Goal: Task Accomplishment & Management: Use online tool/utility

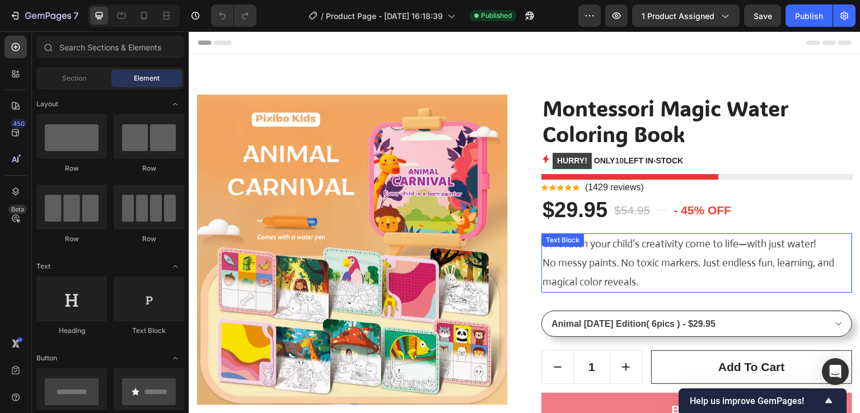
scroll to position [224, 0]
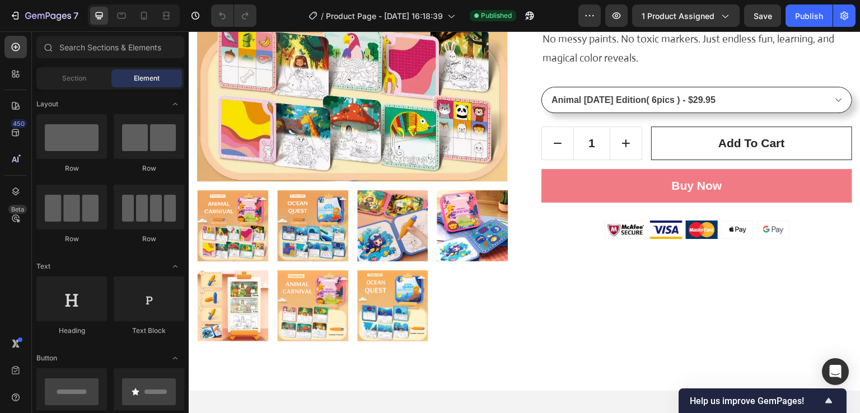
click at [702, 27] on div "7 / Product Page - Sep 24, 16:18:39 Published Preview 1 product assigned Save P…" at bounding box center [430, 16] width 860 height 32
click at [701, 22] on button "1 product assigned" at bounding box center [686, 15] width 108 height 22
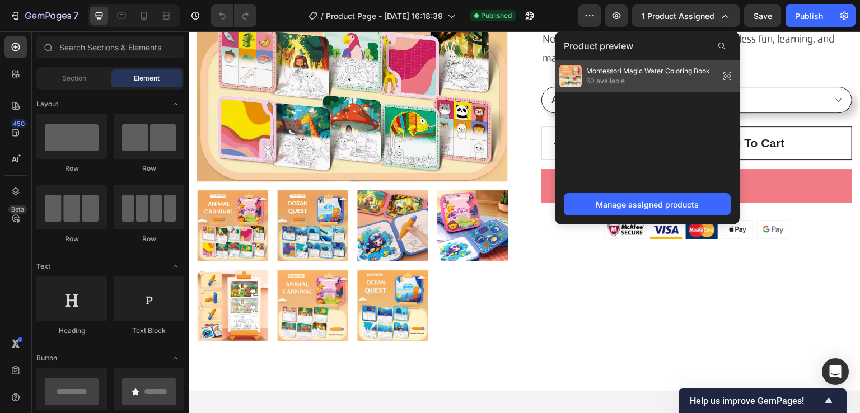
click at [639, 75] on span "Montessori Magic Water Coloring Book" at bounding box center [648, 71] width 124 height 10
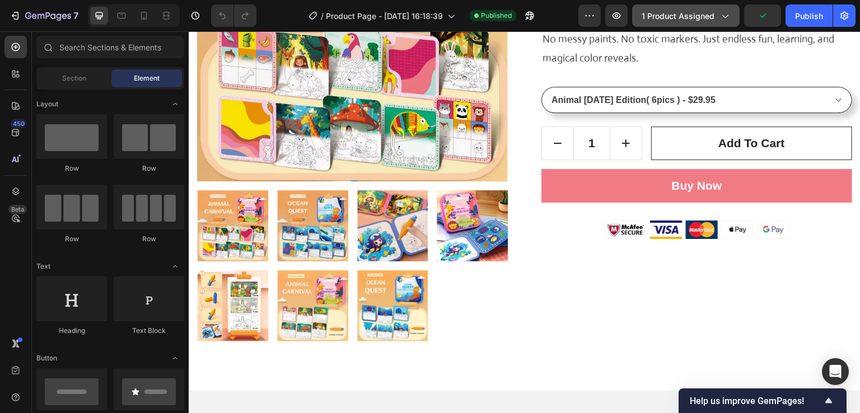
click at [719, 16] on div "1 product assigned" at bounding box center [686, 16] width 89 height 12
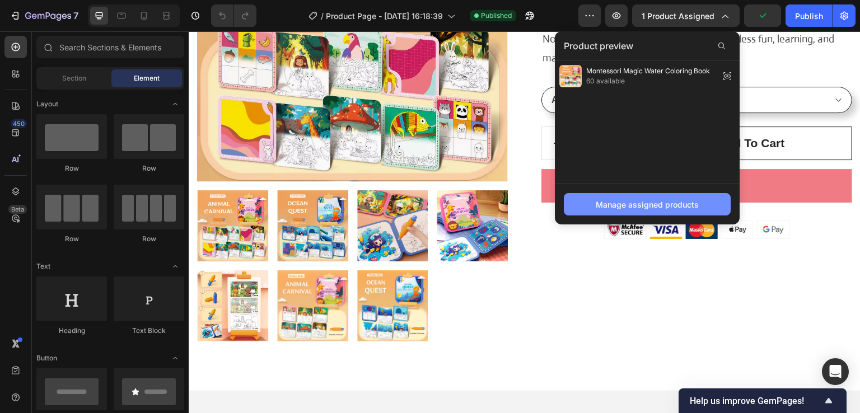
click at [671, 207] on div "Manage assigned products" at bounding box center [647, 205] width 103 height 12
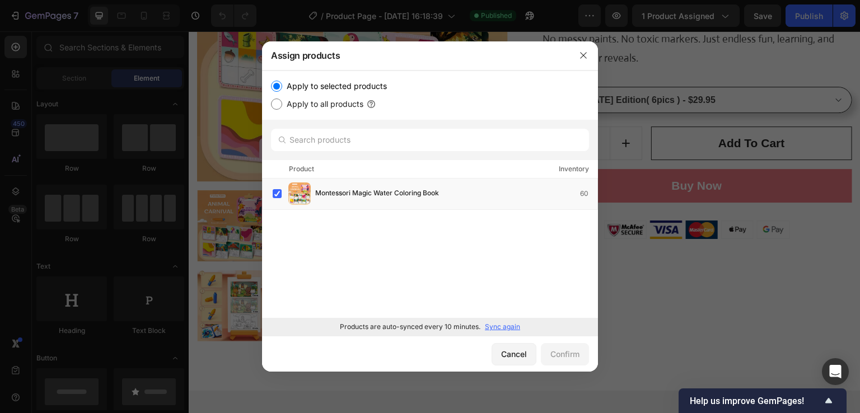
click at [505, 327] on p "Sync again" at bounding box center [502, 327] width 35 height 10
click at [583, 57] on icon "button" at bounding box center [583, 55] width 9 height 9
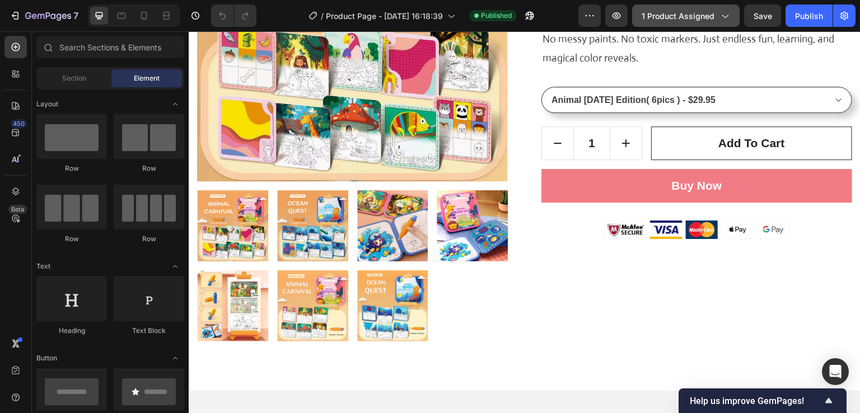
click at [695, 12] on span "1 product assigned" at bounding box center [678, 16] width 73 height 12
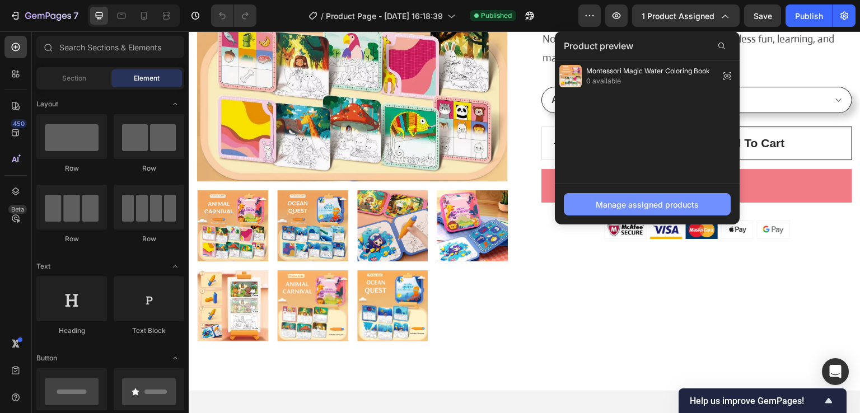
click at [627, 207] on div "Manage assigned products" at bounding box center [647, 205] width 103 height 12
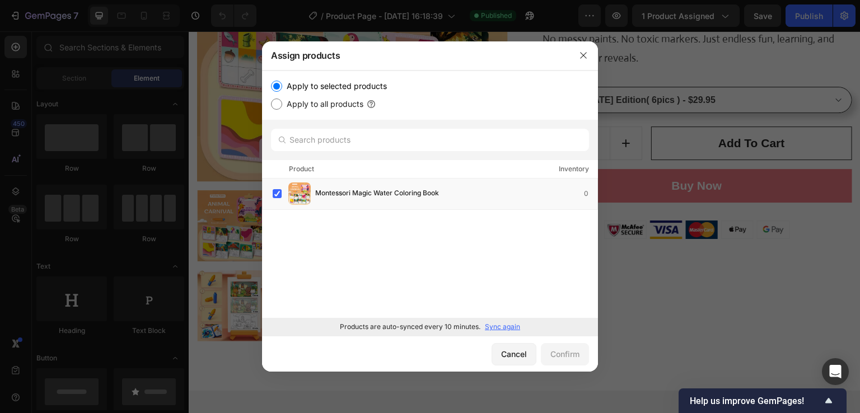
click at [502, 328] on p "Sync again" at bounding box center [502, 327] width 35 height 10
click at [581, 53] on icon "button" at bounding box center [583, 56] width 6 height 6
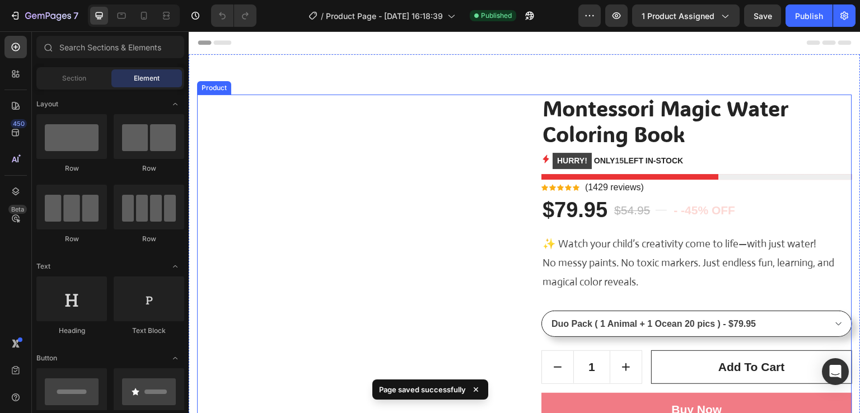
scroll to position [112, 0]
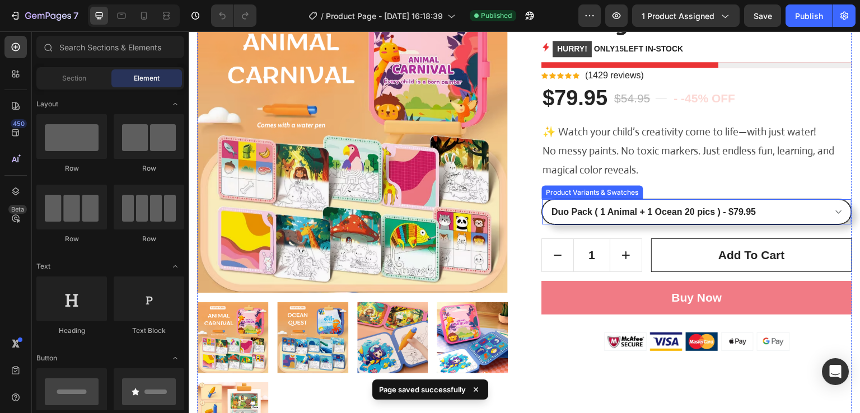
click at [719, 216] on select "Duo Pack ( 1 Animal + 1 Ocean 20 pics ) - $79.95 Family Pack ( 2 Animal + 2 Oce…" at bounding box center [697, 211] width 310 height 25
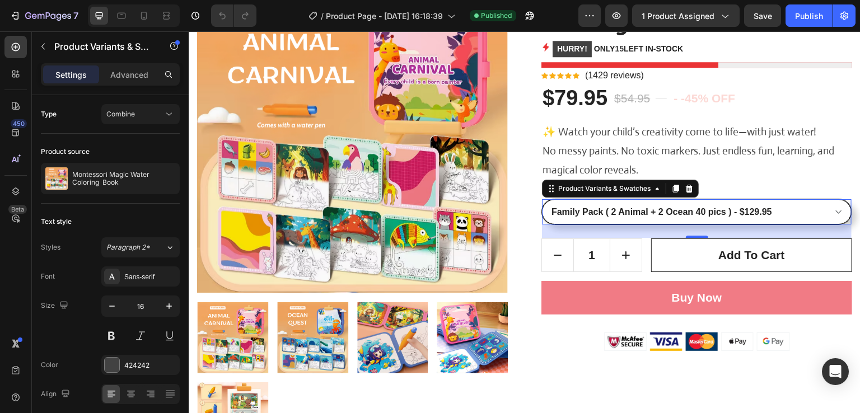
click at [542, 199] on select "Duo Pack ( 1 Animal + 1 Ocean 20 pics ) - $79.95 Family Pack ( 2 Animal + 2 Oce…" at bounding box center [697, 211] width 310 height 25
click at [718, 214] on select "Duo Pack ( 1 Animal + 1 Ocean 20 pics ) - $79.95 Family Pack ( 2 Animal + 2 Oce…" at bounding box center [697, 211] width 310 height 25
select select "586101349847007935"
click at [542, 199] on select "Duo Pack ( 1 Animal + 1 Ocean 20 pics ) - $79.95 Family Pack ( 2 Animal + 2 Oce…" at bounding box center [697, 211] width 310 height 25
click at [697, 212] on select "Duo Pack ( 1 Animal + 1 Ocean 20 pics ) - $79.95 Family Pack ( 2 Animal + 2 Oce…" at bounding box center [697, 211] width 310 height 25
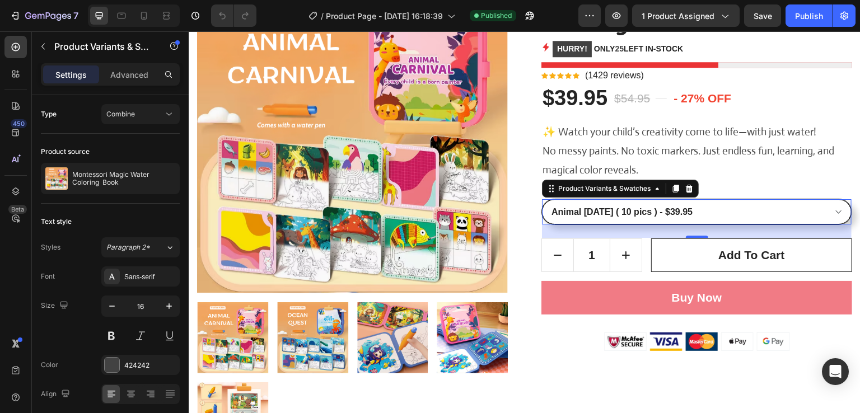
click at [697, 212] on select "Duo Pack ( 1 Animal + 1 Ocean 20 pics ) - $79.95 Family Pack ( 2 Animal + 2 Oce…" at bounding box center [697, 211] width 310 height 25
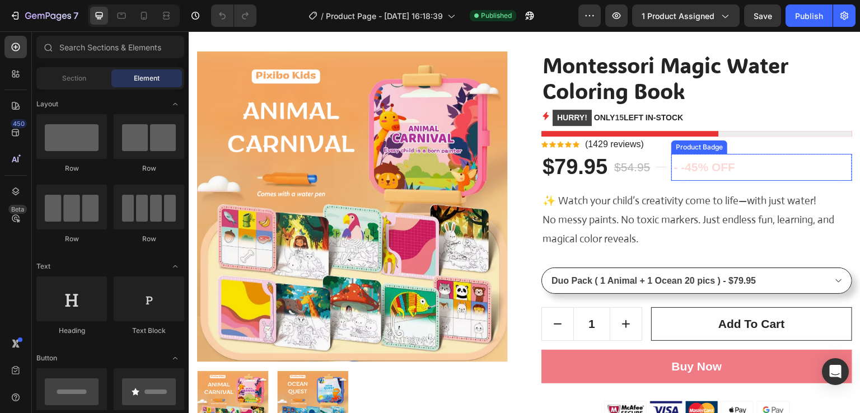
scroll to position [56, 0]
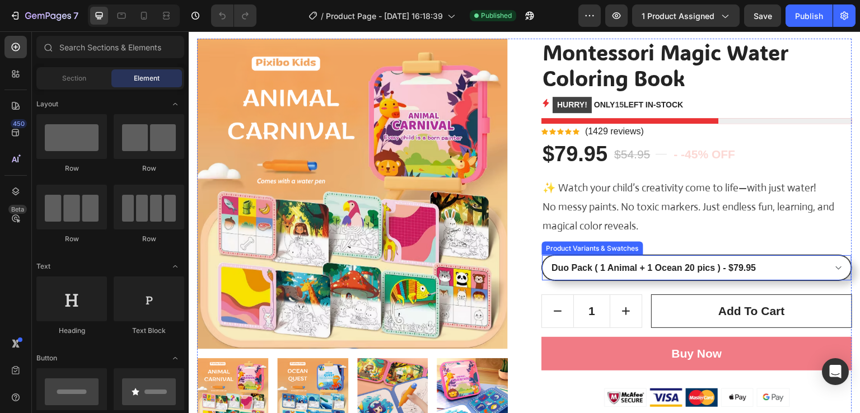
click at [693, 268] on select "Duo Pack ( 1 Animal + 1 Ocean 20 pics ) - $79.95 Family Pack ( 2 Animal + 2 Oce…" at bounding box center [697, 267] width 310 height 25
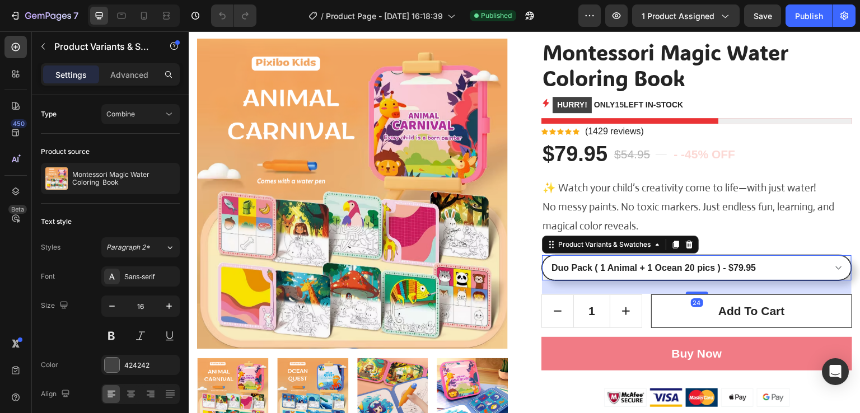
click at [542, 255] on select "Duo Pack ( 1 Animal + 1 Ocean 20 pics ) - $79.95 Family Pack ( 2 Animal + 2 Oce…" at bounding box center [697, 267] width 310 height 25
click at [692, 269] on select "Duo Pack ( 1 Animal + 1 Ocean 20 pics ) - $79.95 Family Pack ( 2 Animal + 2 Oce…" at bounding box center [697, 267] width 310 height 25
click at [542, 255] on select "Duo Pack ( 1 Animal + 1 Ocean 20 pics ) - $79.95 Family Pack ( 2 Animal + 2 Oce…" at bounding box center [697, 267] width 310 height 25
click at [690, 273] on select "Duo Pack ( 1 Animal + 1 Ocean 20 pics ) - $79.95 Family Pack ( 2 Animal + 2 Oce…" at bounding box center [697, 267] width 310 height 25
click at [542, 255] on select "Duo Pack ( 1 Animal + 1 Ocean 20 pics ) - $79.95 Family Pack ( 2 Animal + 2 Oce…" at bounding box center [697, 267] width 310 height 25
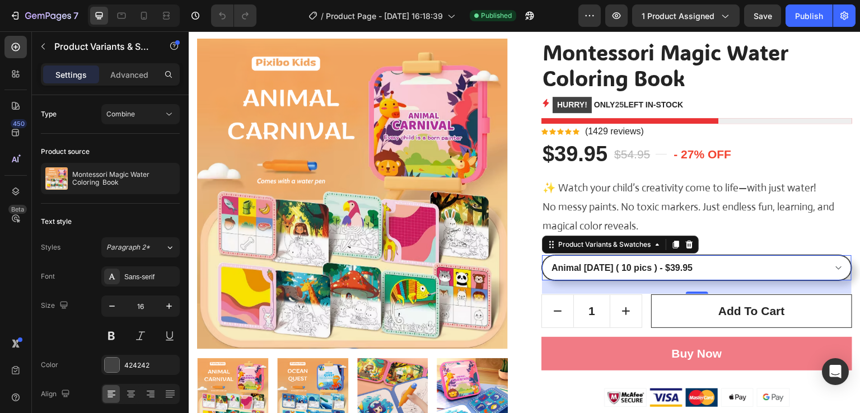
click at [691, 272] on select "Duo Pack ( 1 Animal + 1 Ocean 20 pics ) - $79.95 Family Pack ( 2 Animal + 2 Oce…" at bounding box center [697, 267] width 310 height 25
select select "586101349847073471"
click at [542, 255] on select "Duo Pack ( 1 Animal + 1 Ocean 20 pics ) - $79.95 Family Pack ( 2 Animal + 2 Oce…" at bounding box center [697, 267] width 310 height 25
click at [658, 22] on button "1 product assigned" at bounding box center [686, 15] width 108 height 22
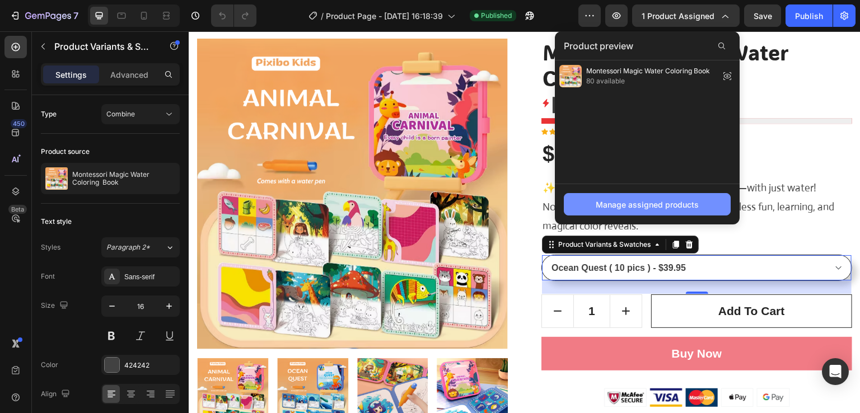
click at [623, 200] on div "Manage assigned products" at bounding box center [647, 205] width 103 height 12
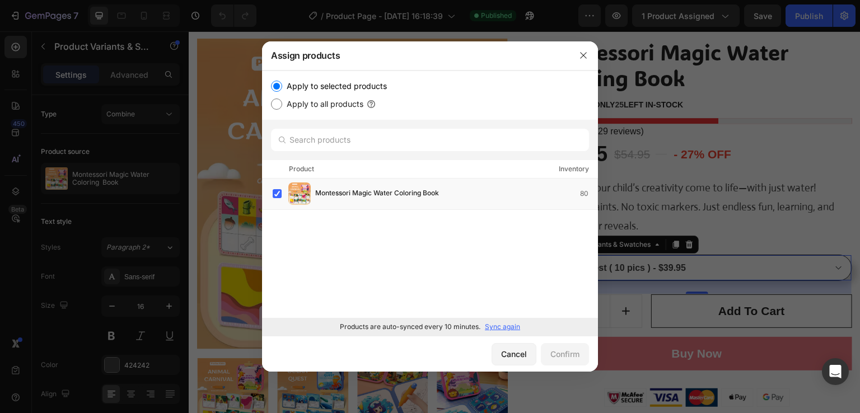
click at [507, 330] on p "Sync again" at bounding box center [502, 327] width 35 height 10
click at [585, 53] on icon "button" at bounding box center [583, 55] width 9 height 9
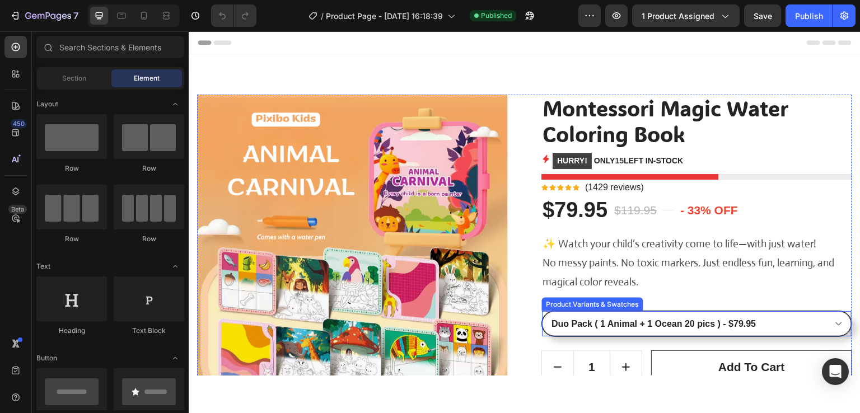
click at [704, 323] on select "Duo Pack ( 1 Animal + 1 Ocean 20 pics ) - $79.95 Family Pack ( 2 Animal + 2 Oce…" at bounding box center [697, 323] width 310 height 25
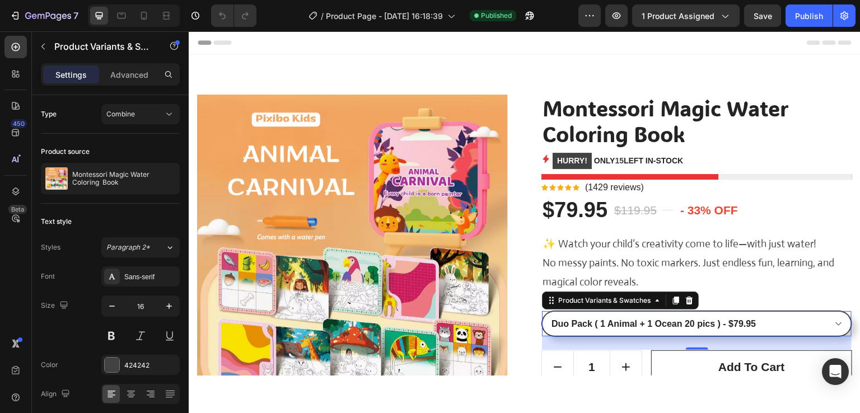
click at [705, 320] on select "Duo Pack ( 1 Animal + 1 Ocean 20 pics ) - $79.95 Family Pack ( 2 Animal + 2 Oce…" at bounding box center [697, 323] width 310 height 25
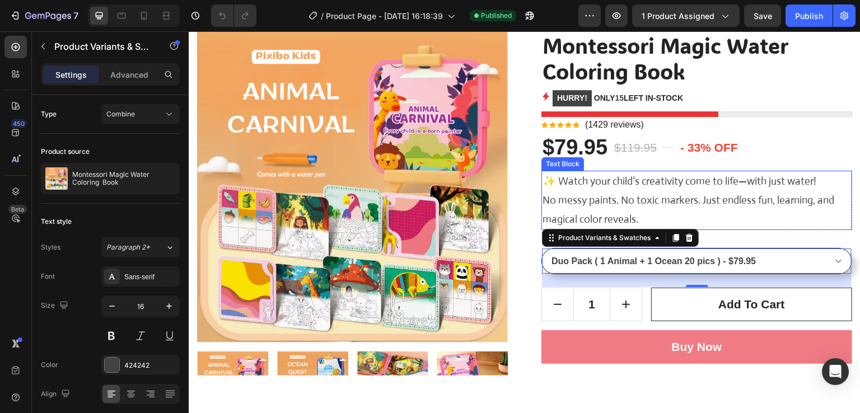
scroll to position [112, 0]
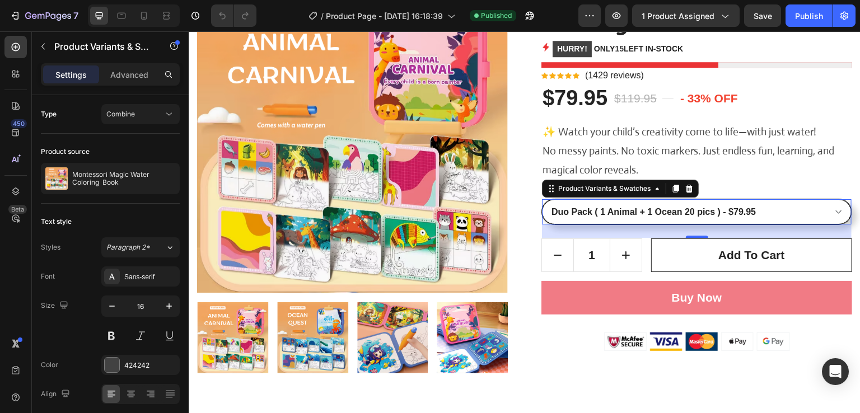
click at [749, 211] on select "Duo Pack ( 1 Animal + 1 Ocean 20 pics ) - $79.95 Family Pack ( 2 Animal + 2 Oce…" at bounding box center [697, 211] width 310 height 25
click at [542, 199] on select "Duo Pack ( 1 Animal + 1 Ocean 20 pics ) - $79.95 Family Pack ( 2 Animal + 2 Oce…" at bounding box center [697, 211] width 310 height 25
click at [725, 213] on select "Duo Pack ( 1 Animal + 1 Ocean 20 pics ) - $79.95 Family Pack ( 2 Animal + 2 Oce…" at bounding box center [697, 211] width 310 height 25
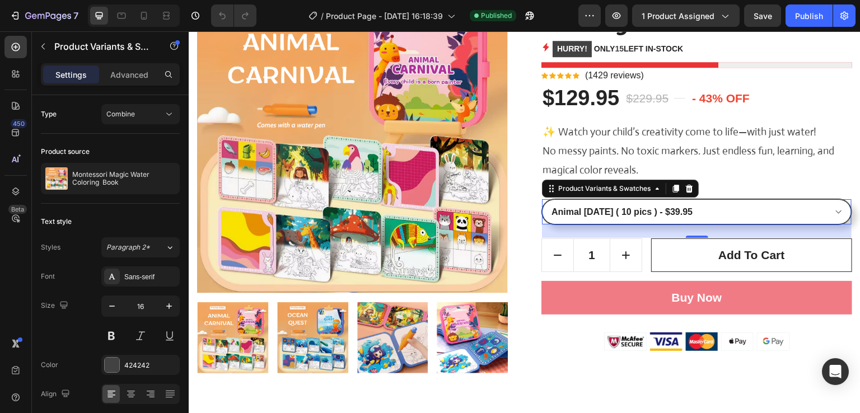
click at [542, 199] on select "Duo Pack ( 1 Animal + 1 Ocean 20 pics ) - $79.95 Family Pack ( 2 Animal + 2 Oce…" at bounding box center [697, 211] width 310 height 25
click at [702, 218] on select "Duo Pack ( 1 Animal + 1 Ocean 20 pics ) - $79.95 Family Pack ( 2 Animal + 2 Oce…" at bounding box center [697, 211] width 310 height 25
select select "586101349847073471"
click at [542, 199] on select "Duo Pack ( 1 Animal + 1 Ocean 20 pics ) - $79.95 Family Pack ( 2 Animal + 2 Oce…" at bounding box center [697, 211] width 310 height 25
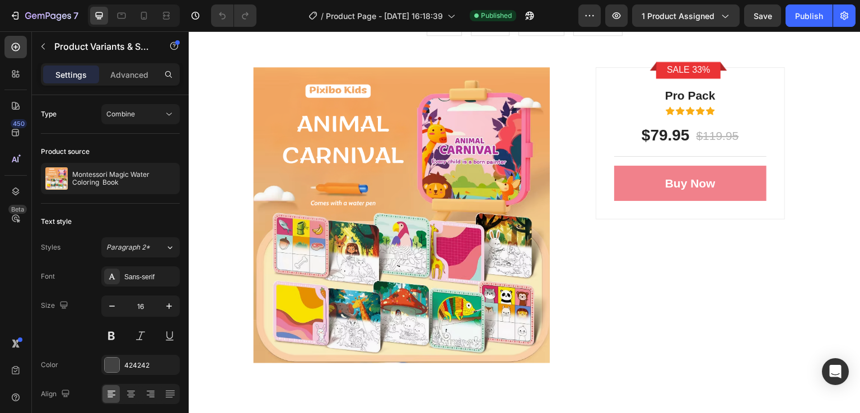
scroll to position [3697, 0]
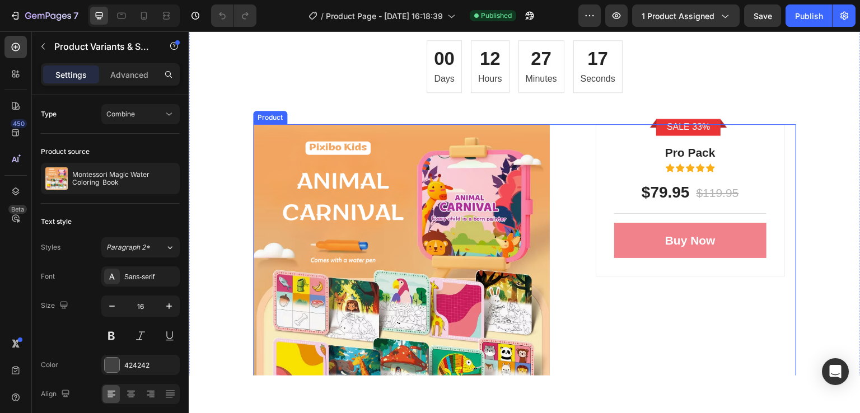
click at [579, 144] on div "Product Images Sale 33% Product Badge Row Pro Pack Text block Icon Icon Icon Ic…" at bounding box center [524, 272] width 543 height 297
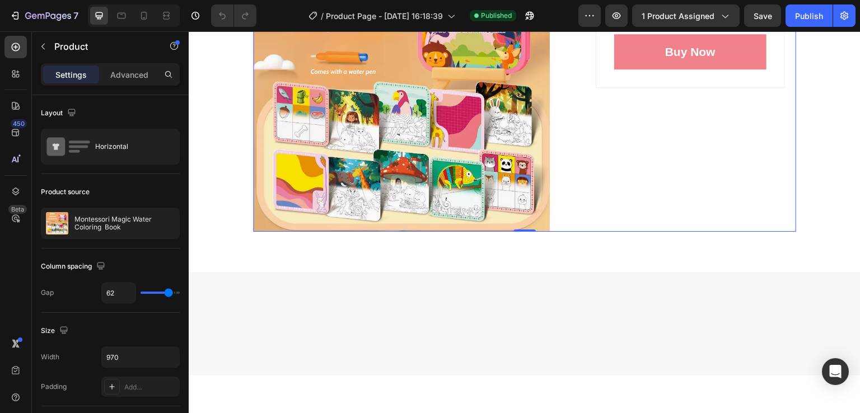
scroll to position [3753, 0]
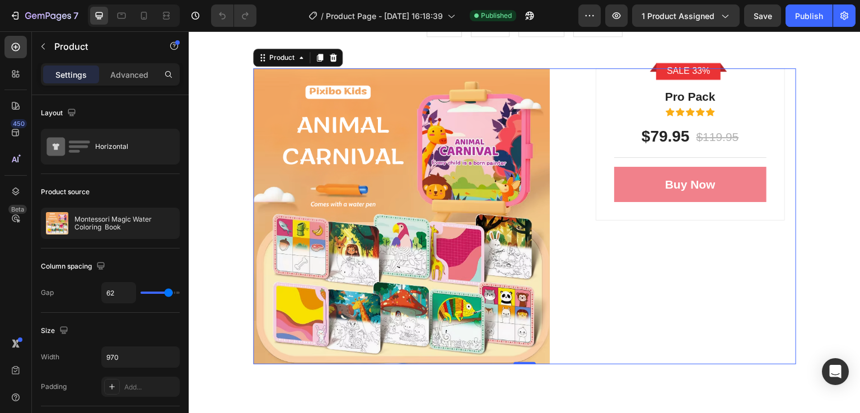
click at [572, 194] on div "Product Images Sale 33% Product Badge Row Pro Pack Text block Icon Icon Icon Ic…" at bounding box center [524, 216] width 543 height 297
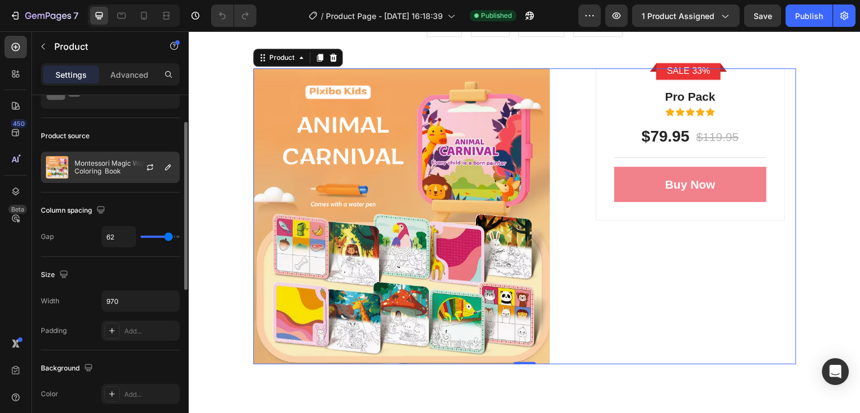
scroll to position [0, 0]
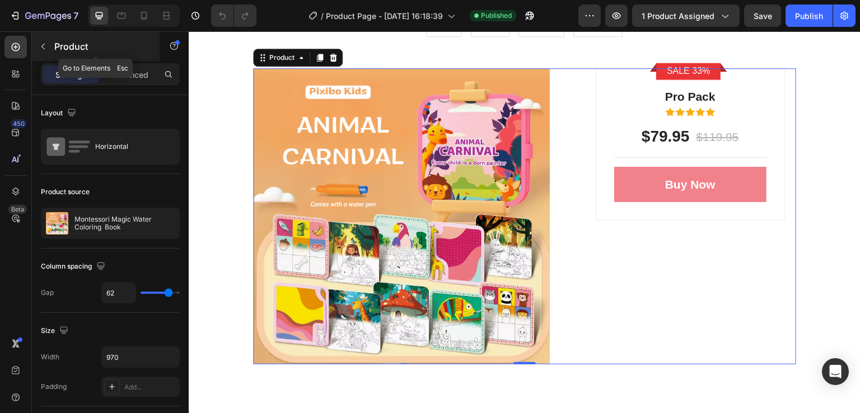
click at [43, 52] on button "button" at bounding box center [43, 47] width 18 height 18
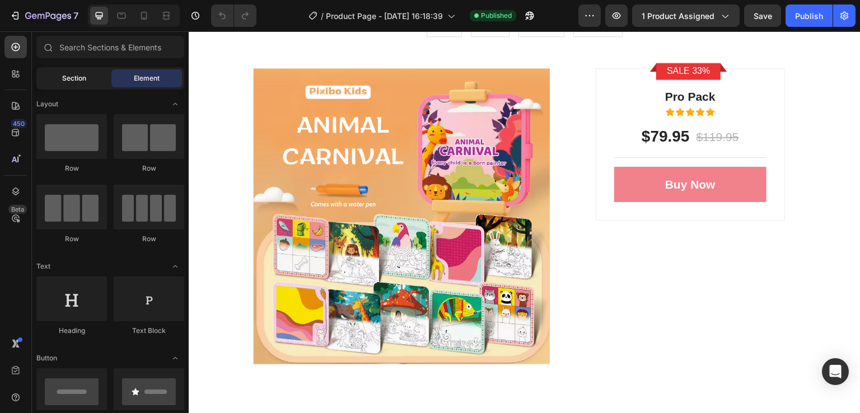
click at [72, 78] on span "Section" at bounding box center [74, 78] width 24 height 10
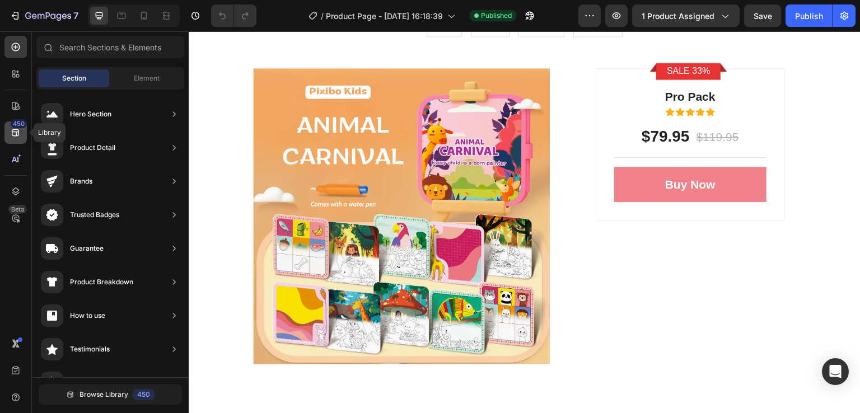
click at [16, 133] on icon at bounding box center [15, 132] width 7 height 7
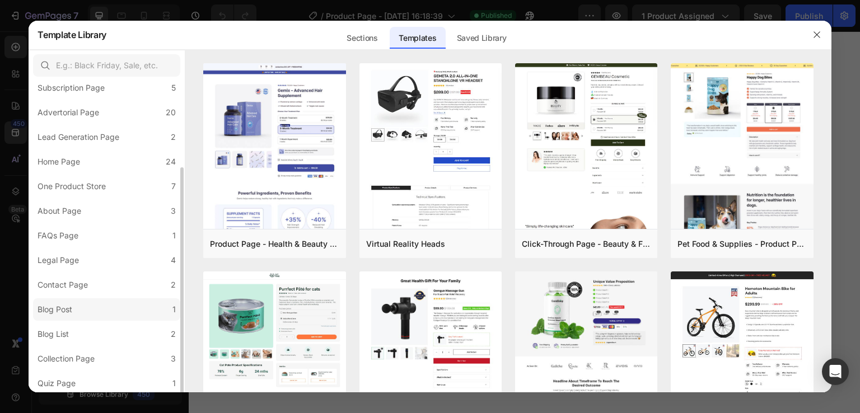
scroll to position [114, 0]
click at [79, 327] on label "Blog List 2" at bounding box center [106, 332] width 147 height 22
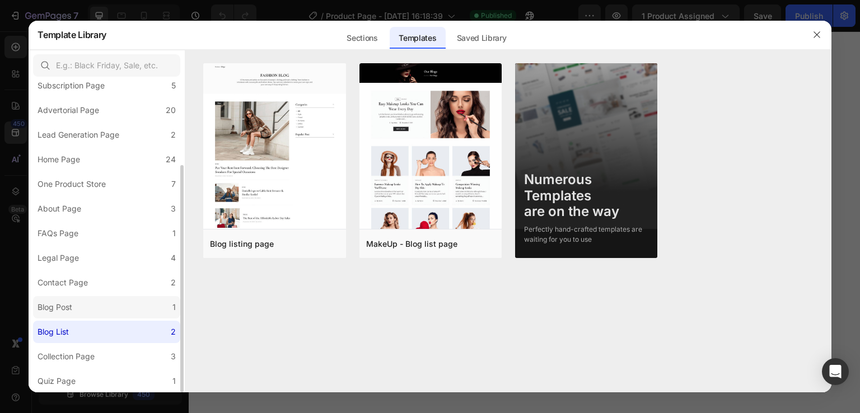
click at [80, 310] on label "Blog Post 1" at bounding box center [106, 307] width 147 height 22
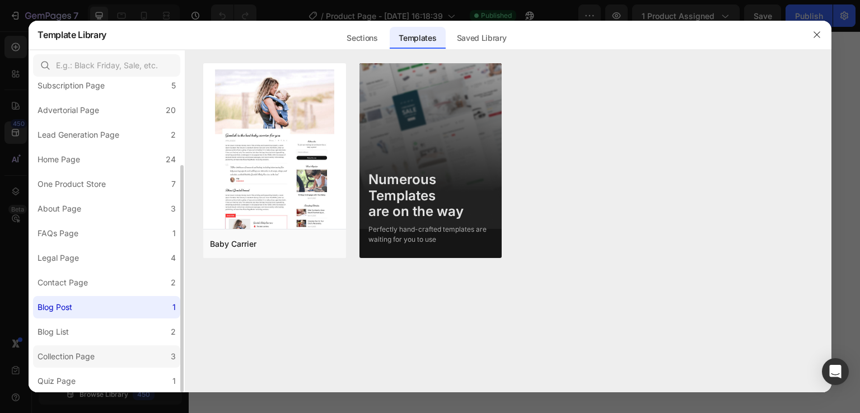
click at [81, 354] on div "Collection Page" at bounding box center [66, 356] width 57 height 13
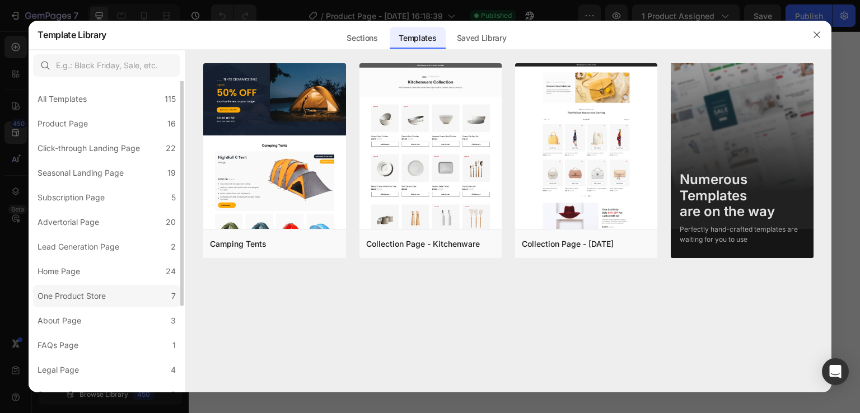
scroll to position [0, 0]
click at [73, 104] on div "All Templates" at bounding box center [62, 101] width 49 height 13
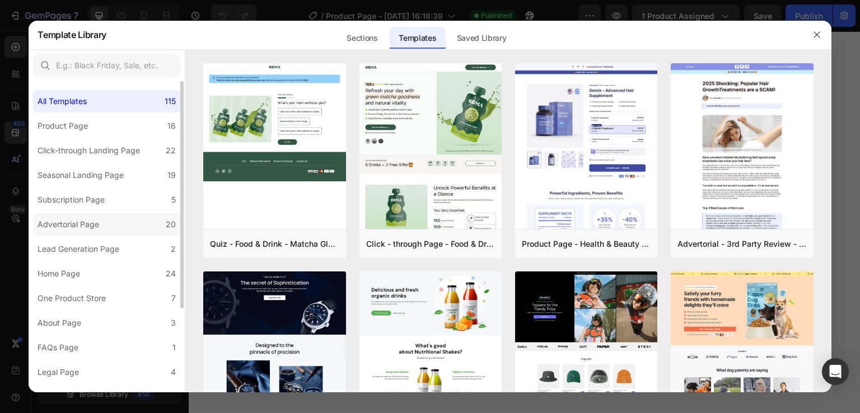
scroll to position [114, 0]
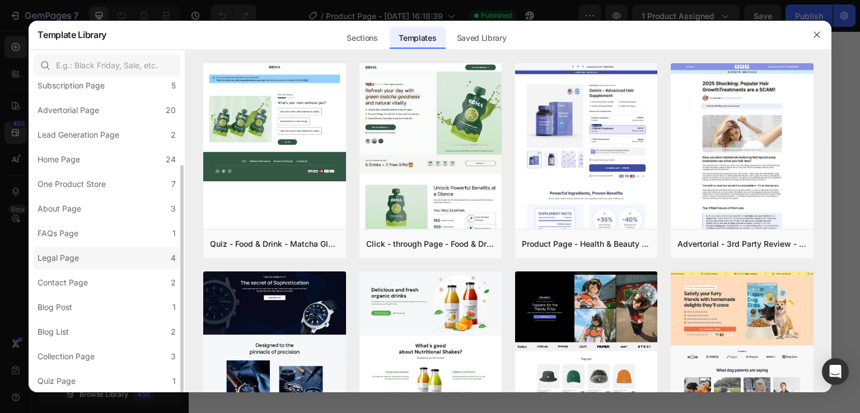
click at [75, 250] on label "Legal Page 4" at bounding box center [106, 258] width 147 height 22
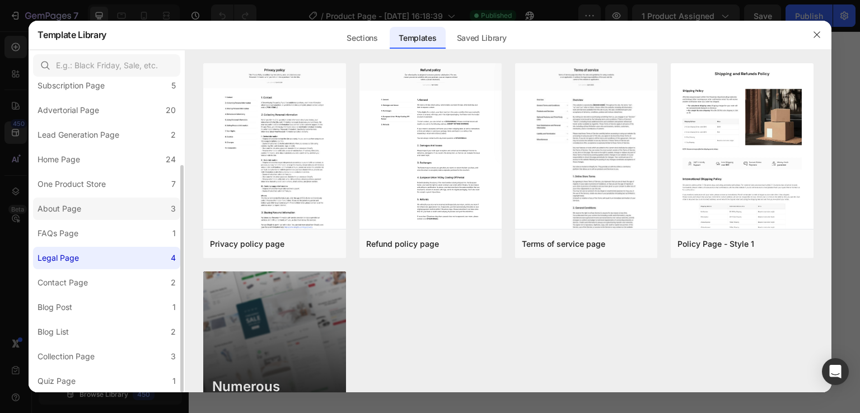
click at [75, 213] on div "About Page" at bounding box center [60, 208] width 44 height 13
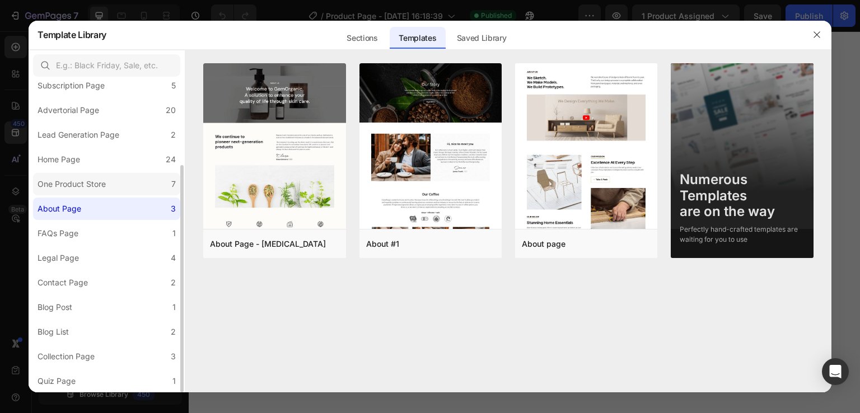
click at [76, 191] on label "One Product Store 7" at bounding box center [106, 184] width 147 height 22
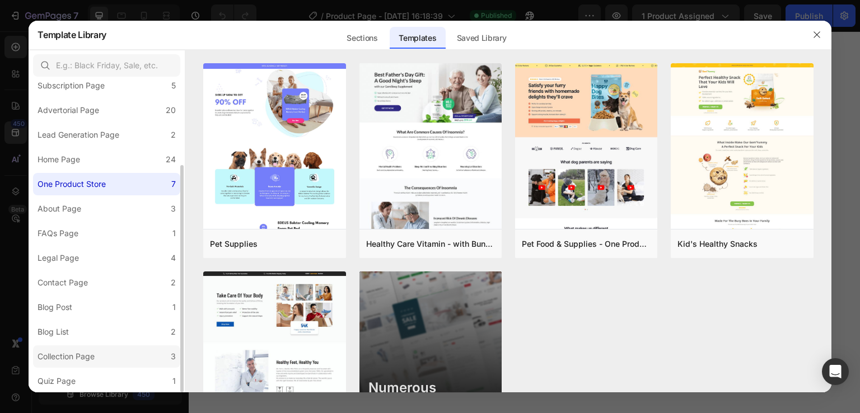
click at [83, 358] on div "Collection Page" at bounding box center [66, 356] width 57 height 13
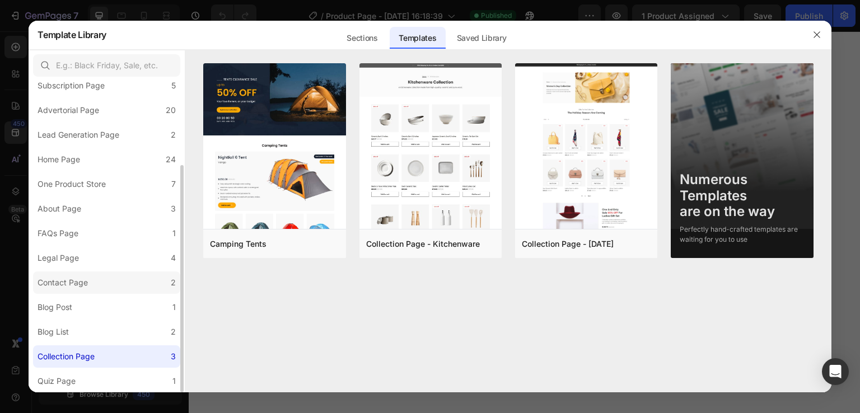
scroll to position [58, 0]
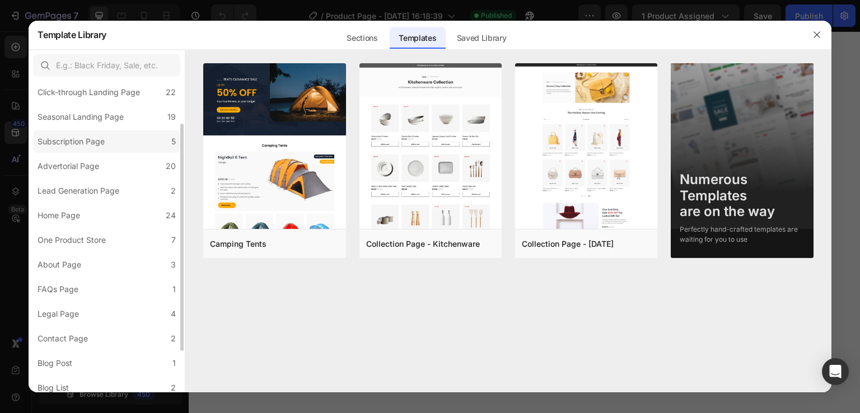
click at [74, 146] on div "Subscription Page" at bounding box center [71, 141] width 67 height 13
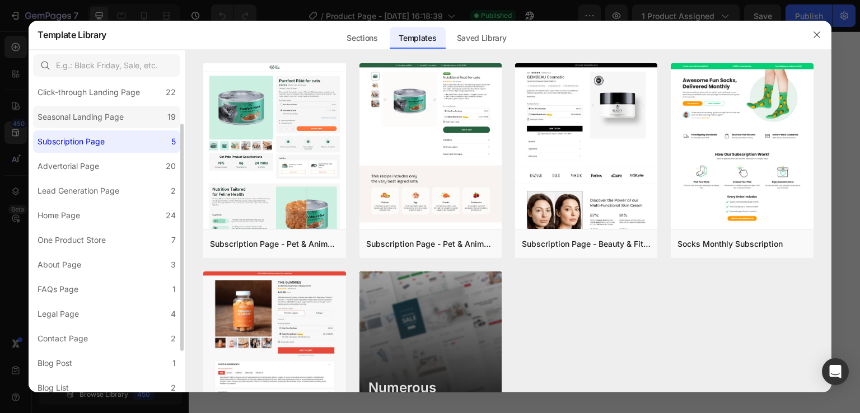
click at [76, 119] on div "Seasonal Landing Page" at bounding box center [81, 116] width 86 height 13
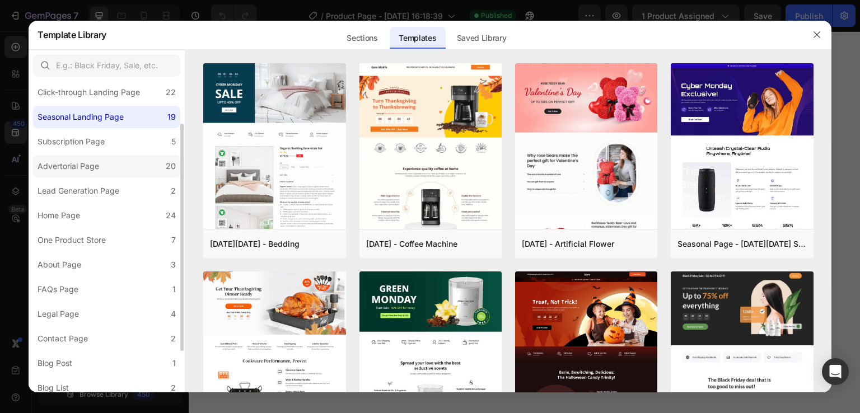
click at [86, 163] on div "Advertorial Page" at bounding box center [69, 166] width 62 height 13
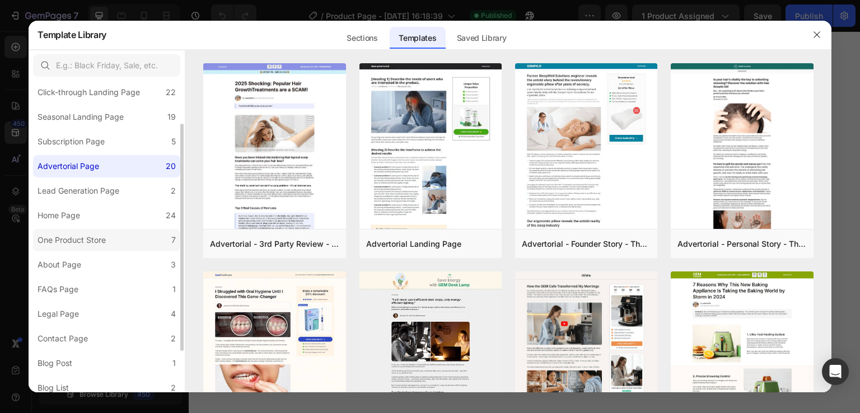
scroll to position [0, 0]
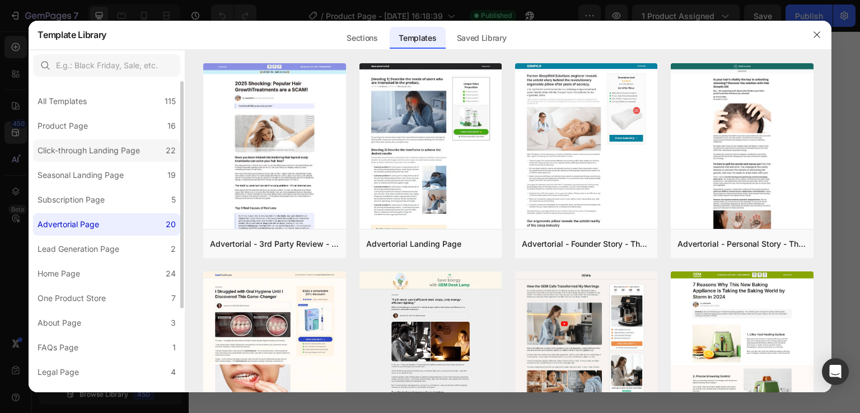
click at [73, 155] on div "Click-through Landing Page" at bounding box center [89, 150] width 103 height 13
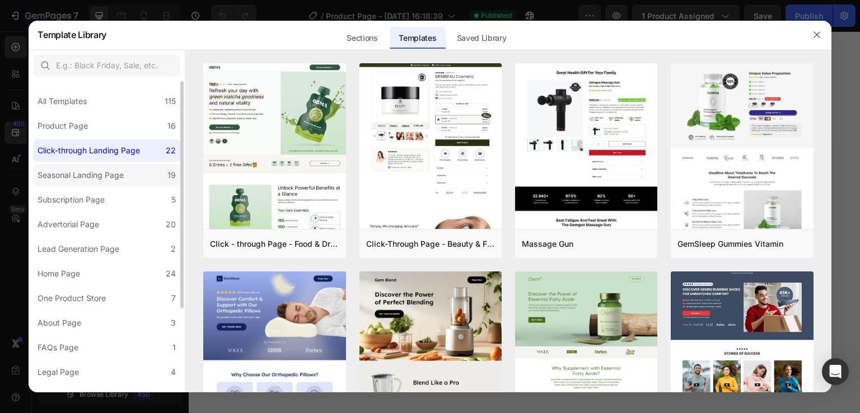
click at [77, 175] on div "Seasonal Landing Page" at bounding box center [81, 175] width 86 height 13
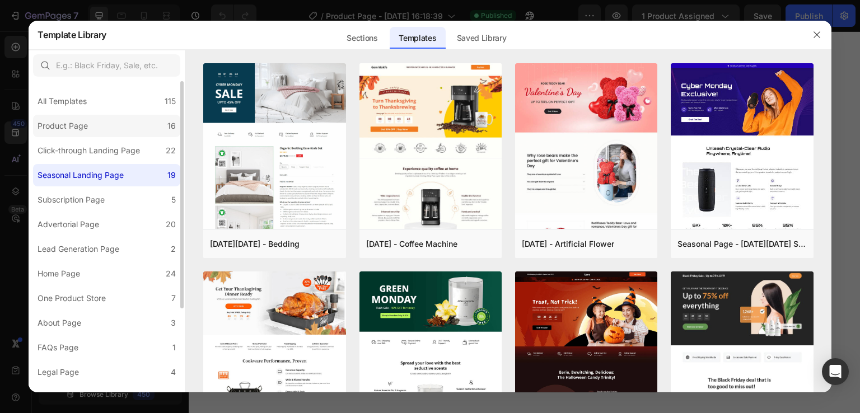
click at [62, 129] on div "Product Page" at bounding box center [63, 125] width 50 height 13
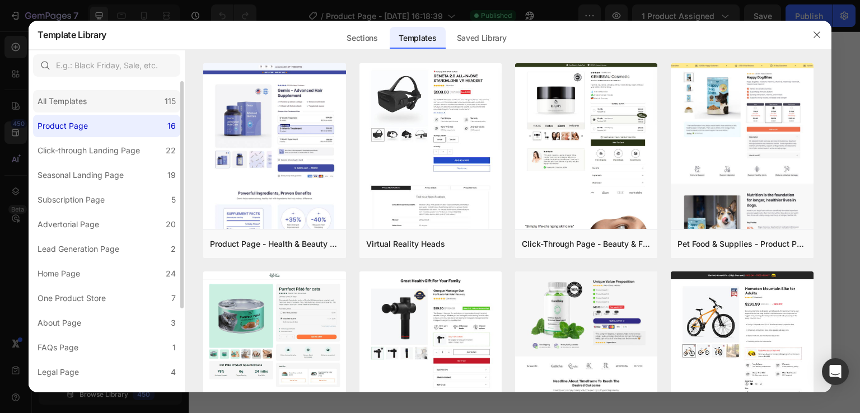
click at [64, 105] on div "All Templates" at bounding box center [62, 101] width 49 height 13
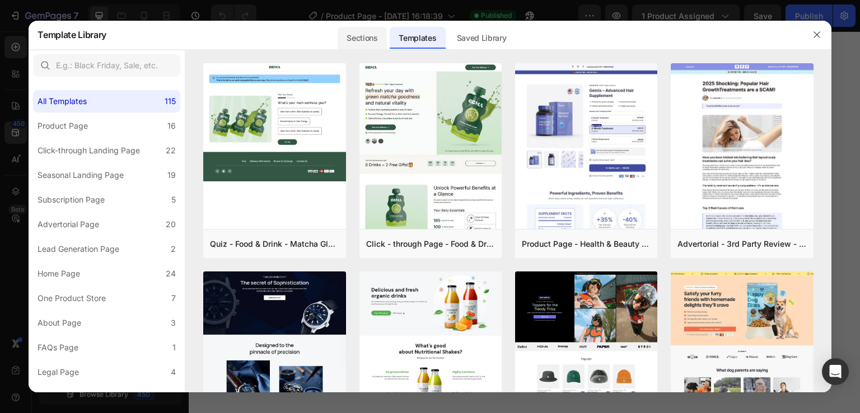
click at [370, 38] on div "Sections" at bounding box center [362, 38] width 49 height 22
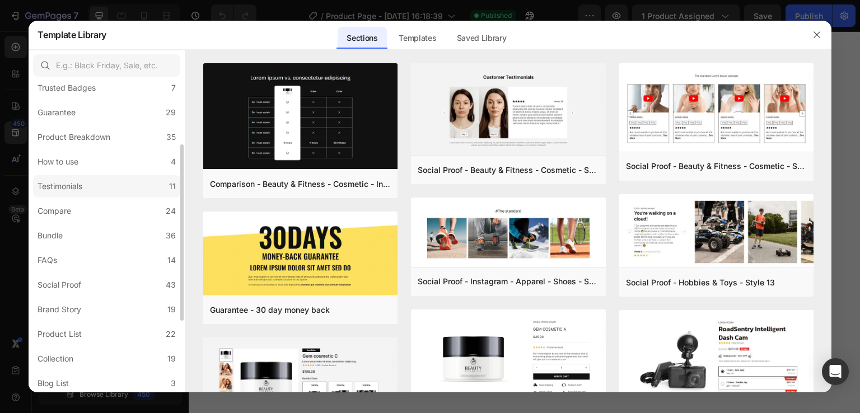
scroll to position [168, 0]
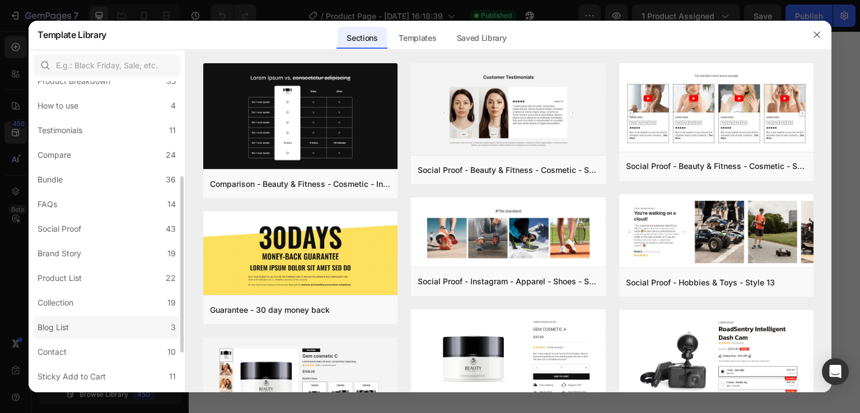
click at [82, 323] on label "Blog List 3" at bounding box center [106, 327] width 147 height 22
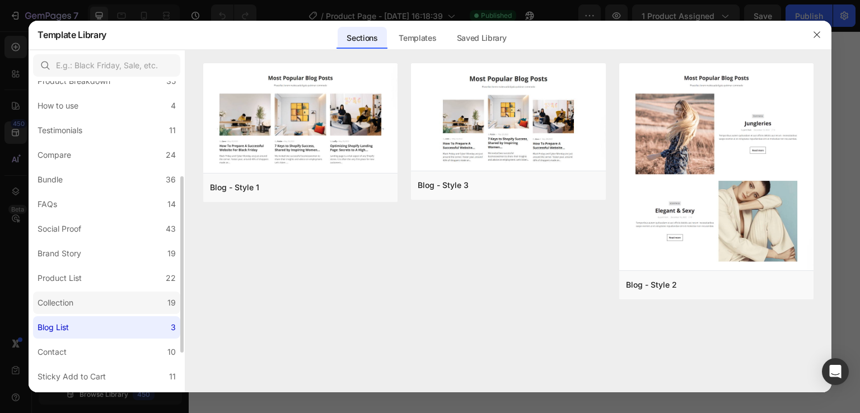
click at [82, 304] on label "Collection 19" at bounding box center [106, 303] width 147 height 22
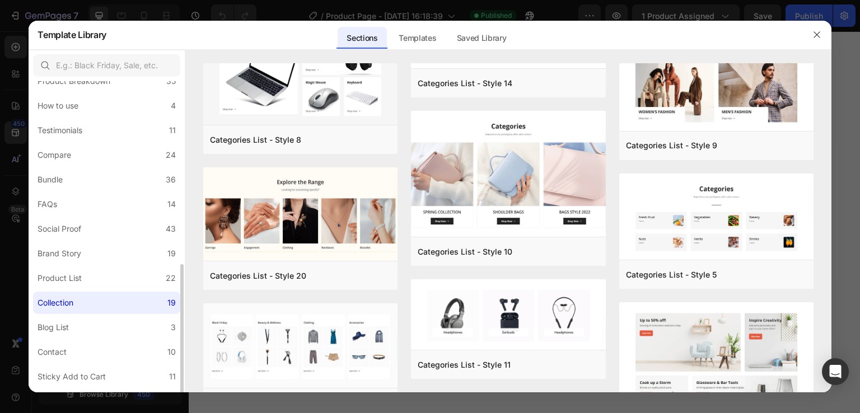
scroll to position [224, 0]
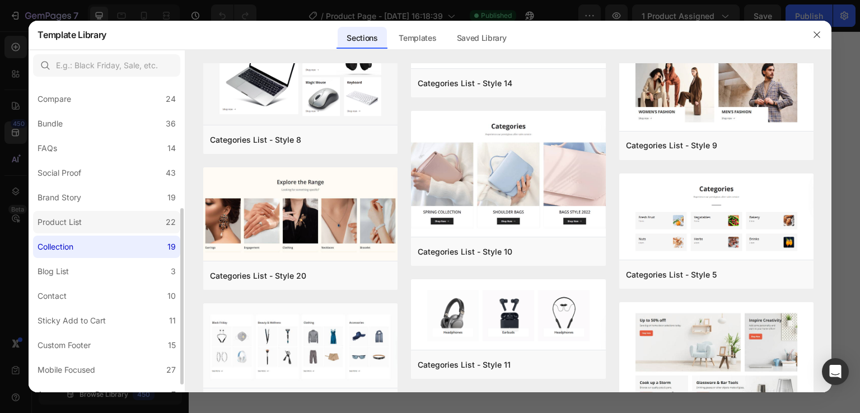
click at [72, 226] on div "Product List" at bounding box center [60, 222] width 44 height 13
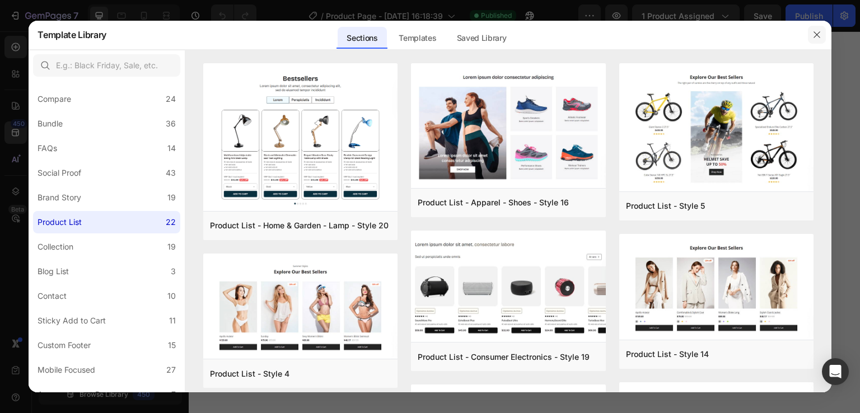
click at [818, 36] on icon "button" at bounding box center [817, 34] width 9 height 9
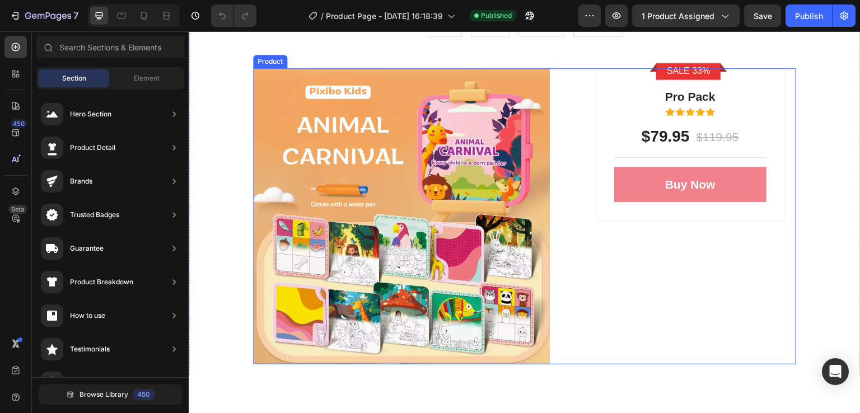
click at [588, 172] on div "Sale 33% Product Badge Row Pro Pack Text block Icon Icon Icon Icon Icon Icon Li…" at bounding box center [691, 216] width 212 height 297
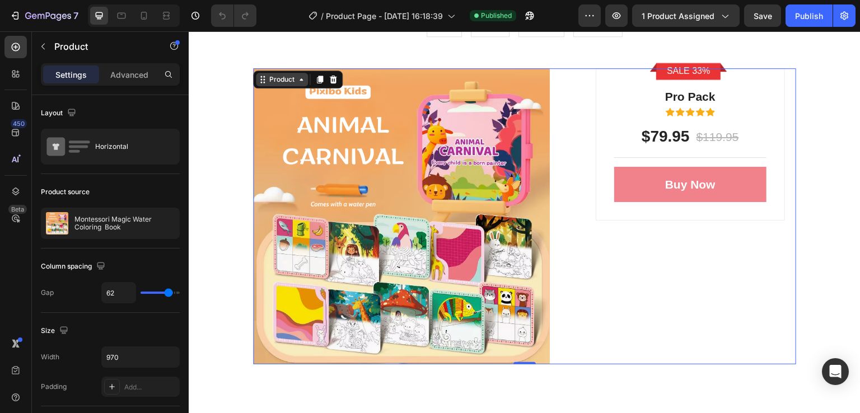
click at [298, 78] on icon at bounding box center [301, 78] width 9 height 9
click at [602, 215] on div "Sale 33% Product Badge Row Pro Pack Text block Icon Icon Icon Icon Icon Icon Li…" at bounding box center [690, 144] width 189 height 152
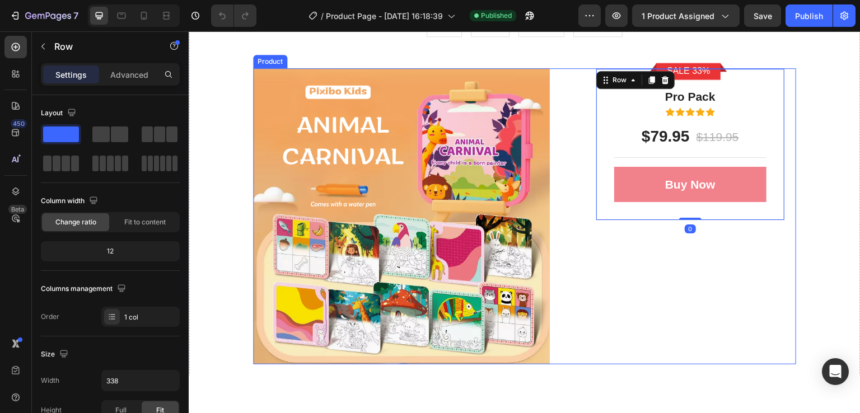
click at [586, 252] on div "Sale 33% Product Badge Row Pro Pack Text block Icon Icon Icon Icon Icon Icon Li…" at bounding box center [691, 216] width 212 height 297
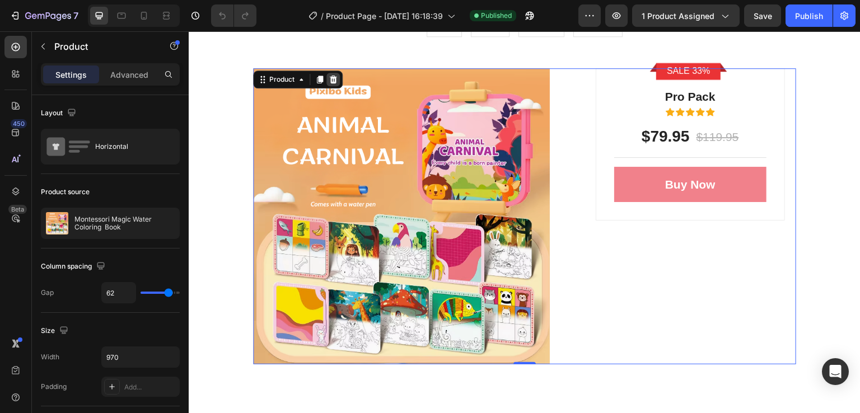
click at [330, 77] on icon at bounding box center [333, 79] width 7 height 8
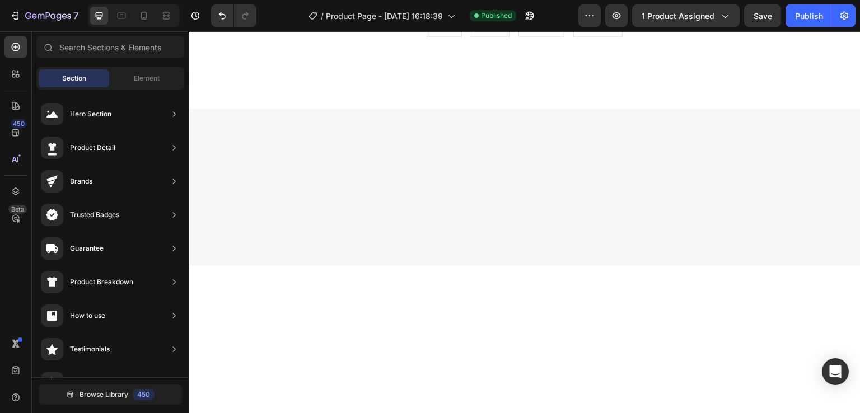
click at [359, 173] on div at bounding box center [525, 187] width 672 height 158
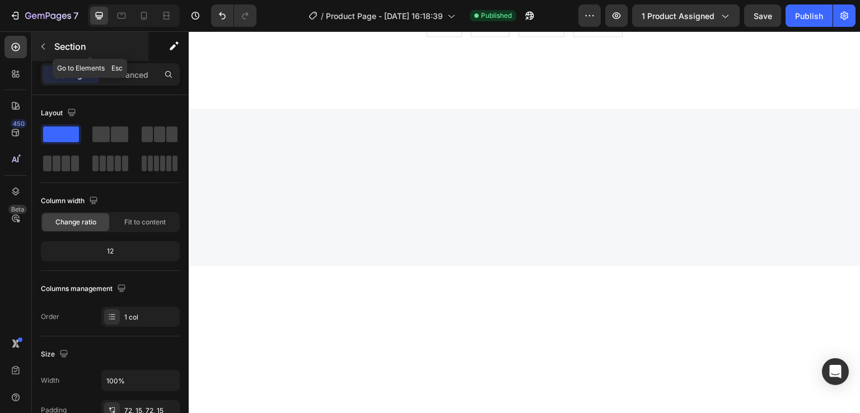
click at [45, 45] on icon "button" at bounding box center [43, 46] width 9 height 9
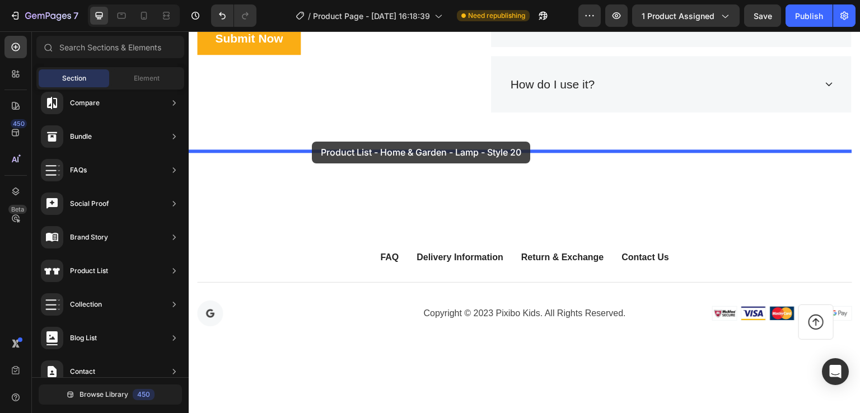
scroll to position [4329, 0]
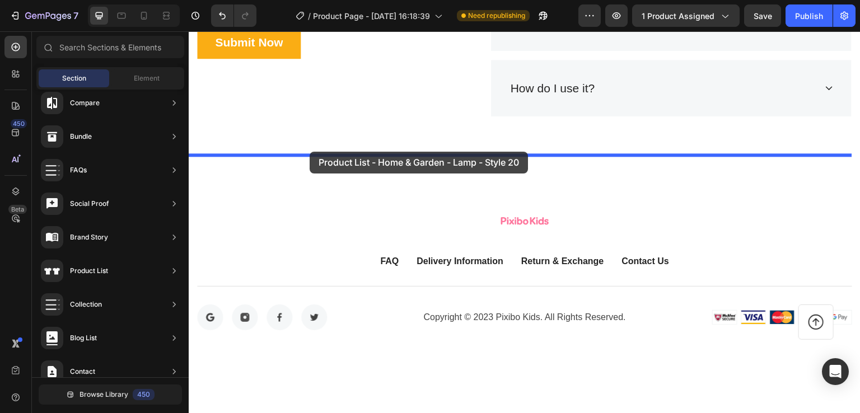
drag, startPoint x: 452, startPoint y: 142, endPoint x: 310, endPoint y: 151, distance: 142.6
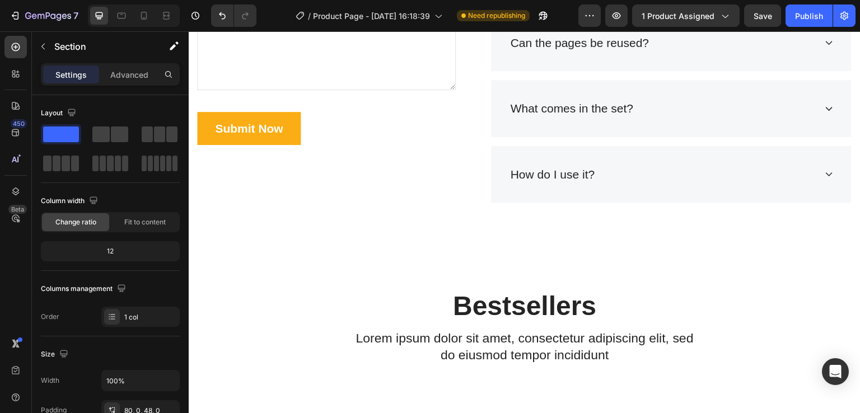
scroll to position [4413, 0]
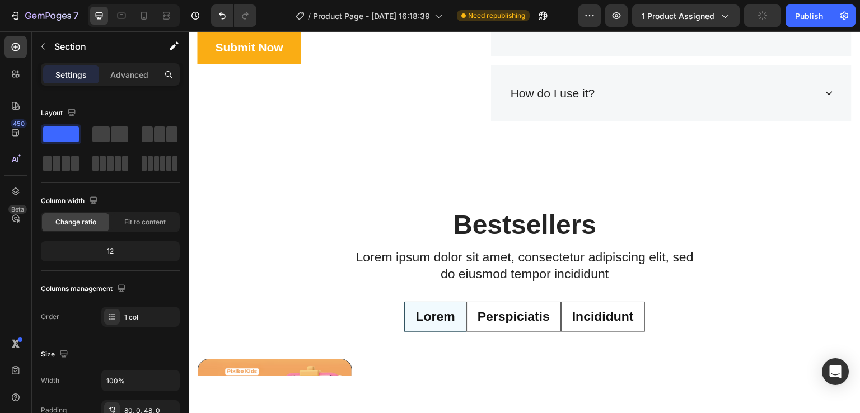
scroll to position [4301, 0]
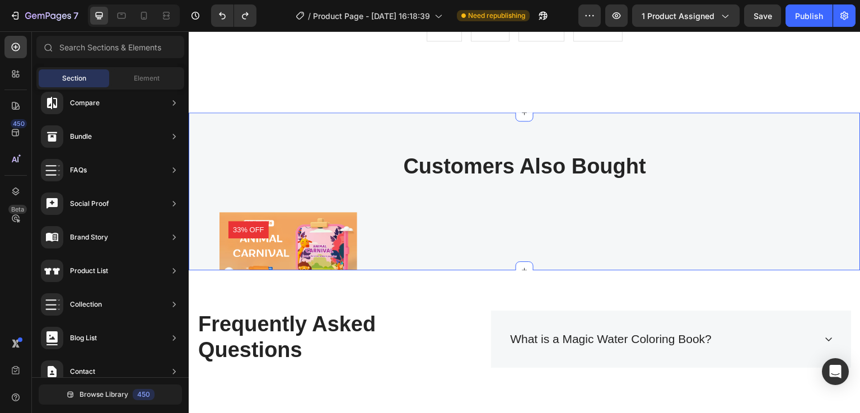
scroll to position [3741, 0]
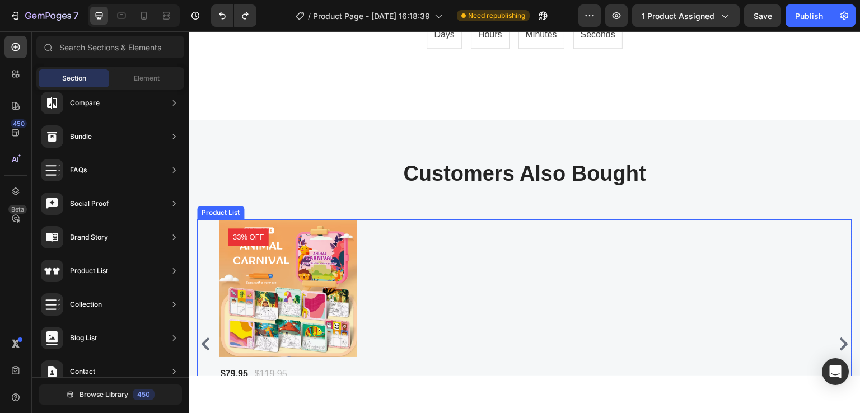
click at [439, 232] on div "Product Images 33% off Product Badge $79.95 Product Price Product Price $119.95…" at bounding box center [525, 344] width 611 height 250
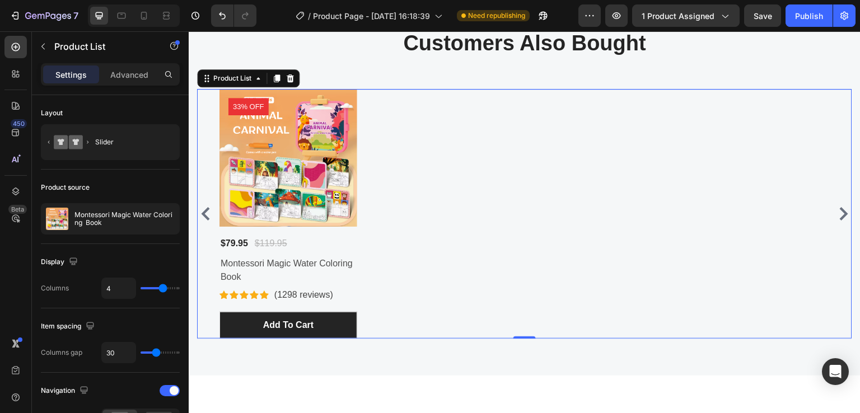
scroll to position [3853, 0]
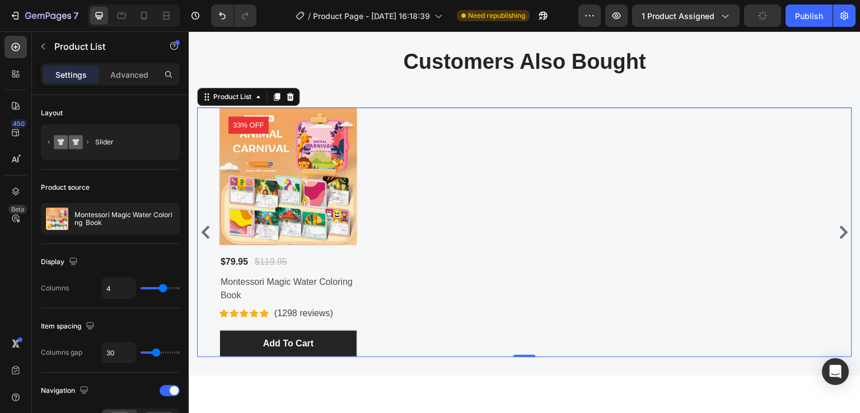
click at [457, 200] on div "Product Images 33% off Product Badge $79.95 Product Price Product Price $119.95…" at bounding box center [525, 232] width 611 height 250
click at [45, 48] on icon "button" at bounding box center [43, 46] width 9 height 9
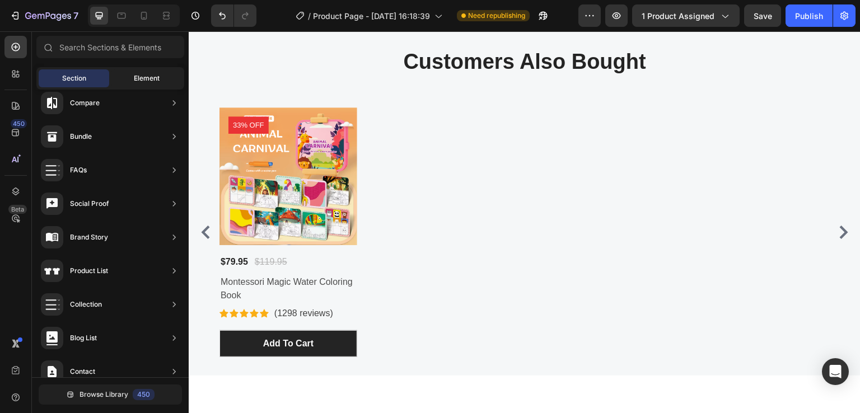
click at [141, 81] on span "Element" at bounding box center [147, 78] width 26 height 10
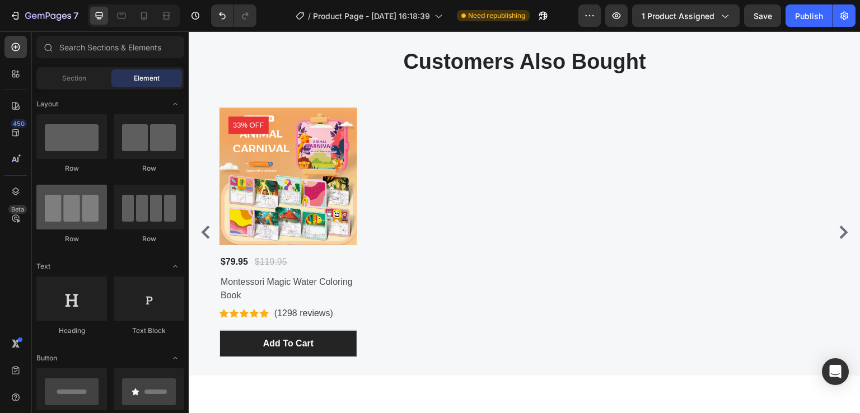
click at [80, 217] on div at bounding box center [71, 207] width 71 height 45
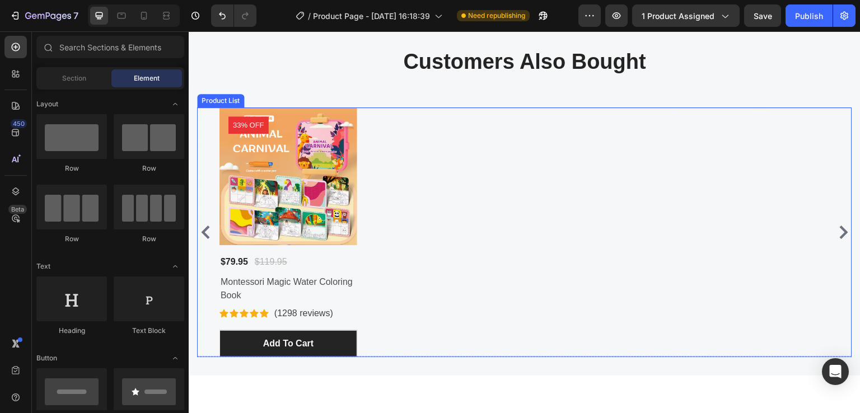
click at [450, 234] on div "Product Images 33% off Product Badge $79.95 Product Price Product Price $119.95…" at bounding box center [525, 232] width 611 height 250
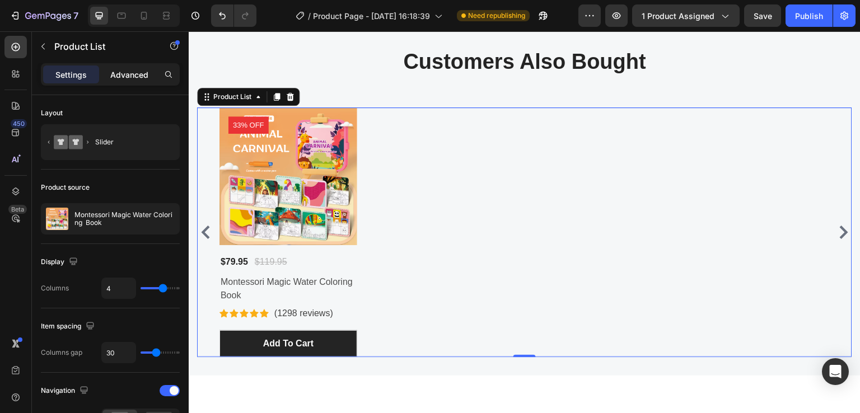
click at [134, 80] on div "Advanced" at bounding box center [129, 75] width 56 height 18
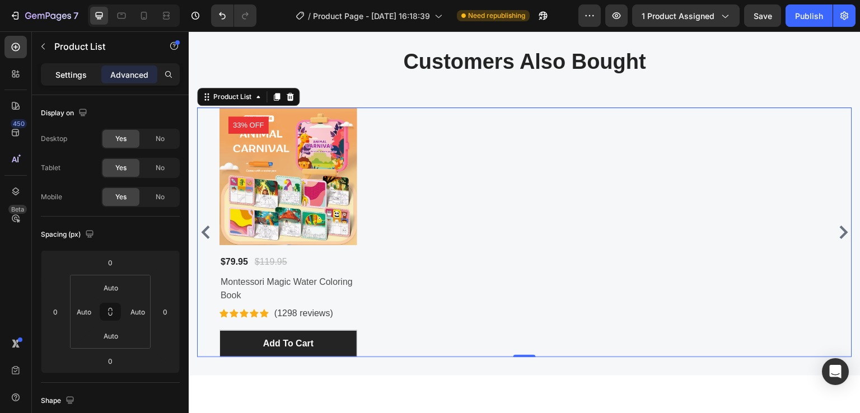
click at [84, 74] on p "Settings" at bounding box center [70, 75] width 31 height 12
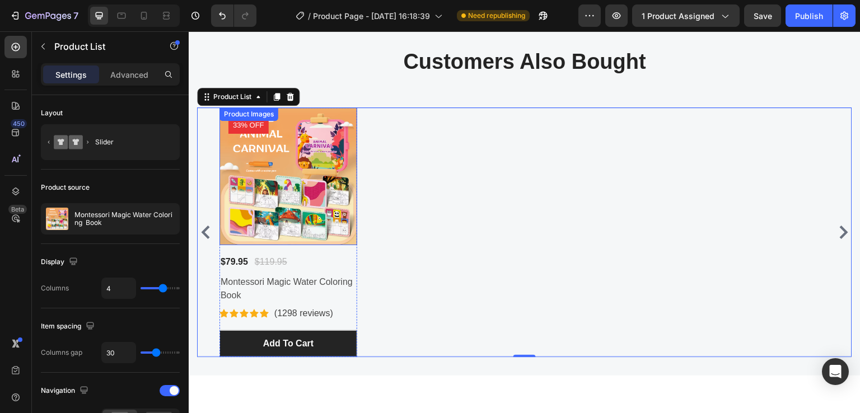
click at [295, 173] on img at bounding box center [289, 176] width 138 height 138
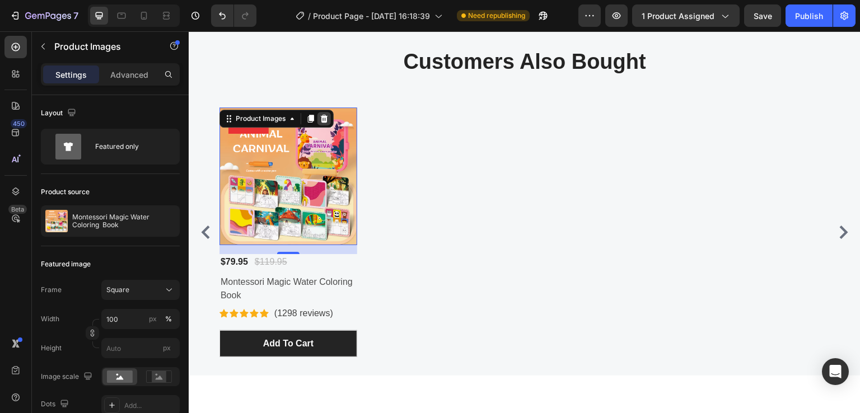
click at [323, 119] on icon at bounding box center [324, 118] width 7 height 8
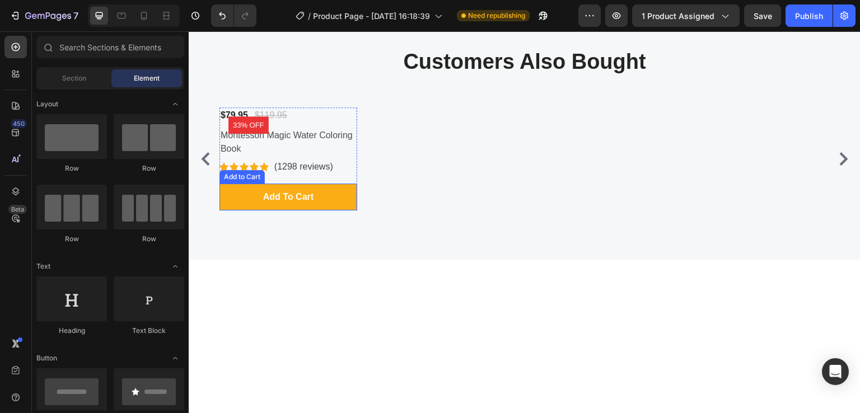
click at [330, 194] on button "Add to cart" at bounding box center [289, 196] width 138 height 27
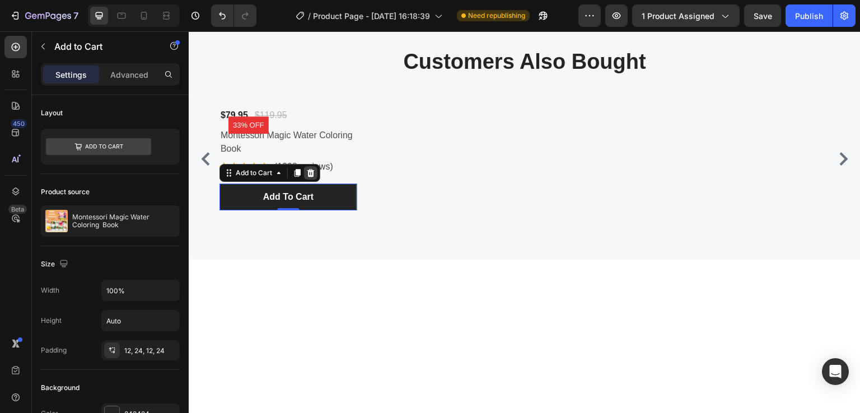
click at [314, 174] on icon at bounding box center [311, 173] width 7 height 8
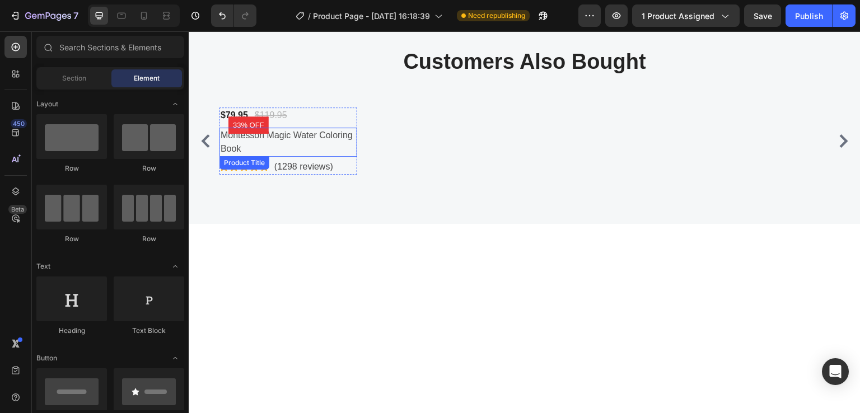
click at [321, 142] on h2 "Montessori Magic Water Coloring Book" at bounding box center [289, 141] width 138 height 29
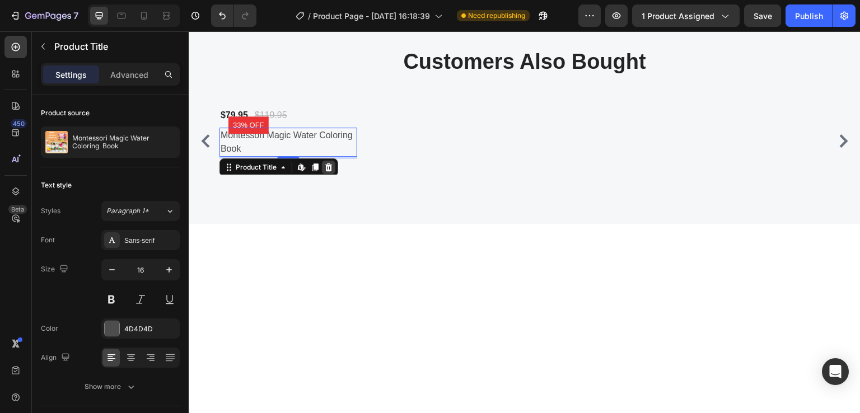
click at [329, 166] on icon at bounding box center [328, 166] width 9 height 9
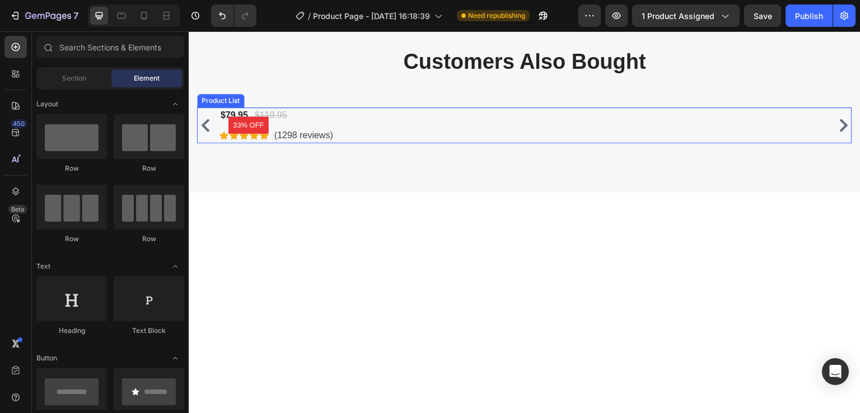
click at [447, 115] on div "33% off Product Badge $79.95 Product Price Product Price $119.95 Compare Price …" at bounding box center [525, 125] width 611 height 36
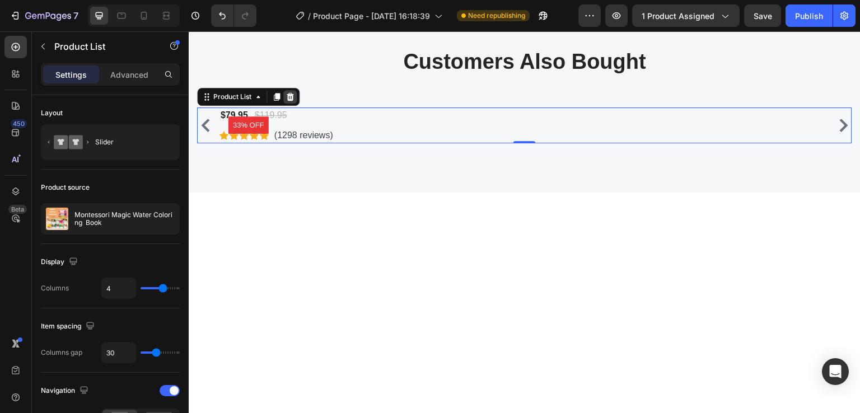
click at [288, 96] on icon at bounding box center [290, 96] width 7 height 8
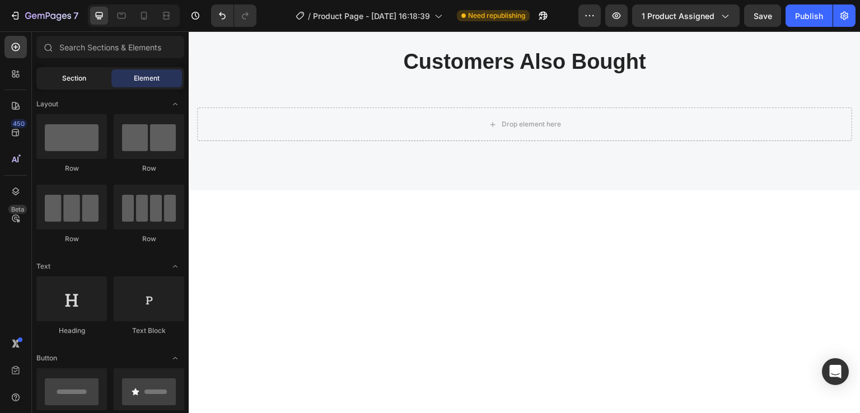
click at [60, 77] on div "Section" at bounding box center [74, 78] width 71 height 18
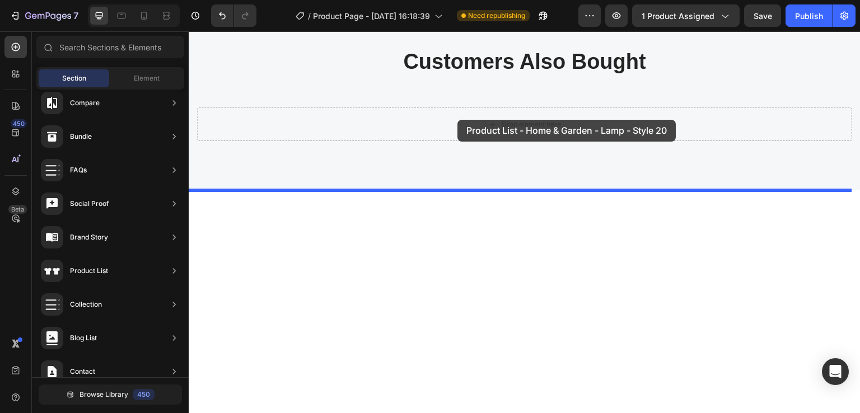
drag, startPoint x: 425, startPoint y: 128, endPoint x: 458, endPoint y: 119, distance: 34.1
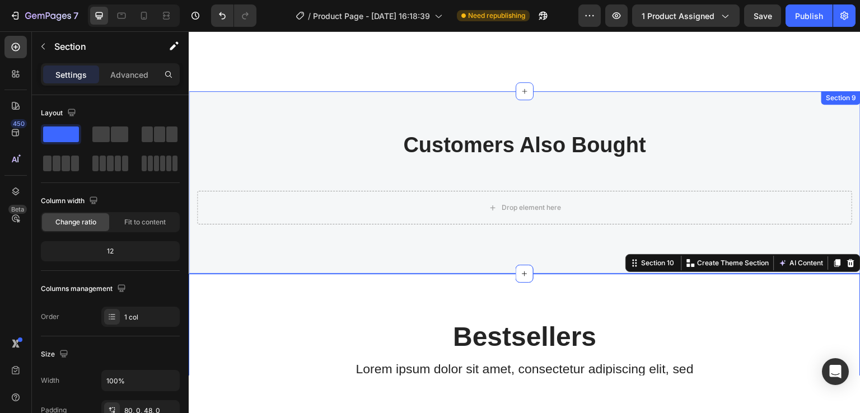
scroll to position [3741, 0]
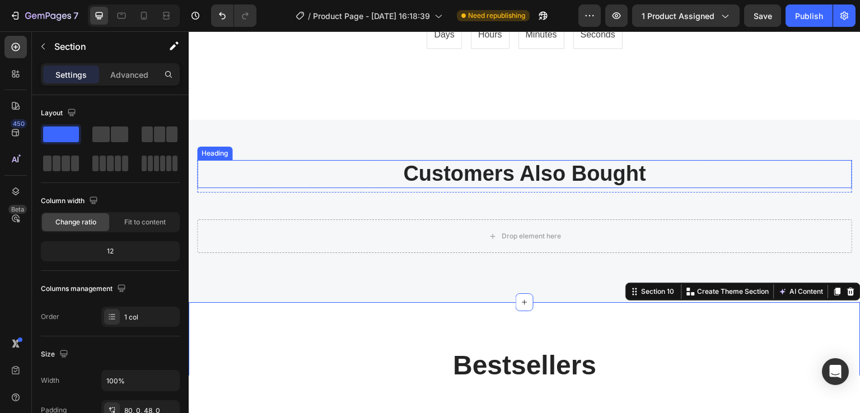
click at [342, 159] on div "Customers Also Bought Heading Row Drop element here Row Section 9" at bounding box center [525, 210] width 672 height 183
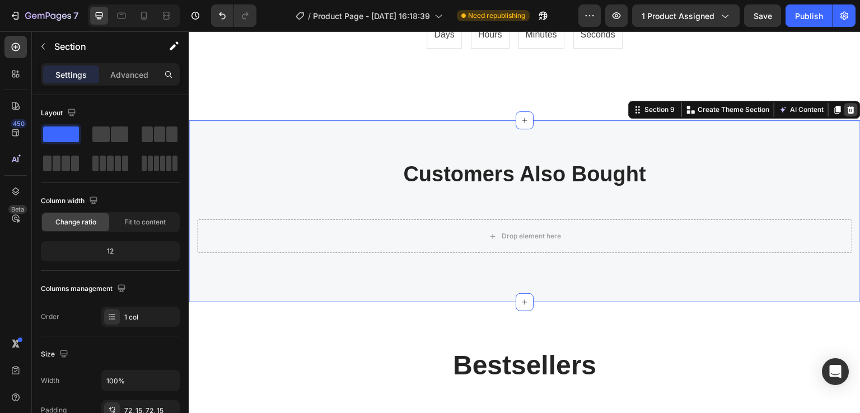
click at [847, 105] on icon at bounding box center [851, 109] width 9 height 9
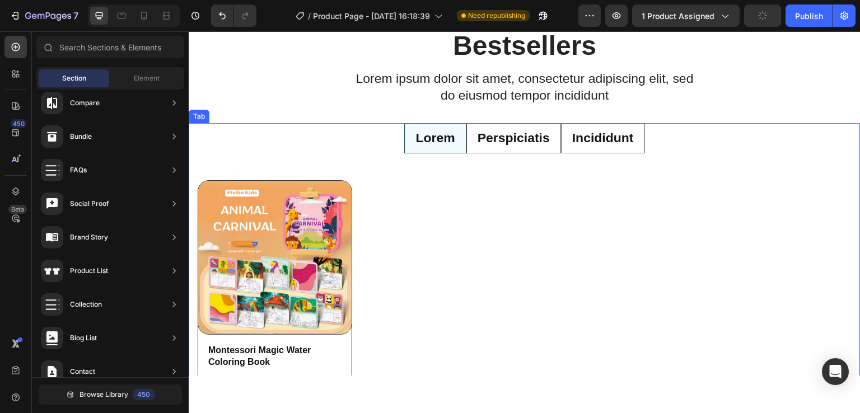
scroll to position [3853, 0]
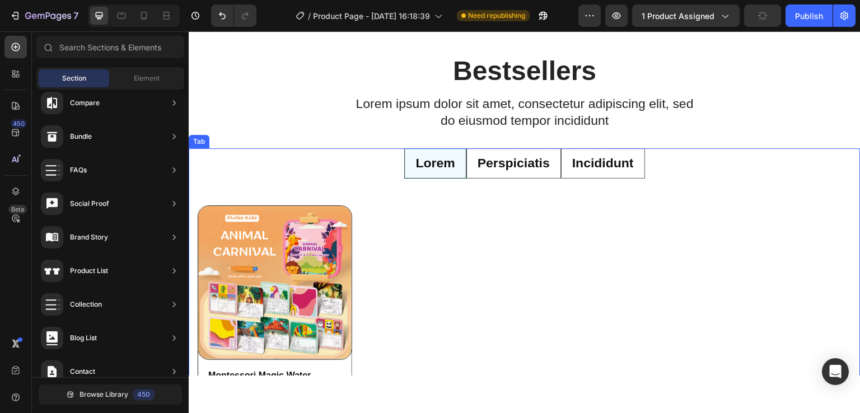
click at [550, 171] on li "Perspiciatis" at bounding box center [514, 163] width 95 height 30
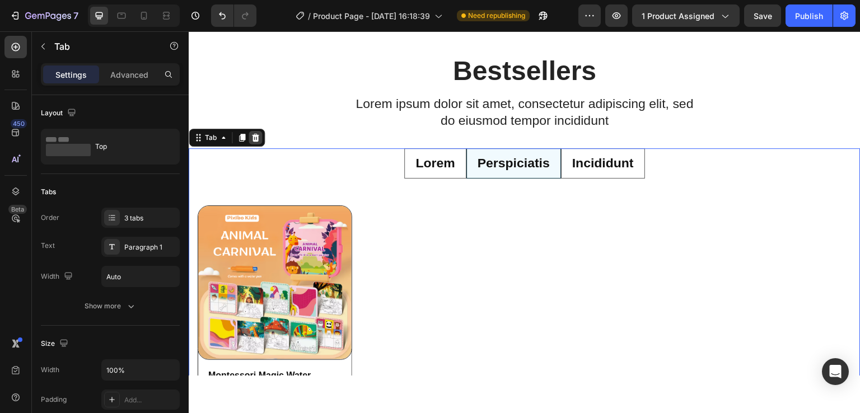
click at [258, 136] on icon at bounding box center [255, 137] width 7 height 8
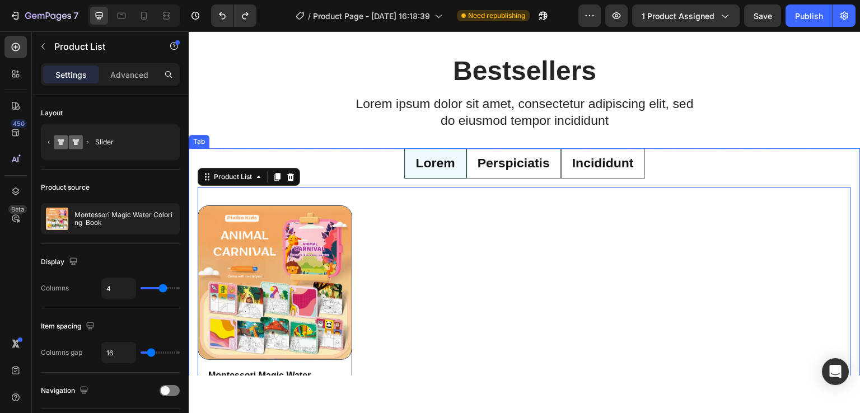
click at [437, 166] on p "Lorem" at bounding box center [435, 163] width 39 height 17
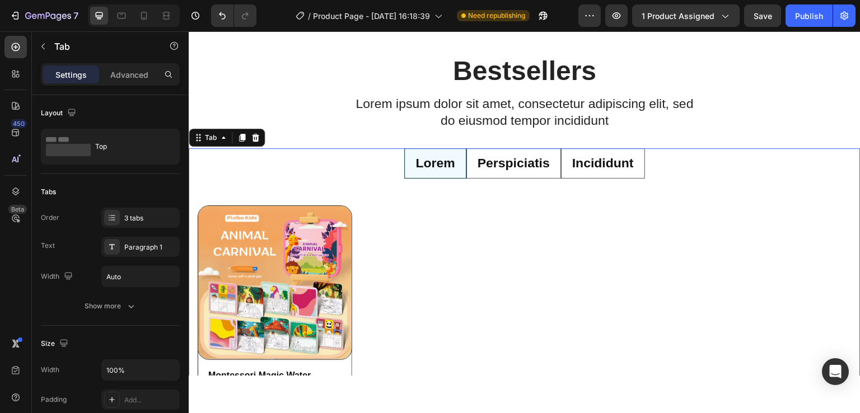
click at [505, 169] on p "Perspiciatis" at bounding box center [514, 163] width 72 height 17
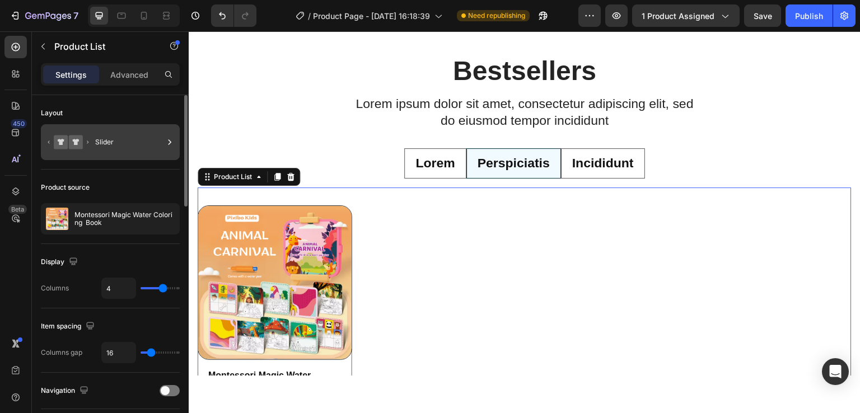
click at [85, 141] on icon at bounding box center [68, 142] width 45 height 26
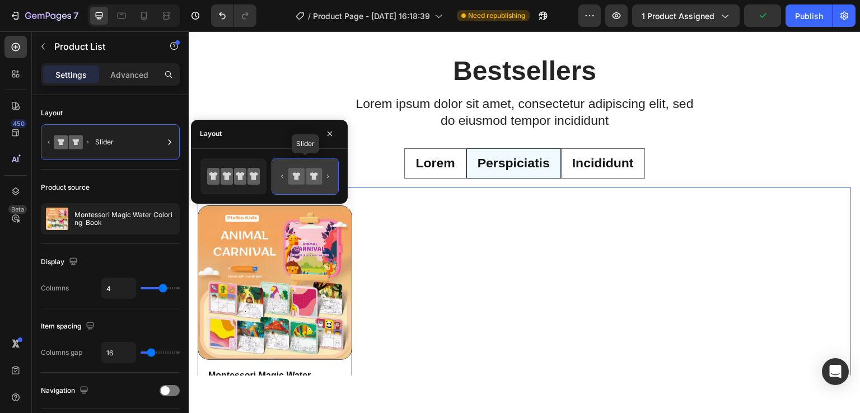
click at [326, 174] on icon at bounding box center [305, 176] width 53 height 22
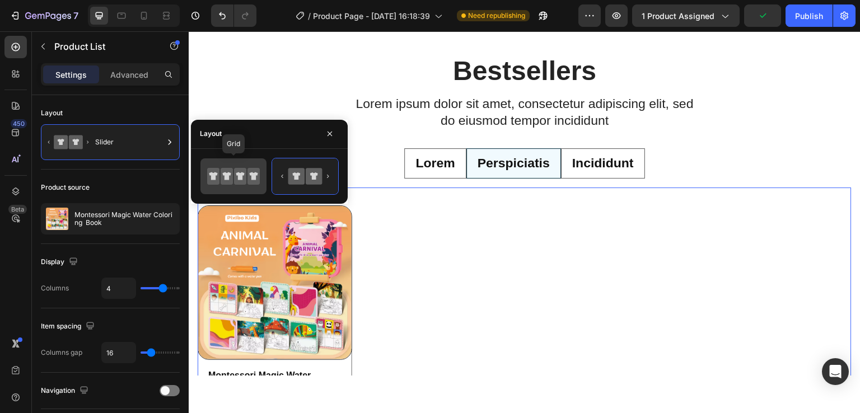
click at [235, 174] on icon at bounding box center [240, 176] width 12 height 17
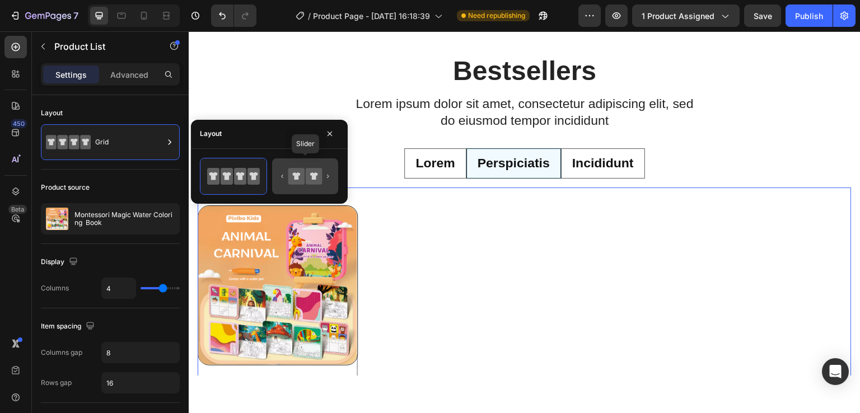
click at [294, 181] on icon at bounding box center [296, 176] width 16 height 16
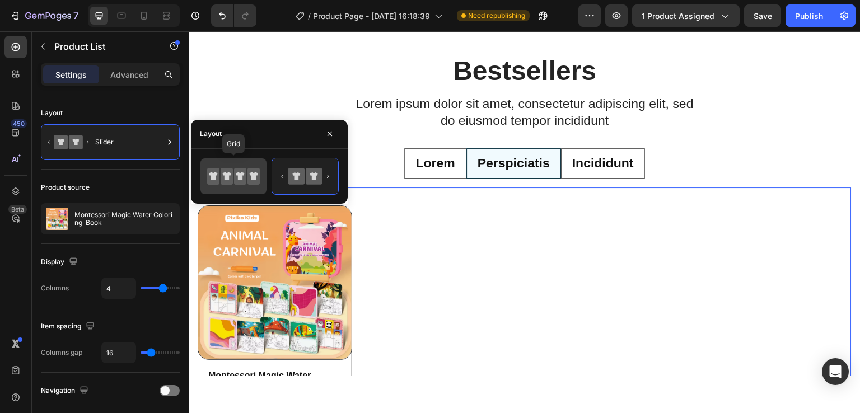
click at [245, 178] on icon at bounding box center [240, 176] width 12 height 17
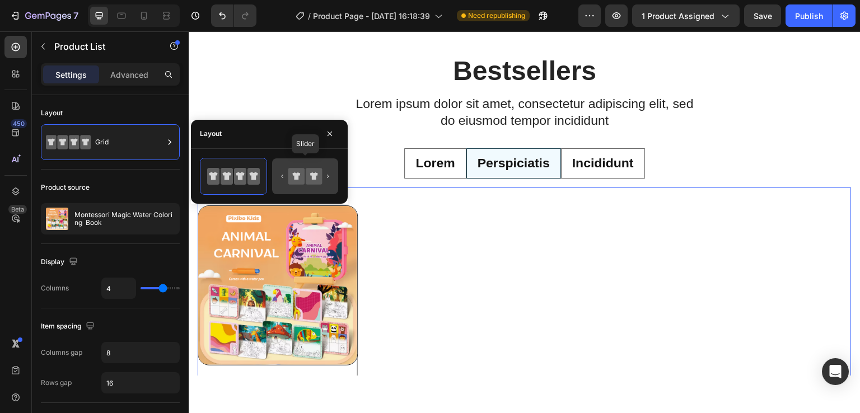
click at [290, 178] on icon at bounding box center [296, 176] width 16 height 16
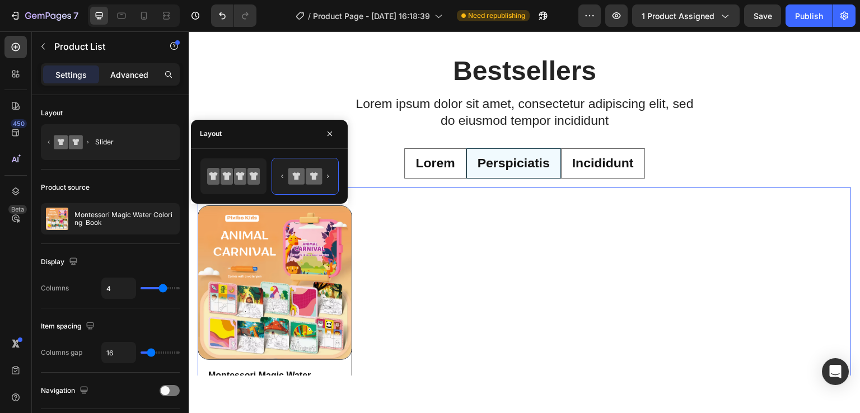
click at [120, 74] on p "Advanced" at bounding box center [129, 75] width 38 height 12
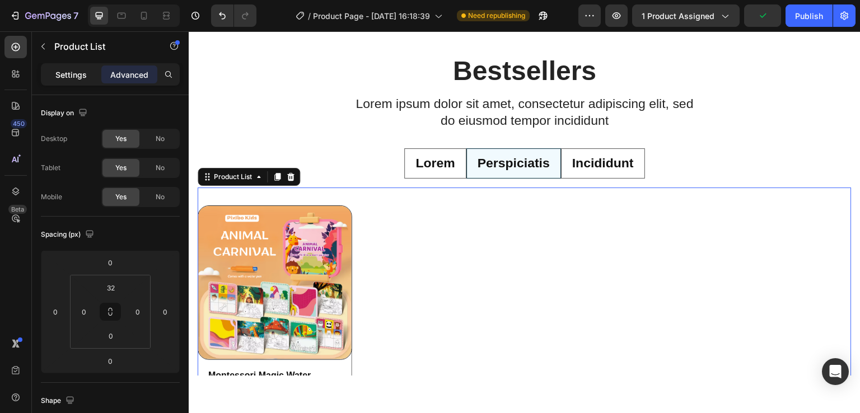
click at [81, 74] on p "Settings" at bounding box center [70, 75] width 31 height 12
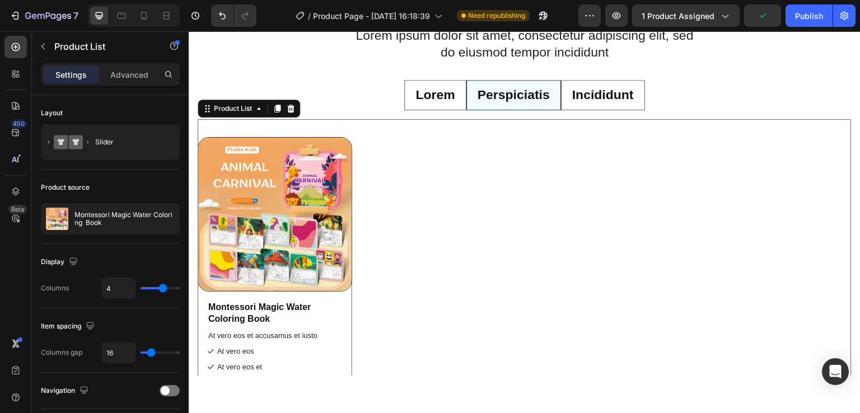
scroll to position [3965, 0]
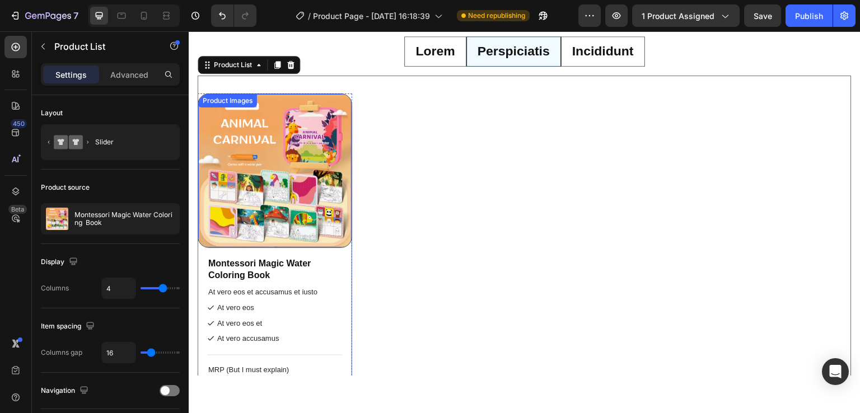
click at [318, 225] on img at bounding box center [274, 170] width 153 height 153
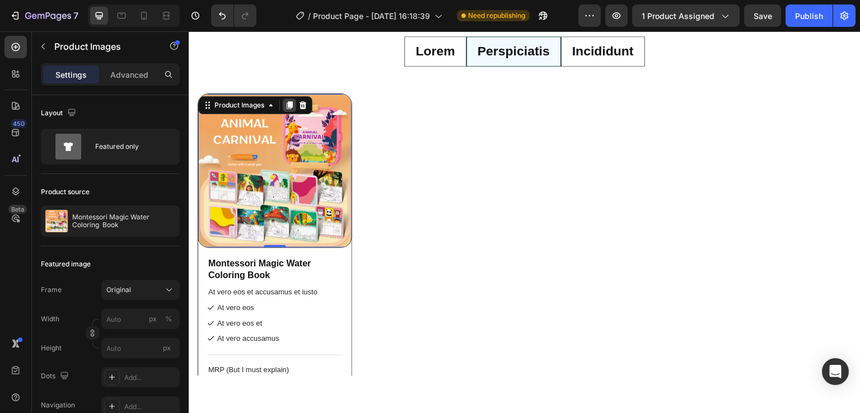
click at [289, 101] on icon at bounding box center [290, 105] width 6 height 8
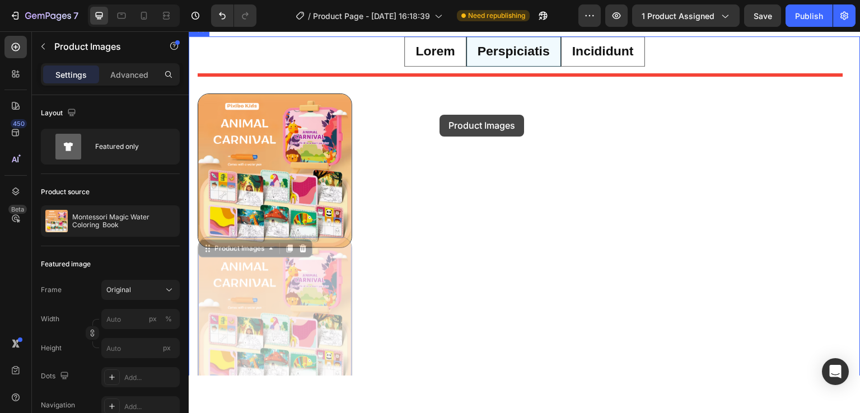
drag, startPoint x: 205, startPoint y: 250, endPoint x: 440, endPoint y: 114, distance: 271.3
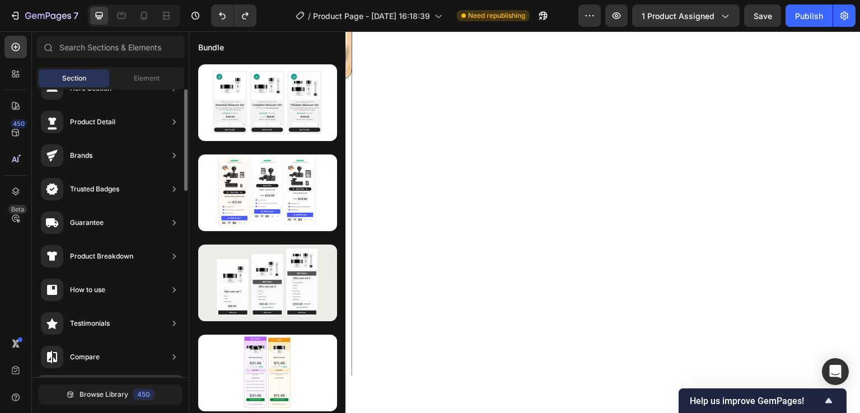
scroll to position [0, 0]
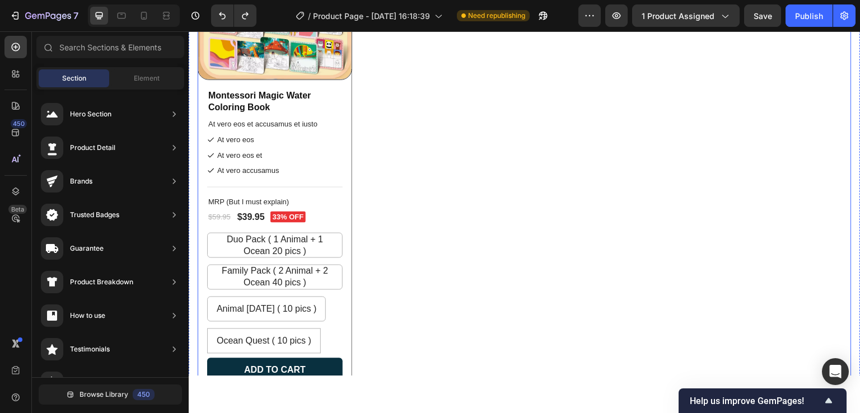
click at [390, 125] on div "Product Images Montessori Magic Water Coloring Book Product Title At vero eos e…" at bounding box center [525, 161] width 654 height 473
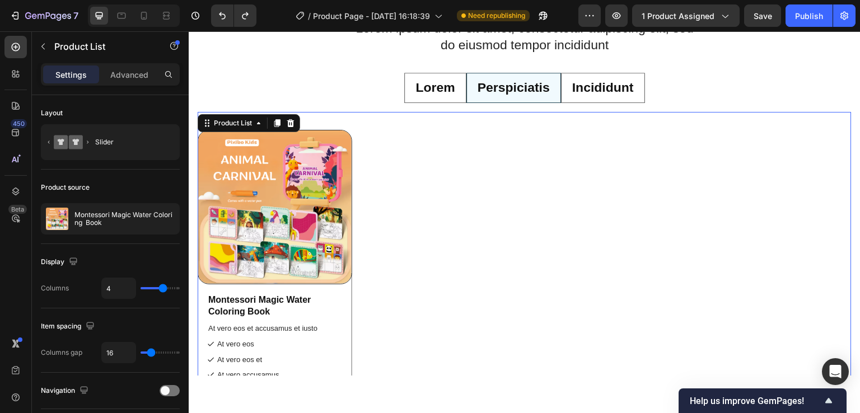
scroll to position [3909, 0]
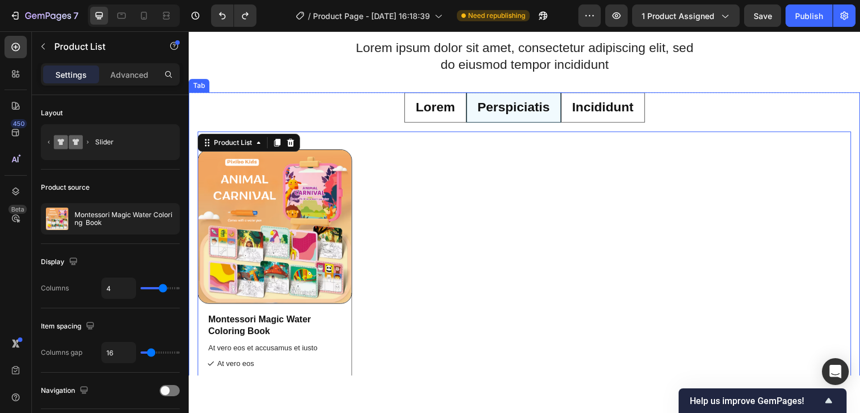
click at [291, 95] on ul "Lorem Perspiciatis Incididunt" at bounding box center [525, 107] width 672 height 30
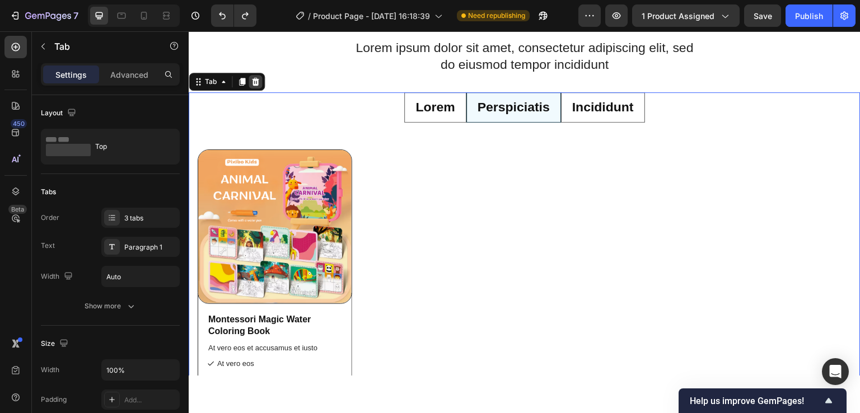
click at [251, 87] on div at bounding box center [255, 80] width 13 height 13
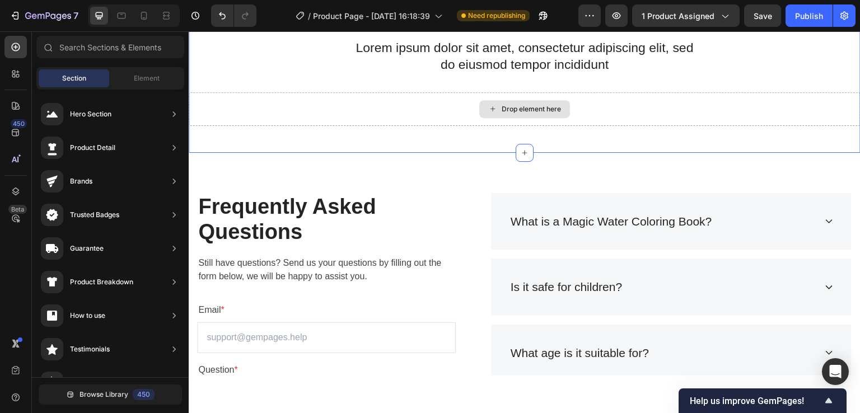
scroll to position [3797, 0]
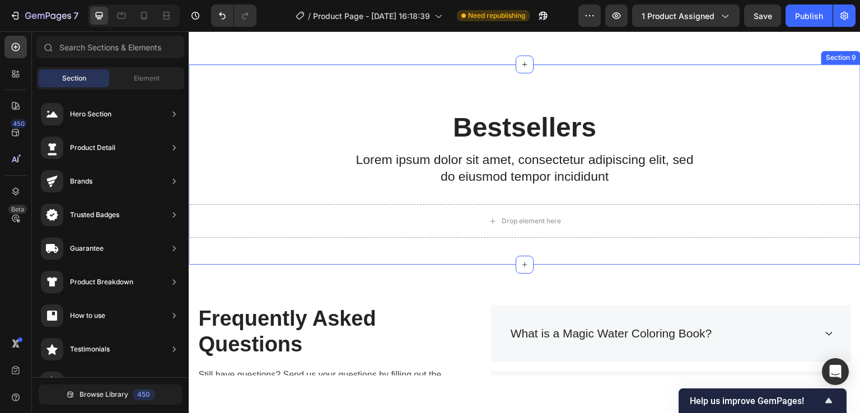
click at [252, 141] on div "Bestsellers Heading Lorem ipsum dolor sit amet, consectetur adipiscing elit, se…" at bounding box center [525, 173] width 672 height 129
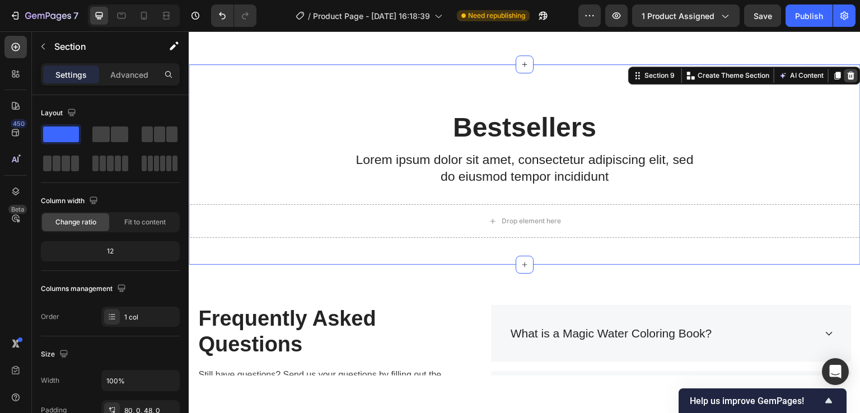
click at [848, 77] on icon at bounding box center [851, 75] width 7 height 8
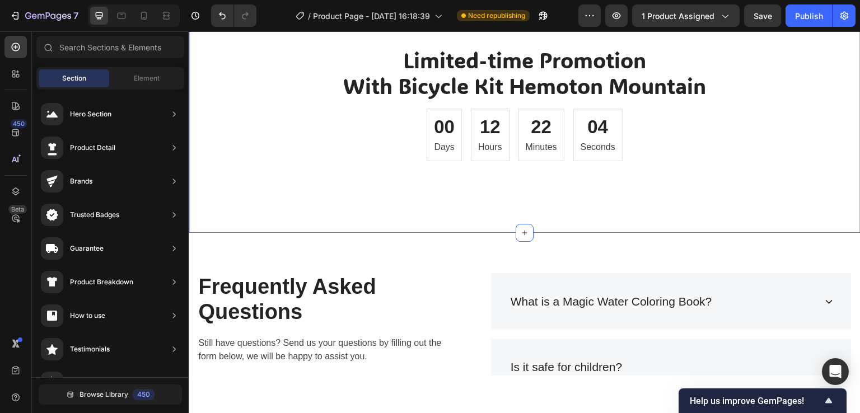
scroll to position [3629, 0]
click at [482, 189] on div "Limited-time Promotion With Bicycle Kit Hemoton Mountain Heading 00 Days 12 Hou…" at bounding box center [524, 118] width 655 height 146
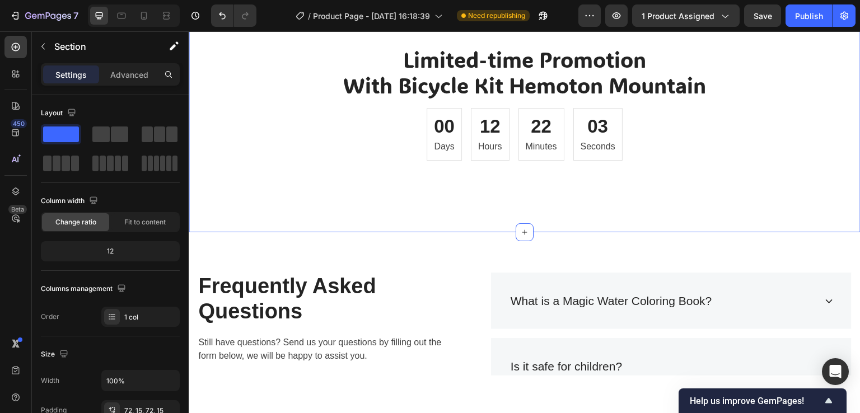
click at [494, 197] on div "Limited-time Promotion With Bicycle Kit Hemoton Mountain Heading 00 Days 12 Hou…" at bounding box center [525, 118] width 672 height 227
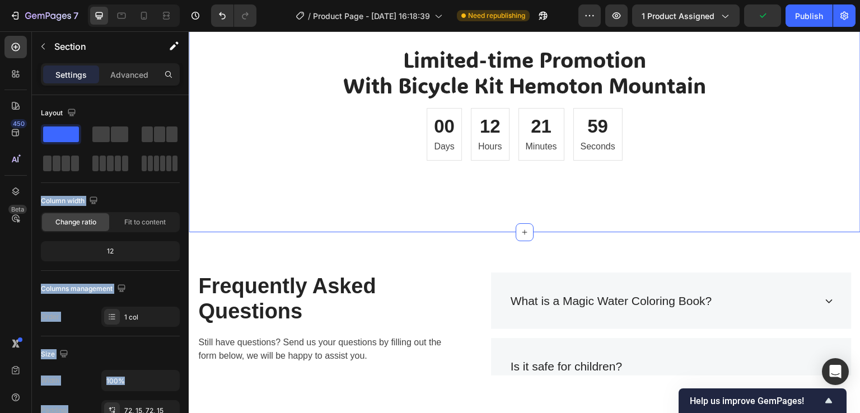
drag, startPoint x: 344, startPoint y: 165, endPoint x: 384, endPoint y: 187, distance: 44.6
click at [157, 137] on span at bounding box center [159, 135] width 11 height 16
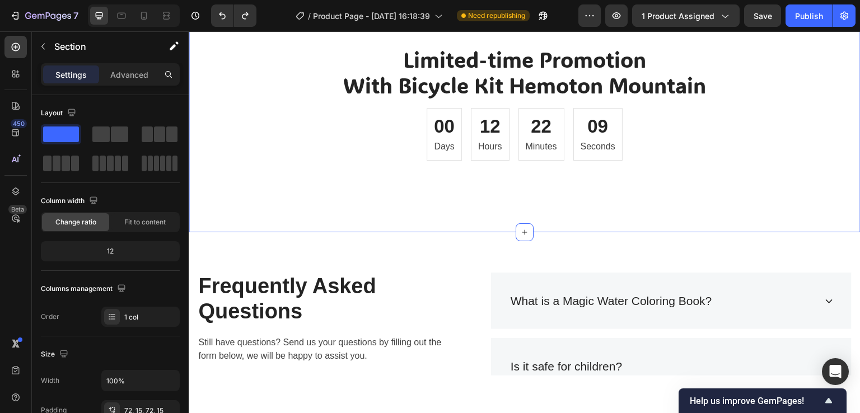
click at [413, 195] on div "Limited-time Promotion With Bicycle Kit Hemoton Mountain Heading 00 Days 12 Hou…" at bounding box center [525, 118] width 672 height 227
drag, startPoint x: 249, startPoint y: 166, endPoint x: 393, endPoint y: 192, distance: 145.7
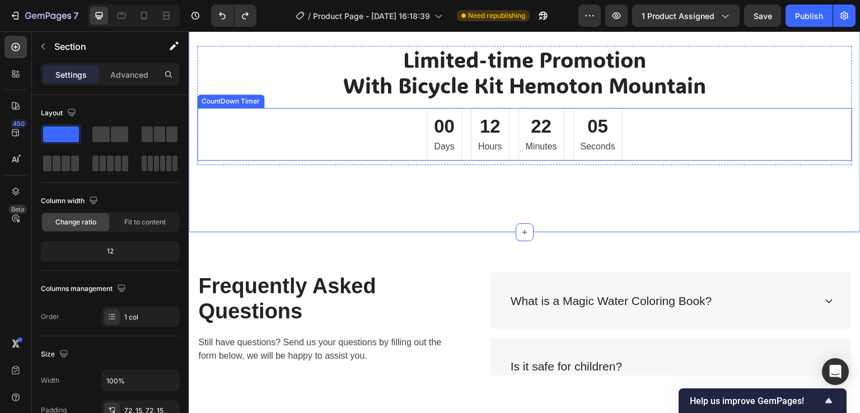
click at [230, 142] on div "00 Days 12 Hours 22 Minutes 05 Seconds" at bounding box center [524, 134] width 655 height 53
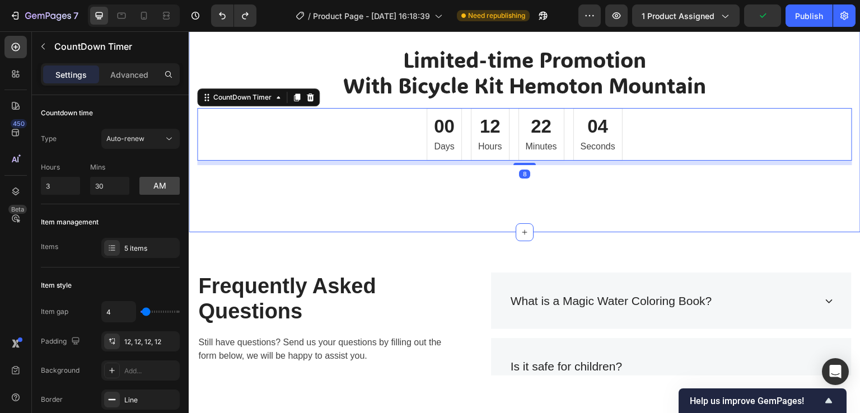
click at [313, 201] on div "Limited-time Promotion With Bicycle Kit Hemoton Mountain Heading 00 Days 12 Hou…" at bounding box center [525, 118] width 672 height 227
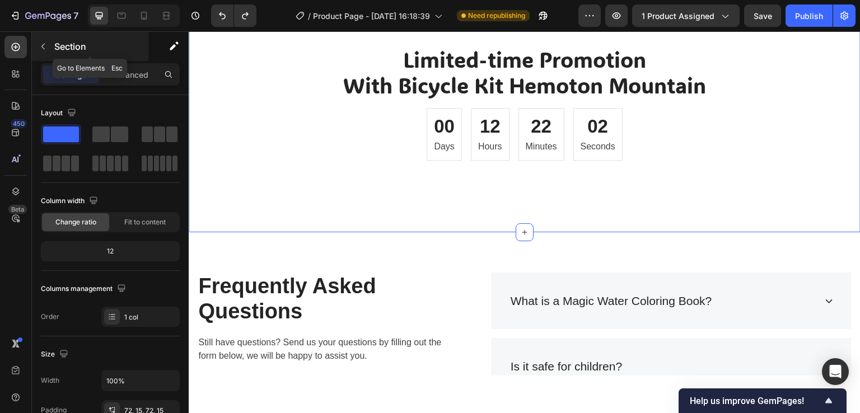
click at [43, 52] on button "button" at bounding box center [43, 47] width 18 height 18
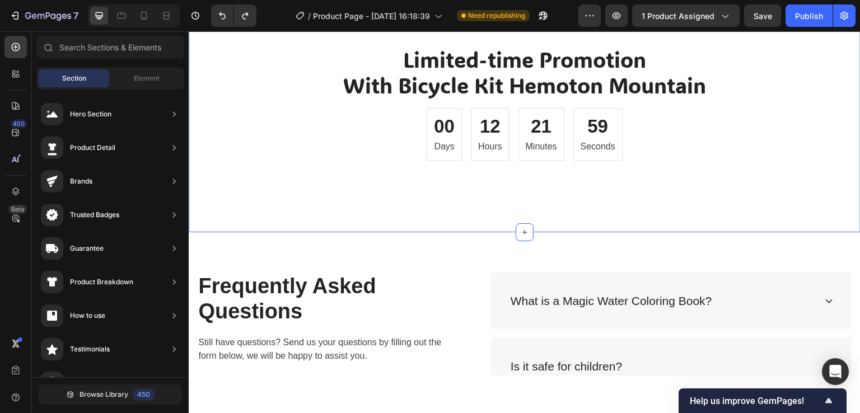
click at [514, 201] on div "Limited-time Promotion With Bicycle Kit Hemoton Mountain Heading 00 Days 12 Hou…" at bounding box center [525, 118] width 672 height 227
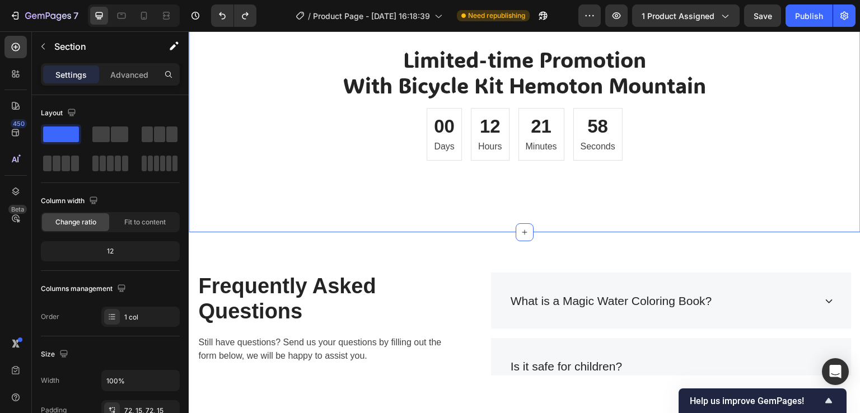
click at [523, 199] on div "Limited-time Promotion With Bicycle Kit Hemoton Mountain Heading 00 Days 12 Hou…" at bounding box center [525, 118] width 672 height 227
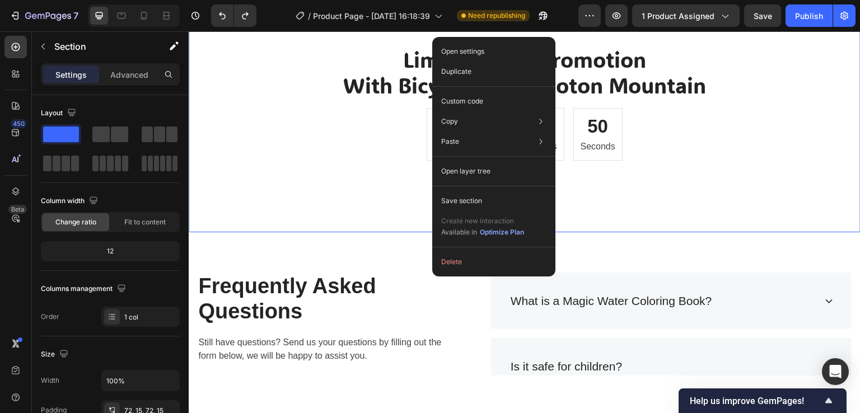
click at [294, 209] on div "Limited-time Promotion With Bicycle Kit Hemoton Mountain Heading 00 Days 12 Hou…" at bounding box center [525, 118] width 672 height 227
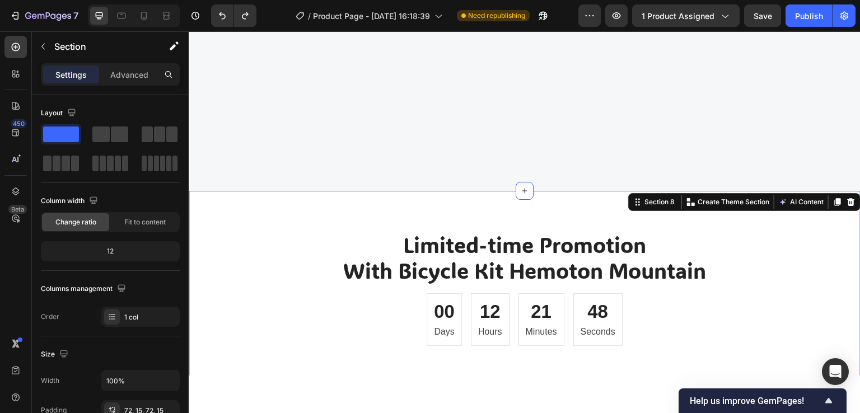
scroll to position [3517, 0]
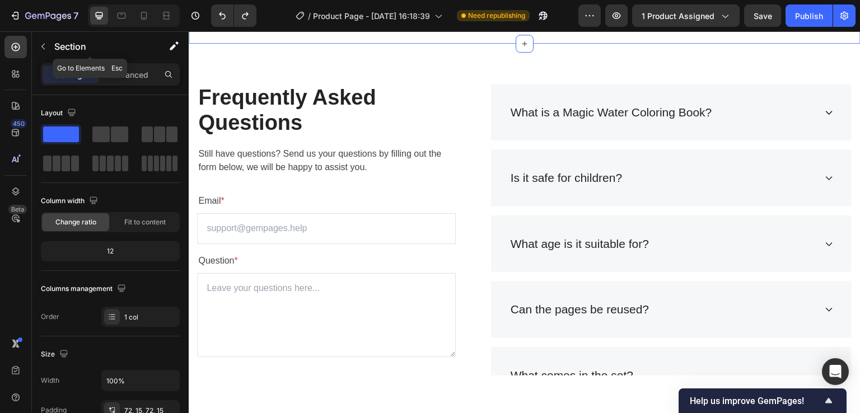
click at [42, 45] on icon "button" at bounding box center [43, 46] width 9 height 9
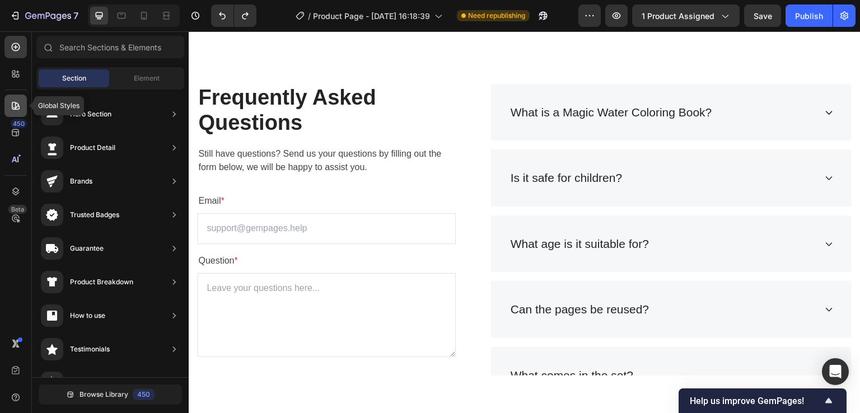
click at [17, 106] on icon at bounding box center [16, 106] width 8 height 8
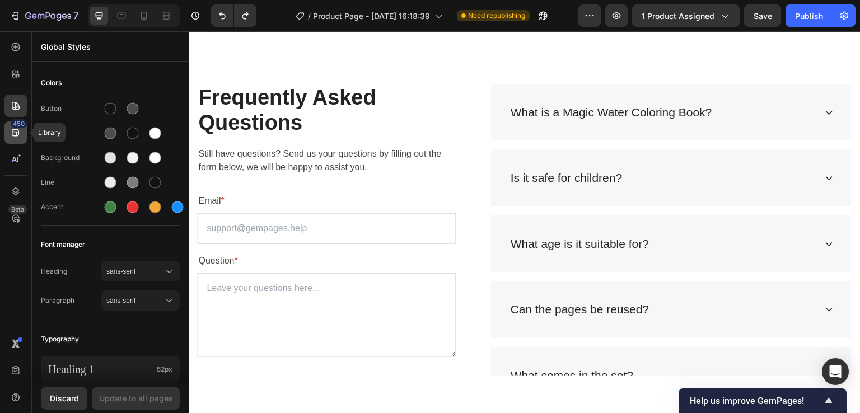
click at [13, 127] on div "450" at bounding box center [19, 123] width 16 height 9
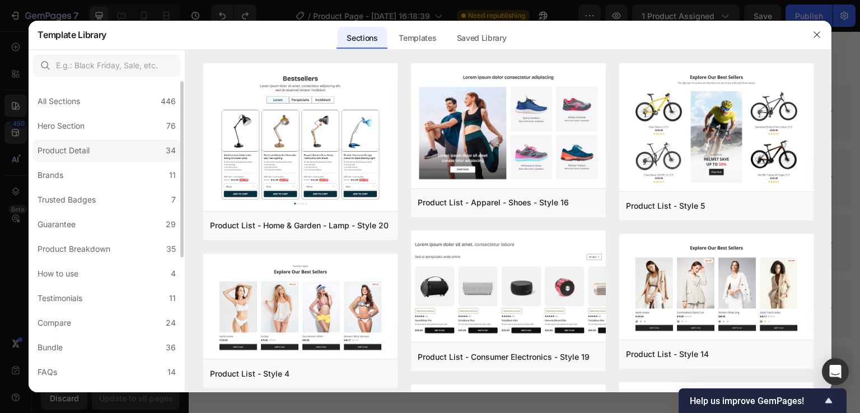
click at [147, 153] on label "Product Detail 34" at bounding box center [106, 150] width 147 height 22
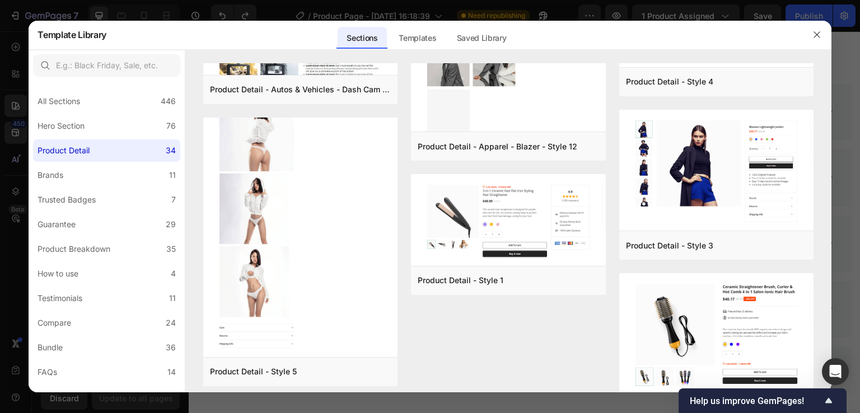
scroll to position [2019, 0]
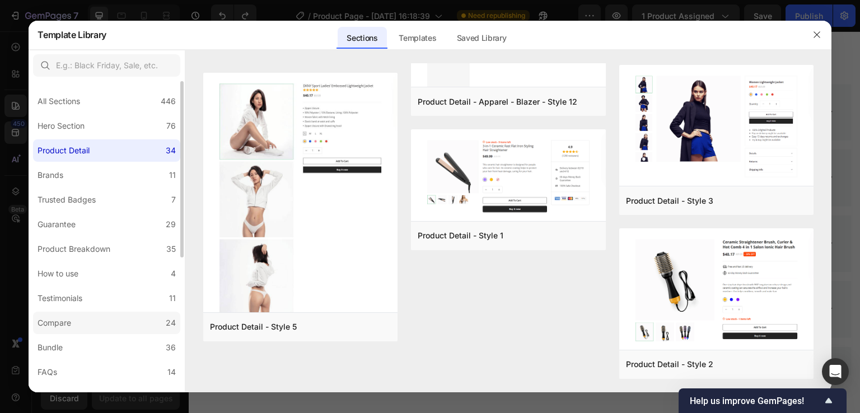
click at [76, 318] on div "Compare" at bounding box center [57, 322] width 38 height 13
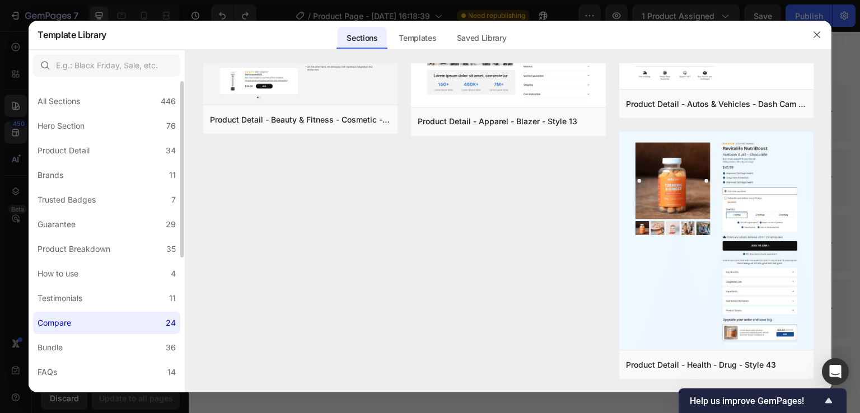
scroll to position [0, 0]
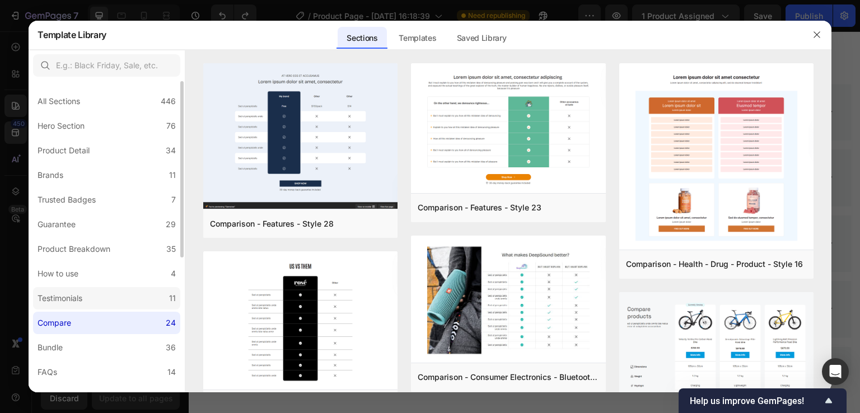
click at [79, 297] on div "Testimonials" at bounding box center [60, 298] width 45 height 13
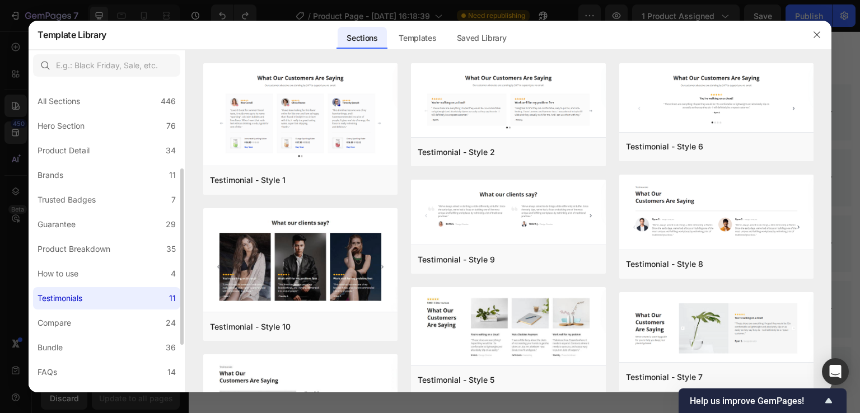
scroll to position [56, 0]
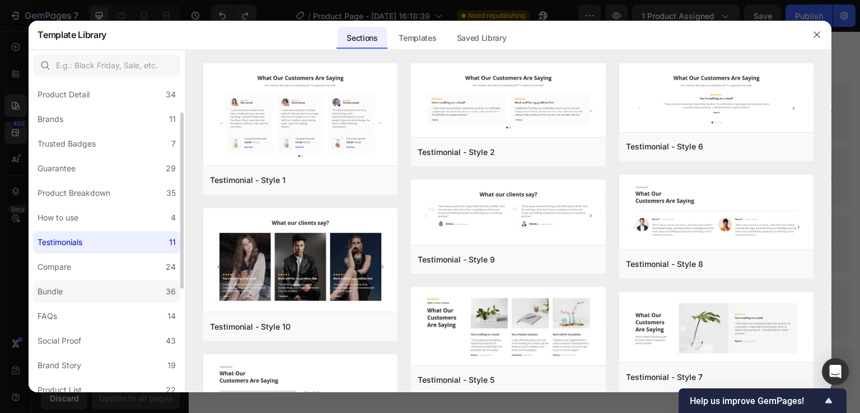
click at [60, 294] on div "Bundle" at bounding box center [50, 291] width 25 height 13
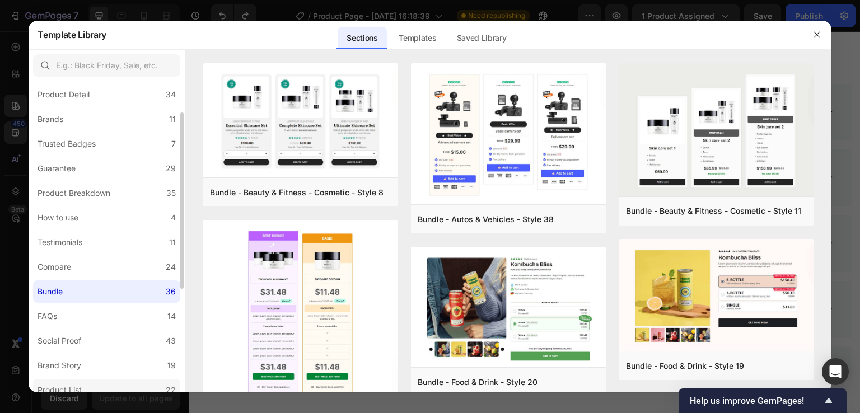
click at [85, 388] on div "Product List" at bounding box center [62, 390] width 49 height 13
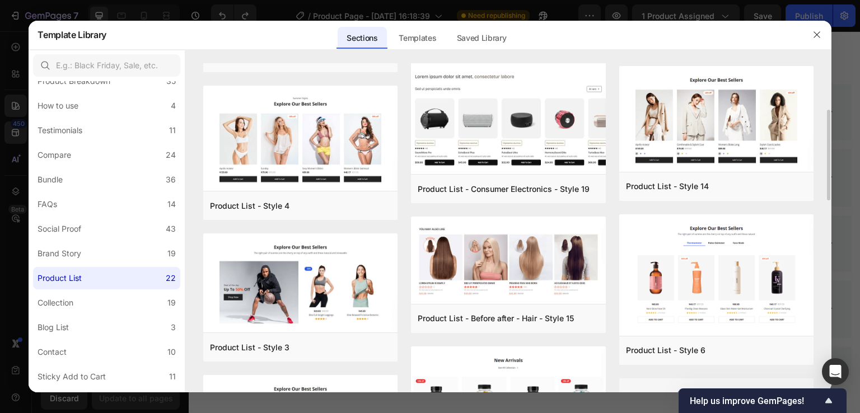
scroll to position [112, 0]
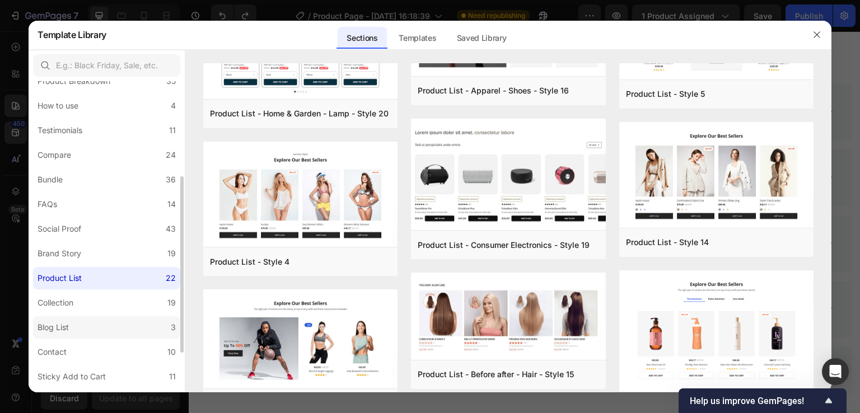
click at [58, 323] on div "Blog List" at bounding box center [53, 327] width 31 height 13
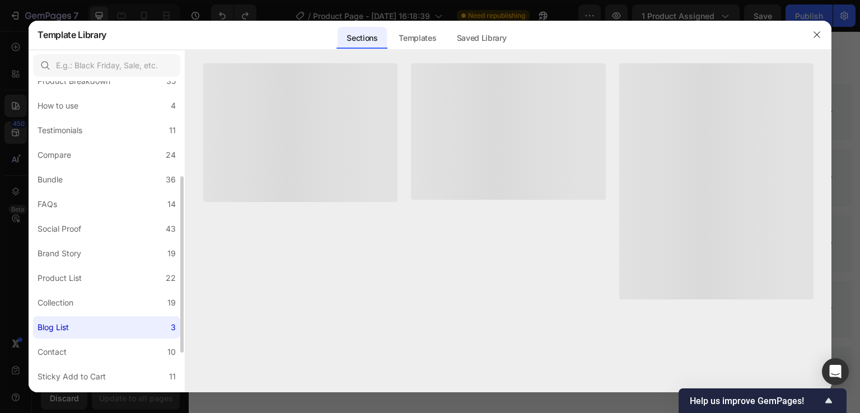
scroll to position [0, 0]
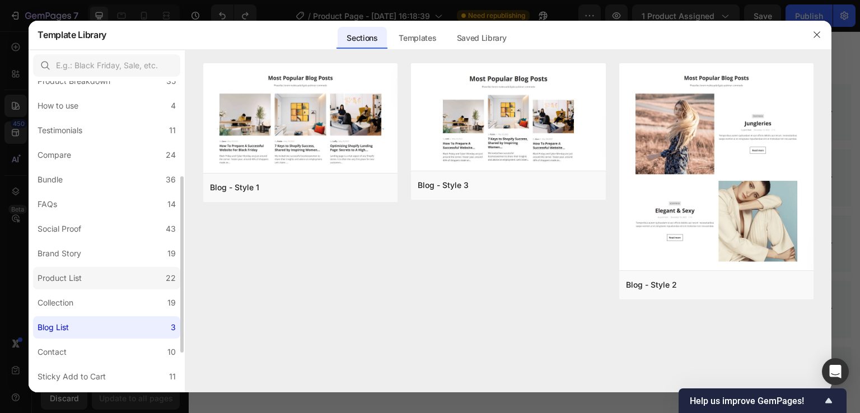
click at [83, 280] on div "Product List" at bounding box center [62, 278] width 49 height 13
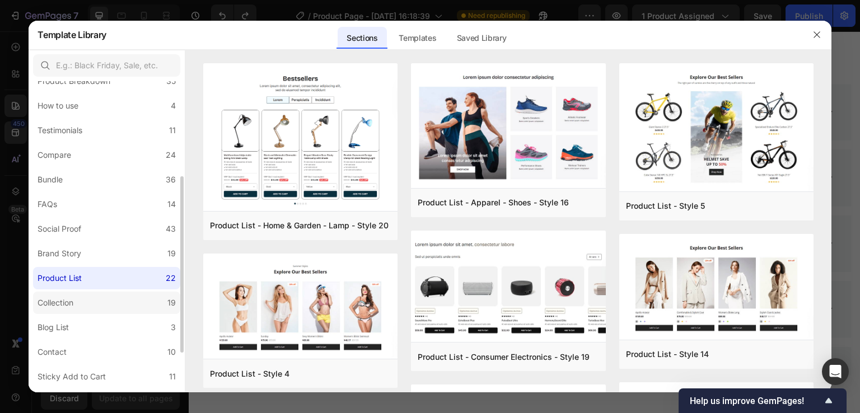
click at [71, 308] on div "Collection" at bounding box center [56, 302] width 36 height 13
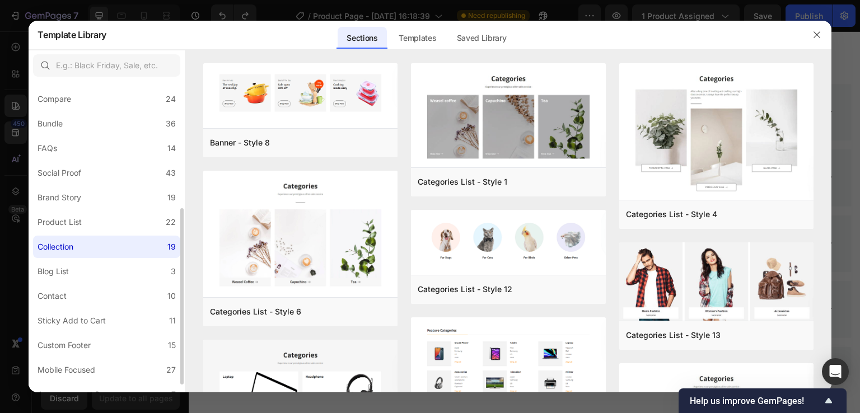
scroll to position [237, 0]
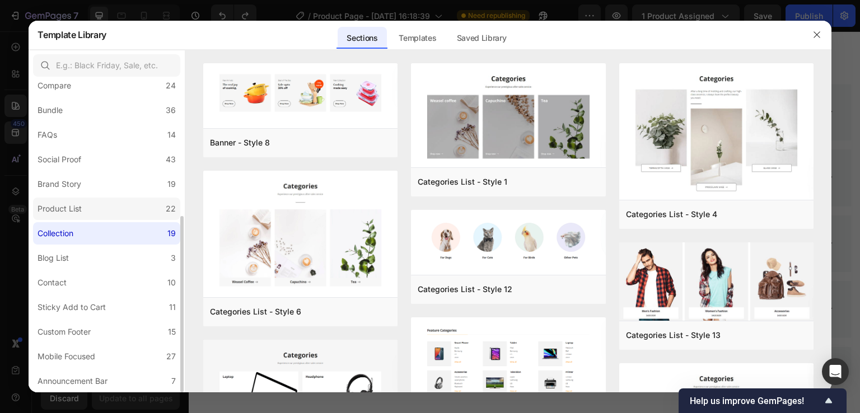
click at [71, 202] on div "Product List" at bounding box center [60, 208] width 44 height 13
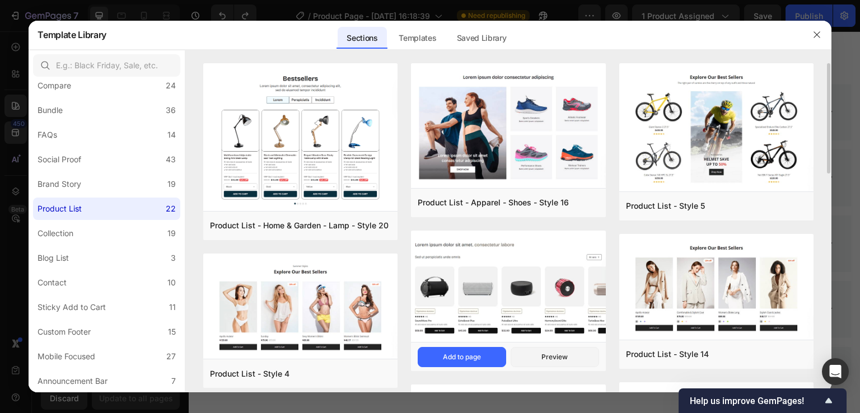
scroll to position [112, 0]
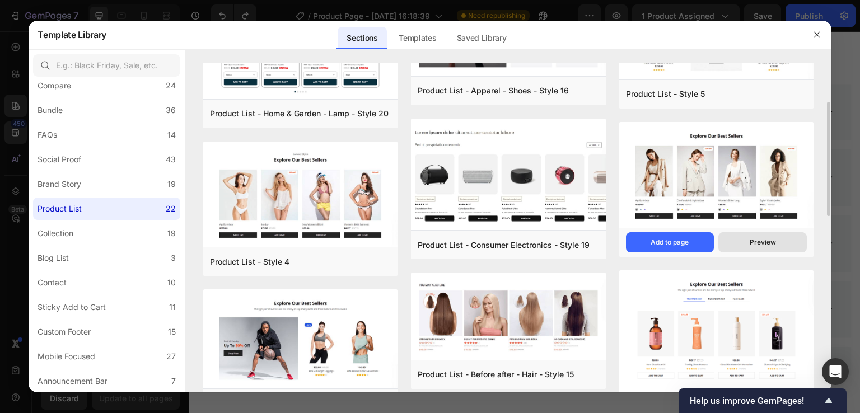
click at [747, 240] on button "Preview" at bounding box center [763, 242] width 89 height 20
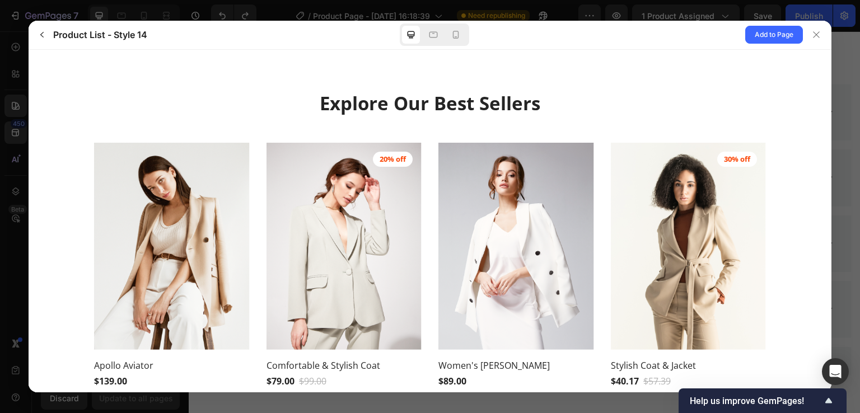
scroll to position [0, 0]
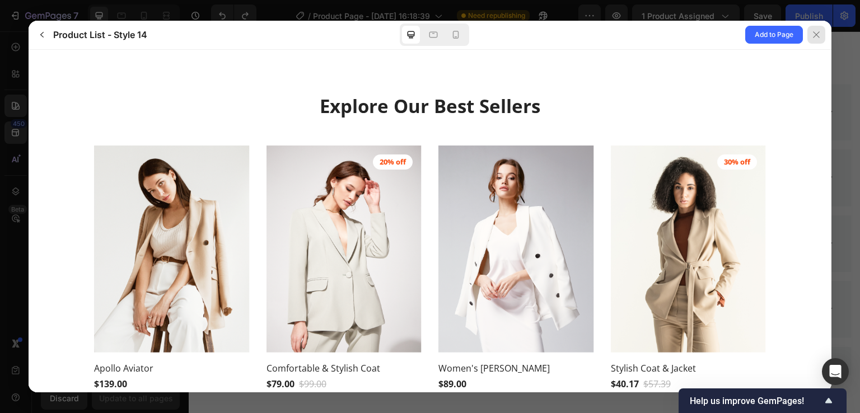
drag, startPoint x: 816, startPoint y: 32, endPoint x: 557, endPoint y: 25, distance: 258.3
click at [816, 32] on icon at bounding box center [816, 34] width 9 height 9
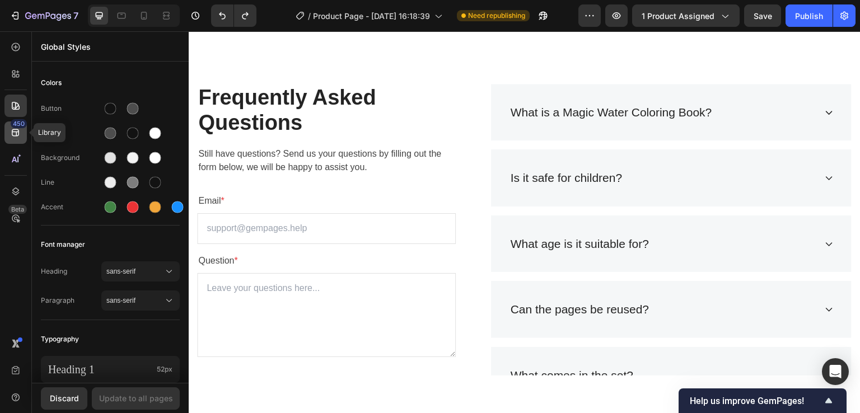
click at [9, 132] on div "450" at bounding box center [15, 133] width 22 height 22
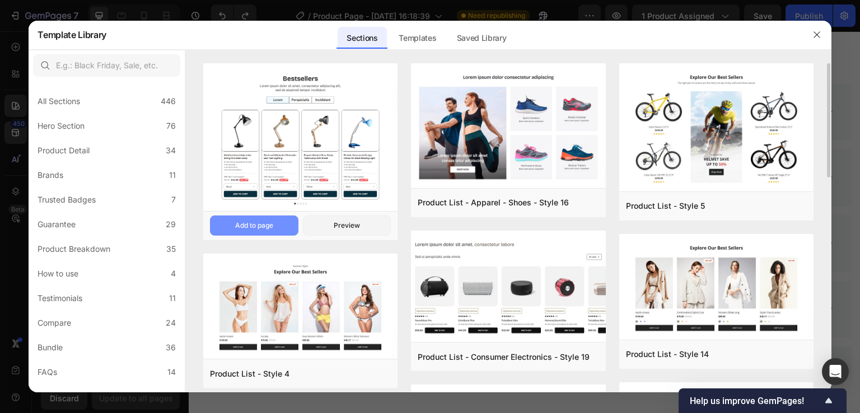
click at [269, 220] on button "Add to page" at bounding box center [254, 226] width 89 height 20
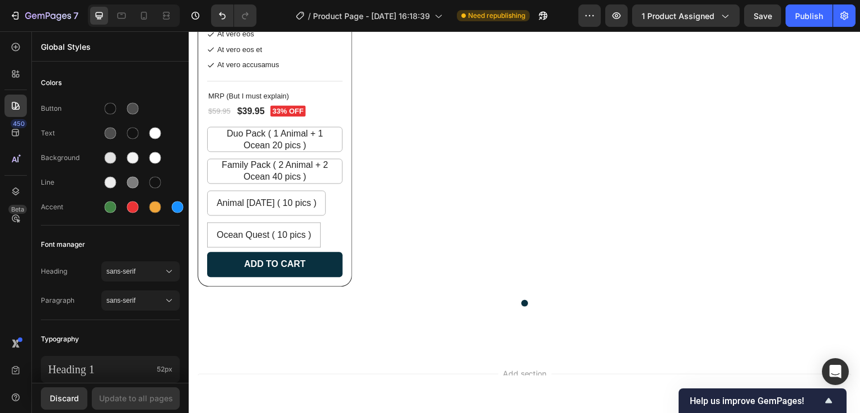
scroll to position [4960, 0]
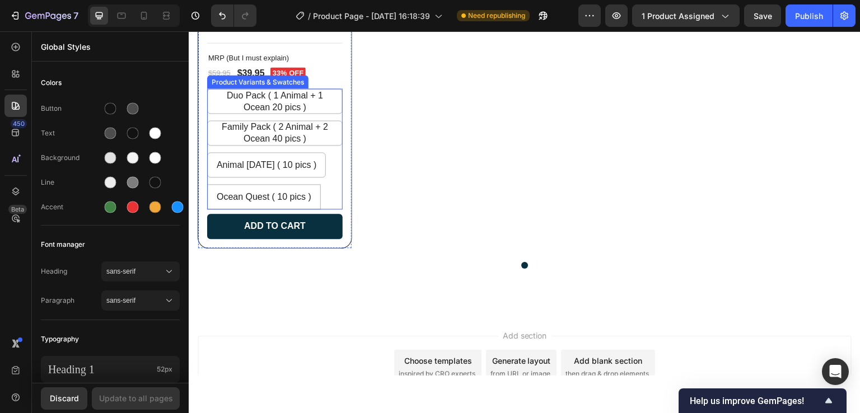
click at [333, 160] on div "Duo Pack ( 1 Animal + 1 Ocean 20 pics ) Duo Pack ( 1 Animal + 1 Ocean 20 pics )…" at bounding box center [275, 148] width 136 height 121
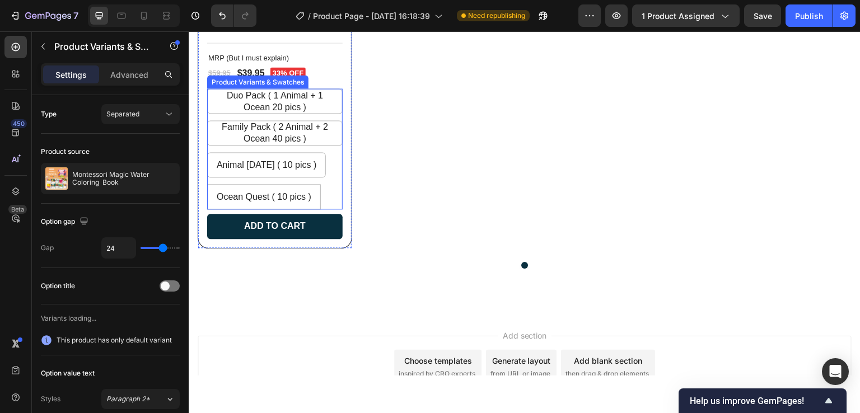
radio input "false"
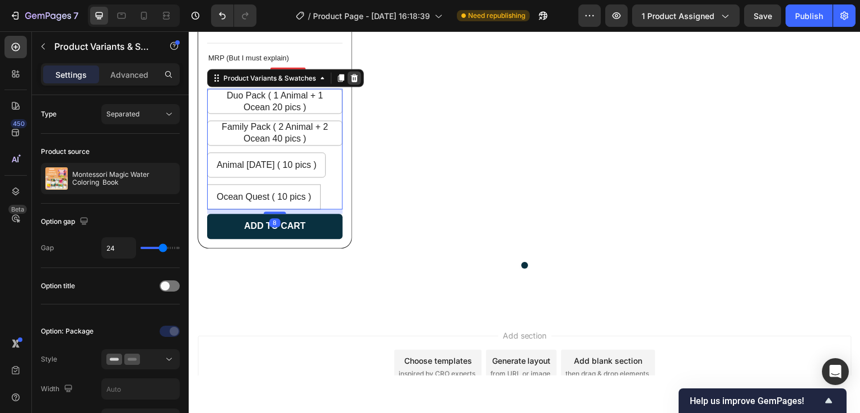
click at [357, 79] on icon at bounding box center [354, 77] width 7 height 8
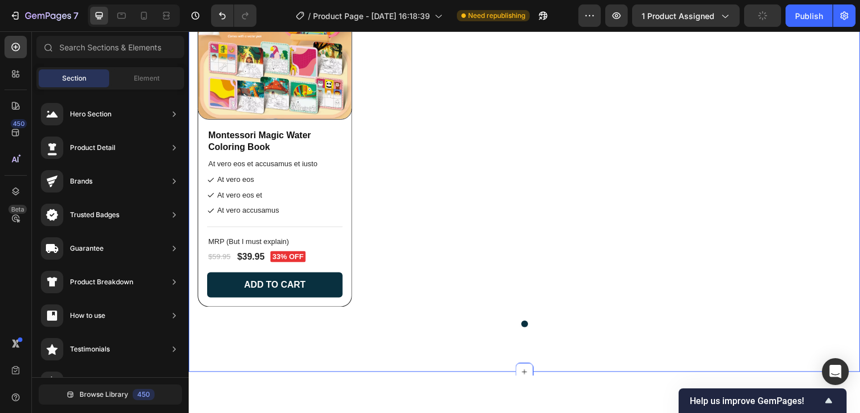
scroll to position [4764, 0]
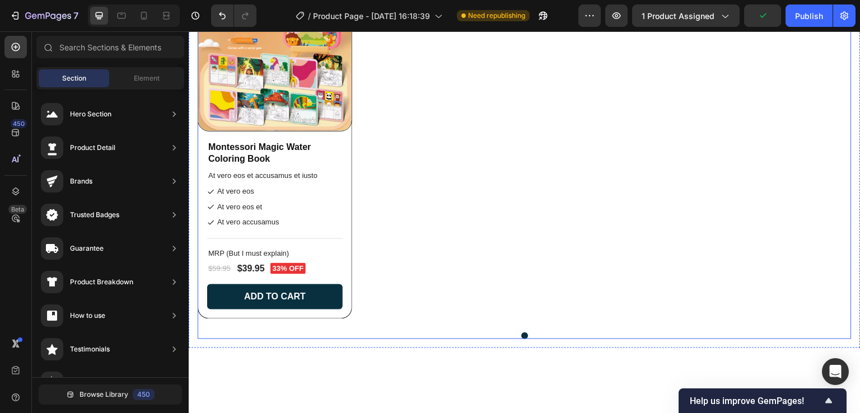
click at [472, 153] on div "Product Images Montessori Magic Water Coloring Book Product Title At vero eos e…" at bounding box center [525, 149] width 654 height 347
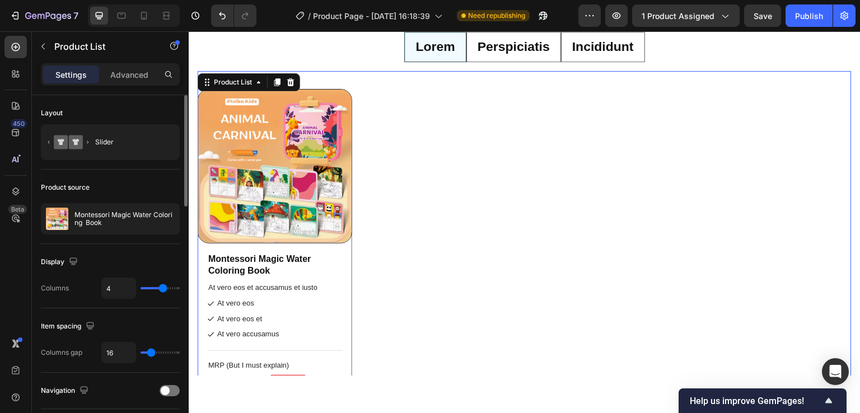
scroll to position [56, 0]
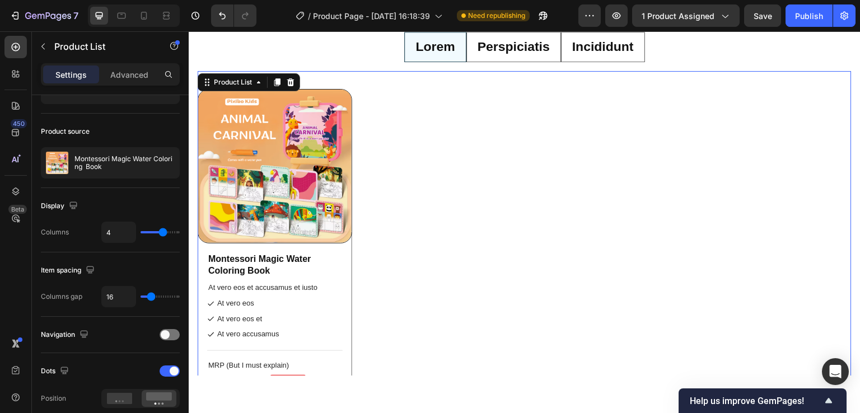
click at [411, 123] on div "Product Images Montessori Magic Water Coloring Book Product Title At vero eos e…" at bounding box center [525, 262] width 654 height 347
click at [298, 111] on img at bounding box center [274, 165] width 153 height 153
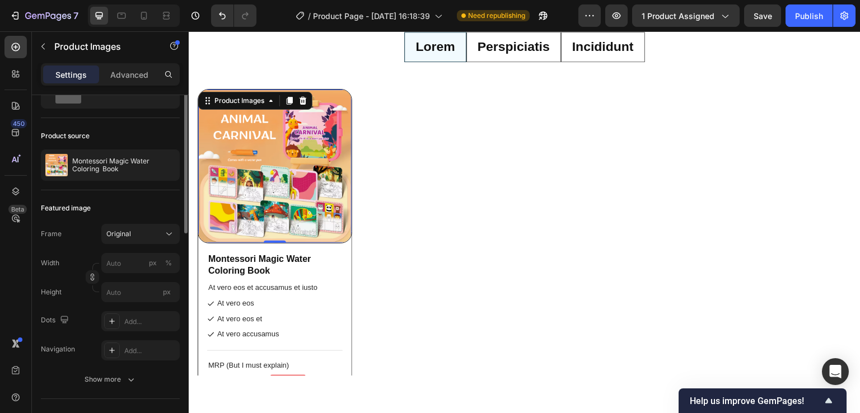
scroll to position [0, 0]
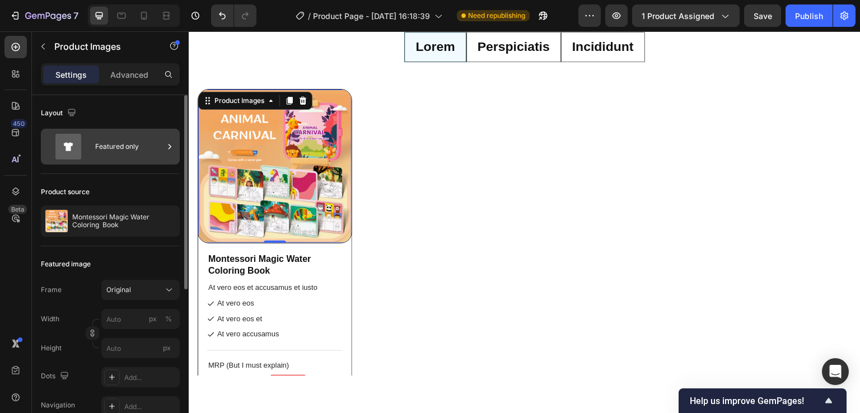
click at [133, 148] on div "Featured only" at bounding box center [129, 147] width 68 height 26
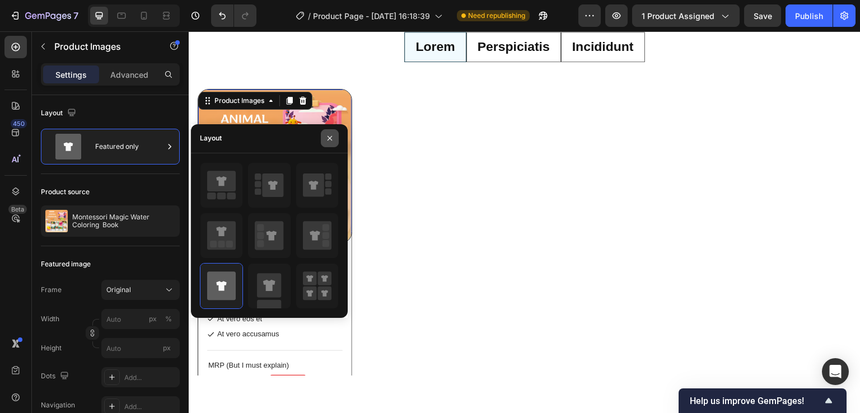
drag, startPoint x: 327, startPoint y: 134, endPoint x: 123, endPoint y: 108, distance: 206.2
click at [327, 134] on icon "button" at bounding box center [329, 138] width 9 height 9
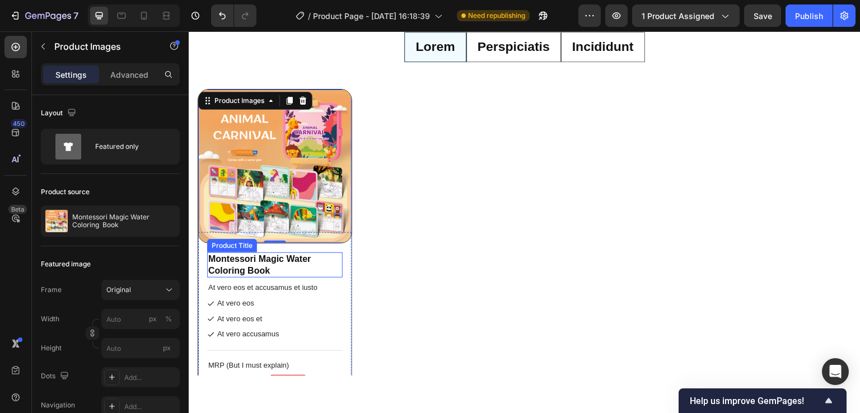
click at [292, 263] on h1 "Montessori Magic Water Coloring Book" at bounding box center [275, 265] width 136 height 26
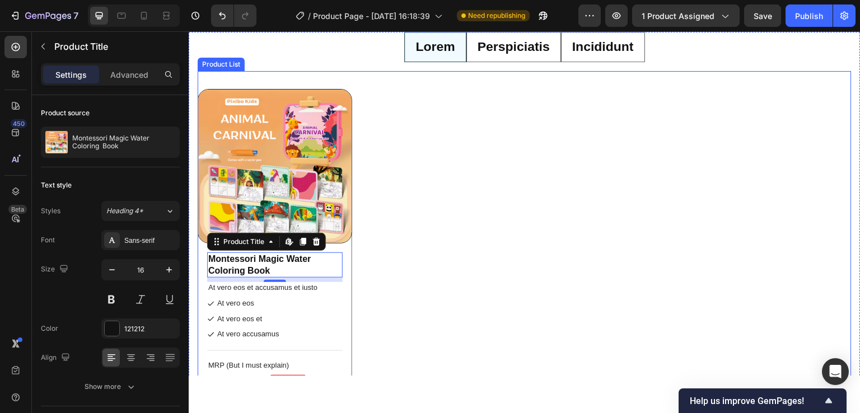
click at [482, 235] on div "Product Images Montessori Magic Water Coloring Book Product Title Edit content …" at bounding box center [525, 262] width 654 height 347
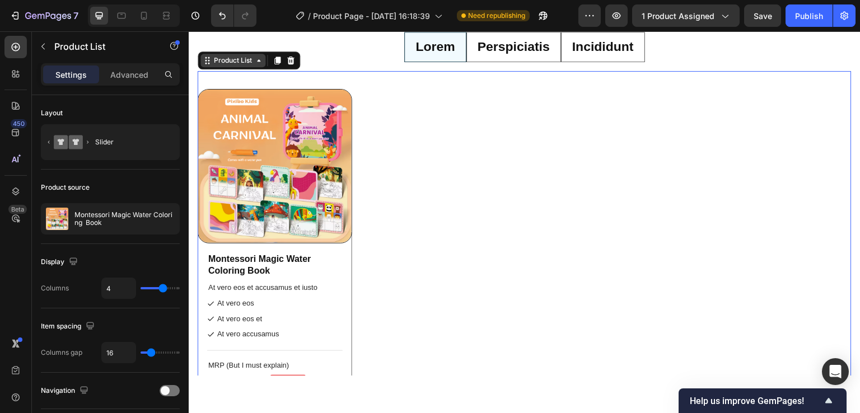
click at [226, 62] on div "Product List" at bounding box center [233, 60] width 43 height 10
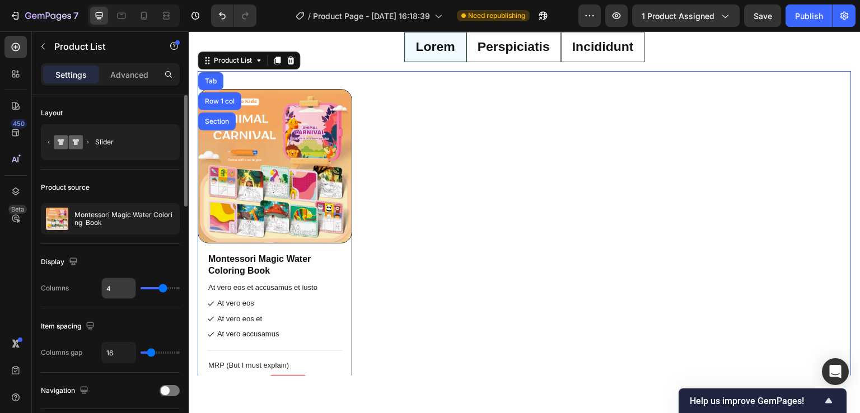
click at [115, 287] on input "4" at bounding box center [119, 288] width 34 height 20
type input "3"
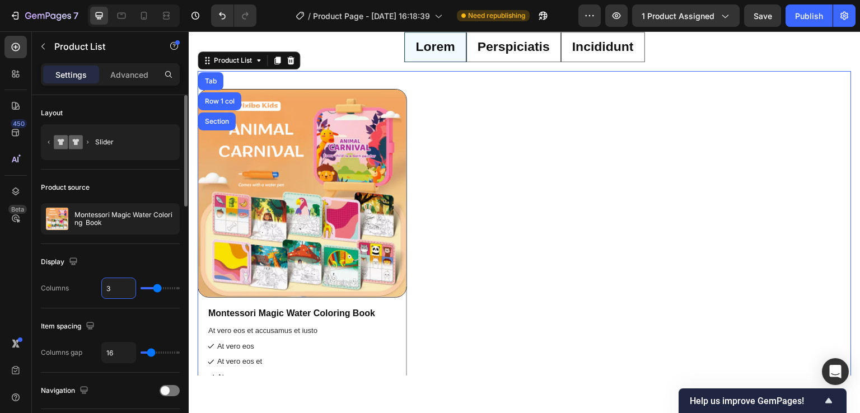
type input "3"
click at [146, 266] on div "Display" at bounding box center [110, 262] width 139 height 18
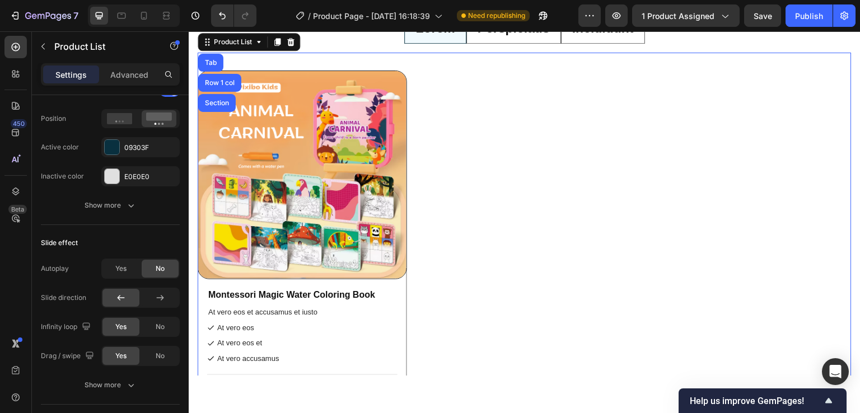
scroll to position [4596, 0]
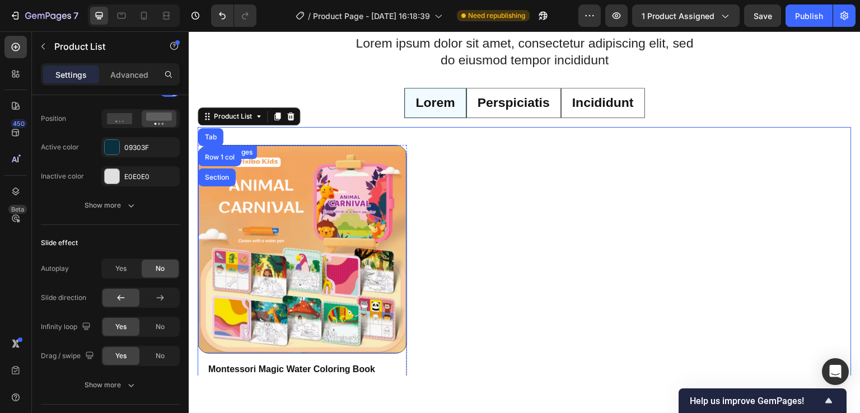
click at [400, 150] on img at bounding box center [302, 249] width 208 height 208
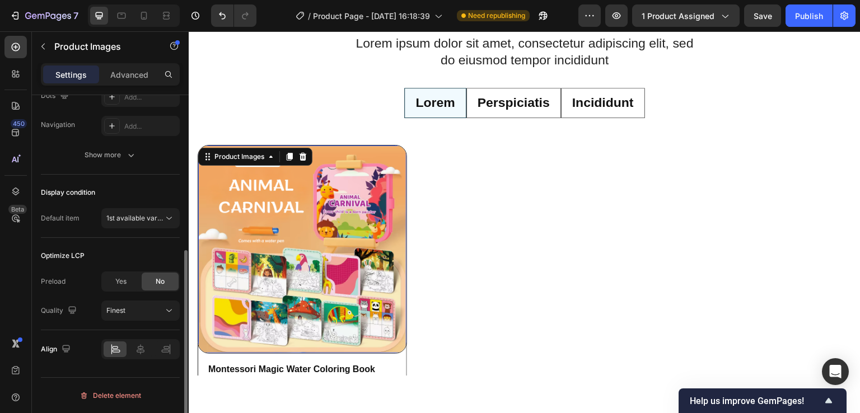
scroll to position [0, 0]
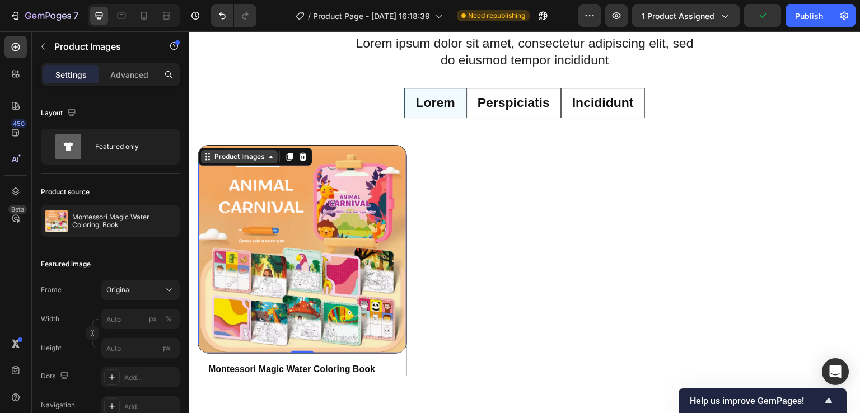
click at [271, 157] on icon at bounding box center [271, 156] width 9 height 9
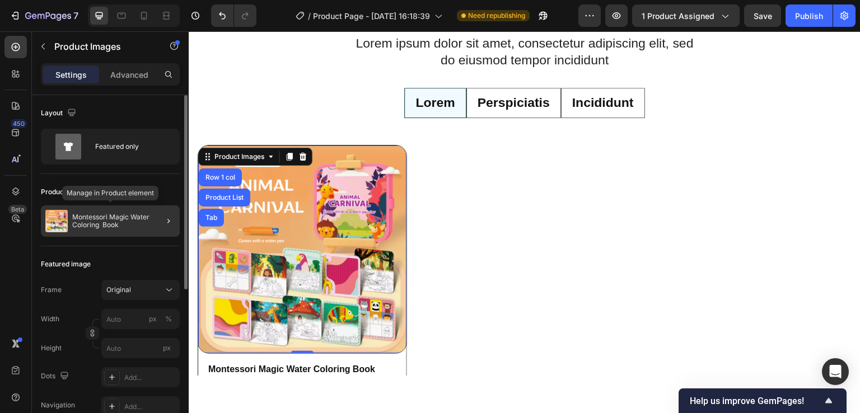
click at [57, 225] on img at bounding box center [56, 221] width 22 height 22
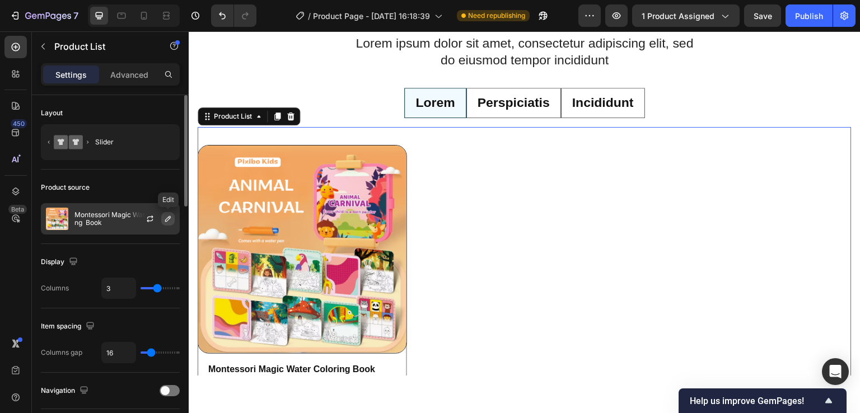
click at [167, 222] on icon "button" at bounding box center [168, 219] width 9 height 9
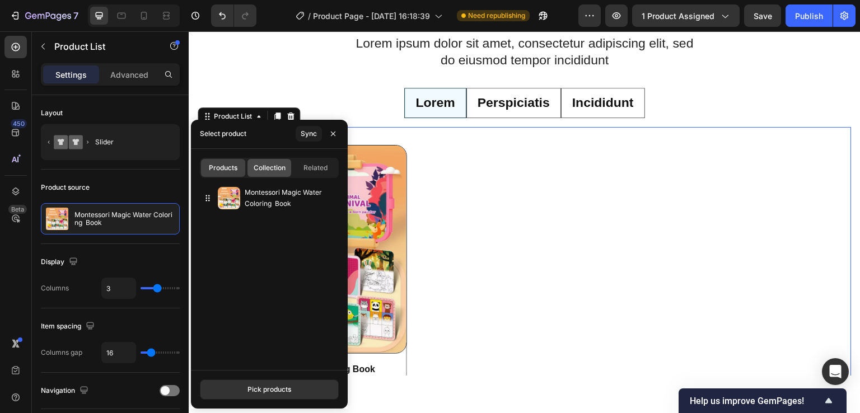
click at [272, 170] on span "Collection" at bounding box center [270, 168] width 32 height 10
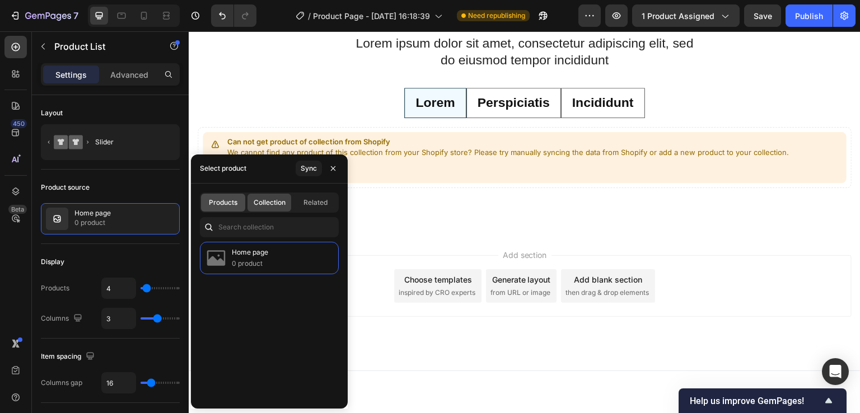
click at [215, 204] on span "Products" at bounding box center [223, 203] width 29 height 10
type input "3"
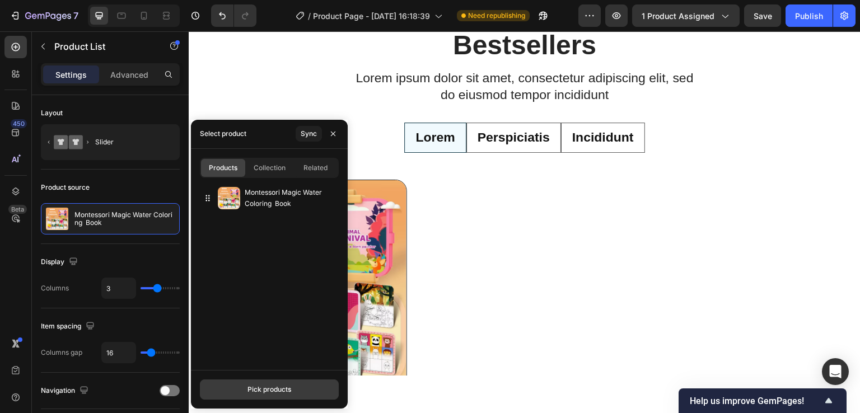
scroll to position [4596, 0]
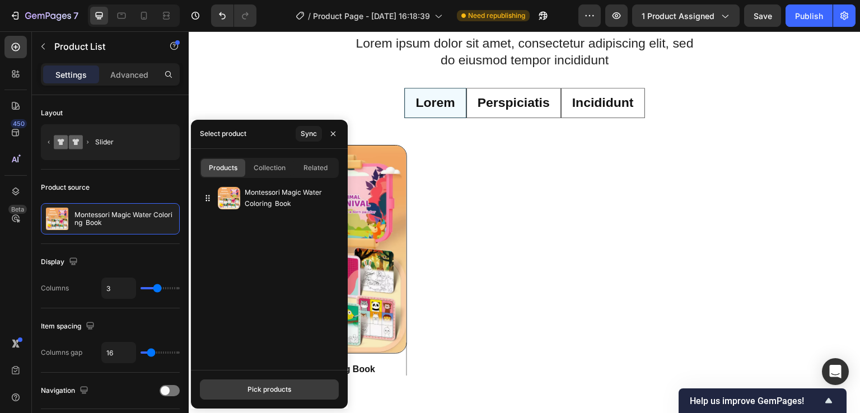
click at [263, 392] on div "Pick products" at bounding box center [270, 390] width 44 height 10
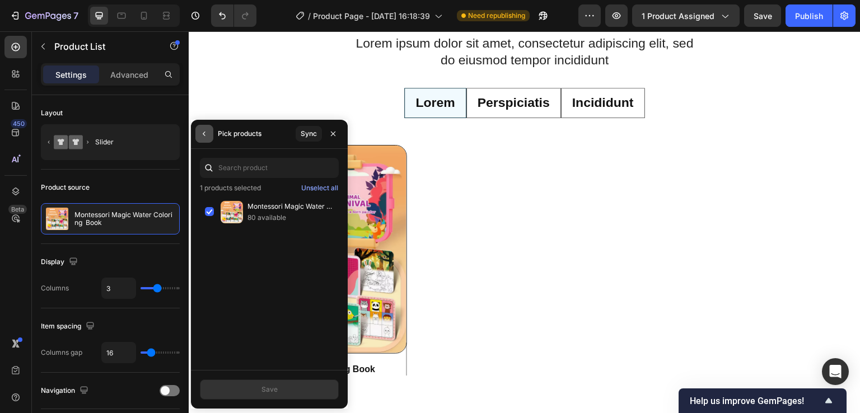
click at [203, 135] on icon "button" at bounding box center [204, 133] width 9 height 9
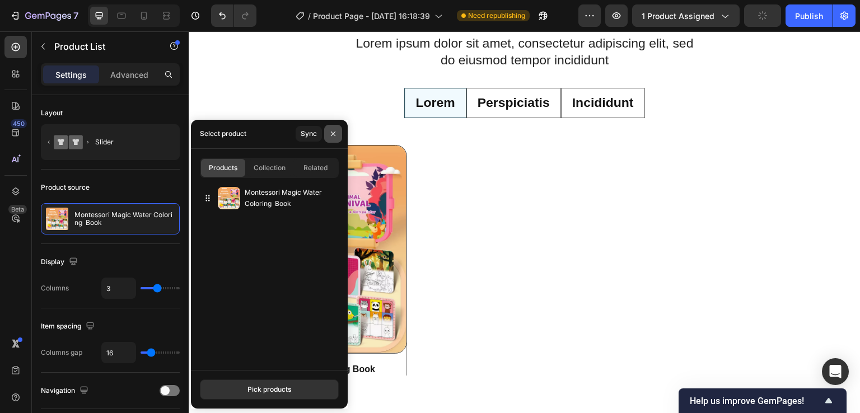
click at [330, 131] on icon "button" at bounding box center [333, 133] width 9 height 9
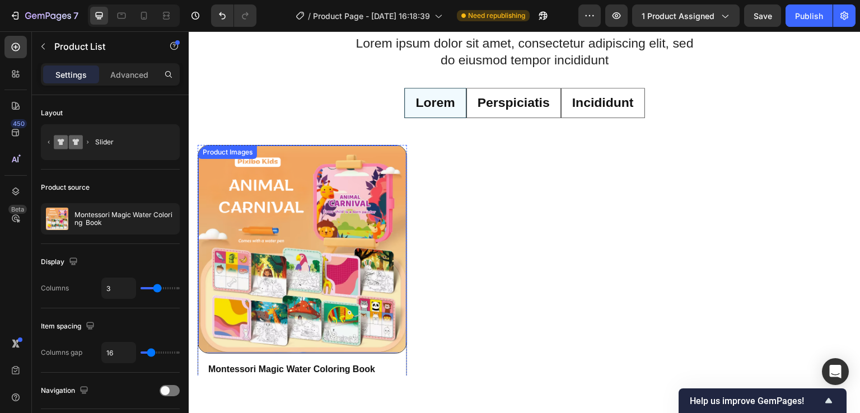
click at [291, 226] on img at bounding box center [302, 249] width 208 height 208
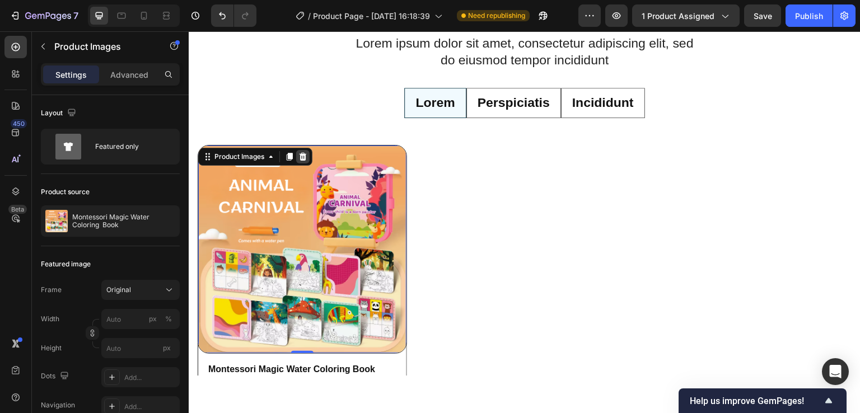
click at [304, 157] on icon at bounding box center [303, 156] width 7 height 8
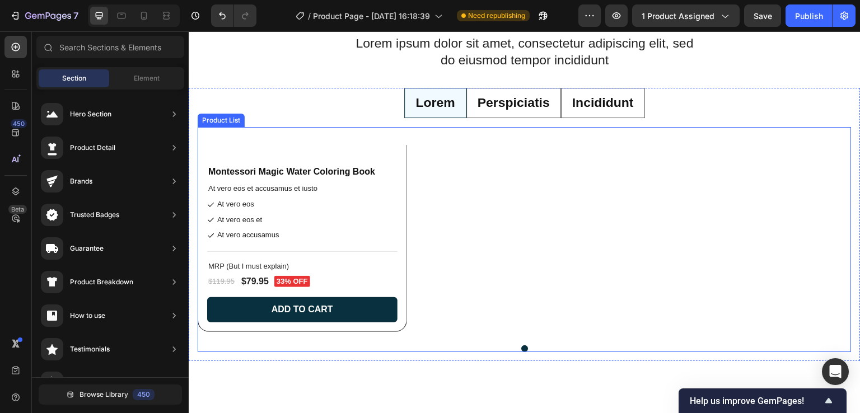
click at [542, 165] on div "Montessori Magic Water Coloring Book Product Title At vero eos et accusamus et …" at bounding box center [525, 241] width 654 height 192
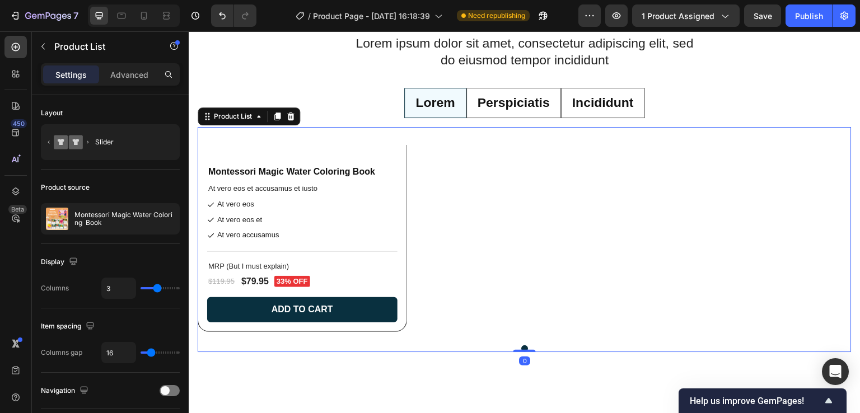
click at [288, 117] on icon at bounding box center [290, 115] width 7 height 8
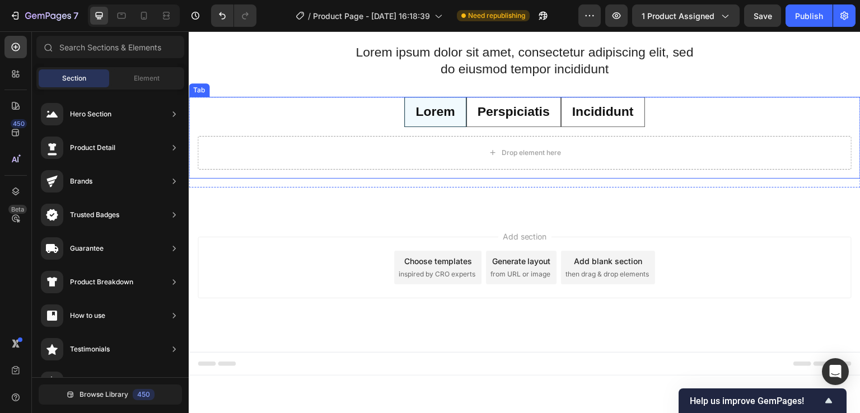
scroll to position [4586, 0]
click at [289, 106] on ul "Lorem Perspiciatis Incididunt" at bounding box center [525, 112] width 672 height 30
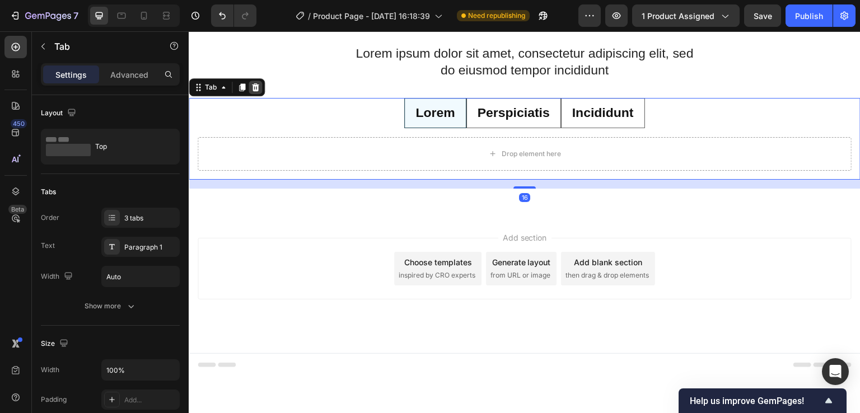
click at [256, 86] on icon at bounding box center [255, 86] width 9 height 9
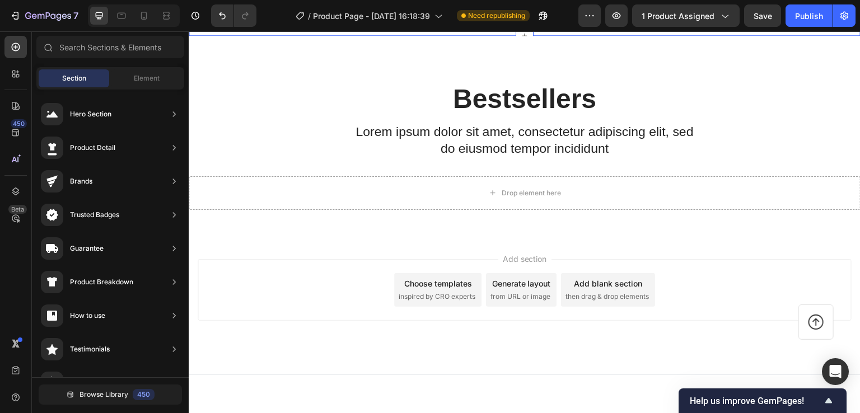
scroll to position [4417, 0]
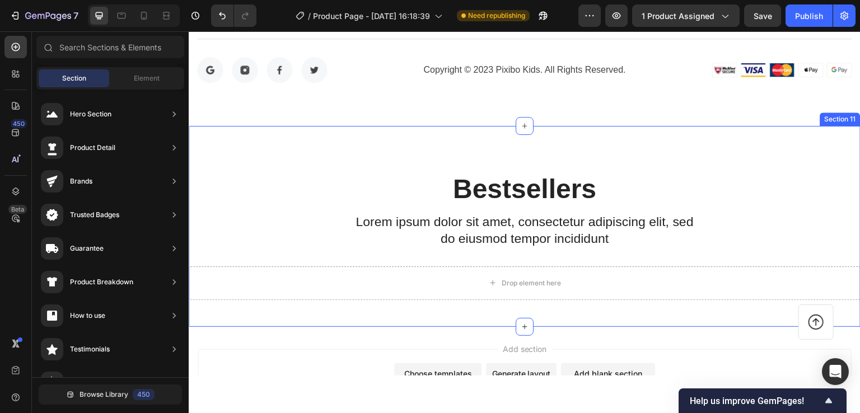
click at [280, 193] on div "Bestsellers Heading Lorem ipsum dolor sit amet, consectetur adipiscing elit, se…" at bounding box center [525, 234] width 672 height 129
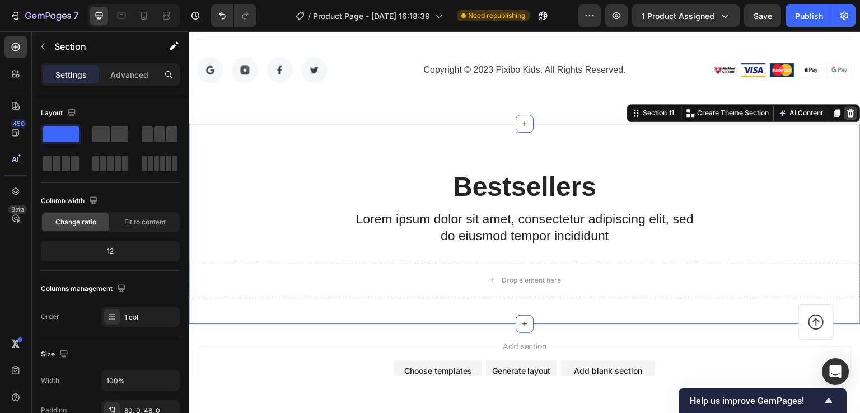
click at [848, 114] on icon at bounding box center [851, 113] width 7 height 8
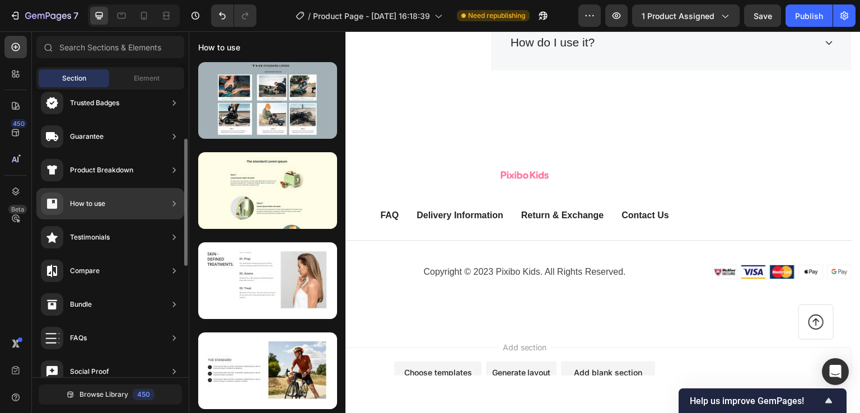
scroll to position [168, 0]
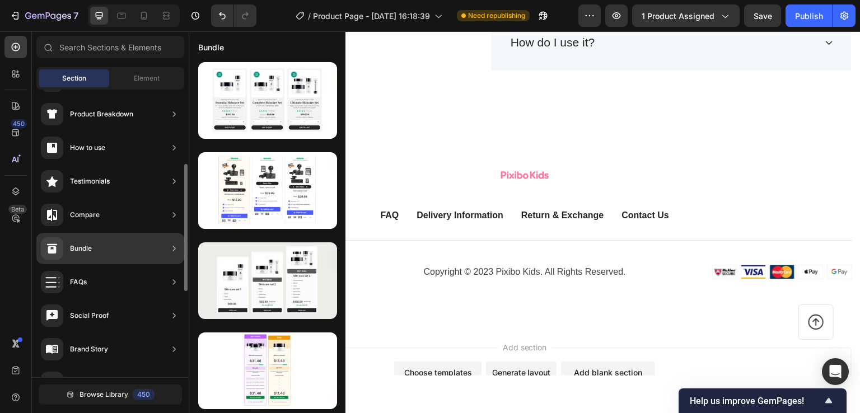
click at [105, 252] on div "Bundle" at bounding box center [110, 248] width 148 height 31
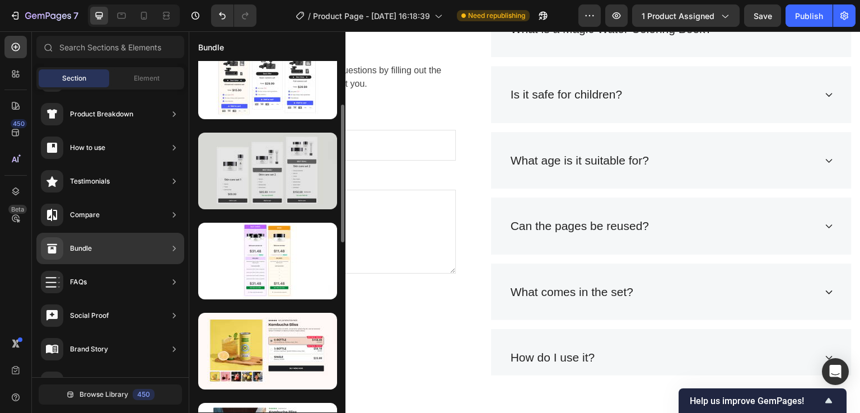
scroll to position [0, 0]
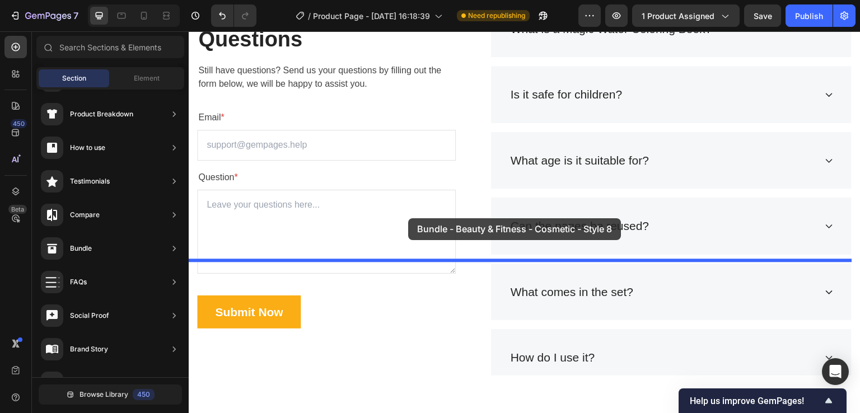
drag, startPoint x: 444, startPoint y: 128, endPoint x: 408, endPoint y: 218, distance: 96.5
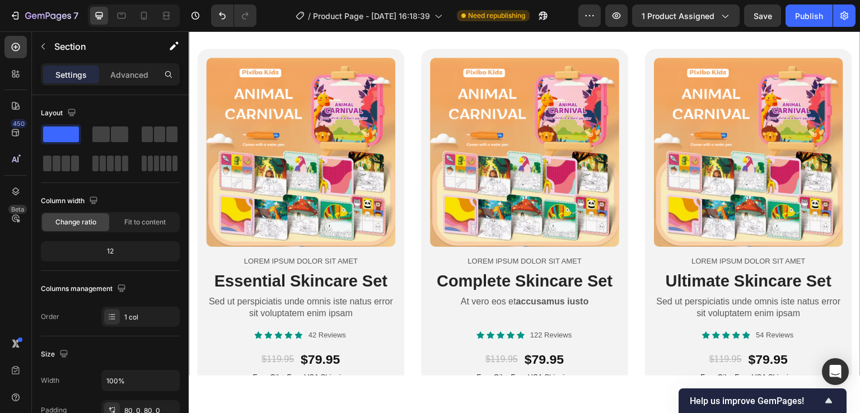
scroll to position [3545, 0]
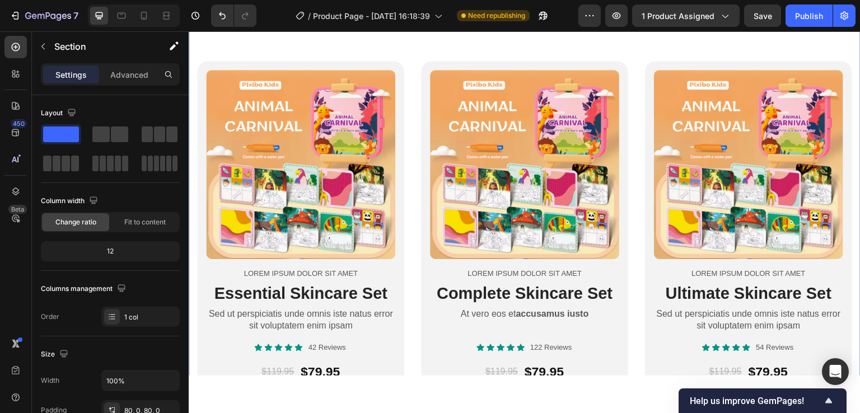
click at [746, 317] on div "Product Images Lorem ipsum dolor sit amet Text Block Essential Skincare Set Hea…" at bounding box center [525, 269] width 672 height 507
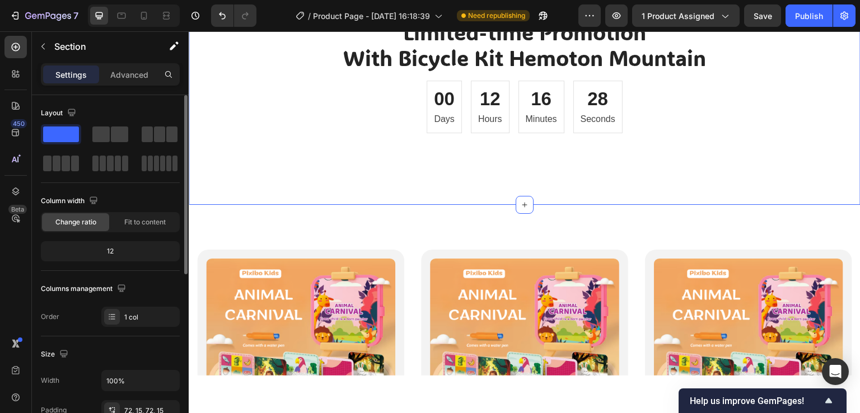
scroll to position [112, 0]
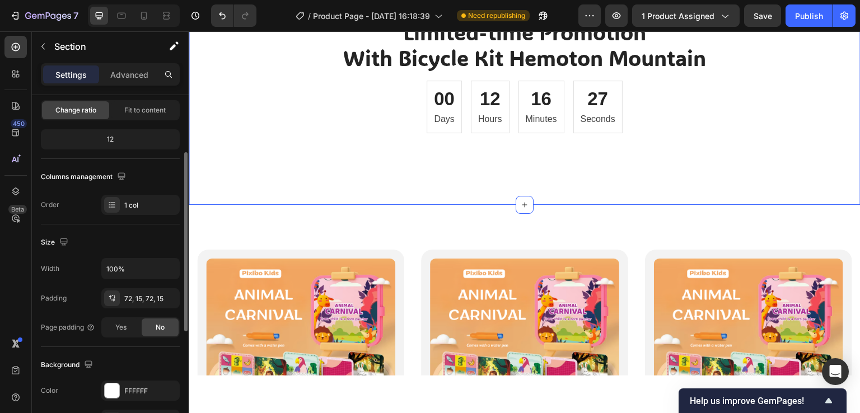
click at [305, 173] on div "Limited-time Promotion With Bicycle Kit Hemoton Mountain Heading 00 Days 12 Hou…" at bounding box center [525, 91] width 672 height 227
click at [112, 300] on icon at bounding box center [112, 298] width 9 height 9
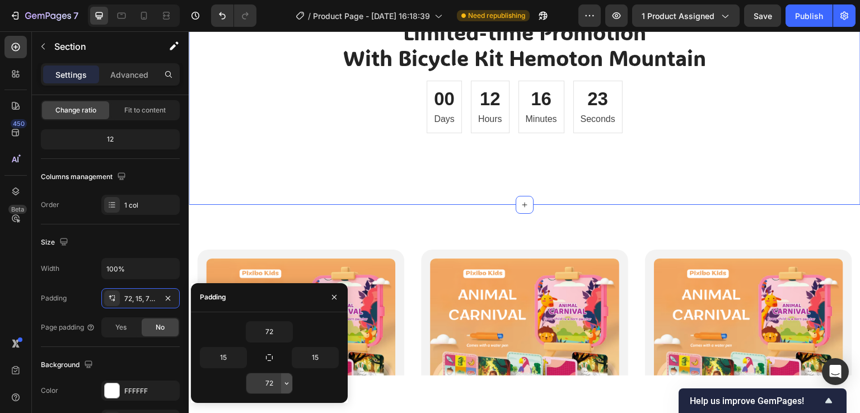
click at [285, 386] on icon "button" at bounding box center [286, 383] width 9 height 9
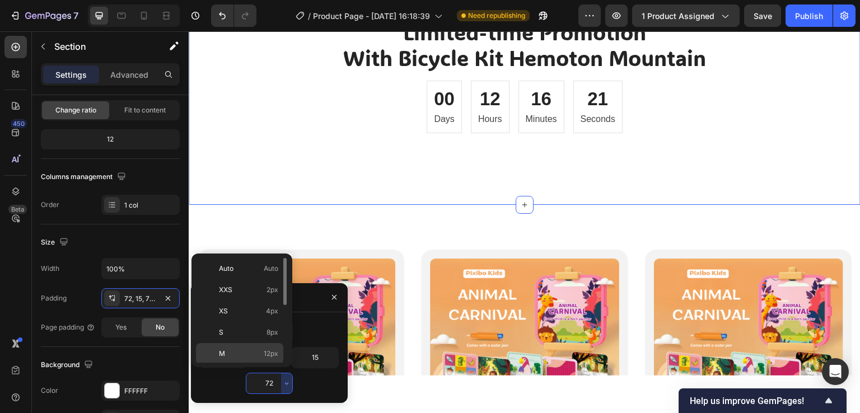
click at [266, 346] on div "M 12px" at bounding box center [239, 353] width 87 height 21
type input "12"
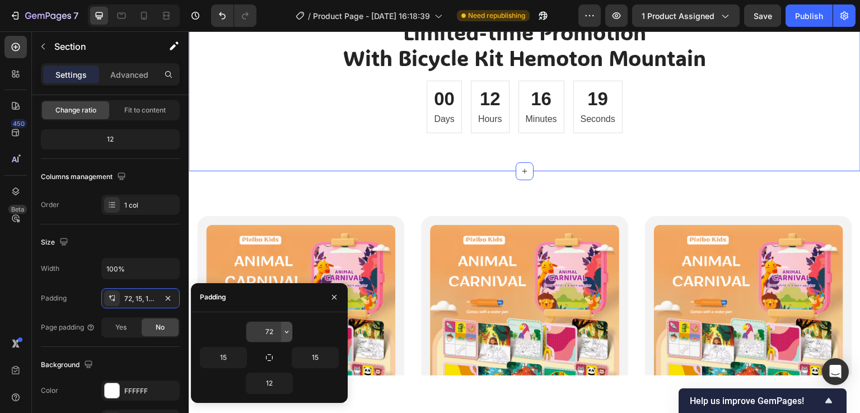
click at [287, 330] on icon "button" at bounding box center [286, 332] width 9 height 9
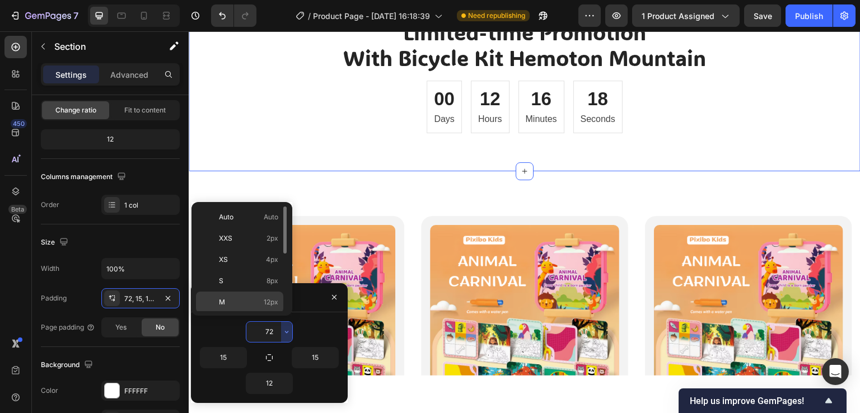
click at [262, 299] on p "M 12px" at bounding box center [248, 302] width 59 height 10
type input "12"
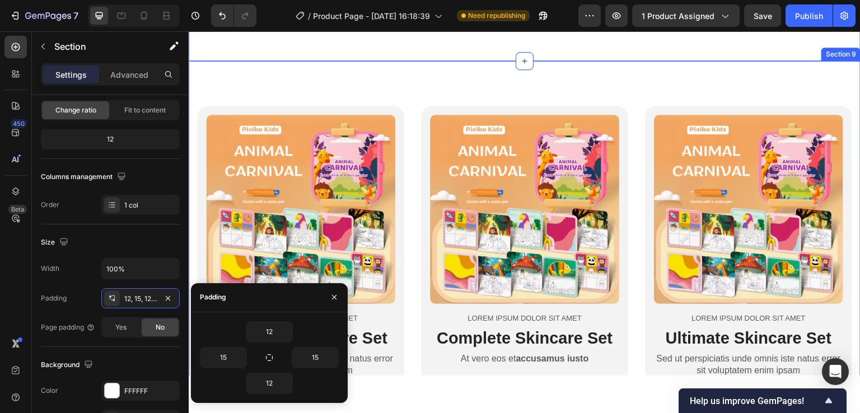
scroll to position [3601, 0]
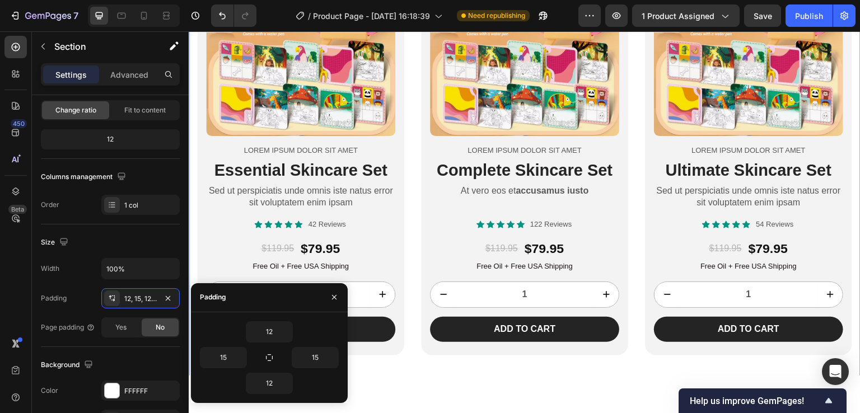
click at [469, 219] on div "Product Images Lorem ipsum dolor sit amet Text Block Essential Skincare Set Hea…" at bounding box center [525, 145] width 672 height 507
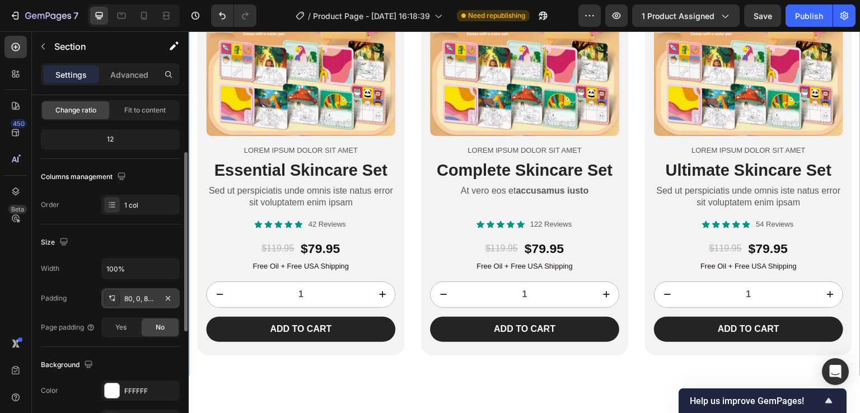
click at [149, 297] on div "80, 0, 80, 0" at bounding box center [140, 299] width 32 height 10
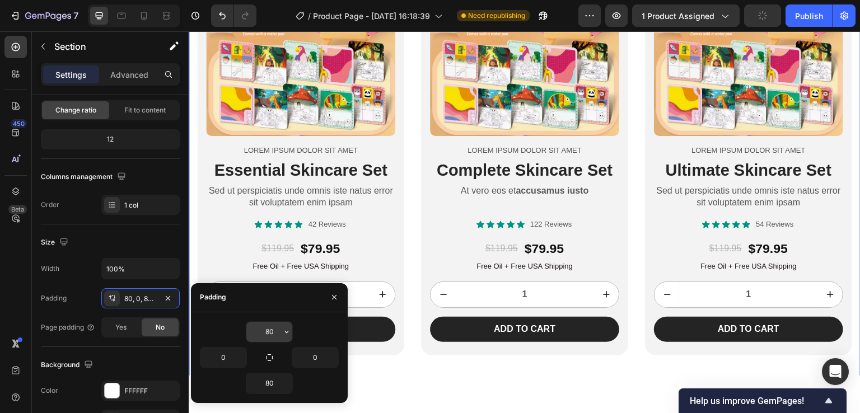
click at [270, 332] on input "80" at bounding box center [269, 332] width 46 height 20
click at [286, 332] on icon "button" at bounding box center [286, 332] width 3 height 2
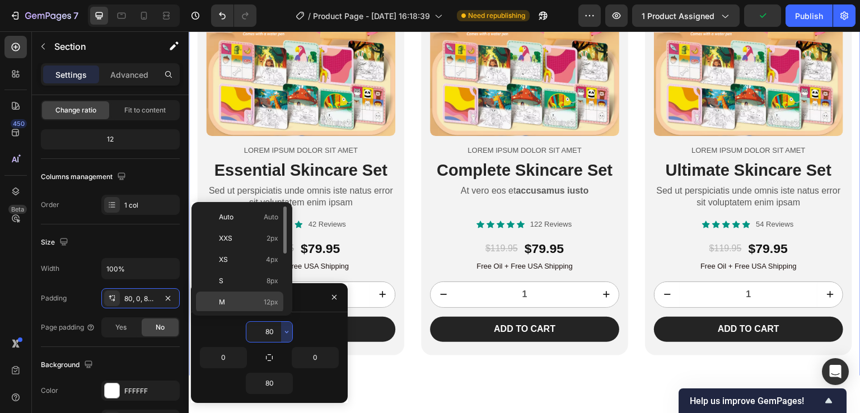
click at [268, 297] on span "12px" at bounding box center [271, 302] width 15 height 10
type input "12"
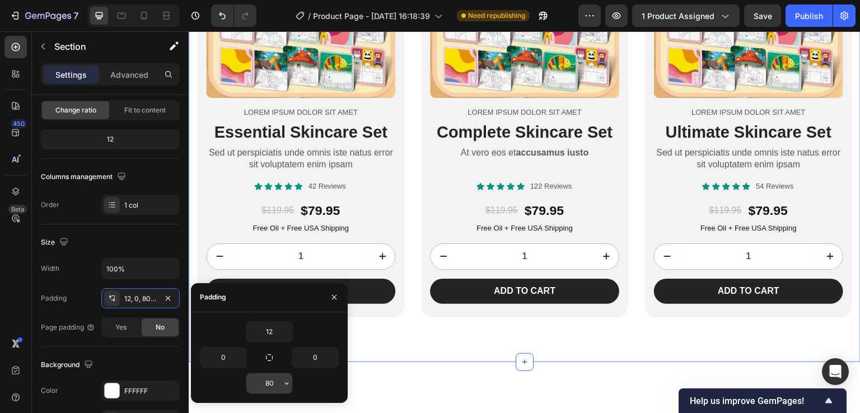
click at [277, 384] on input "80" at bounding box center [269, 384] width 46 height 20
click at [287, 384] on icon "button" at bounding box center [286, 384] width 3 height 2
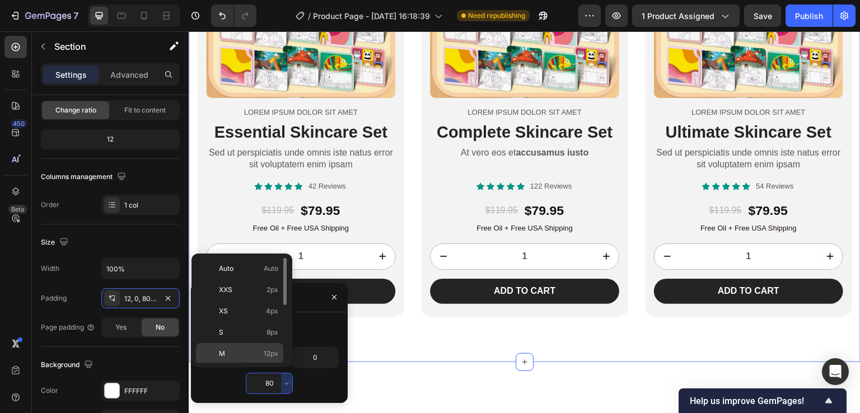
click at [276, 352] on span "12px" at bounding box center [271, 354] width 15 height 10
type input "12"
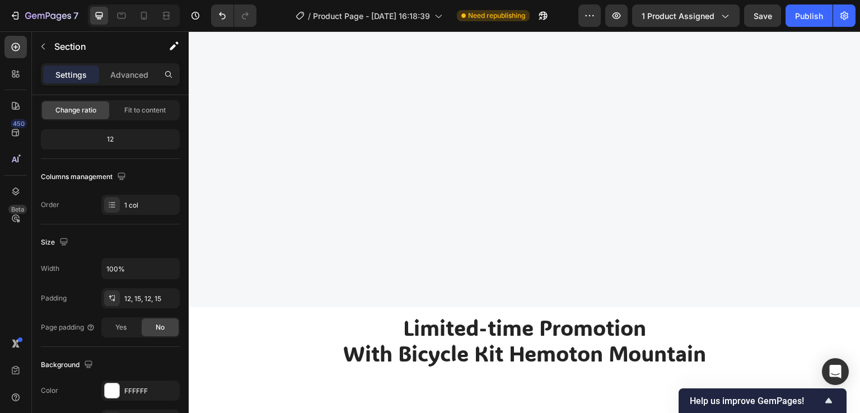
scroll to position [3320, 0]
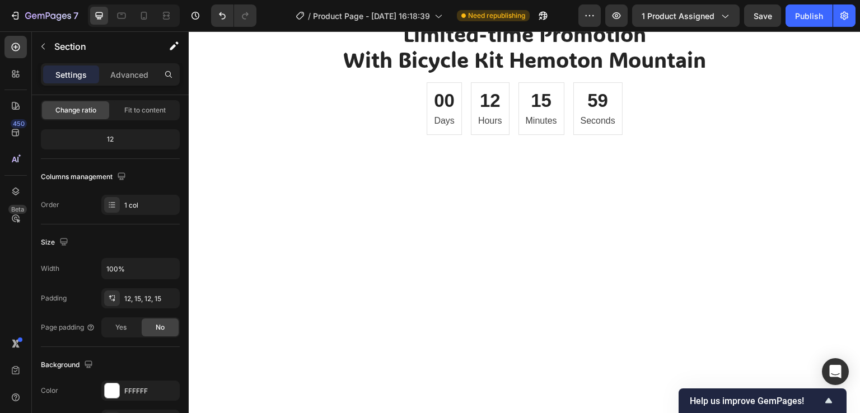
click at [147, 297] on div "72, 15, 72, 15" at bounding box center [140, 299] width 32 height 10
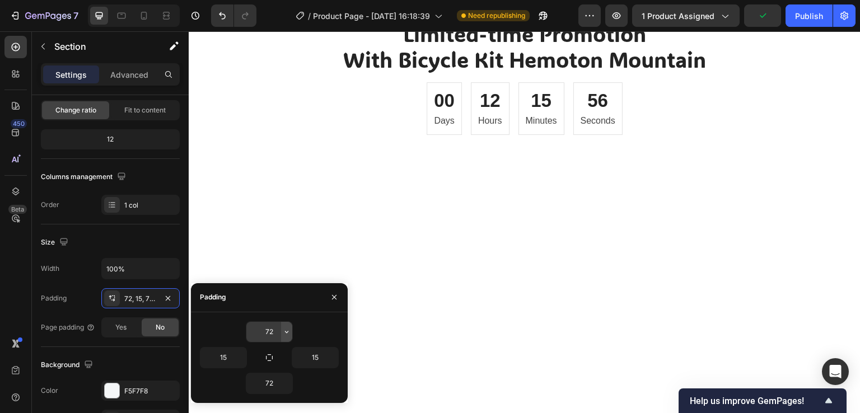
click at [283, 334] on icon "button" at bounding box center [286, 332] width 9 height 9
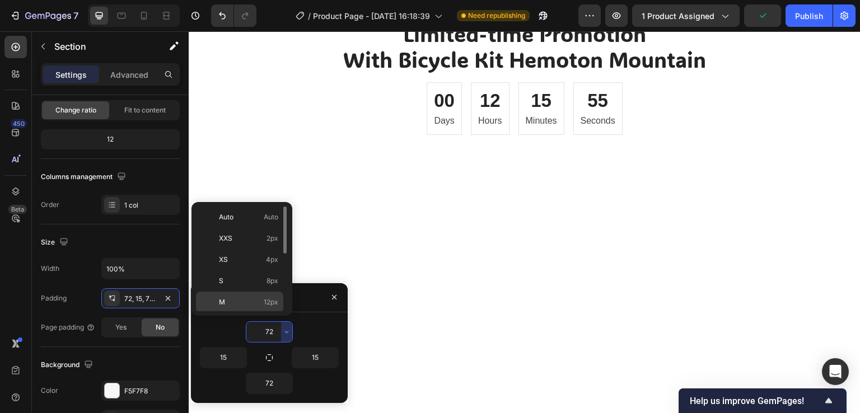
click at [277, 302] on span "12px" at bounding box center [271, 302] width 15 height 10
type input "12"
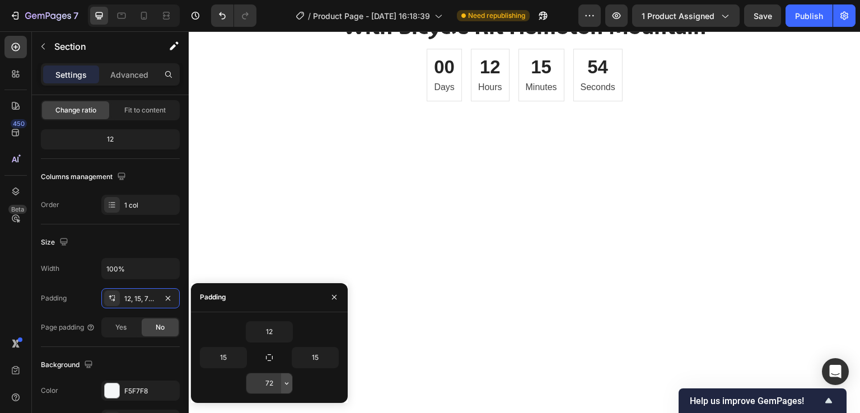
click at [282, 381] on icon "button" at bounding box center [286, 383] width 9 height 9
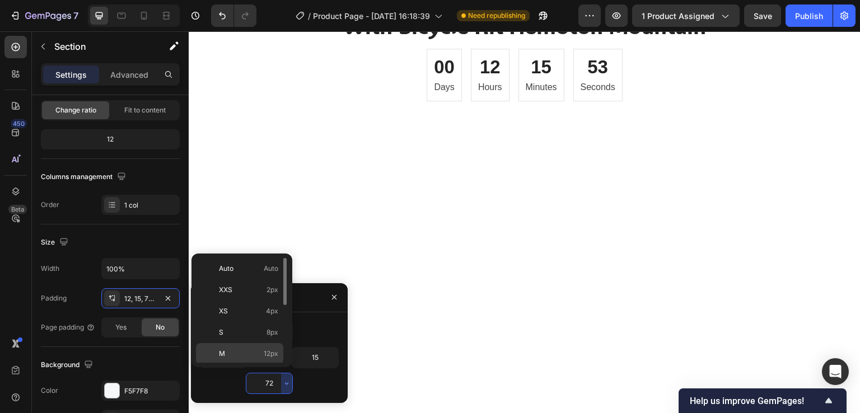
click at [276, 353] on span "12px" at bounding box center [271, 354] width 15 height 10
type input "12"
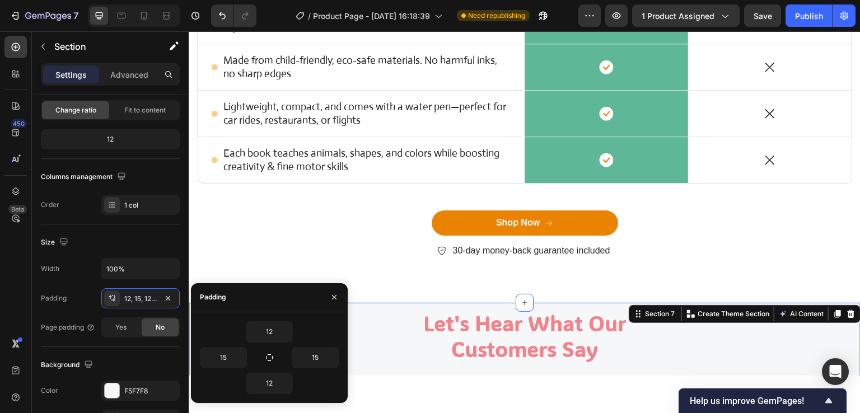
scroll to position [2592, 0]
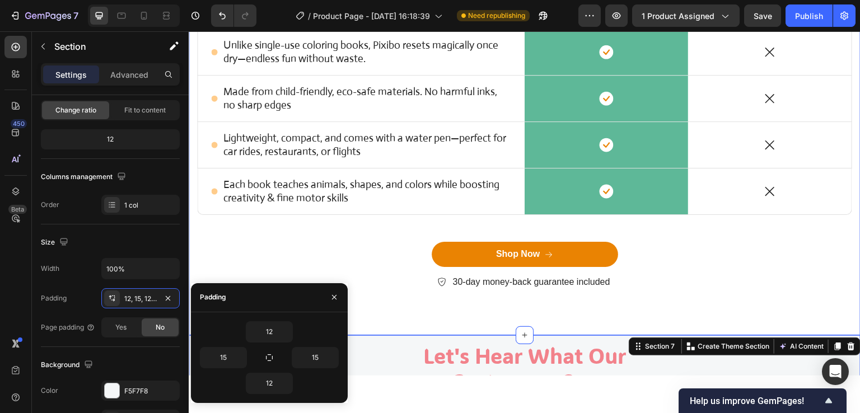
click at [368, 232] on div "5 Ways Pixibo Kids Stands Out Heading Row On the other hand, we denounce righte…" at bounding box center [524, 89] width 655 height 437
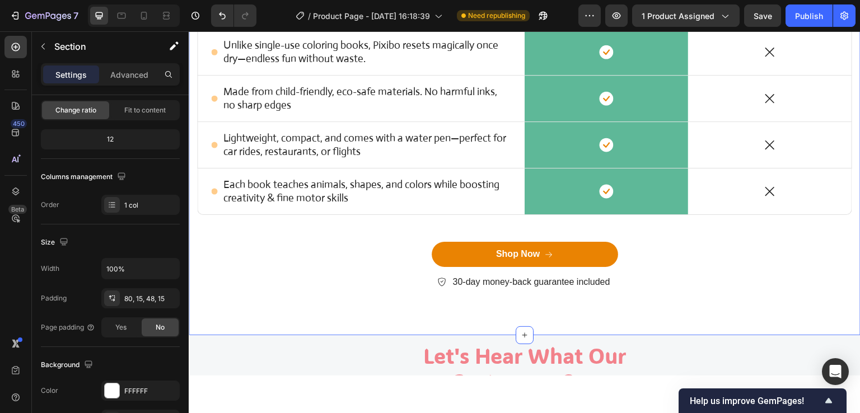
click at [325, 309] on div "5 Ways Pixibo Kids Stands Out Heading Row On the other hand, we denounce righte…" at bounding box center [525, 80] width 672 height 509
click at [137, 301] on div "80, 15, 48, 15" at bounding box center [140, 299] width 32 height 10
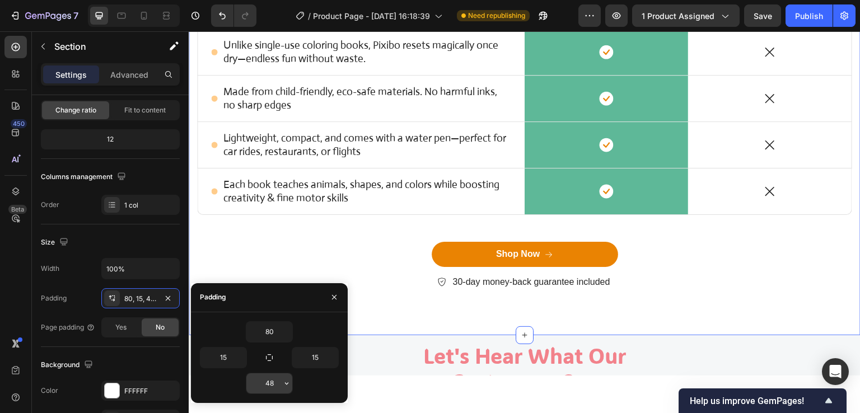
click at [277, 386] on input "48" at bounding box center [269, 384] width 46 height 20
click at [284, 381] on icon "button" at bounding box center [286, 383] width 9 height 9
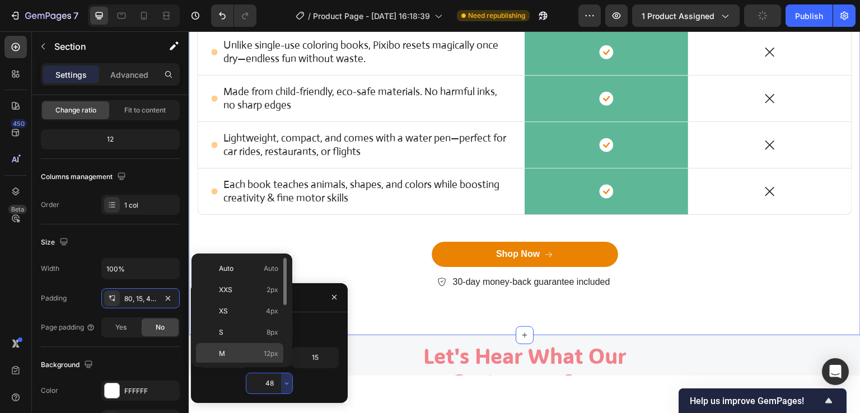
click at [271, 353] on span "12px" at bounding box center [271, 354] width 15 height 10
type input "12"
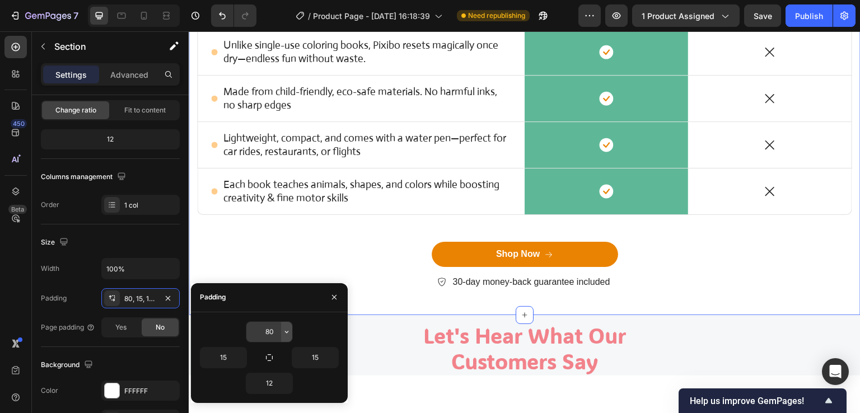
click at [284, 334] on icon "button" at bounding box center [286, 332] width 9 height 9
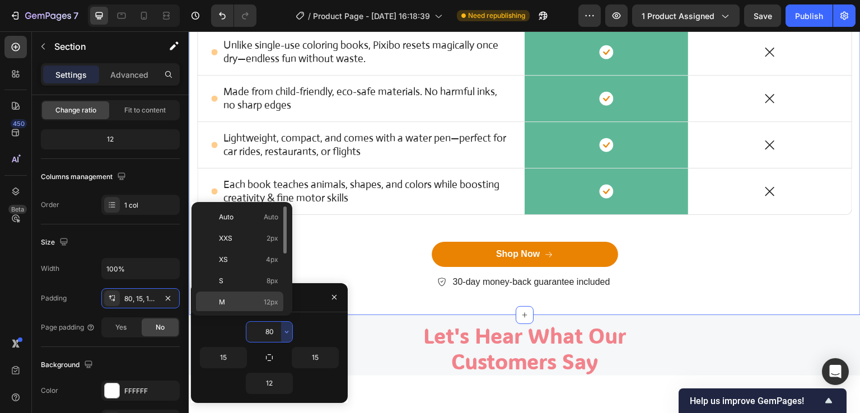
click at [262, 305] on p "M 12px" at bounding box center [248, 302] width 59 height 10
type input "12"
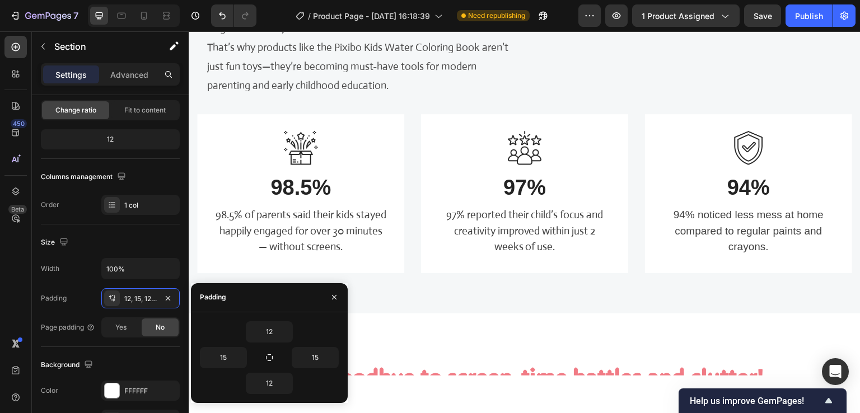
scroll to position [1708, 0]
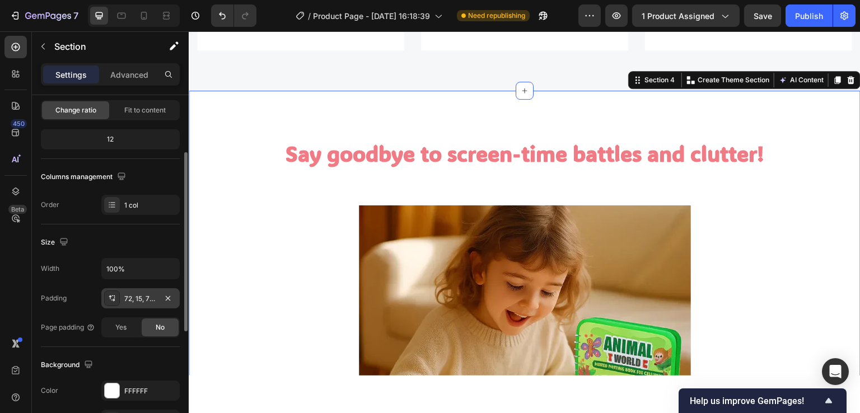
click at [138, 299] on div "72, 15, 72, 15" at bounding box center [140, 299] width 32 height 10
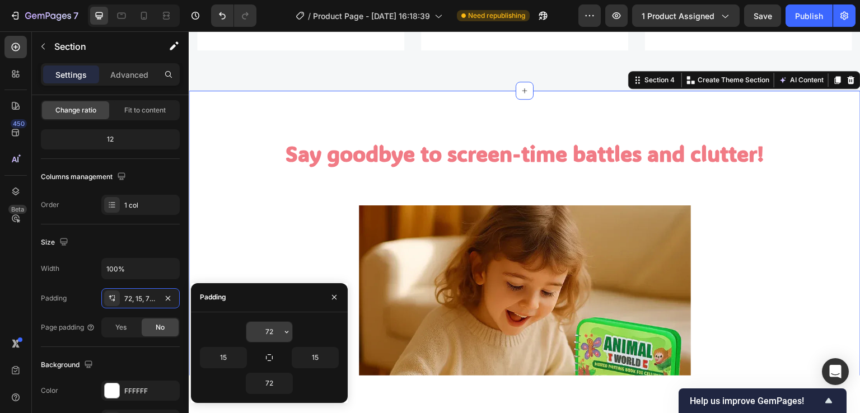
click at [275, 331] on input "72" at bounding box center [269, 332] width 46 height 20
click at [285, 332] on icon "button" at bounding box center [286, 332] width 9 height 9
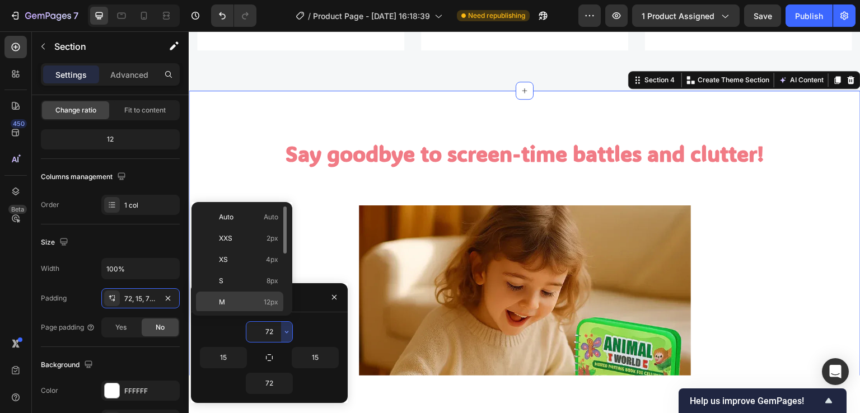
click at [269, 301] on span "12px" at bounding box center [271, 302] width 15 height 10
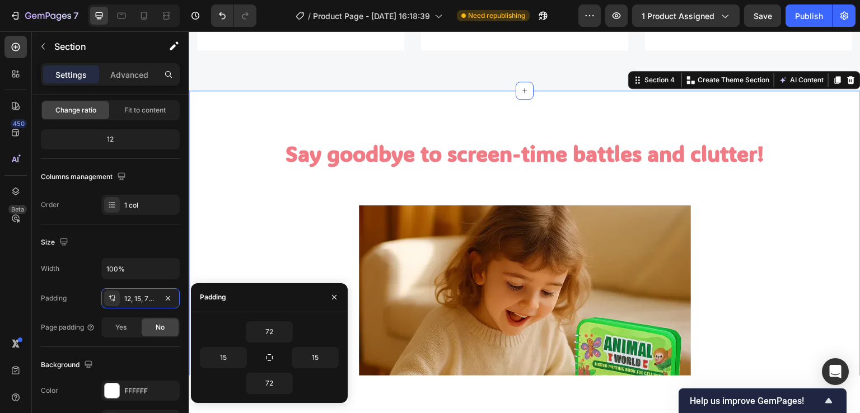
type input "12"
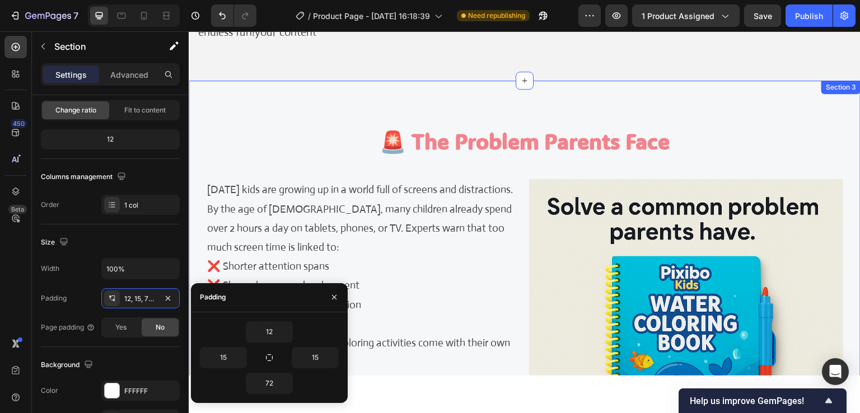
scroll to position [868, 0]
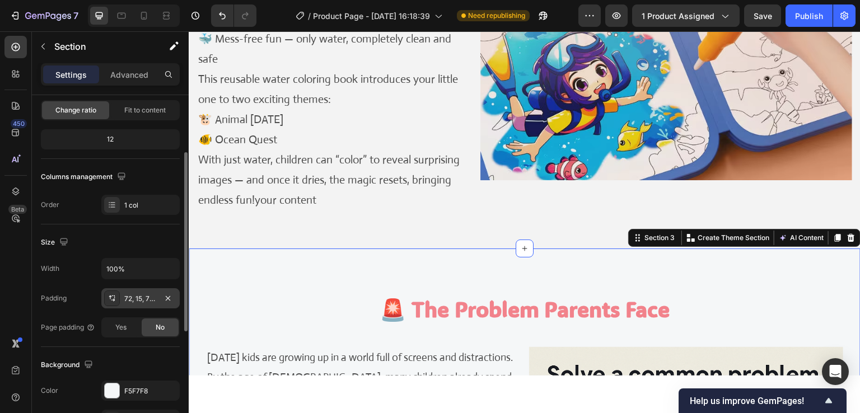
click at [152, 299] on div "72, 15, 72, 15" at bounding box center [140, 299] width 32 height 10
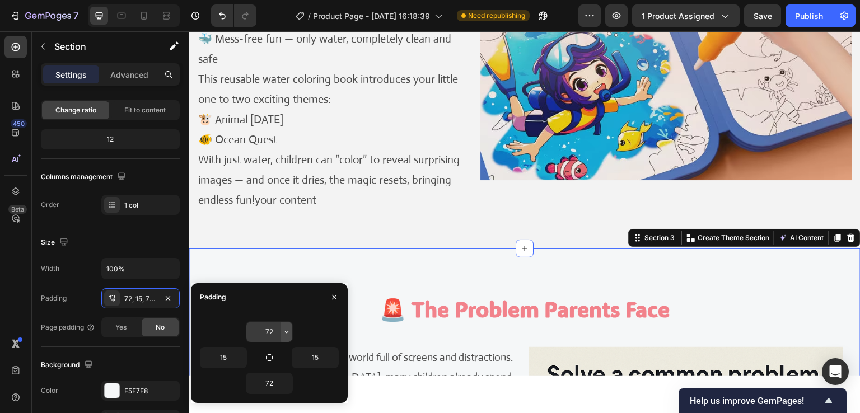
click at [285, 330] on icon "button" at bounding box center [286, 332] width 9 height 9
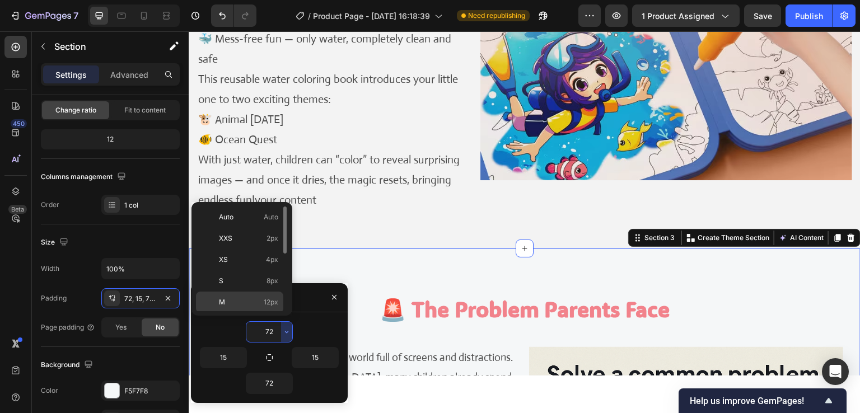
click at [271, 302] on span "12px" at bounding box center [271, 302] width 15 height 10
type input "12"
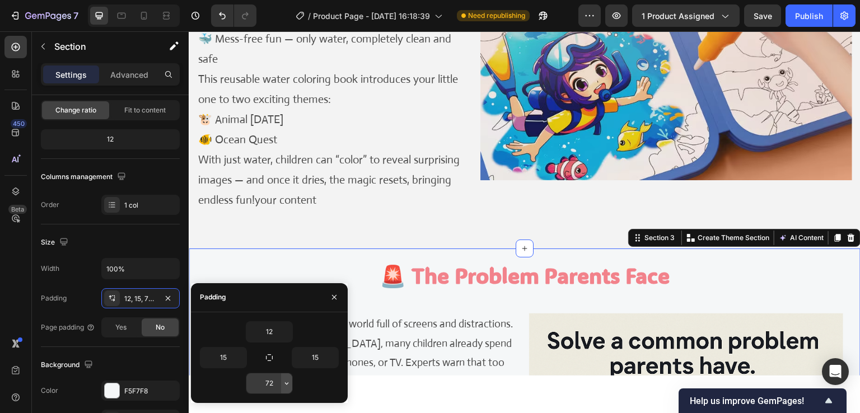
click at [283, 384] on icon "button" at bounding box center [286, 383] width 9 height 9
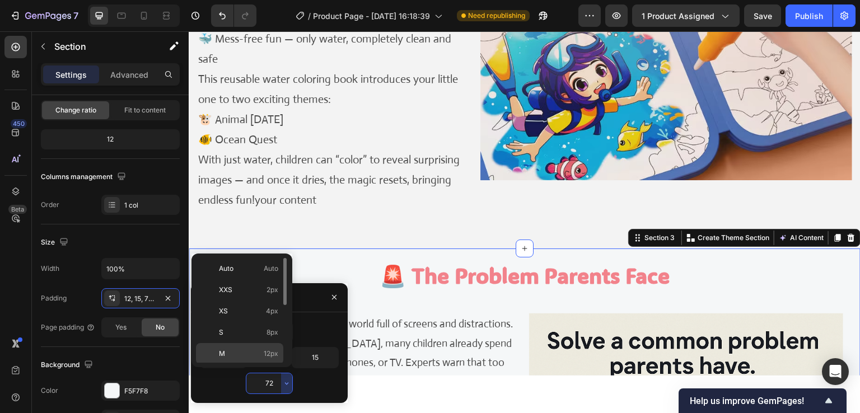
click at [273, 357] on span "12px" at bounding box center [271, 354] width 15 height 10
type input "12"
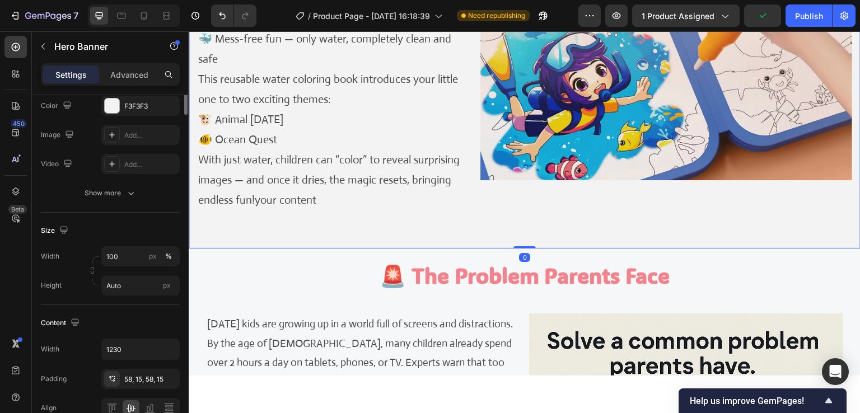
scroll to position [0, 0]
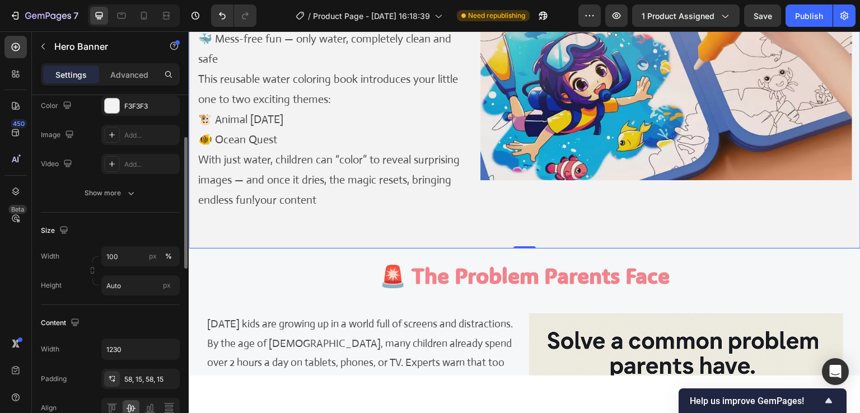
scroll to position [168, 0]
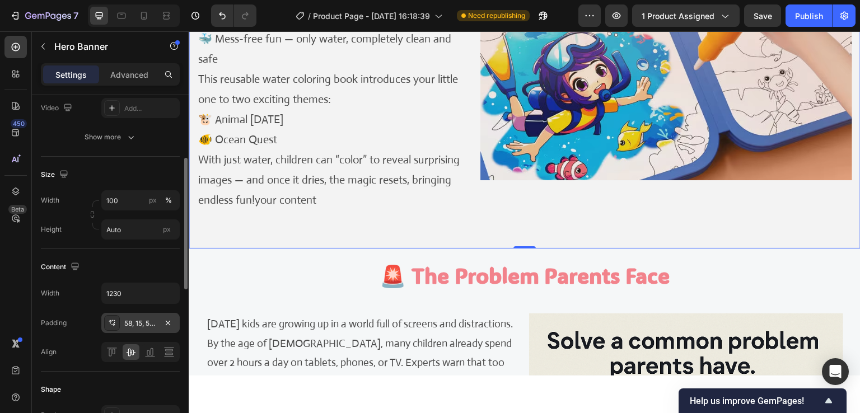
click at [143, 323] on div "58, 15, 58, 15" at bounding box center [140, 324] width 32 height 10
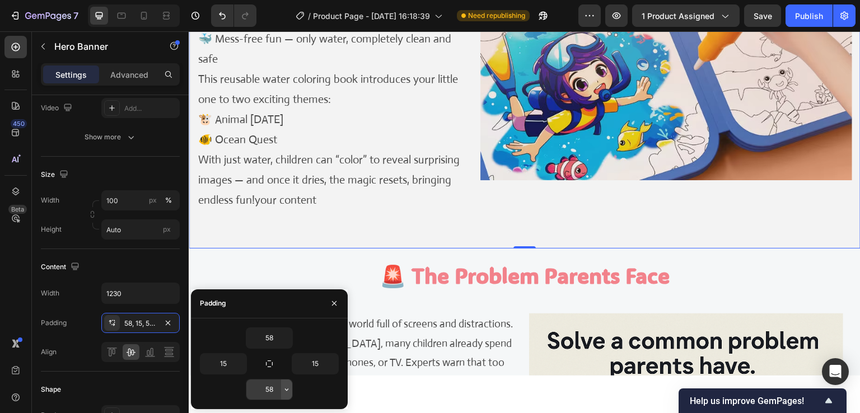
click at [284, 389] on icon "button" at bounding box center [286, 389] width 9 height 9
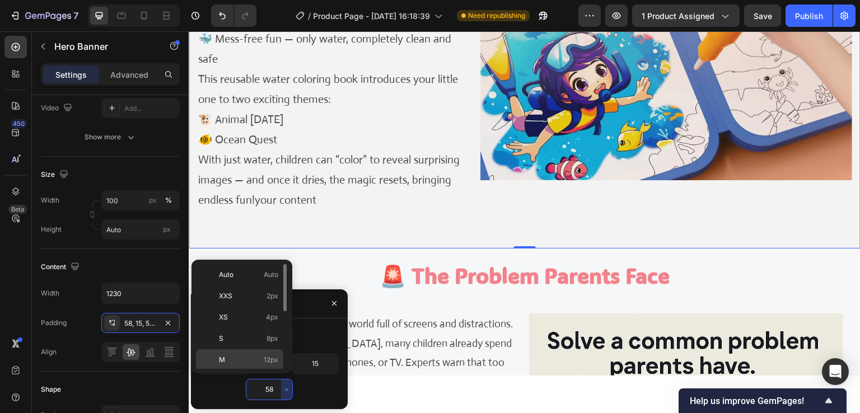
click at [275, 355] on span "12px" at bounding box center [271, 360] width 15 height 10
type input "12"
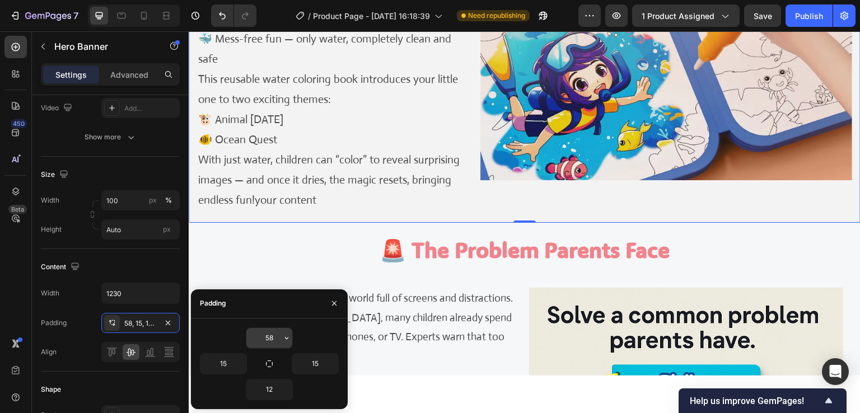
click at [274, 334] on input "58" at bounding box center [269, 338] width 46 height 20
click at [286, 337] on icon "button" at bounding box center [286, 338] width 9 height 9
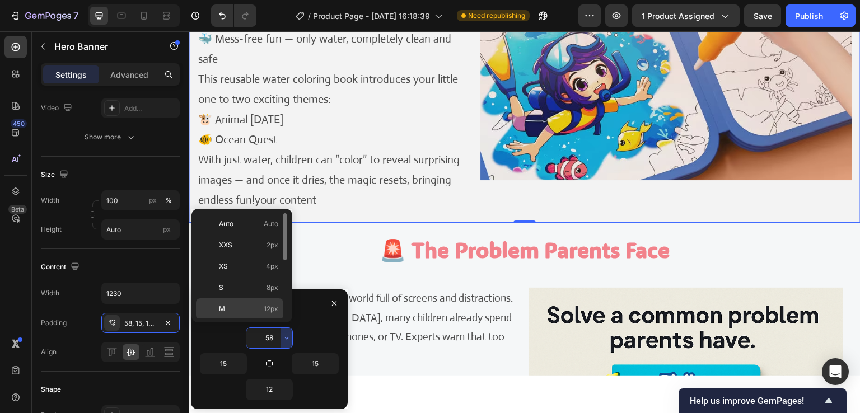
click at [269, 314] on div "M 12px" at bounding box center [239, 309] width 87 height 21
type input "12"
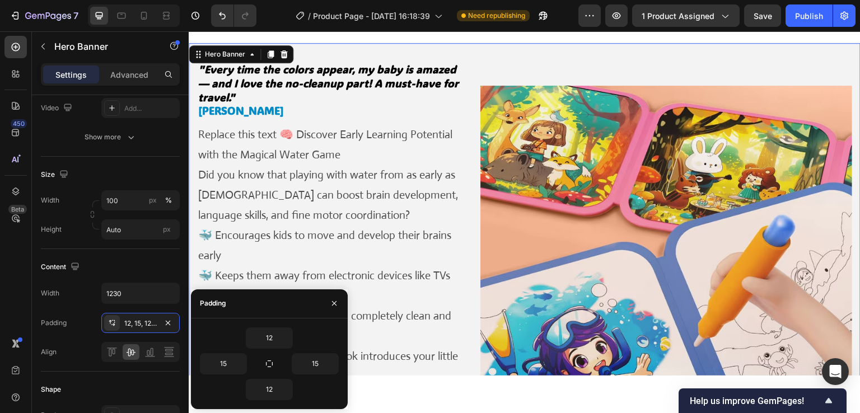
select select "586101349847073471"
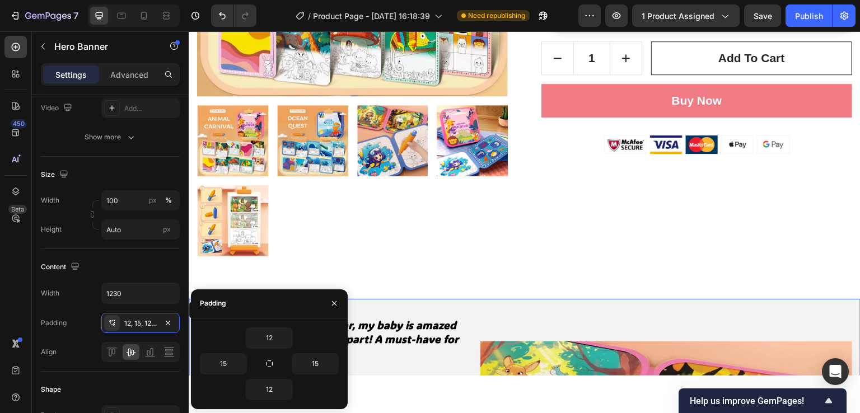
scroll to position [308, 0]
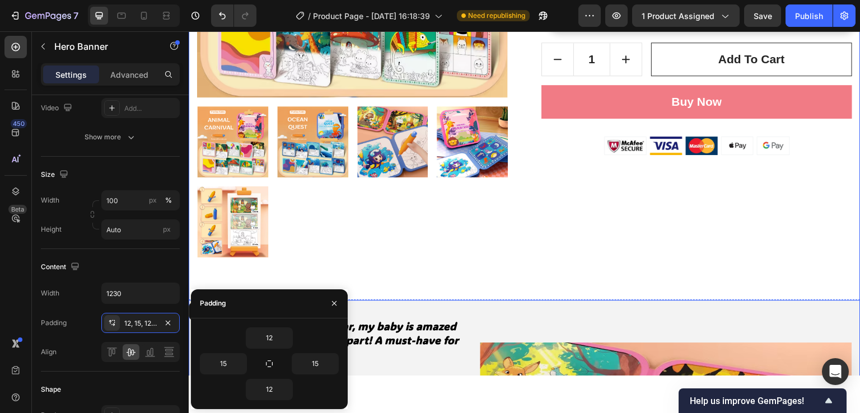
click at [541, 265] on div "Product Images Montessori Magic Water Coloring Book Product Title HURRY! ONLY 2…" at bounding box center [525, 26] width 672 height 561
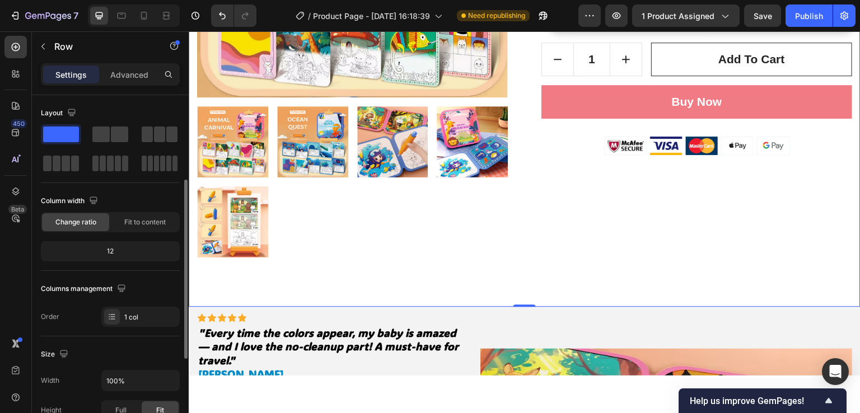
scroll to position [112, 0]
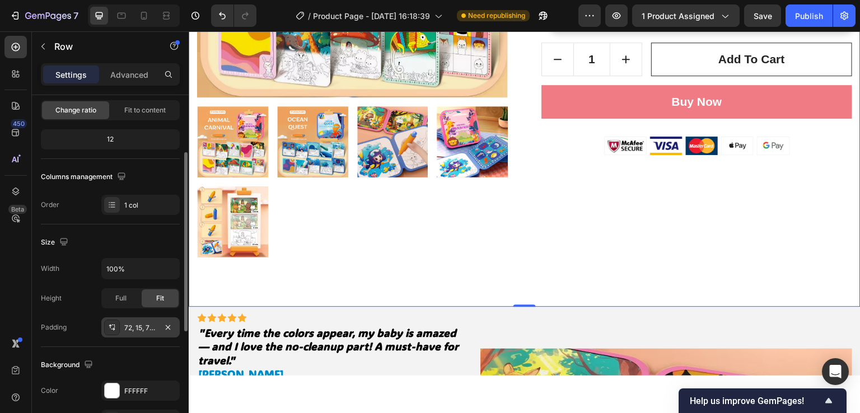
click at [159, 325] on div "72, 15, 72, 15" at bounding box center [140, 328] width 78 height 20
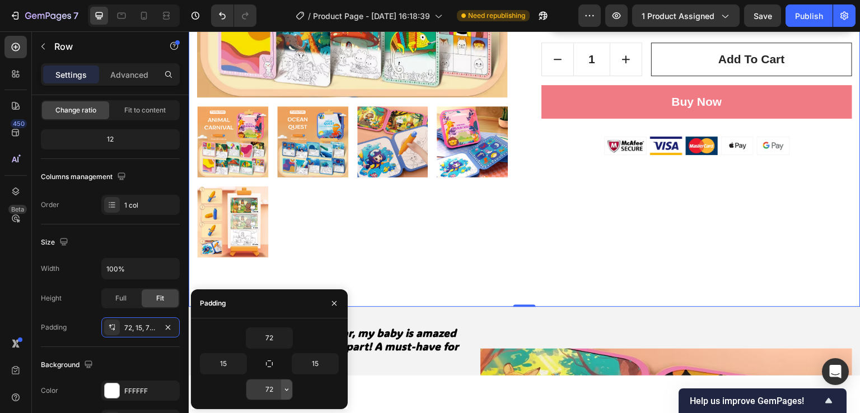
click at [283, 389] on icon "button" at bounding box center [286, 389] width 9 height 9
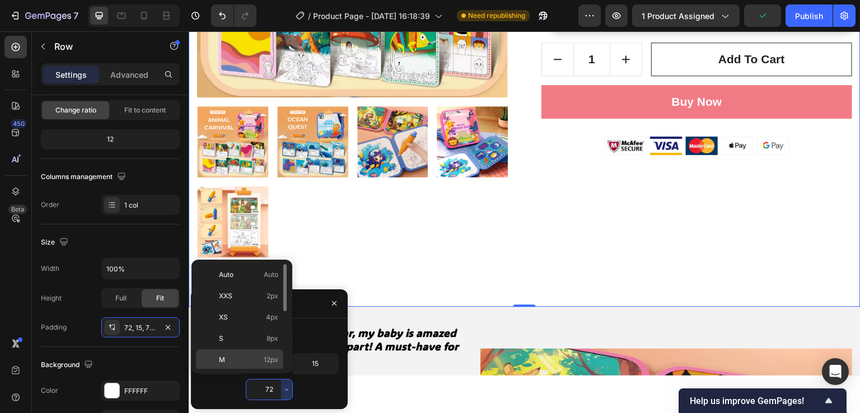
click at [276, 362] on span "12px" at bounding box center [271, 360] width 15 height 10
type input "12"
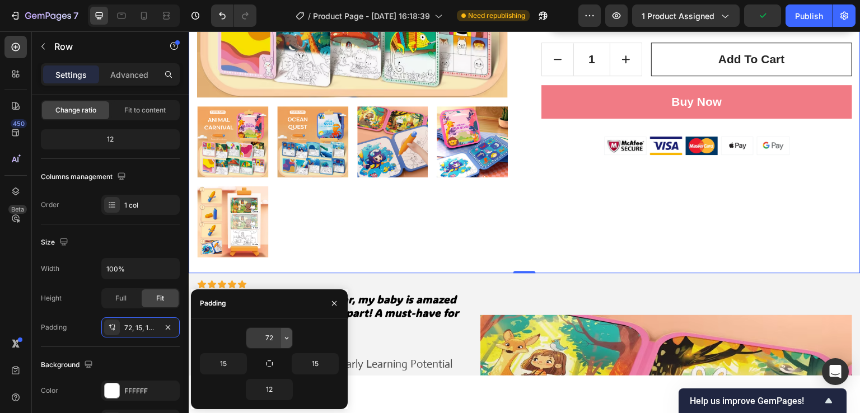
click at [286, 341] on icon "button" at bounding box center [286, 338] width 9 height 9
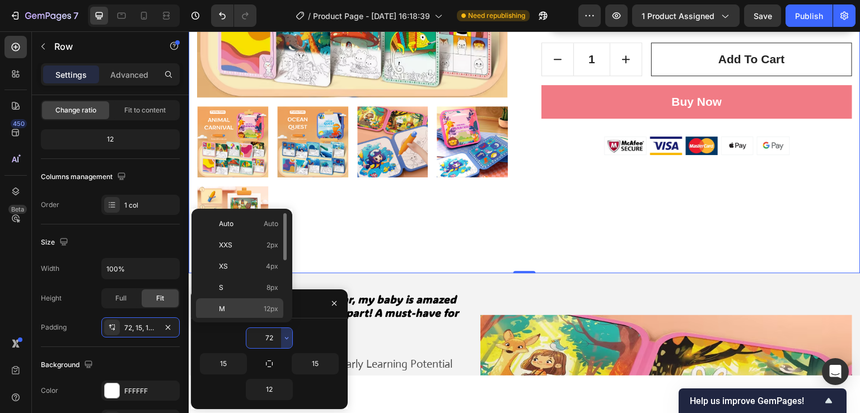
click at [270, 309] on span "12px" at bounding box center [271, 309] width 15 height 10
type input "12"
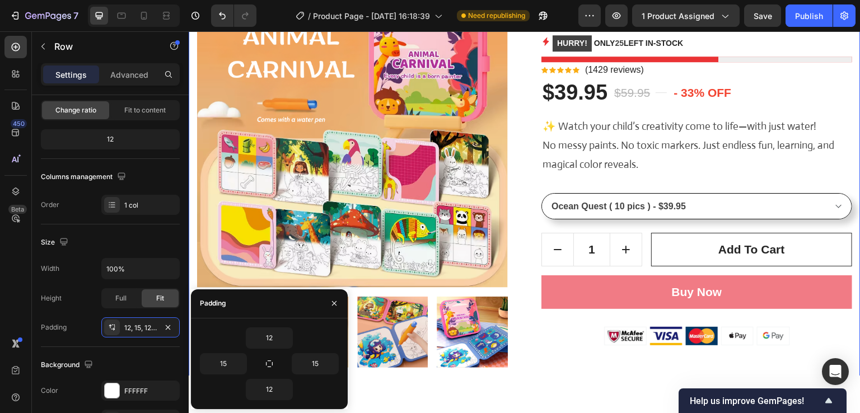
scroll to position [0, 0]
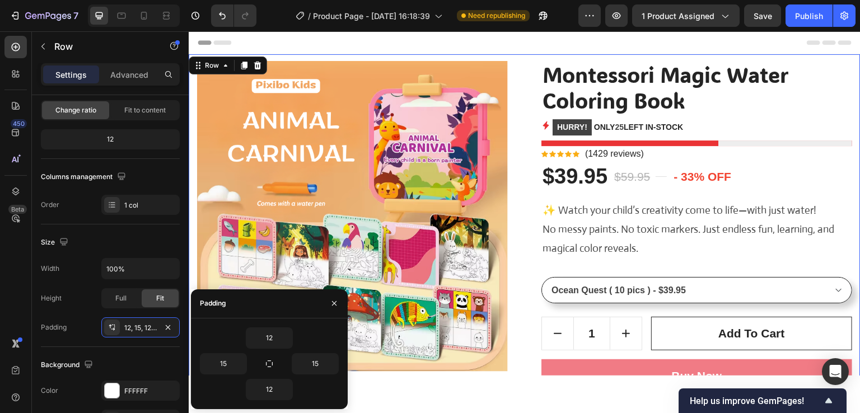
click at [513, 58] on div "Product Images Montessori Magic Water Coloring Book Product Title HURRY! ONLY 2…" at bounding box center [525, 300] width 672 height 493
click at [171, 228] on div "Size Width 100% Height Full Fit Padding 12, 15, 12, 15" at bounding box center [110, 286] width 139 height 123
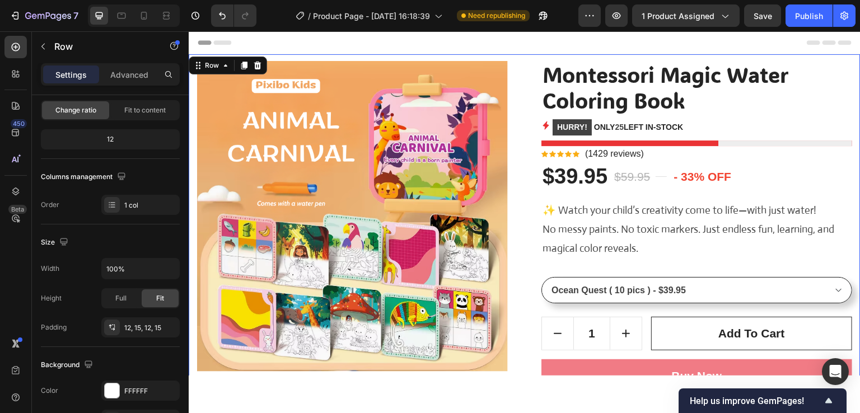
click at [510, 57] on div "Product Images Montessori Magic Water Coloring Book Product Title HURRY! ONLY 2…" at bounding box center [525, 300] width 672 height 493
click at [287, 383] on div at bounding box center [525, 222] width 672 height 382
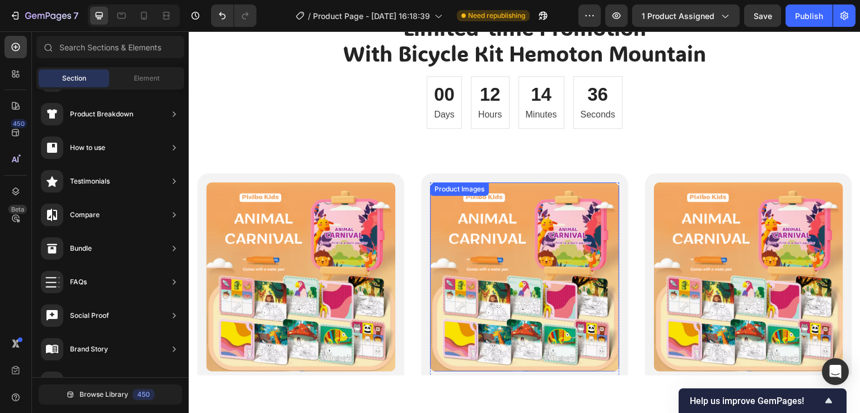
scroll to position [4033, 0]
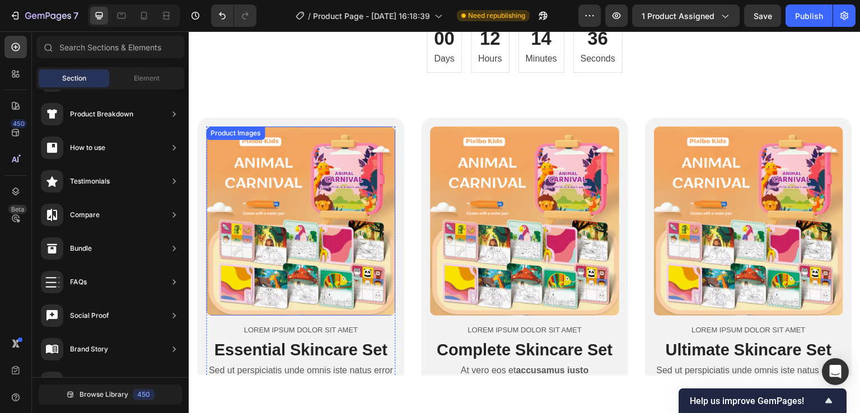
click at [298, 241] on img at bounding box center [300, 220] width 189 height 189
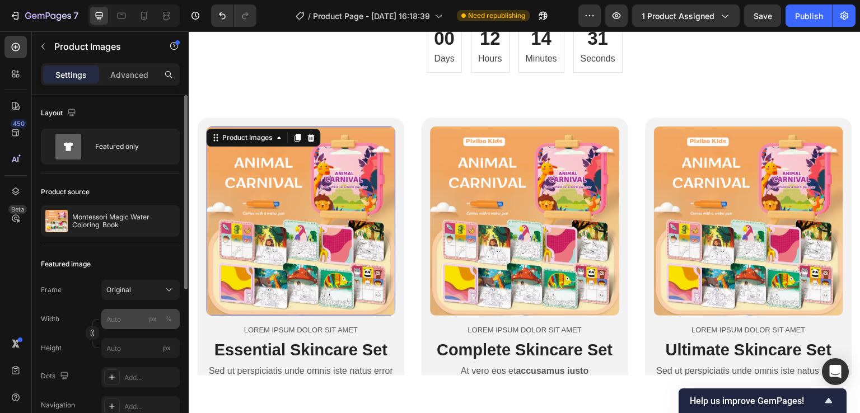
scroll to position [112, 0]
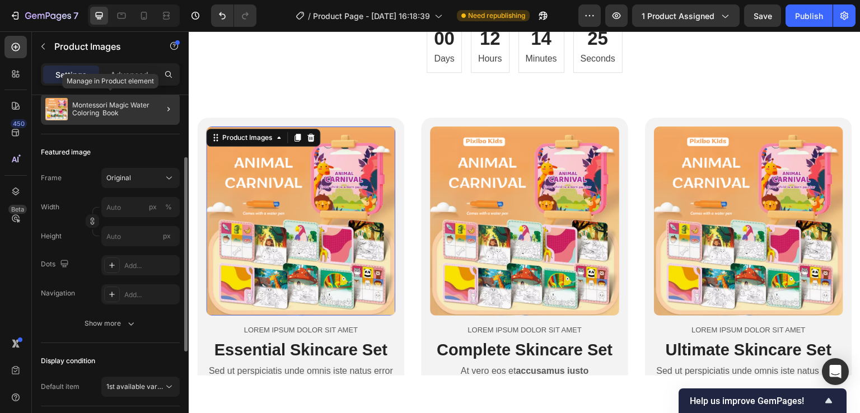
click at [124, 111] on p "Montessori Magic Water Coloring Book" at bounding box center [123, 109] width 103 height 16
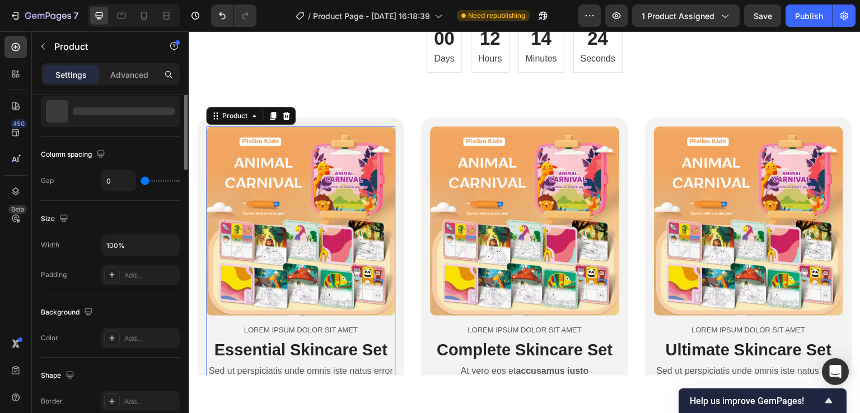
scroll to position [0, 0]
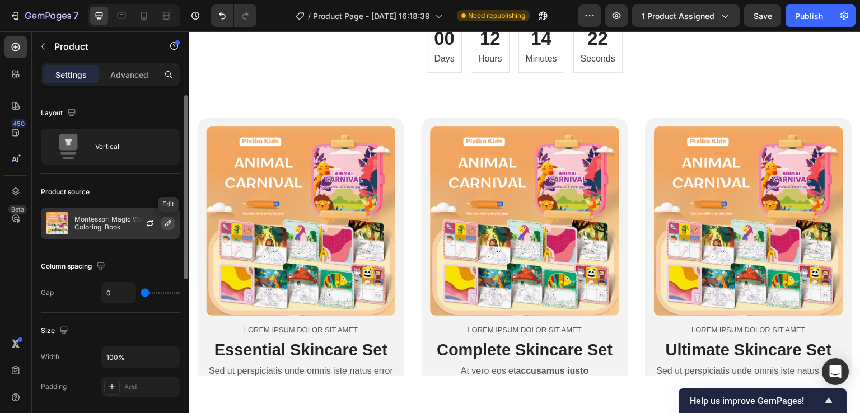
click at [164, 227] on icon "button" at bounding box center [168, 223] width 9 height 9
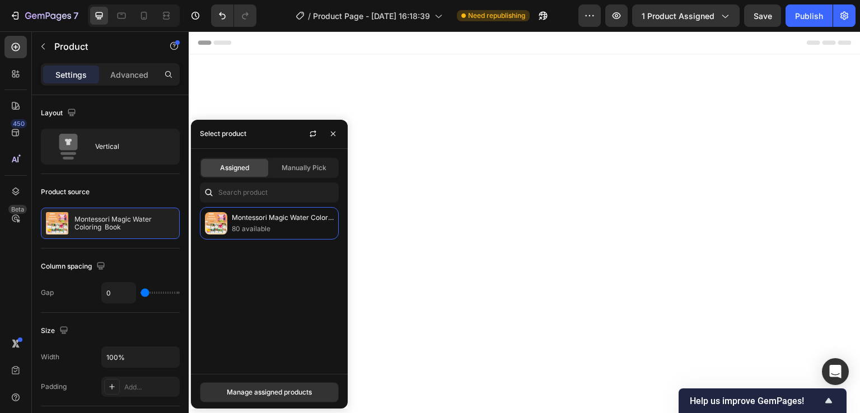
scroll to position [4033, 0]
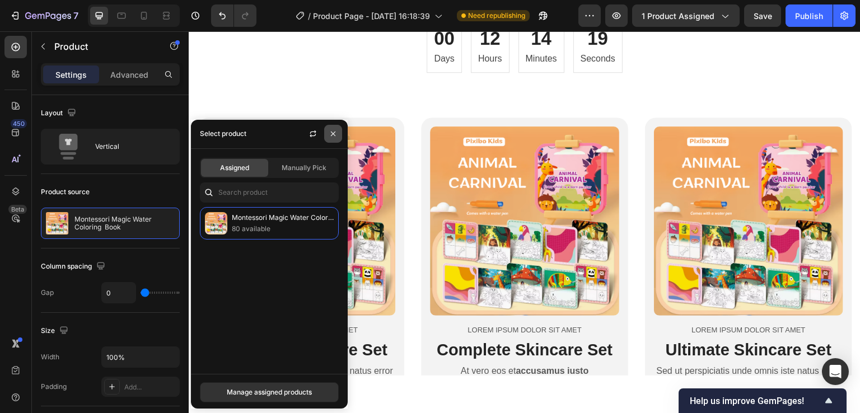
click at [331, 136] on icon "button" at bounding box center [333, 134] width 4 height 4
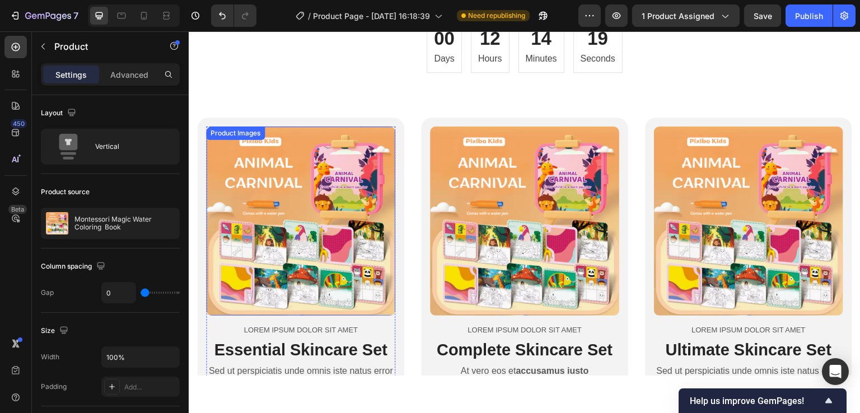
click at [309, 226] on img at bounding box center [300, 220] width 189 height 189
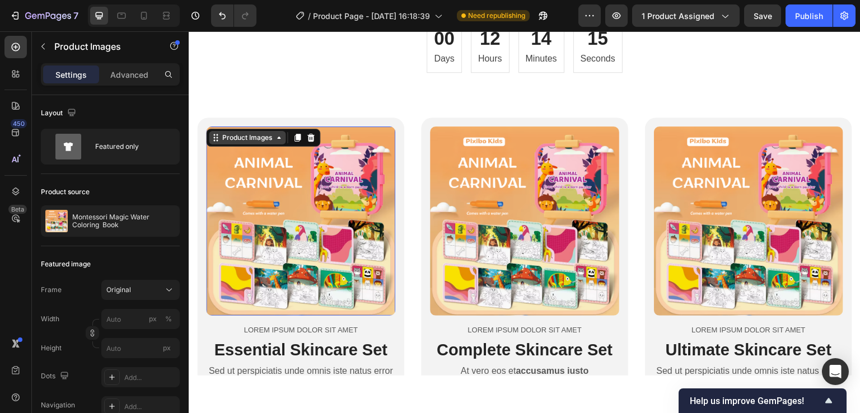
click at [278, 140] on icon at bounding box center [278, 137] width 9 height 9
click at [267, 141] on div "Product Images" at bounding box center [247, 137] width 54 height 10
click at [124, 81] on div "Advanced" at bounding box center [129, 75] width 56 height 18
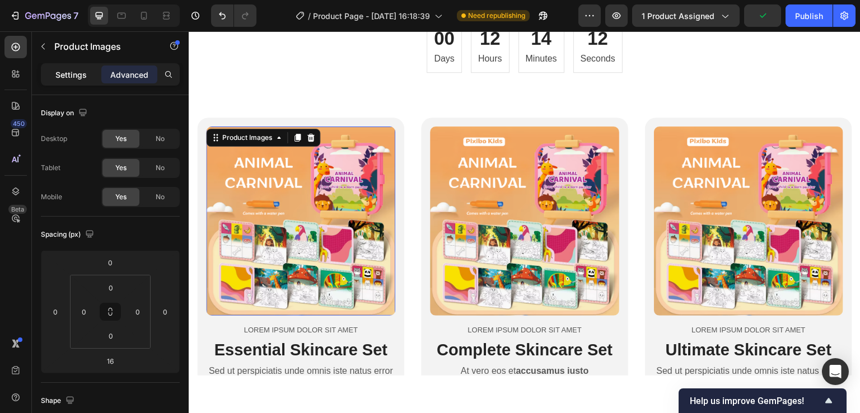
click at [62, 70] on p "Settings" at bounding box center [70, 75] width 31 height 12
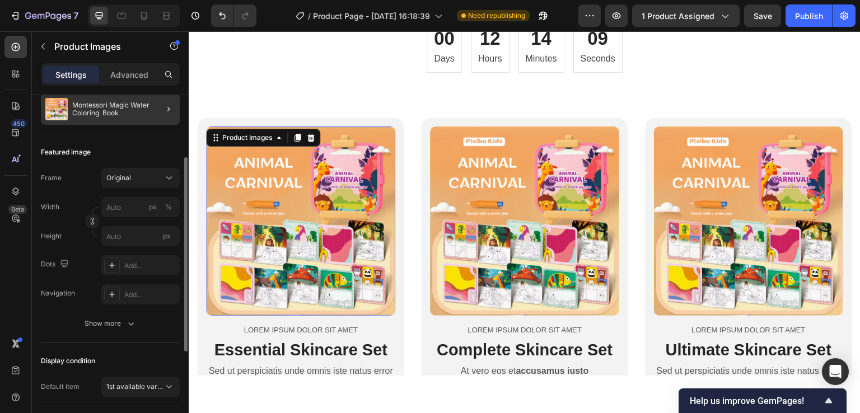
scroll to position [0, 0]
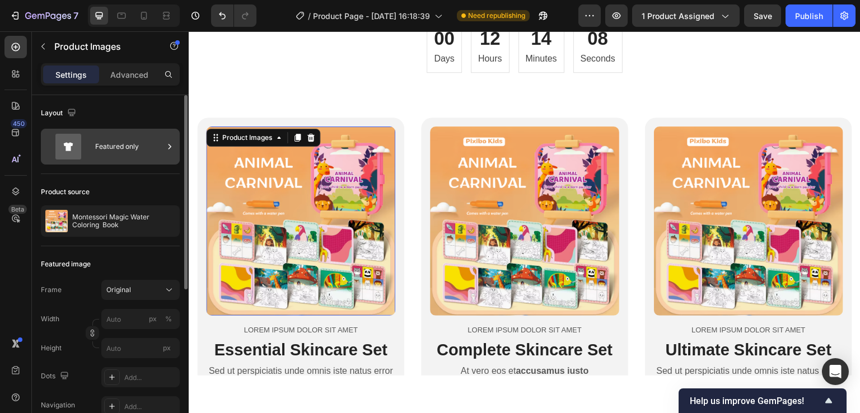
click at [68, 144] on icon at bounding box center [69, 146] width 10 height 8
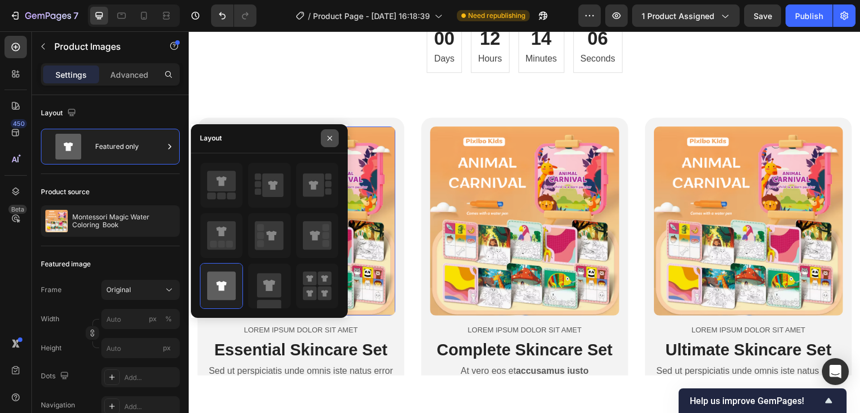
click at [330, 137] on icon "button" at bounding box center [330, 138] width 4 height 4
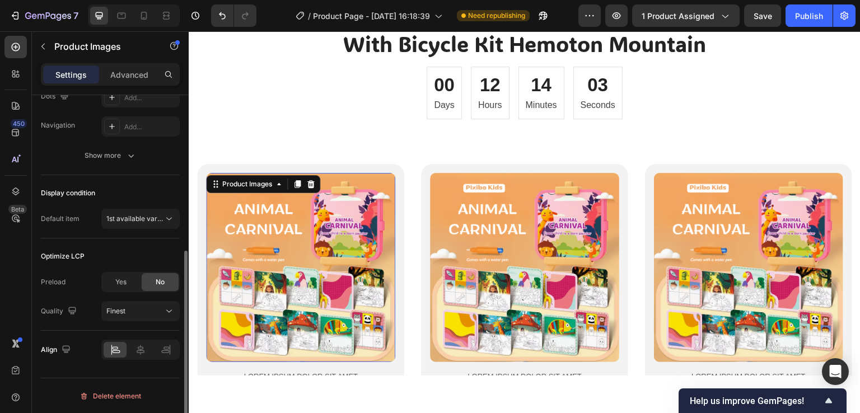
scroll to position [3865, 0]
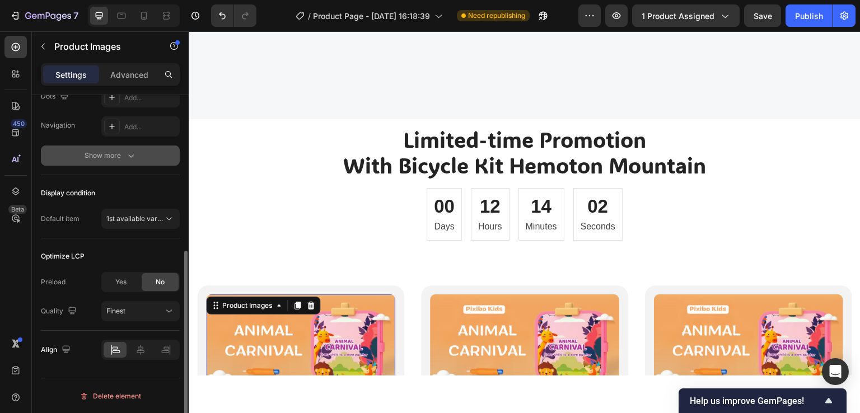
click at [125, 162] on button "Show more" at bounding box center [110, 156] width 139 height 20
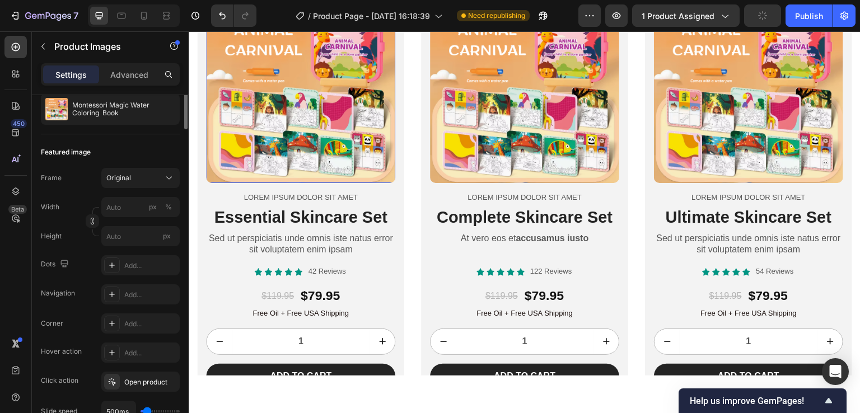
scroll to position [0, 0]
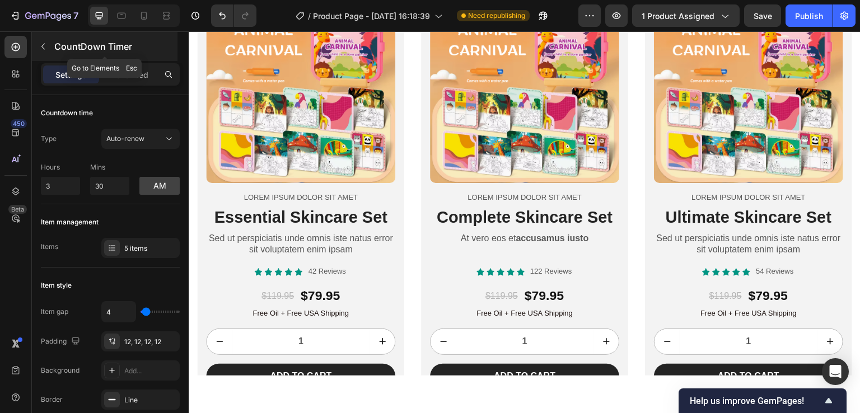
click at [41, 50] on icon "button" at bounding box center [43, 46] width 9 height 9
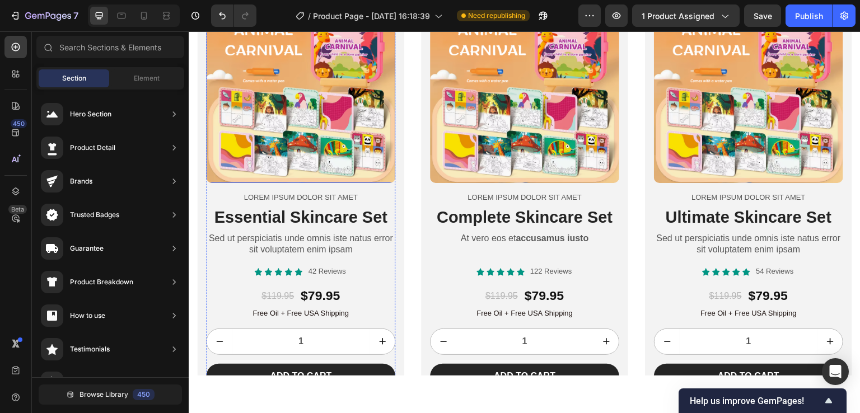
click at [392, 183] on img at bounding box center [300, 87] width 189 height 189
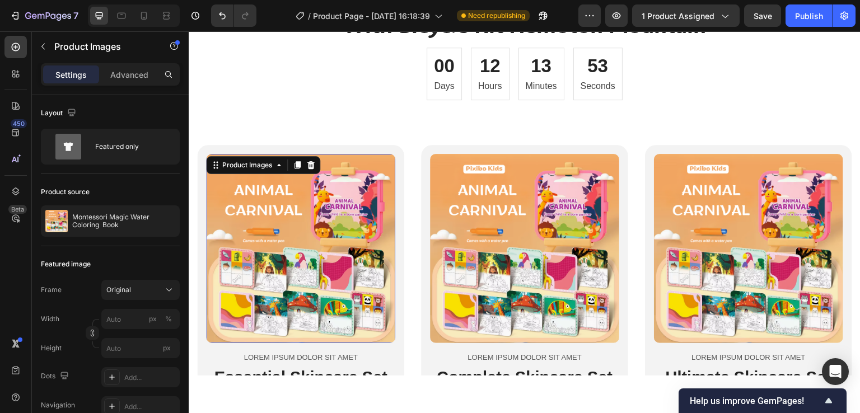
scroll to position [4033, 0]
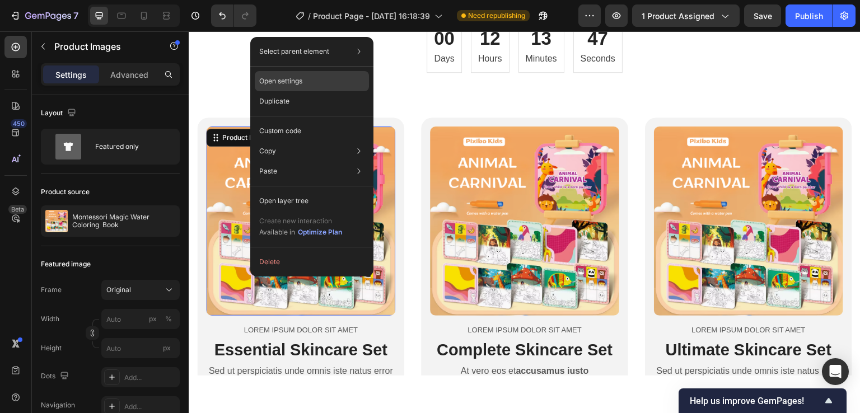
click at [282, 77] on p "Open settings" at bounding box center [280, 81] width 43 height 10
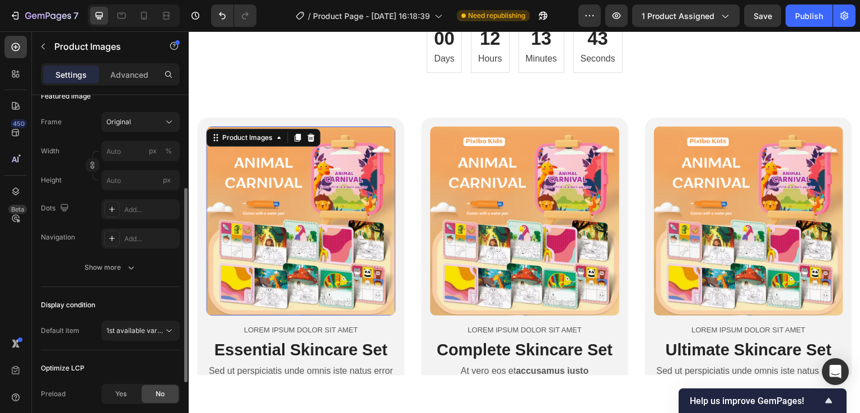
scroll to position [280, 0]
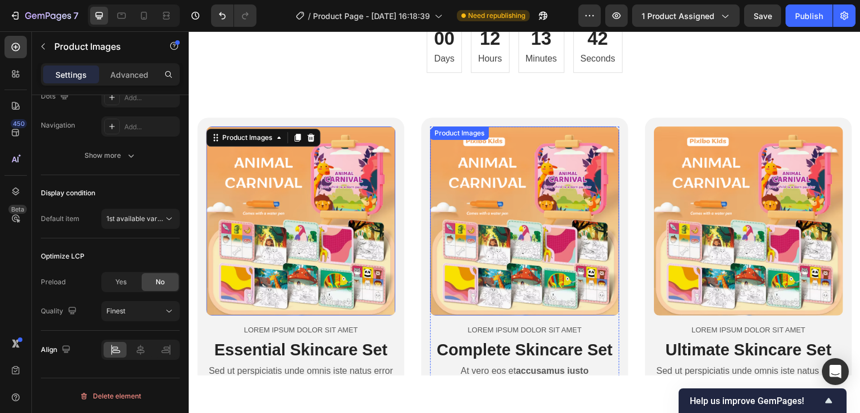
click at [499, 226] on img at bounding box center [524, 220] width 189 height 189
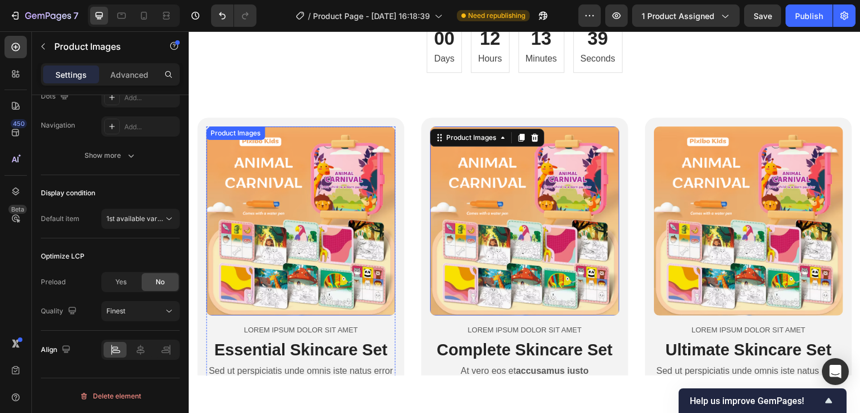
click at [300, 236] on img at bounding box center [300, 220] width 189 height 189
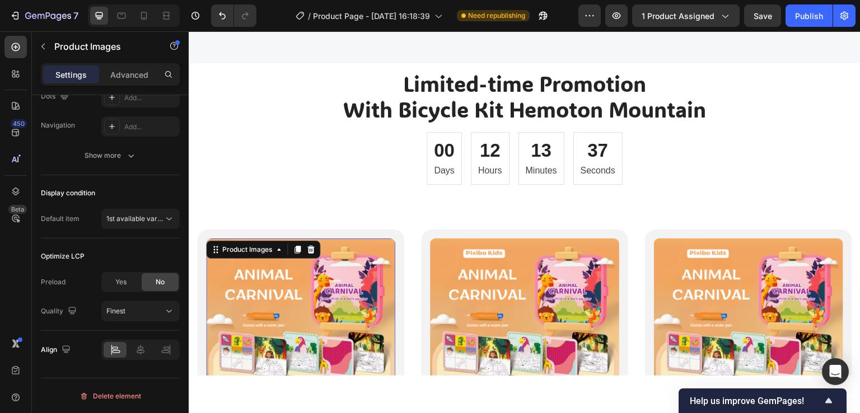
scroll to position [4201, 0]
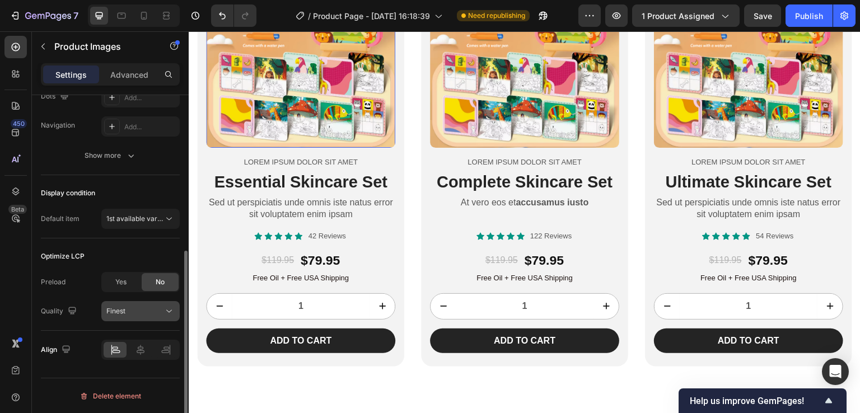
click at [134, 306] on div "Finest" at bounding box center [140, 311] width 68 height 11
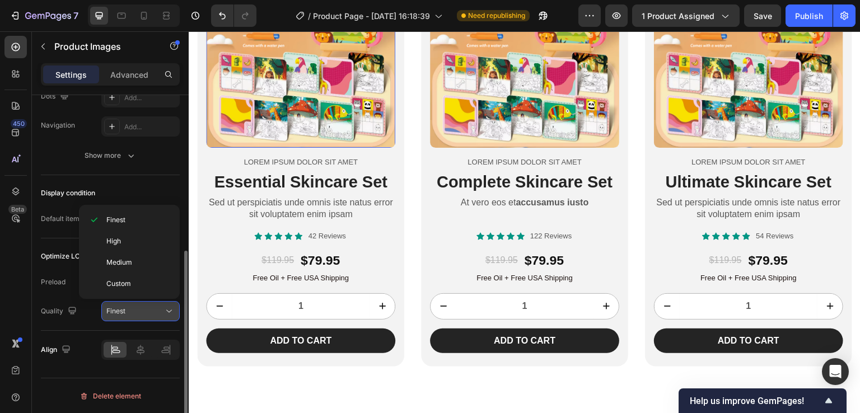
click at [134, 306] on div "Finest" at bounding box center [140, 311] width 68 height 11
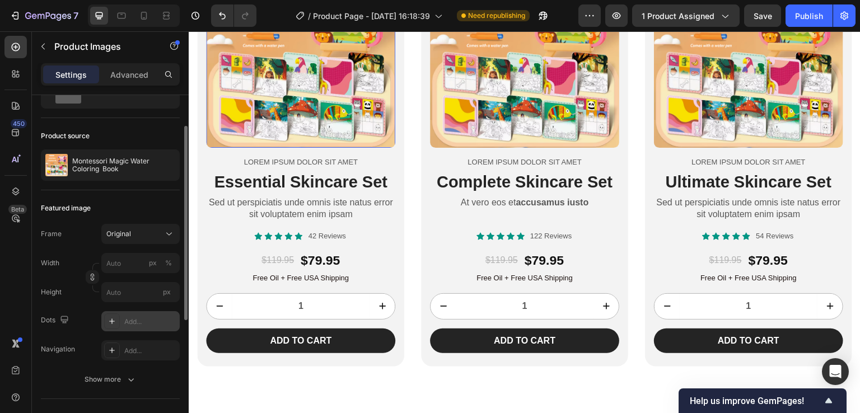
scroll to position [0, 0]
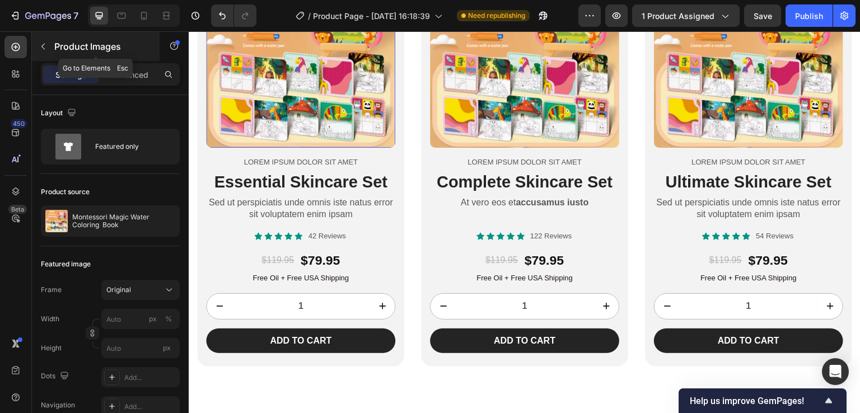
click at [43, 39] on button "button" at bounding box center [43, 47] width 18 height 18
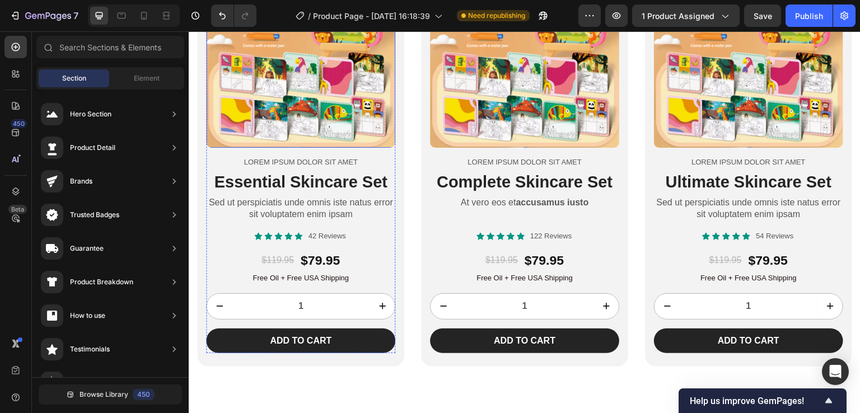
click at [339, 109] on img at bounding box center [300, 52] width 189 height 189
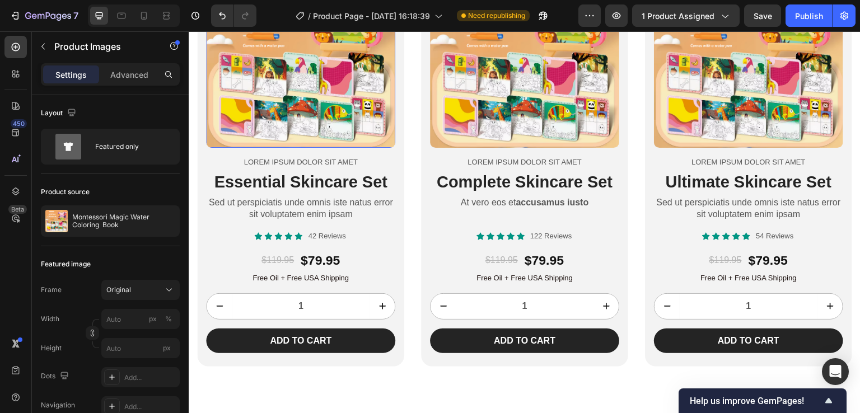
click at [339, 109] on img at bounding box center [300, 52] width 189 height 189
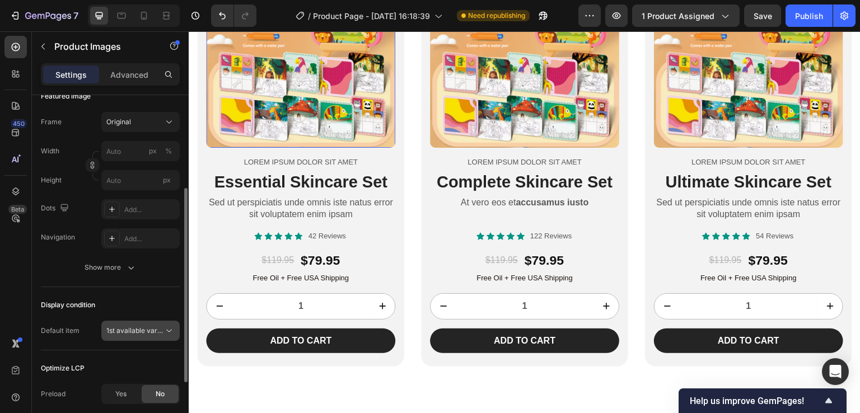
scroll to position [56, 0]
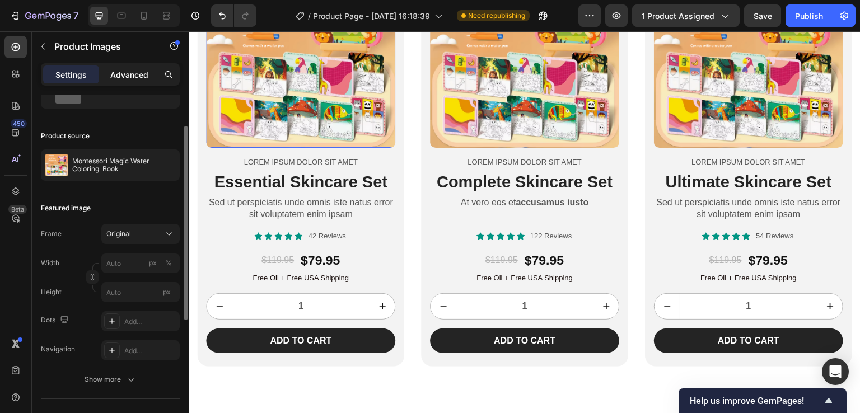
click at [138, 77] on p "Advanced" at bounding box center [129, 75] width 38 height 12
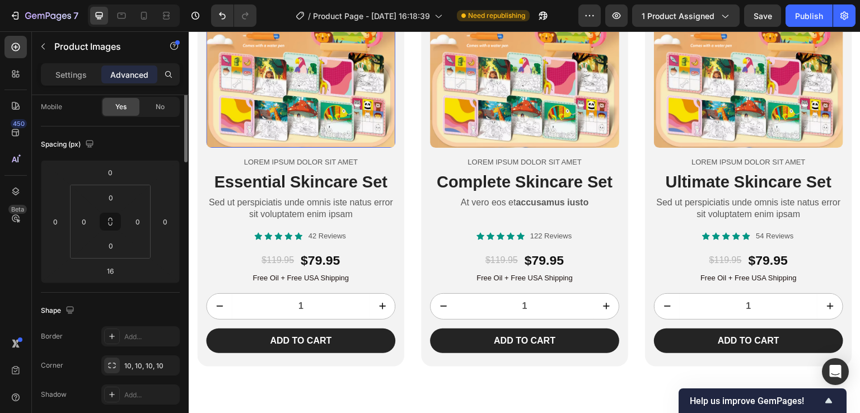
scroll to position [0, 0]
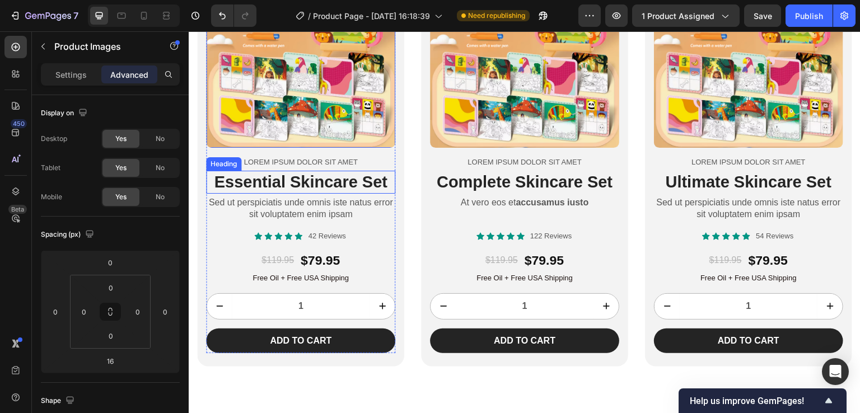
click at [266, 184] on h2 "Essential Skincare Set" at bounding box center [300, 182] width 189 height 24
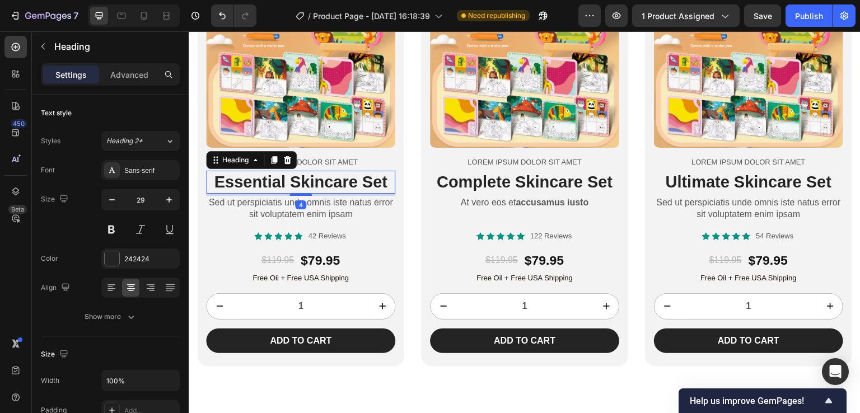
click at [266, 184] on h2 "Essential Skincare Set" at bounding box center [300, 182] width 189 height 24
click at [320, 182] on p "Essential Skincare Set" at bounding box center [300, 181] width 187 height 21
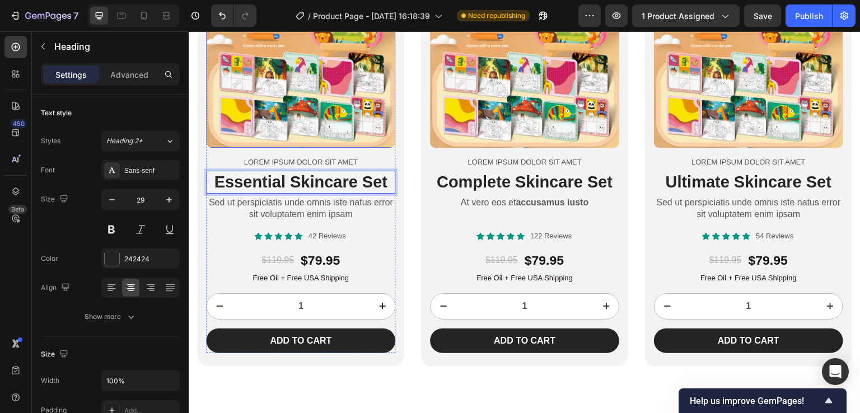
click at [331, 69] on img at bounding box center [300, 52] width 189 height 189
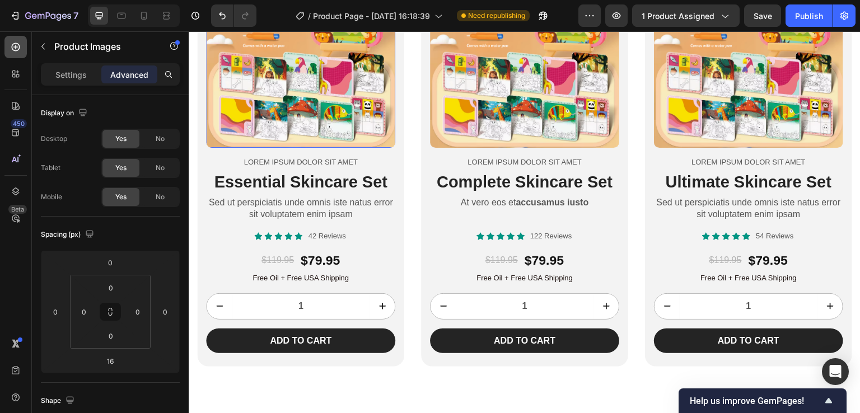
click at [19, 45] on icon at bounding box center [16, 47] width 8 height 8
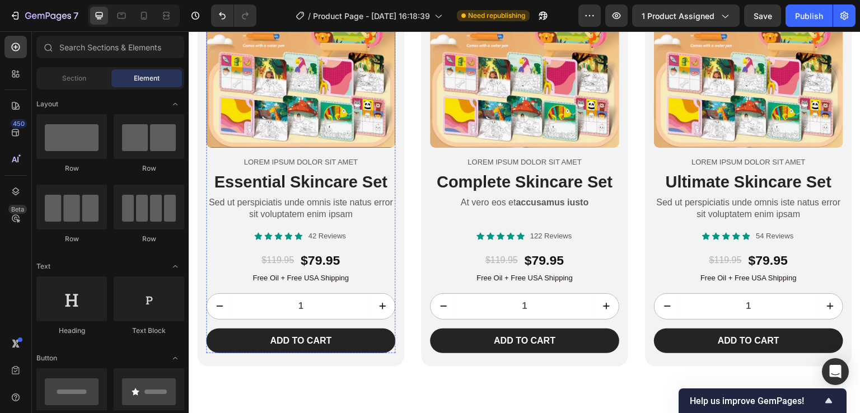
click at [290, 110] on img at bounding box center [300, 52] width 189 height 189
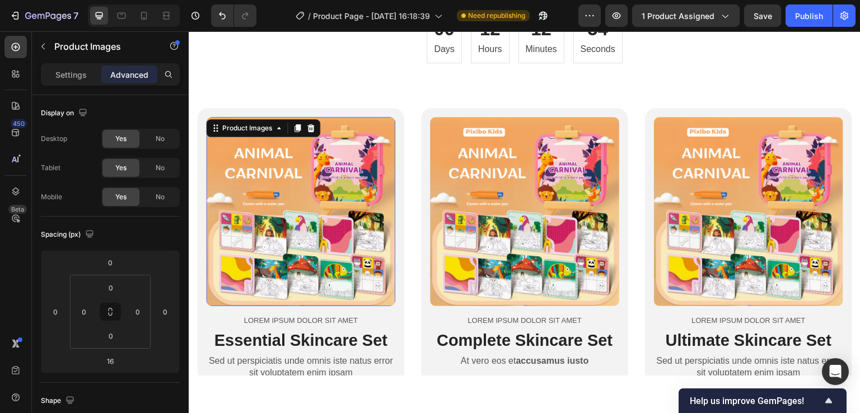
scroll to position [4033, 0]
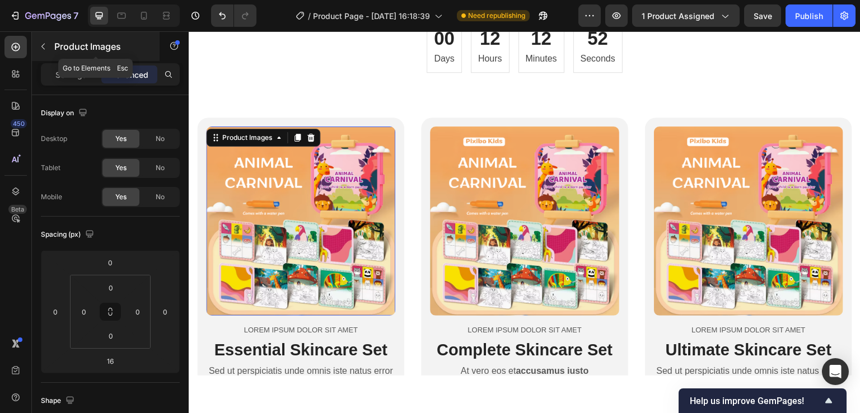
click at [44, 49] on icon "button" at bounding box center [42, 47] width 3 height 6
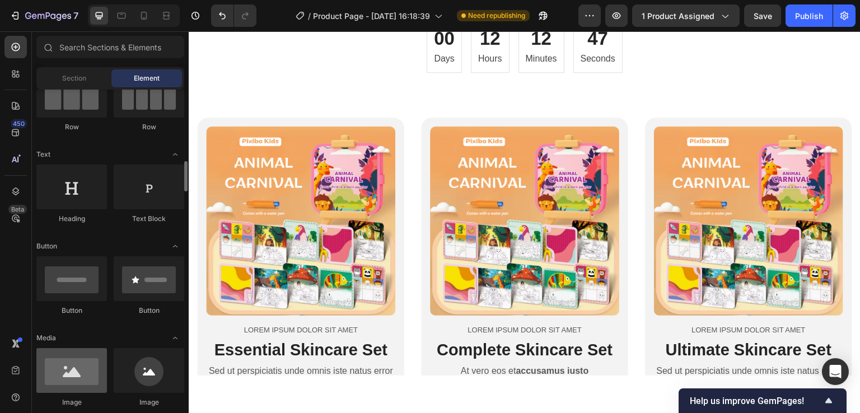
scroll to position [224, 0]
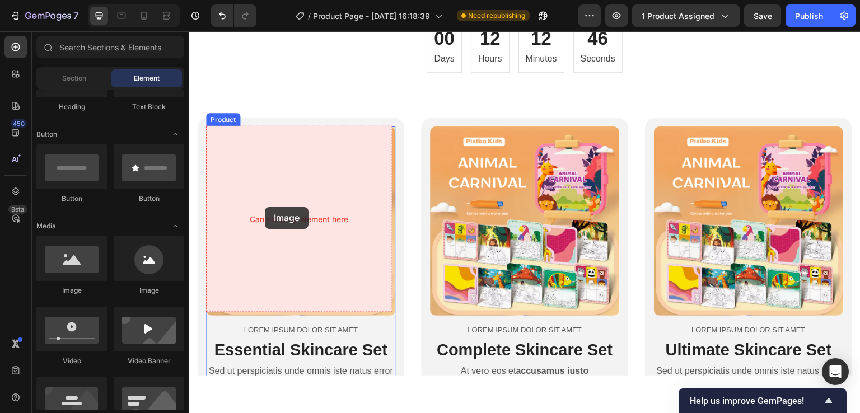
drag, startPoint x: 259, startPoint y: 294, endPoint x: 265, endPoint y: 207, distance: 87.0
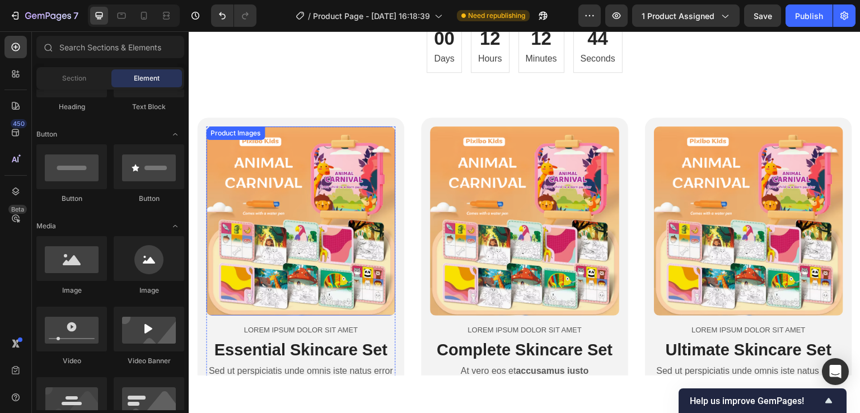
click at [339, 214] on img at bounding box center [300, 220] width 189 height 189
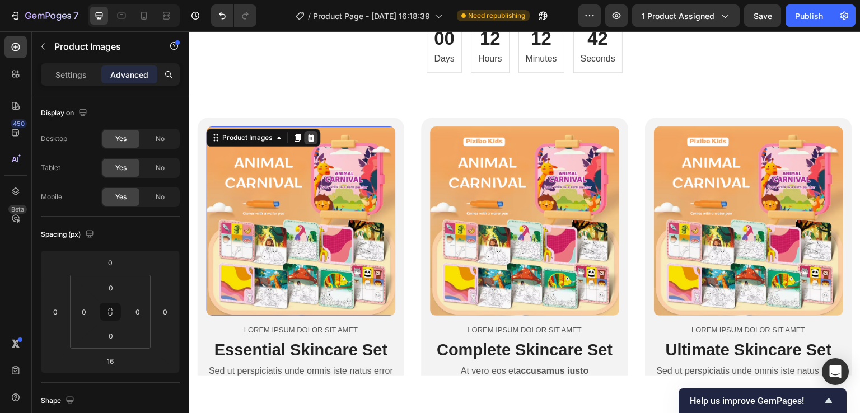
click at [314, 137] on icon at bounding box center [311, 137] width 7 height 8
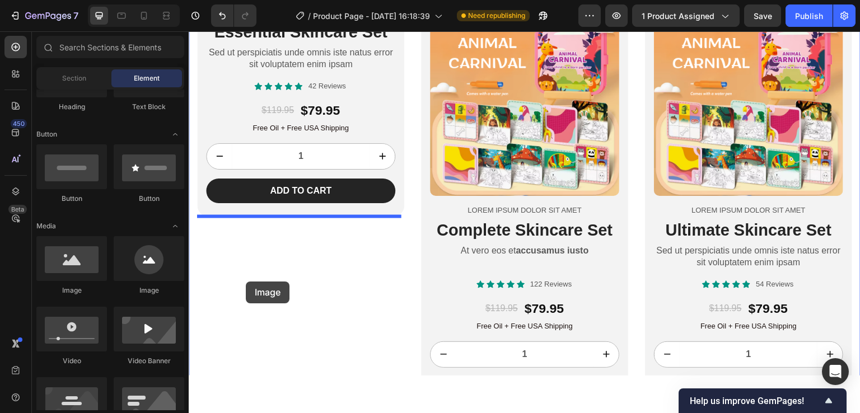
scroll to position [4157, 0]
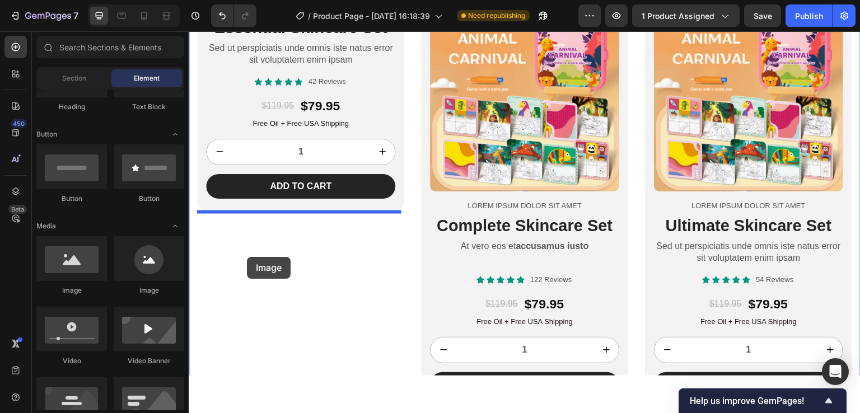
drag, startPoint x: 255, startPoint y: 294, endPoint x: 247, endPoint y: 257, distance: 37.9
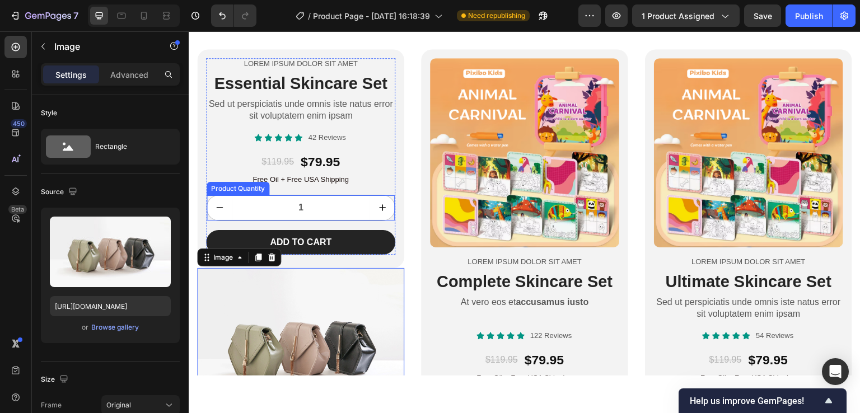
scroll to position [4045, 0]
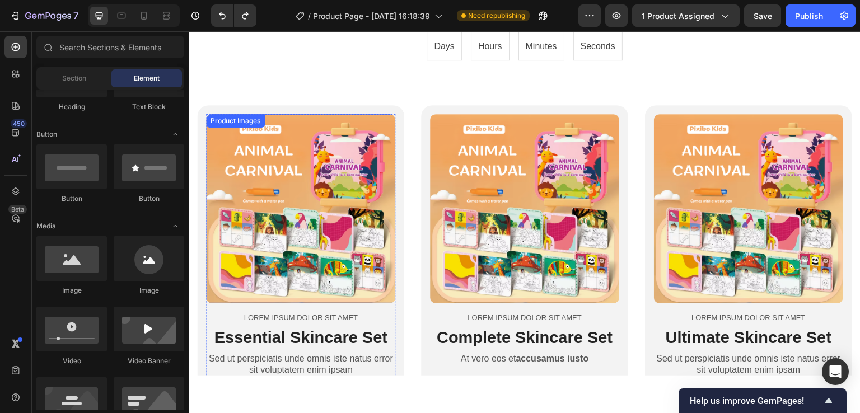
click at [291, 229] on img at bounding box center [300, 208] width 189 height 189
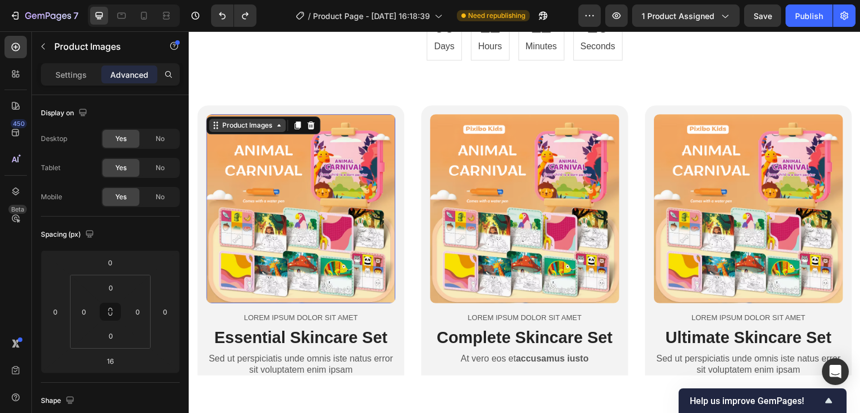
click at [282, 128] on icon at bounding box center [278, 124] width 9 height 9
click at [296, 125] on icon at bounding box center [297, 124] width 9 height 9
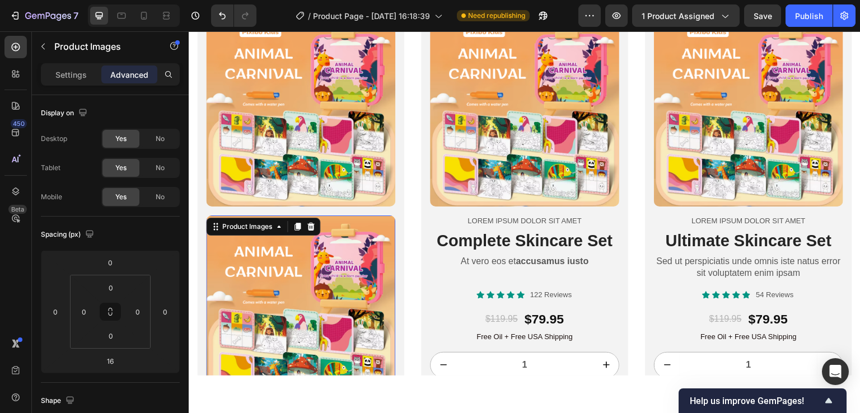
scroll to position [4116, 0]
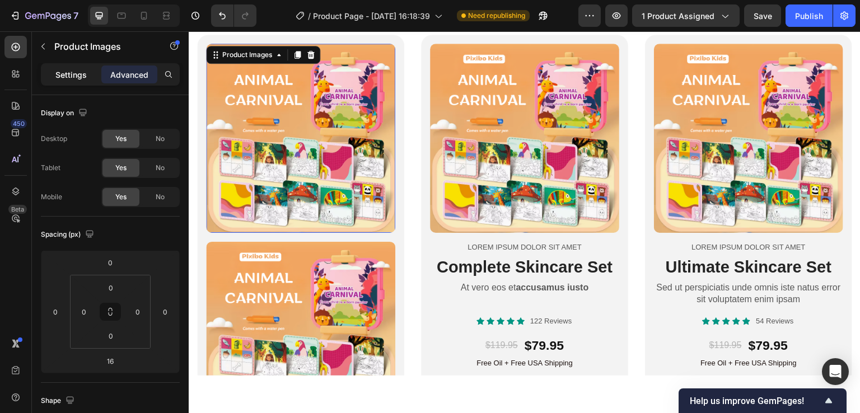
click at [63, 81] on div "Settings" at bounding box center [71, 75] width 56 height 18
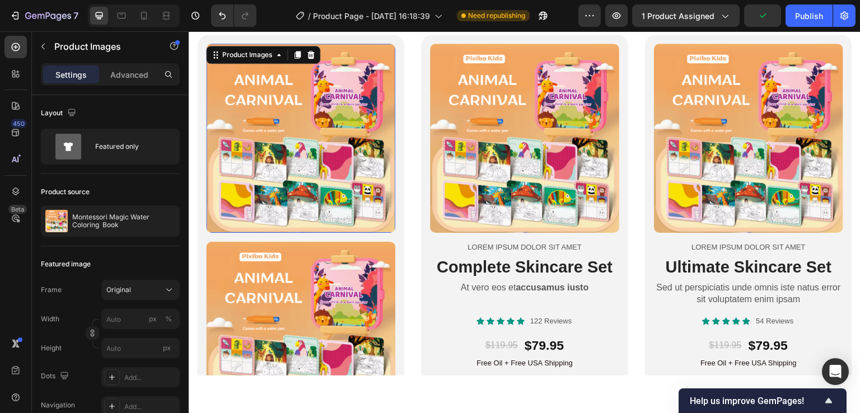
click at [309, 157] on img at bounding box center [300, 137] width 189 height 189
click at [311, 58] on div at bounding box center [310, 54] width 13 height 13
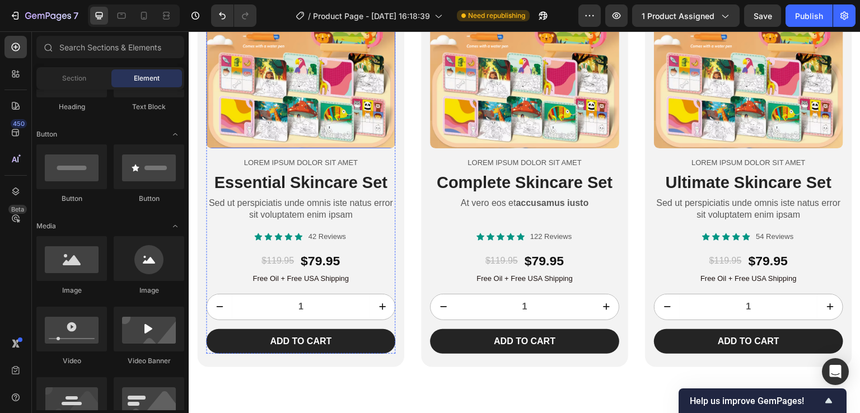
scroll to position [4088, 0]
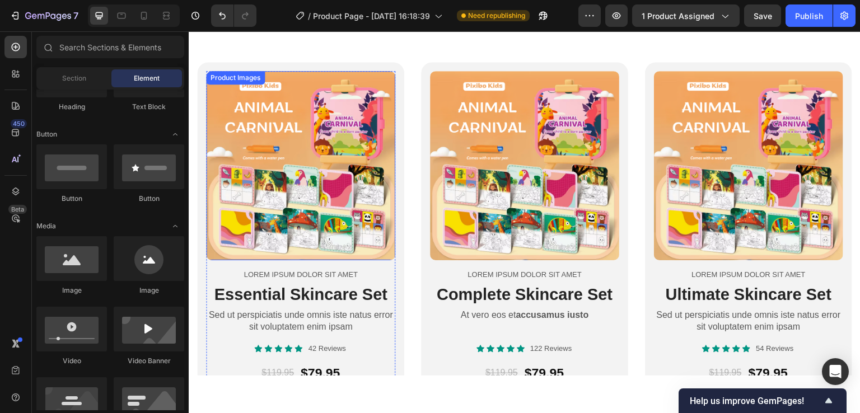
click at [292, 157] on img at bounding box center [300, 165] width 189 height 189
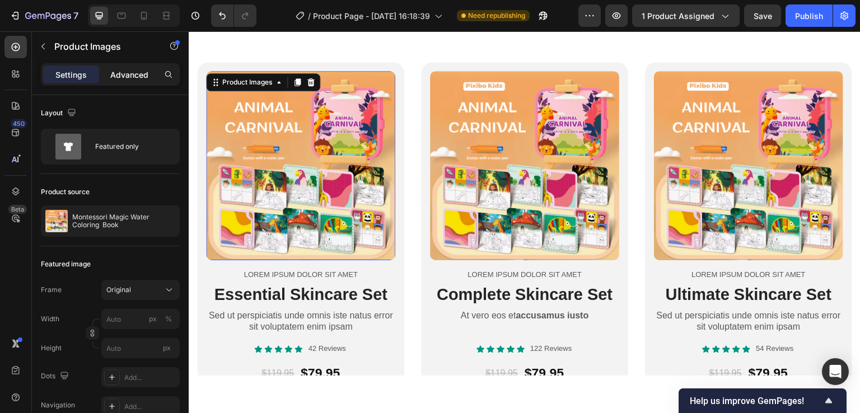
click at [127, 81] on div "Advanced" at bounding box center [129, 75] width 56 height 18
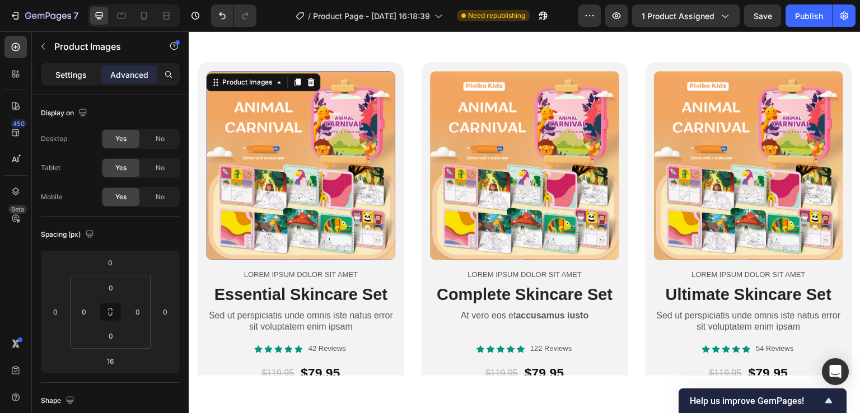
click at [83, 73] on p "Settings" at bounding box center [70, 75] width 31 height 12
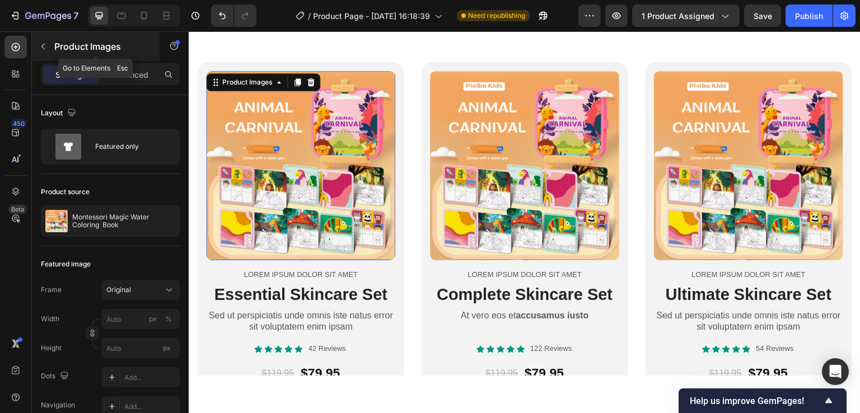
click at [41, 47] on icon "button" at bounding box center [43, 46] width 9 height 9
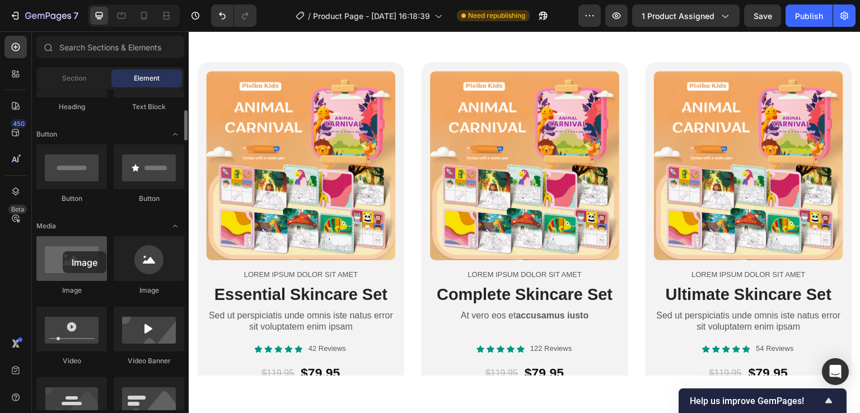
drag, startPoint x: 67, startPoint y: 260, endPoint x: 63, endPoint y: 252, distance: 10.0
click at [60, 253] on div at bounding box center [71, 258] width 71 height 45
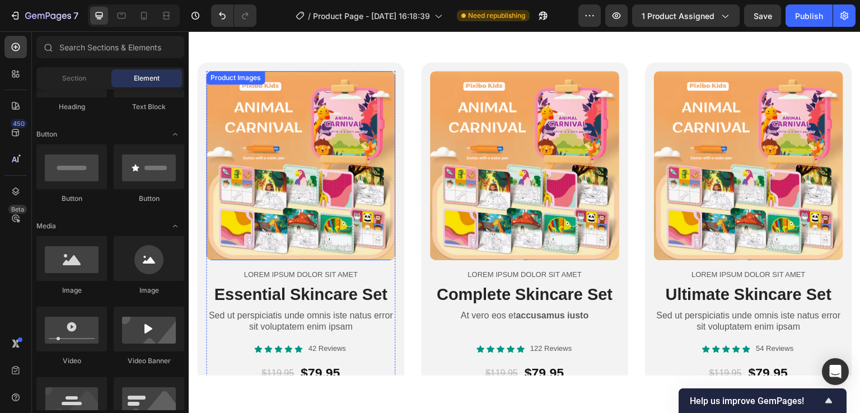
click at [298, 139] on img at bounding box center [300, 165] width 189 height 189
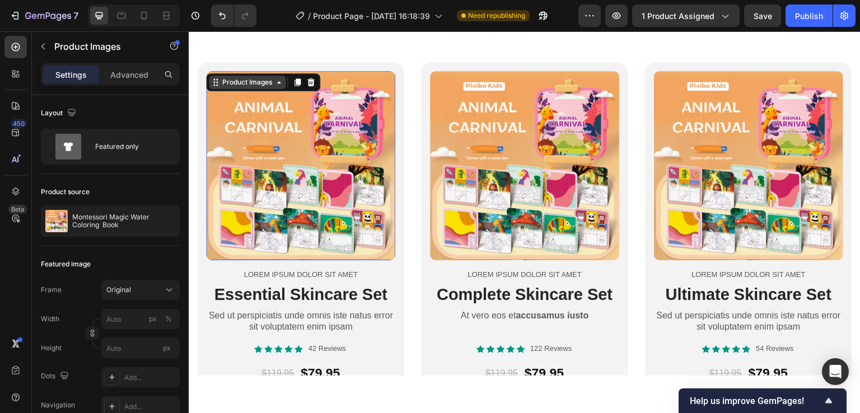
click at [279, 83] on icon at bounding box center [278, 81] width 9 height 9
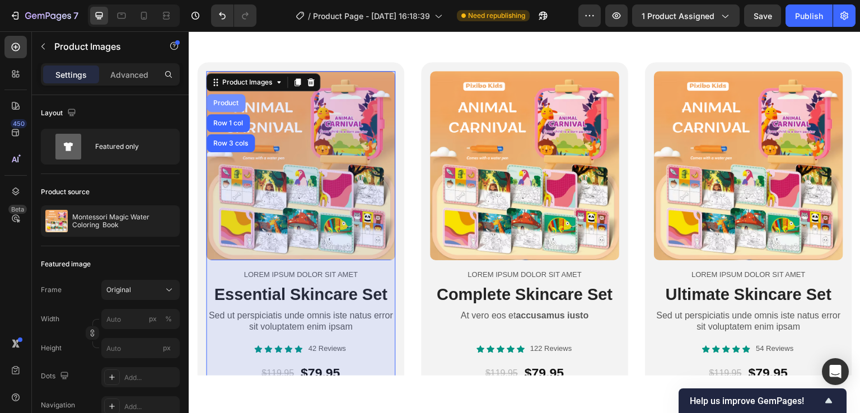
click at [226, 102] on div "Product" at bounding box center [226, 102] width 30 height 7
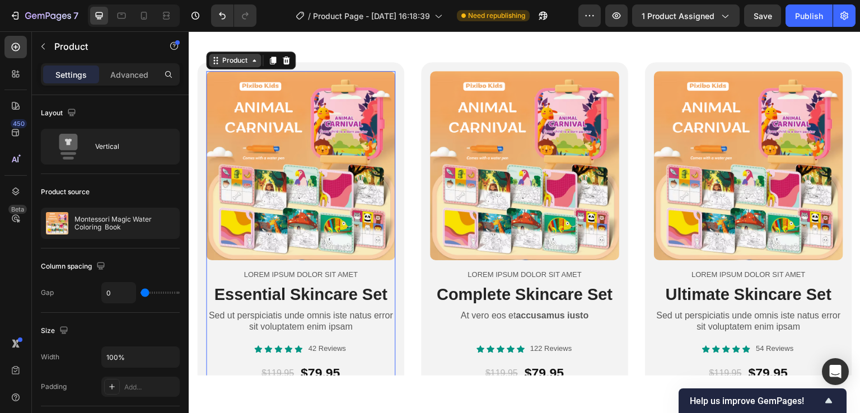
click at [254, 62] on icon at bounding box center [254, 59] width 9 height 9
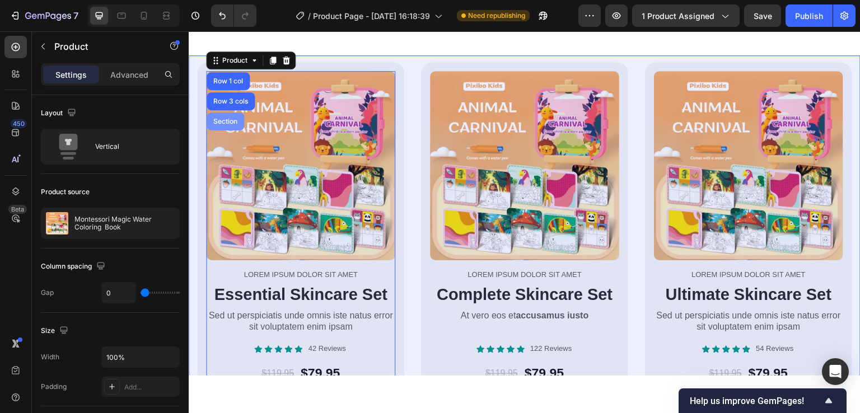
click at [227, 120] on div "Section" at bounding box center [225, 121] width 29 height 7
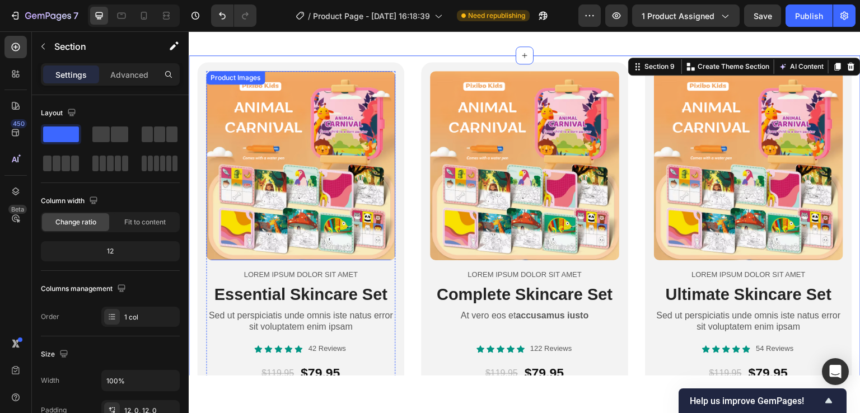
click at [270, 124] on img at bounding box center [300, 165] width 189 height 189
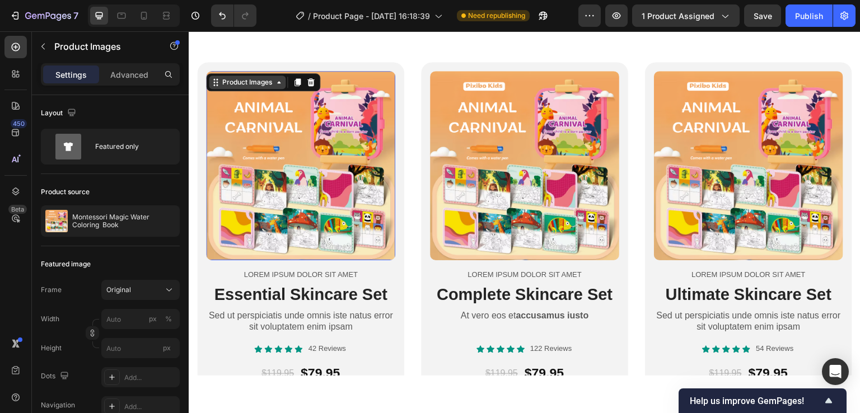
click at [278, 83] on icon at bounding box center [278, 81] width 9 height 9
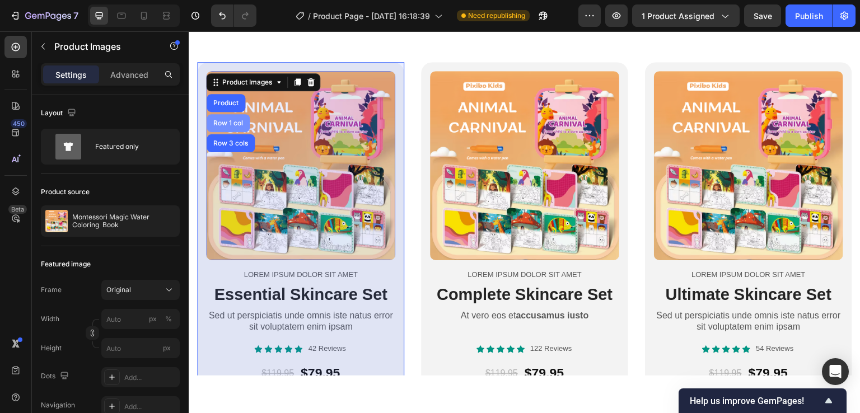
click at [242, 119] on div "Row 1 col" at bounding box center [228, 122] width 34 height 7
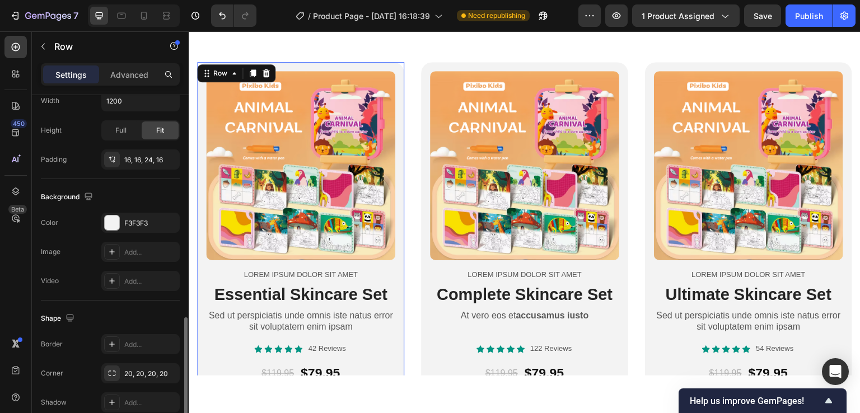
scroll to position [332, 0]
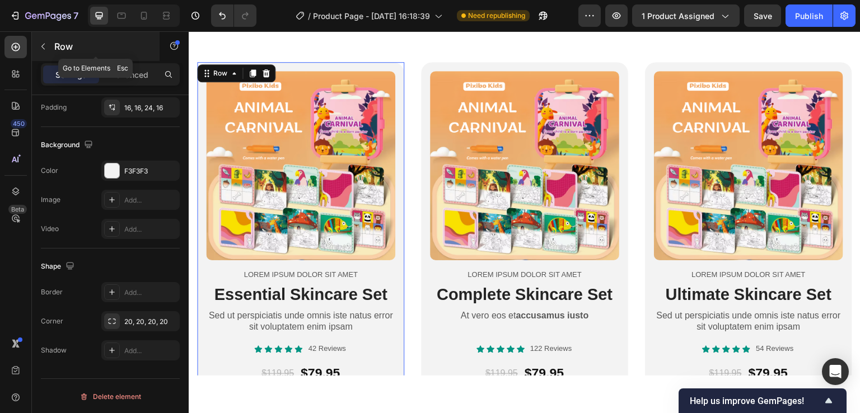
click at [43, 45] on icon "button" at bounding box center [43, 46] width 9 height 9
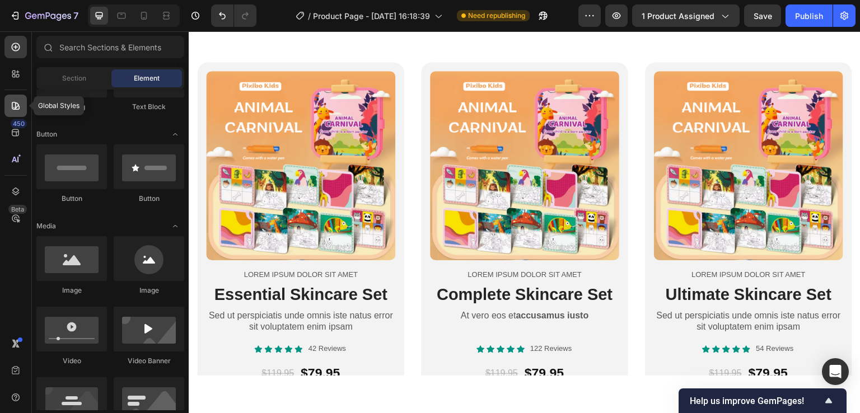
click at [16, 106] on icon at bounding box center [15, 105] width 11 height 11
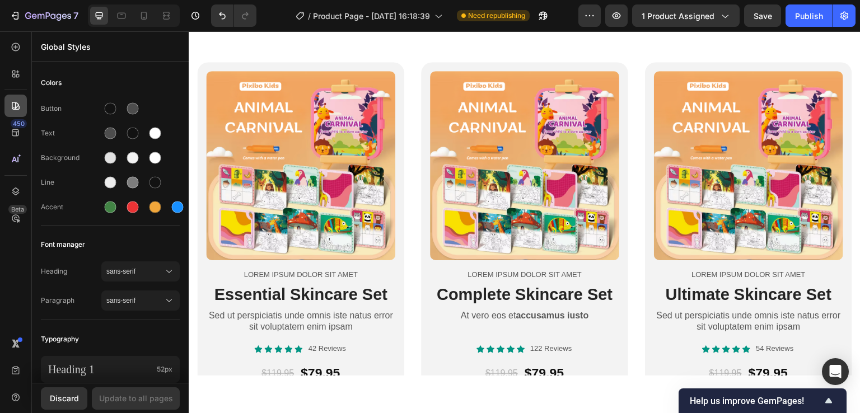
click at [11, 107] on icon at bounding box center [15, 105] width 11 height 11
click at [13, 133] on icon at bounding box center [15, 132] width 11 height 11
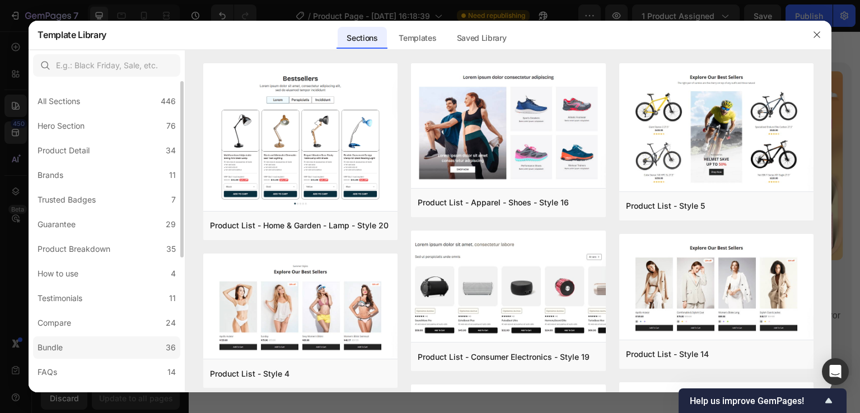
click at [69, 344] on label "Bundle 36" at bounding box center [106, 348] width 147 height 22
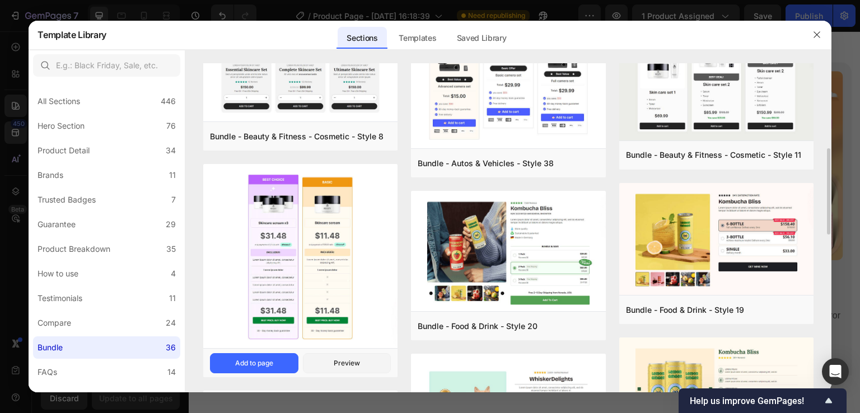
scroll to position [112, 0]
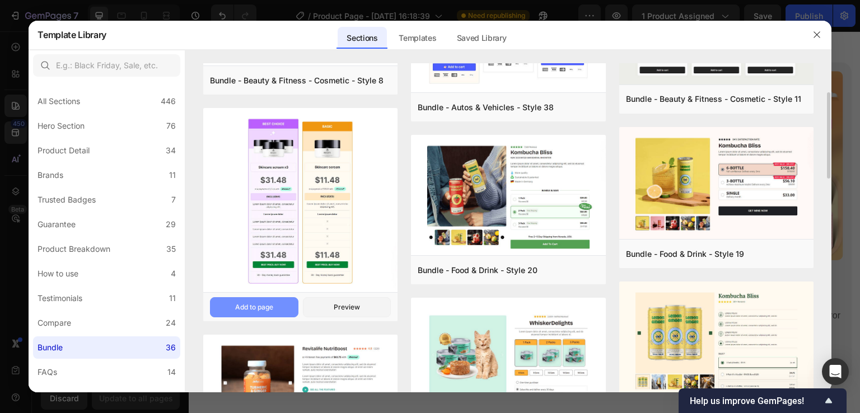
click at [267, 305] on div "Add to page" at bounding box center [254, 307] width 38 height 10
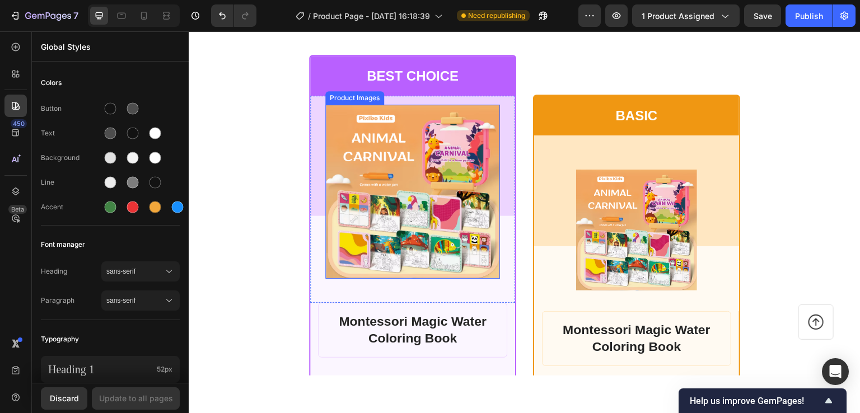
scroll to position [5167, 0]
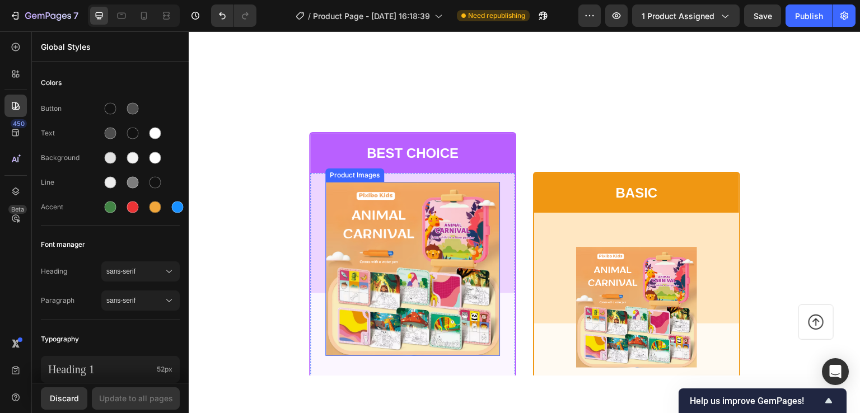
click at [393, 207] on img at bounding box center [413, 268] width 174 height 174
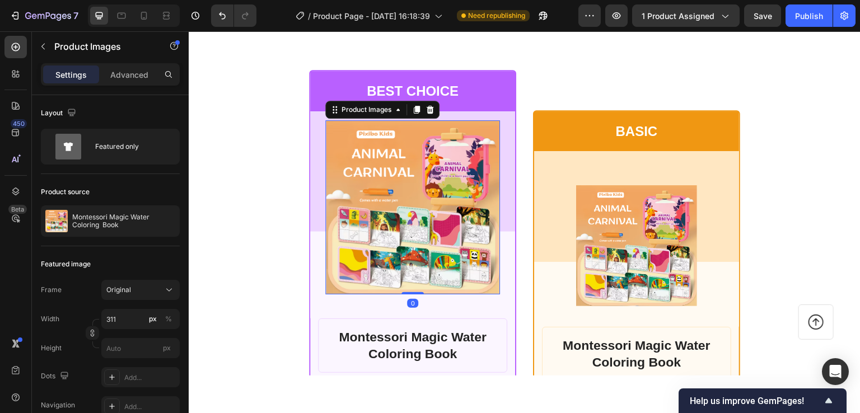
click at [393, 207] on img at bounding box center [413, 207] width 174 height 174
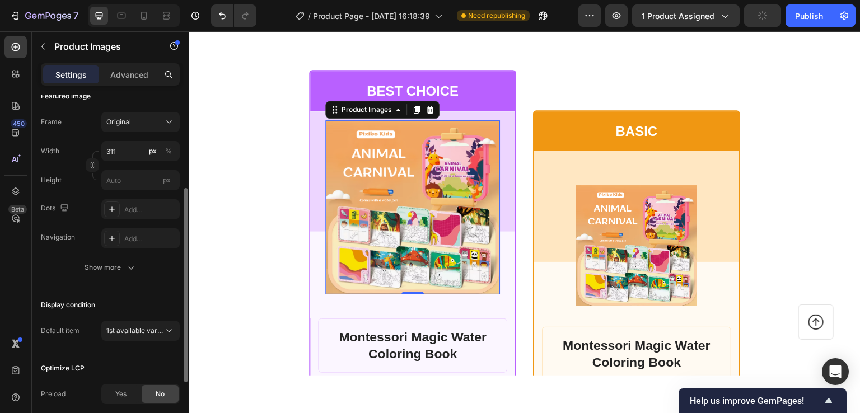
scroll to position [0, 0]
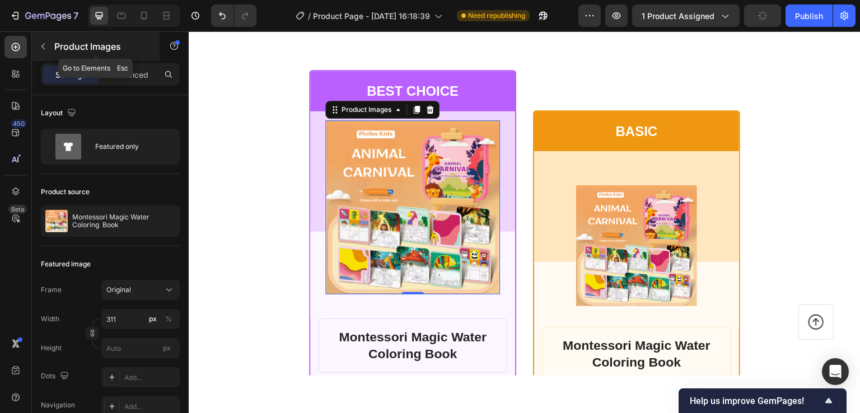
click at [38, 46] on button "button" at bounding box center [43, 47] width 18 height 18
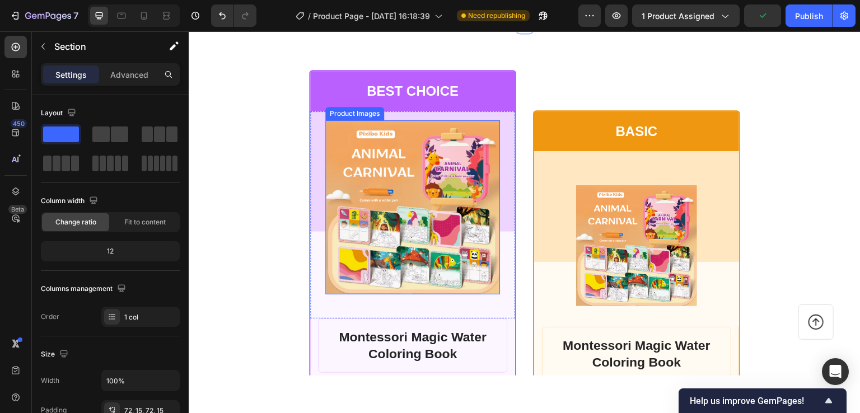
click at [399, 238] on img at bounding box center [413, 207] width 174 height 174
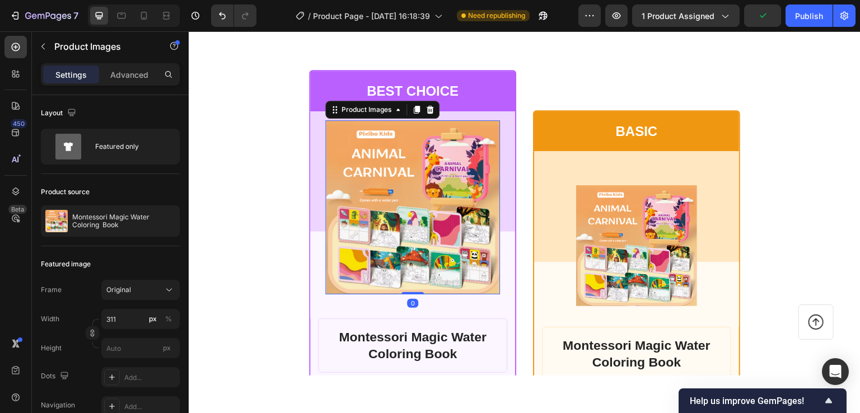
click at [399, 238] on img at bounding box center [413, 207] width 174 height 174
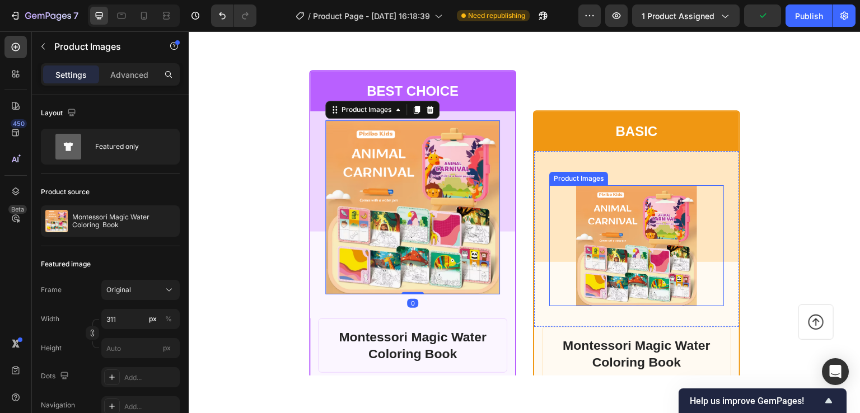
click at [648, 274] on img at bounding box center [636, 245] width 121 height 121
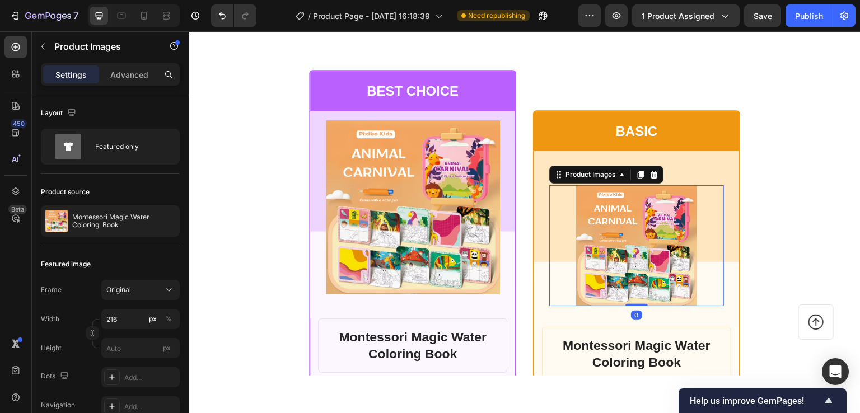
click at [648, 274] on img at bounding box center [636, 245] width 121 height 121
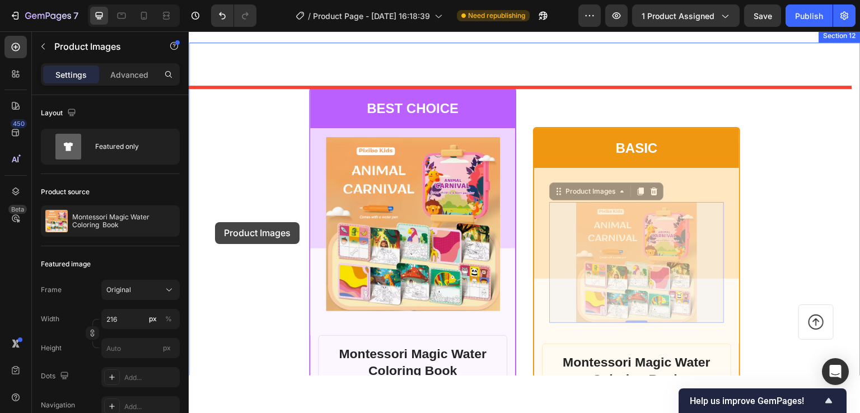
scroll to position [5167, 0]
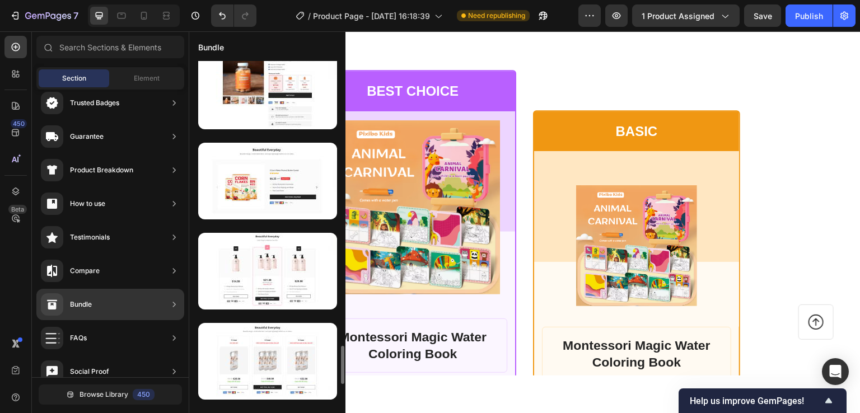
scroll to position [2795, 0]
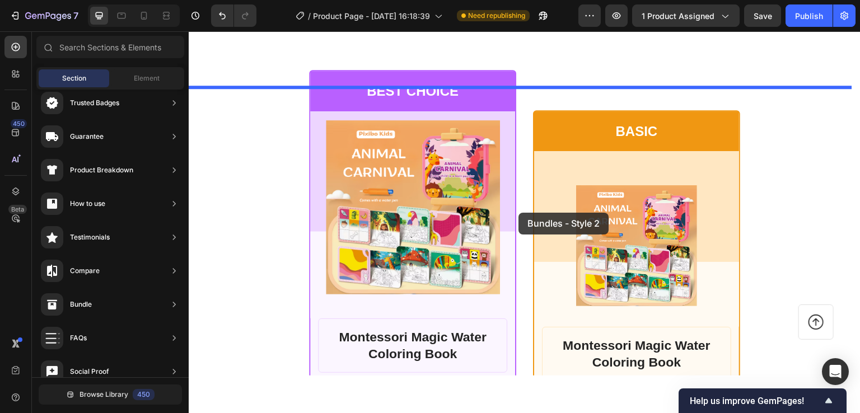
drag, startPoint x: 451, startPoint y: 134, endPoint x: 519, endPoint y: 212, distance: 102.9
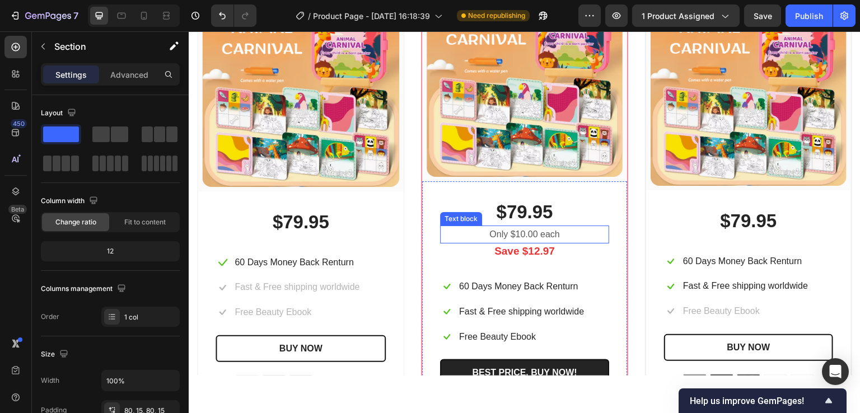
scroll to position [5407, 0]
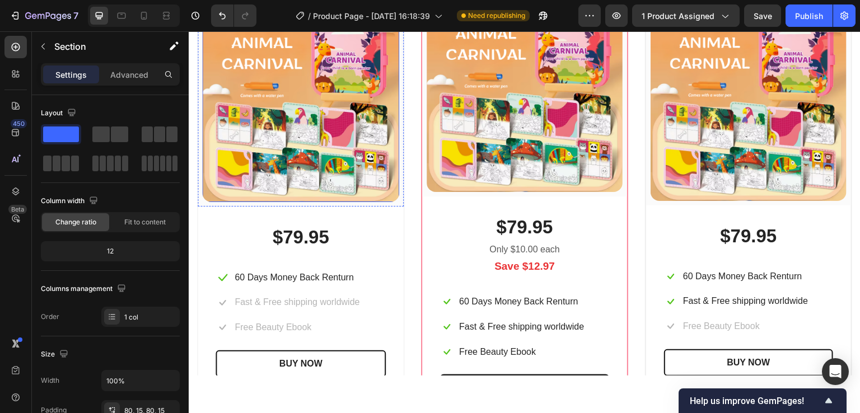
click at [306, 135] on img at bounding box center [300, 102] width 197 height 197
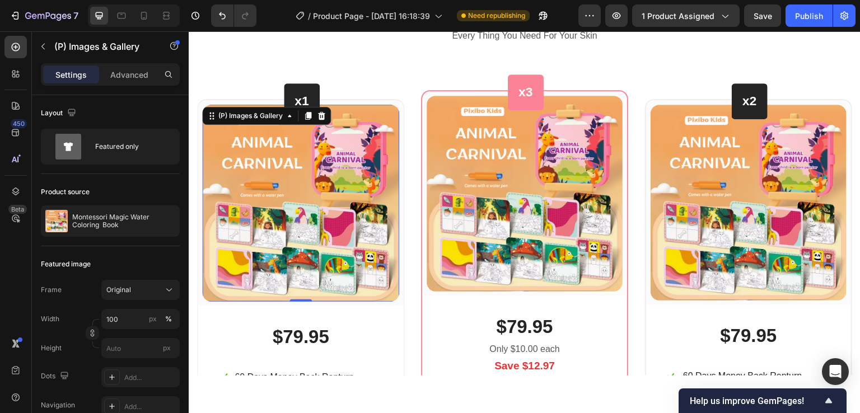
scroll to position [5239, 0]
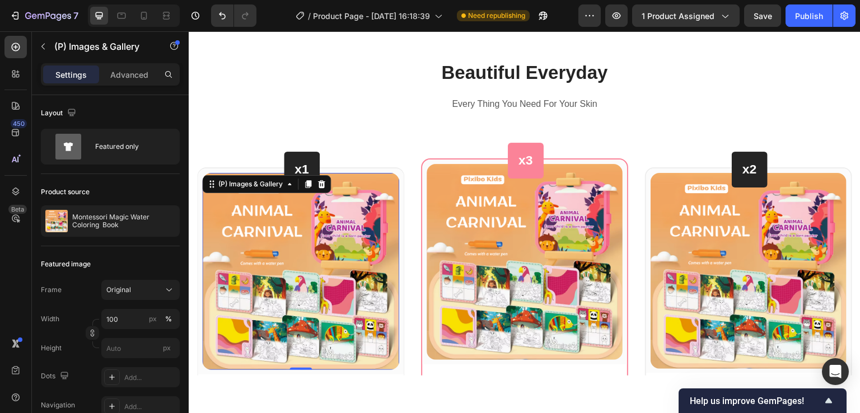
click at [300, 234] on img at bounding box center [300, 271] width 197 height 197
click at [285, 184] on div "(P) Images & Gallery" at bounding box center [250, 184] width 69 height 10
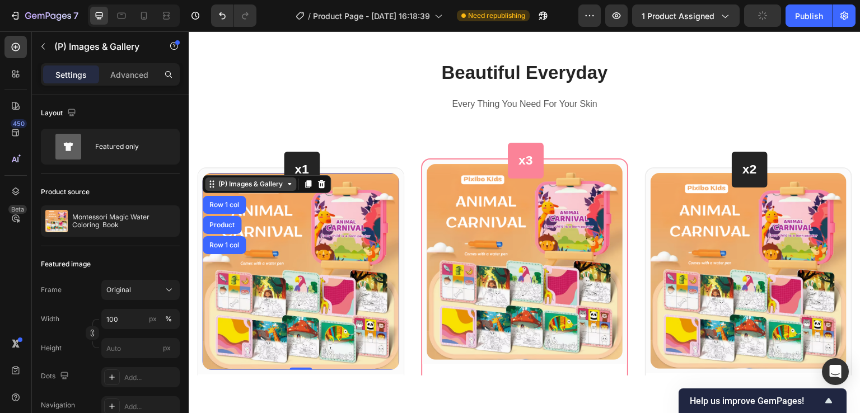
click at [285, 184] on div "(P) Images & Gallery" at bounding box center [250, 184] width 69 height 10
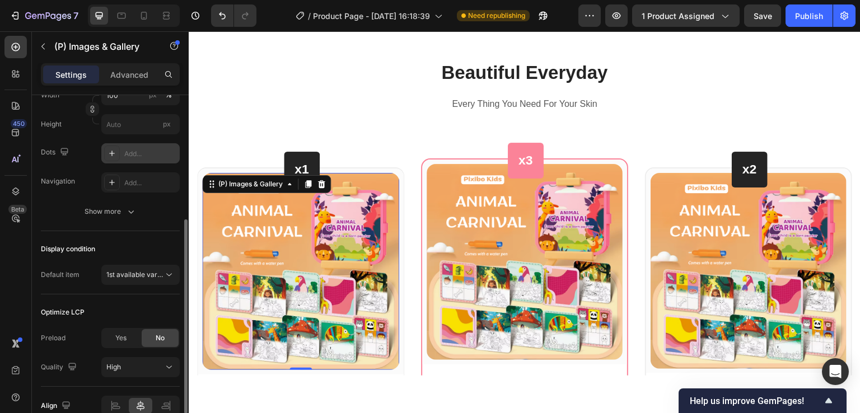
scroll to position [280, 0]
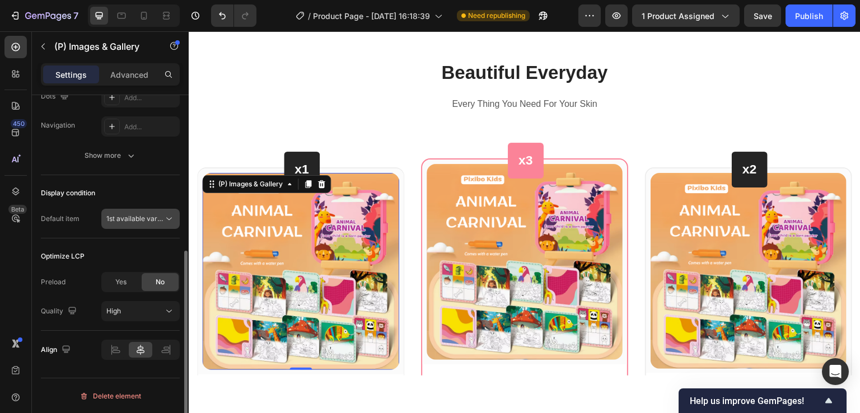
click at [154, 221] on span "1st available variant" at bounding box center [137, 219] width 63 height 8
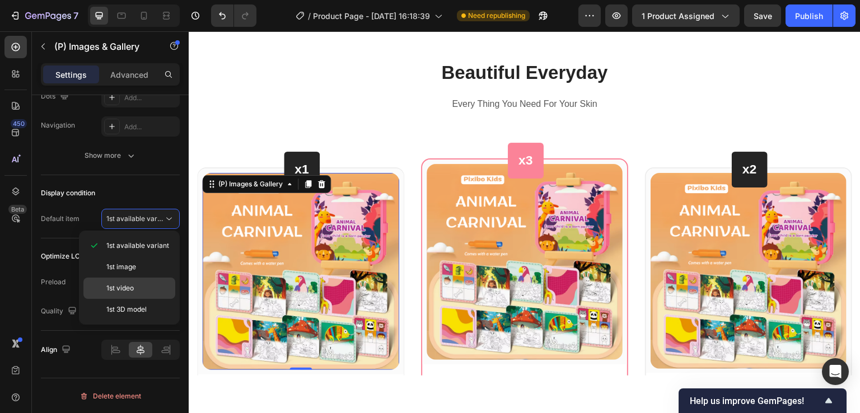
click at [123, 278] on div "1st video" at bounding box center [129, 288] width 92 height 21
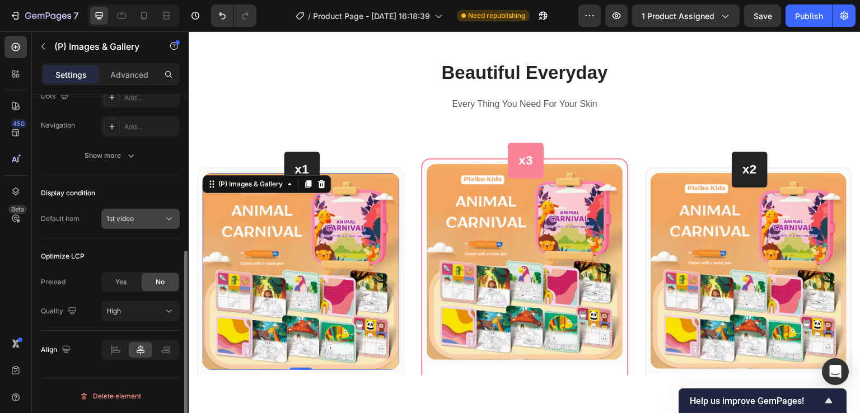
click at [123, 220] on span "1st video" at bounding box center [119, 219] width 27 height 8
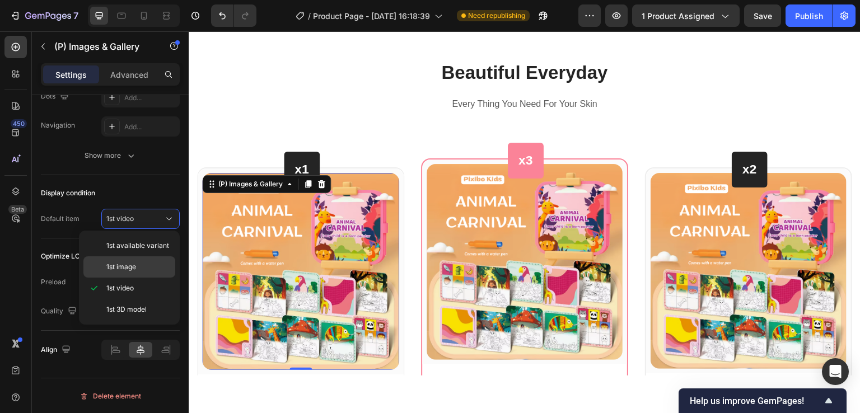
click at [123, 266] on span "1st image" at bounding box center [121, 267] width 30 height 10
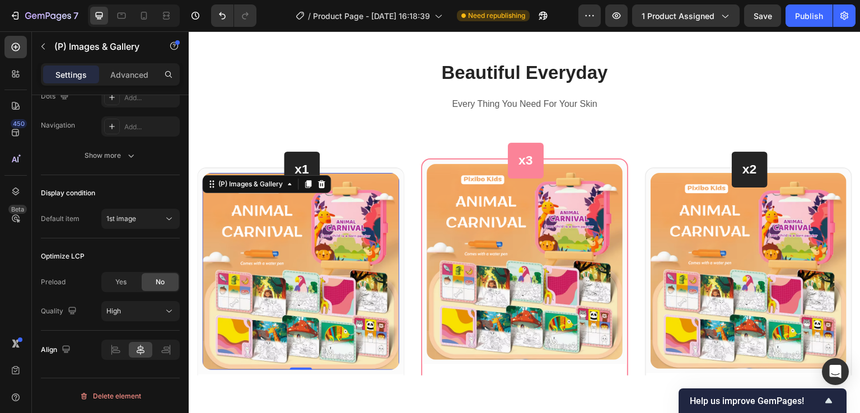
click at [255, 252] on img at bounding box center [300, 271] width 197 height 197
click at [119, 312] on span "High" at bounding box center [113, 311] width 15 height 8
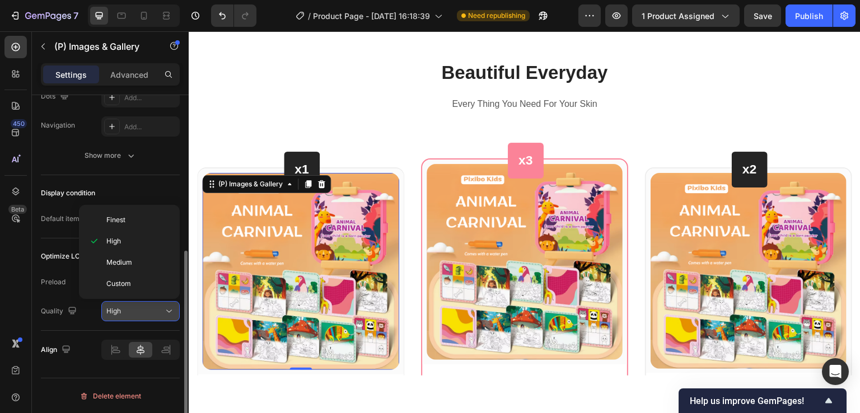
click at [119, 312] on span "High" at bounding box center [113, 311] width 15 height 8
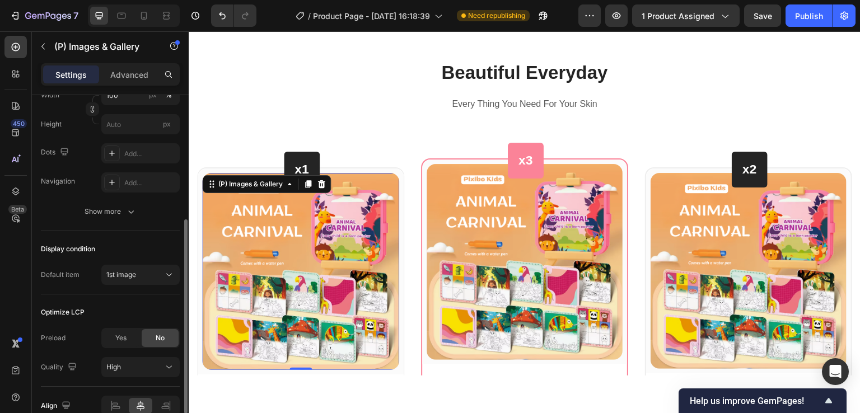
scroll to position [168, 0]
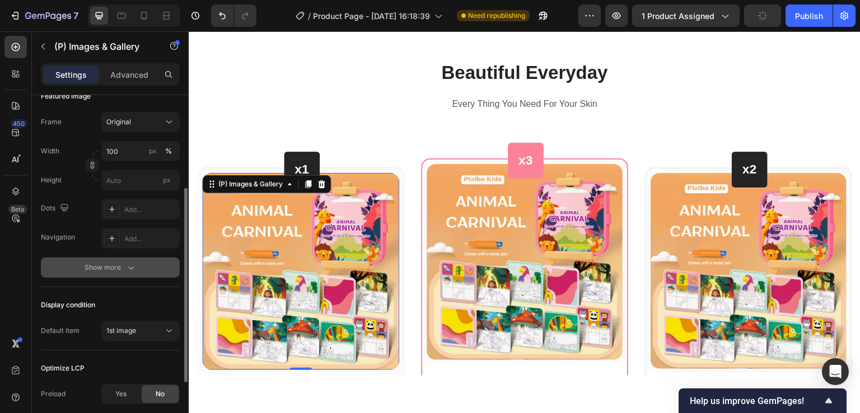
click at [113, 266] on div "Show more" at bounding box center [111, 267] width 52 height 11
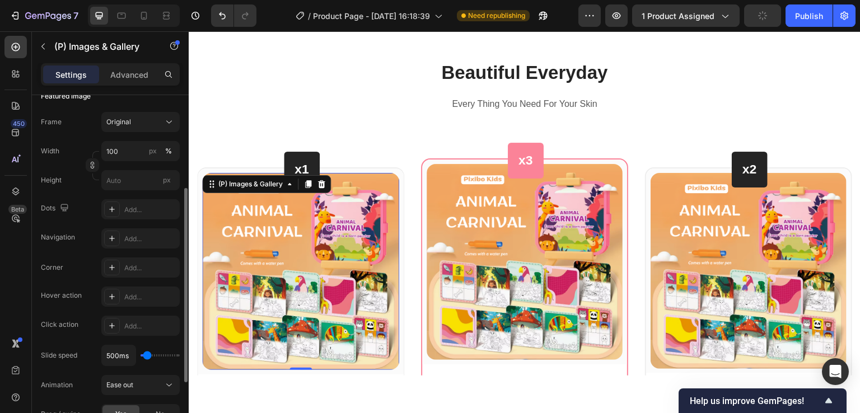
scroll to position [280, 0]
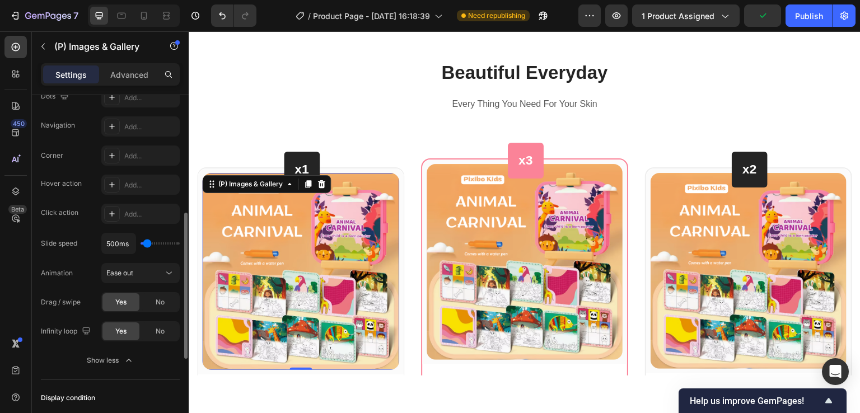
click at [305, 243] on img at bounding box center [300, 271] width 197 height 197
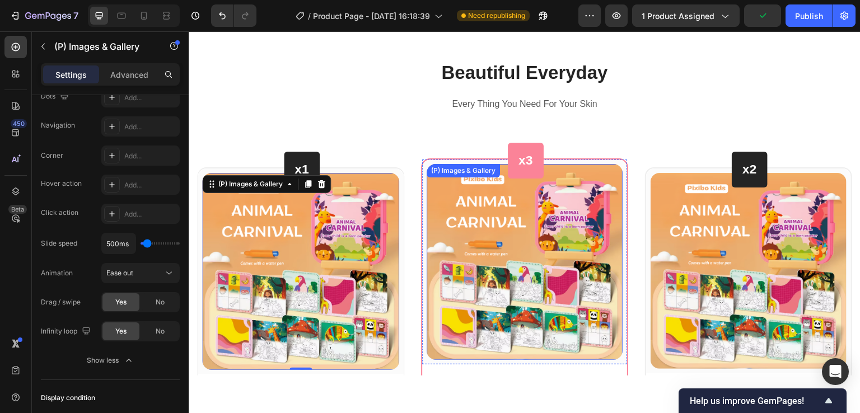
click at [472, 220] on img at bounding box center [525, 262] width 196 height 196
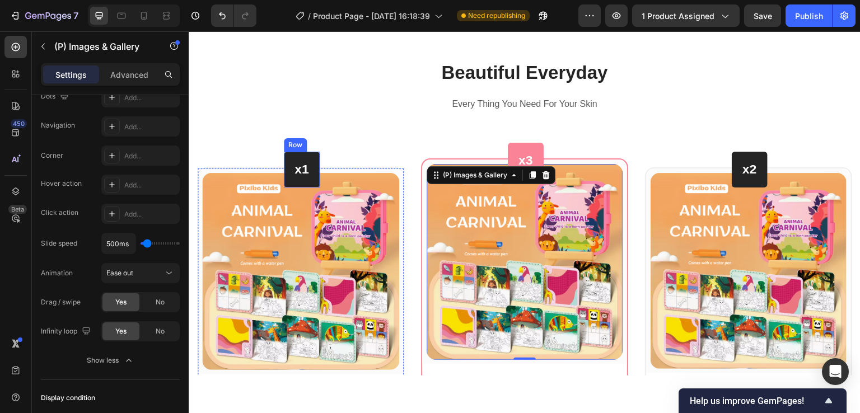
click at [299, 161] on p "x1" at bounding box center [302, 169] width 15 height 17
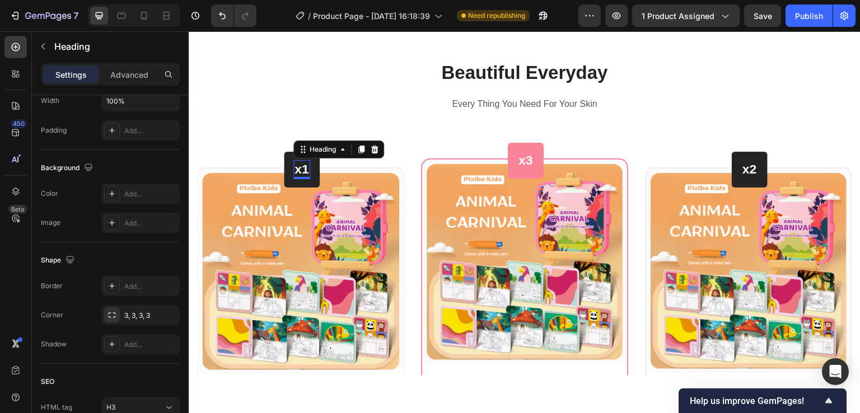
scroll to position [0, 0]
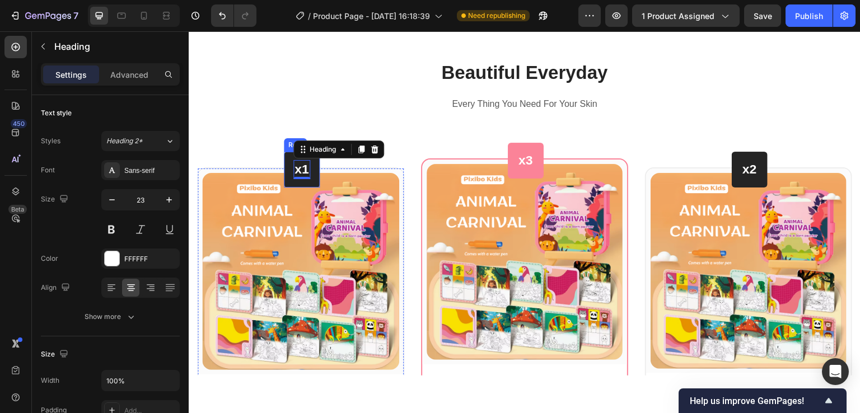
click at [318, 171] on div "x1 Heading 0 Row" at bounding box center [302, 169] width 36 height 36
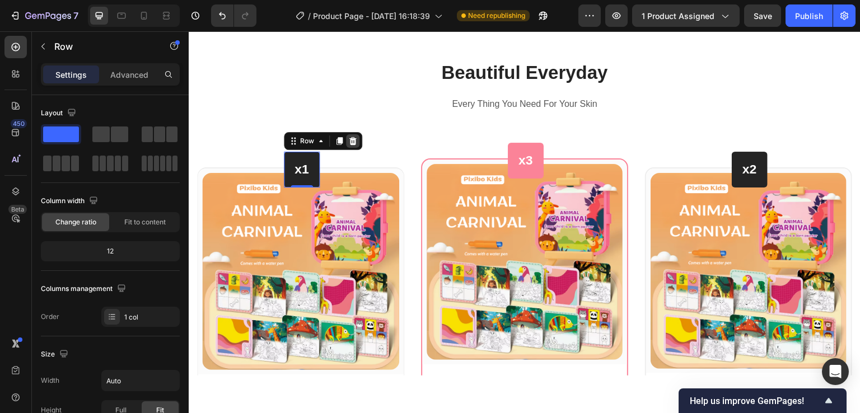
click at [350, 142] on icon at bounding box center [353, 140] width 7 height 8
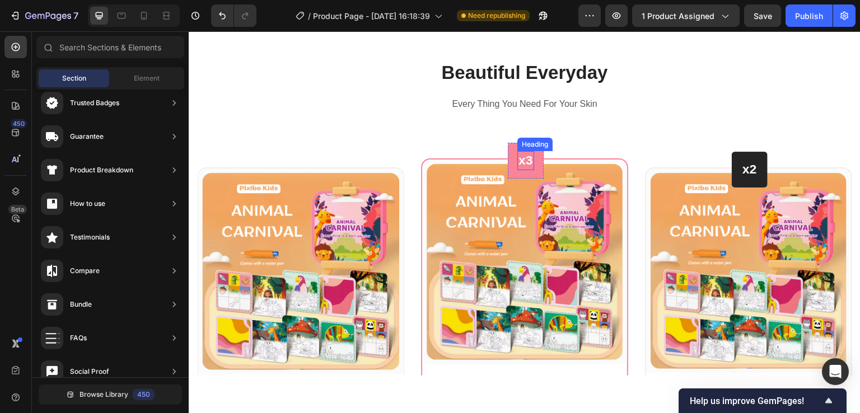
click at [519, 164] on p "x3" at bounding box center [526, 160] width 15 height 17
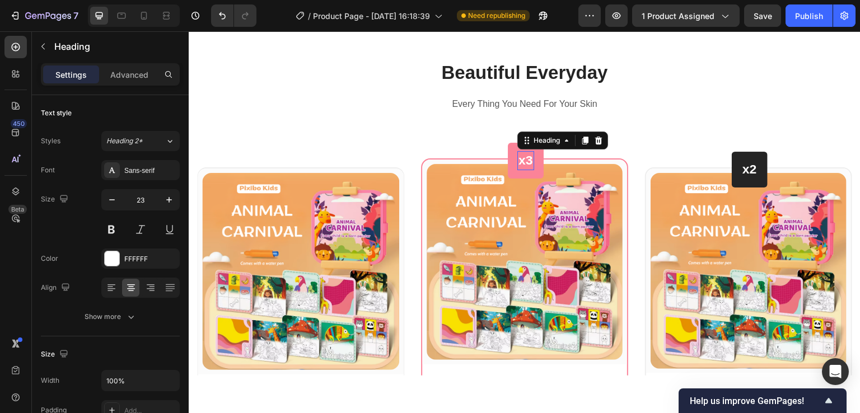
click at [519, 164] on p "x3" at bounding box center [526, 160] width 15 height 17
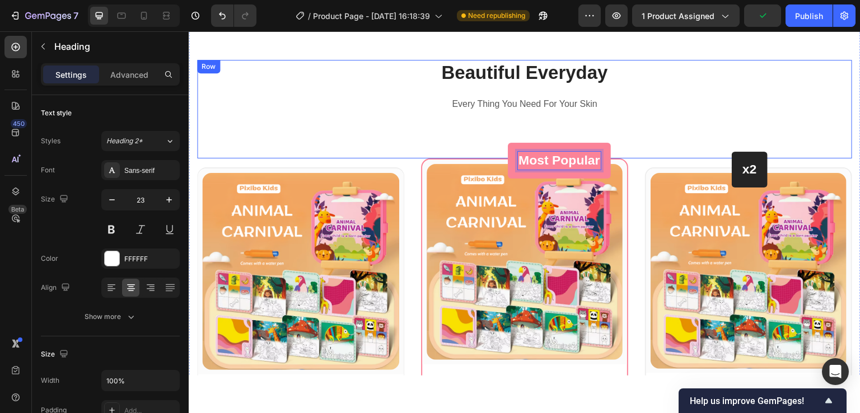
click at [439, 135] on div "Beautiful Everyday Heading Every Thing You Need For Your Skin Text block" at bounding box center [524, 108] width 655 height 99
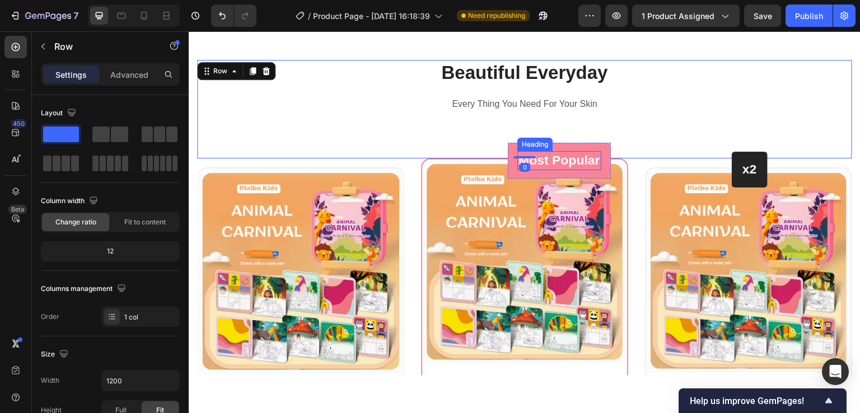
click at [541, 153] on p "Most Popular" at bounding box center [560, 160] width 82 height 17
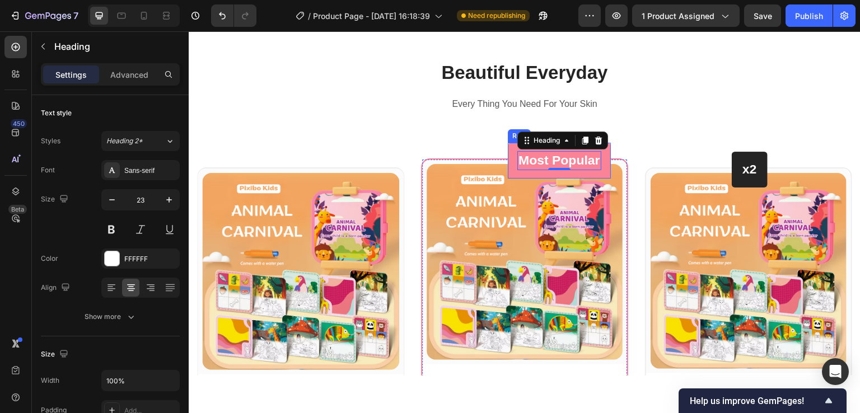
click at [594, 174] on div "Most Popular Heading 0 Row" at bounding box center [559, 160] width 103 height 36
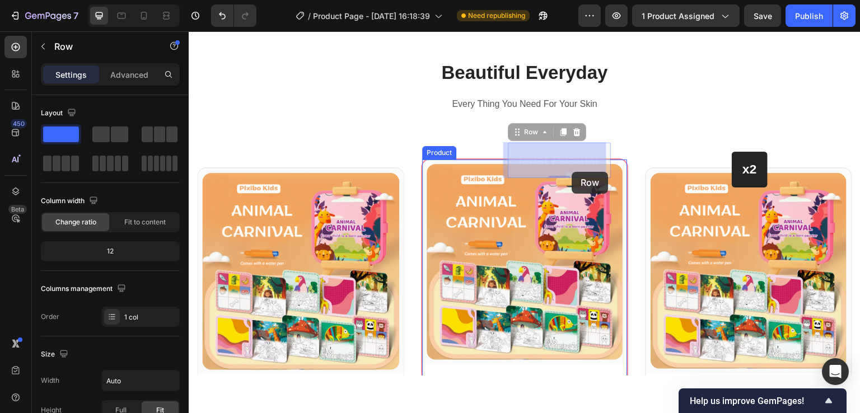
drag, startPoint x: 594, startPoint y: 174, endPoint x: 571, endPoint y: 171, distance: 23.1
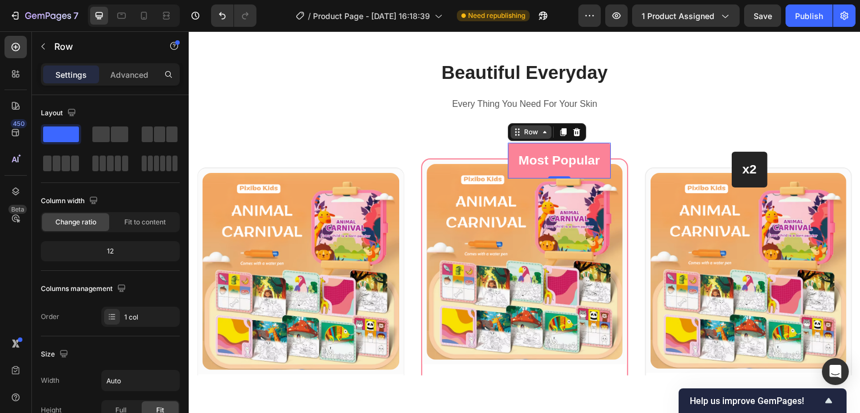
click at [513, 132] on icon at bounding box center [517, 131] width 9 height 9
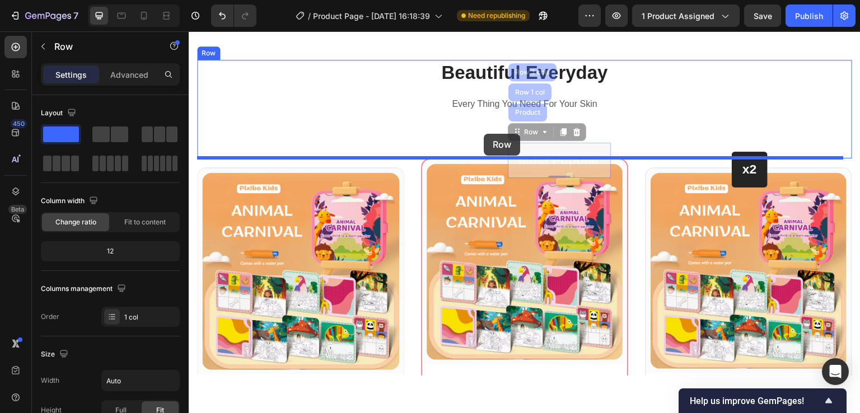
drag, startPoint x: 513, startPoint y: 134, endPoint x: 484, endPoint y: 133, distance: 29.1
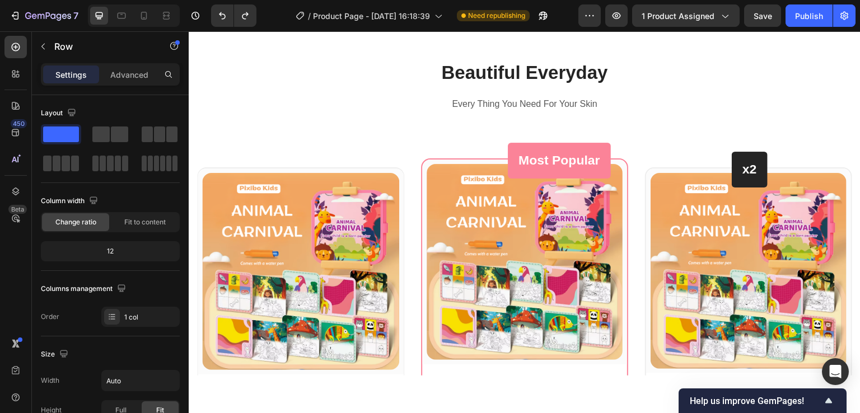
click at [578, 171] on div "Most Popular Heading Row" at bounding box center [559, 160] width 103 height 36
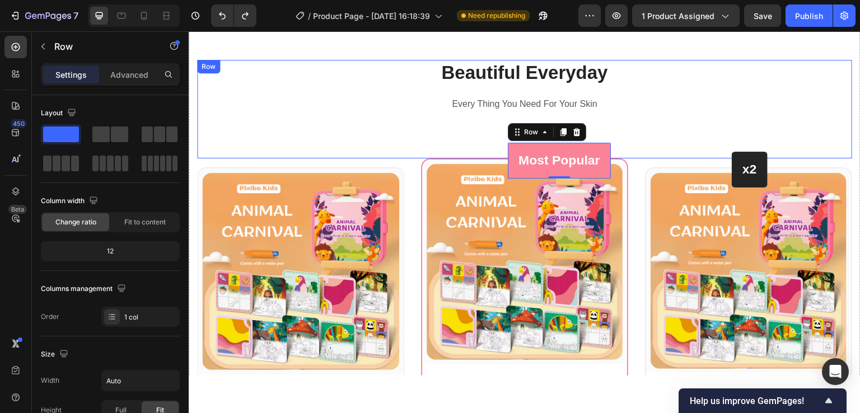
click at [465, 151] on div "Beautiful Everyday Heading Every Thing You Need For Your Skin Text block" at bounding box center [524, 108] width 655 height 99
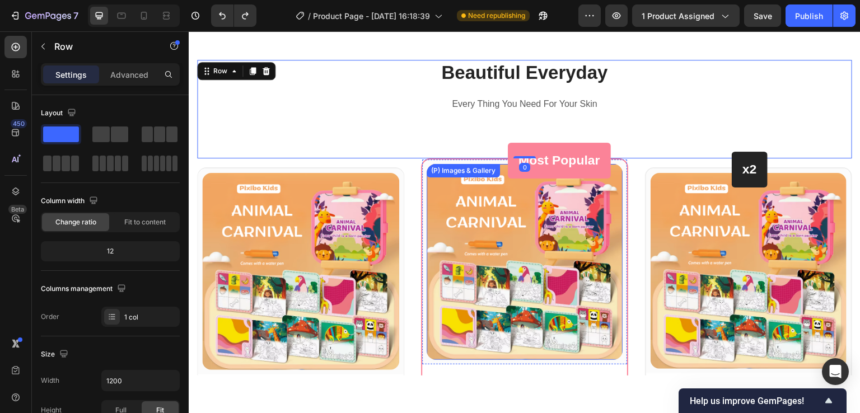
click at [479, 165] on div "(P) Images & Gallery" at bounding box center [463, 170] width 73 height 13
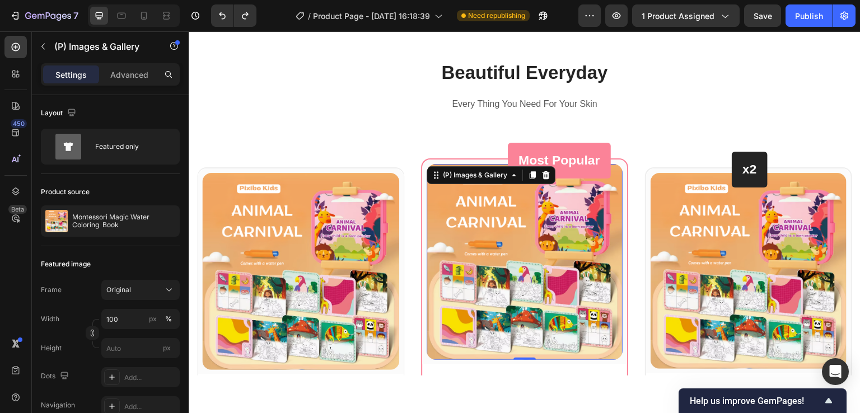
click at [496, 164] on img at bounding box center [525, 262] width 196 height 196
click at [512, 148] on div "Most Popular Heading Row" at bounding box center [559, 160] width 103 height 36
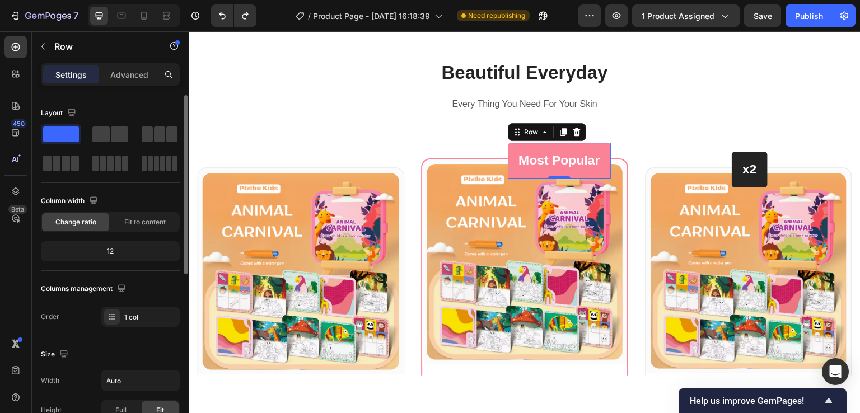
click at [61, 133] on span at bounding box center [61, 135] width 36 height 16
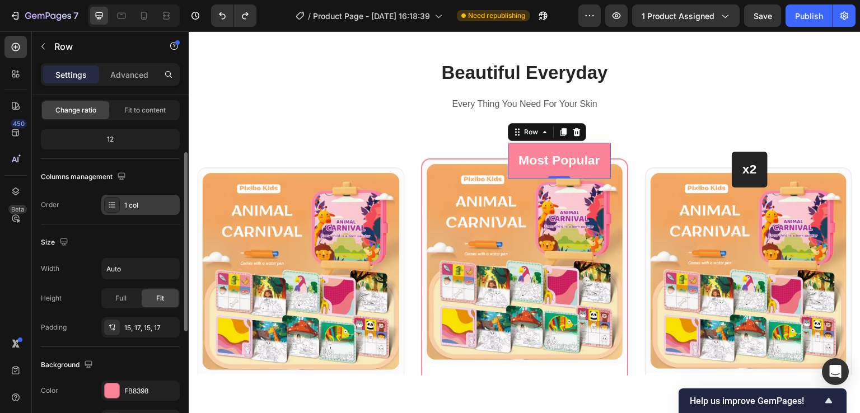
click at [113, 211] on div at bounding box center [112, 205] width 16 height 16
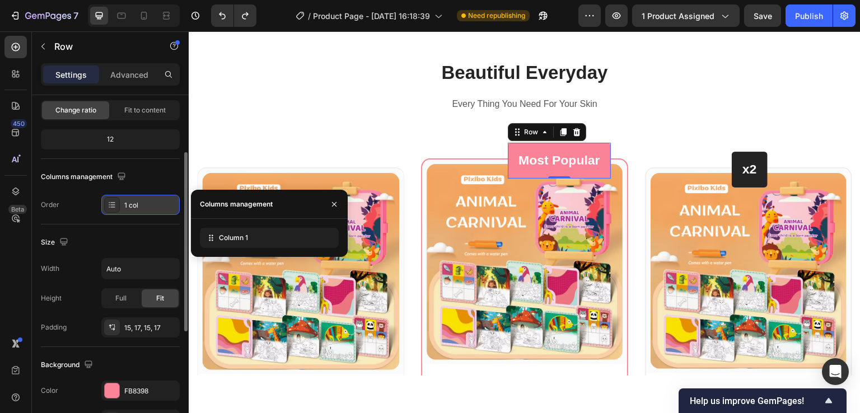
click at [113, 211] on div at bounding box center [112, 205] width 16 height 16
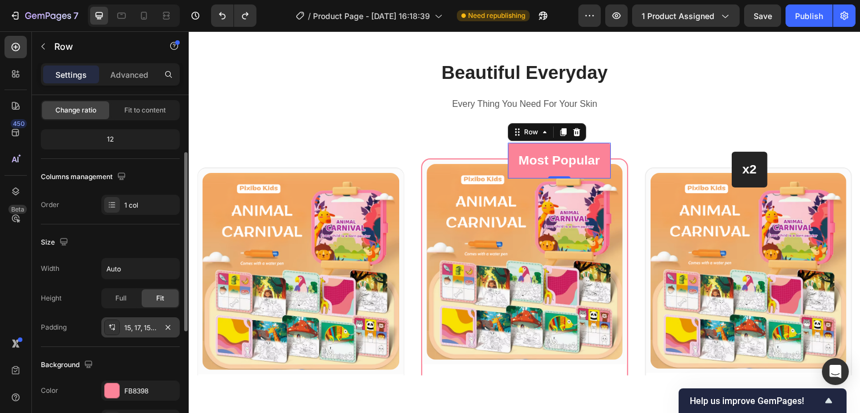
click at [138, 334] on div "15, 17, 15, 17" at bounding box center [140, 328] width 78 height 20
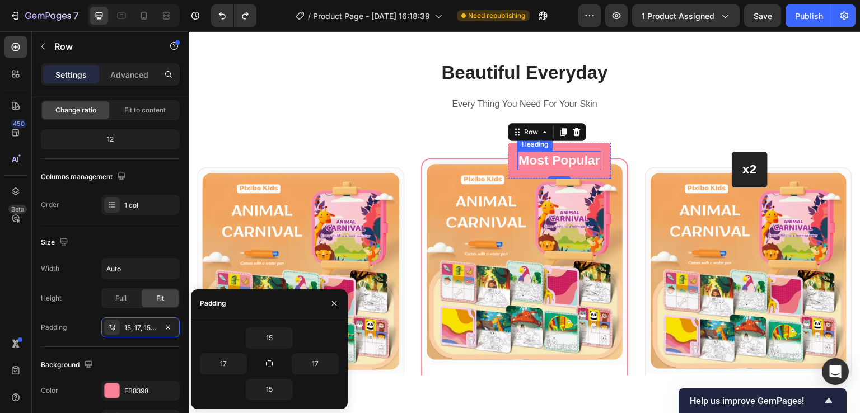
click at [518, 155] on h3 "Most Popular" at bounding box center [560, 160] width 84 height 19
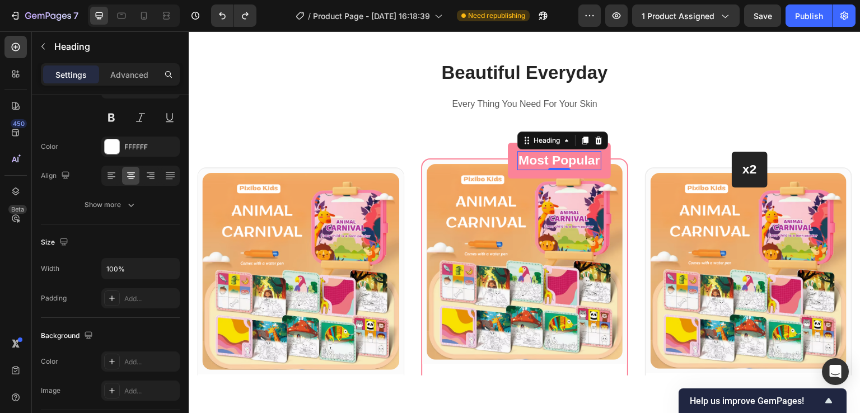
scroll to position [0, 0]
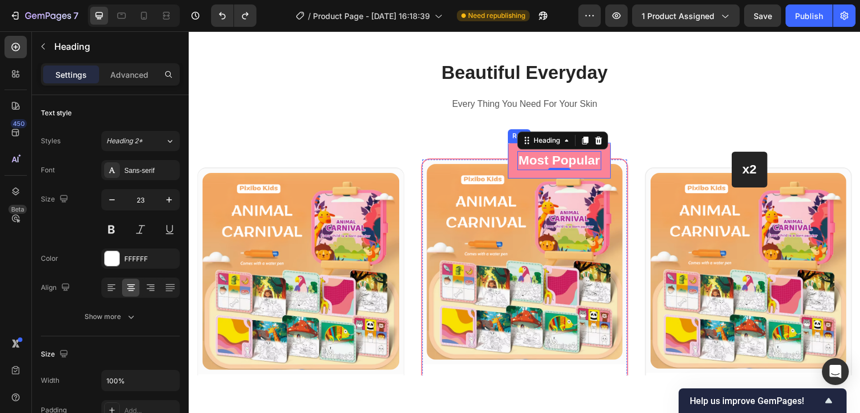
click at [510, 144] on div "Most Popular Heading 0 Row" at bounding box center [559, 160] width 103 height 36
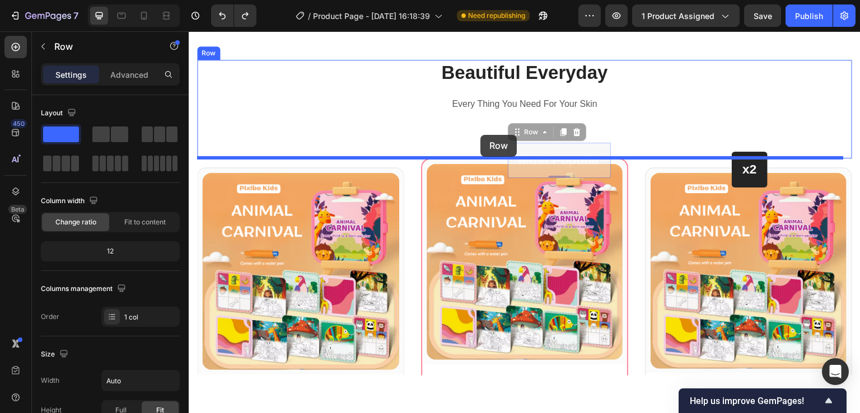
drag, startPoint x: 512, startPoint y: 133, endPoint x: 481, endPoint y: 134, distance: 31.4
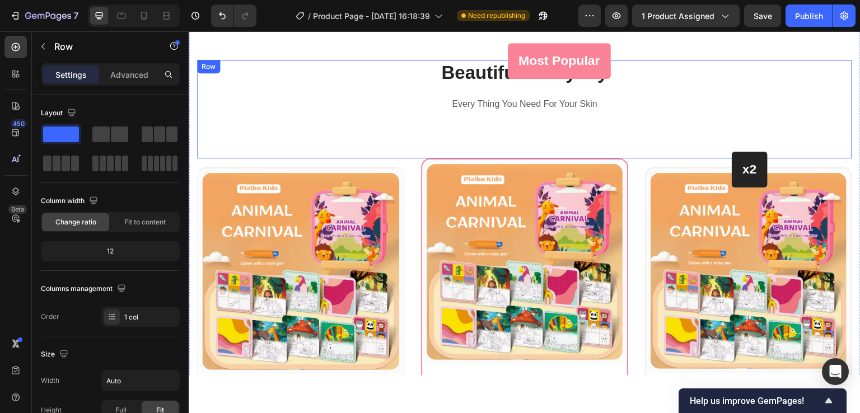
scroll to position [5183, 0]
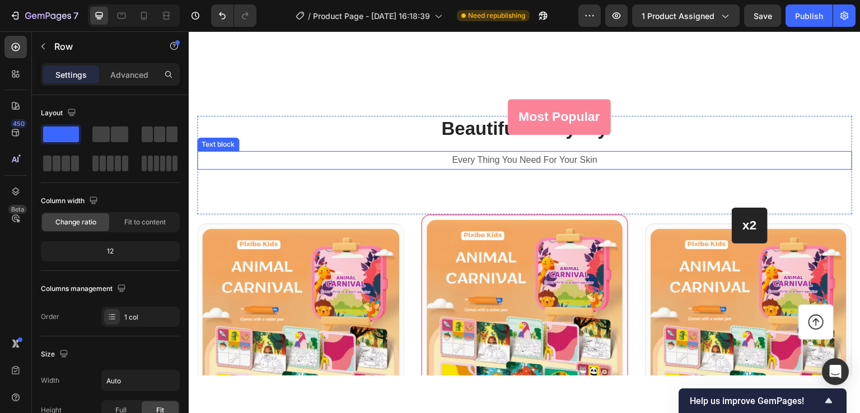
click at [649, 155] on p "Every Thing You Need For Your Skin" at bounding box center [524, 160] width 653 height 16
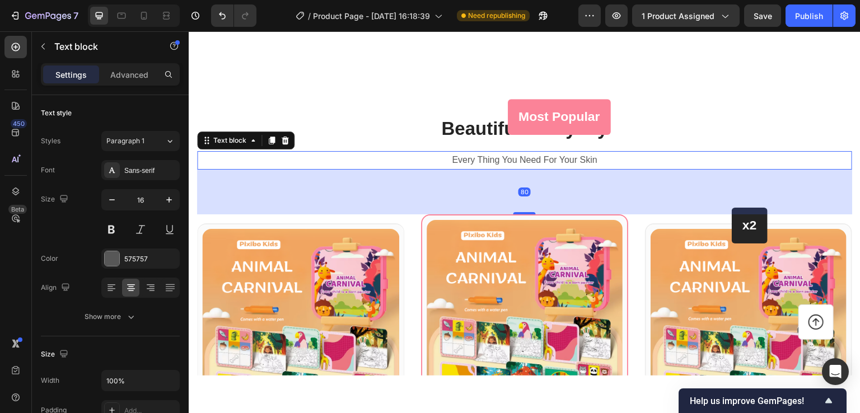
click at [580, 193] on div "80" at bounding box center [524, 191] width 655 height 45
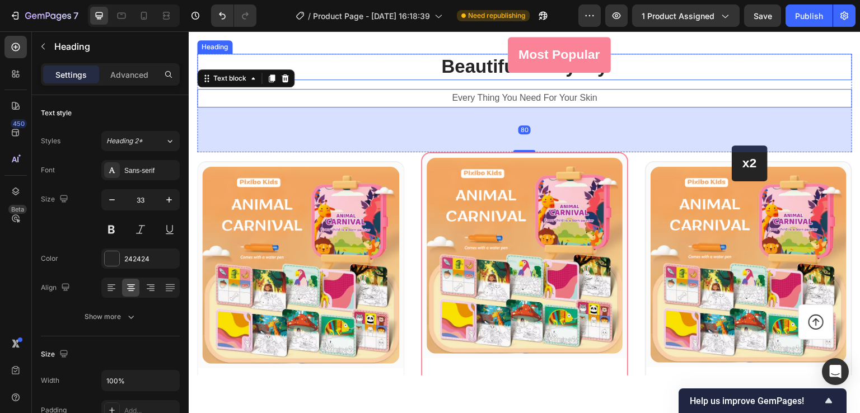
click at [422, 78] on p "Beautiful Everyday" at bounding box center [524, 66] width 653 height 24
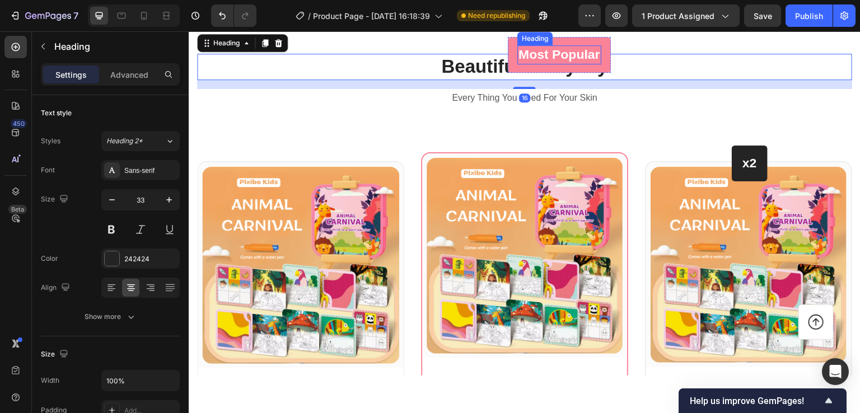
click at [542, 64] on h3 "Most Popular" at bounding box center [560, 54] width 84 height 19
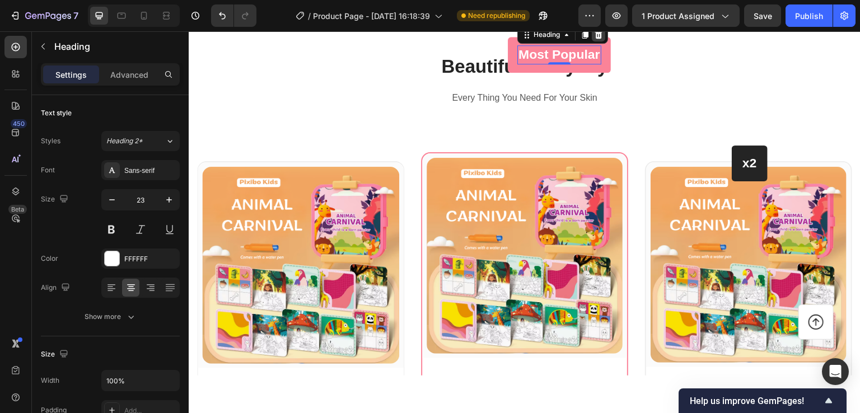
click at [599, 41] on div at bounding box center [598, 33] width 13 height 13
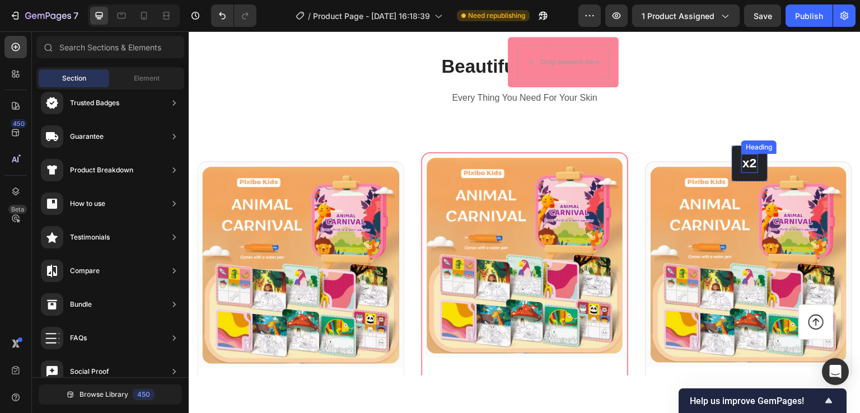
click at [746, 171] on p "x2" at bounding box center [750, 163] width 15 height 17
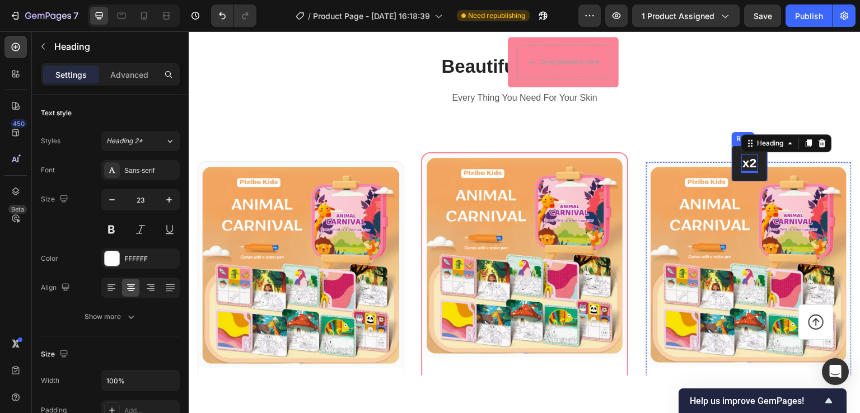
click at [755, 181] on div "x2 Heading 0 Row" at bounding box center [750, 163] width 36 height 36
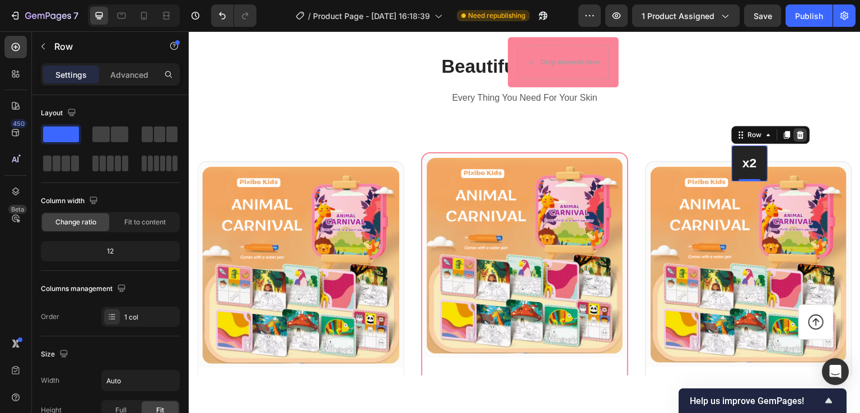
click at [797, 139] on icon at bounding box center [801, 134] width 9 height 9
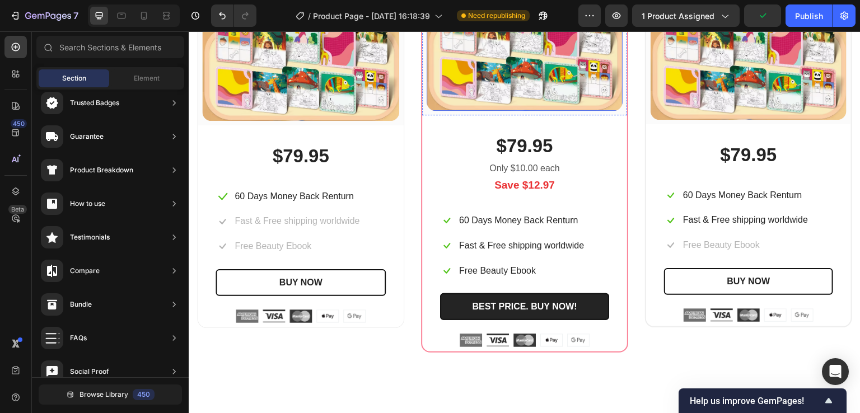
scroll to position [5575, 0]
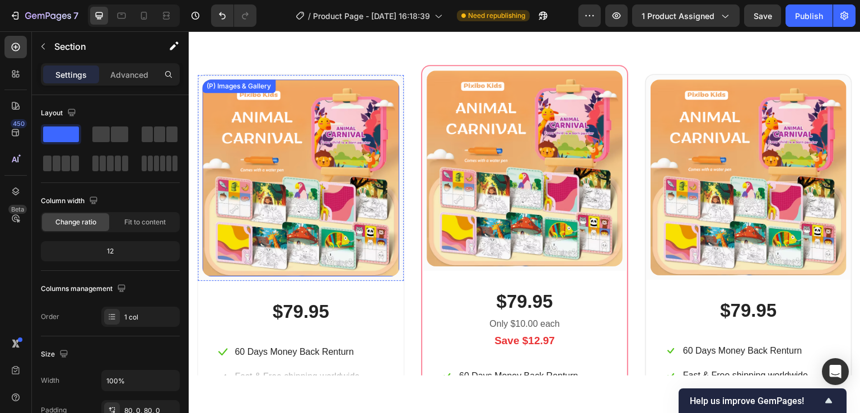
scroll to position [5295, 0]
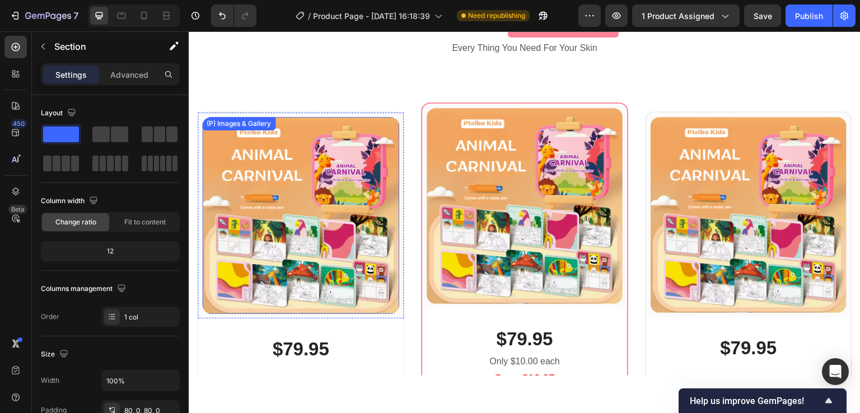
click at [316, 136] on img at bounding box center [300, 215] width 197 height 197
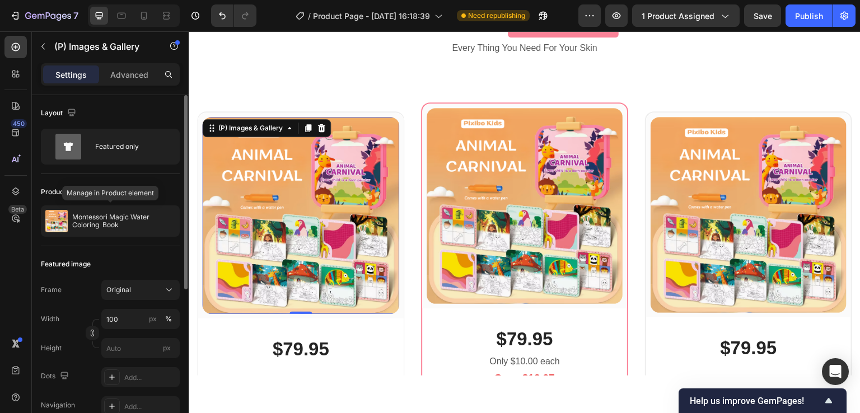
scroll to position [168, 0]
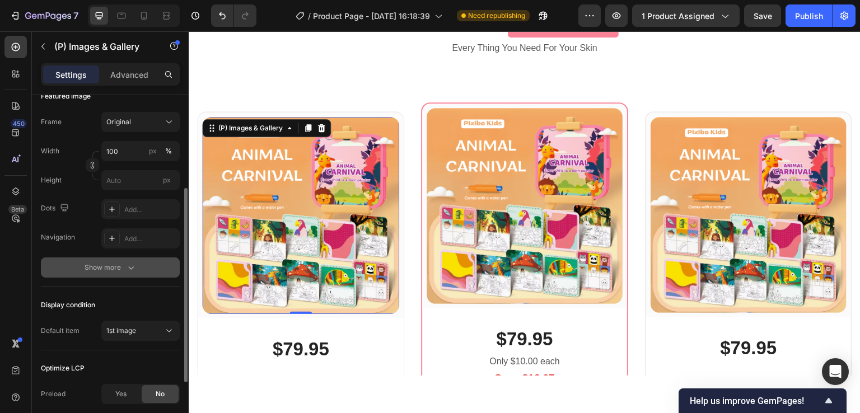
click at [120, 272] on div "Show more" at bounding box center [111, 267] width 52 height 11
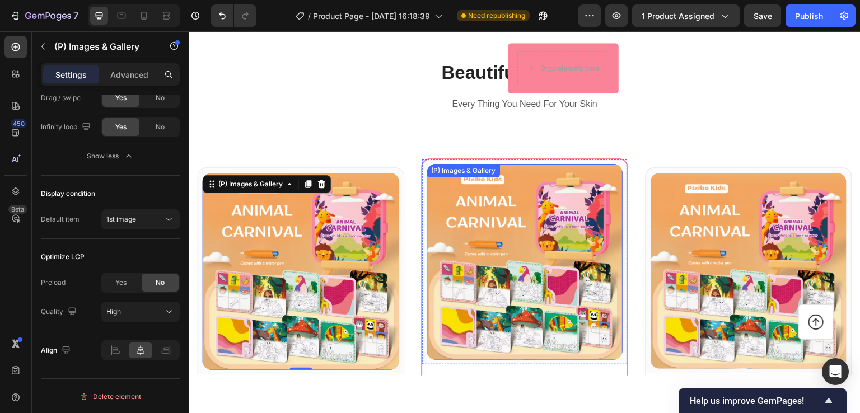
scroll to position [5127, 0]
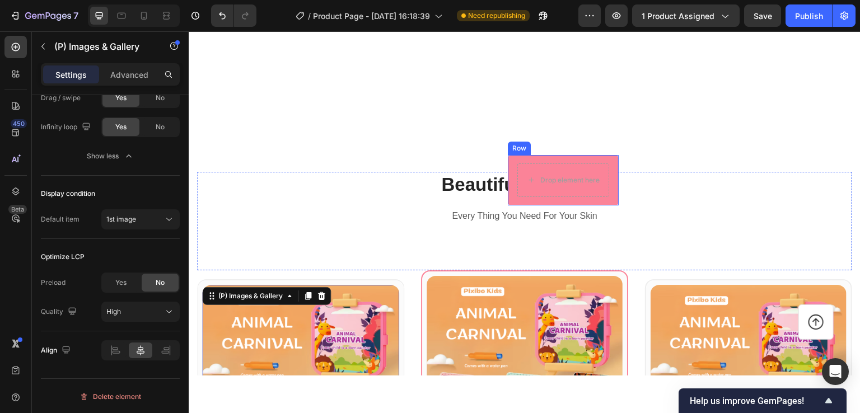
click at [552, 201] on div "Drop element here Row" at bounding box center [563, 180] width 111 height 50
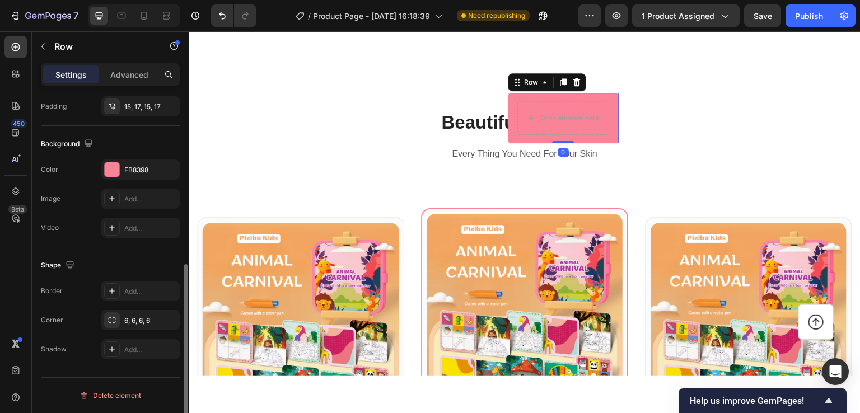
scroll to position [0, 0]
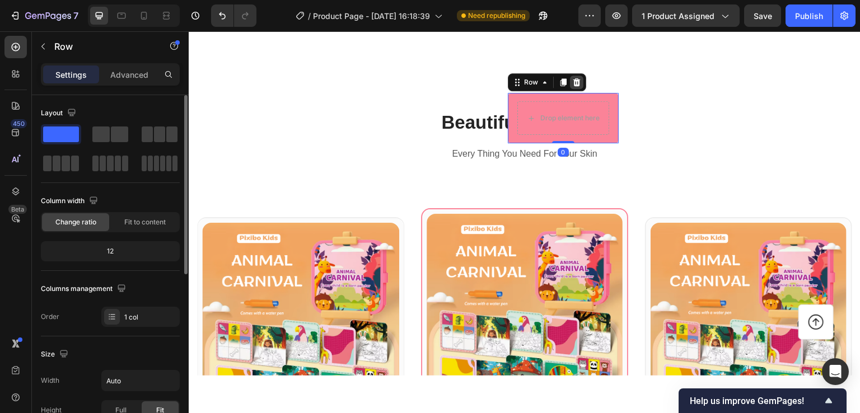
click at [572, 86] on icon at bounding box center [576, 81] width 9 height 9
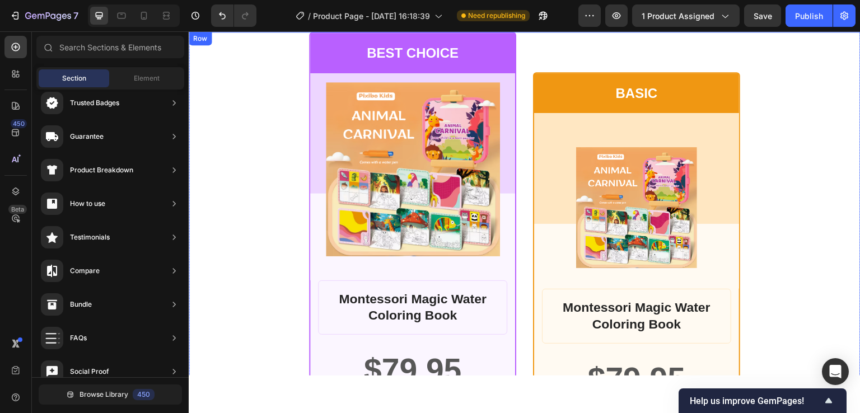
scroll to position [5855, 0]
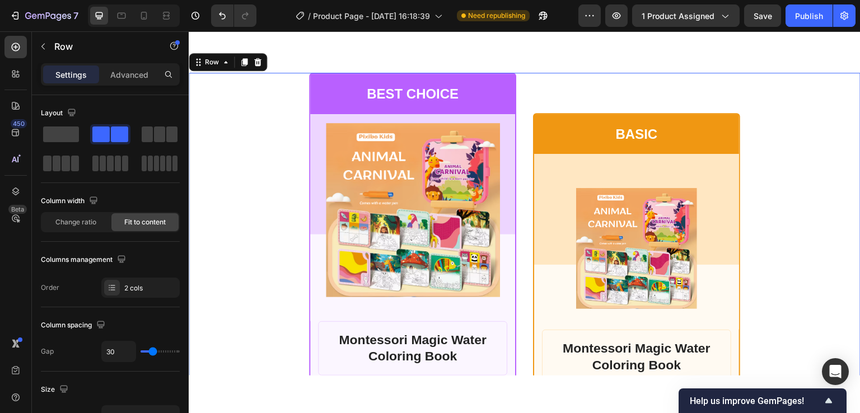
scroll to position [5687, 0]
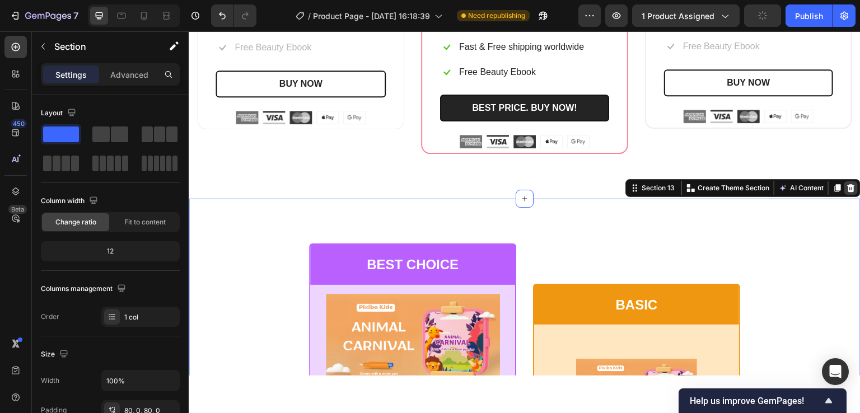
click at [848, 185] on icon at bounding box center [851, 188] width 7 height 8
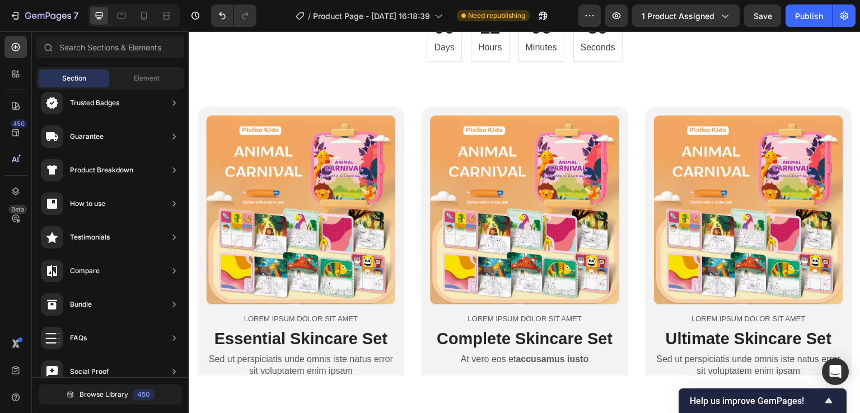
scroll to position [3932, 0]
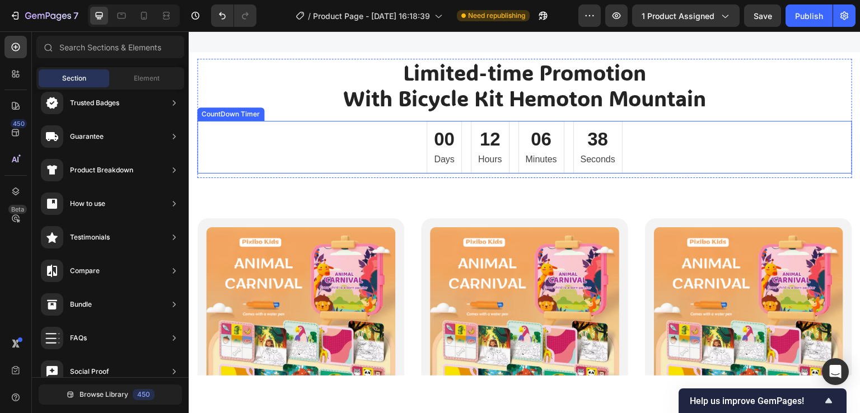
click at [679, 165] on div "00 Days 12 Hours 06 Minutes 38 Seconds" at bounding box center [524, 146] width 655 height 53
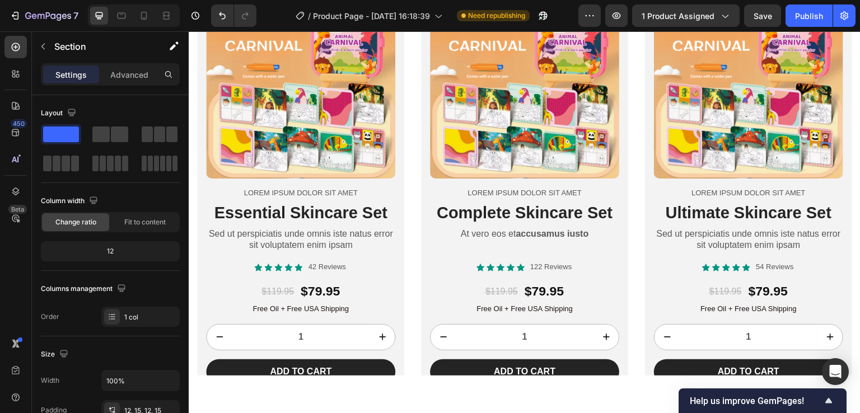
scroll to position [3876, 0]
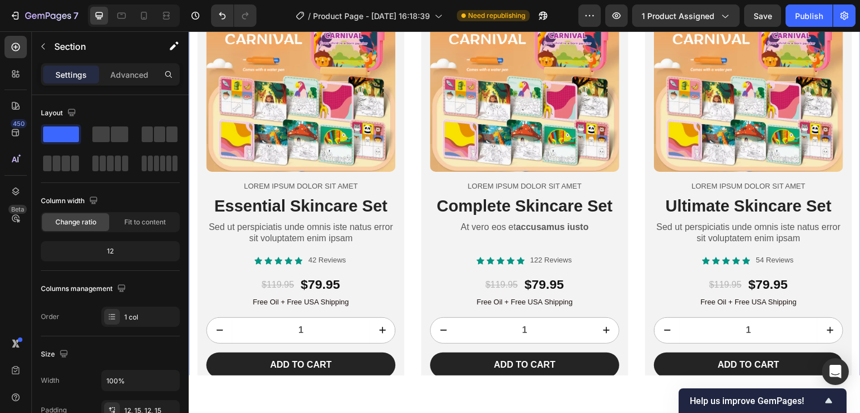
click at [409, 273] on div "Product Images Lorem ipsum dolor sit amet Text Block Essential Skincare Set Hea…" at bounding box center [525, 181] width 672 height 431
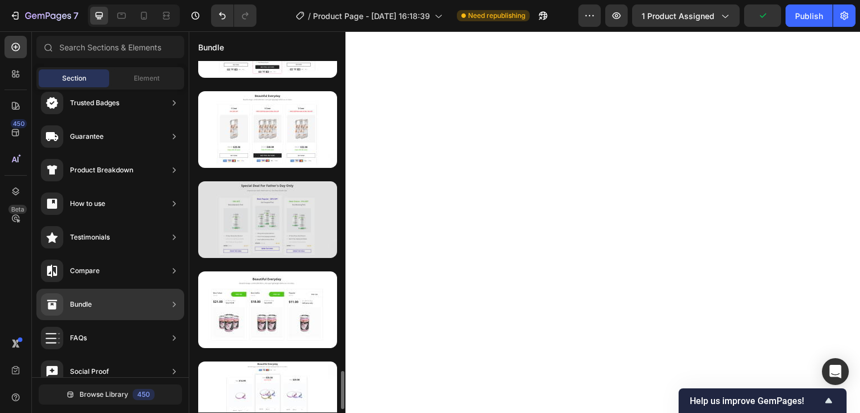
scroll to position [2888, 0]
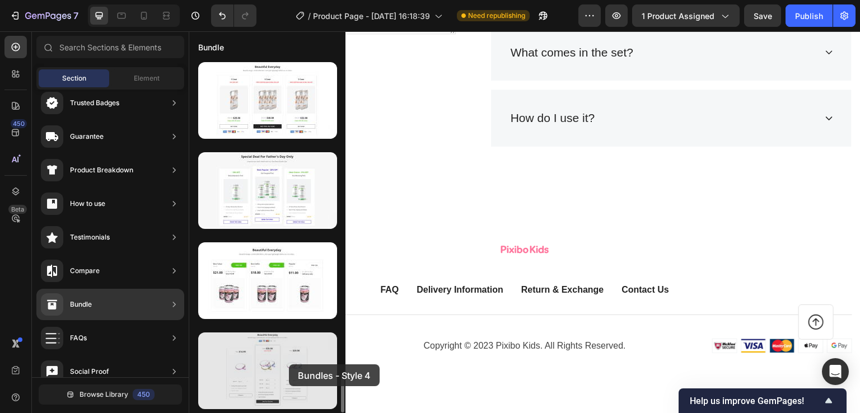
drag, startPoint x: 285, startPoint y: 370, endPoint x: 289, endPoint y: 365, distance: 7.2
click at [289, 365] on div at bounding box center [267, 371] width 139 height 77
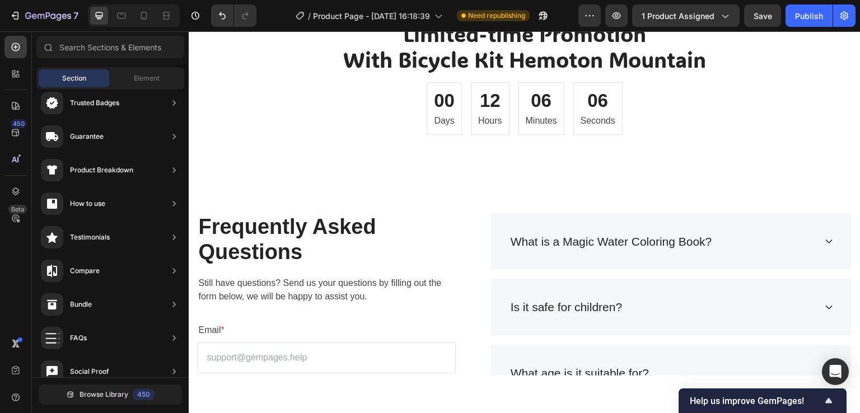
scroll to position [3888, 0]
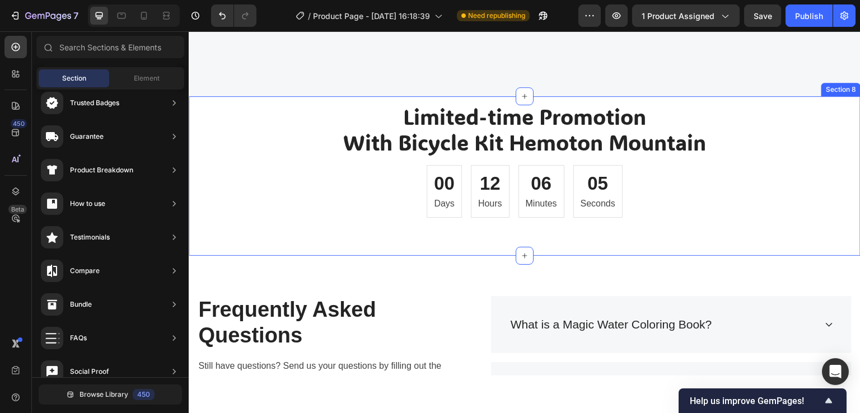
click at [440, 246] on div "Limited-time Promotion With Bicycle Kit Hemoton Mountain Heading 00 Days 12 Hou…" at bounding box center [524, 176] width 655 height 146
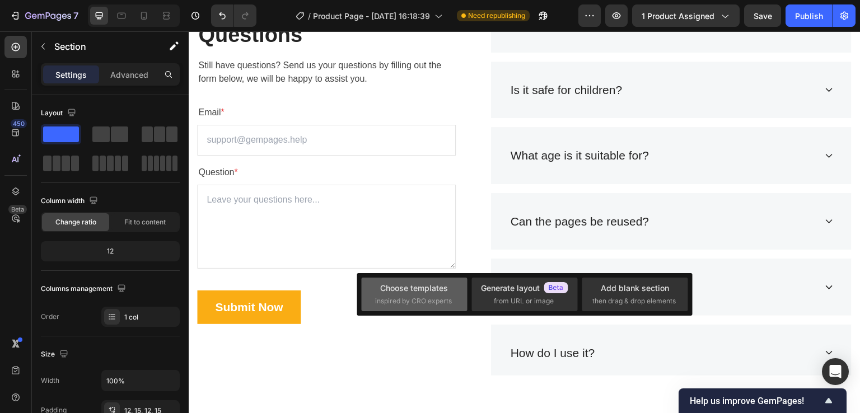
click at [420, 299] on span "inspired by CRO experts" at bounding box center [413, 301] width 77 height 10
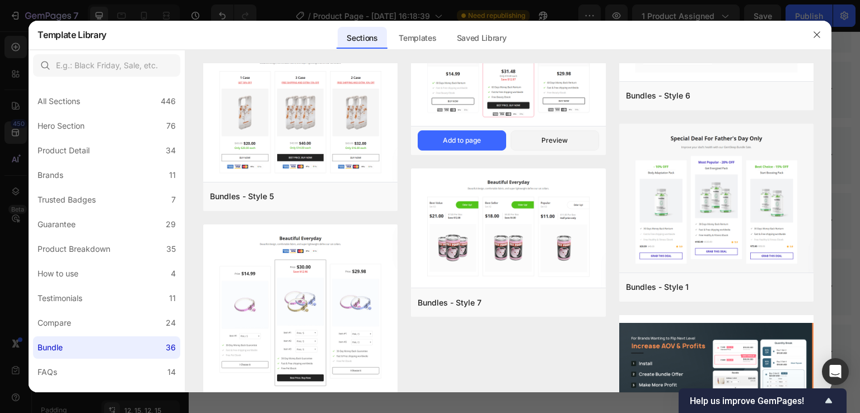
scroll to position [2049, 0]
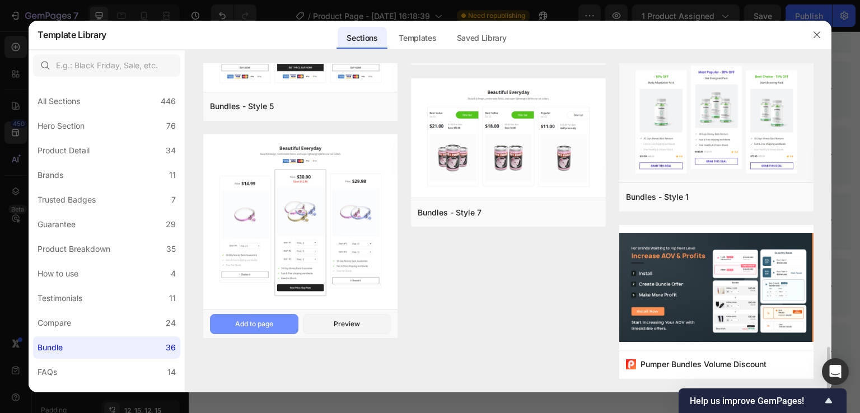
click at [267, 326] on div "Add to page" at bounding box center [254, 324] width 38 height 10
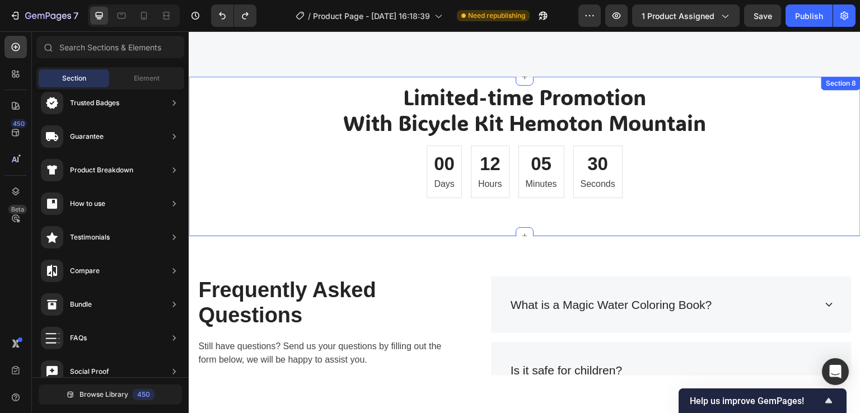
scroll to position [3888, 0]
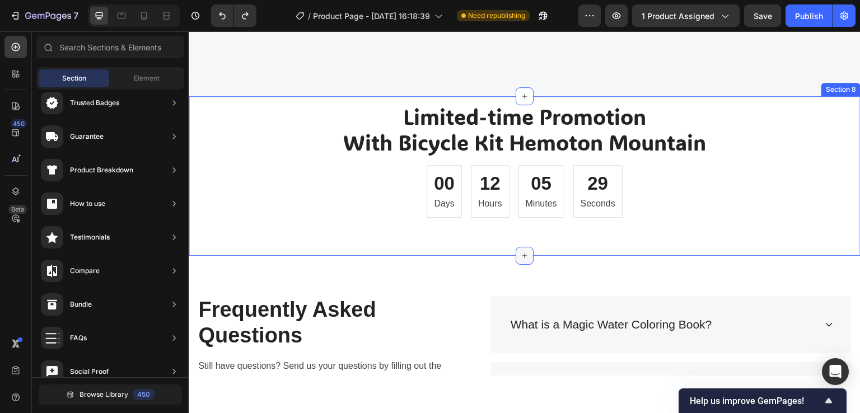
click at [520, 252] on icon at bounding box center [524, 255] width 9 height 9
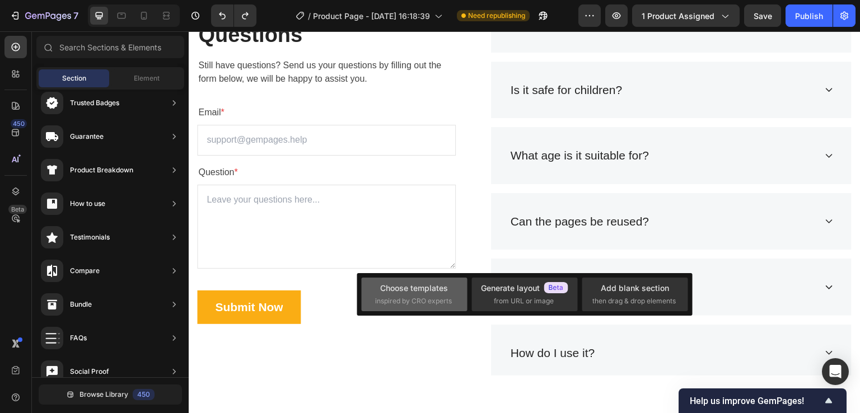
click at [435, 294] on div "Choose templates" at bounding box center [414, 288] width 68 height 12
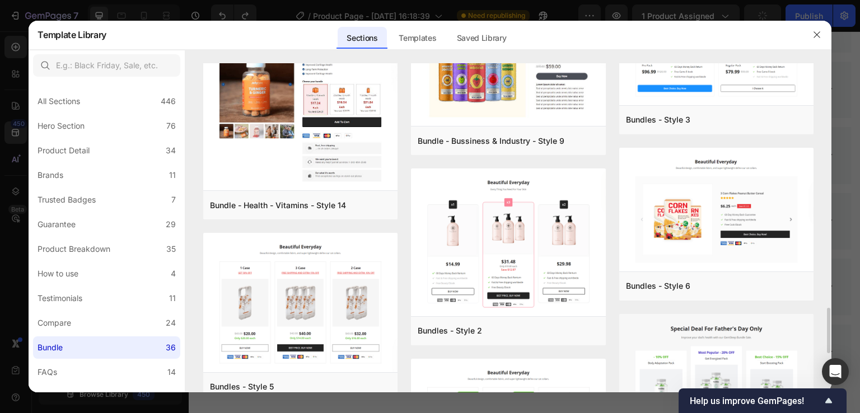
scroll to position [1880, 0]
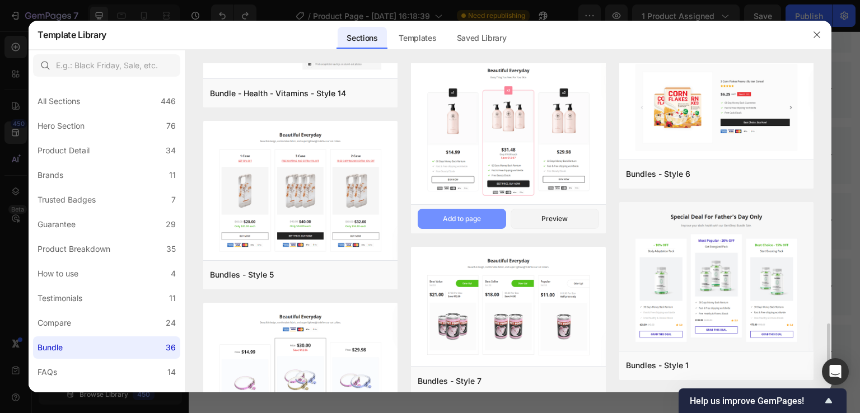
click at [485, 218] on button "Add to page" at bounding box center [462, 219] width 89 height 20
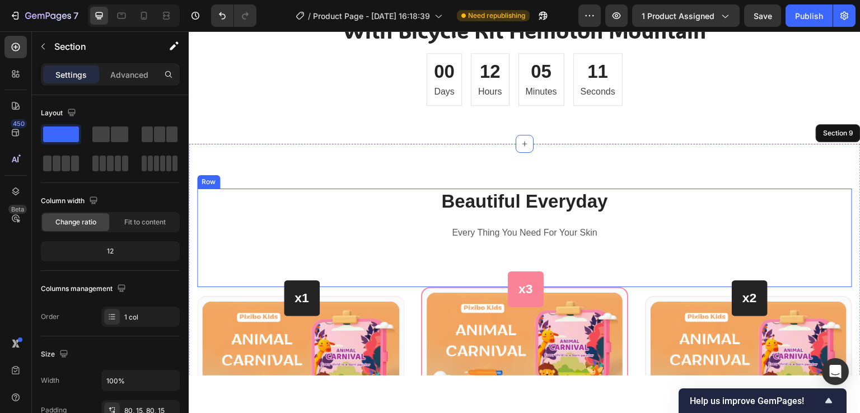
scroll to position [4112, 0]
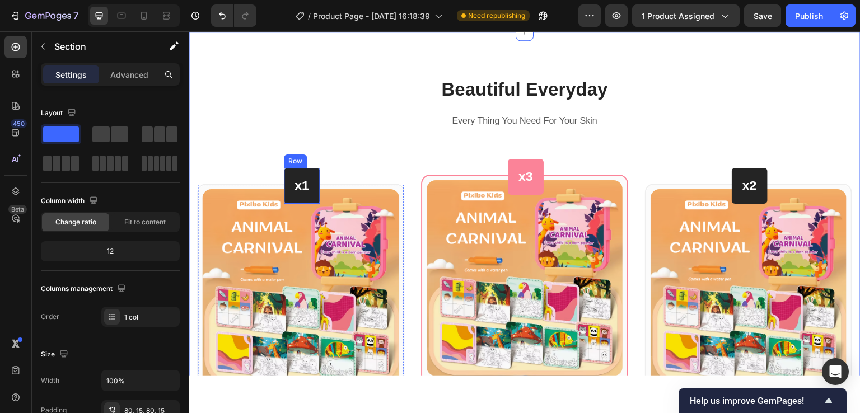
click at [314, 179] on div "x1 Heading Row" at bounding box center [302, 185] width 36 height 36
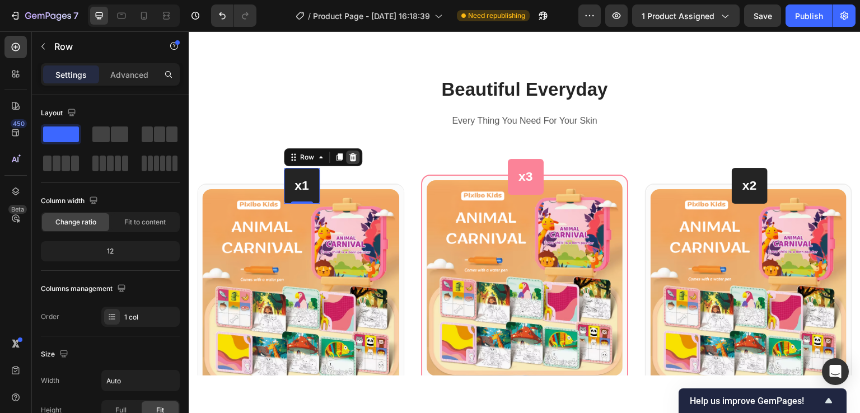
click at [355, 161] on div at bounding box center [352, 156] width 13 height 13
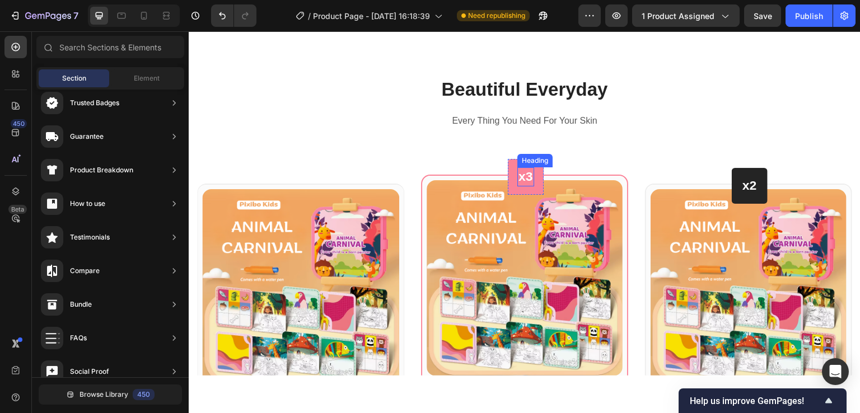
click at [528, 184] on p "x3" at bounding box center [526, 176] width 15 height 17
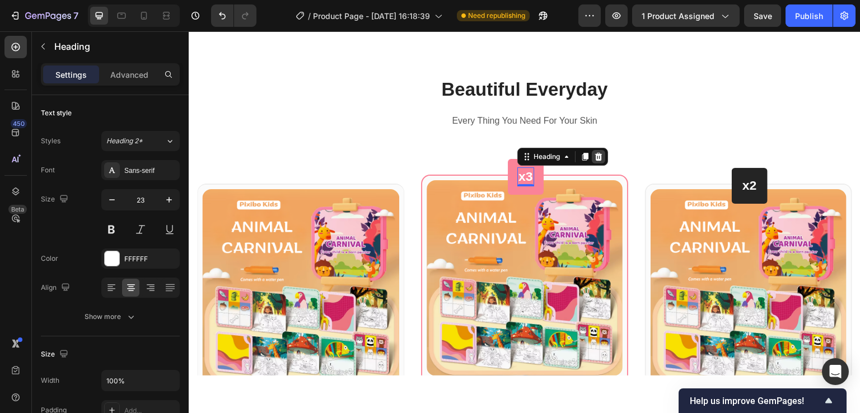
click at [595, 156] on icon at bounding box center [598, 156] width 7 height 8
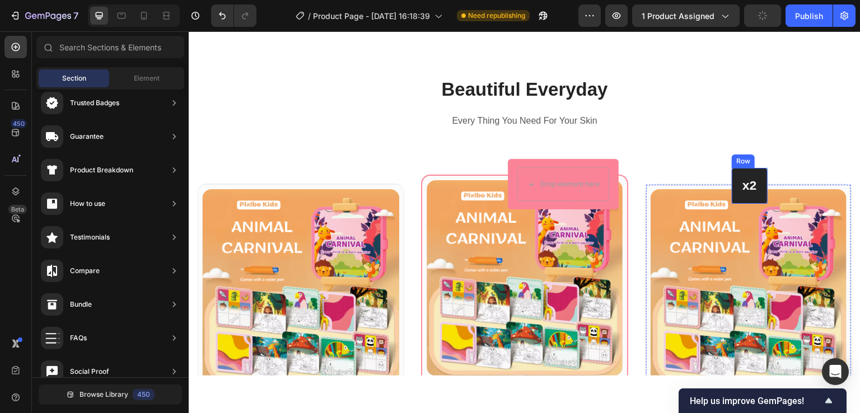
click at [747, 199] on div "x2 Heading Row" at bounding box center [750, 185] width 36 height 36
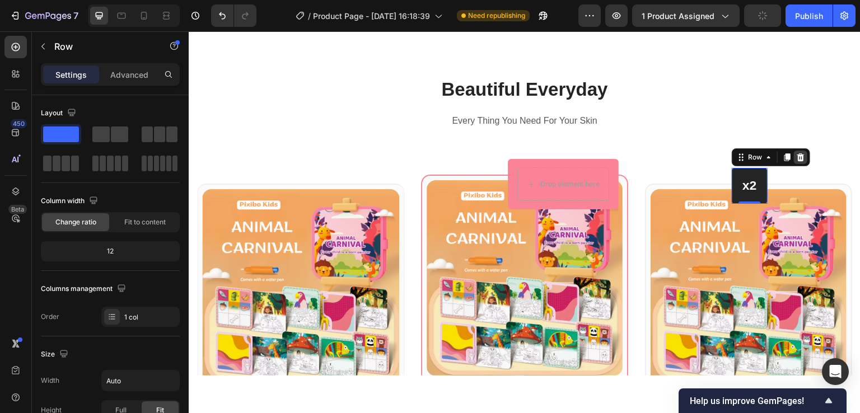
click at [798, 154] on icon at bounding box center [801, 156] width 9 height 9
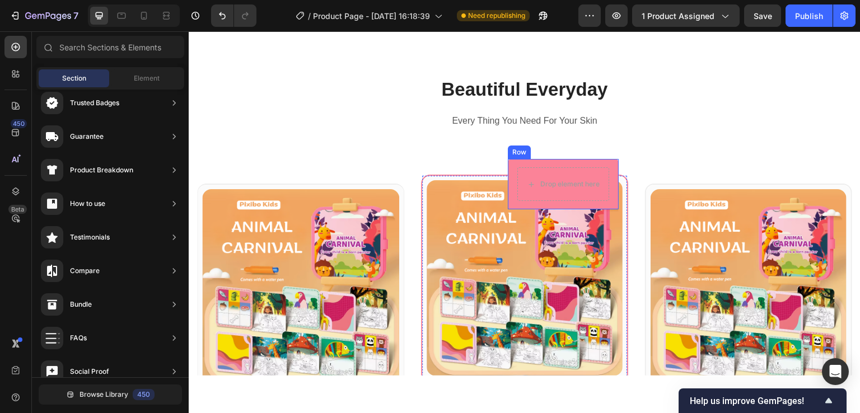
click at [609, 164] on div "Drop element here Row" at bounding box center [563, 184] width 111 height 50
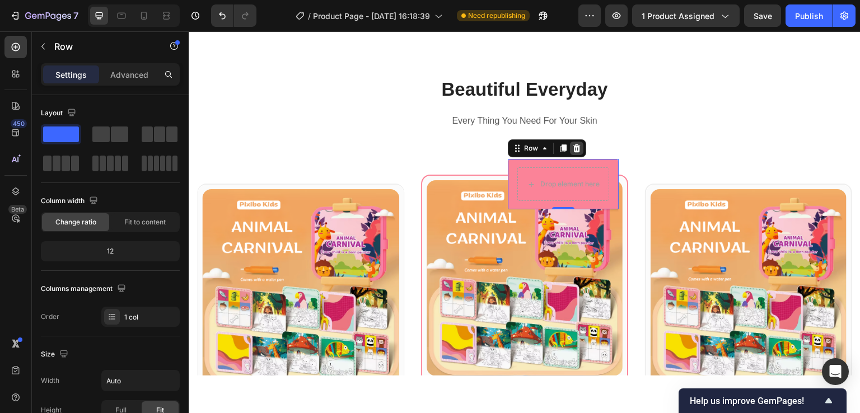
click at [574, 150] on icon at bounding box center [577, 148] width 7 height 8
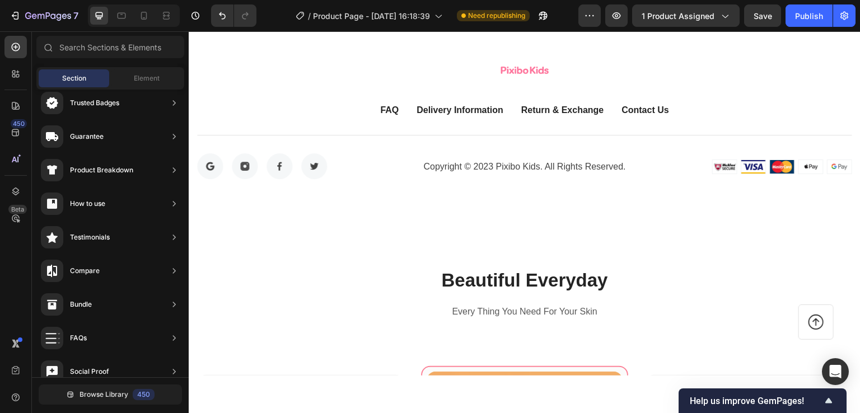
scroll to position [5288, 0]
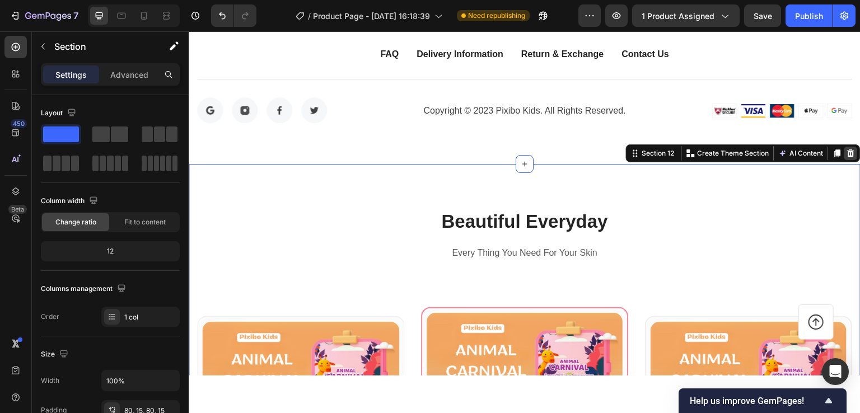
click at [848, 157] on icon at bounding box center [851, 153] width 7 height 8
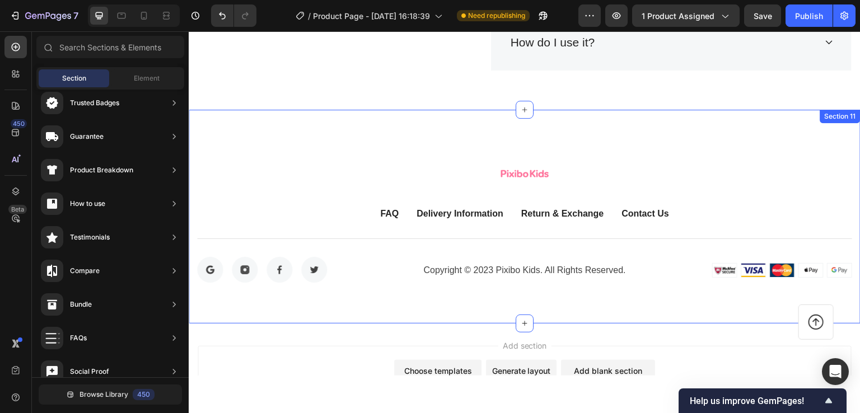
scroll to position [5017, 0]
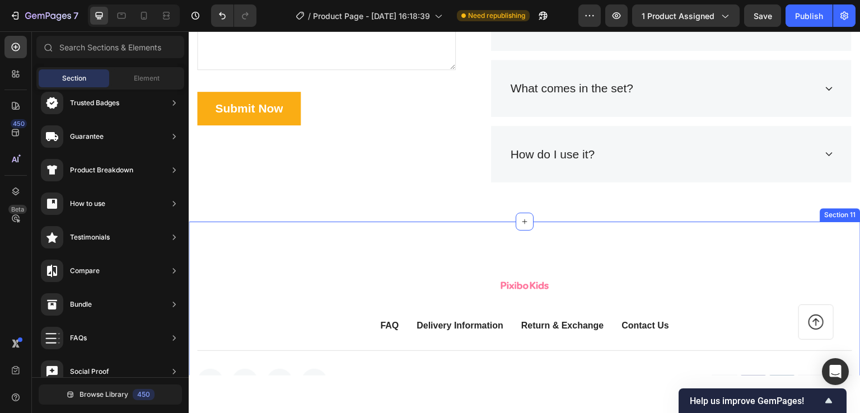
click at [560, 252] on div "Image FAQ Button Delivery Information Button Return & Exchange Button Contact U…" at bounding box center [525, 328] width 672 height 215
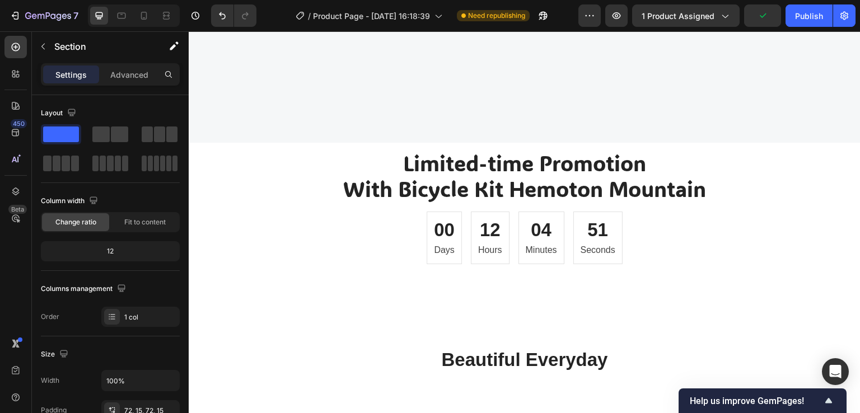
scroll to position [3840, 0]
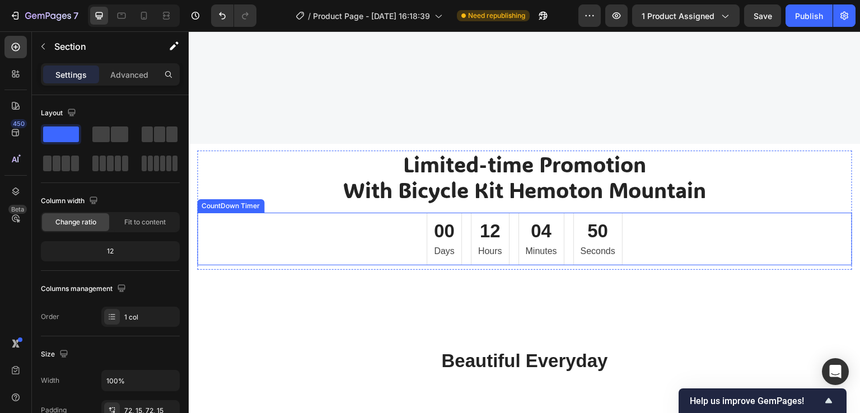
click at [306, 223] on div "00 Days 12 Hours 04 Minutes 50 Seconds" at bounding box center [524, 238] width 655 height 53
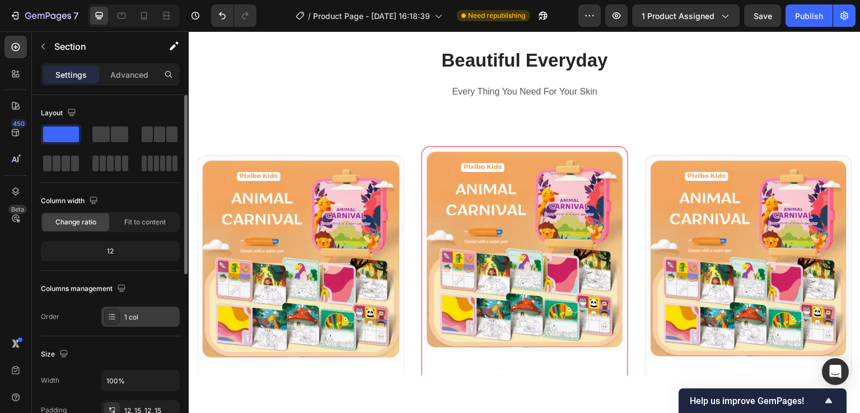
scroll to position [112, 0]
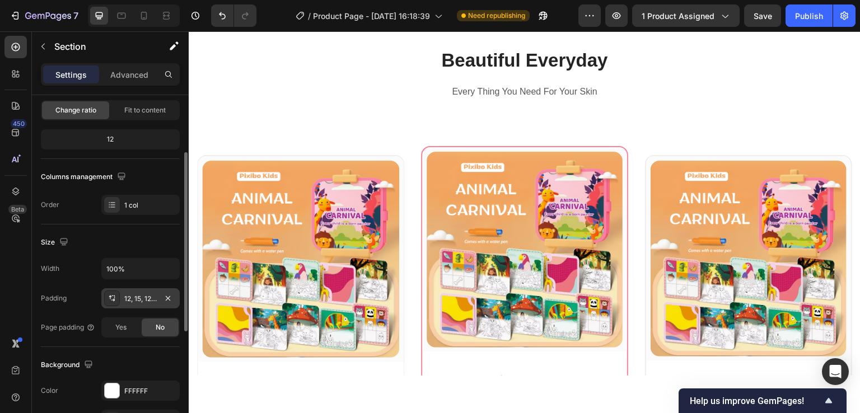
click at [150, 296] on div "12, 15, 12, 15" at bounding box center [140, 299] width 32 height 10
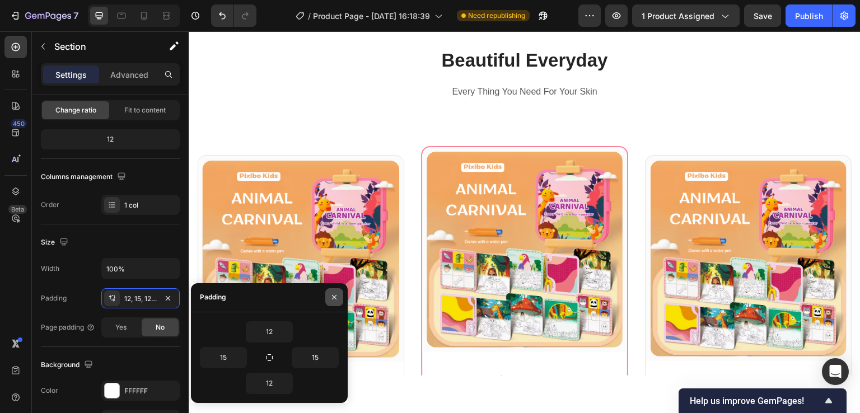
click at [337, 297] on icon "button" at bounding box center [334, 297] width 9 height 9
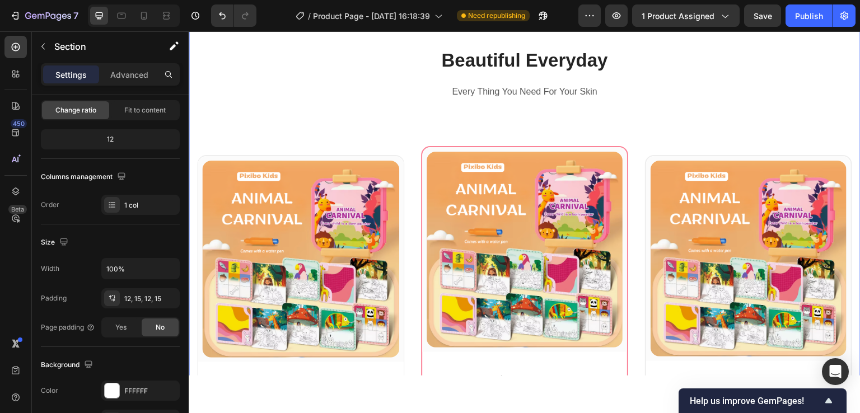
click at [356, 344] on div "Beautiful Everyday Heading Every Thing You Need For Your Skin Text block Row (P…" at bounding box center [525, 318] width 672 height 632
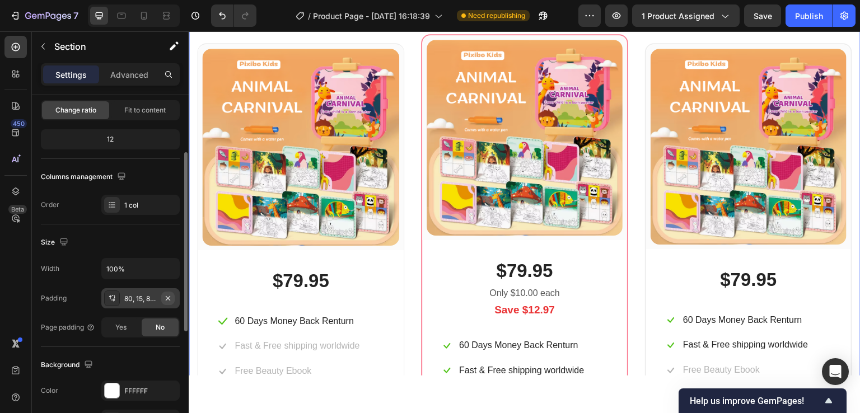
click at [161, 296] on button "button" at bounding box center [167, 298] width 13 height 13
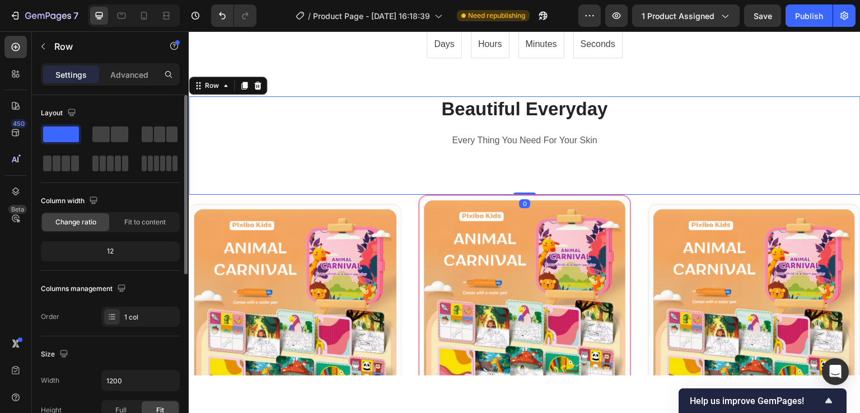
scroll to position [4064, 0]
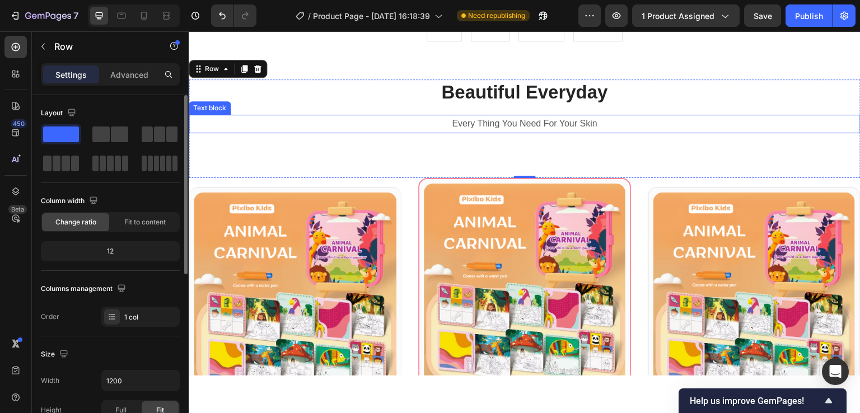
click at [523, 119] on p "Every Thing You Need For Your Skin" at bounding box center [525, 123] width 670 height 16
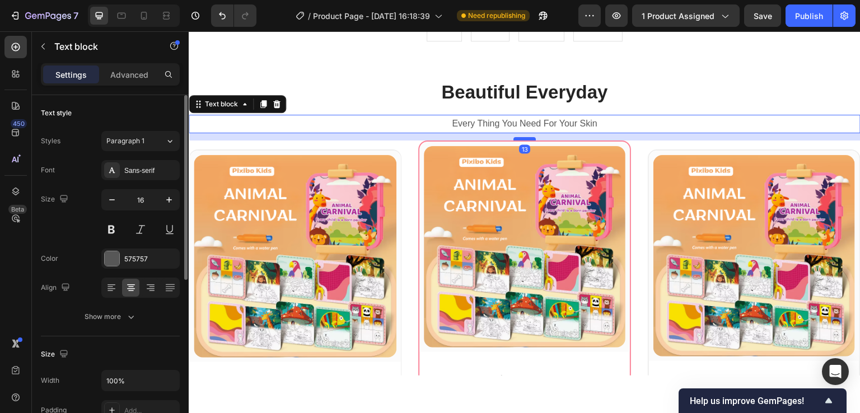
drag, startPoint x: 525, startPoint y: 175, endPoint x: 523, endPoint y: 137, distance: 38.2
click at [523, 137] on div at bounding box center [525, 138] width 22 height 3
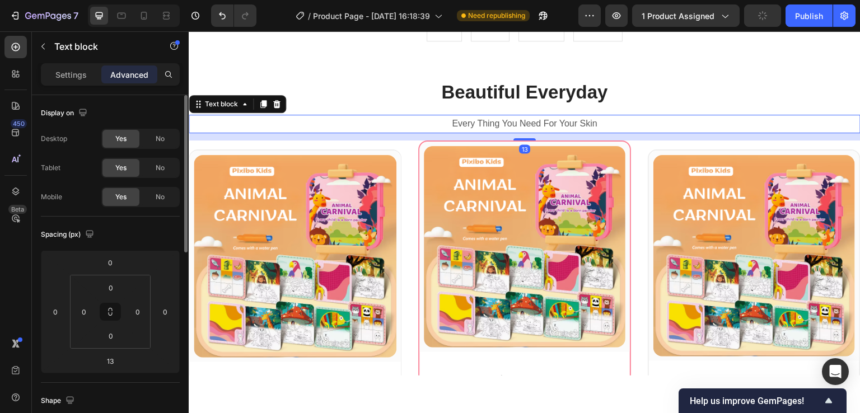
click at [519, 119] on p "Every Thing You Need For Your Skin" at bounding box center [525, 123] width 670 height 16
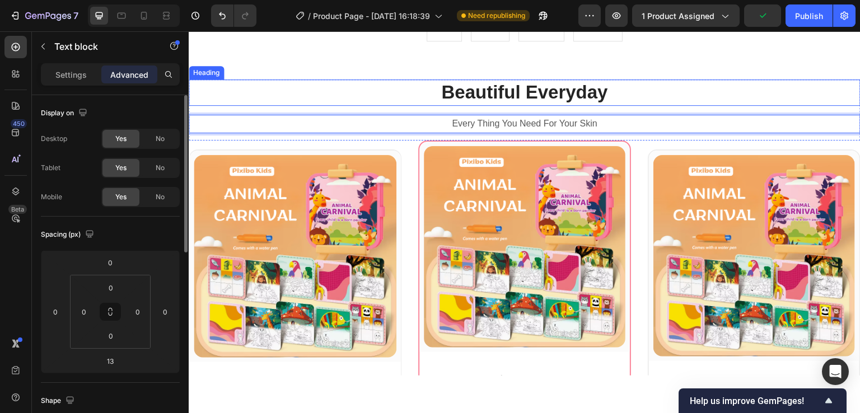
click at [548, 92] on p "Beautiful Everyday" at bounding box center [525, 92] width 670 height 24
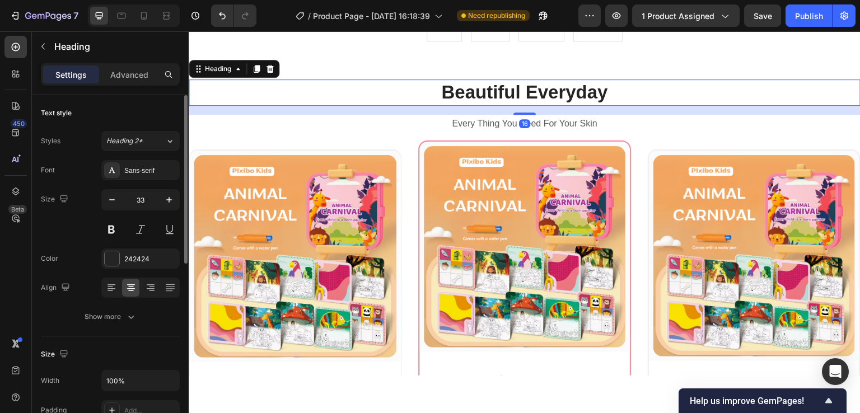
click at [271, 67] on icon at bounding box center [270, 68] width 7 height 8
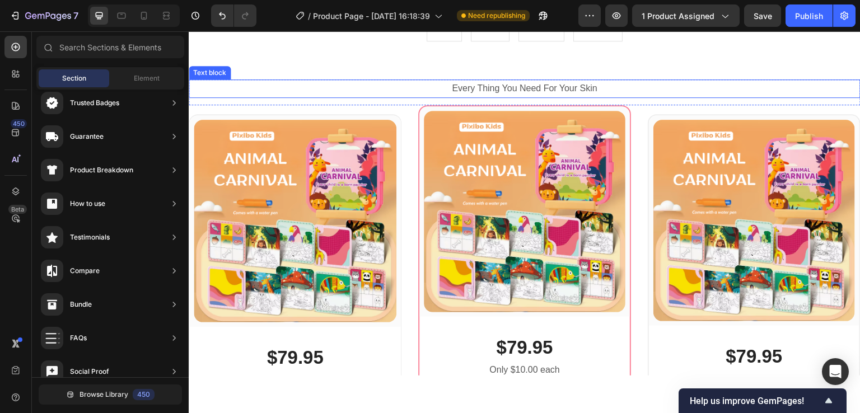
click at [494, 86] on p "Every Thing You Need For Your Skin" at bounding box center [525, 88] width 670 height 16
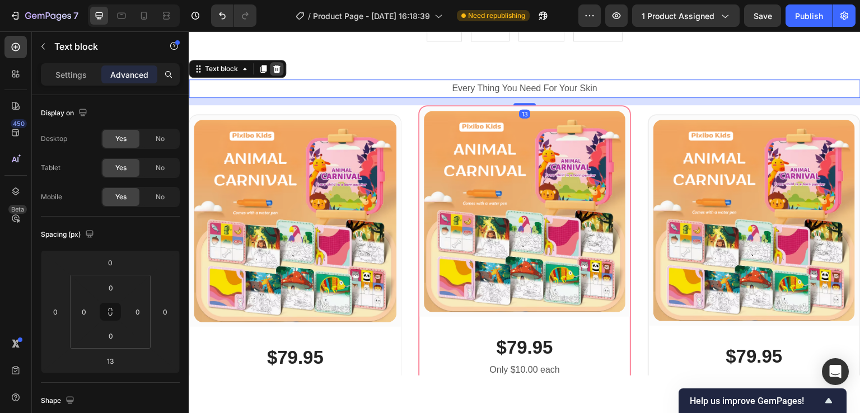
click at [276, 70] on icon at bounding box center [276, 68] width 7 height 8
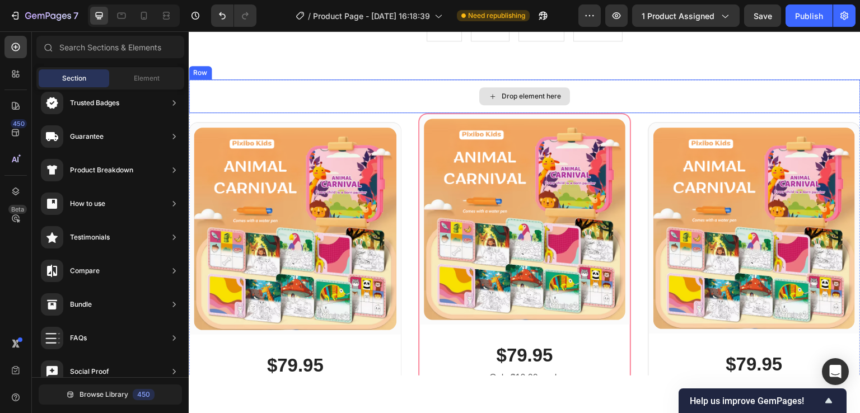
click at [446, 90] on div "Drop element here" at bounding box center [525, 96] width 672 height 34
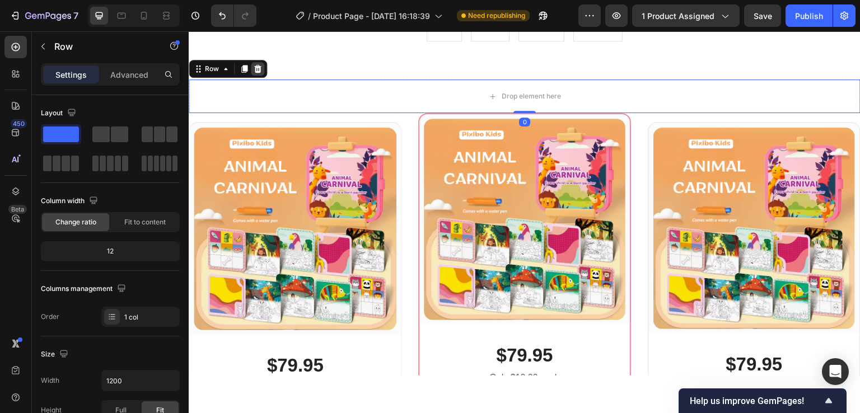
click at [257, 71] on icon at bounding box center [257, 68] width 7 height 8
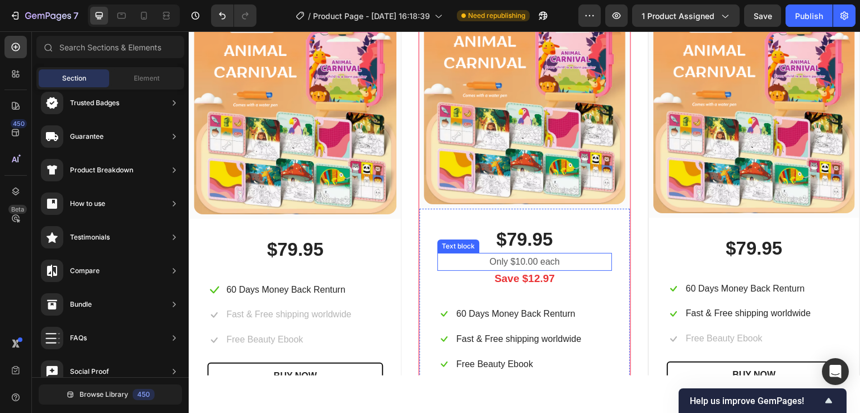
scroll to position [4232, 0]
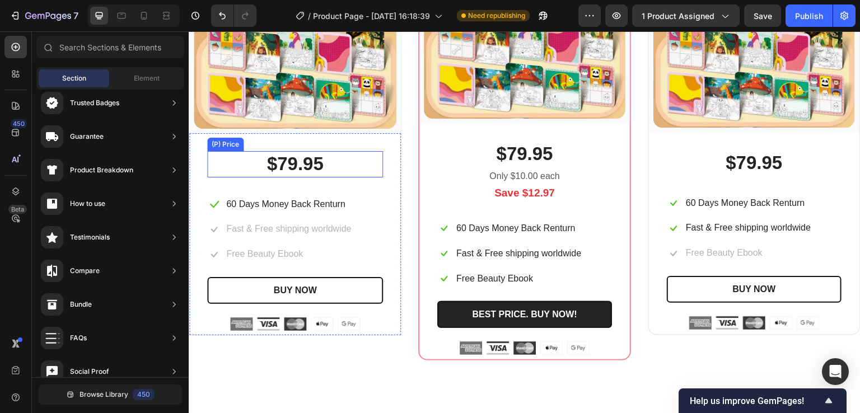
click at [285, 160] on div "$79.95" at bounding box center [295, 164] width 176 height 26
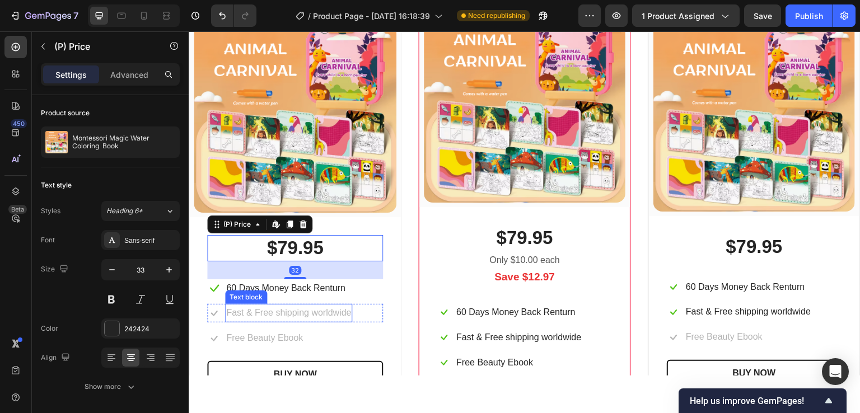
scroll to position [4120, 0]
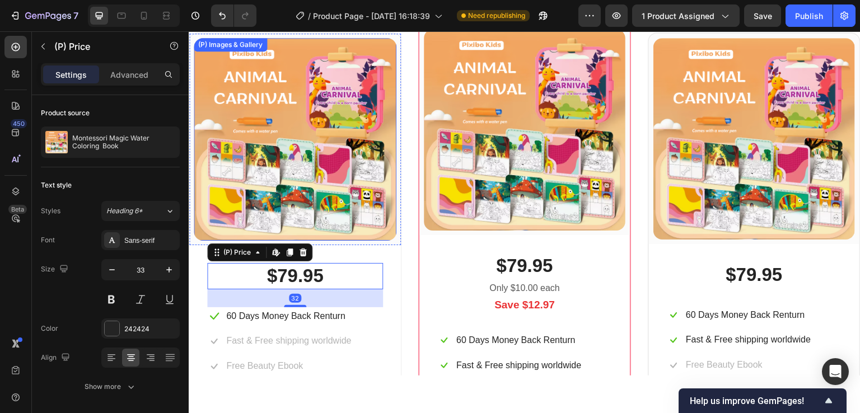
click at [323, 142] on img at bounding box center [295, 139] width 203 height 203
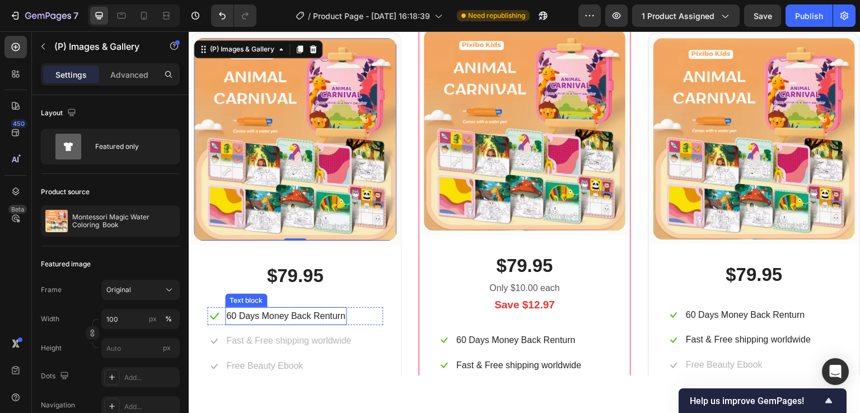
click at [308, 316] on p "60 Days Money Back Renturn" at bounding box center [285, 316] width 119 height 16
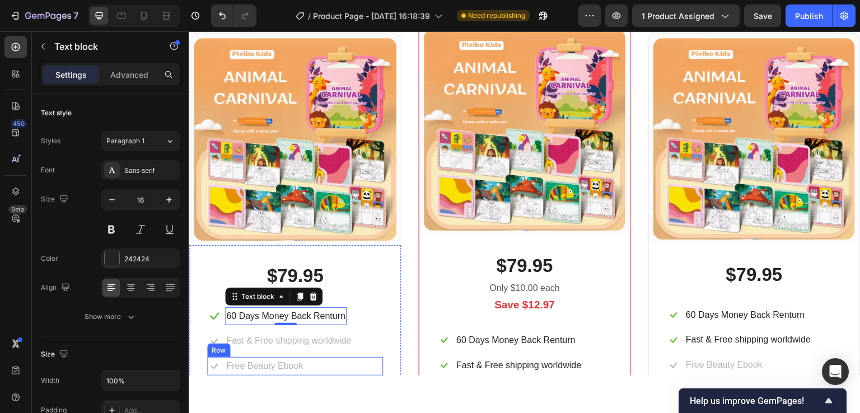
click at [328, 341] on p "Fast & Free shipping worldwide" at bounding box center [288, 341] width 125 height 16
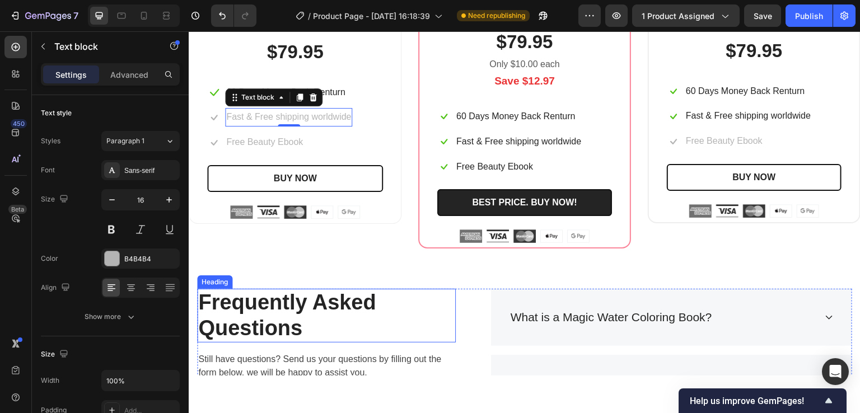
scroll to position [4176, 0]
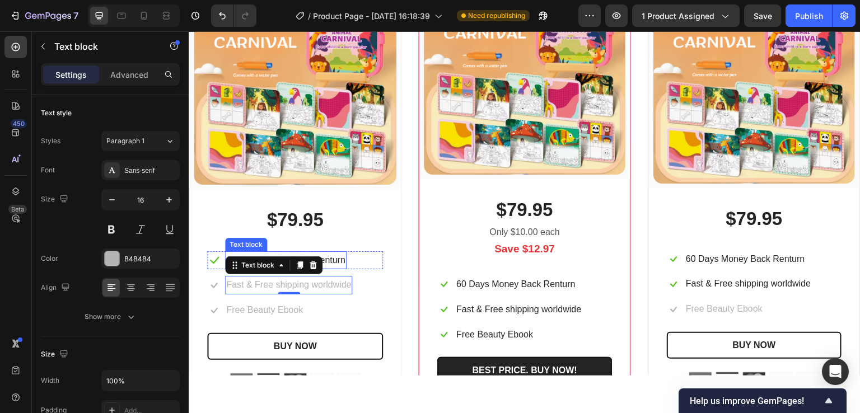
click at [338, 262] on p "60 Days Money Back Renturn" at bounding box center [285, 260] width 119 height 16
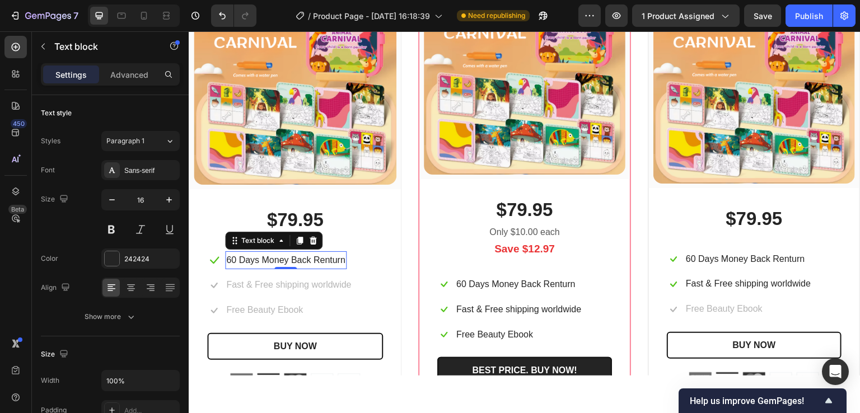
click at [244, 258] on p "60 Days Money Back Renturn" at bounding box center [285, 260] width 119 height 16
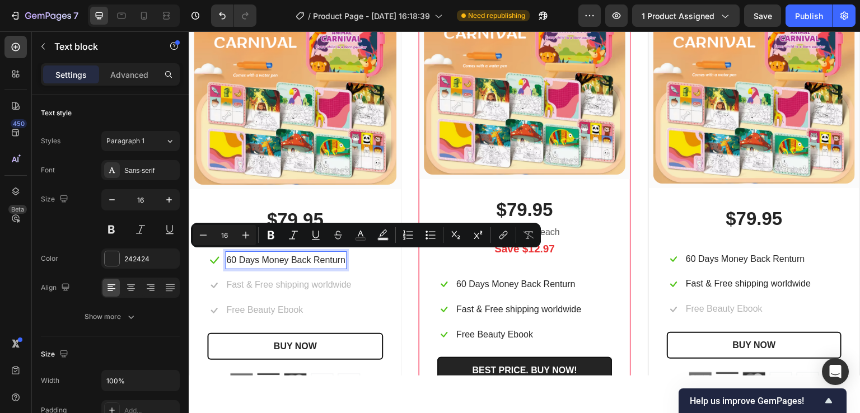
click at [232, 256] on p "60 Days Money Back Renturn" at bounding box center [285, 260] width 119 height 16
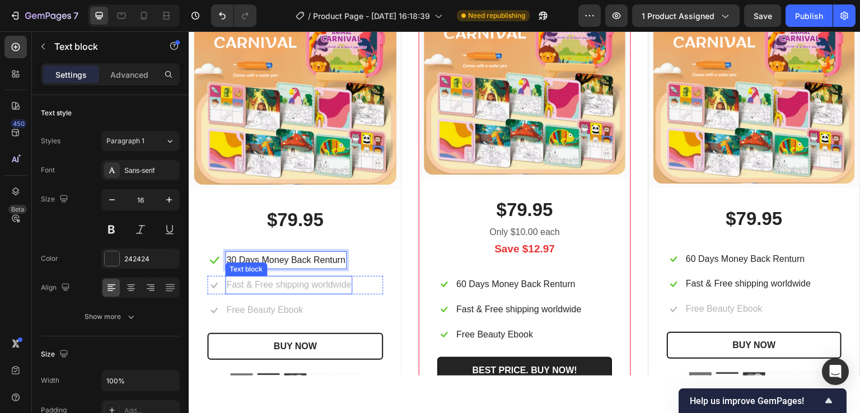
click at [318, 278] on p "Fast & Free shipping worldwide" at bounding box center [288, 285] width 125 height 16
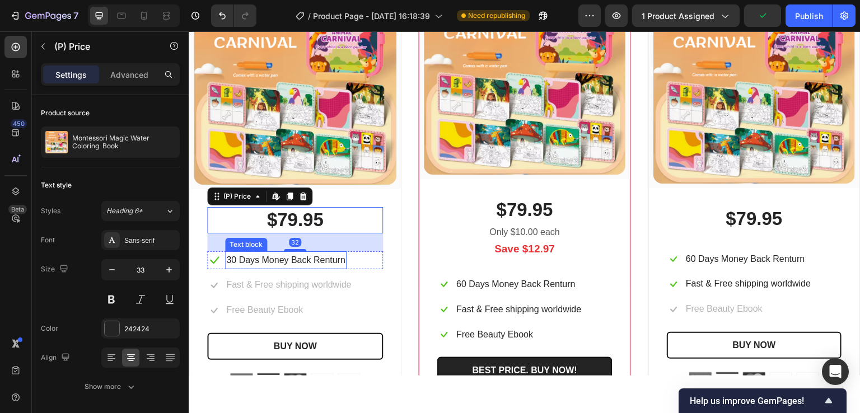
click at [321, 260] on p "30 Days Money Back Renturn" at bounding box center [285, 260] width 119 height 16
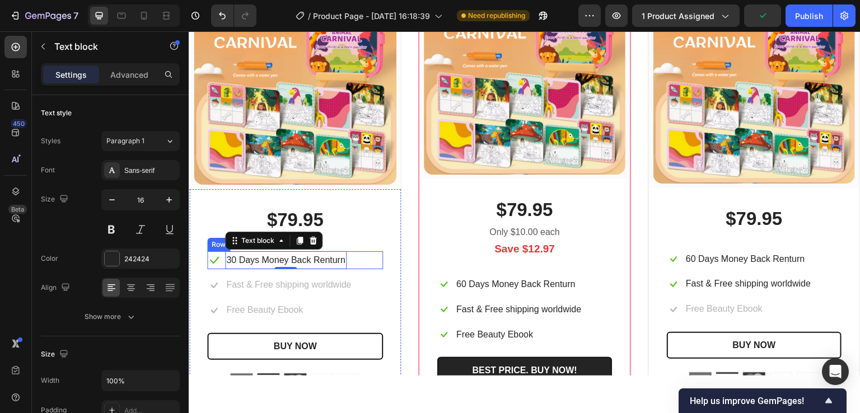
click at [354, 258] on div "Icon 30 Days Money Back Renturn Text block 0 Row" at bounding box center [295, 260] width 176 height 18
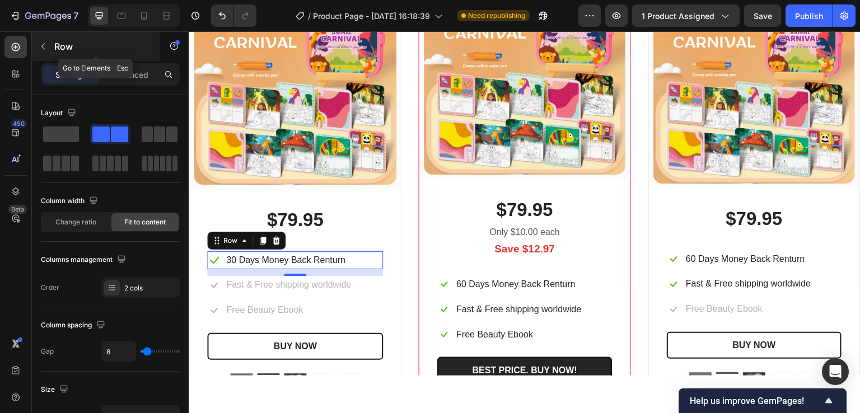
click at [41, 45] on icon "button" at bounding box center [43, 46] width 9 height 9
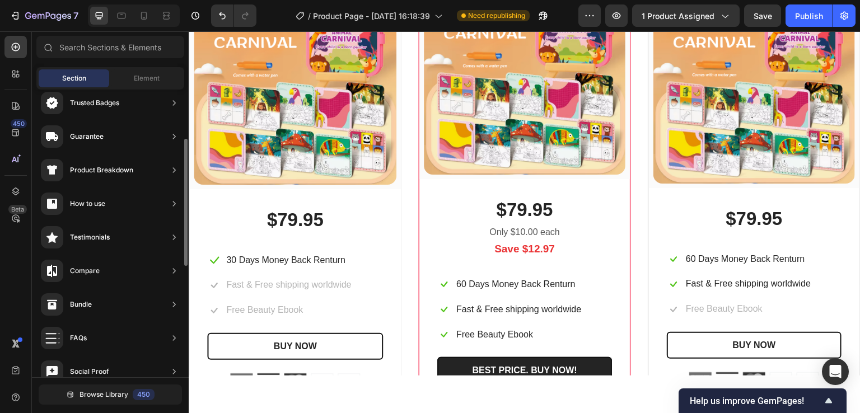
scroll to position [183, 0]
click at [146, 85] on div "Element" at bounding box center [146, 78] width 71 height 18
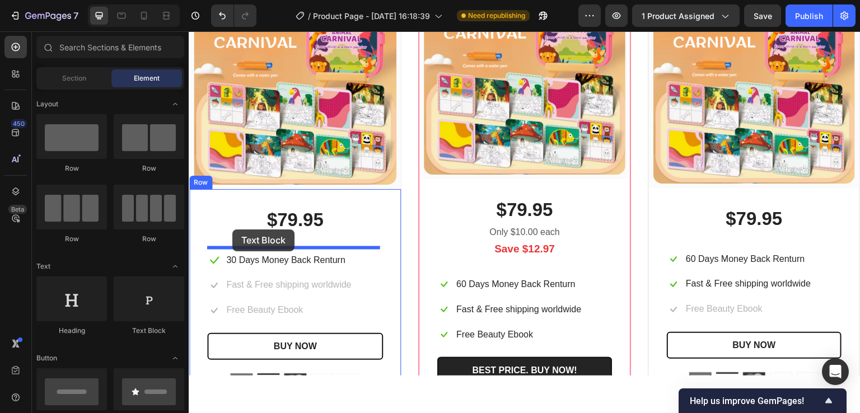
drag, startPoint x: 358, startPoint y: 316, endPoint x: 232, endPoint y: 229, distance: 153.4
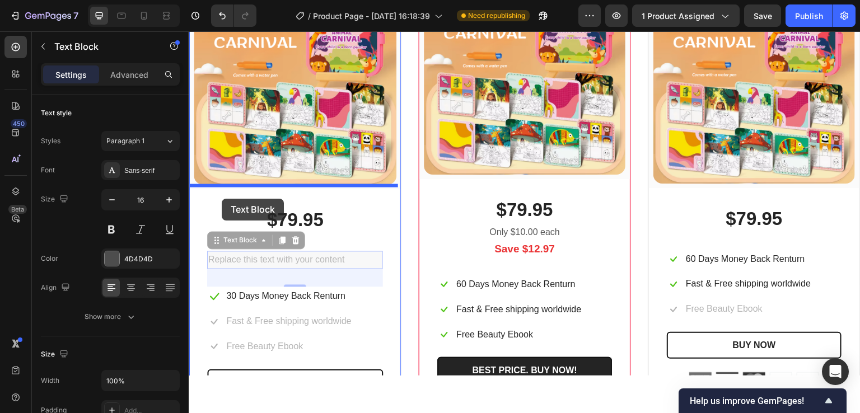
drag, startPoint x: 213, startPoint y: 240, endPoint x: 222, endPoint y: 198, distance: 43.0
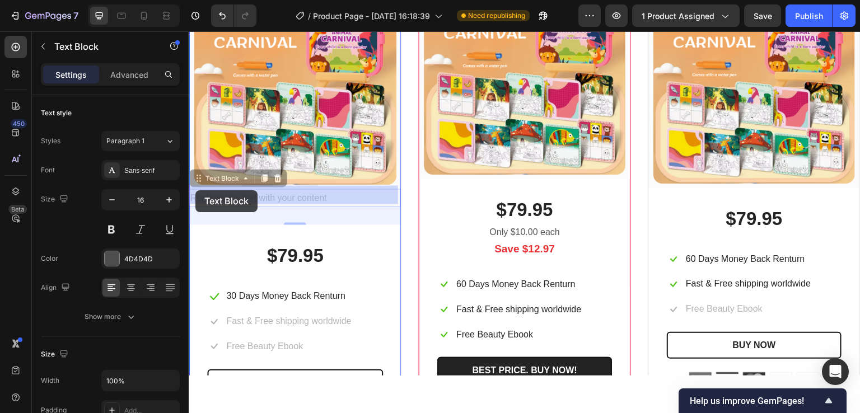
drag, startPoint x: 195, startPoint y: 175, endPoint x: 199, endPoint y: 192, distance: 16.7
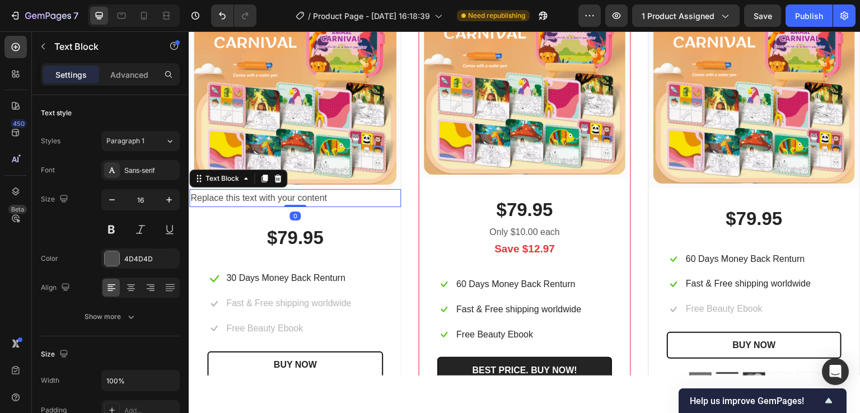
drag, startPoint x: 299, startPoint y: 220, endPoint x: 300, endPoint y: 200, distance: 20.2
click at [300, 200] on div "Replace this text with your content Text Block 0" at bounding box center [295, 198] width 212 height 18
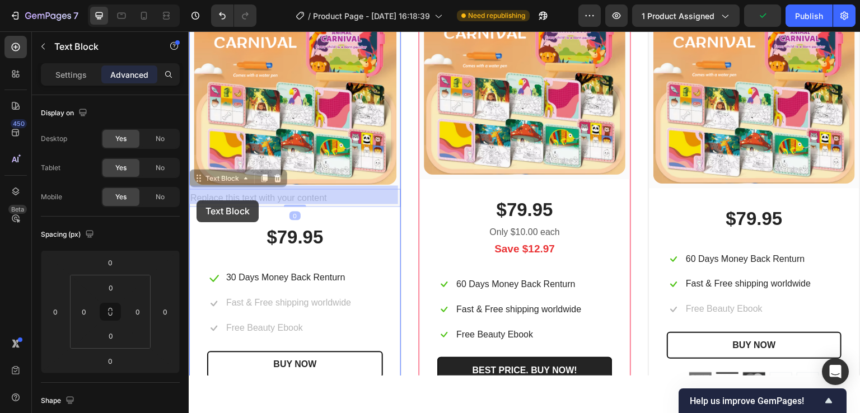
drag, startPoint x: 200, startPoint y: 178, endPoint x: 208, endPoint y: 192, distance: 15.9
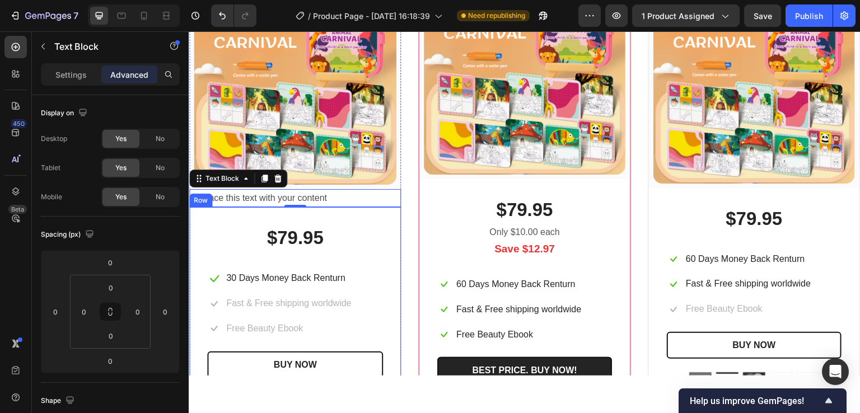
click at [316, 217] on div "$79.95 (P) Price (P) Price Icon 30 Days Money Back Renturn Text block Row Icon …" at bounding box center [295, 308] width 212 height 202
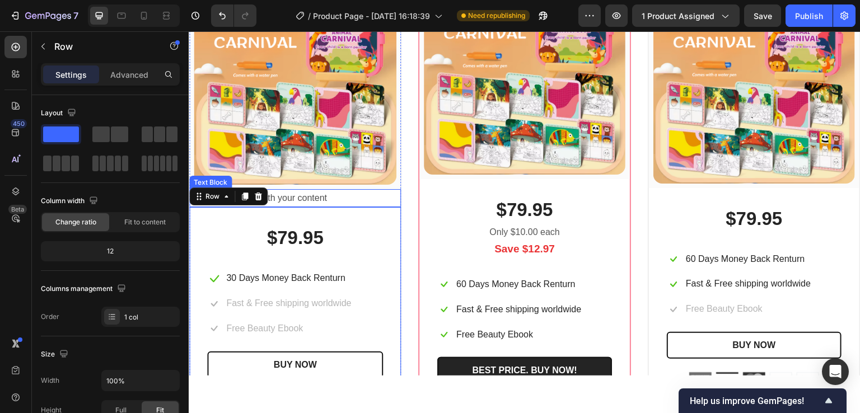
click at [314, 194] on div "Replace this text with your content" at bounding box center [295, 198] width 212 height 18
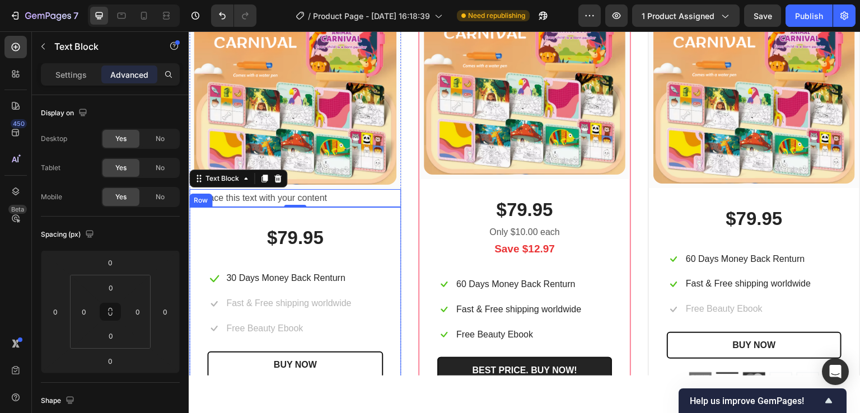
click at [357, 200] on div "Replace this text with your content" at bounding box center [295, 198] width 212 height 18
click at [349, 196] on p "Replace this text with your content" at bounding box center [294, 198] width 209 height 16
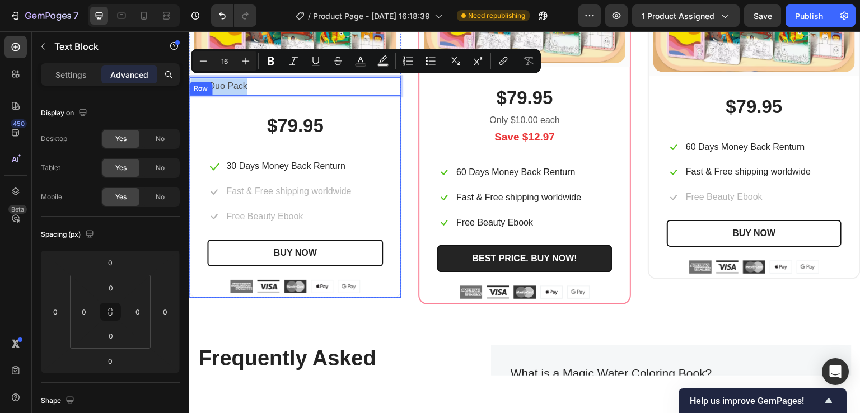
scroll to position [4176, 0]
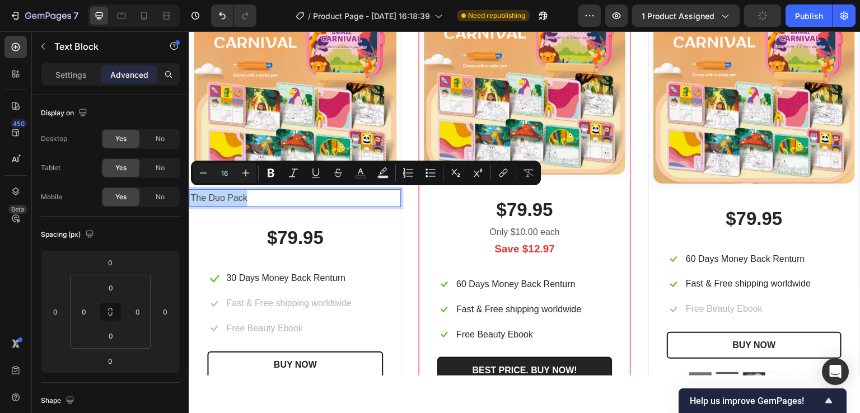
click at [325, 201] on p "The Duo Pack" at bounding box center [294, 198] width 209 height 16
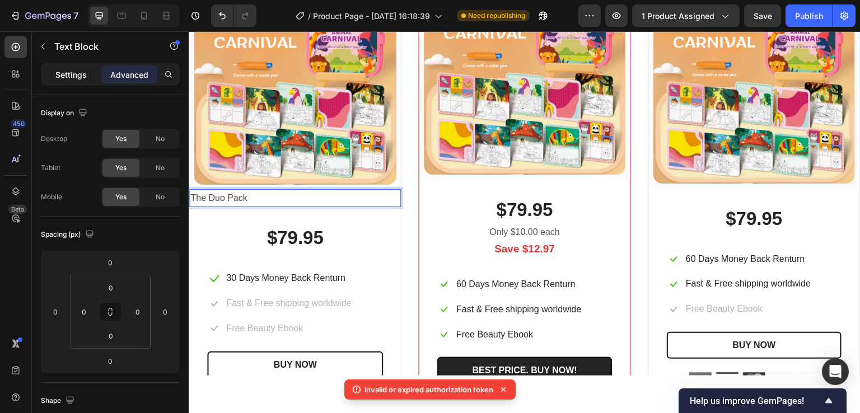
click at [80, 78] on p "Settings" at bounding box center [70, 75] width 31 height 12
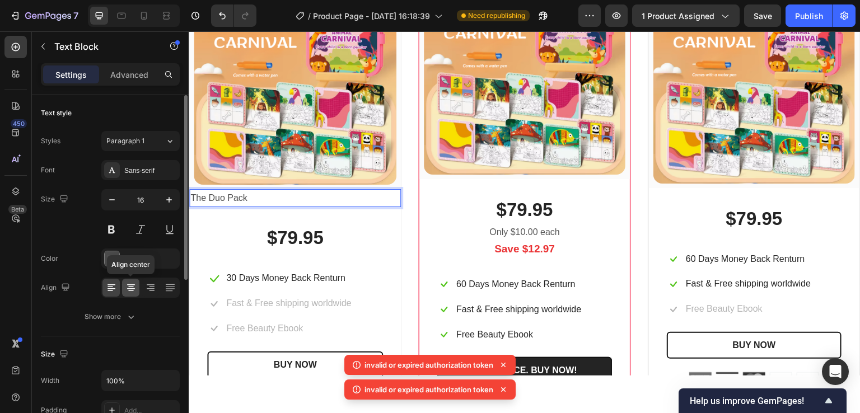
click at [133, 286] on icon at bounding box center [130, 287] width 11 height 11
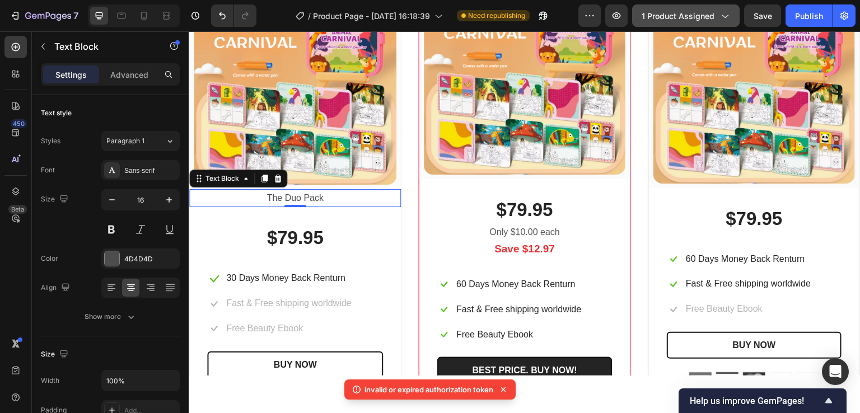
click at [667, 15] on span "1 product assigned" at bounding box center [678, 16] width 73 height 12
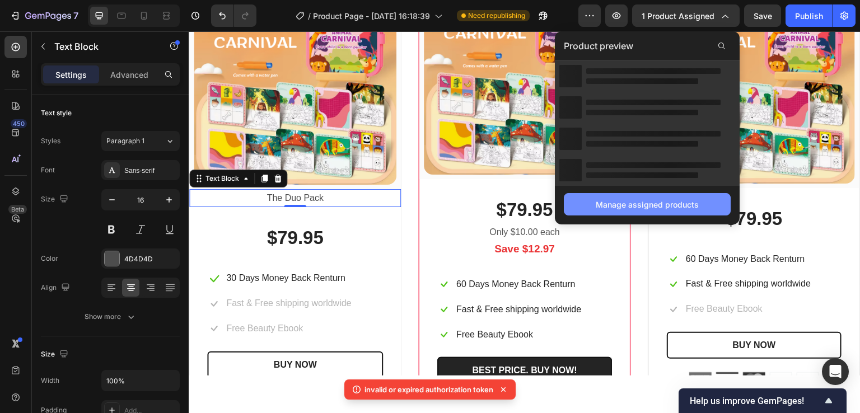
click at [643, 205] on div "Manage assigned products" at bounding box center [647, 205] width 103 height 12
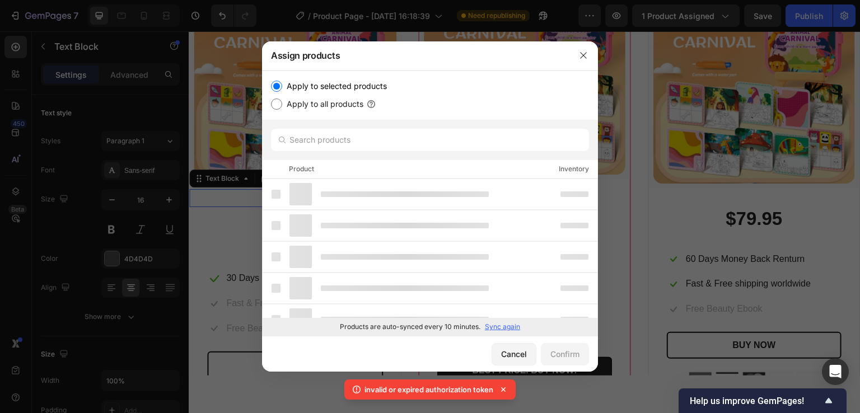
click at [511, 326] on p "Sync again" at bounding box center [502, 327] width 35 height 10
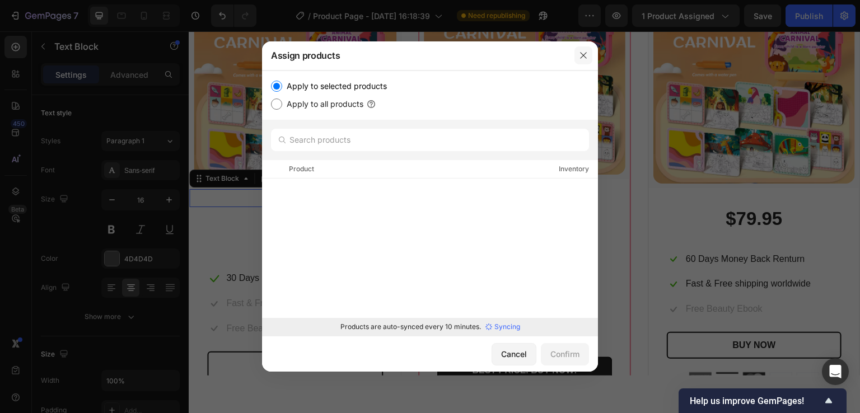
click at [584, 53] on icon "button" at bounding box center [583, 55] width 9 height 9
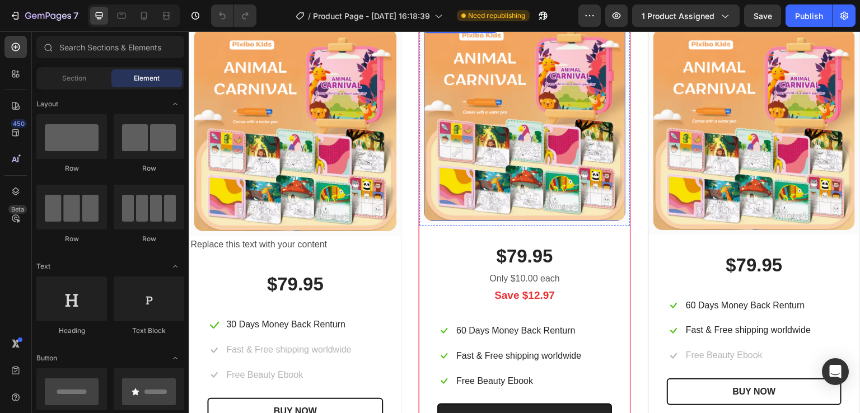
scroll to position [3222, 0]
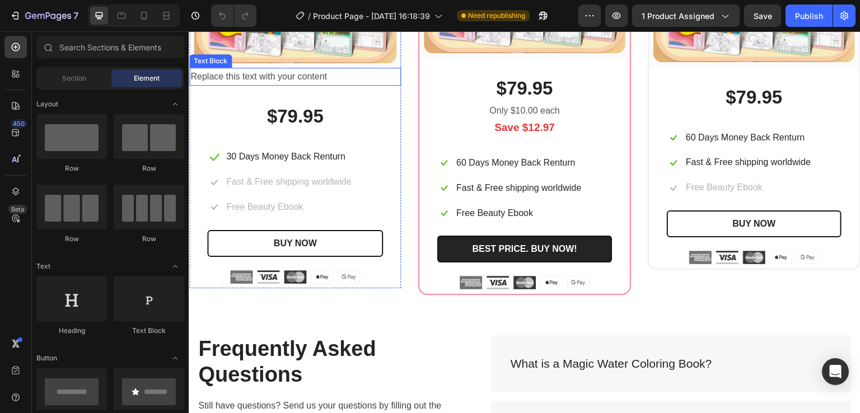
click at [283, 81] on div "Replace this text with your content" at bounding box center [295, 77] width 212 height 18
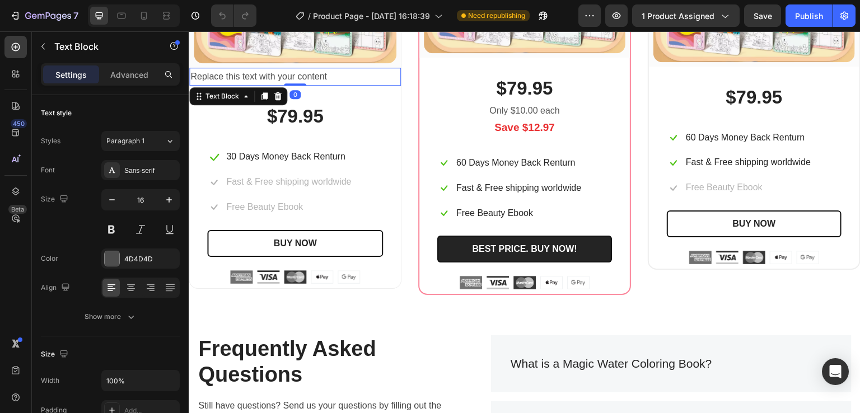
click at [304, 72] on div "Replace this text with your content" at bounding box center [295, 77] width 212 height 18
click at [304, 72] on p "Replace this text with your content" at bounding box center [294, 77] width 209 height 16
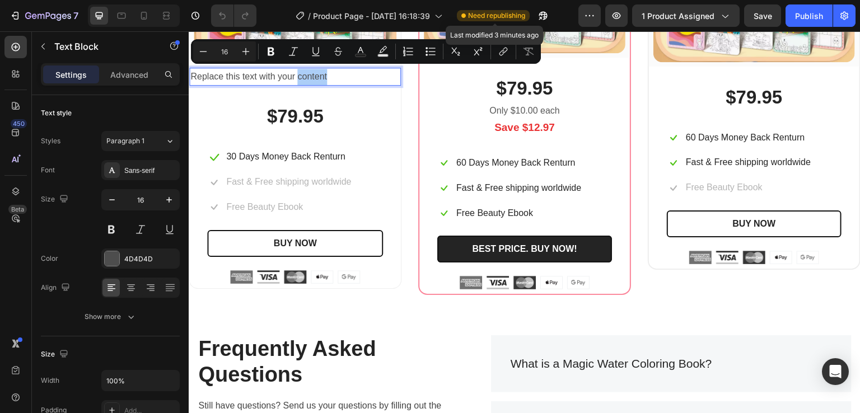
click at [500, 17] on span "Need republishing" at bounding box center [496, 16] width 57 height 10
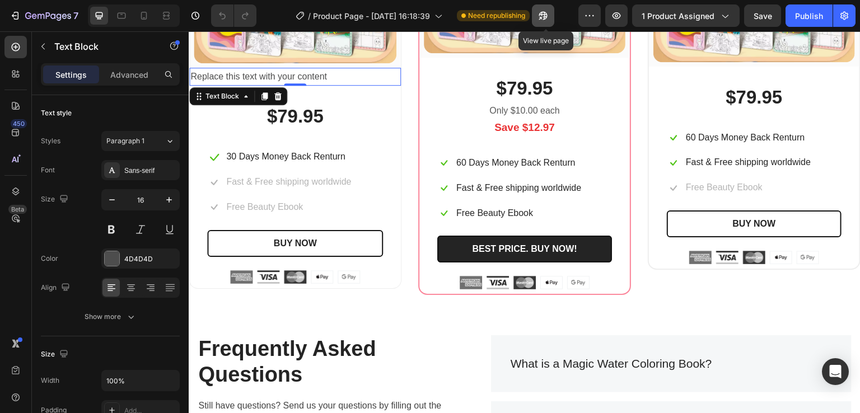
click at [543, 15] on icon "button" at bounding box center [543, 15] width 11 height 11
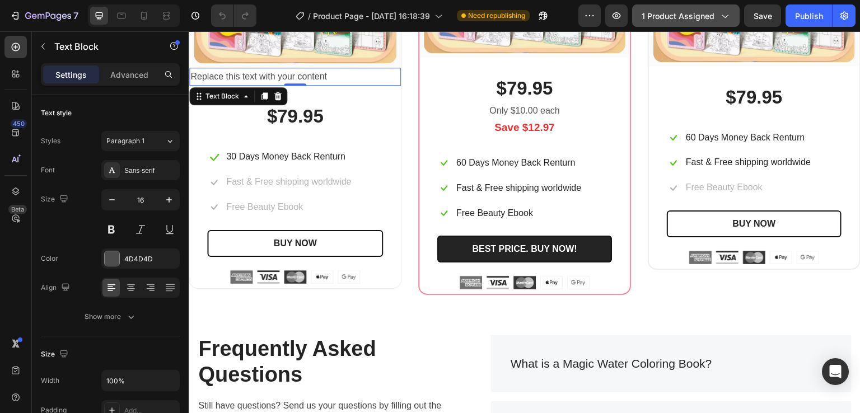
click at [691, 16] on span "1 product assigned" at bounding box center [678, 16] width 73 height 12
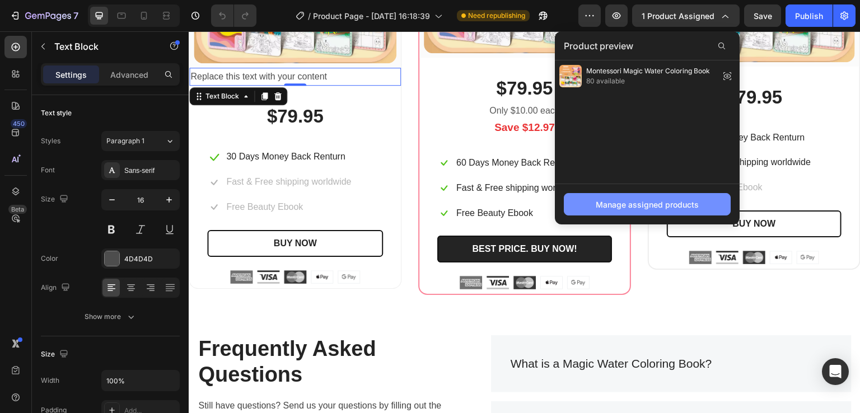
click at [676, 207] on div "Manage assigned products" at bounding box center [647, 205] width 103 height 12
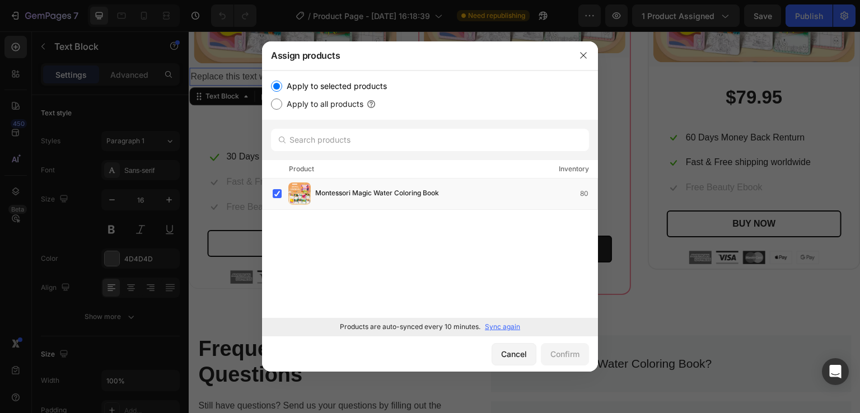
click at [507, 325] on p "Sync again" at bounding box center [502, 327] width 35 height 10
click at [518, 355] on div "Cancel" at bounding box center [514, 354] width 26 height 12
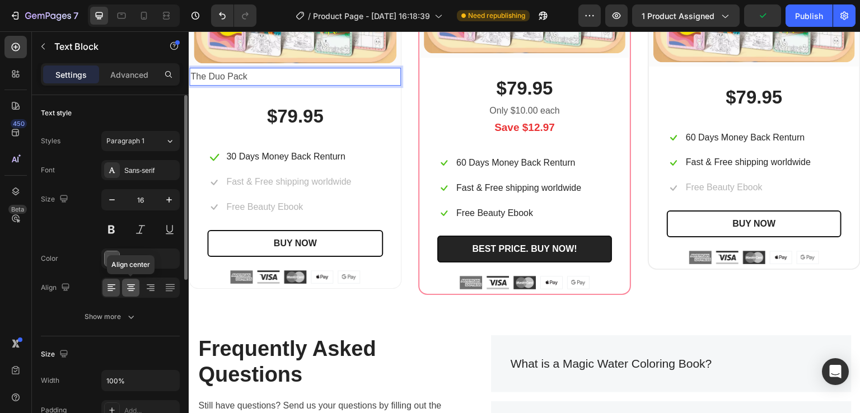
click at [133, 285] on icon at bounding box center [130, 287] width 11 height 11
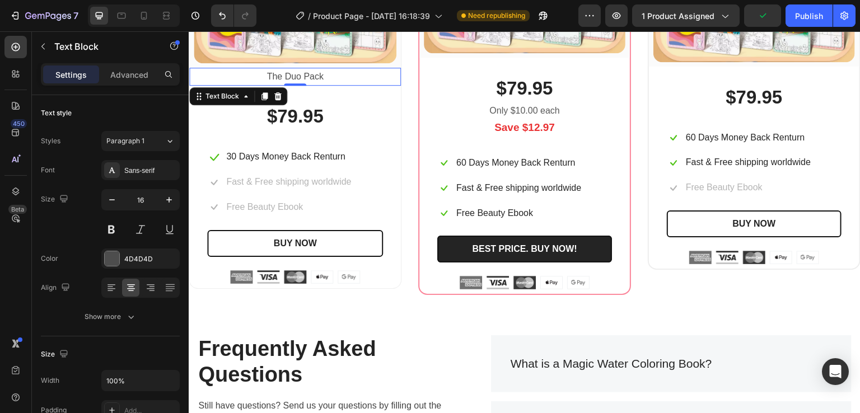
click at [302, 73] on p "The Duo Pack" at bounding box center [294, 77] width 209 height 16
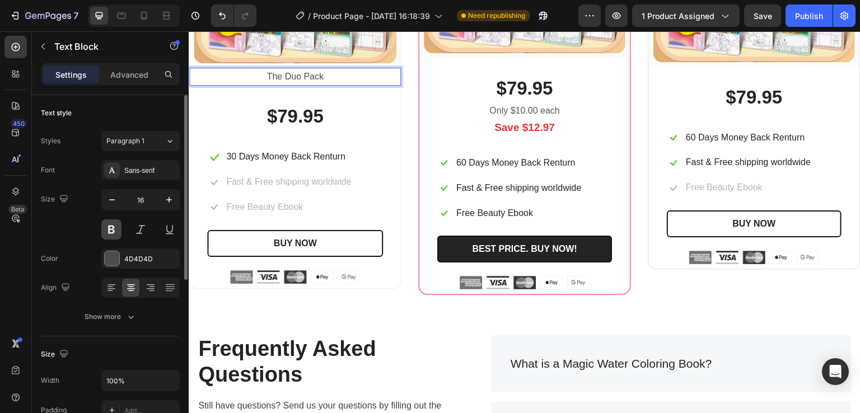
click at [109, 226] on button at bounding box center [111, 230] width 20 height 20
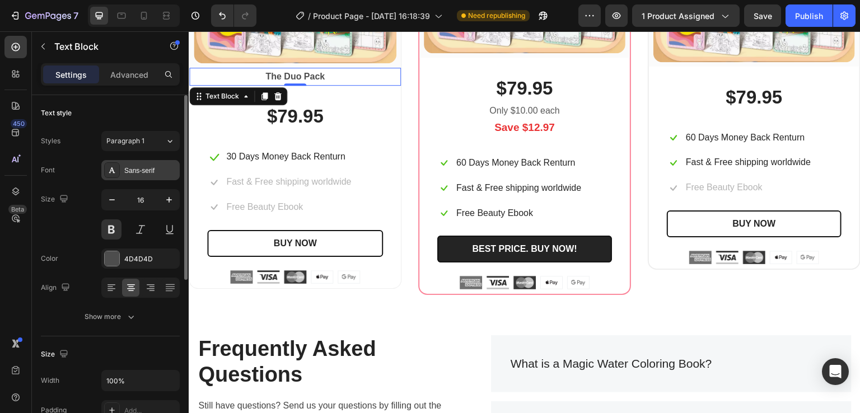
click at [147, 164] on div "Sans-serif" at bounding box center [140, 170] width 78 height 20
click at [111, 260] on div at bounding box center [112, 259] width 15 height 15
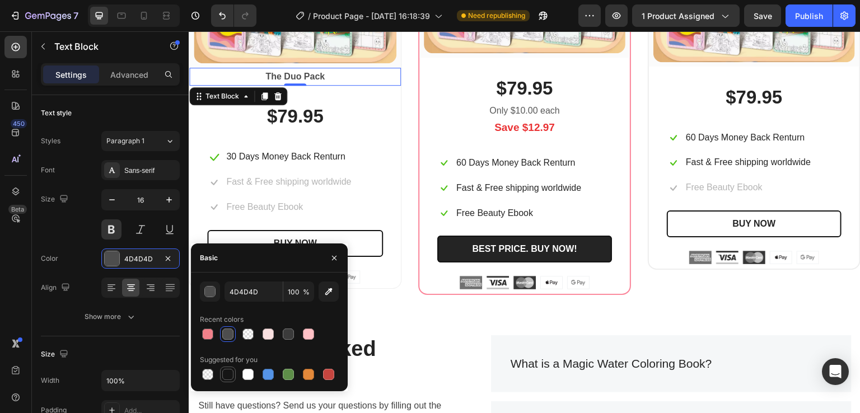
click at [227, 379] on div at bounding box center [227, 374] width 11 height 11
type input "151515"
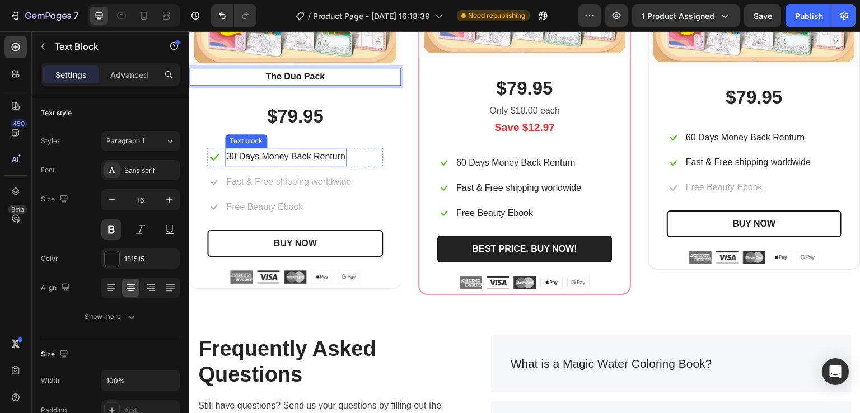
click at [346, 151] on div "30 Days Money Back Renturn" at bounding box center [286, 157] width 122 height 18
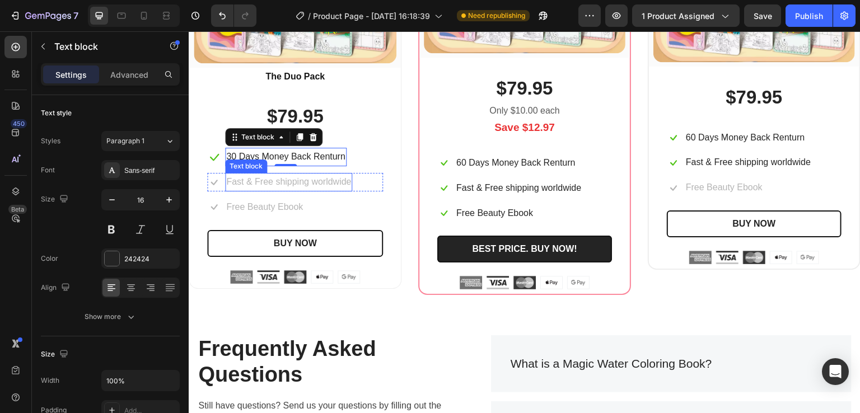
click at [274, 178] on p "Fast & Free shipping worldwide" at bounding box center [288, 182] width 125 height 16
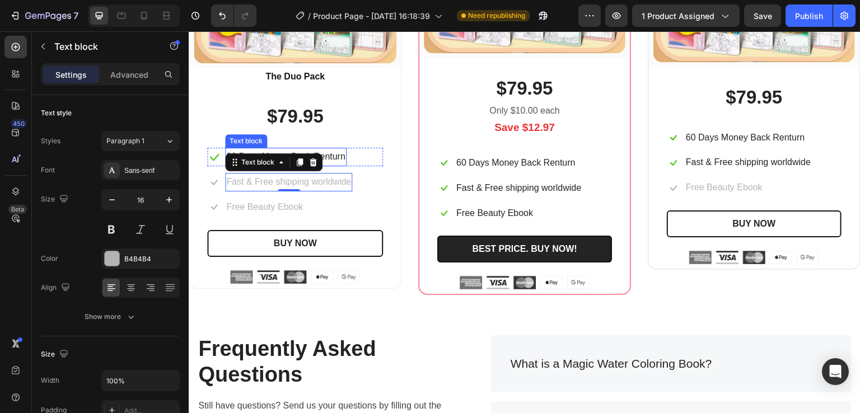
click at [333, 152] on p "30 Days Money Back Renturn" at bounding box center [285, 157] width 119 height 16
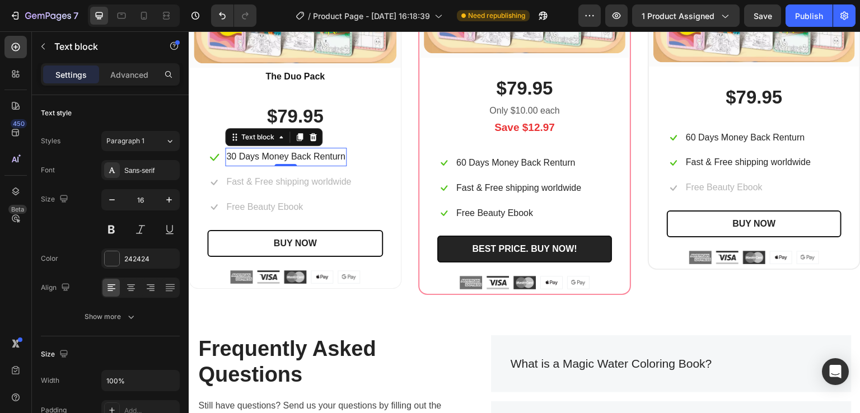
click at [328, 155] on p "30 Days Money Back Renturn" at bounding box center [285, 157] width 119 height 16
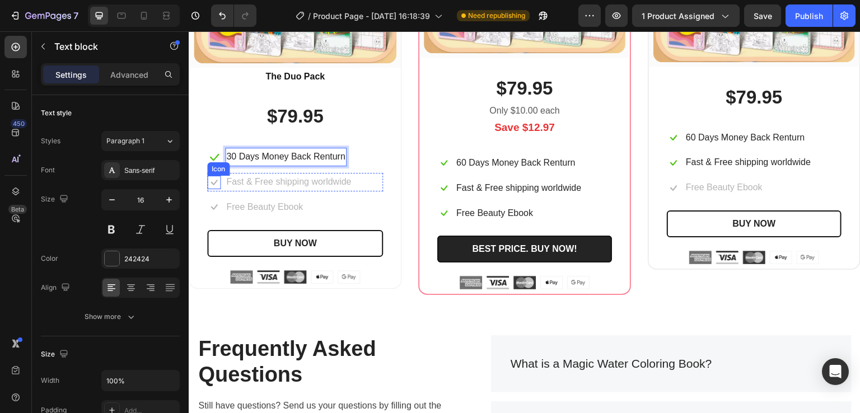
click at [215, 180] on icon at bounding box center [214, 183] width 7 height 6
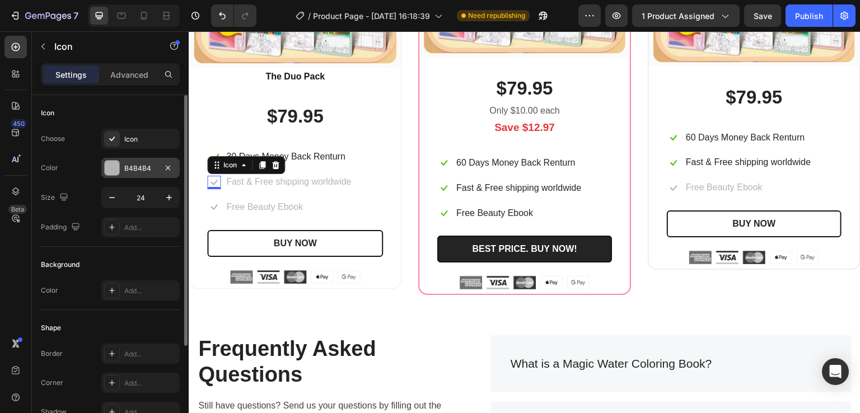
click at [110, 166] on div at bounding box center [112, 168] width 15 height 15
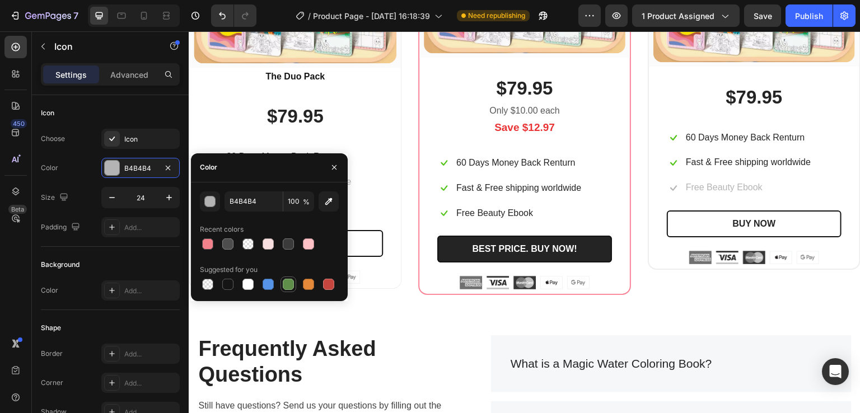
click at [286, 287] on div at bounding box center [288, 284] width 11 height 11
type input "5E8E49"
click at [330, 165] on icon "button" at bounding box center [334, 167] width 9 height 9
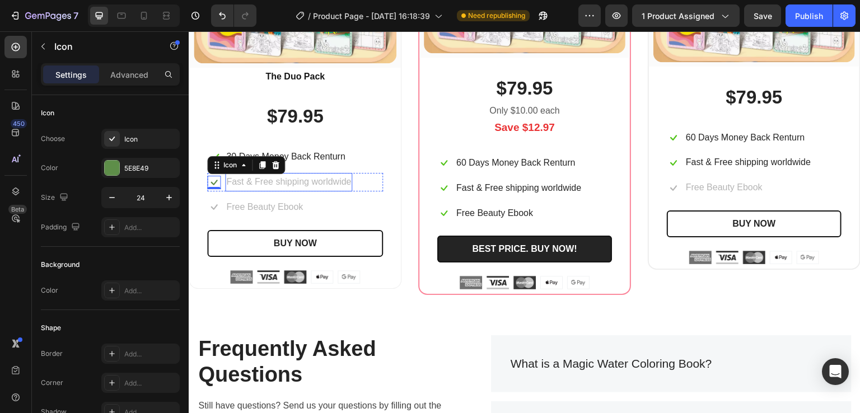
click at [304, 184] on p "Fast & Free shipping worldwide" at bounding box center [288, 182] width 125 height 16
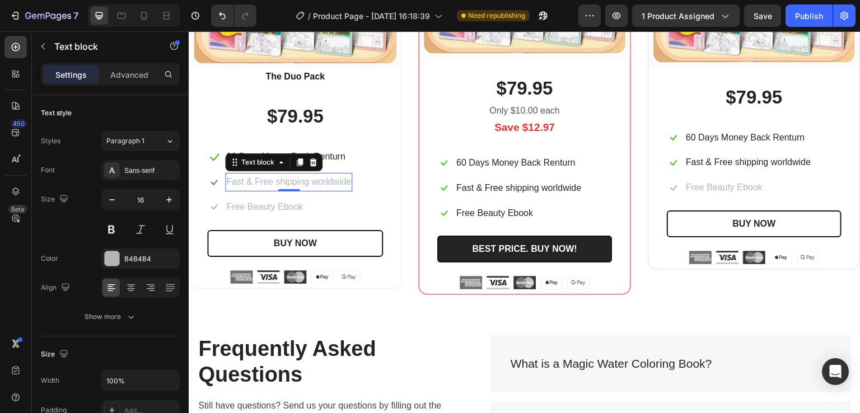
click at [304, 184] on p "Fast & Free shipping worldwide" at bounding box center [288, 182] width 125 height 16
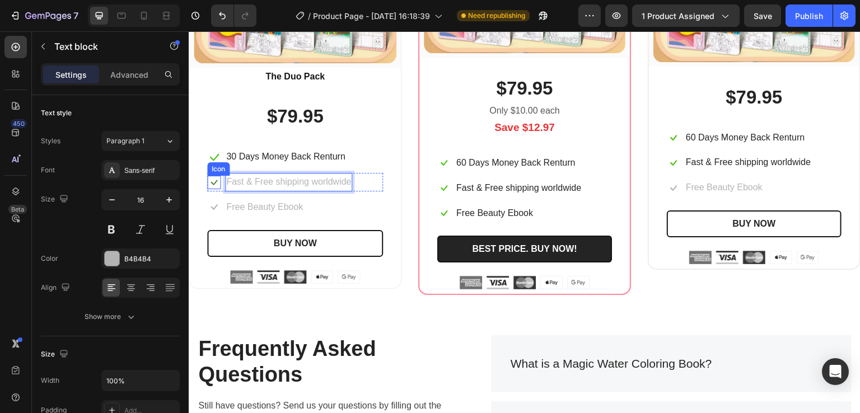
click at [210, 181] on icon at bounding box center [213, 182] width 13 height 13
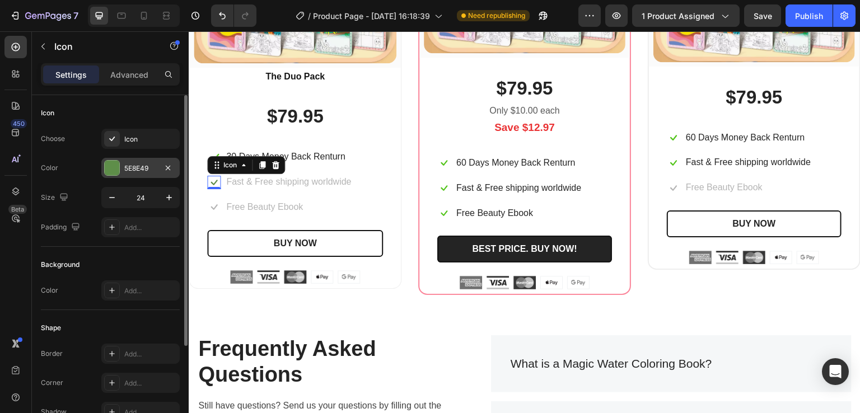
click at [113, 168] on div at bounding box center [112, 168] width 15 height 15
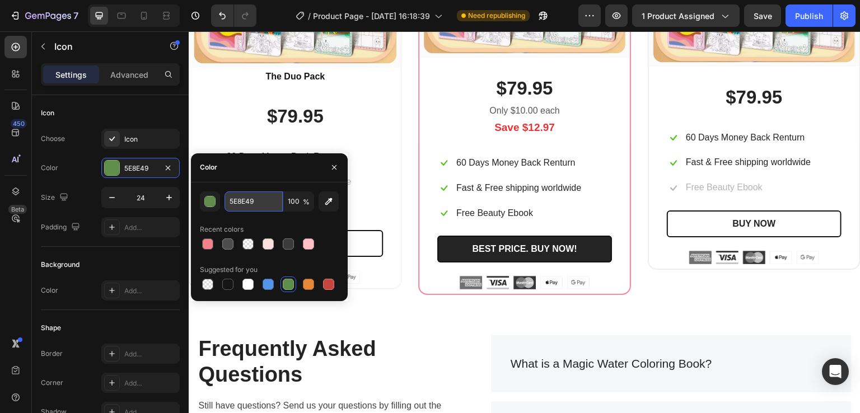
click at [236, 201] on input "5E8E49" at bounding box center [254, 202] width 58 height 20
click at [280, 201] on input "5E8E49" at bounding box center [254, 202] width 58 height 20
click at [205, 204] on div "button" at bounding box center [210, 202] width 11 height 11
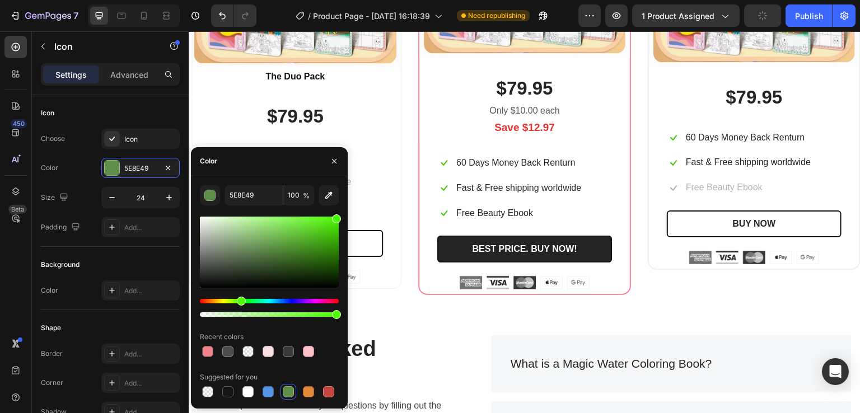
drag, startPoint x: 460, startPoint y: 283, endPoint x: 348, endPoint y: 213, distance: 132.1
type input "4CFF00"
drag, startPoint x: 334, startPoint y: 161, endPoint x: 146, endPoint y: 129, distance: 191.4
click at [334, 161] on icon "button" at bounding box center [334, 161] width 4 height 4
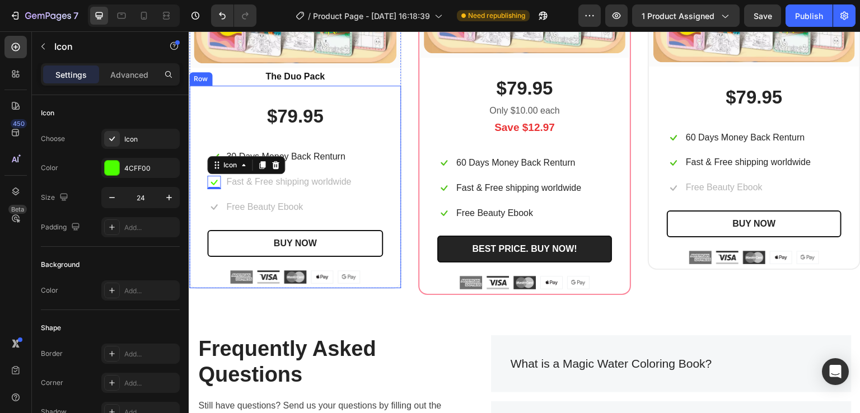
click at [271, 185] on p "Fast & Free shipping worldwide" at bounding box center [288, 182] width 125 height 16
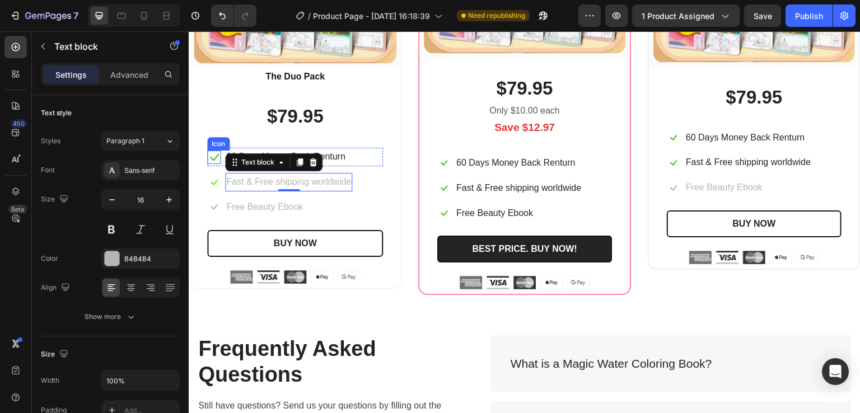
click at [214, 157] on icon at bounding box center [213, 157] width 13 height 13
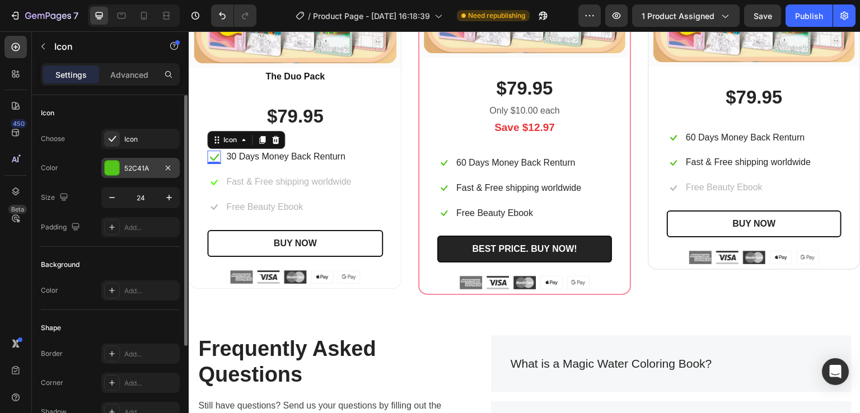
click at [111, 166] on div at bounding box center [112, 168] width 15 height 15
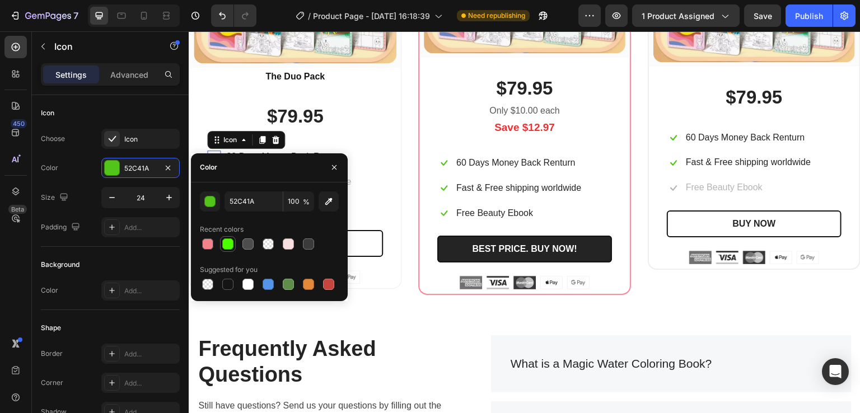
click at [229, 246] on div at bounding box center [227, 244] width 11 height 11
type input "4CFF00"
click at [330, 166] on icon "button" at bounding box center [334, 167] width 9 height 9
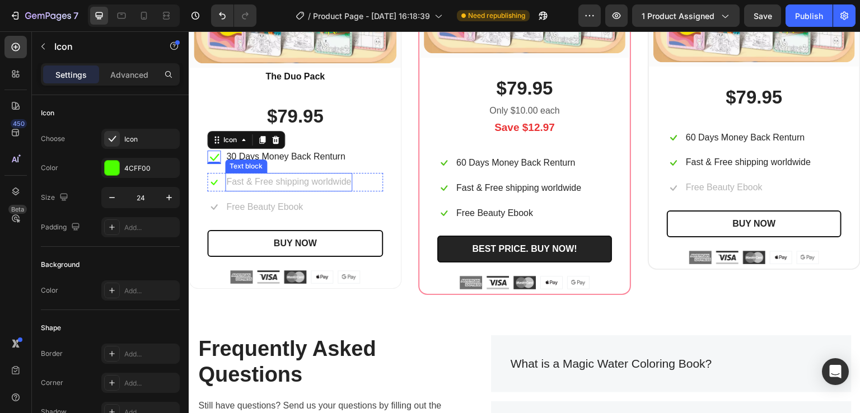
click at [274, 182] on p "Fast & Free shipping worldwide" at bounding box center [288, 182] width 125 height 16
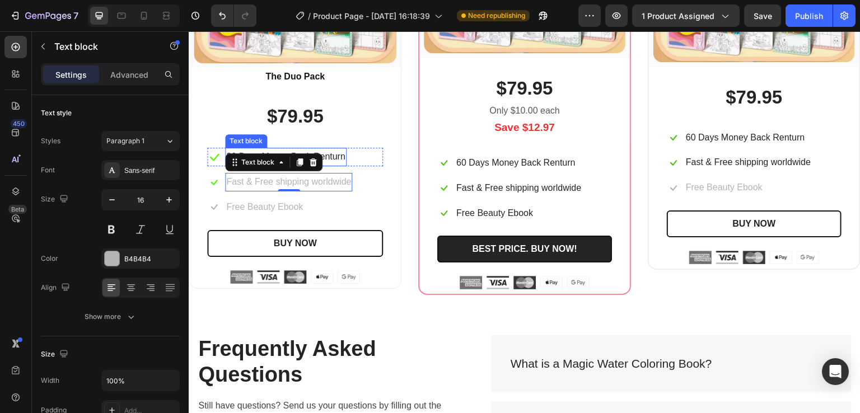
click at [333, 152] on p "30 Days Money Back Renturn" at bounding box center [285, 157] width 119 height 16
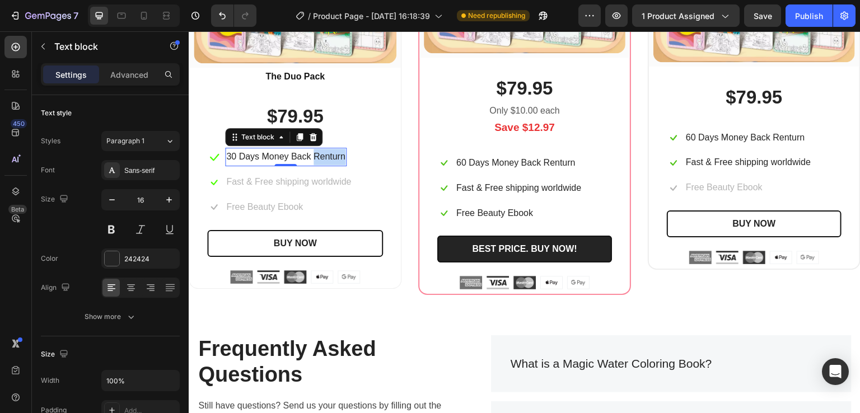
click at [333, 152] on p "30 Days Money Back Renturn" at bounding box center [285, 157] width 119 height 16
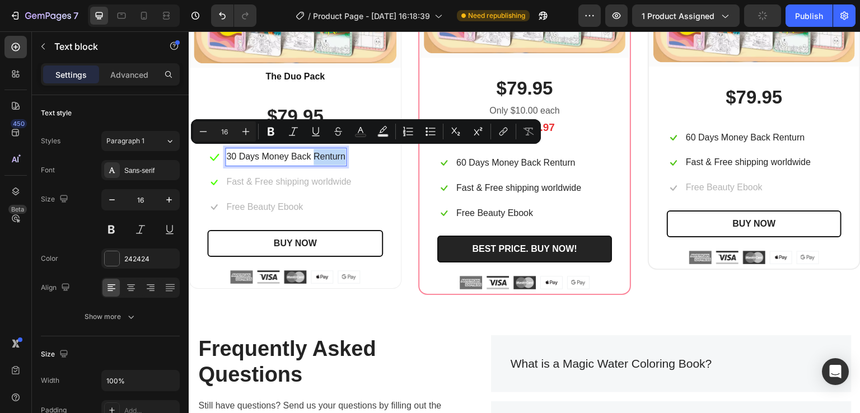
click at [333, 152] on p "30 Days Money Back Renturn" at bounding box center [285, 157] width 119 height 16
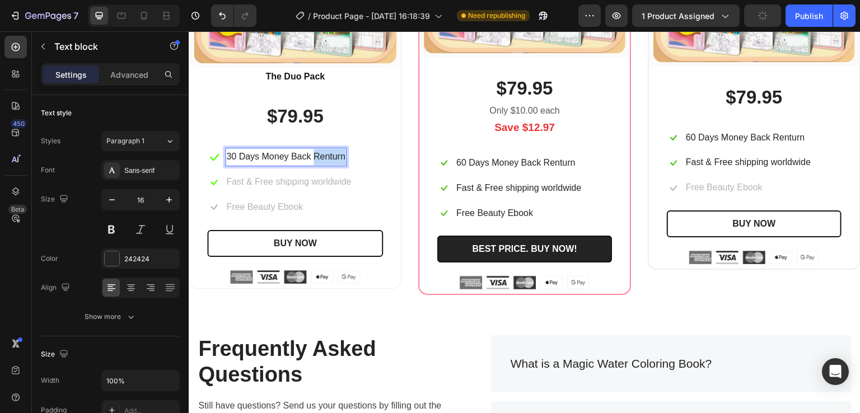
click at [333, 152] on p "30 Days Money Back Renturn" at bounding box center [285, 157] width 119 height 16
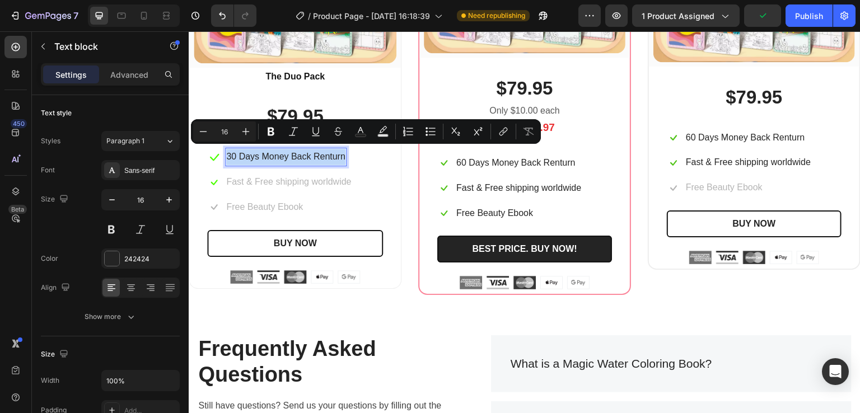
copy p "30 Days Money Back Renturn"
click at [313, 183] on p "Fast & Free shipping worldwide" at bounding box center [288, 182] width 125 height 16
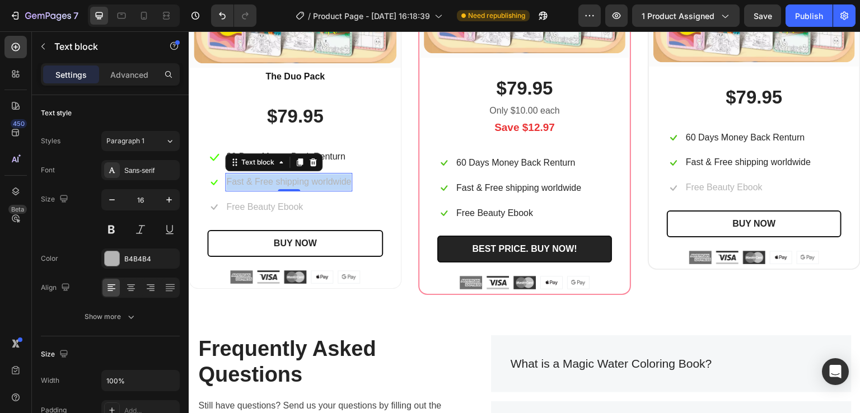
click at [313, 183] on p "Fast & Free shipping worldwide" at bounding box center [288, 182] width 125 height 16
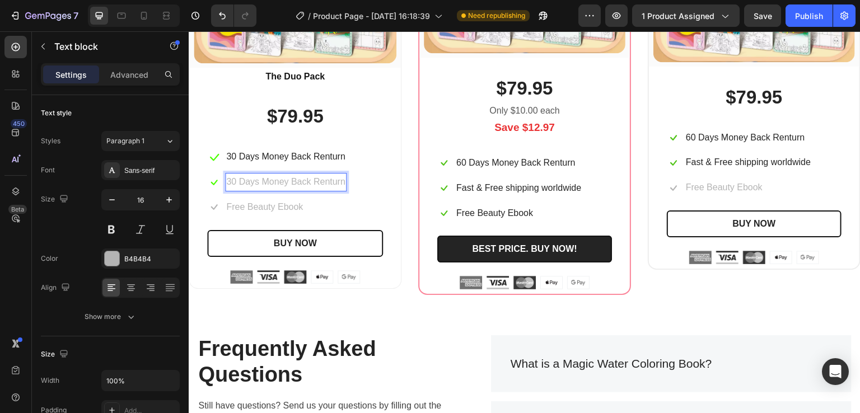
click at [305, 176] on p "30 Days Money Back Renturn" at bounding box center [285, 182] width 119 height 16
click at [105, 262] on div at bounding box center [112, 259] width 15 height 15
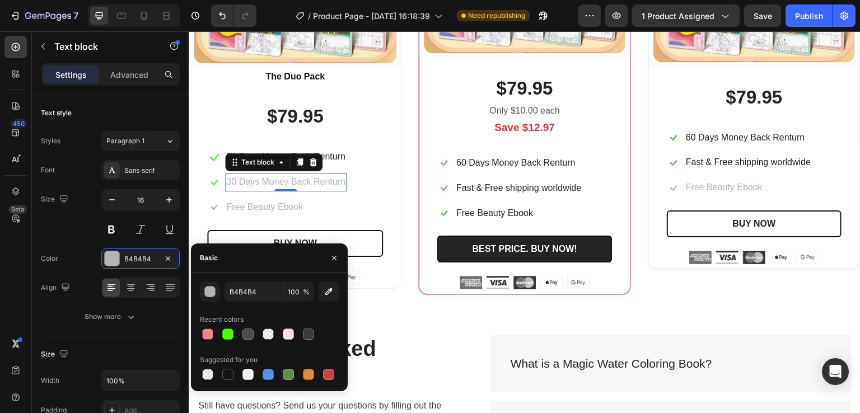
drag, startPoint x: 228, startPoint y: 375, endPoint x: 253, endPoint y: 252, distance: 125.2
click at [228, 375] on div at bounding box center [227, 374] width 11 height 11
type input "151515"
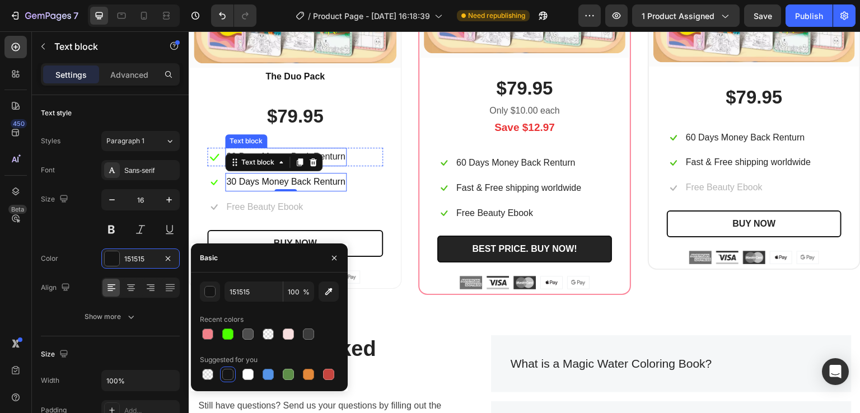
click at [334, 155] on p "30 Days Money Back Renturn" at bounding box center [285, 157] width 119 height 16
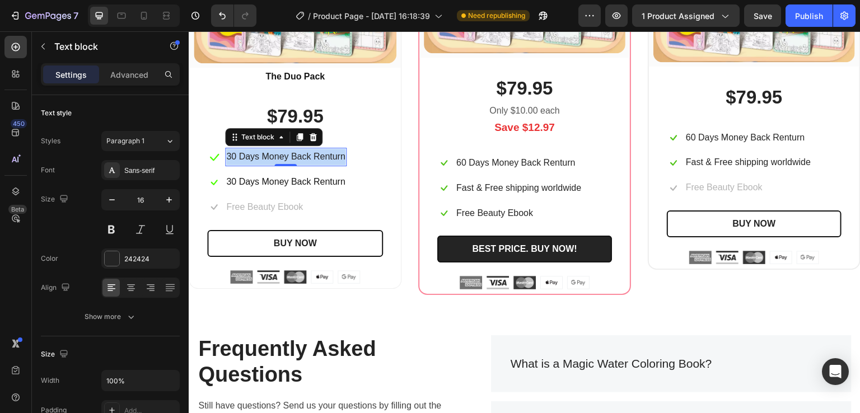
click at [334, 155] on p "30 Days Money Back Renturn" at bounding box center [285, 157] width 119 height 16
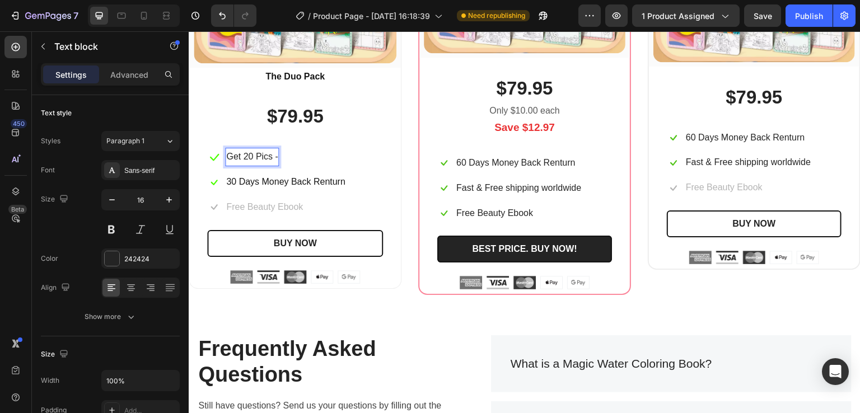
click at [278, 155] on p "Get 20 Pics -" at bounding box center [252, 157] width 52 height 16
click at [277, 203] on p "Free Beauty Ebook" at bounding box center [264, 207] width 77 height 16
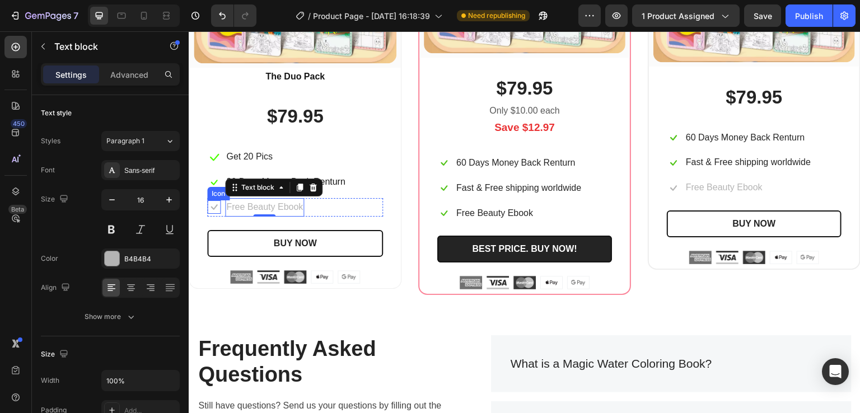
click at [215, 204] on icon at bounding box center [214, 207] width 7 height 6
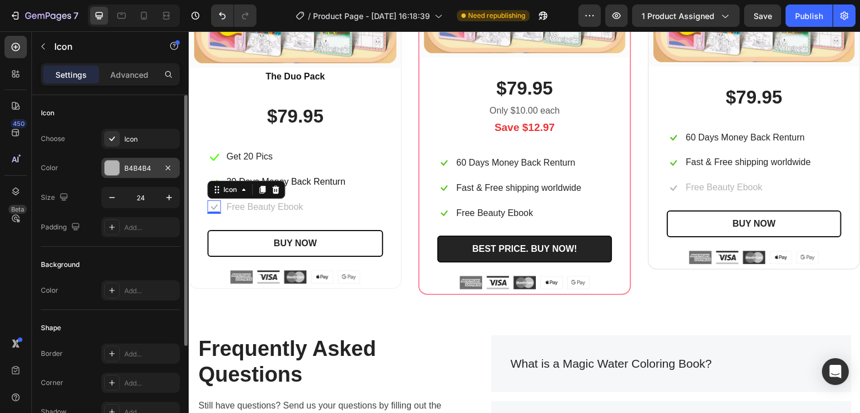
click at [117, 170] on div at bounding box center [112, 168] width 15 height 15
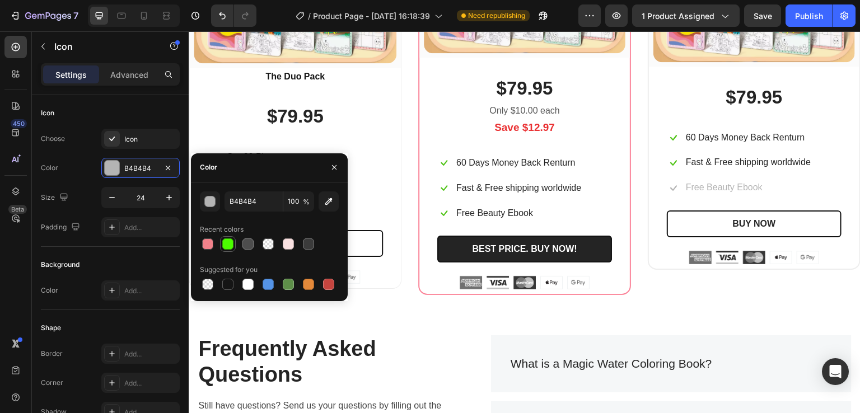
click at [227, 242] on div at bounding box center [227, 244] width 11 height 11
type input "4CFF00"
drag, startPoint x: 332, startPoint y: 167, endPoint x: 109, endPoint y: 168, distance: 222.4
click at [332, 167] on icon "button" at bounding box center [334, 167] width 9 height 9
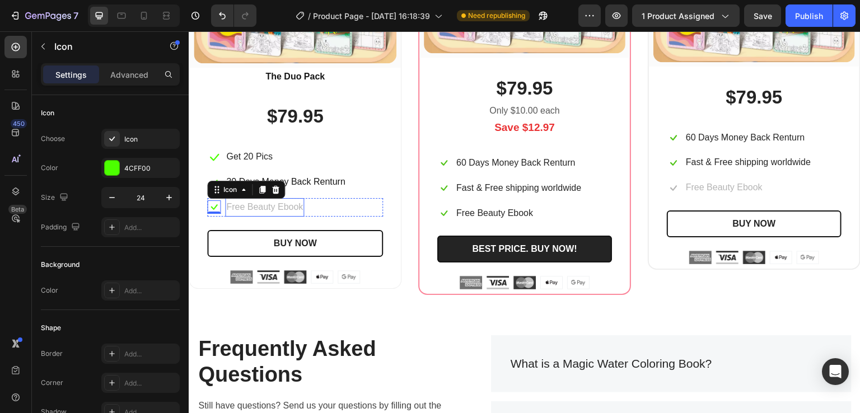
click at [282, 208] on p "Free Beauty Ebook" at bounding box center [264, 207] width 77 height 16
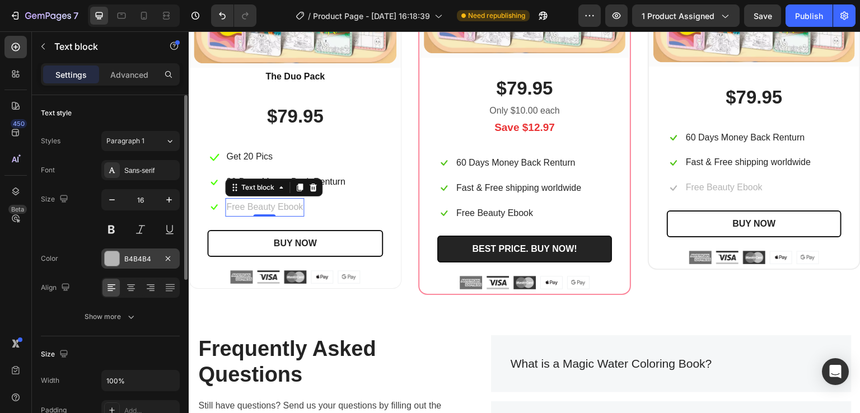
click at [102, 253] on div "B4B4B4" at bounding box center [140, 259] width 78 height 20
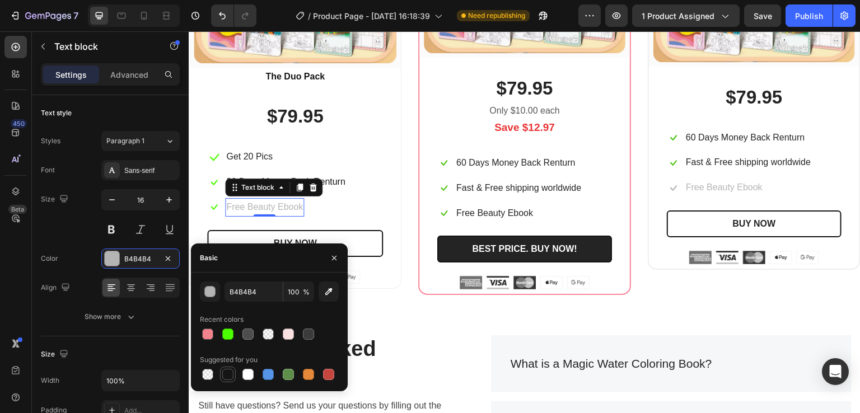
click at [226, 376] on div at bounding box center [227, 374] width 11 height 11
type input "151515"
click at [283, 205] on p "Free Beauty Ebook" at bounding box center [264, 207] width 77 height 16
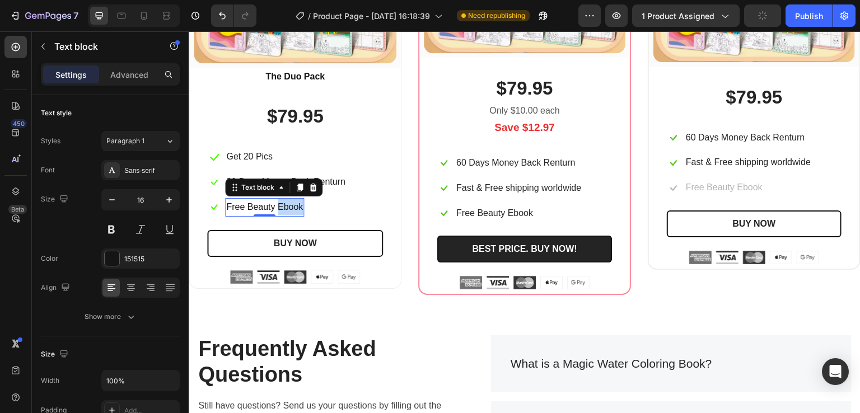
click at [283, 205] on p "Free Beauty Ebook" at bounding box center [264, 207] width 77 height 16
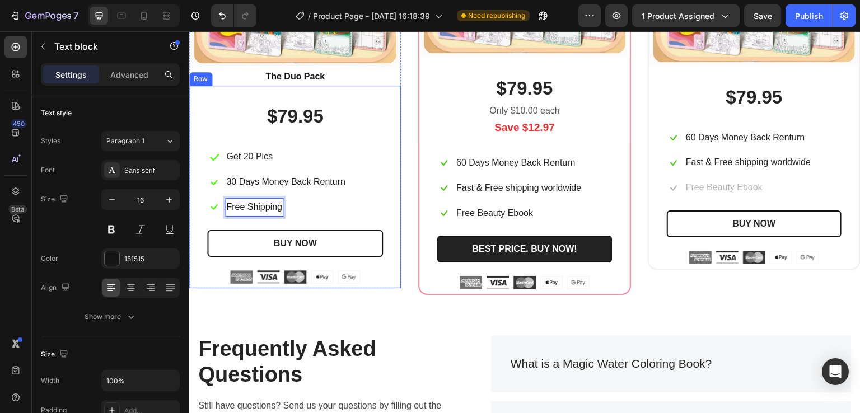
click at [386, 221] on div "$79.95 (P) Price (P) Price Icon Get 20 Pics Text block Row Icon 30 Days Money B…" at bounding box center [295, 187] width 212 height 202
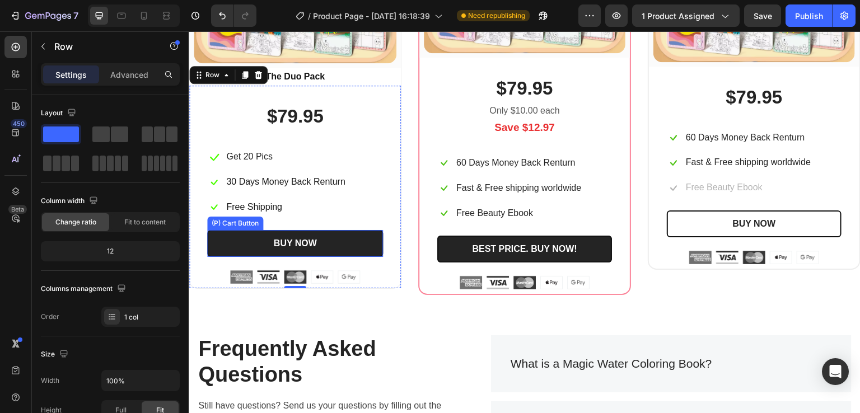
click at [365, 240] on button "BUY NOW" at bounding box center [295, 243] width 176 height 27
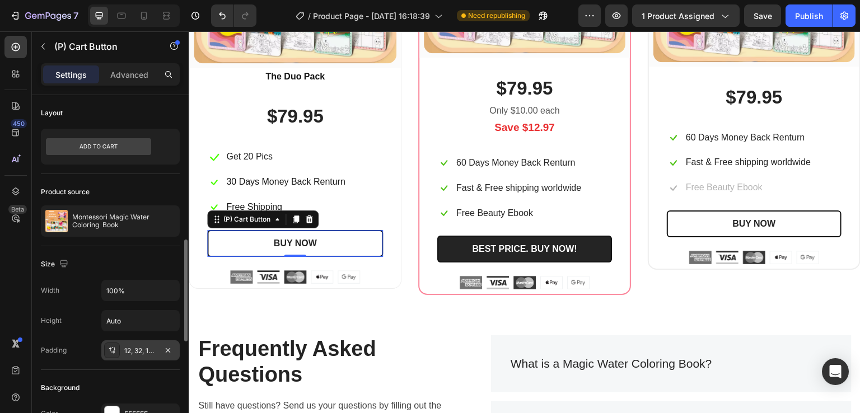
scroll to position [112, 0]
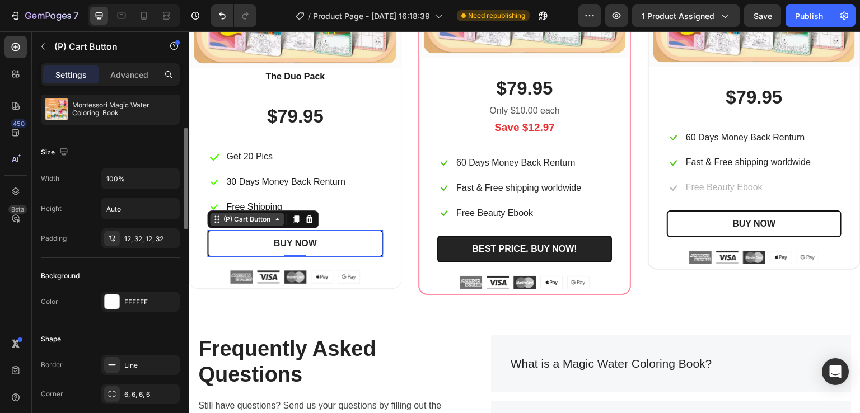
click at [255, 218] on div "(P) Cart Button" at bounding box center [247, 220] width 52 height 10
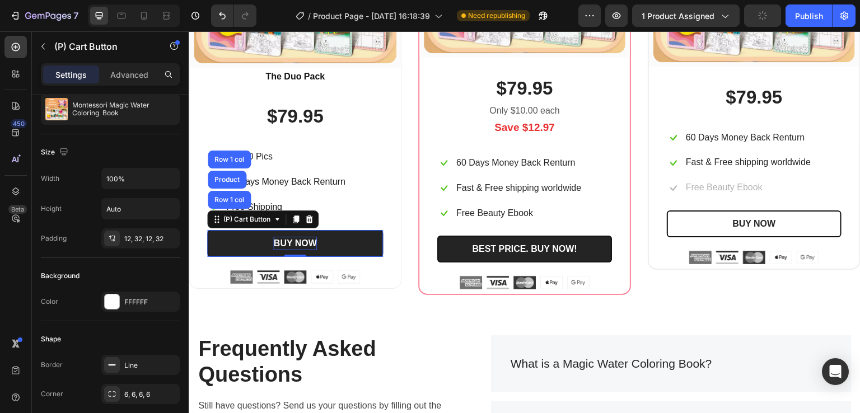
click at [274, 246] on div "BUY NOW" at bounding box center [294, 243] width 43 height 13
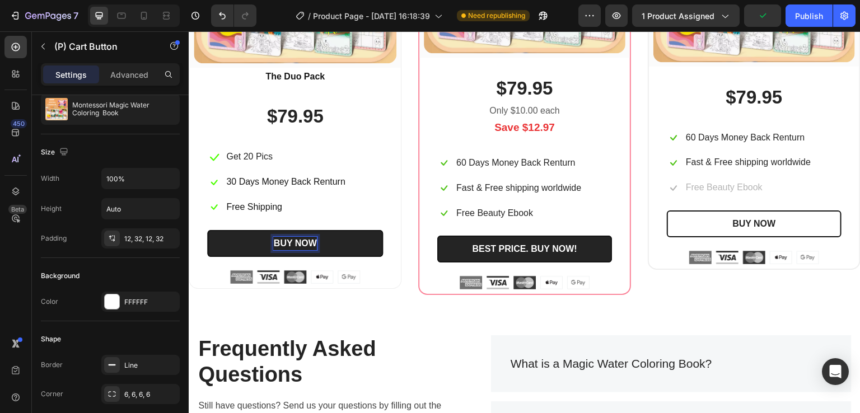
drag, startPoint x: 274, startPoint y: 246, endPoint x: 257, endPoint y: 243, distance: 17.7
click at [257, 243] on button "BUY NOW" at bounding box center [295, 243] width 176 height 27
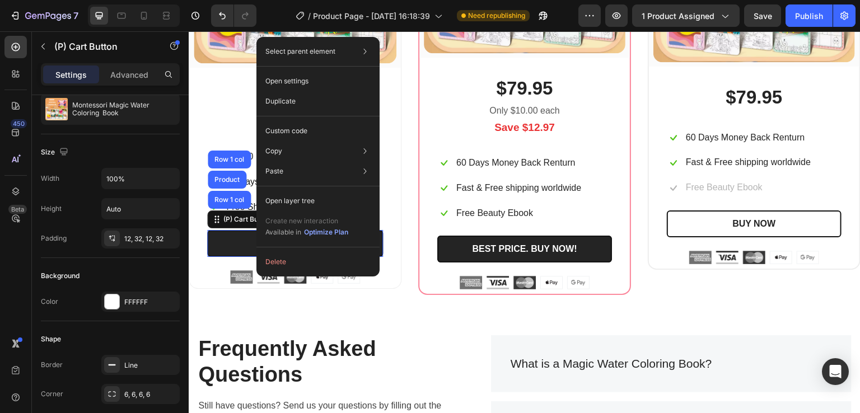
click at [233, 236] on button "BUY NOW" at bounding box center [295, 243] width 176 height 27
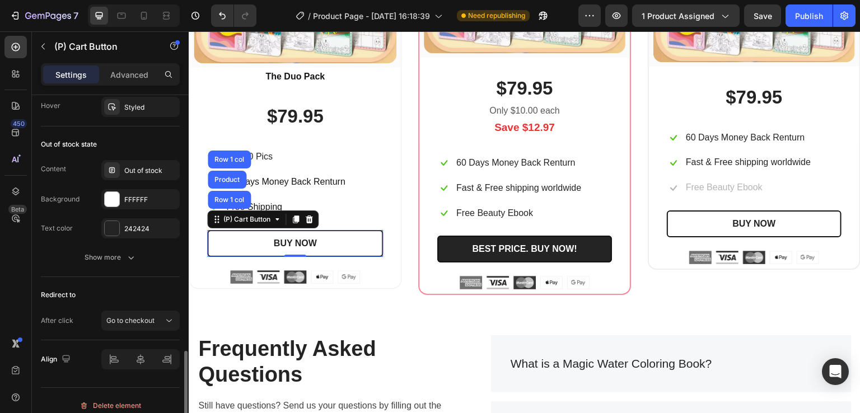
scroll to position [848, 0]
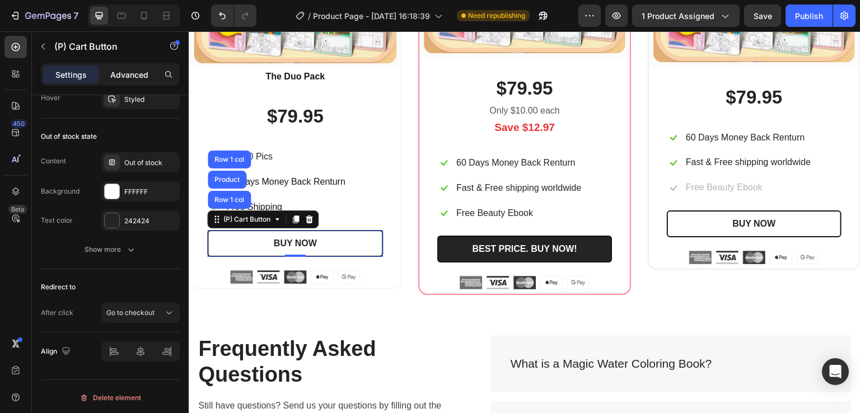
click at [134, 73] on p "Advanced" at bounding box center [129, 75] width 38 height 12
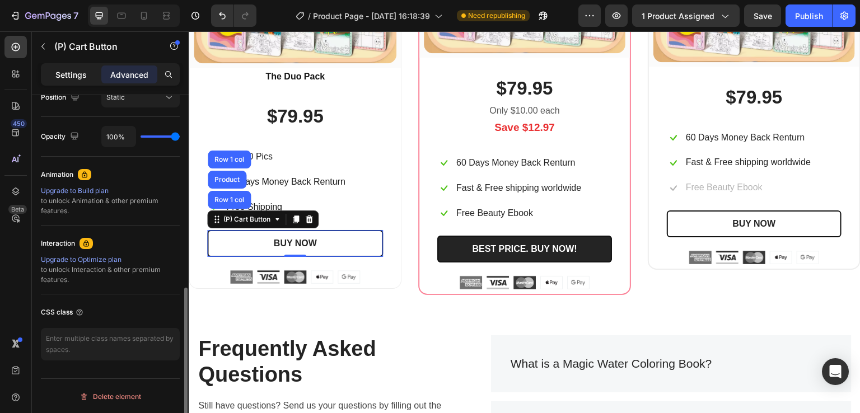
click at [67, 73] on p "Settings" at bounding box center [70, 75] width 31 height 12
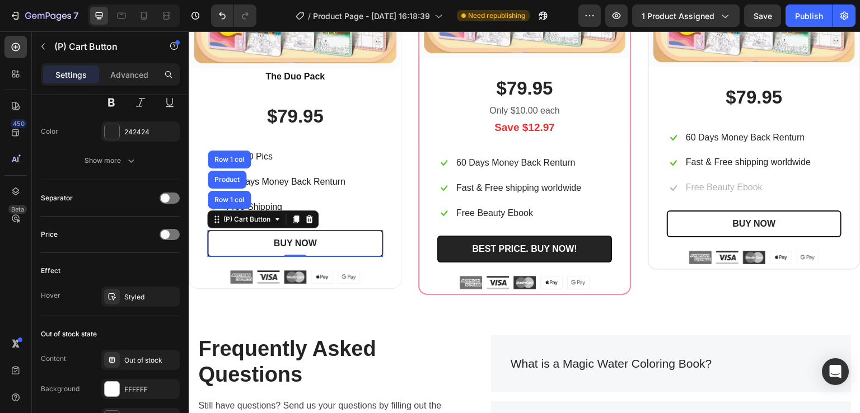
scroll to position [848, 0]
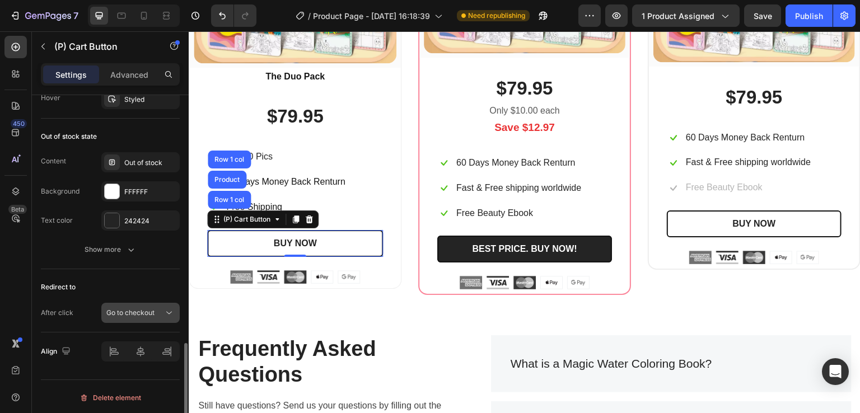
click at [141, 312] on span "Go to checkout" at bounding box center [130, 313] width 48 height 8
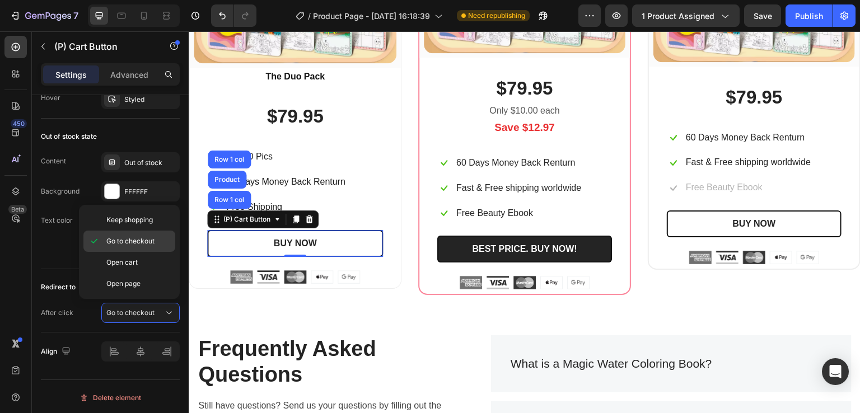
drag, startPoint x: 133, startPoint y: 239, endPoint x: 18, endPoint y: 208, distance: 118.7
click at [133, 239] on span "Go to checkout" at bounding box center [130, 241] width 48 height 10
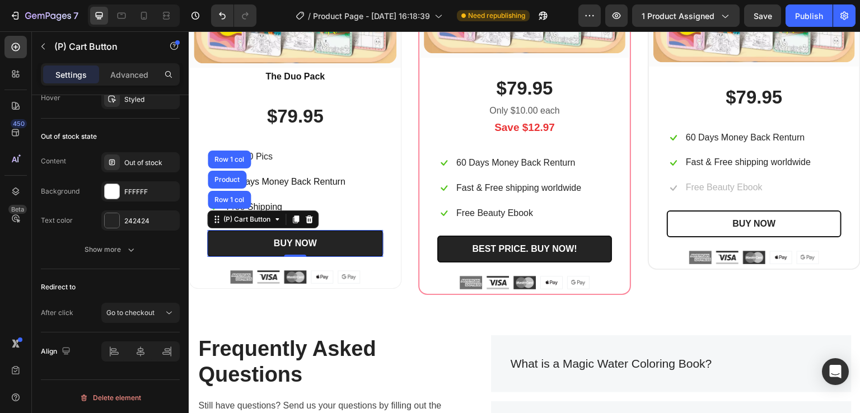
click at [222, 245] on button "BUY NOW" at bounding box center [295, 243] width 176 height 27
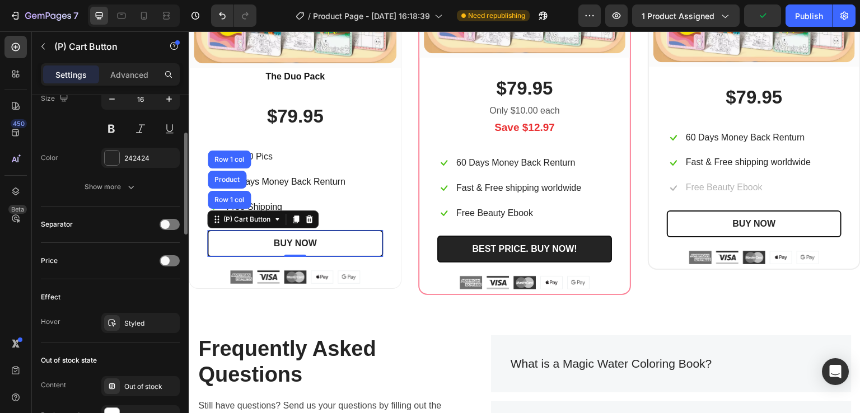
scroll to position [512, 0]
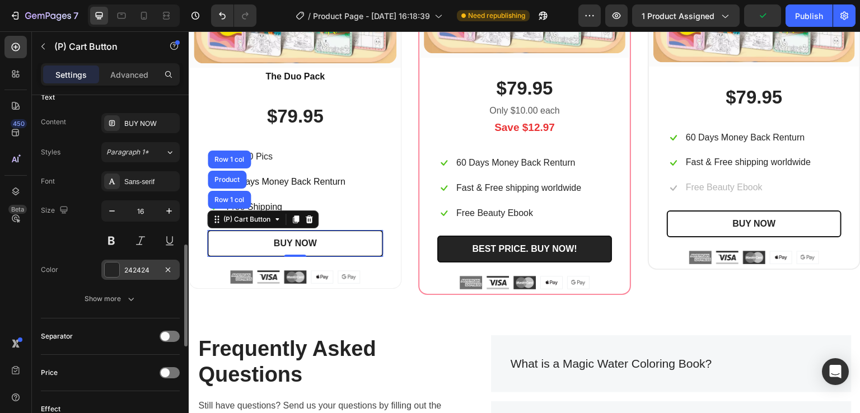
click at [112, 269] on div at bounding box center [112, 270] width 15 height 15
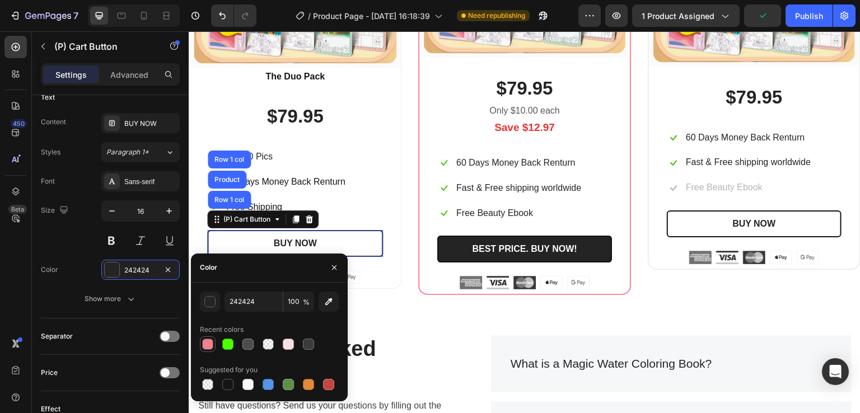
click at [208, 344] on div at bounding box center [207, 344] width 11 height 11
type input "F17B85"
type input "95"
click at [112, 267] on div at bounding box center [112, 270] width 15 height 15
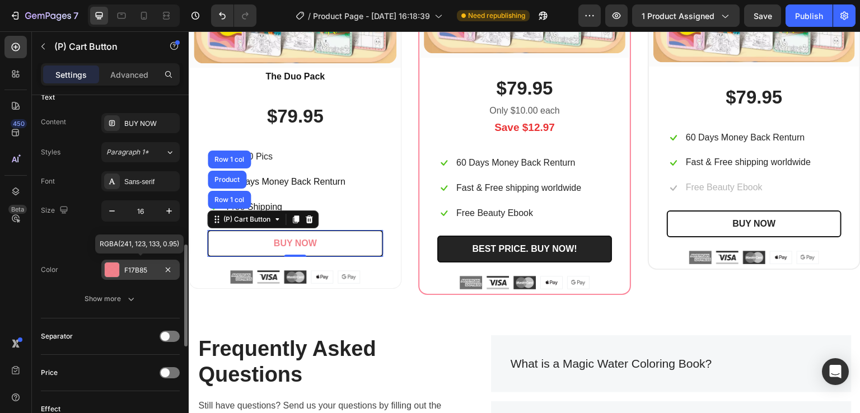
click at [112, 267] on div at bounding box center [112, 270] width 15 height 15
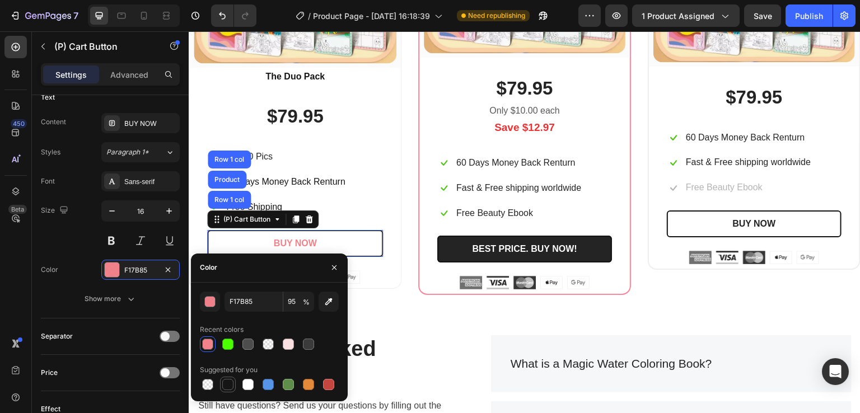
click at [231, 384] on div at bounding box center [227, 384] width 11 height 11
type input "151515"
type input "100"
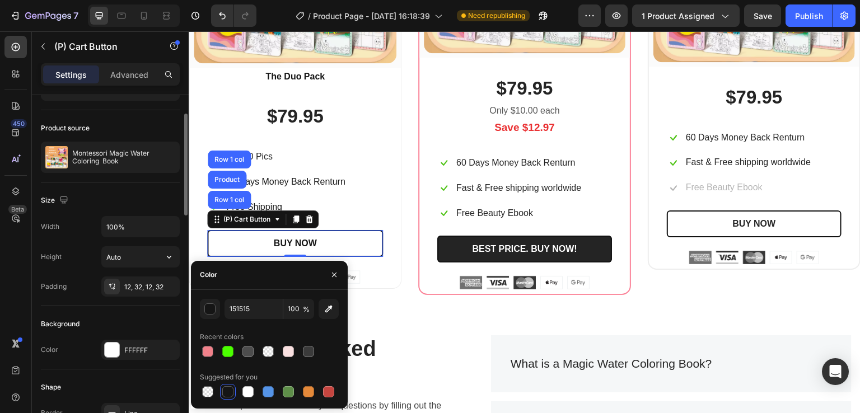
scroll to position [288, 0]
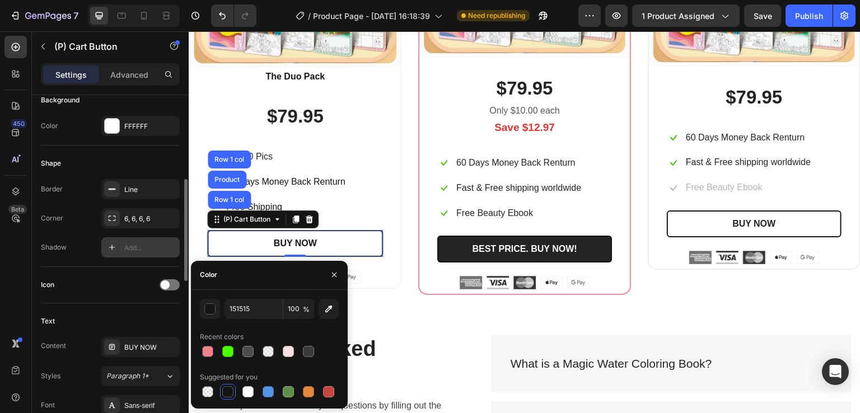
click at [134, 247] on div "Add..." at bounding box center [150, 248] width 53 height 10
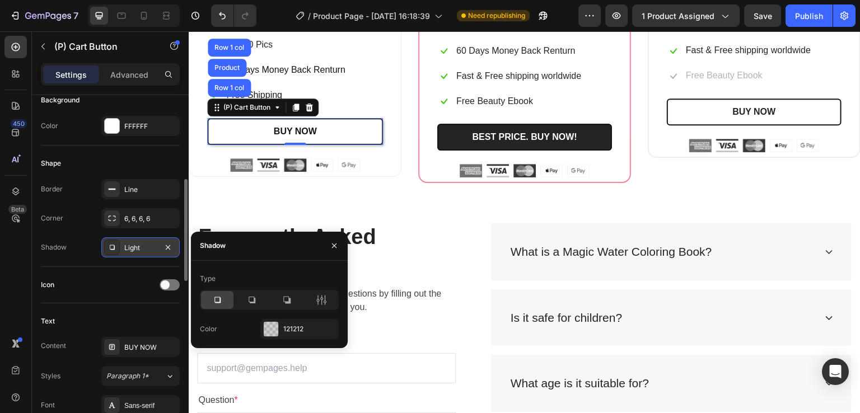
scroll to position [3390, 0]
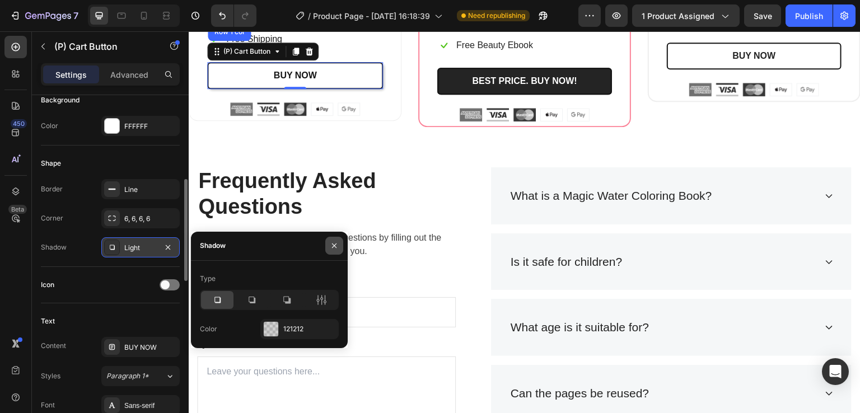
click at [335, 245] on icon "button" at bounding box center [334, 246] width 4 height 4
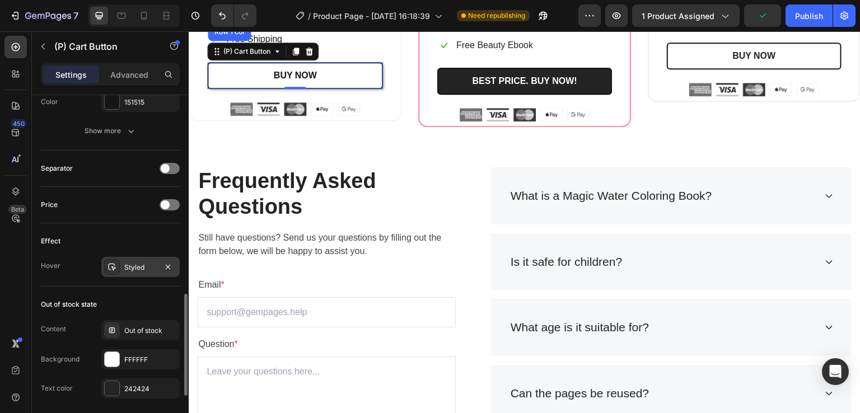
scroll to position [736, 0]
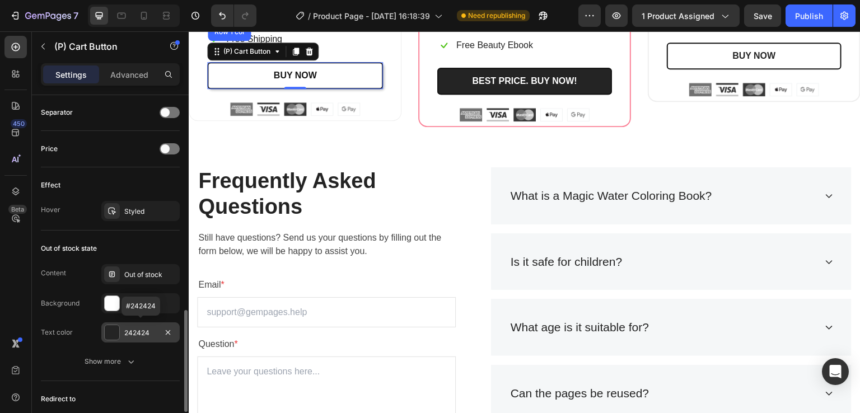
click at [111, 332] on div at bounding box center [112, 332] width 15 height 15
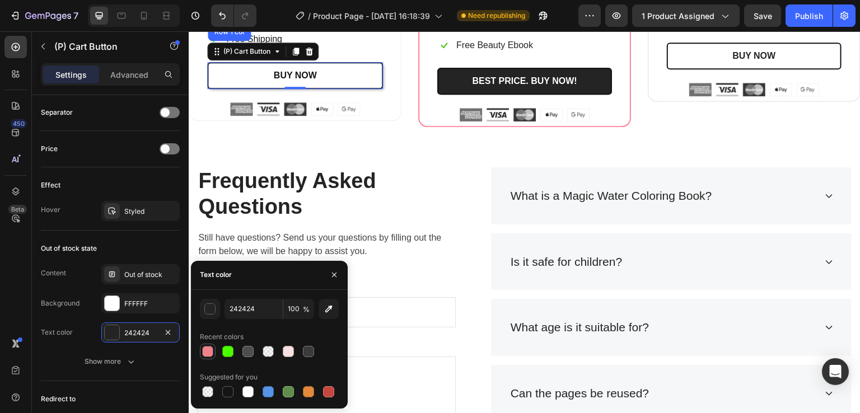
drag, startPoint x: 208, startPoint y: 350, endPoint x: 72, endPoint y: 124, distance: 264.1
click at [208, 350] on div at bounding box center [207, 351] width 11 height 11
type input "F17B85"
type input "95"
click at [267, 350] on div at bounding box center [268, 351] width 11 height 11
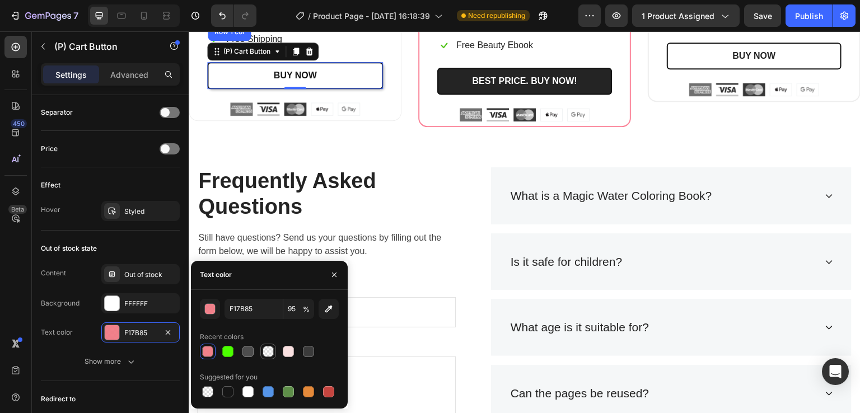
type input "F9E0E0"
type input "0"
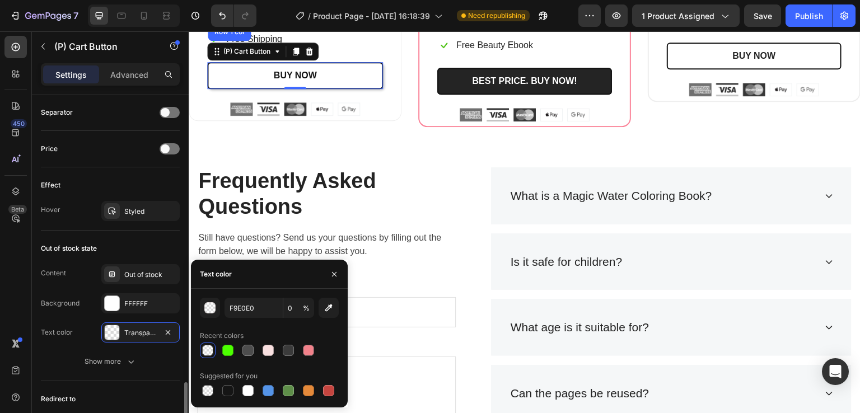
scroll to position [848, 0]
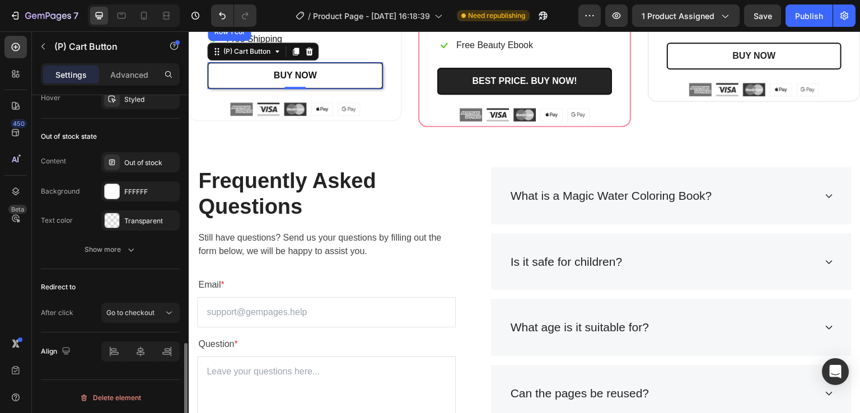
click at [133, 269] on div "Redirect to After click Go to checkout" at bounding box center [110, 300] width 139 height 63
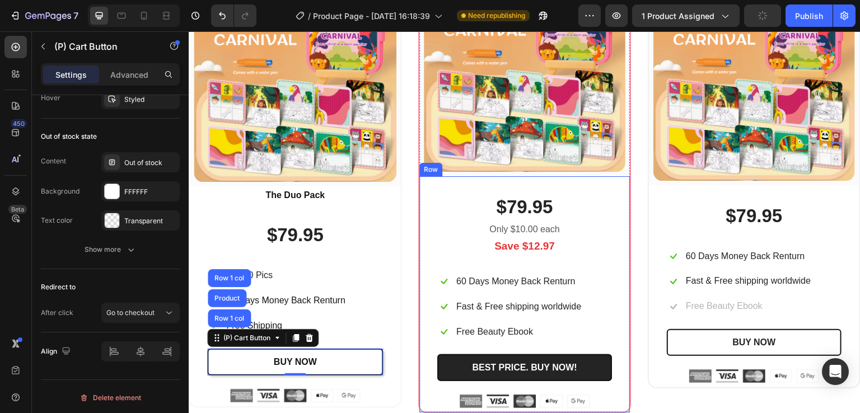
scroll to position [3110, 0]
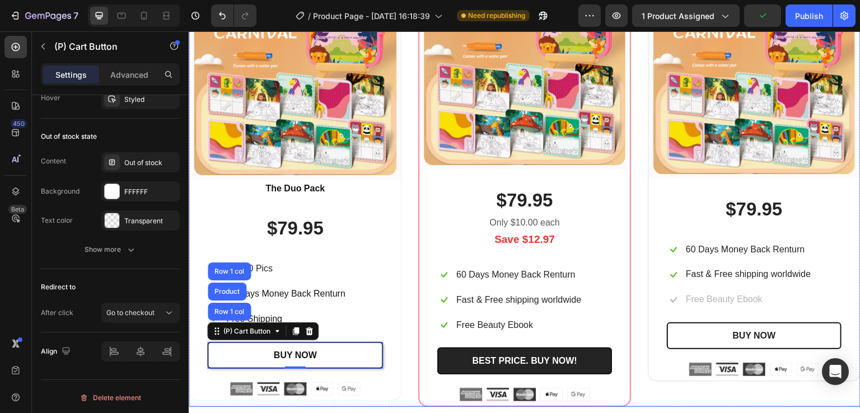
click at [411, 166] on div "(P) Images & Gallery Row The Duo Pack Text Block $79.95 (P) Price (P) Price Ico…" at bounding box center [525, 183] width 672 height 450
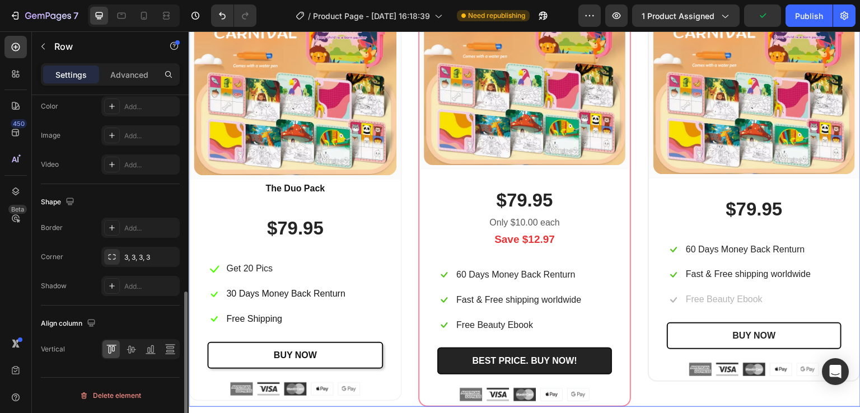
scroll to position [0, 0]
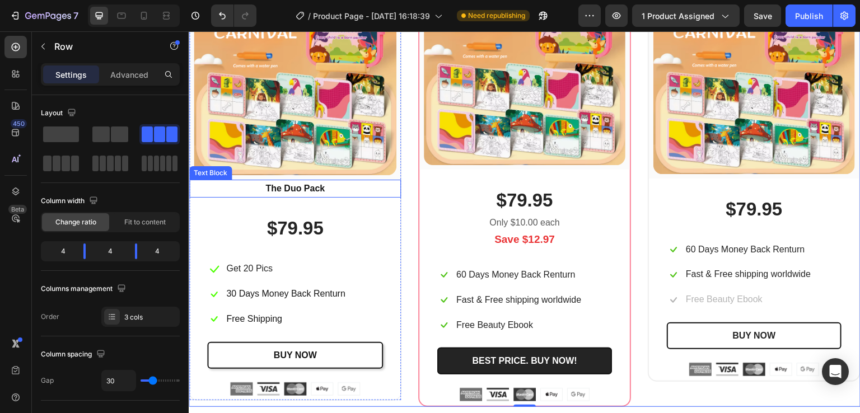
click at [301, 186] on p "The Duo Pack" at bounding box center [294, 189] width 209 height 16
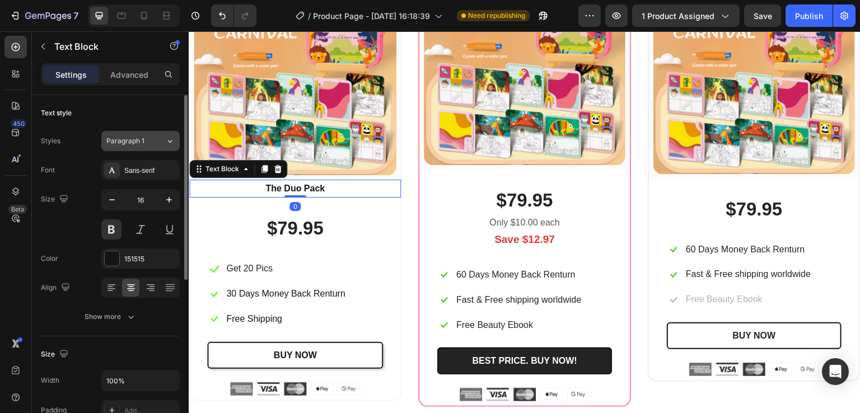
click at [147, 145] on div "Paragraph 1" at bounding box center [128, 141] width 45 height 10
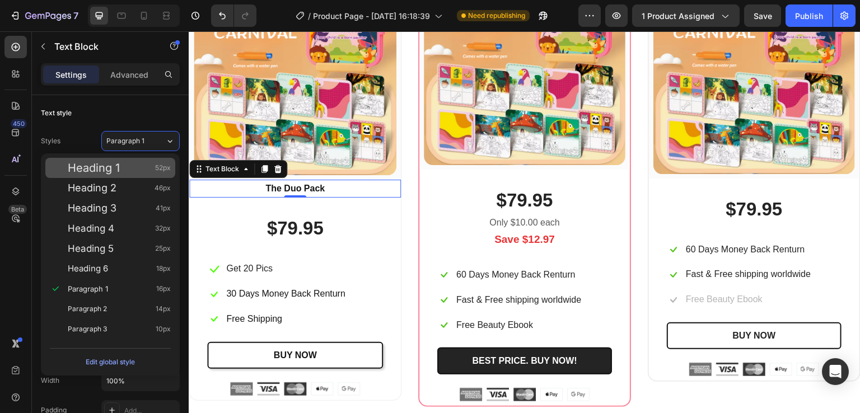
click at [110, 174] on span "Heading 1" at bounding box center [94, 167] width 52 height 11
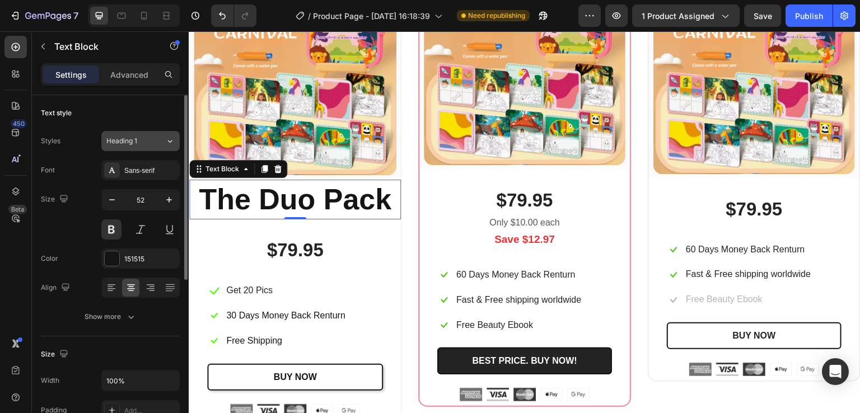
click at [146, 145] on div "Heading 1" at bounding box center [128, 141] width 45 height 10
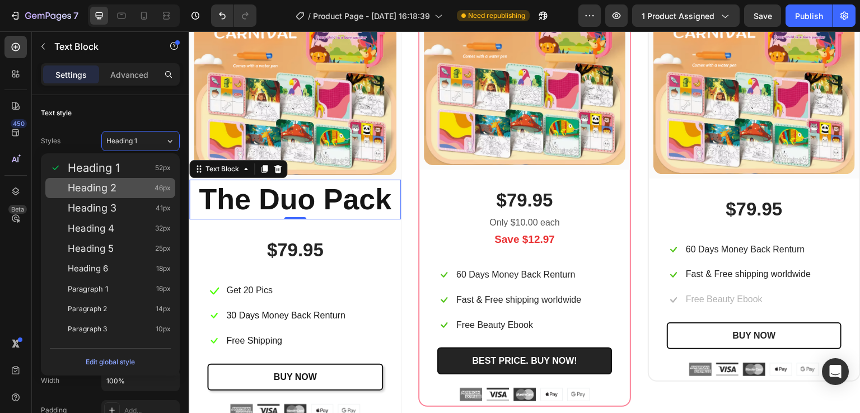
click at [109, 190] on span "Heading 2" at bounding box center [92, 188] width 49 height 11
type input "46"
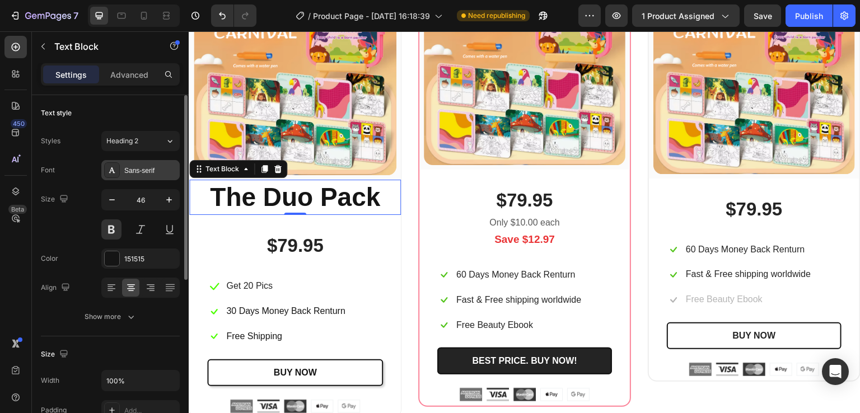
click at [139, 170] on div "Sans-serif" at bounding box center [150, 171] width 53 height 10
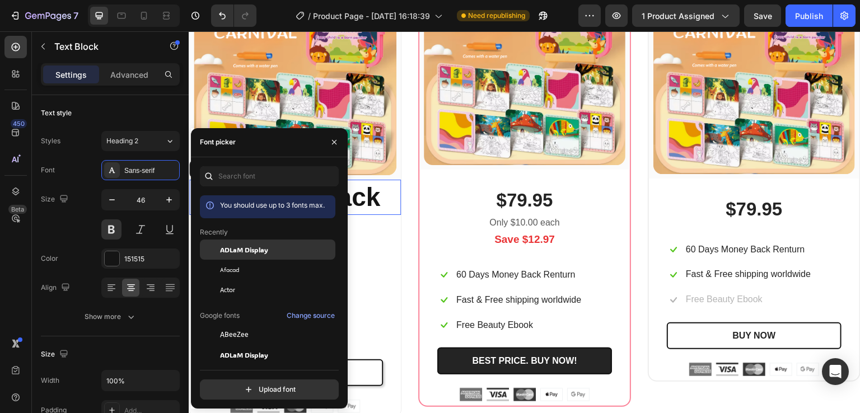
click at [234, 252] on span "ADLaM Display" at bounding box center [244, 250] width 48 height 10
click at [406, 203] on div "(P) Images & Gallery Row The Duo Pack Text Block 0 $79.95 (P) Price (P) Price I…" at bounding box center [525, 188] width 672 height 460
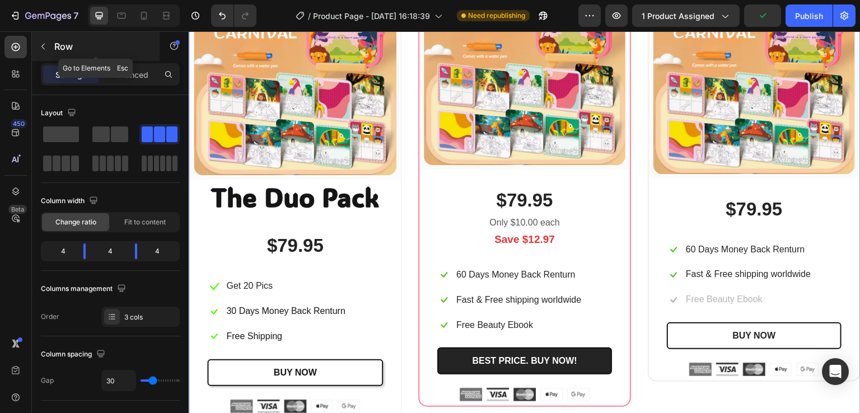
click at [43, 47] on icon "button" at bounding box center [43, 46] width 9 height 9
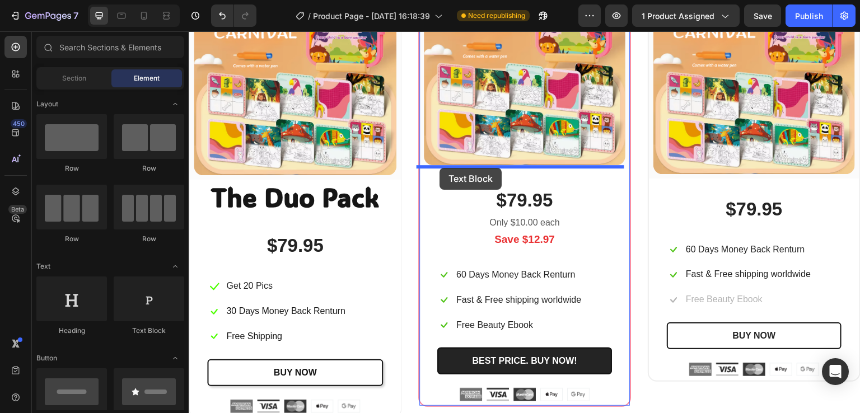
drag, startPoint x: 302, startPoint y: 234, endPoint x: 440, endPoint y: 168, distance: 152.3
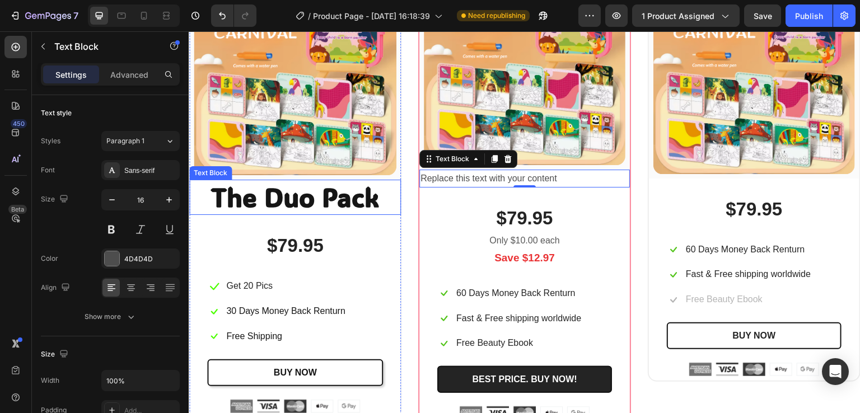
click at [292, 195] on p "The Duo Pack" at bounding box center [294, 198] width 209 height 34
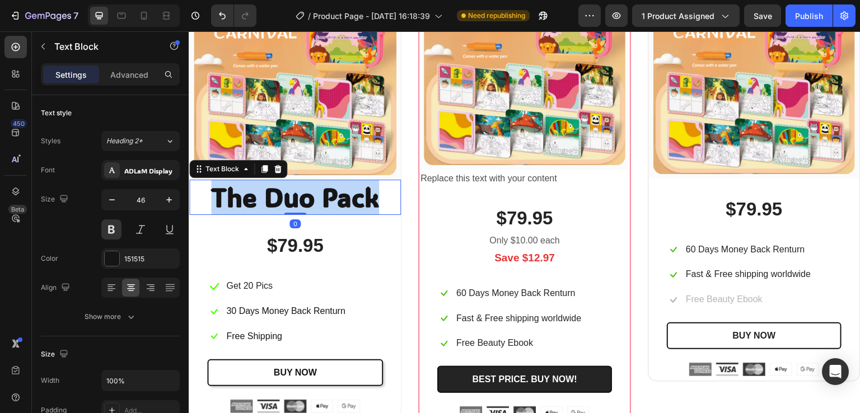
click at [292, 195] on p "The Duo Pack" at bounding box center [294, 198] width 209 height 34
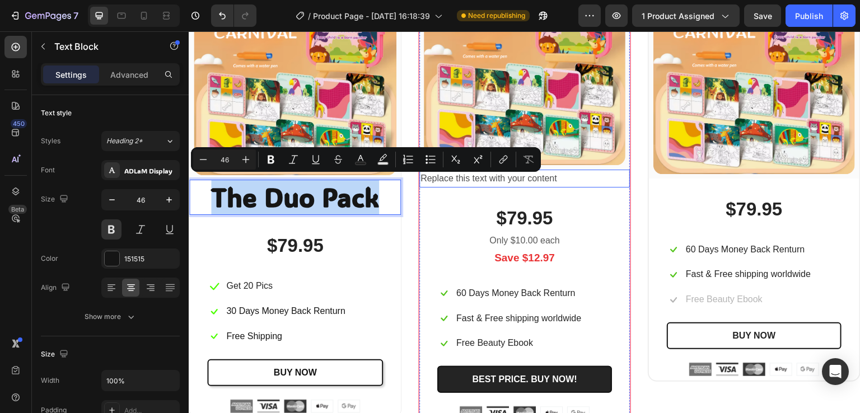
click at [499, 179] on div "Replace this text with your content" at bounding box center [525, 179] width 211 height 18
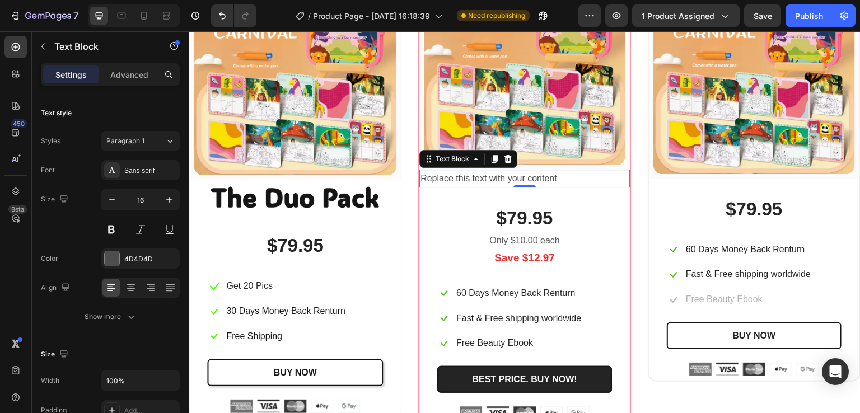
click at [499, 179] on div "Replace this text with your content" at bounding box center [525, 179] width 211 height 18
click at [499, 179] on p "Replace this text with your content" at bounding box center [525, 179] width 208 height 16
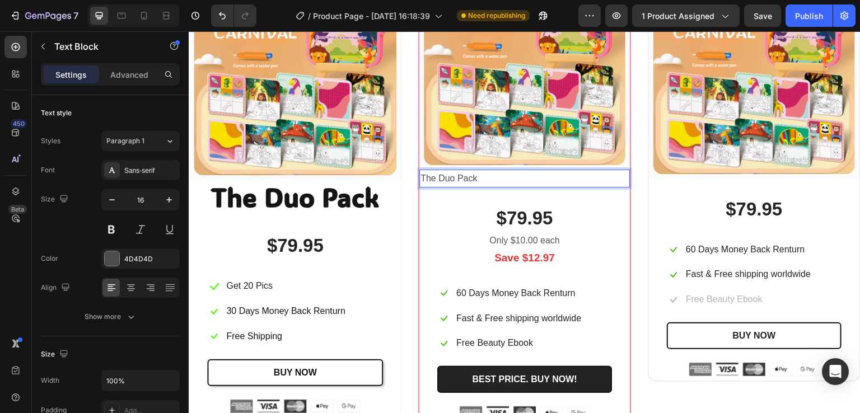
click at [445, 174] on p "The Duo Pack" at bounding box center [525, 179] width 208 height 16
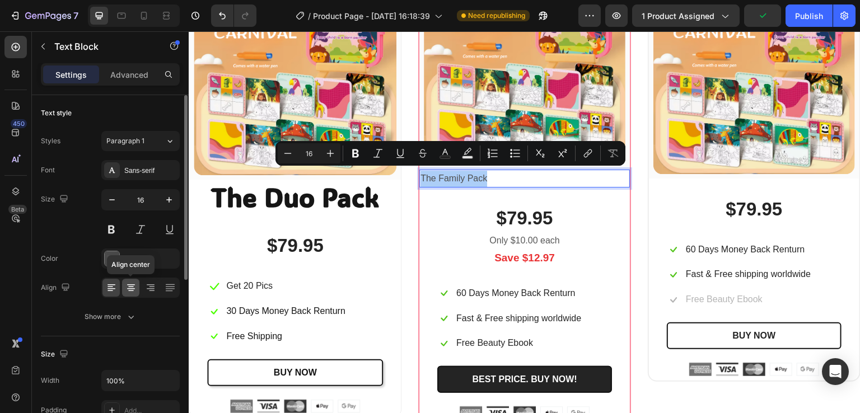
click at [129, 283] on icon at bounding box center [130, 287] width 11 height 11
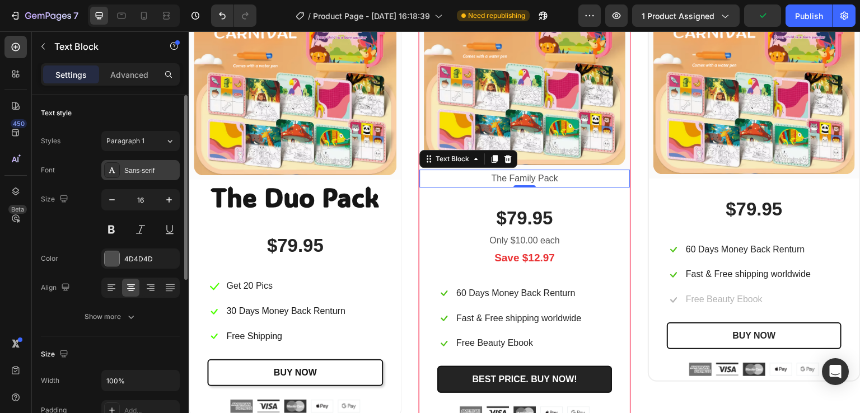
click at [139, 170] on div "Sans-serif" at bounding box center [150, 171] width 53 height 10
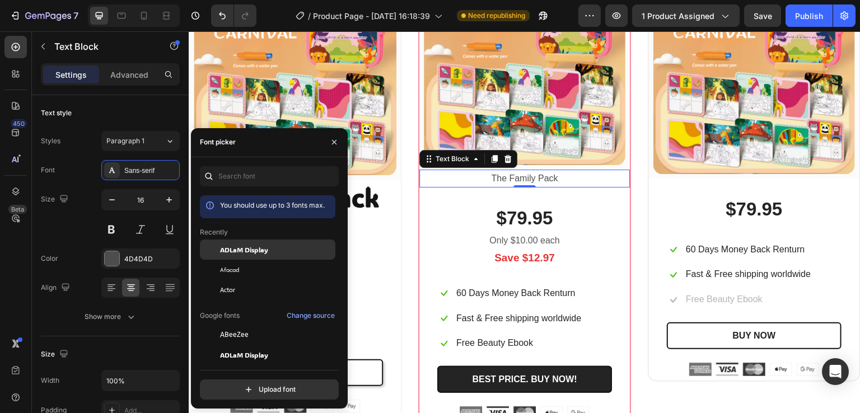
click at [241, 252] on span "ADLaM Display" at bounding box center [244, 250] width 48 height 10
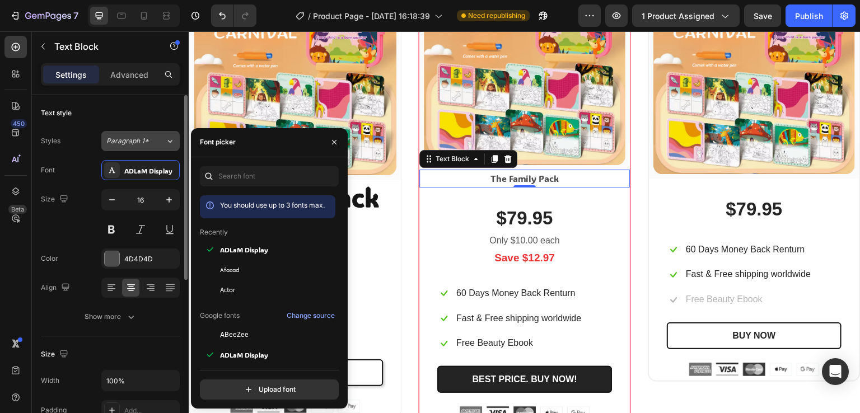
click at [165, 136] on icon at bounding box center [170, 141] width 10 height 11
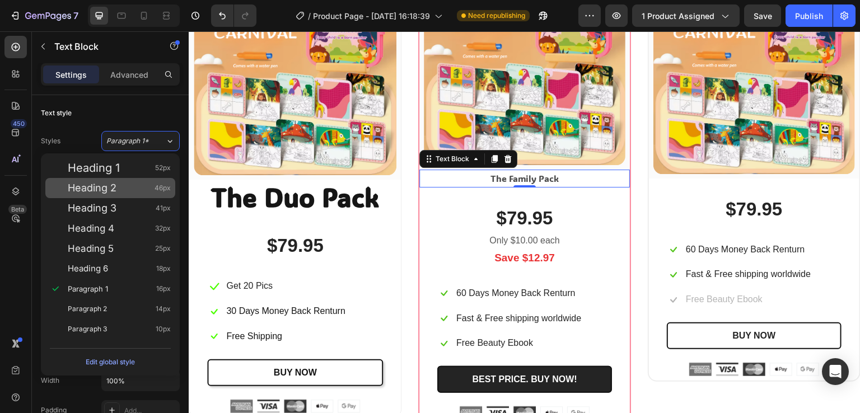
click at [137, 190] on div "Heading 2 46px" at bounding box center [119, 188] width 103 height 11
type input "46"
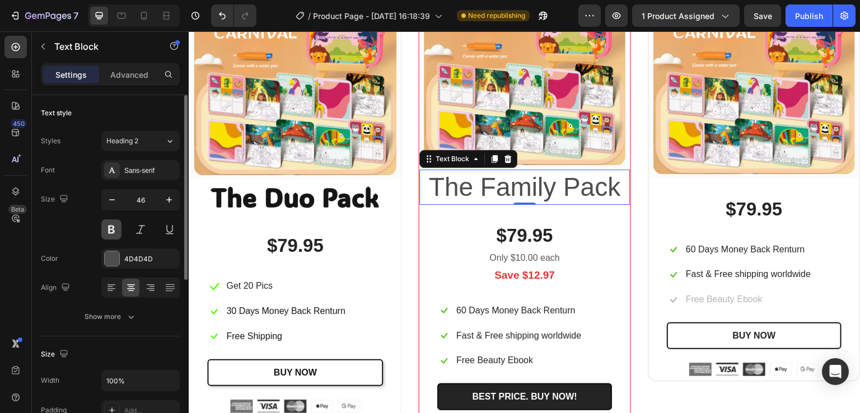
click at [114, 230] on button at bounding box center [111, 230] width 20 height 20
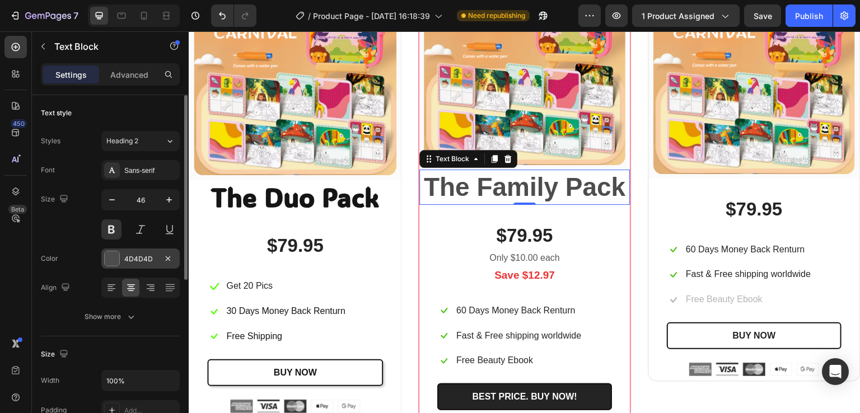
click at [108, 258] on div at bounding box center [112, 259] width 15 height 15
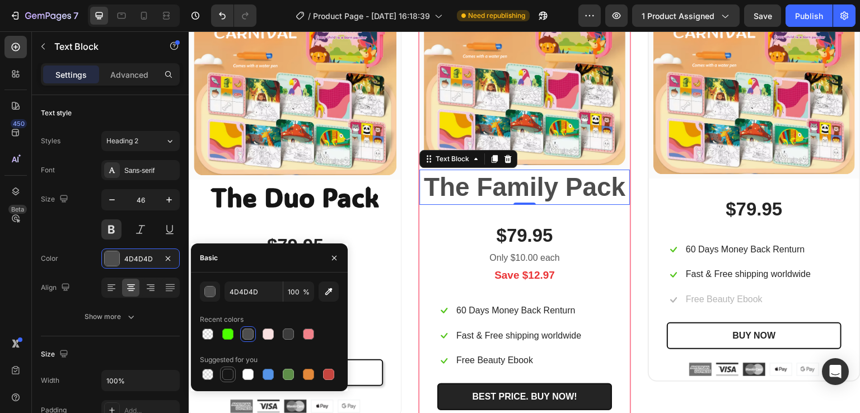
drag, startPoint x: 224, startPoint y: 374, endPoint x: 253, endPoint y: 266, distance: 112.5
click at [224, 374] on div at bounding box center [227, 374] width 11 height 11
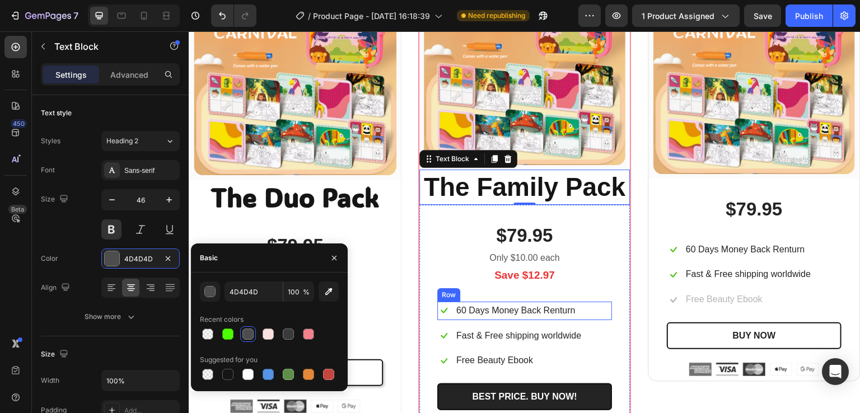
type input "151515"
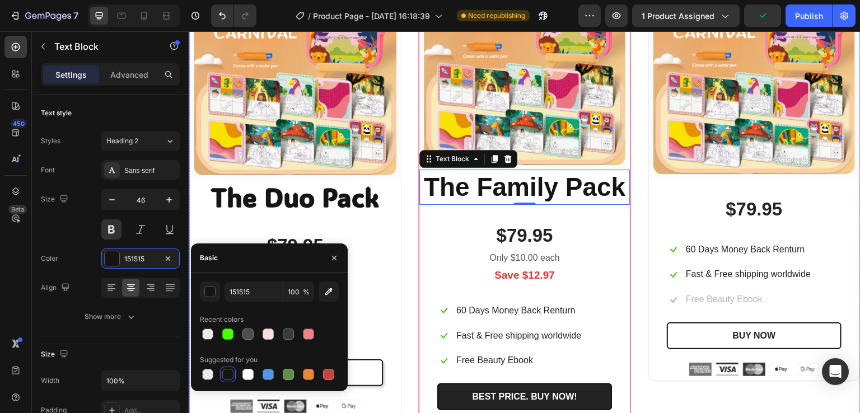
click at [631, 221] on div "(P) Images & Gallery Row The Duo Pack Text Block $79.95 (P) Price (P) Price Ico…" at bounding box center [525, 201] width 672 height 486
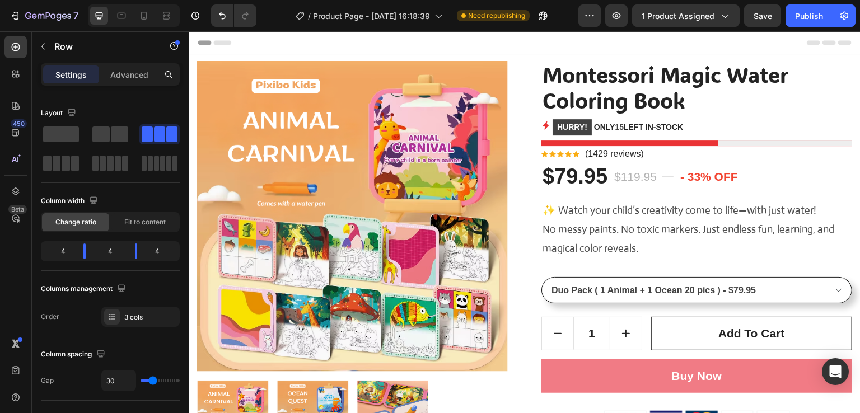
scroll to position [168, 0]
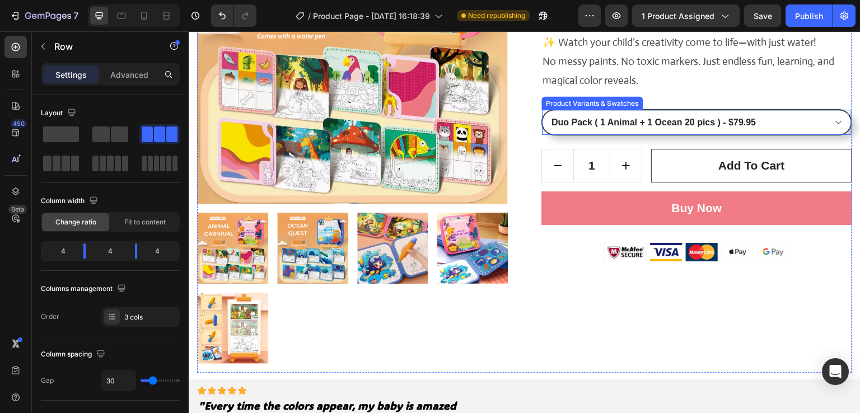
click at [643, 115] on select "Duo Pack ( 1 Animal + 1 Ocean 20 pics ) - $79.95 Family Pack ( 2 Animal + 2 Oce…" at bounding box center [697, 122] width 310 height 25
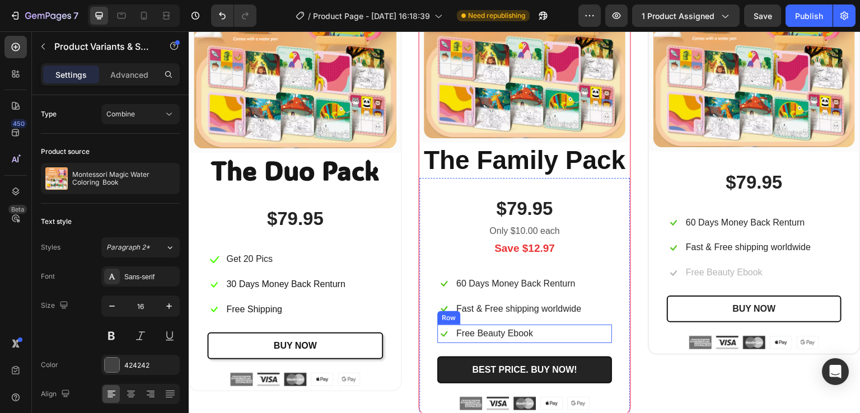
scroll to position [3193, 0]
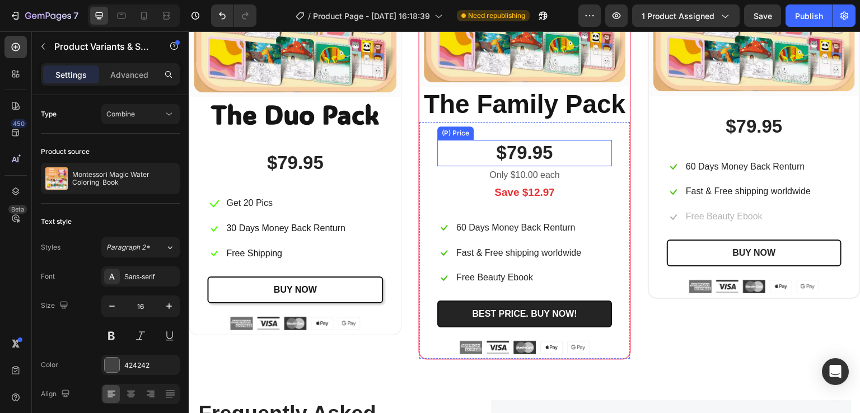
click at [514, 148] on div "$79.95" at bounding box center [524, 153] width 175 height 26
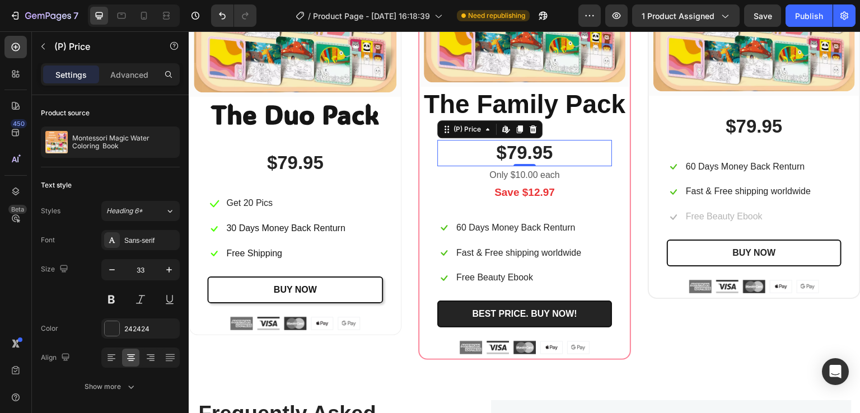
click at [514, 148] on div "$79.95" at bounding box center [524, 153] width 175 height 26
click at [506, 148] on div "$79.95" at bounding box center [524, 153] width 175 height 26
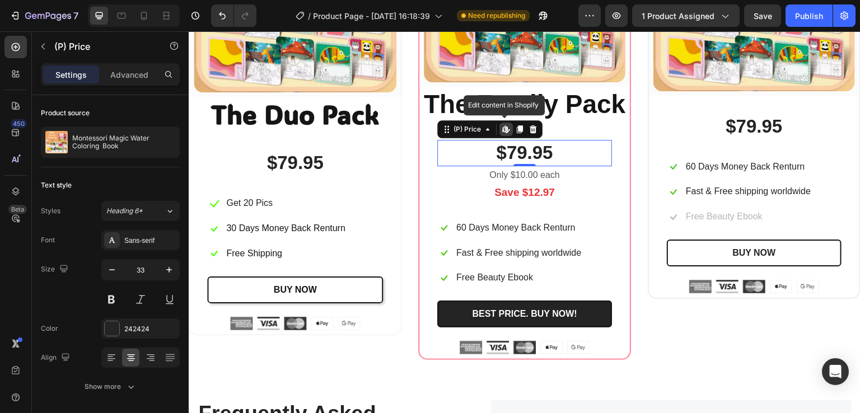
click at [541, 152] on div "$79.95" at bounding box center [524, 153] width 175 height 26
click at [602, 202] on div "$79.95 (P) Price Edit content in Shopify 0 (P) Price Edit content in Shopify 0 …" at bounding box center [524, 247] width 175 height 215
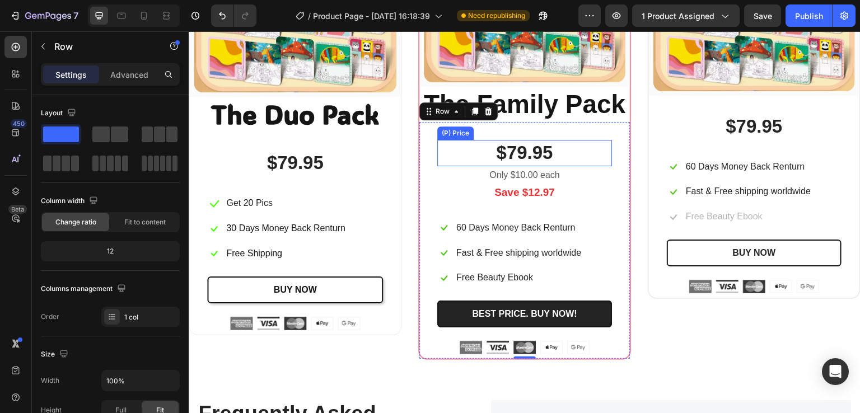
click at [538, 152] on div "$79.95" at bounding box center [524, 153] width 175 height 26
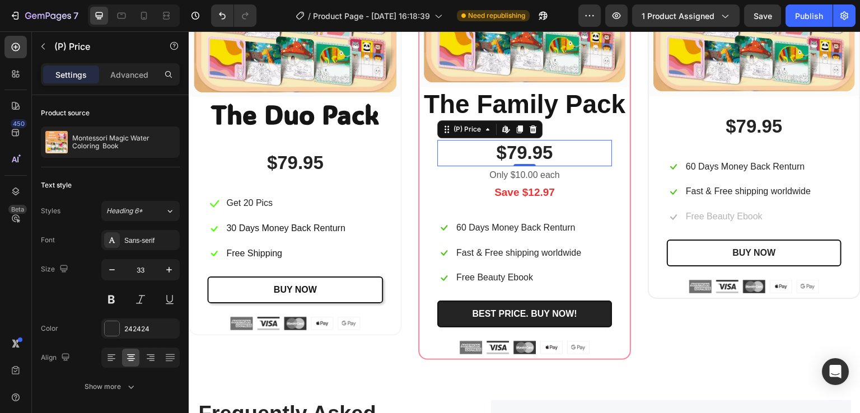
click at [538, 152] on div "$79.95" at bounding box center [524, 153] width 175 height 26
click at [540, 152] on div "$79.95" at bounding box center [524, 153] width 175 height 26
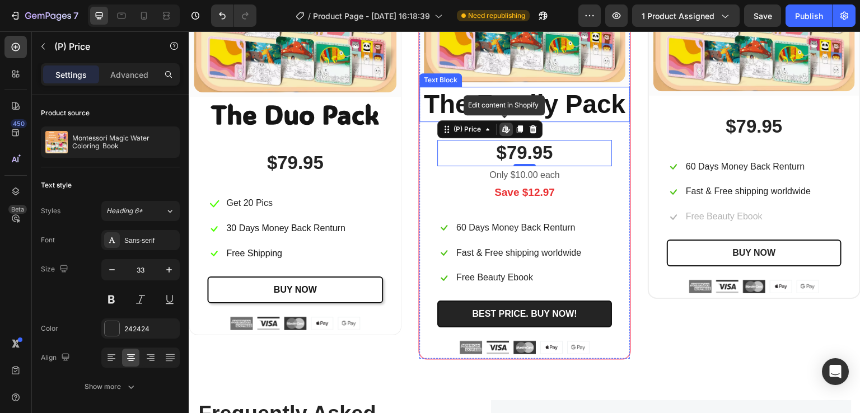
click at [490, 104] on p "The Family Pack" at bounding box center [525, 105] width 208 height 34
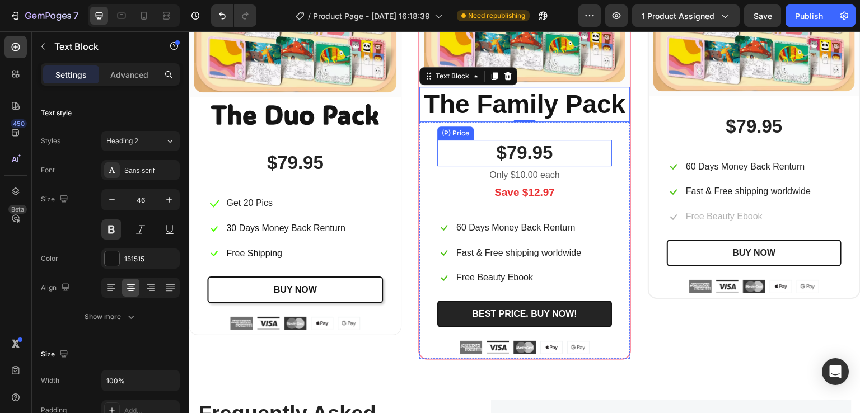
click at [509, 155] on div "$79.95" at bounding box center [524, 153] width 175 height 26
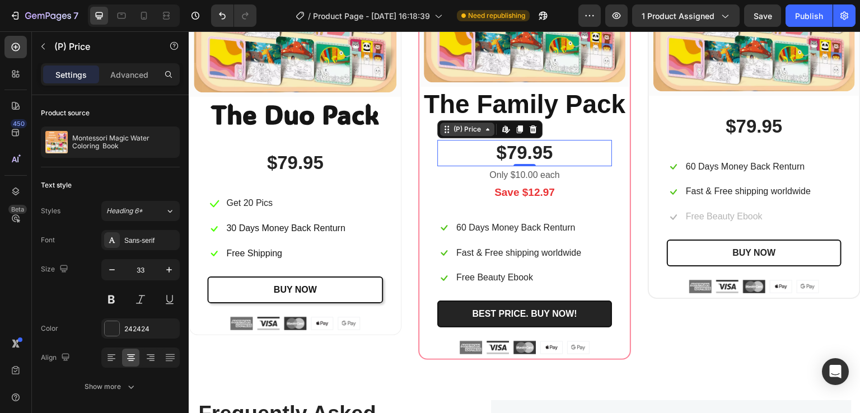
click at [479, 131] on div "(P) Price" at bounding box center [467, 129] width 32 height 10
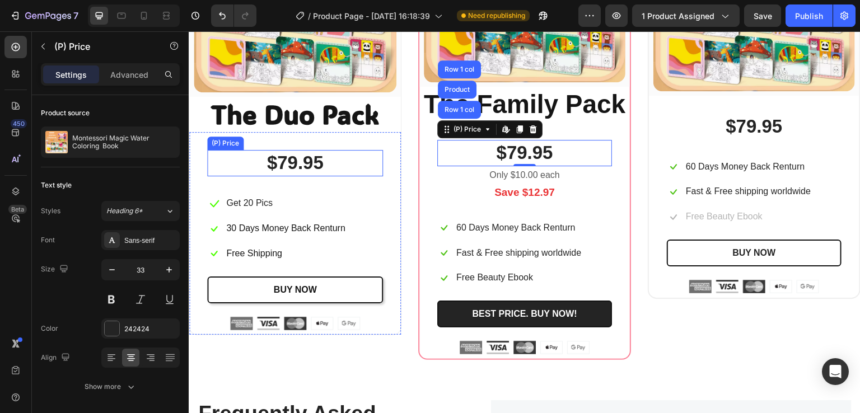
click at [324, 167] on div "$79.95" at bounding box center [295, 163] width 176 height 26
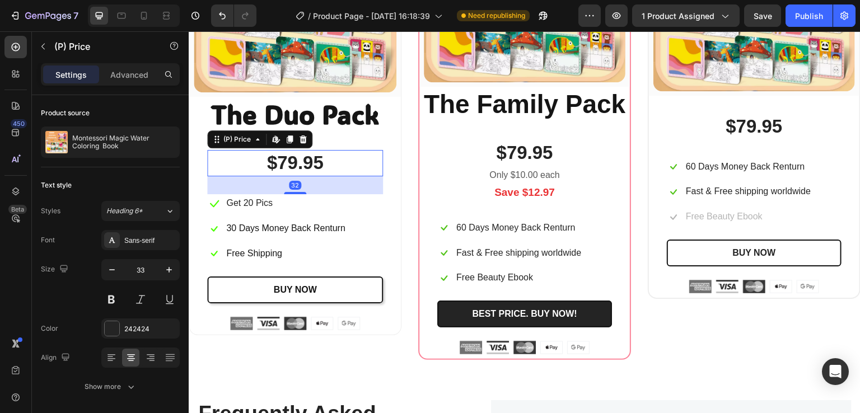
click at [324, 167] on div "$79.95" at bounding box center [295, 163] width 176 height 26
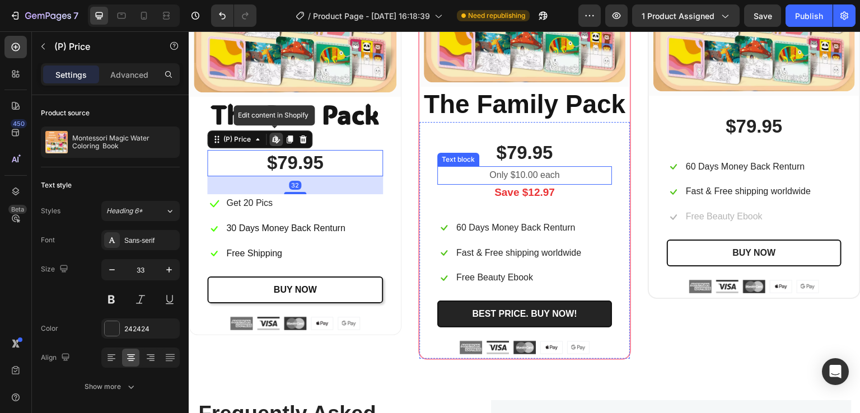
click at [516, 152] on div "$79.95" at bounding box center [524, 153] width 175 height 26
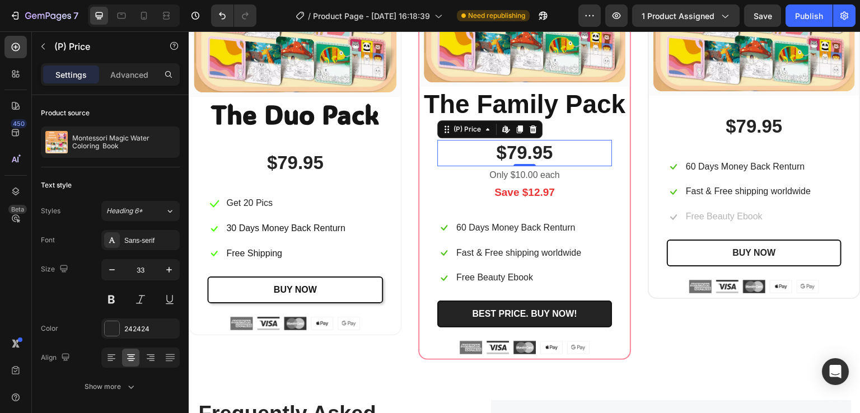
click at [516, 152] on div "$79.95" at bounding box center [524, 153] width 175 height 26
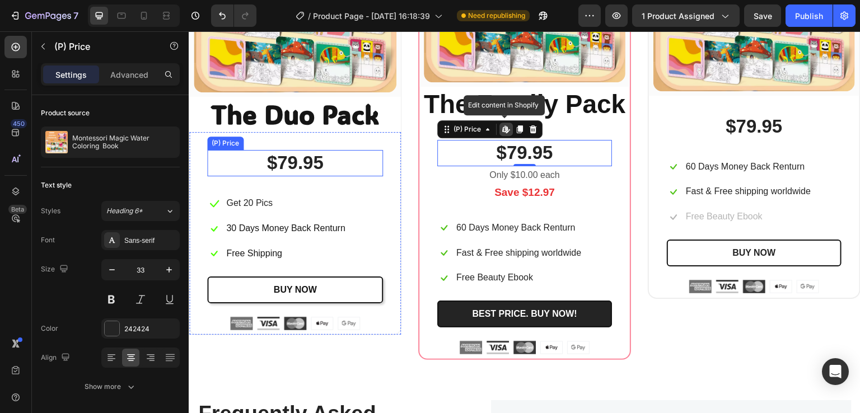
click at [323, 159] on div "$79.95" at bounding box center [295, 163] width 176 height 26
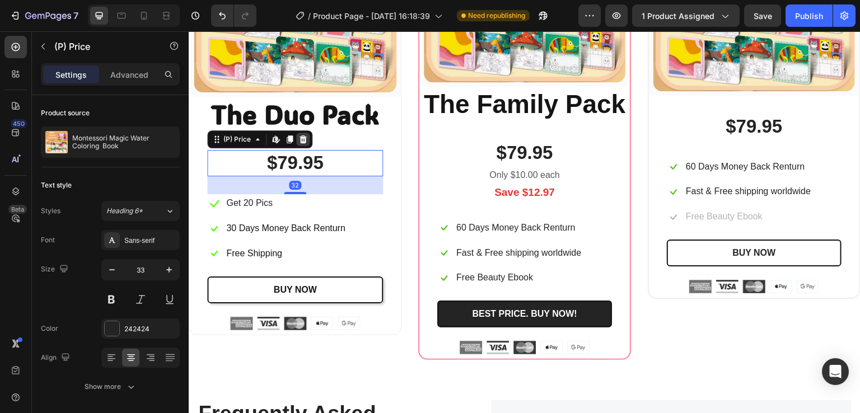
click at [302, 137] on icon at bounding box center [303, 140] width 7 height 8
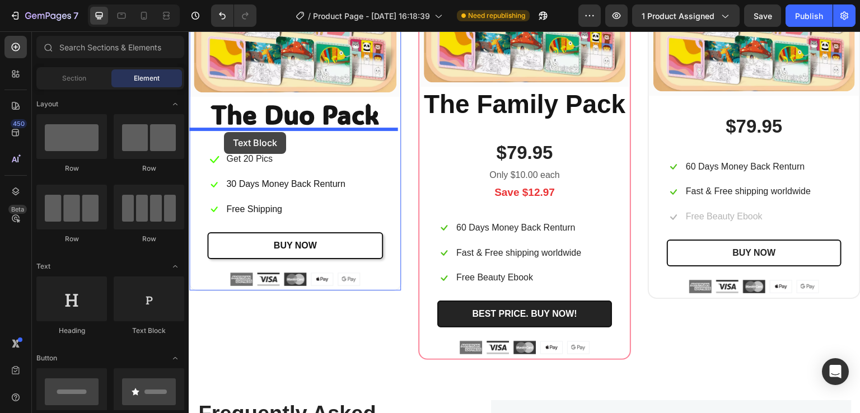
drag, startPoint x: 322, startPoint y: 341, endPoint x: 302, endPoint y: 161, distance: 180.3
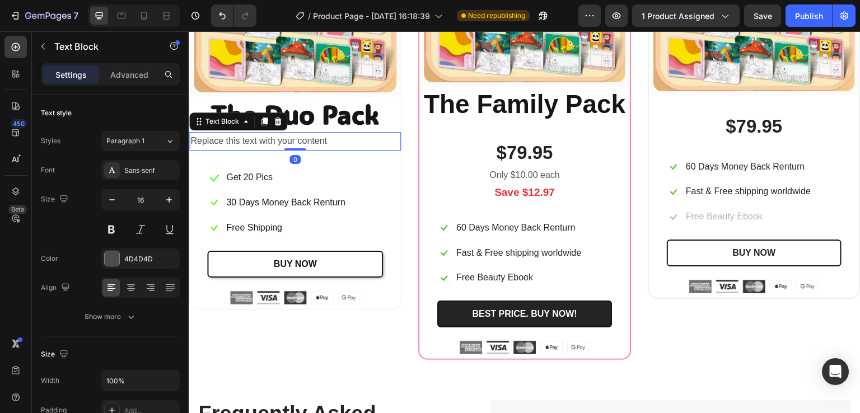
click at [302, 142] on div "Replace this text with your content" at bounding box center [295, 141] width 212 height 18
click at [302, 142] on p "Replace this text with your content" at bounding box center [294, 141] width 209 height 16
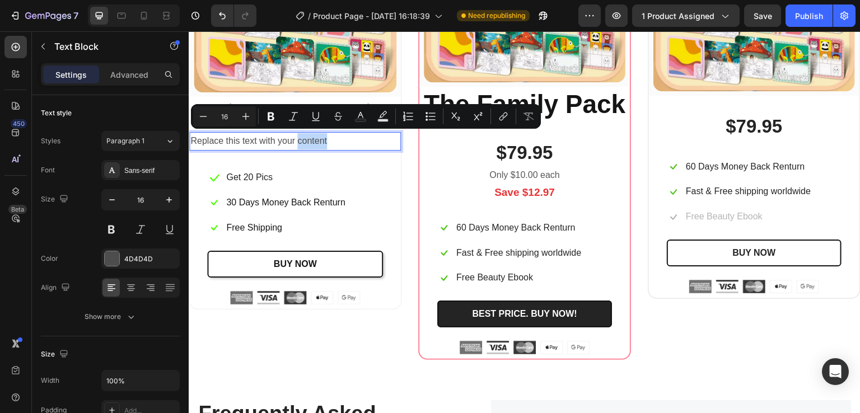
click at [337, 142] on p "Replace this text with your content" at bounding box center [294, 141] width 209 height 16
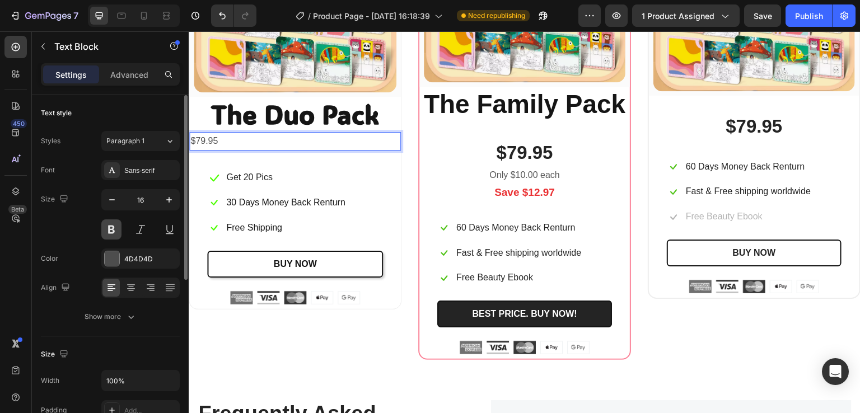
click at [105, 225] on button at bounding box center [111, 230] width 20 height 20
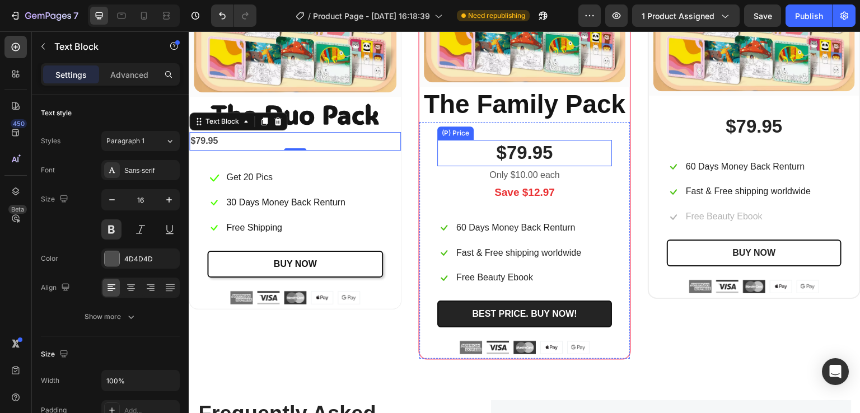
click at [523, 150] on div "$79.95" at bounding box center [524, 153] width 175 height 26
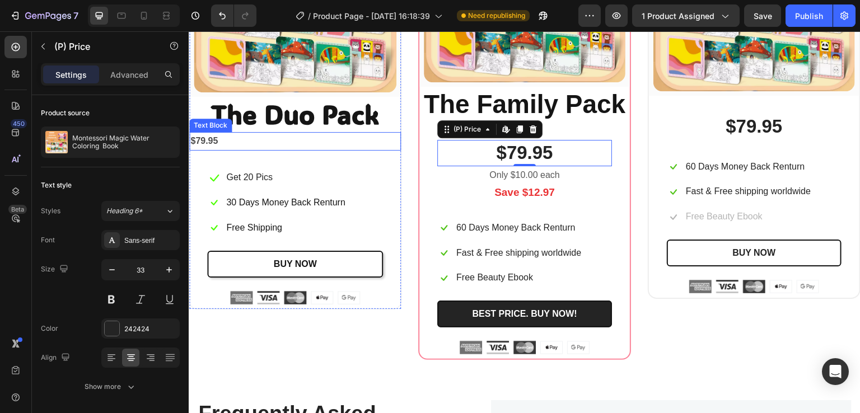
click at [220, 139] on p "$79.95" at bounding box center [294, 141] width 209 height 16
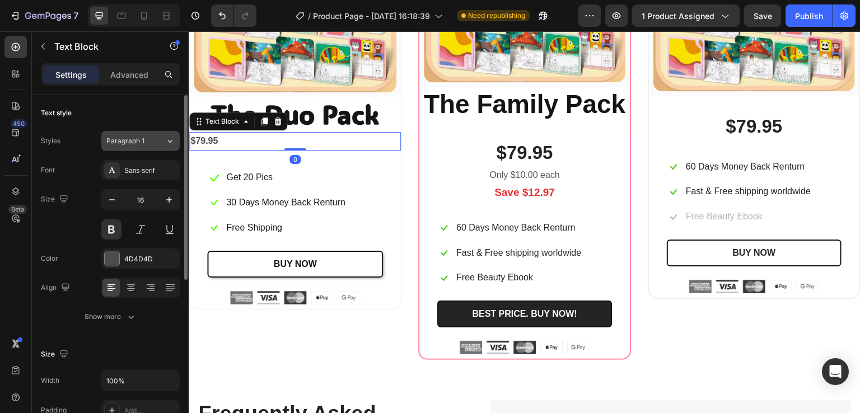
click at [129, 141] on span "Paragraph 1" at bounding box center [125, 141] width 38 height 10
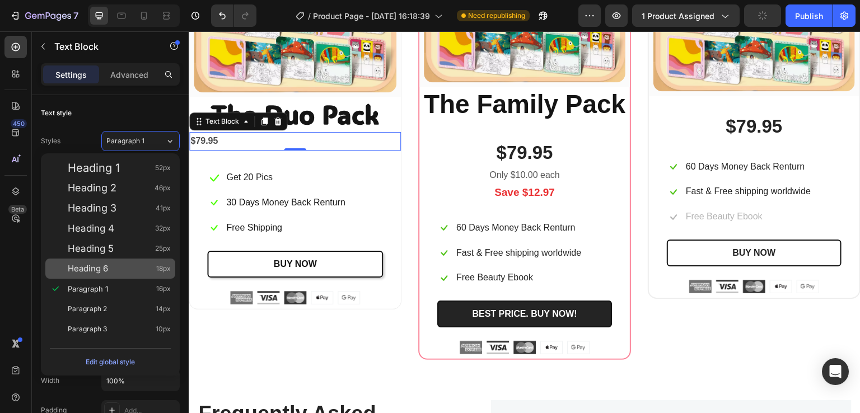
drag, startPoint x: 101, startPoint y: 267, endPoint x: 10, endPoint y: 183, distance: 124.1
click at [101, 267] on span "Heading 6" at bounding box center [88, 268] width 40 height 11
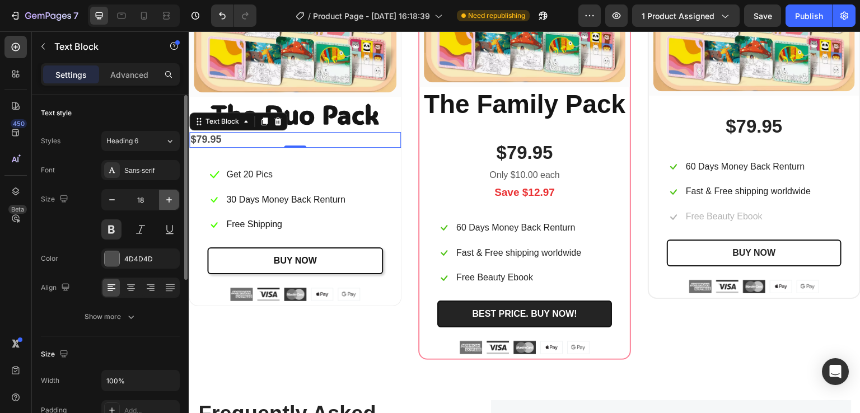
click at [165, 197] on icon "button" at bounding box center [169, 199] width 11 height 11
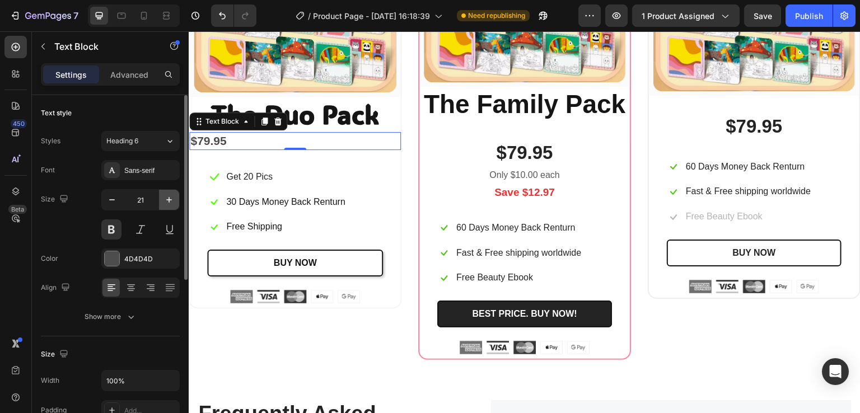
click at [165, 197] on icon "button" at bounding box center [169, 199] width 11 height 11
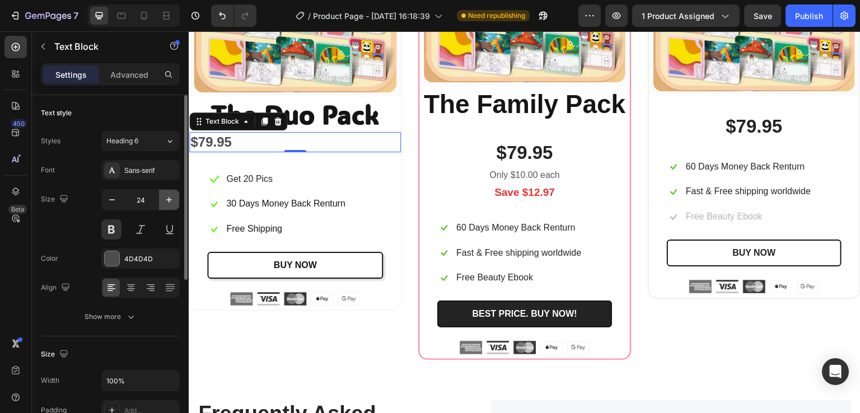
click at [165, 197] on icon "button" at bounding box center [169, 199] width 11 height 11
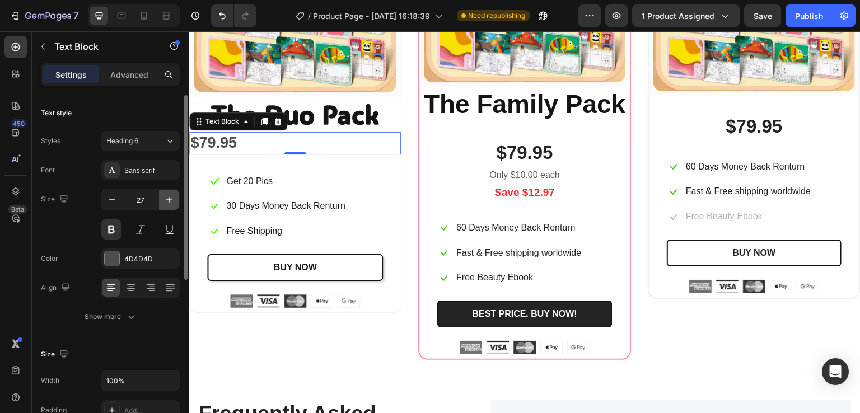
click at [165, 197] on icon "button" at bounding box center [169, 199] width 11 height 11
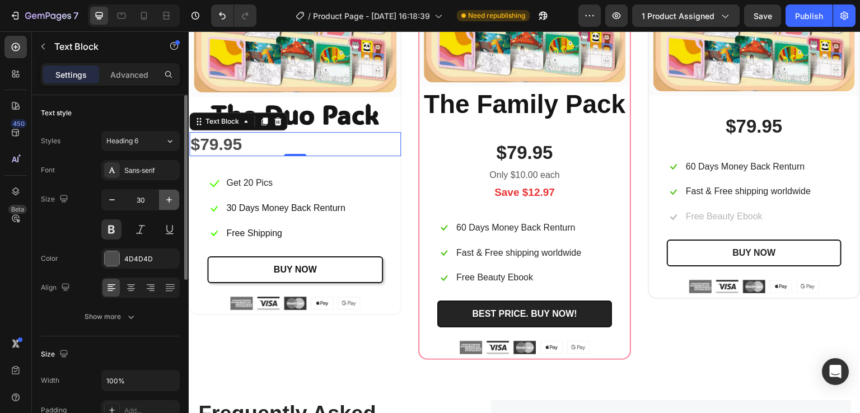
click at [165, 197] on icon "button" at bounding box center [169, 199] width 11 height 11
type input "33"
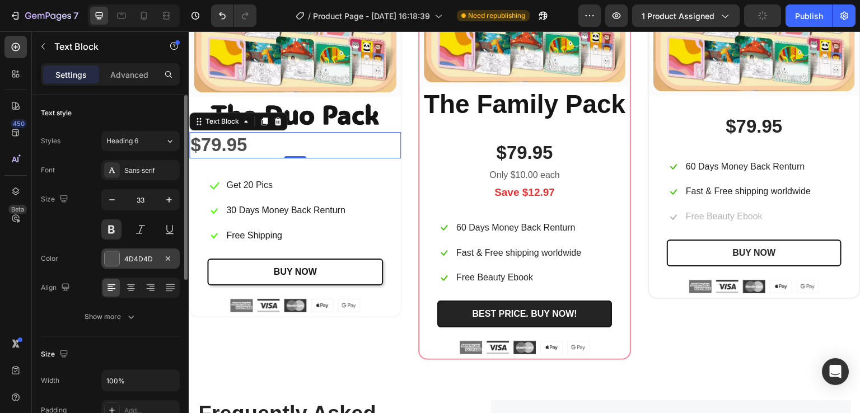
click at [112, 263] on div at bounding box center [112, 259] width 15 height 15
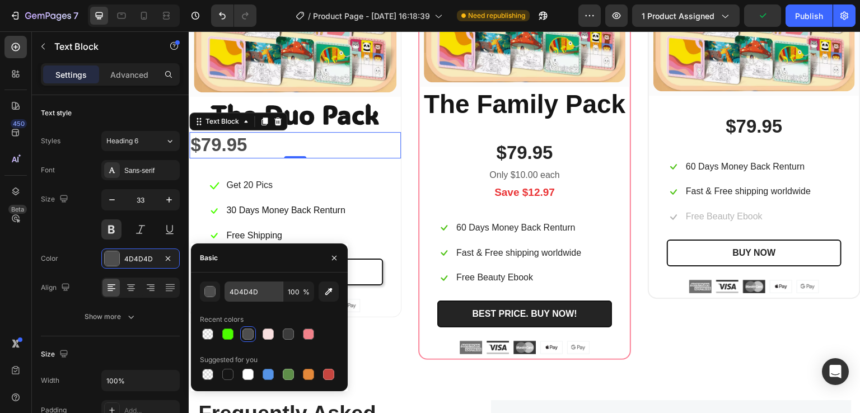
click at [225, 372] on div at bounding box center [227, 374] width 11 height 11
type input "151515"
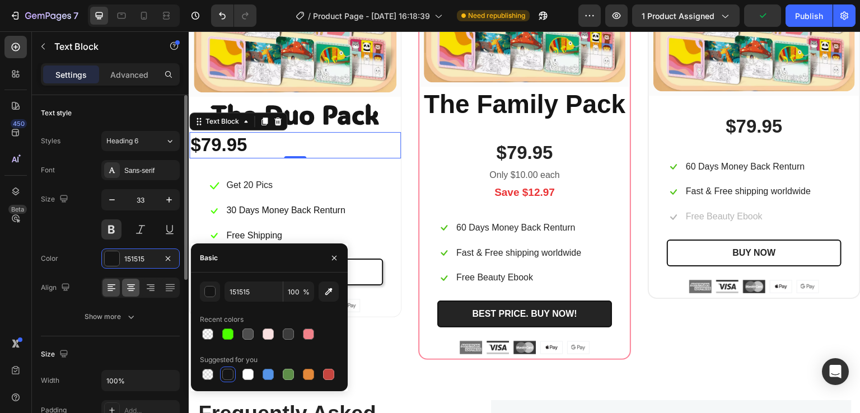
click at [132, 293] on div at bounding box center [130, 288] width 17 height 18
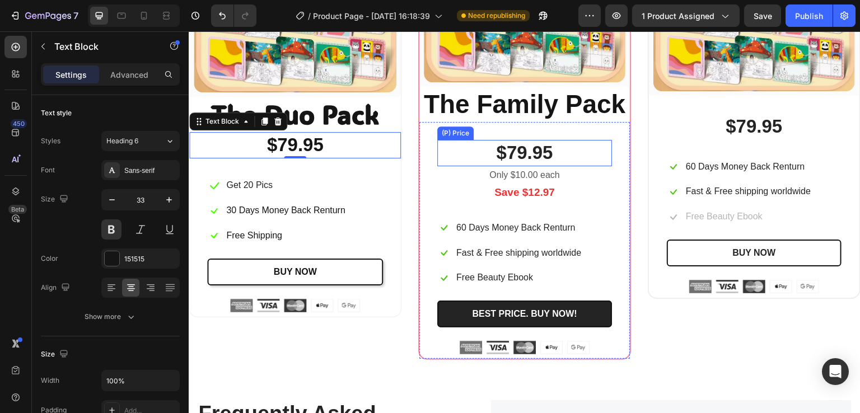
click at [487, 153] on div "$79.95" at bounding box center [524, 153] width 175 height 26
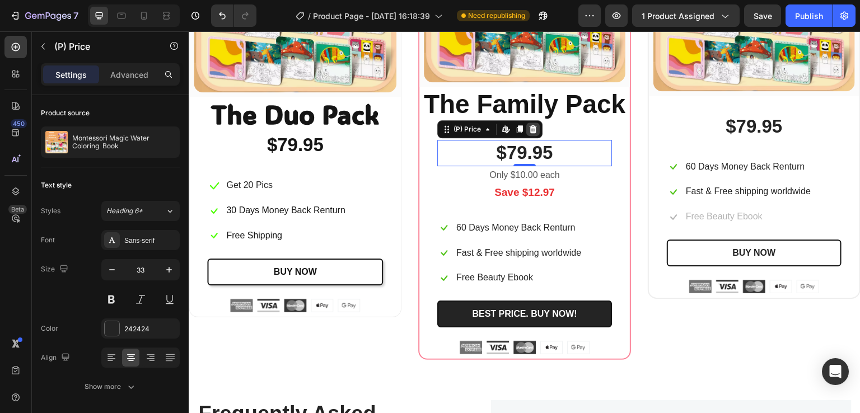
click at [533, 125] on icon at bounding box center [533, 129] width 7 height 8
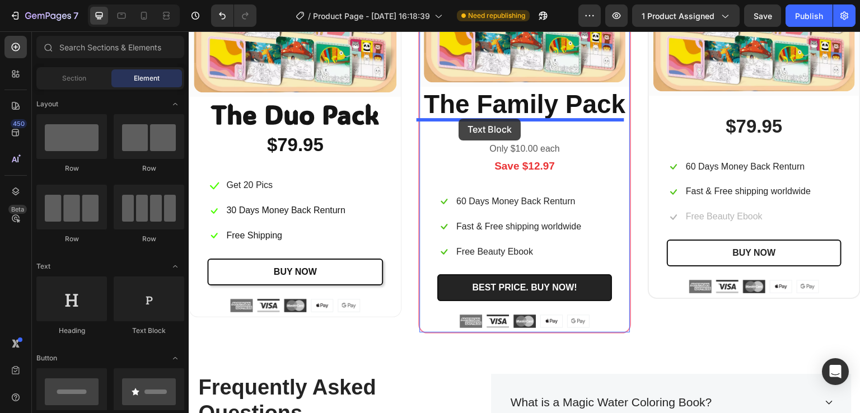
drag, startPoint x: 343, startPoint y: 339, endPoint x: 459, endPoint y: 119, distance: 248.5
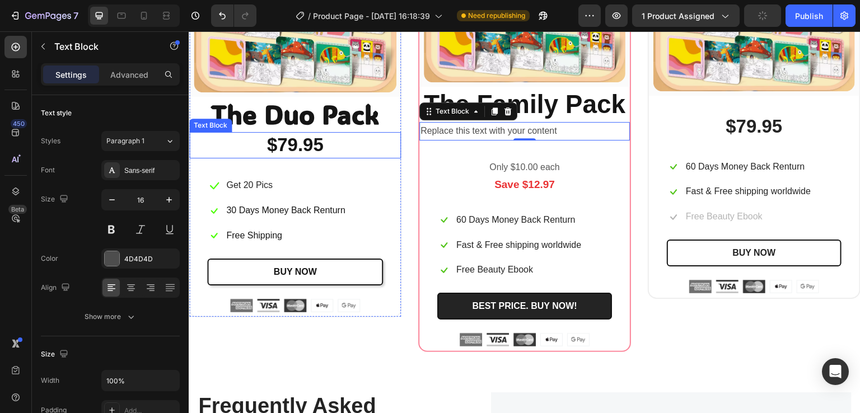
click at [301, 146] on p "$79.95" at bounding box center [294, 145] width 209 height 24
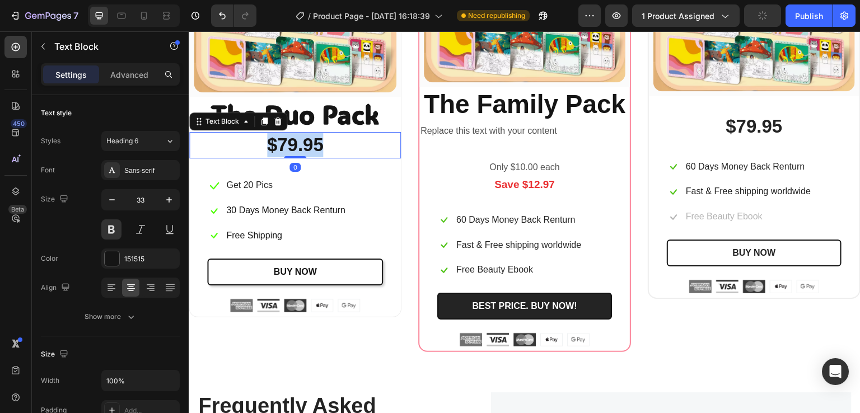
click at [301, 146] on p "$79.95" at bounding box center [294, 145] width 209 height 24
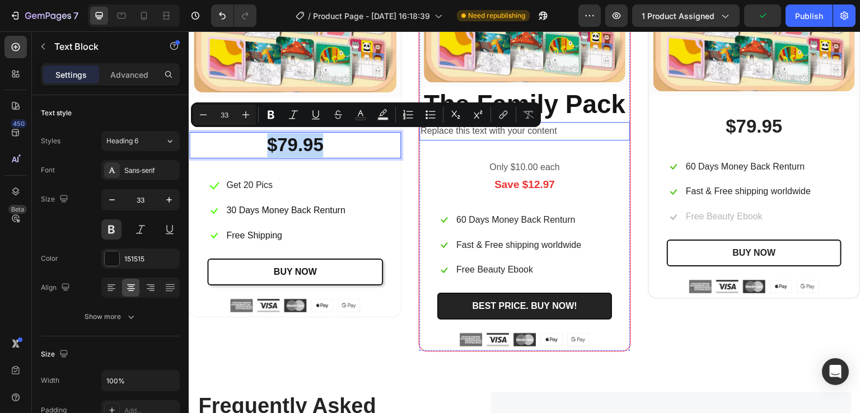
click at [501, 132] on div "Replace this text with your content" at bounding box center [525, 131] width 211 height 18
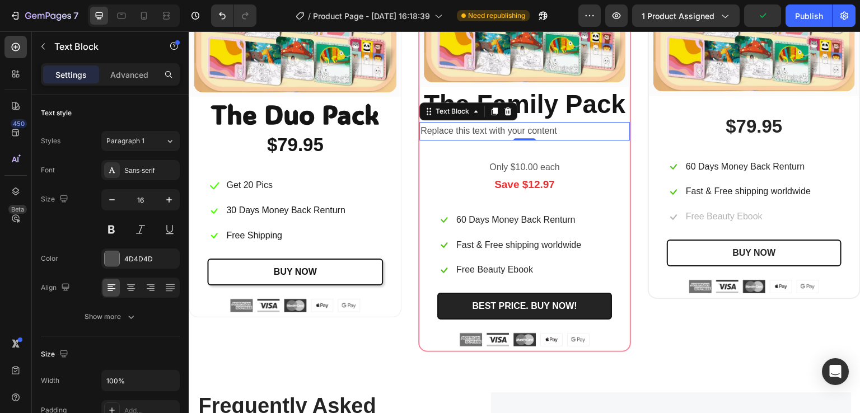
click at [501, 132] on div "Replace this text with your content" at bounding box center [525, 131] width 211 height 18
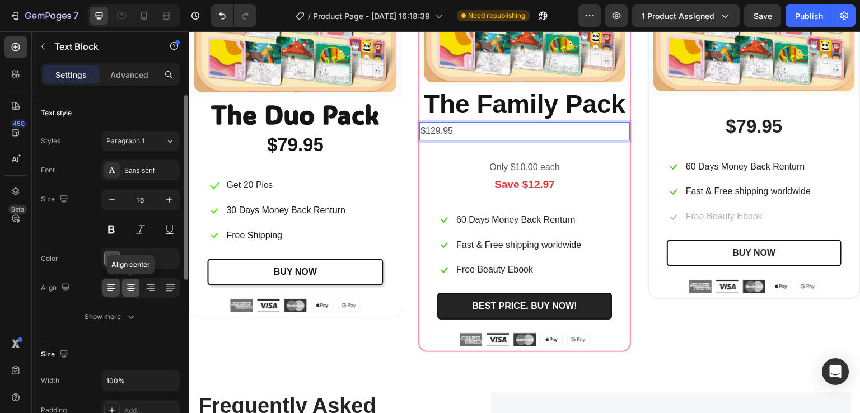
drag, startPoint x: 131, startPoint y: 288, endPoint x: 167, endPoint y: 178, distance: 115.8
click at [131, 288] on icon at bounding box center [131, 288] width 8 height 1
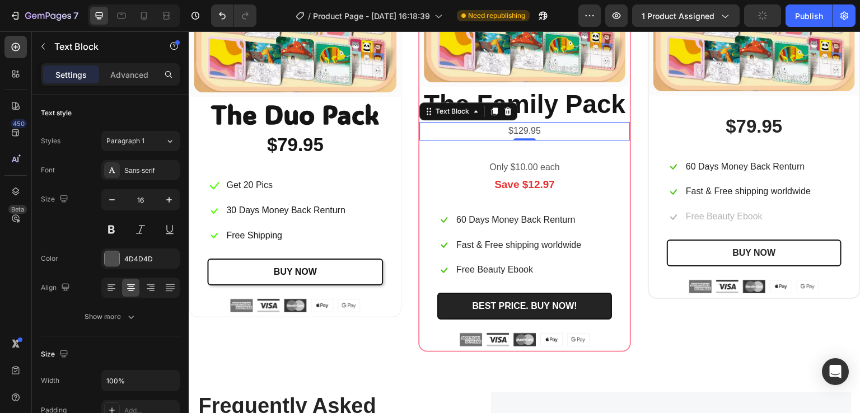
click at [514, 131] on p "$129.95" at bounding box center [525, 131] width 208 height 16
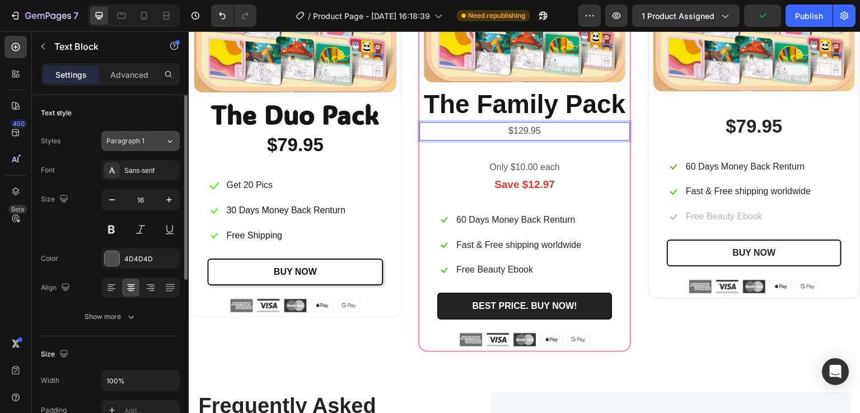
click at [135, 139] on span "Paragraph 1" at bounding box center [125, 141] width 38 height 10
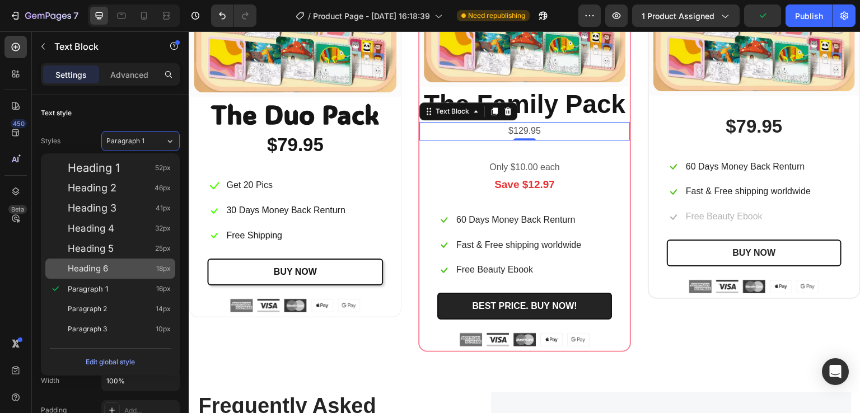
click at [122, 272] on div "Heading 6 18px" at bounding box center [119, 268] width 103 height 11
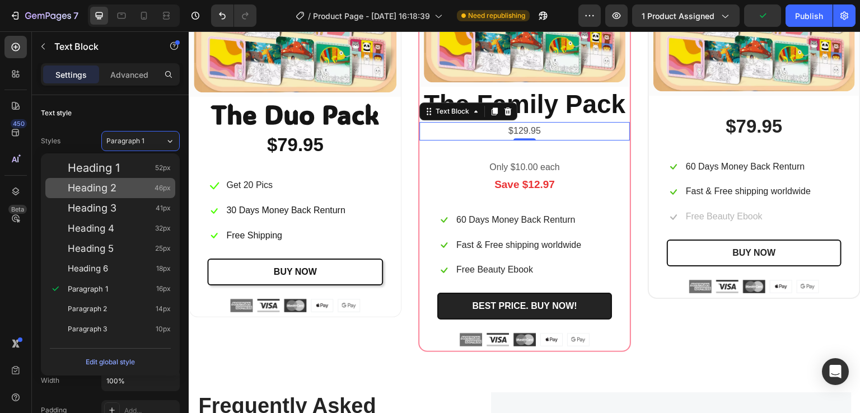
type input "18"
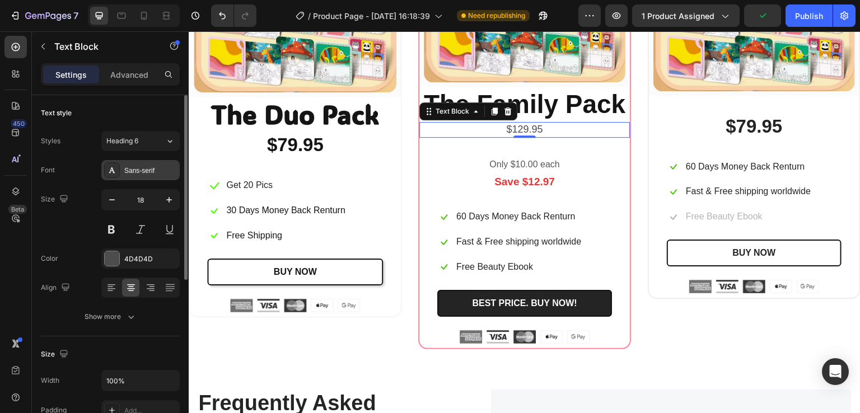
click at [141, 171] on div "Sans-serif" at bounding box center [150, 171] width 53 height 10
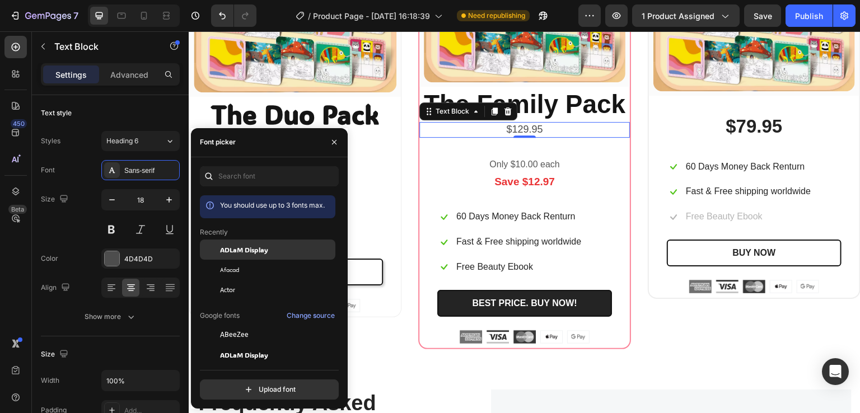
click at [239, 253] on span "ADLaM Display" at bounding box center [244, 250] width 48 height 10
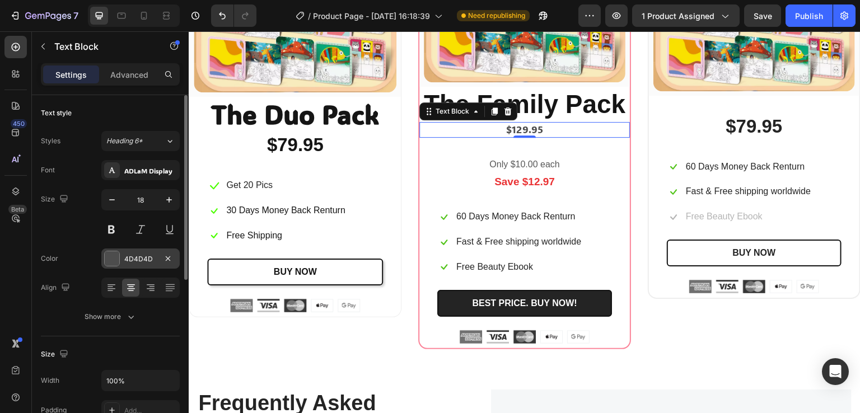
click at [104, 263] on div at bounding box center [112, 259] width 16 height 16
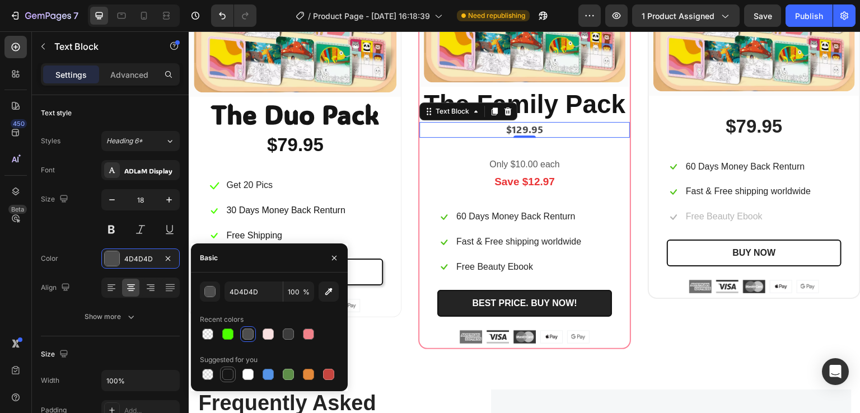
click at [228, 376] on div at bounding box center [227, 374] width 11 height 11
type input "151515"
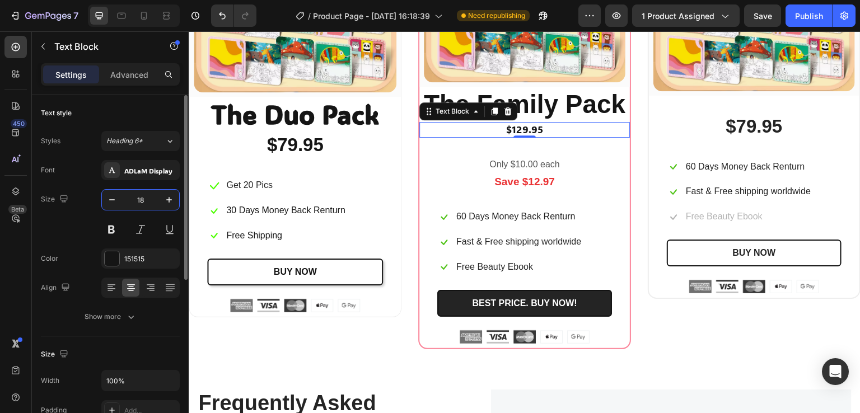
click at [137, 202] on input "18" at bounding box center [140, 200] width 37 height 20
type input "33"
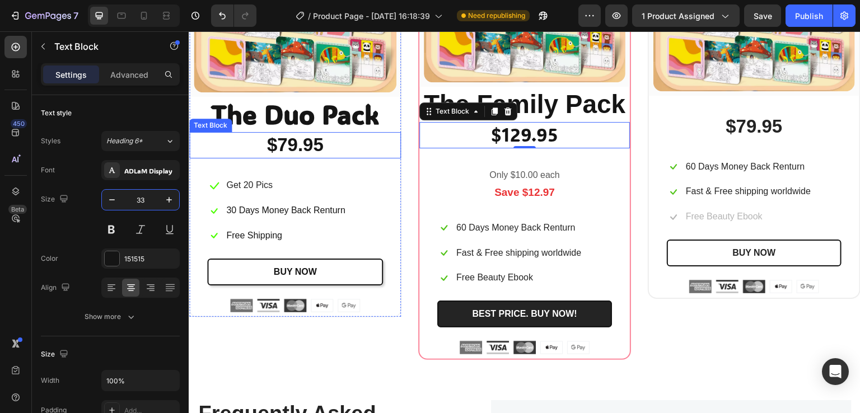
click at [311, 147] on p "$79.95" at bounding box center [294, 145] width 209 height 24
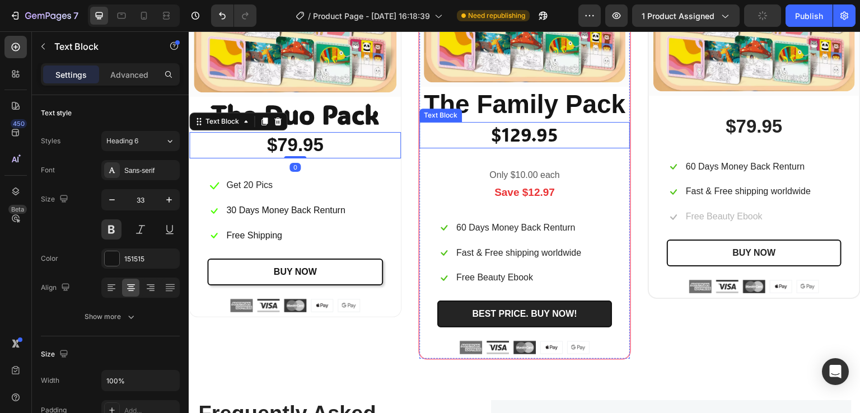
click at [516, 133] on p "$129.95" at bounding box center [525, 135] width 208 height 24
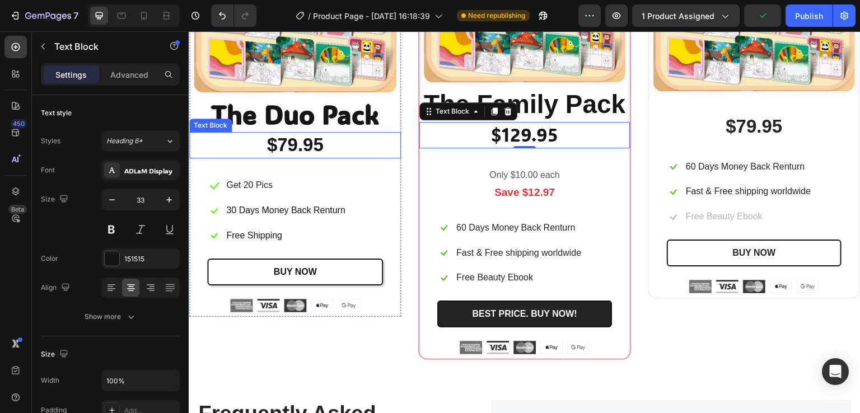
click at [275, 144] on p "$79.95" at bounding box center [294, 145] width 209 height 24
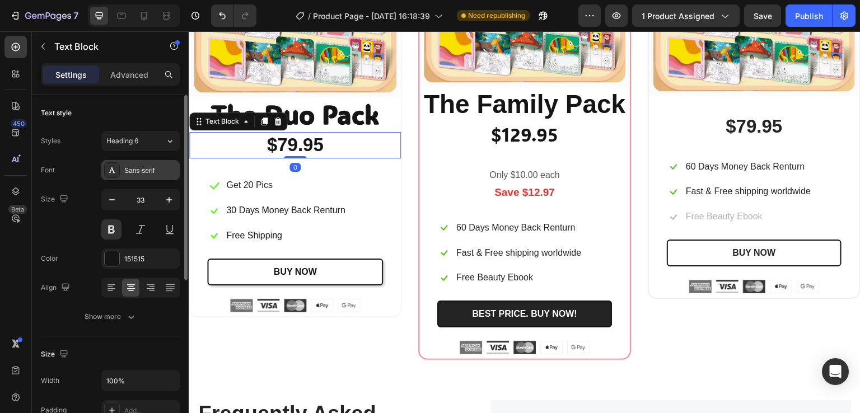
click at [148, 166] on div "Sans-serif" at bounding box center [150, 171] width 53 height 10
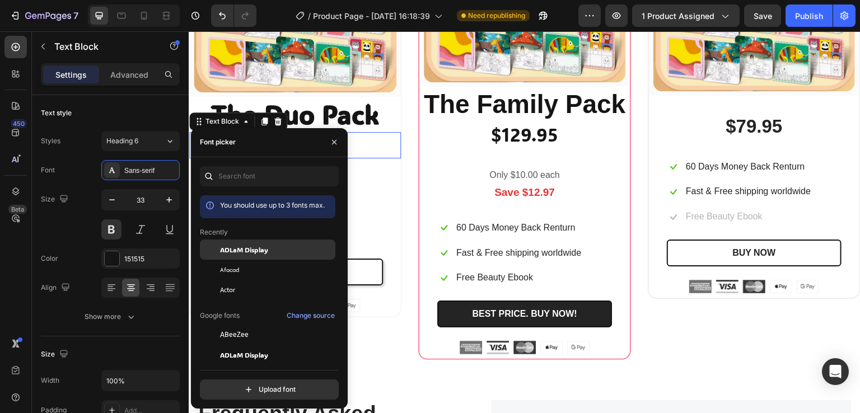
drag, startPoint x: 225, startPoint y: 247, endPoint x: 169, endPoint y: 209, distance: 67.4
click at [225, 247] on span "ADLaM Display" at bounding box center [244, 250] width 48 height 10
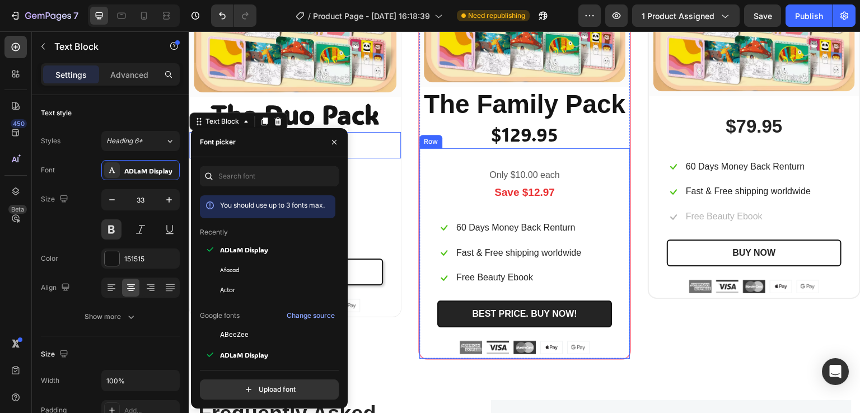
click at [504, 156] on div "Only $10.00 each Text block Save $12.97 Text block Icon 60 Days Money Back Rent…" at bounding box center [525, 253] width 211 height 211
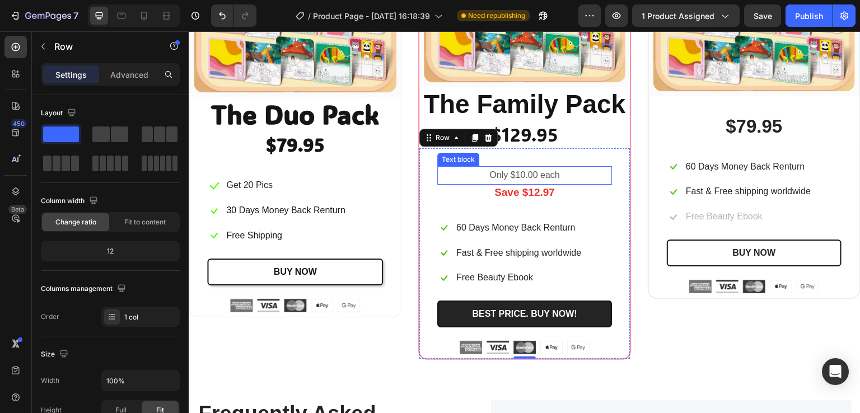
click at [527, 175] on p "Only $10.00 each" at bounding box center [525, 175] width 173 height 16
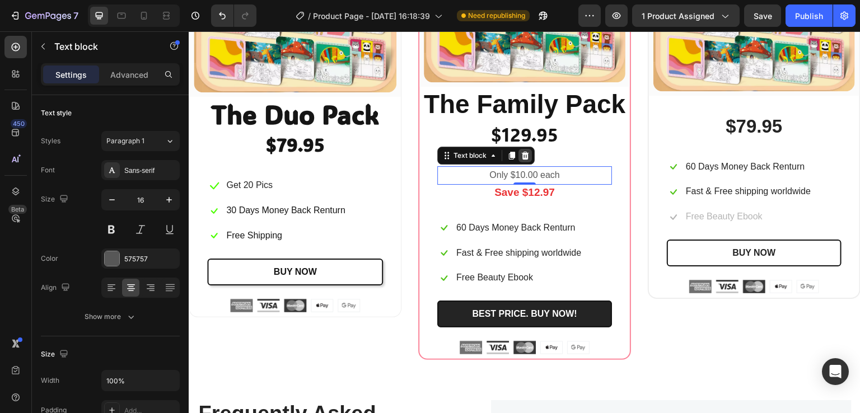
click at [523, 157] on icon at bounding box center [525, 155] width 9 height 9
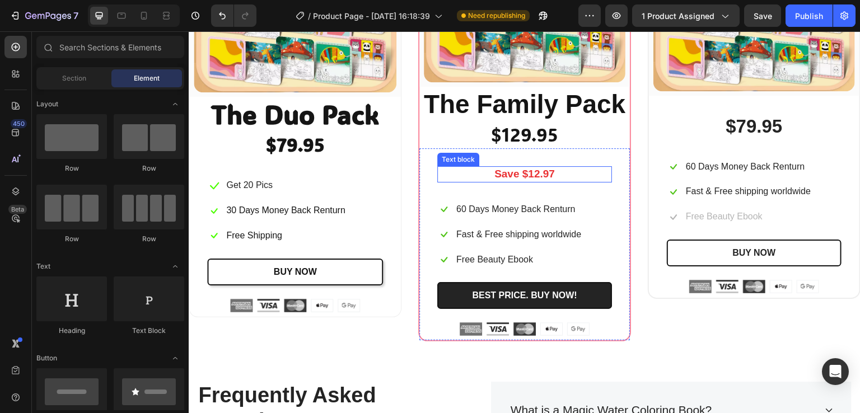
click at [525, 171] on p "Save $12.97" at bounding box center [525, 174] width 173 height 14
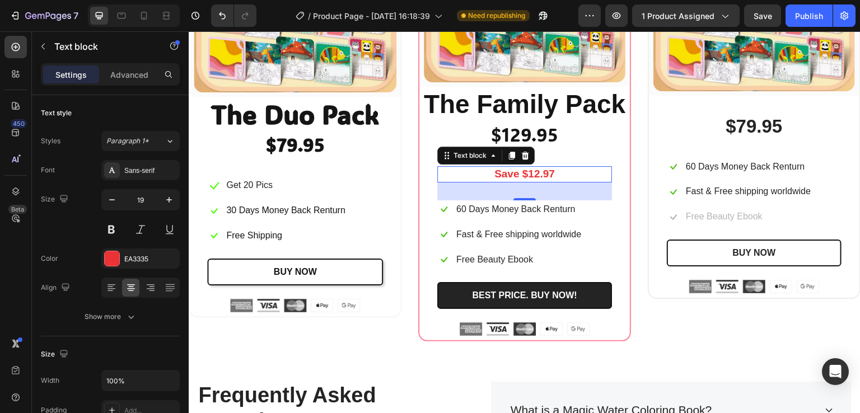
click at [482, 195] on div "32" at bounding box center [524, 192] width 175 height 18
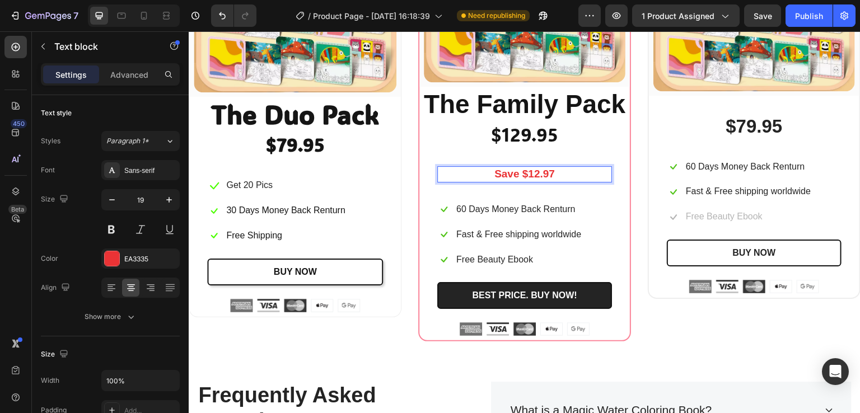
click at [553, 171] on p "Save $12.97" at bounding box center [525, 174] width 173 height 14
click at [499, 202] on p "60 Days Money Back Renturn" at bounding box center [516, 210] width 119 height 16
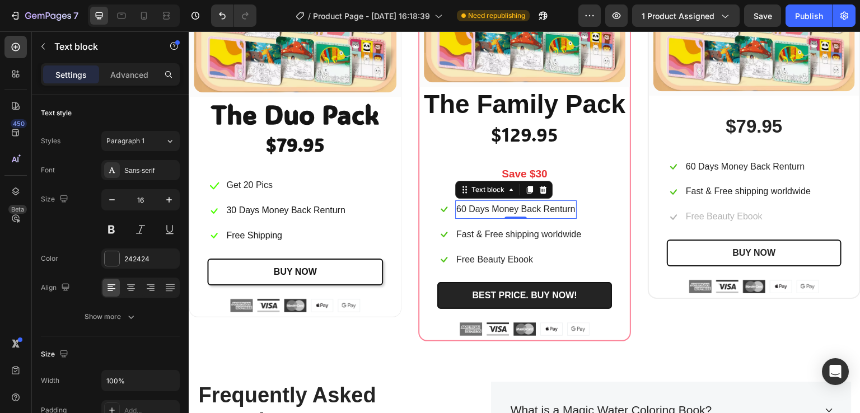
click at [504, 203] on p "60 Days Money Back Renturn" at bounding box center [516, 210] width 119 height 16
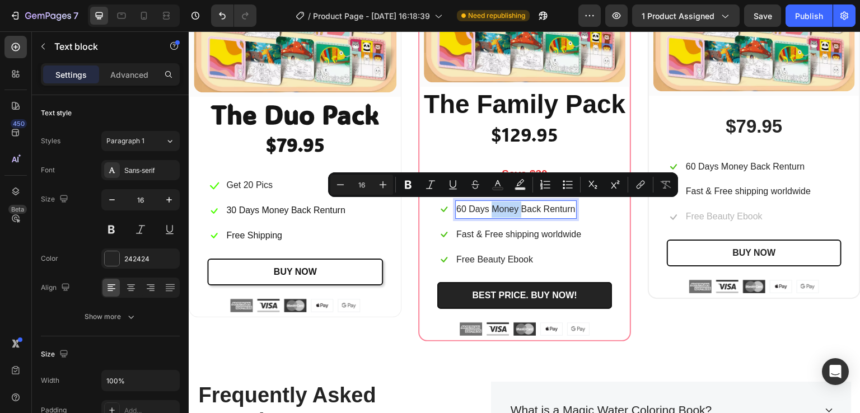
click at [504, 203] on p "60 Days Money Back Renturn" at bounding box center [516, 210] width 119 height 16
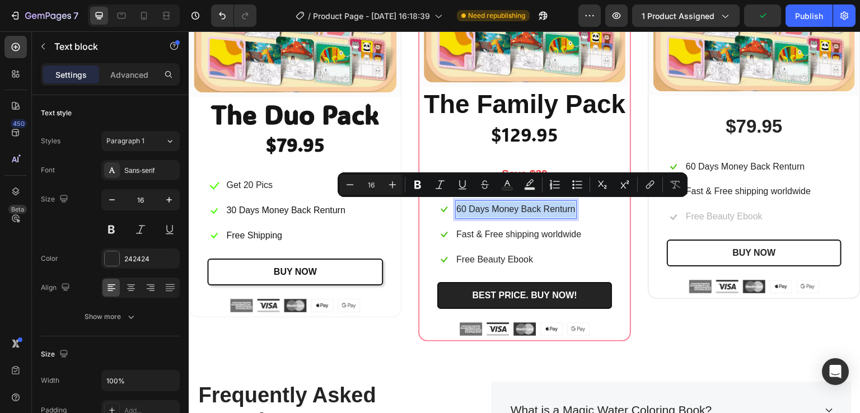
copy p "60 Days Money Back Renturn"
click at [519, 235] on p "Fast & Free shipping worldwide" at bounding box center [519, 235] width 125 height 16
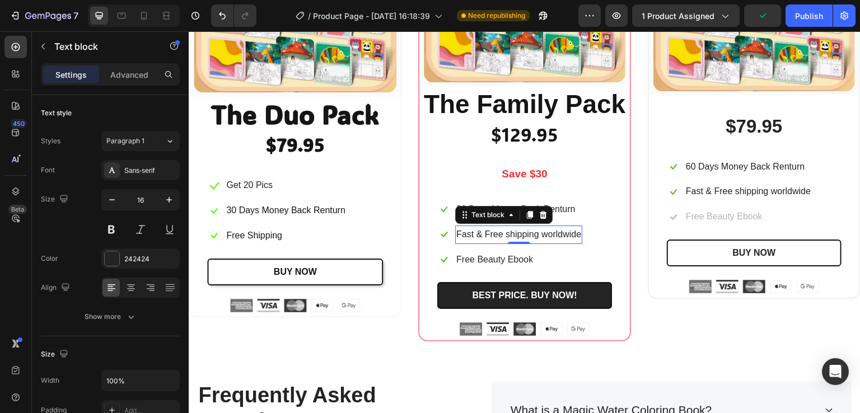
click at [519, 235] on p "Fast & Free shipping worldwide" at bounding box center [519, 235] width 125 height 16
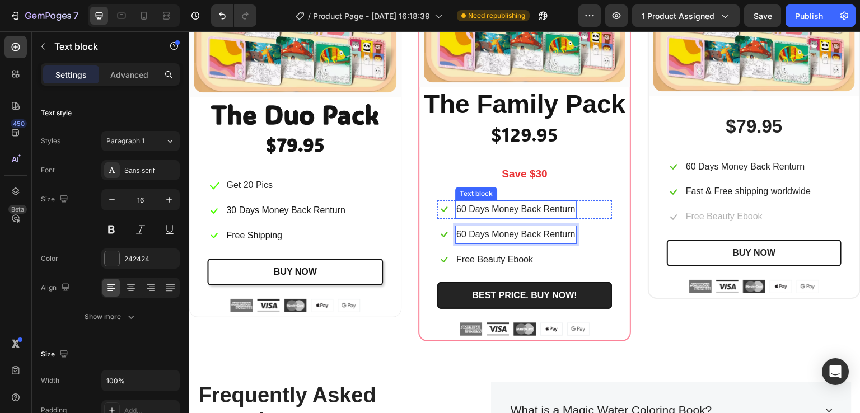
click at [502, 206] on p "60 Days Money Back Renturn" at bounding box center [516, 210] width 119 height 16
click at [534, 205] on p "60 Days Money Back Renturn" at bounding box center [516, 210] width 119 height 16
click at [561, 203] on p "60 Days Money Back Renturn" at bounding box center [516, 210] width 119 height 16
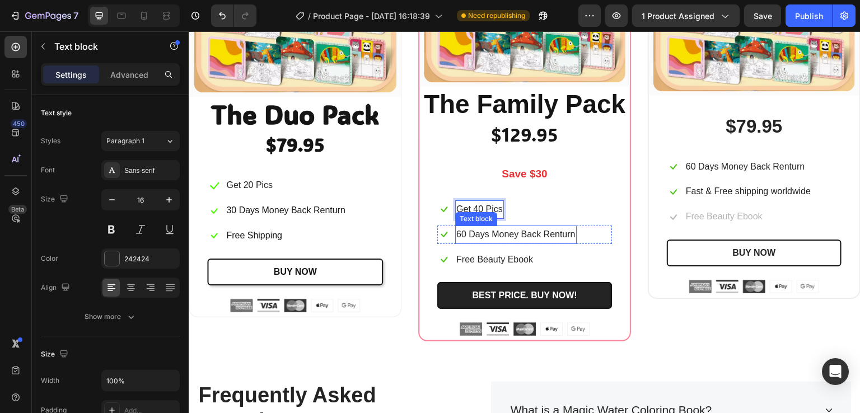
click at [548, 231] on p "60 Days Money Back Renturn" at bounding box center [516, 235] width 119 height 16
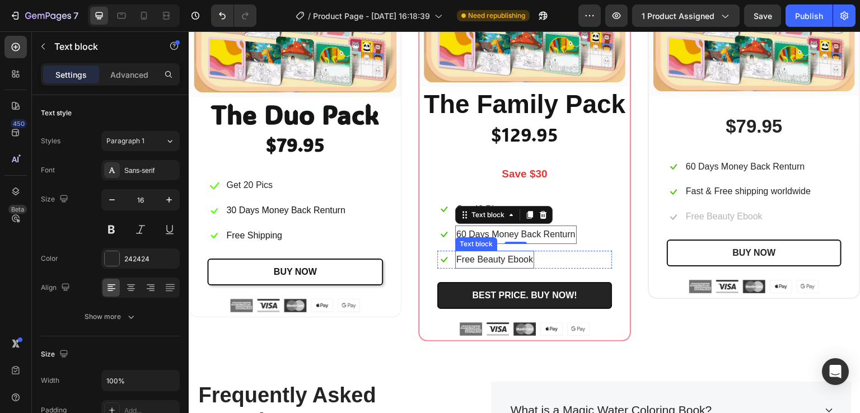
click at [509, 258] on p "Free Beauty Ebook" at bounding box center [495, 260] width 77 height 16
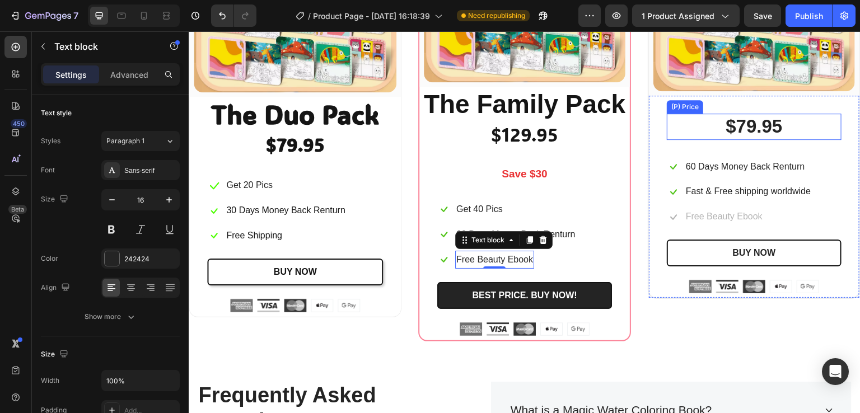
click at [703, 129] on div "$79.95" at bounding box center [754, 127] width 175 height 26
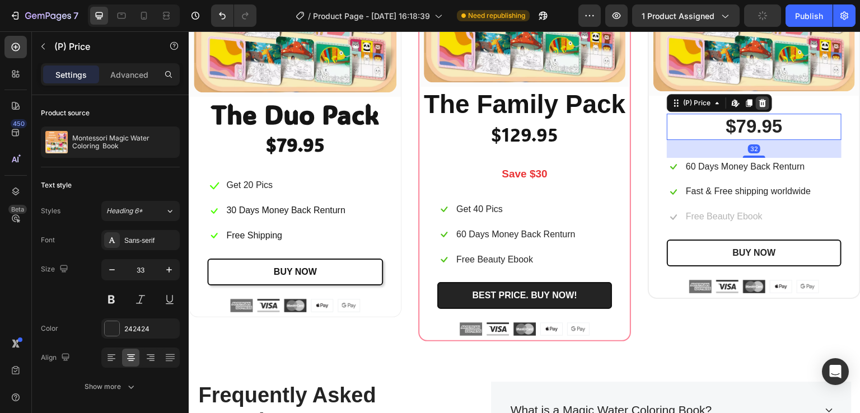
click at [758, 105] on div at bounding box center [762, 102] width 13 height 13
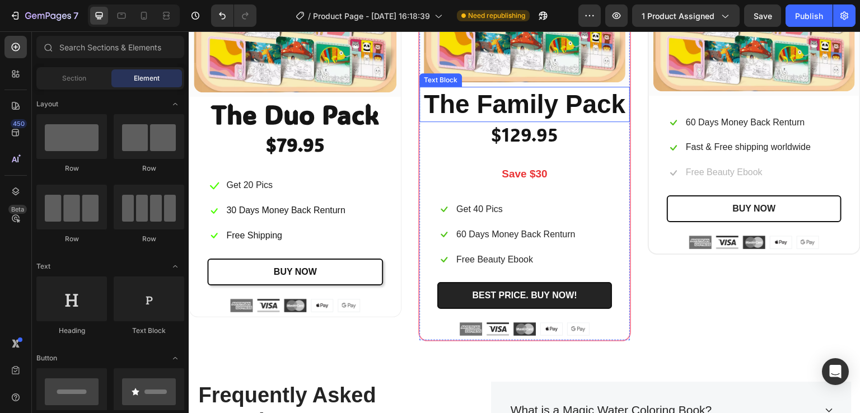
click at [548, 104] on p "The Family Pack" at bounding box center [525, 105] width 208 height 34
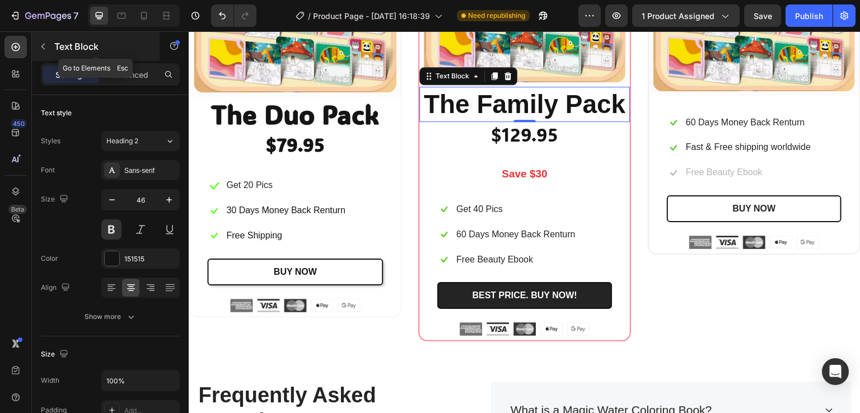
click at [43, 48] on icon "button" at bounding box center [42, 47] width 3 height 6
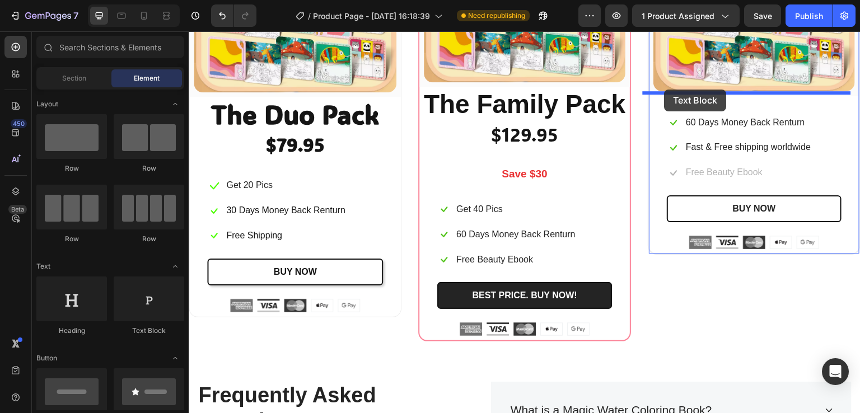
drag, startPoint x: 337, startPoint y: 338, endPoint x: 665, endPoint y: 90, distance: 411.0
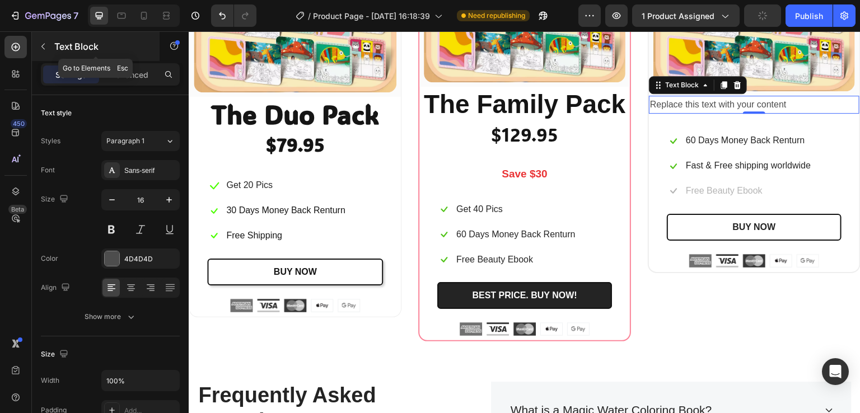
click at [41, 46] on icon "button" at bounding box center [42, 47] width 3 height 6
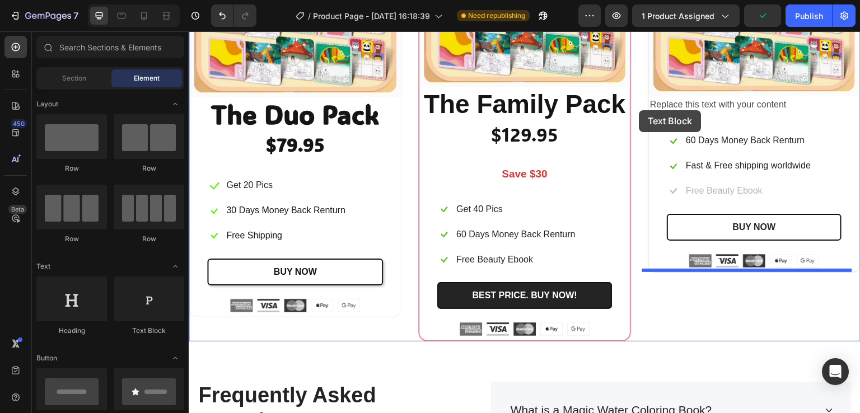
drag, startPoint x: 329, startPoint y: 339, endPoint x: 640, endPoint y: 110, distance: 385.4
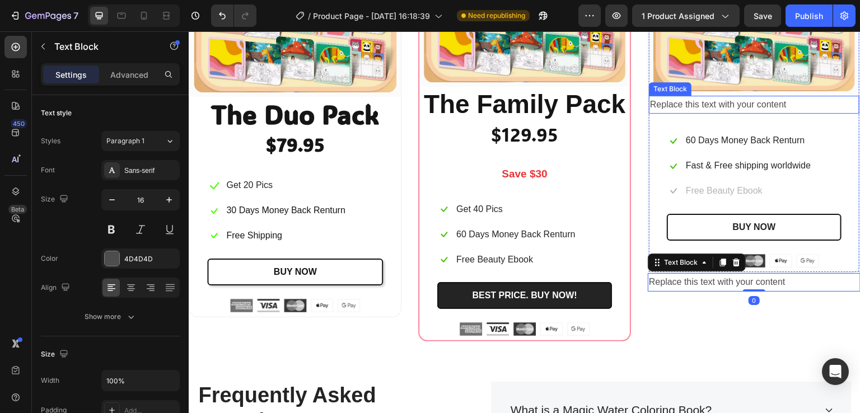
click at [691, 104] on div "Replace this text with your content" at bounding box center [754, 105] width 211 height 18
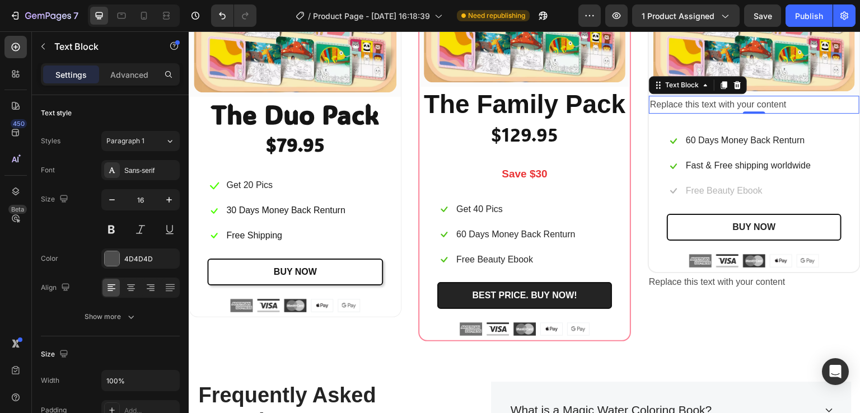
click at [751, 99] on div "Replace this text with your content" at bounding box center [754, 105] width 211 height 18
click at [751, 99] on p "Replace this text with your content" at bounding box center [754, 105] width 208 height 16
click at [709, 104] on p "The Started" at bounding box center [754, 105] width 208 height 16
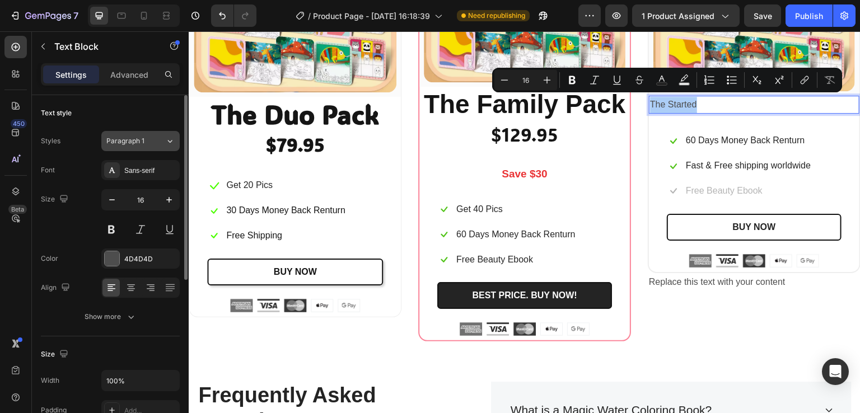
click at [131, 146] on span "Paragraph 1" at bounding box center [125, 141] width 38 height 10
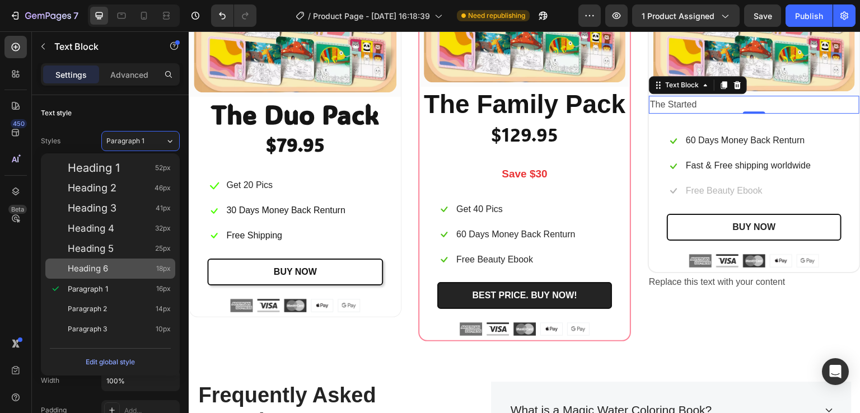
click at [119, 268] on div "Heading 6 18px" at bounding box center [119, 268] width 103 height 11
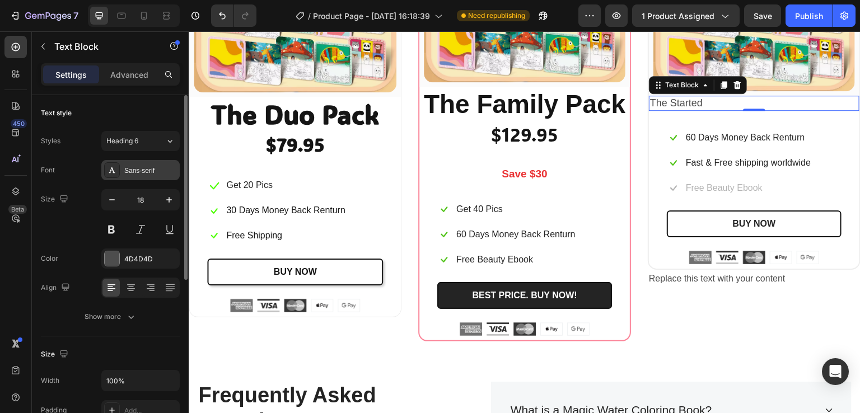
click at [153, 174] on div "Sans-serif" at bounding box center [150, 171] width 53 height 10
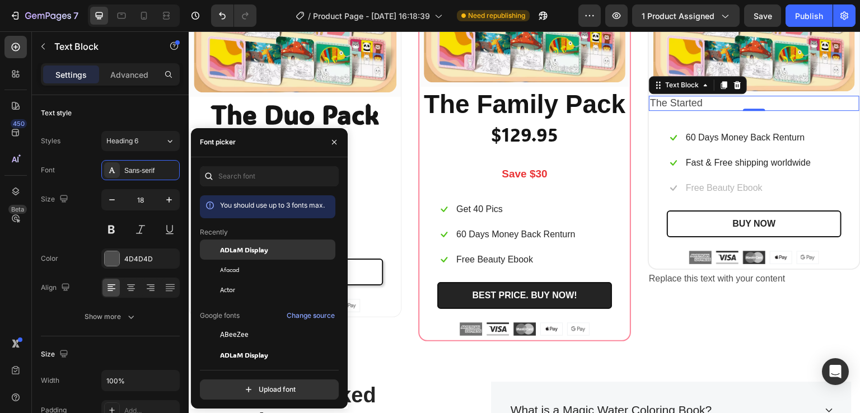
click at [236, 253] on span "ADLaM Display" at bounding box center [244, 250] width 48 height 10
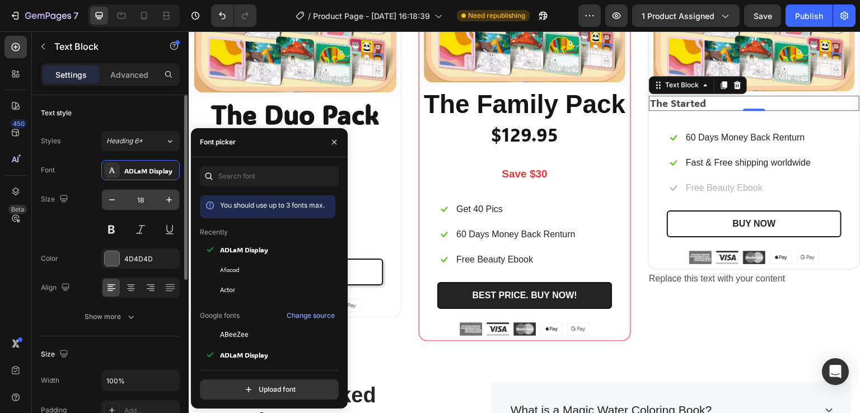
click at [155, 198] on input "18" at bounding box center [140, 200] width 37 height 20
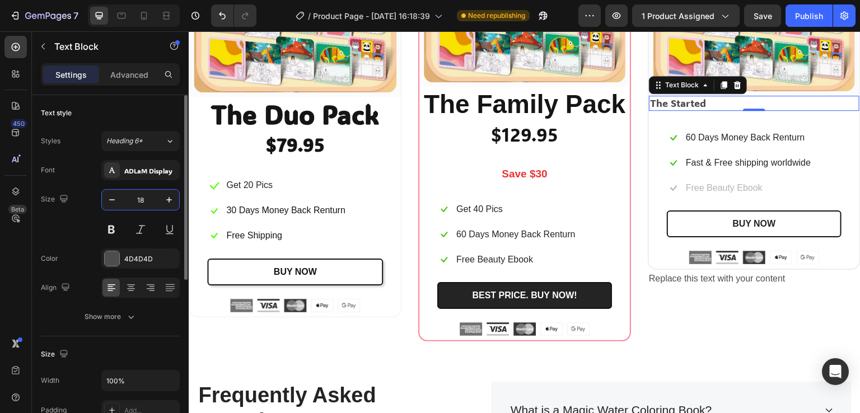
click at [155, 198] on input "18" at bounding box center [140, 200] width 37 height 20
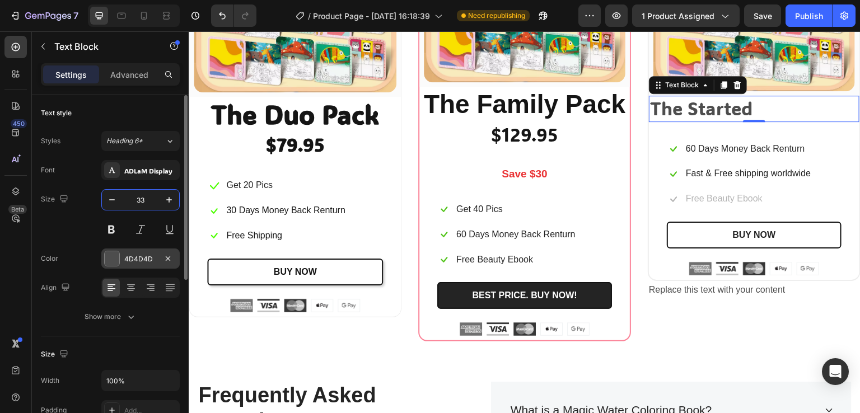
type input "33"
click at [110, 263] on div at bounding box center [112, 259] width 15 height 15
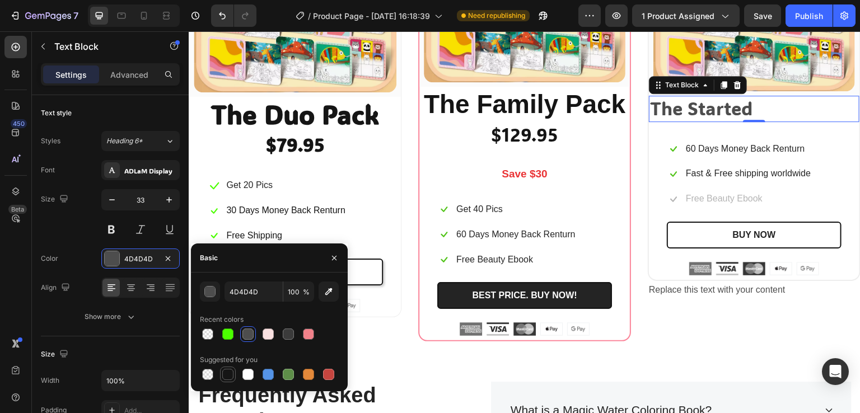
click at [224, 377] on div at bounding box center [227, 374] width 11 height 11
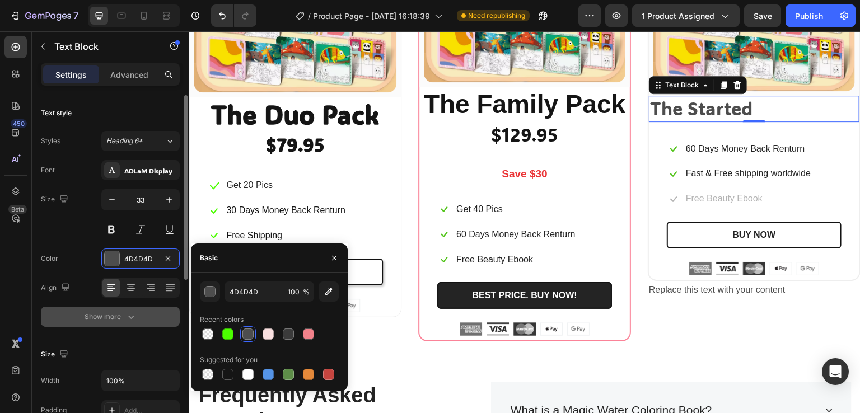
type input "151515"
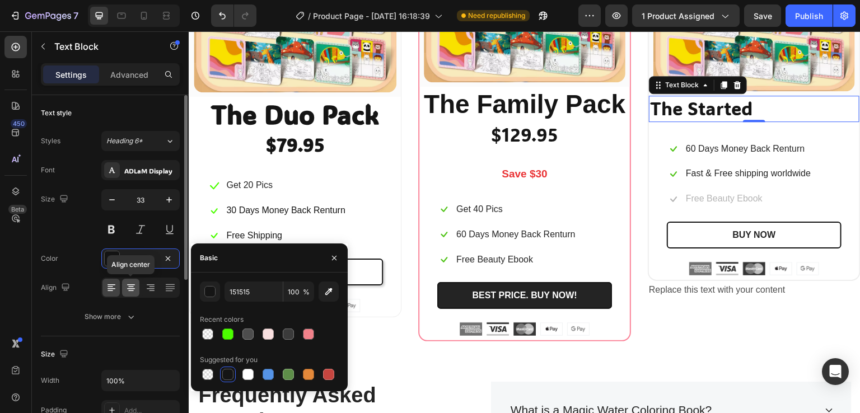
click at [130, 288] on icon at bounding box center [131, 288] width 8 height 1
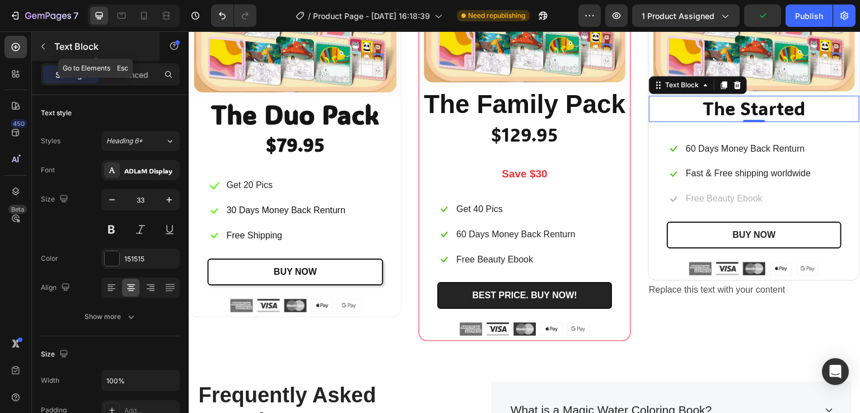
click at [47, 43] on icon "button" at bounding box center [43, 46] width 9 height 9
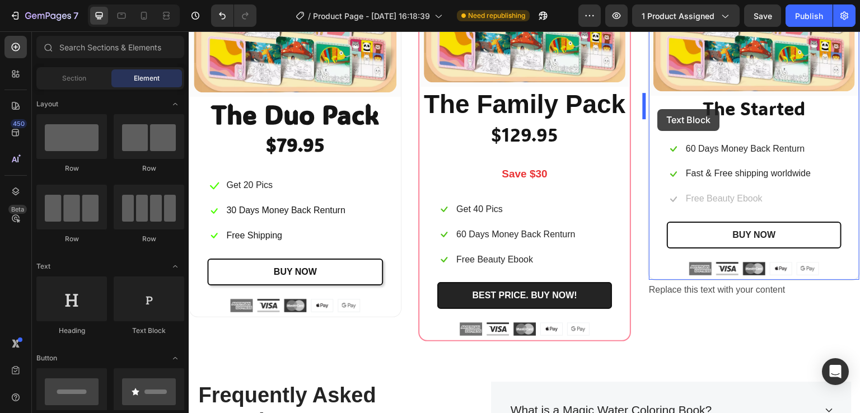
drag, startPoint x: 394, startPoint y: 300, endPoint x: 658, endPoint y: 109, distance: 326.2
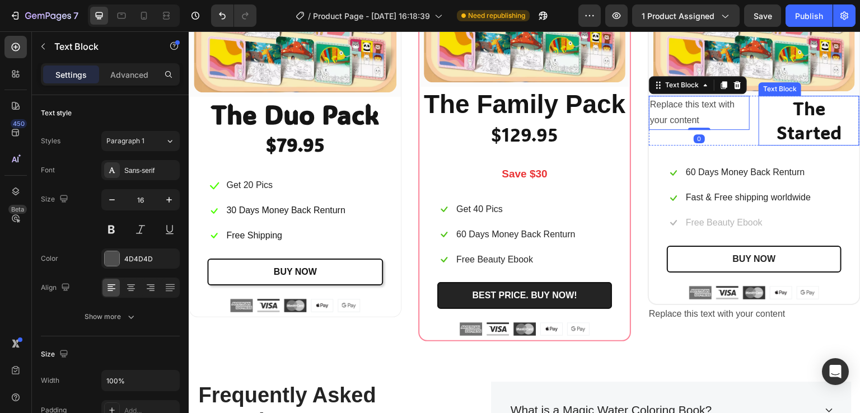
click at [760, 129] on p "The Started" at bounding box center [809, 121] width 99 height 48
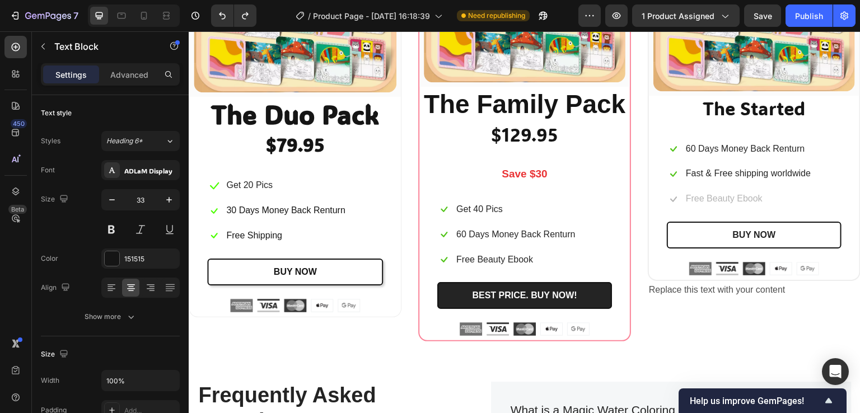
click at [676, 108] on p "The Started" at bounding box center [754, 109] width 208 height 24
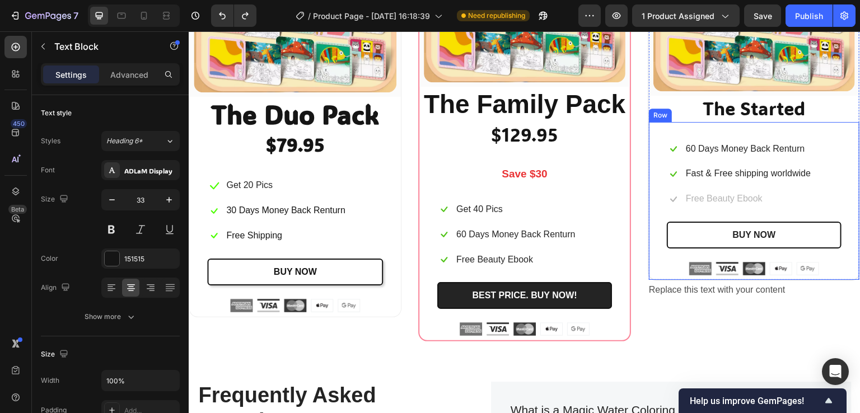
click at [743, 127] on div "Icon 60 Days Money Back Renturn Text block Row Icon Fast & Free shipping worldw…" at bounding box center [754, 201] width 211 height 158
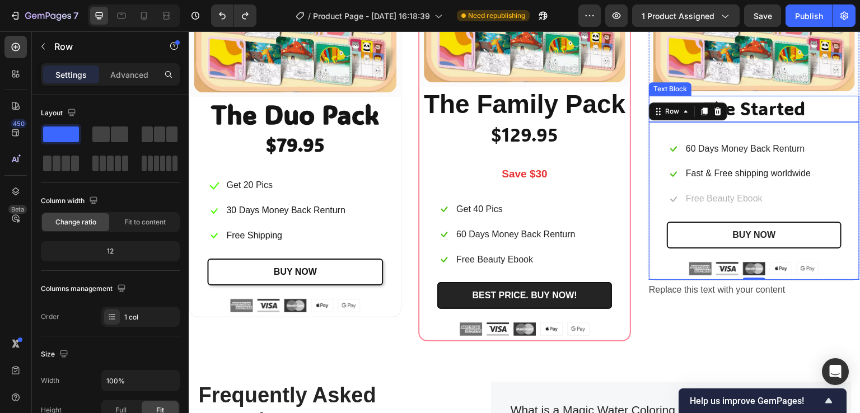
click at [731, 106] on p "The Started" at bounding box center [754, 109] width 208 height 24
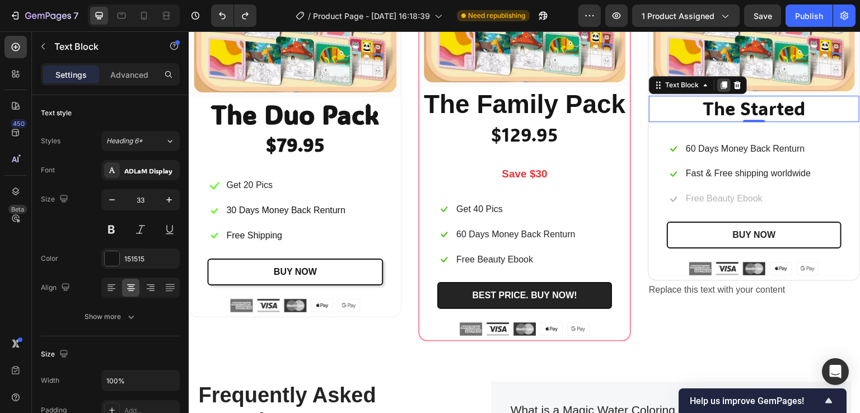
click at [721, 81] on icon at bounding box center [724, 85] width 6 height 8
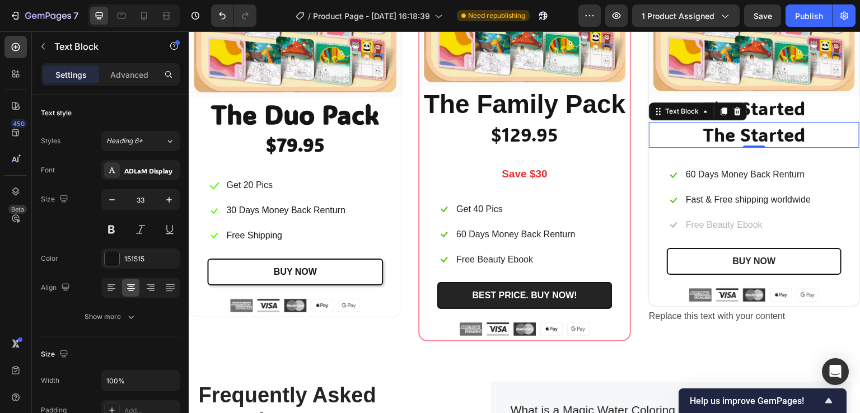
click at [756, 132] on p "The Started" at bounding box center [754, 135] width 208 height 24
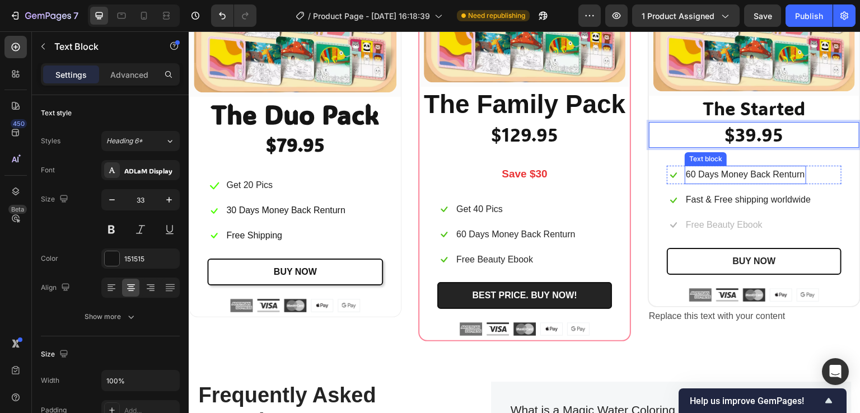
click at [748, 171] on p "60 Days Money Back Renturn" at bounding box center [745, 175] width 119 height 16
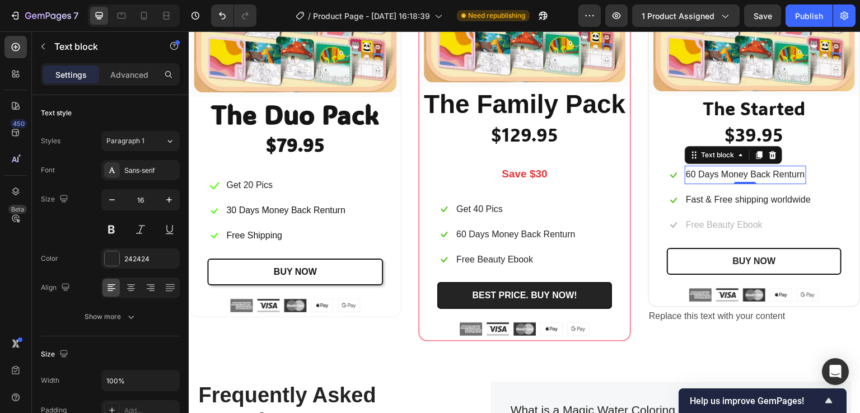
click at [686, 171] on p "60 Days Money Back Renturn" at bounding box center [745, 175] width 119 height 16
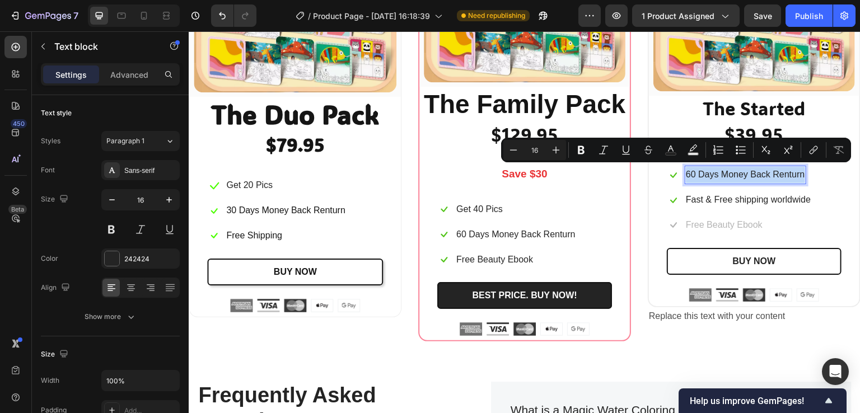
click at [686, 171] on p "60 Days Money Back Renturn" at bounding box center [745, 175] width 119 height 16
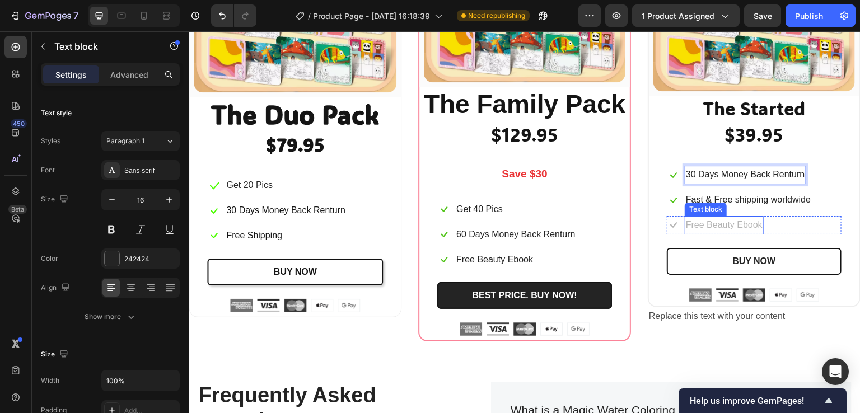
click at [721, 229] on p "Free Beauty Ebook" at bounding box center [724, 225] width 77 height 16
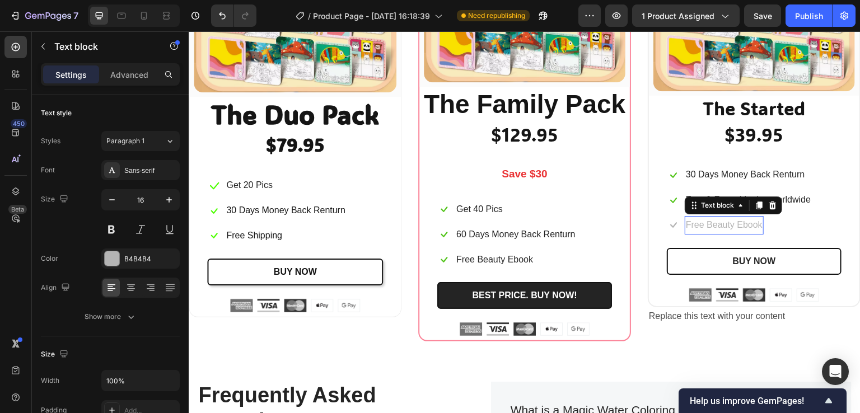
click at [189, 31] on div "0" at bounding box center [189, 31] width 0 height 0
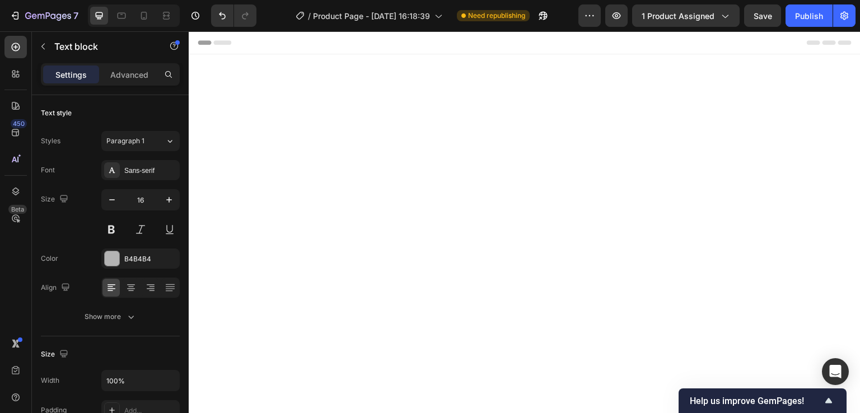
scroll to position [3193, 0]
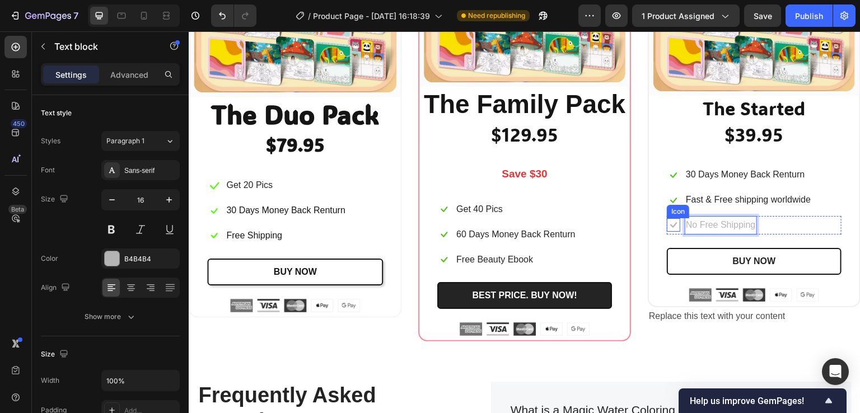
click at [670, 223] on icon at bounding box center [673, 226] width 7 height 6
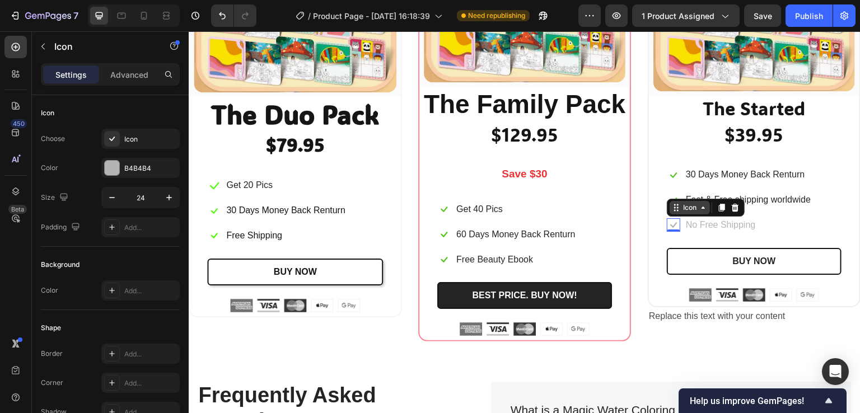
click at [681, 208] on div "Icon" at bounding box center [690, 208] width 18 height 0
click at [699, 208] on icon at bounding box center [703, 207] width 9 height 9
click at [683, 208] on div "Icon" at bounding box center [690, 208] width 18 height 0
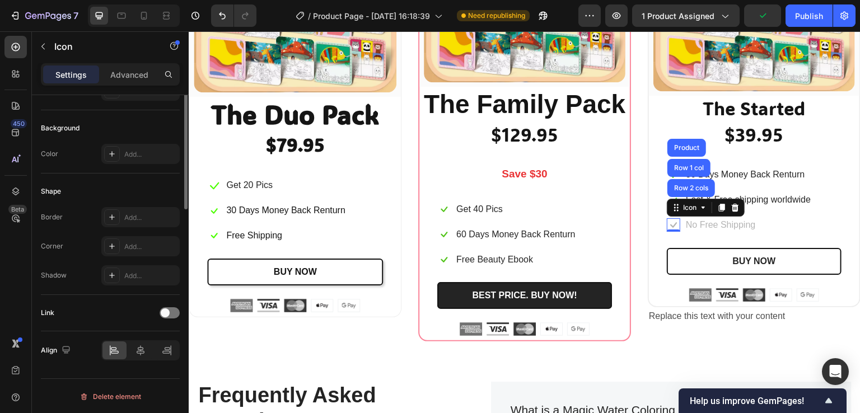
scroll to position [0, 0]
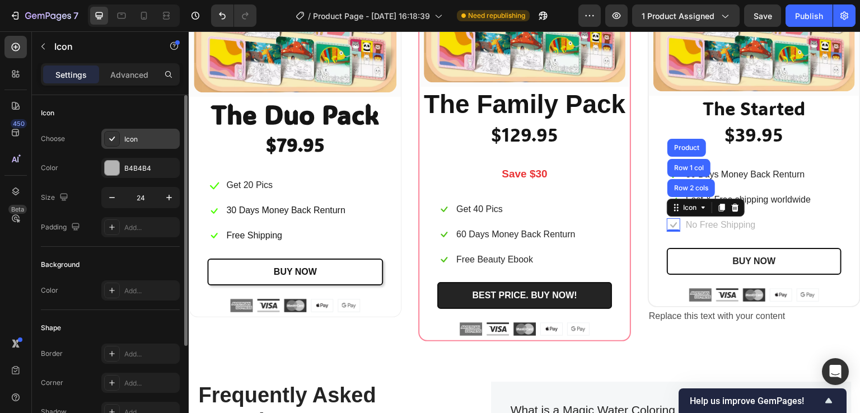
click at [119, 139] on div at bounding box center [112, 139] width 16 height 16
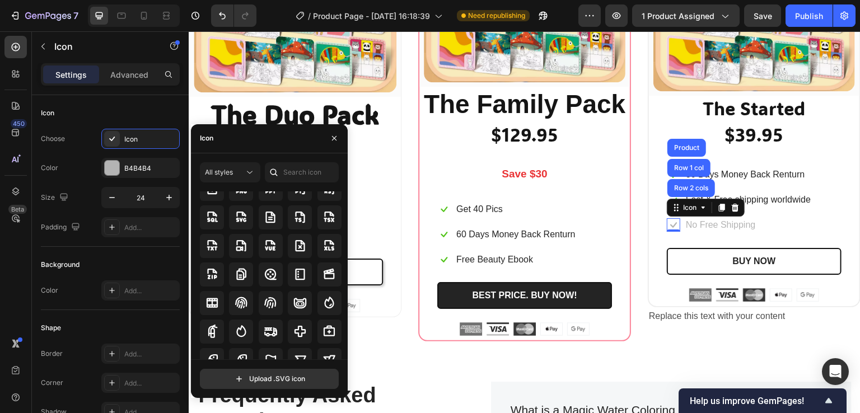
scroll to position [3014, 0]
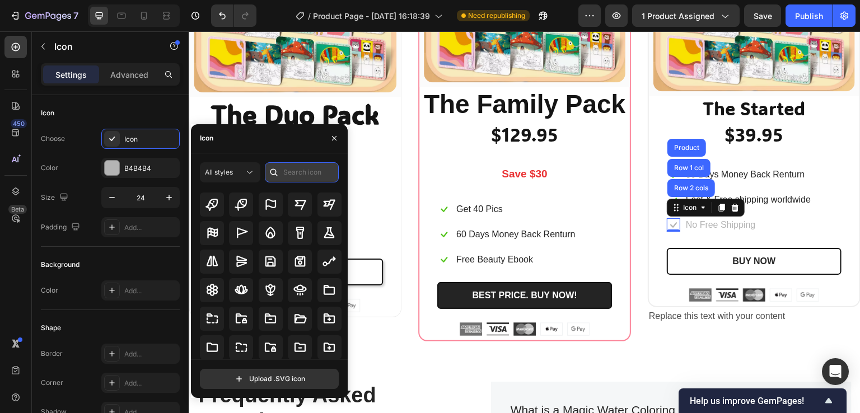
click at [305, 169] on input "text" at bounding box center [302, 172] width 74 height 20
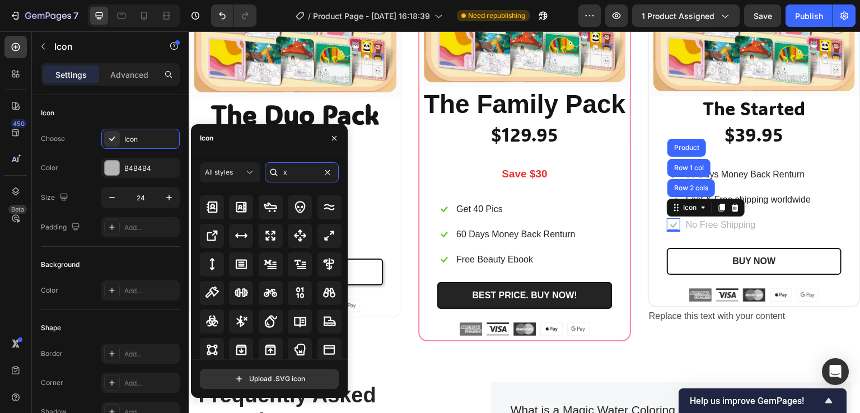
scroll to position [0, 0]
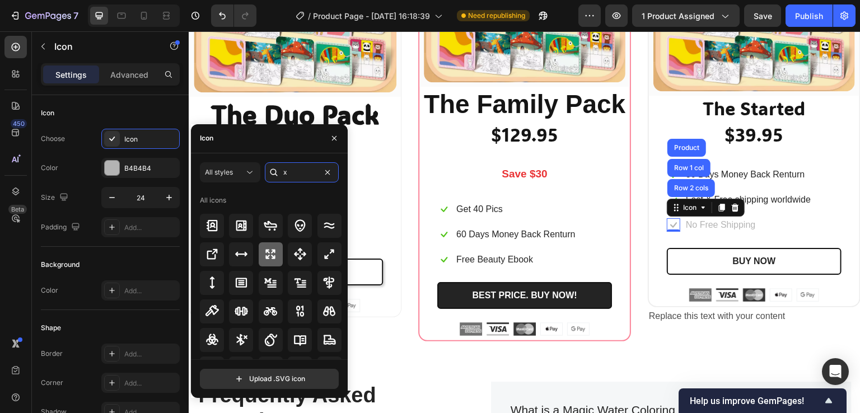
type input "x"
click at [271, 256] on icon at bounding box center [271, 254] width 10 height 10
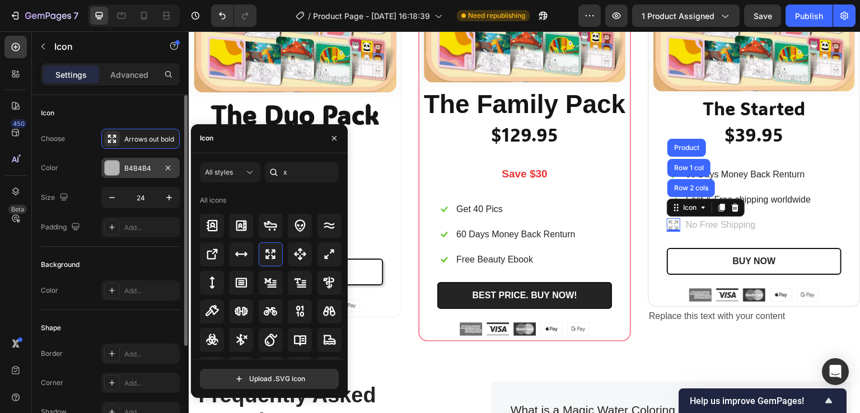
click at [113, 167] on div at bounding box center [112, 168] width 15 height 15
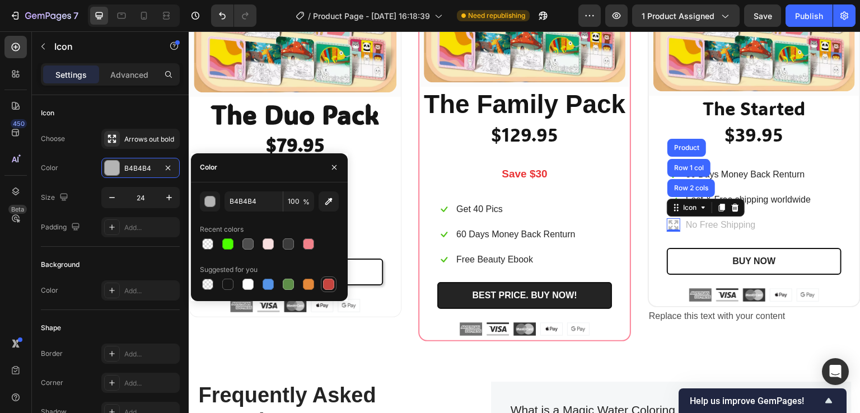
click at [328, 285] on div at bounding box center [328, 284] width 11 height 11
type input "C5453F"
click at [714, 221] on p "No Free Shipping" at bounding box center [721, 225] width 70 height 16
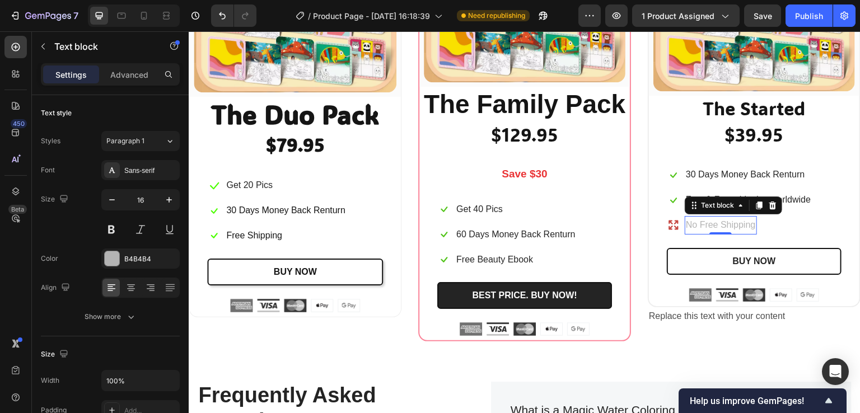
click at [714, 221] on p "No Free Shipping" at bounding box center [721, 225] width 70 height 16
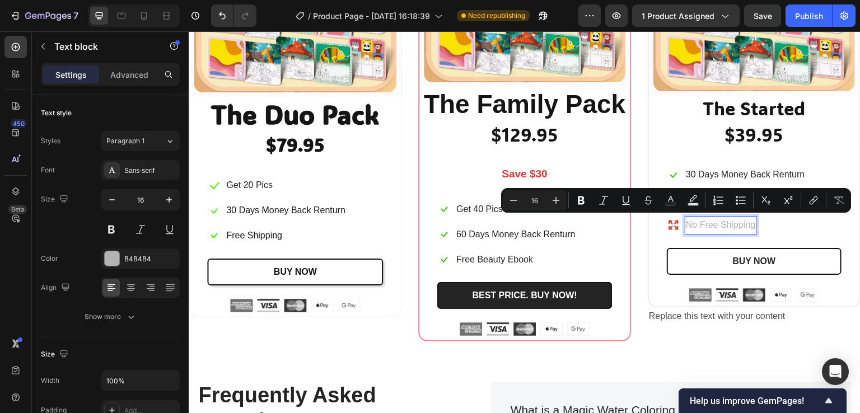
click at [693, 227] on p "No Free Shipping" at bounding box center [721, 225] width 70 height 16
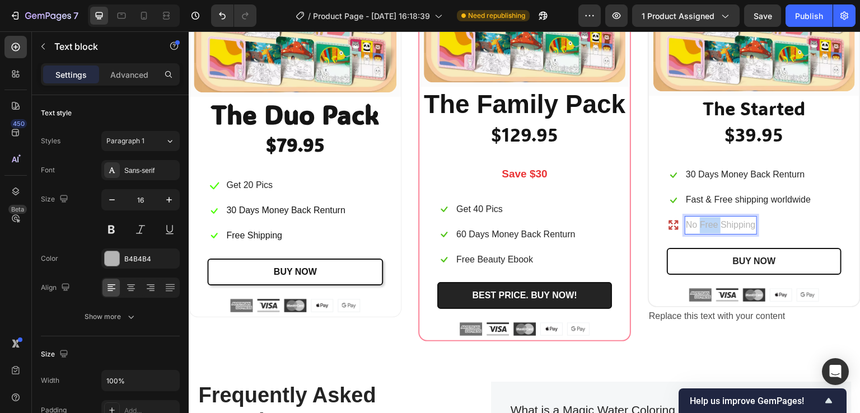
click at [693, 227] on p "No Free Shipping" at bounding box center [721, 225] width 70 height 16
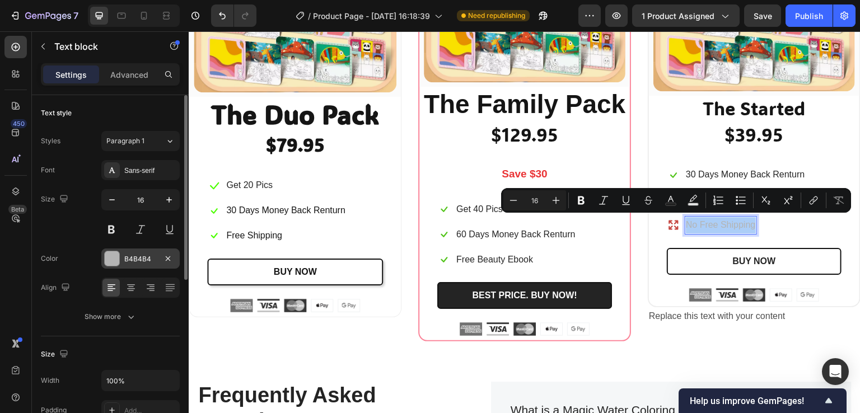
click at [110, 258] on div at bounding box center [112, 259] width 15 height 15
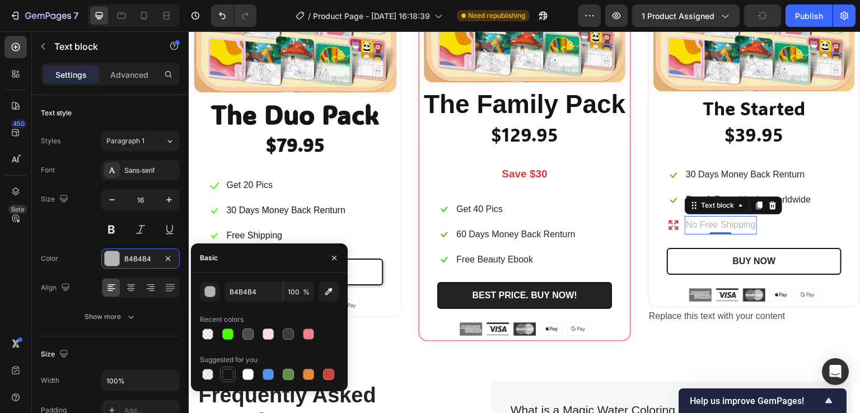
drag, startPoint x: 222, startPoint y: 376, endPoint x: 192, endPoint y: 290, distance: 91.4
click at [222, 376] on div at bounding box center [227, 374] width 13 height 13
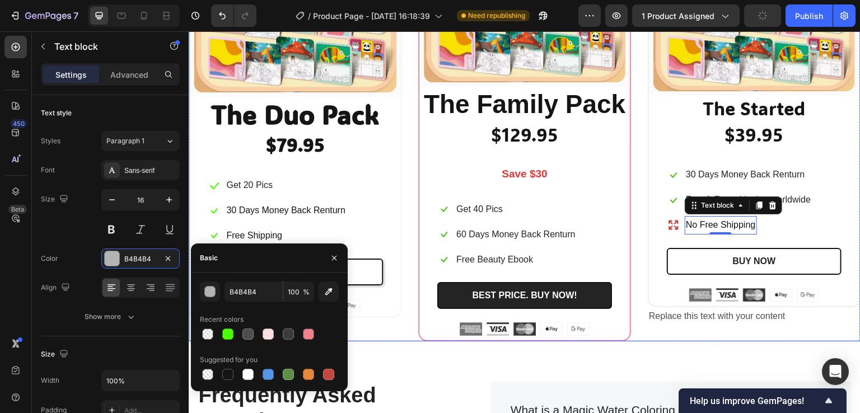
type input "151515"
click at [638, 202] on div "(P) Images & Gallery Row The Duo Pack Text Block $79.95 Text Block Icon Get 20 …" at bounding box center [525, 108] width 672 height 467
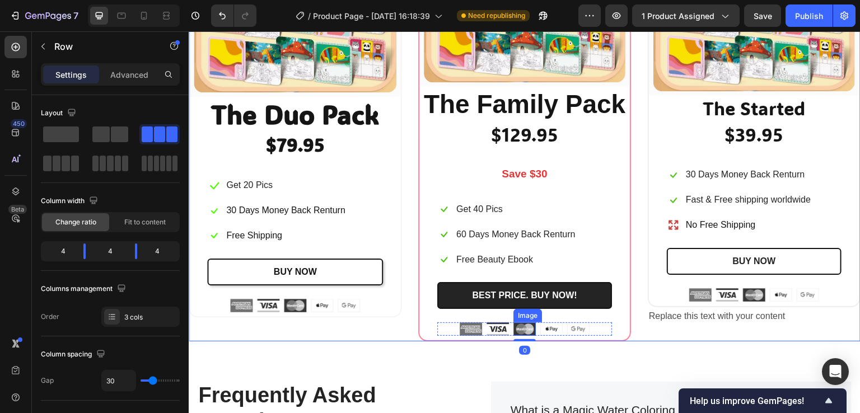
click at [528, 325] on img at bounding box center [525, 329] width 22 height 13
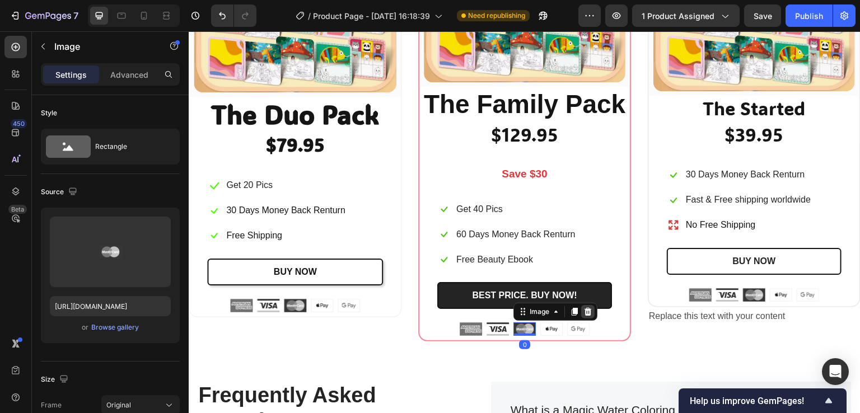
click at [583, 305] on div at bounding box center [587, 311] width 13 height 13
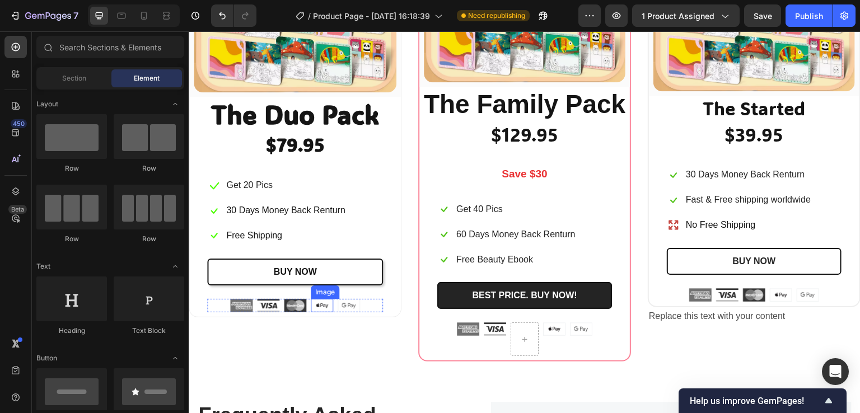
click at [323, 300] on img at bounding box center [322, 305] width 22 height 13
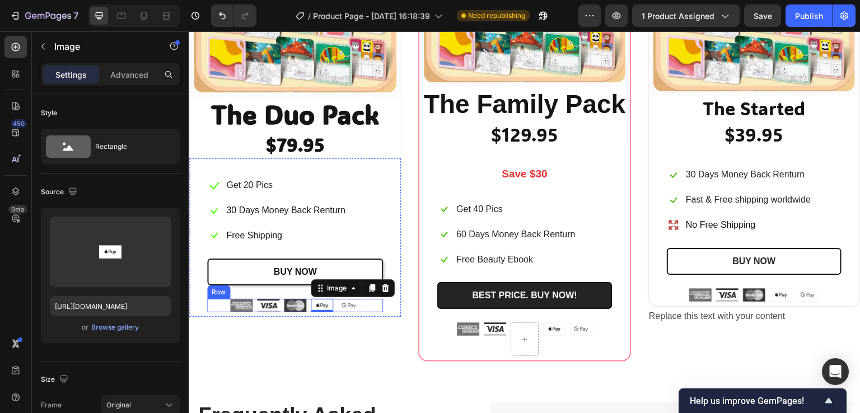
click at [370, 304] on div "Image Image Image Image 0 Image Row" at bounding box center [295, 305] width 176 height 13
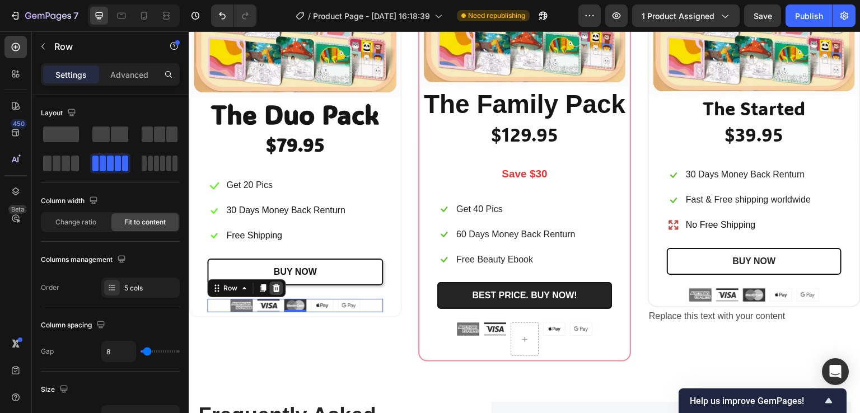
click at [273, 284] on icon at bounding box center [276, 288] width 9 height 9
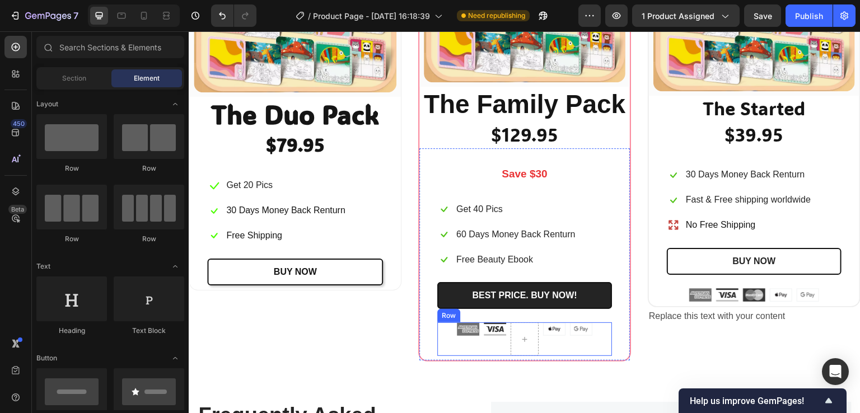
click at [584, 343] on div "Image" at bounding box center [581, 340] width 22 height 34
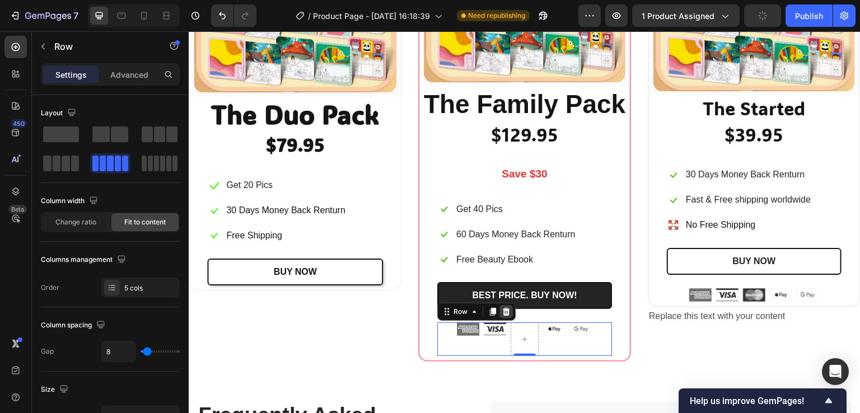
click at [504, 311] on icon at bounding box center [506, 312] width 7 height 8
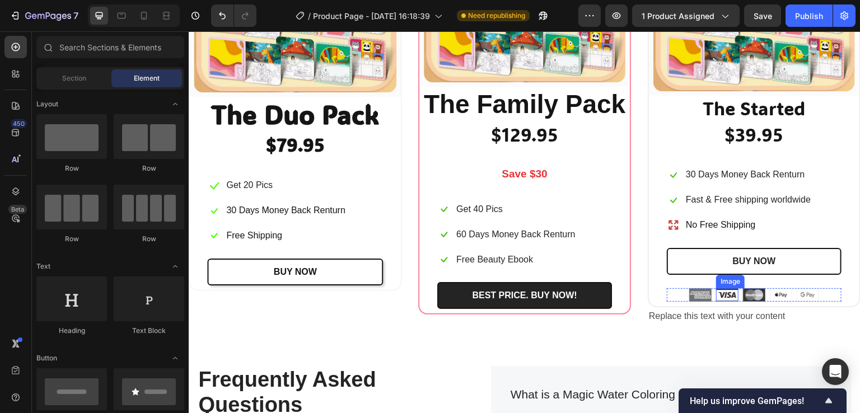
click at [716, 294] on img at bounding box center [727, 294] width 22 height 13
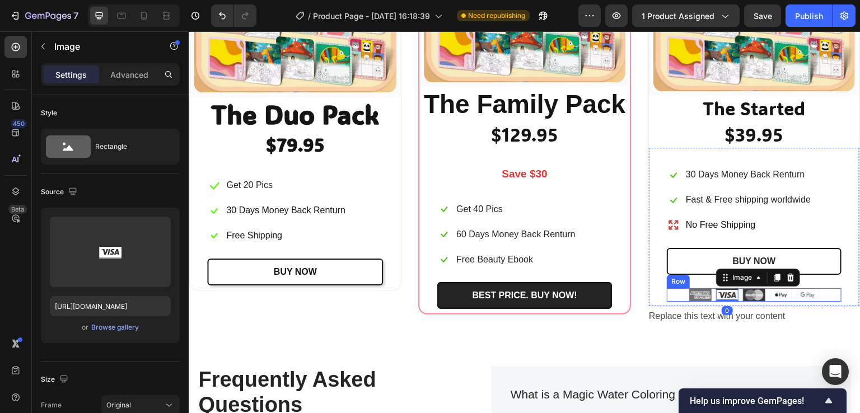
click at [669, 295] on div "Image Image 0 Image Image Image Row" at bounding box center [754, 294] width 175 height 13
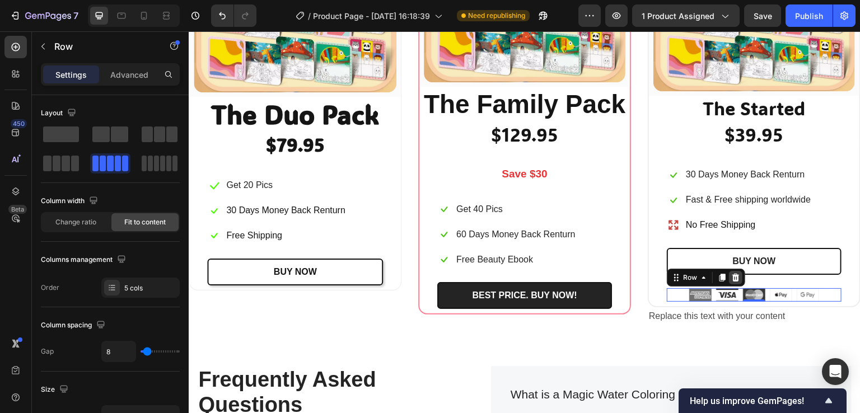
click at [732, 273] on icon at bounding box center [736, 277] width 9 height 9
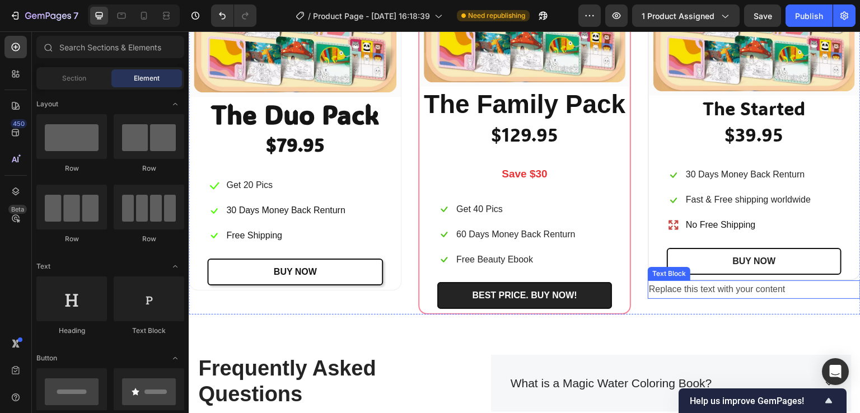
click at [707, 292] on div "Replace this text with your content" at bounding box center [754, 290] width 213 height 18
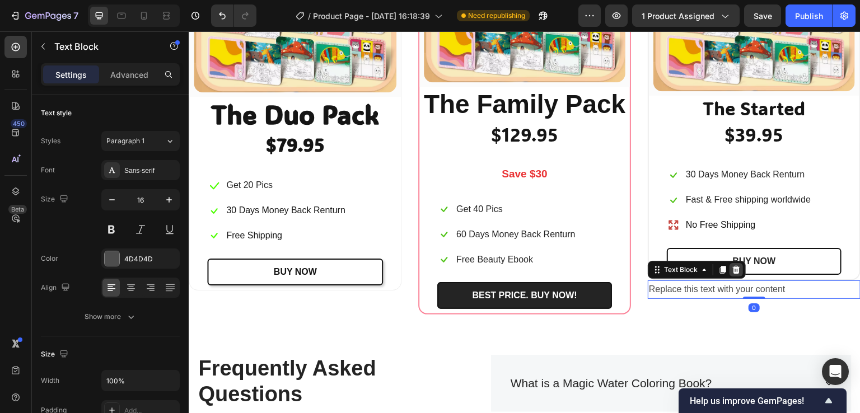
click at [733, 269] on icon at bounding box center [736, 270] width 7 height 8
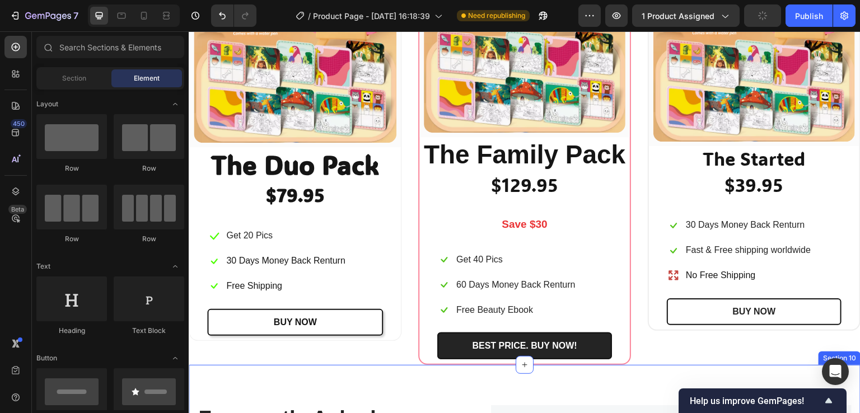
scroll to position [3137, 0]
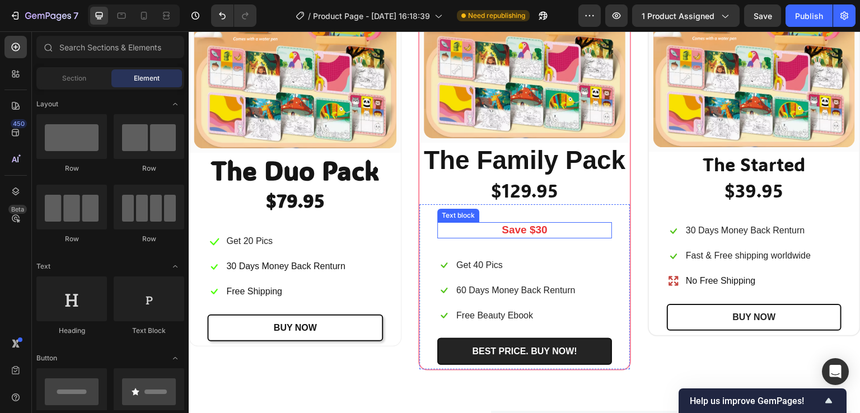
click at [516, 229] on p "Save $30" at bounding box center [525, 230] width 173 height 14
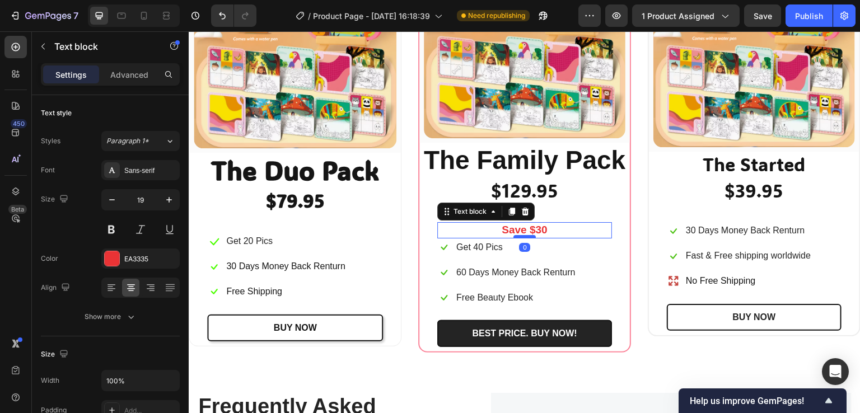
drag, startPoint x: 523, startPoint y: 252, endPoint x: 522, endPoint y: 234, distance: 17.4
click at [522, 235] on div at bounding box center [525, 236] width 22 height 3
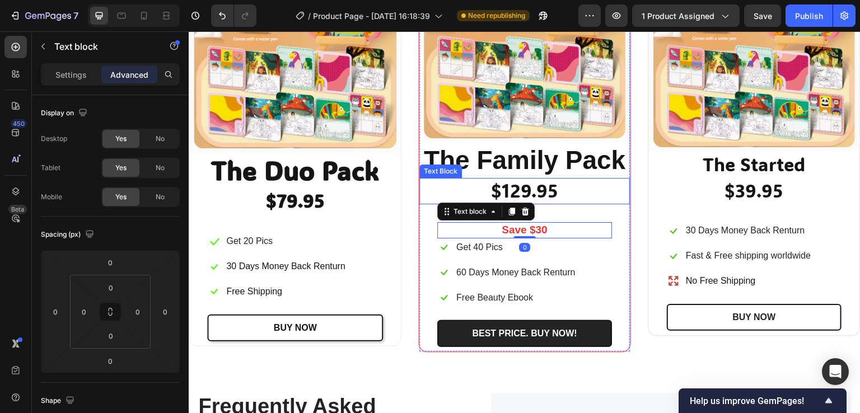
click at [549, 191] on p "$129.95" at bounding box center [525, 191] width 208 height 24
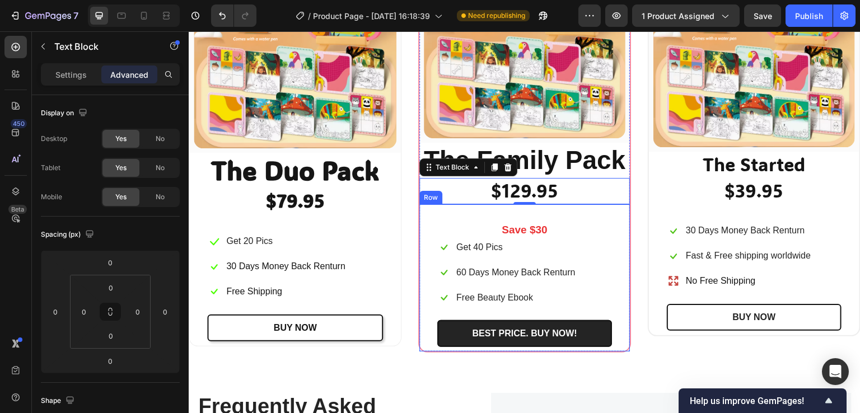
click at [557, 206] on div "Save $30 Text block Icon Get 40 Pics Text block Row Icon 60 Days Money Back Ren…" at bounding box center [525, 277] width 211 height 147
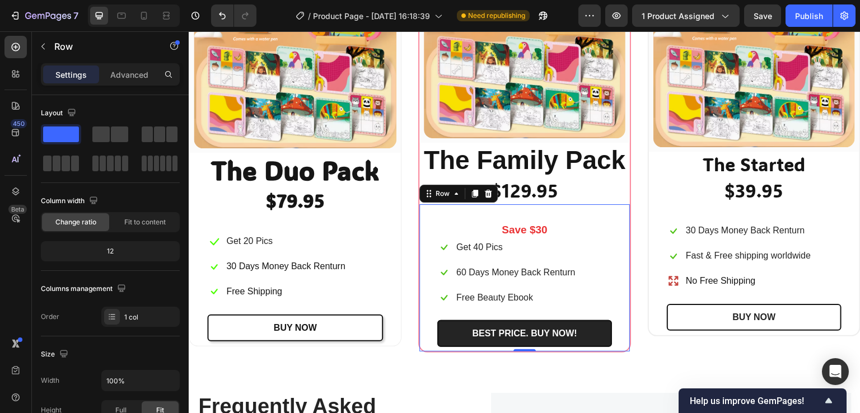
click at [534, 209] on div "Save $30 Text block Icon Get 40 Pics Text block Row Icon 60 Days Money Back Ren…" at bounding box center [525, 277] width 211 height 147
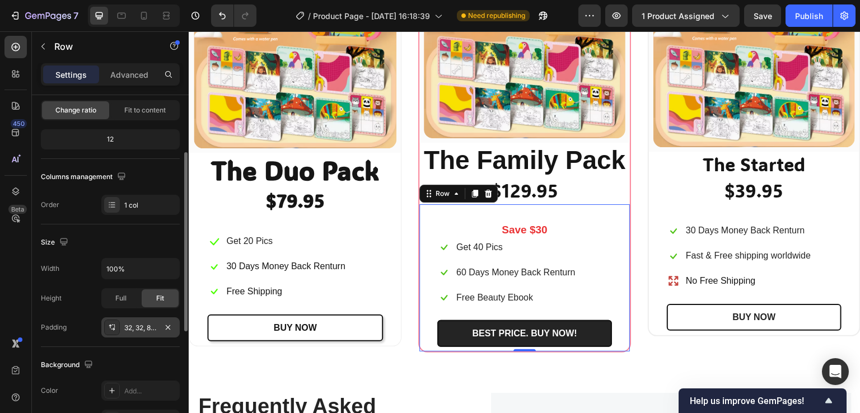
click at [139, 328] on div "32, 32, 8, 32" at bounding box center [140, 328] width 32 height 10
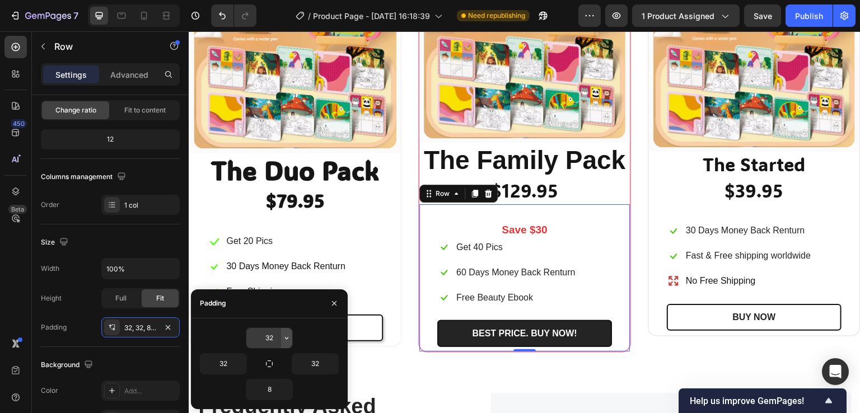
click at [287, 334] on icon "button" at bounding box center [286, 338] width 9 height 9
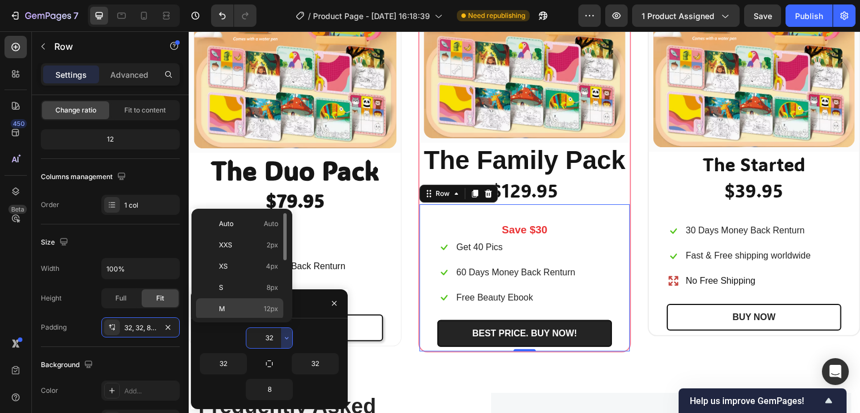
click at [267, 307] on span "12px" at bounding box center [271, 309] width 15 height 10
type input "12"
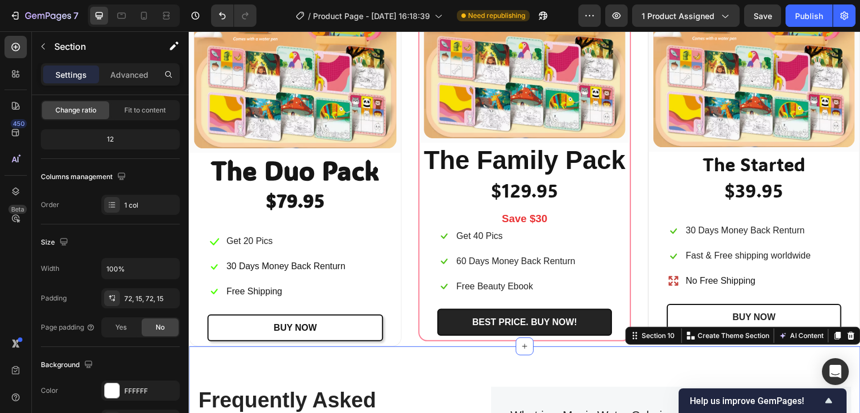
scroll to position [0, 0]
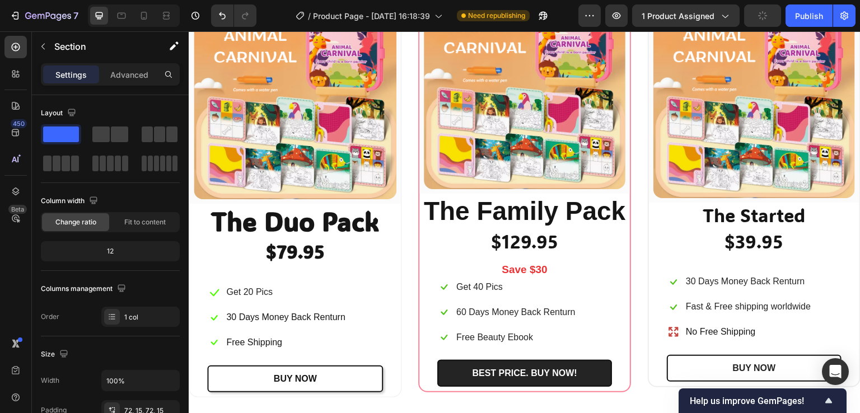
scroll to position [2913, 0]
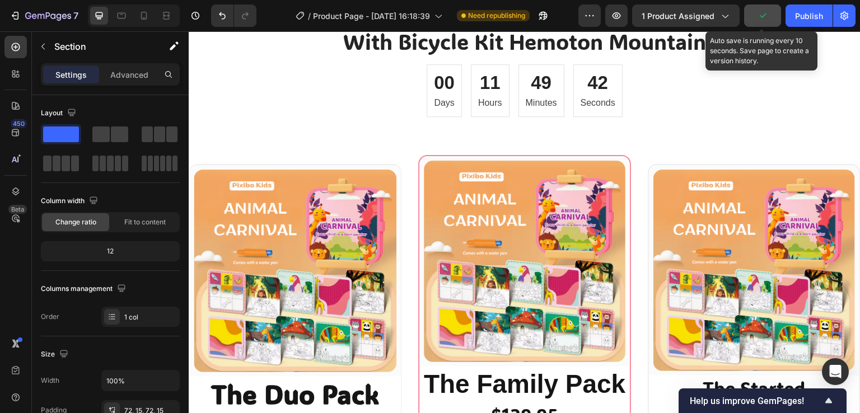
click at [758, 22] on button "button" at bounding box center [762, 15] width 37 height 22
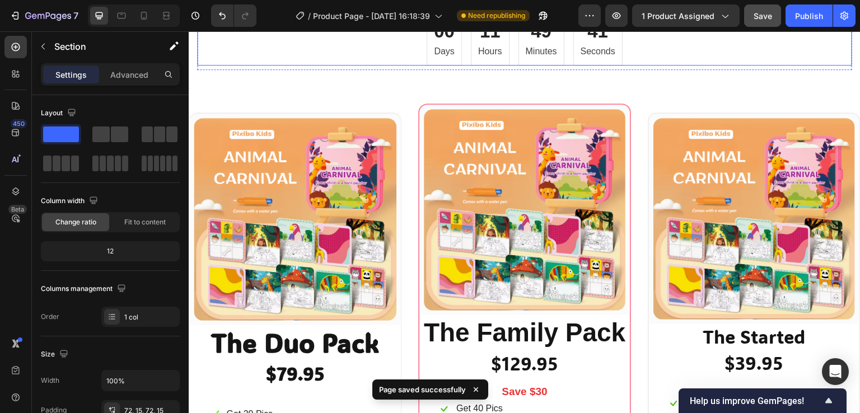
scroll to position [3025, 0]
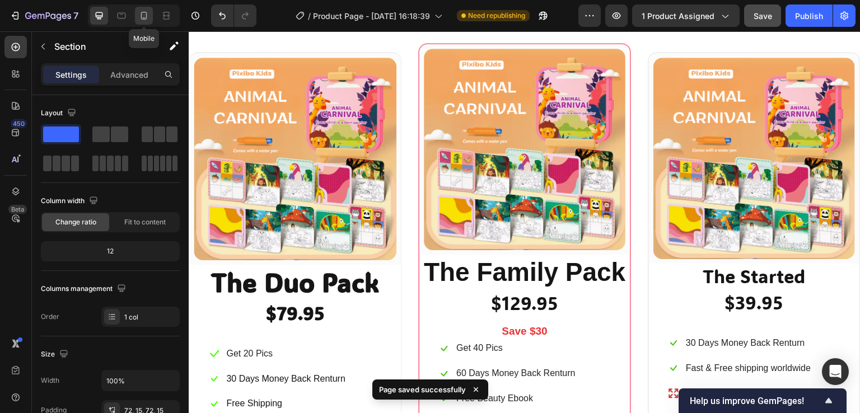
click at [145, 18] on icon at bounding box center [144, 16] width 6 height 8
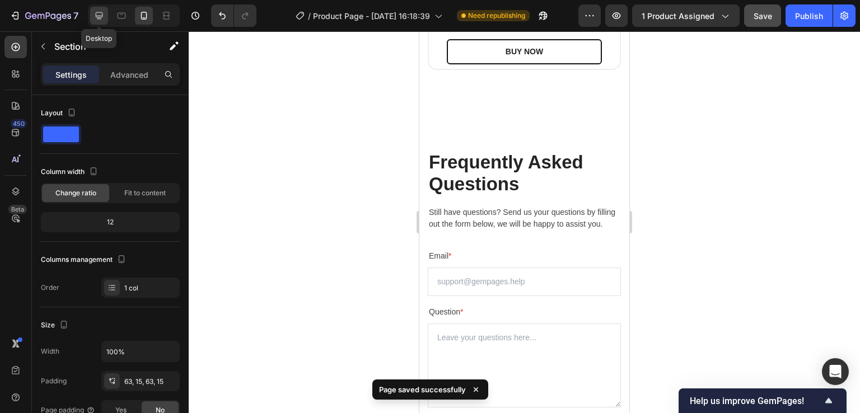
scroll to position [4291, 0]
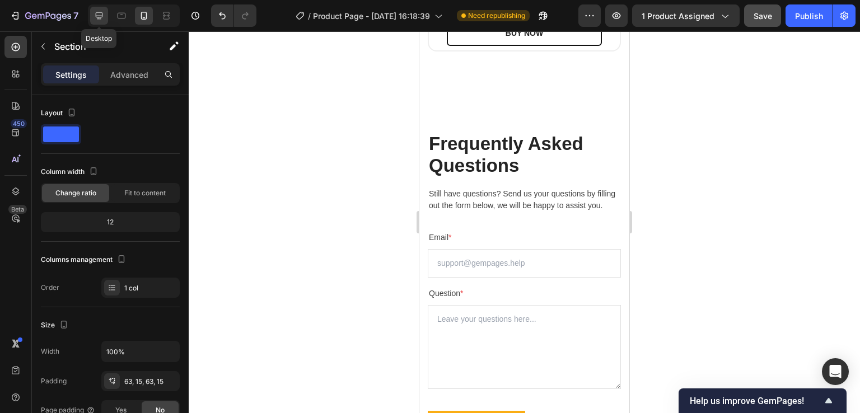
click at [104, 13] on icon at bounding box center [99, 15] width 11 height 11
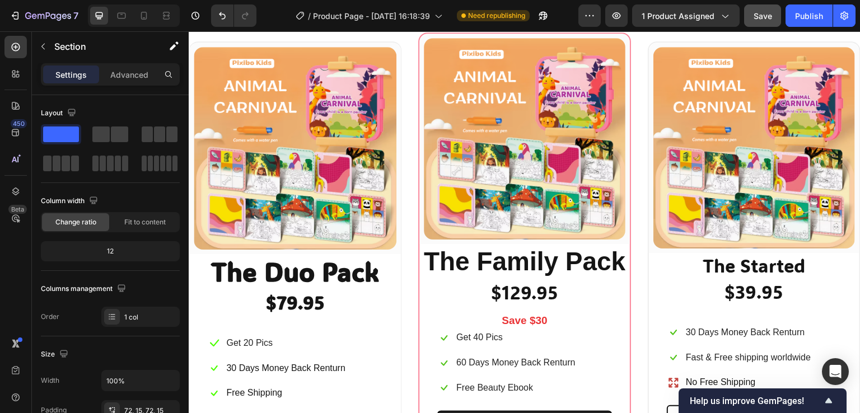
scroll to position [3070, 0]
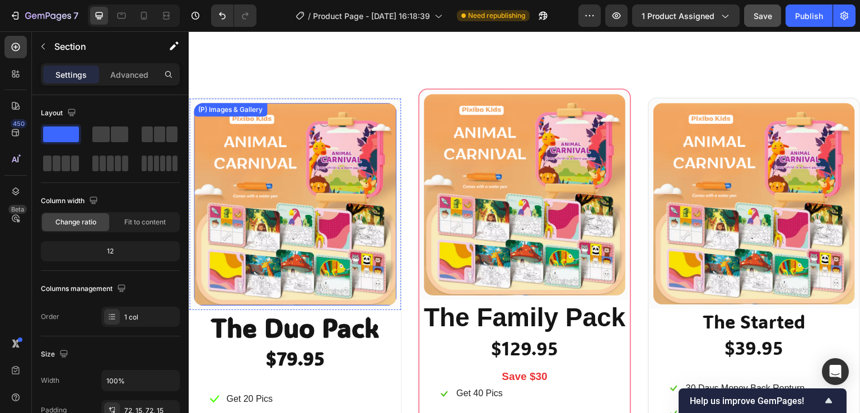
click at [361, 157] on img at bounding box center [295, 204] width 203 height 203
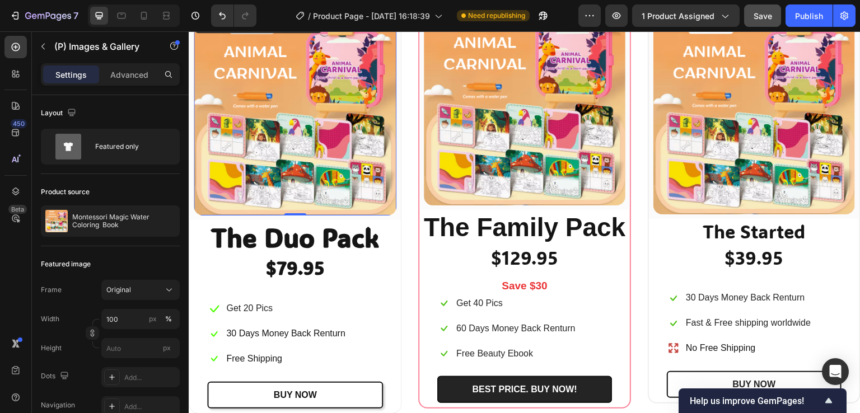
scroll to position [2902, 0]
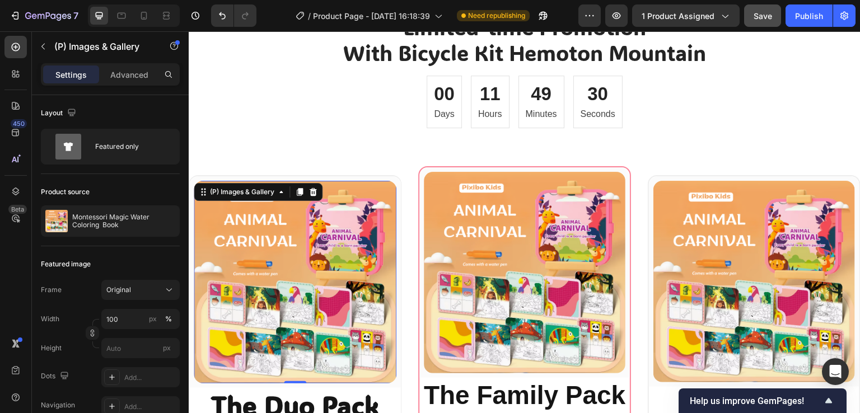
click at [298, 252] on img at bounding box center [295, 282] width 203 height 203
click at [311, 193] on icon at bounding box center [313, 192] width 7 height 8
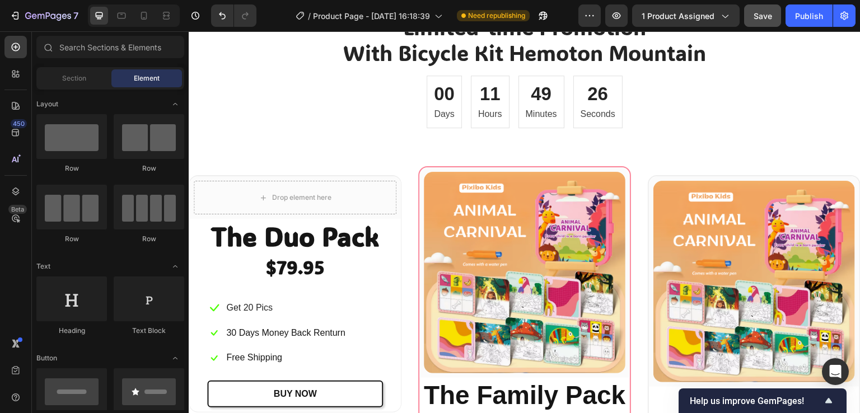
scroll to position [112, 0]
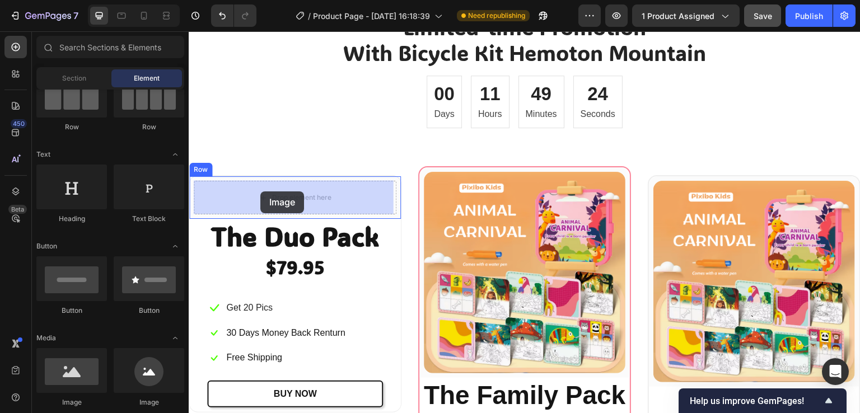
drag, startPoint x: 270, startPoint y: 408, endPoint x: 260, endPoint y: 192, distance: 217.0
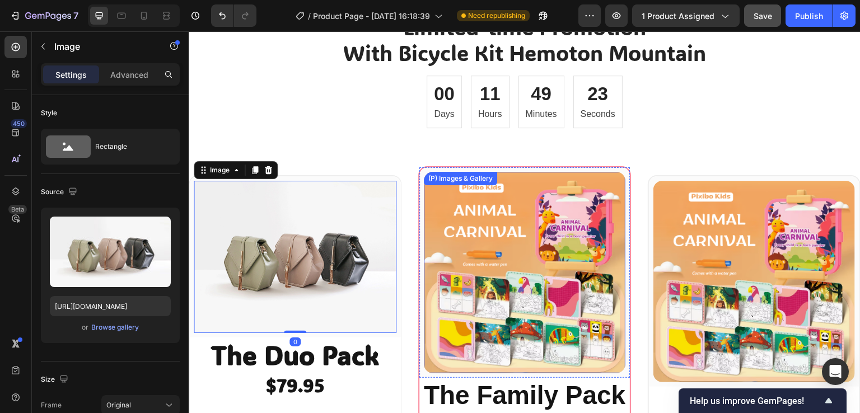
click at [501, 234] on img at bounding box center [525, 273] width 202 height 202
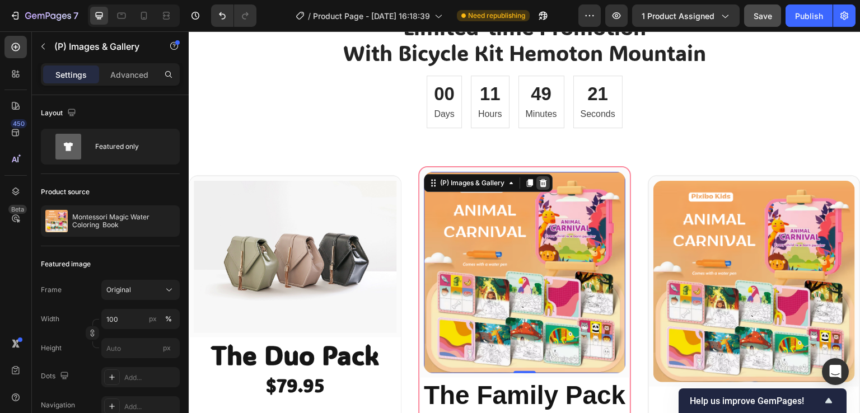
click at [540, 184] on icon at bounding box center [543, 183] width 7 height 8
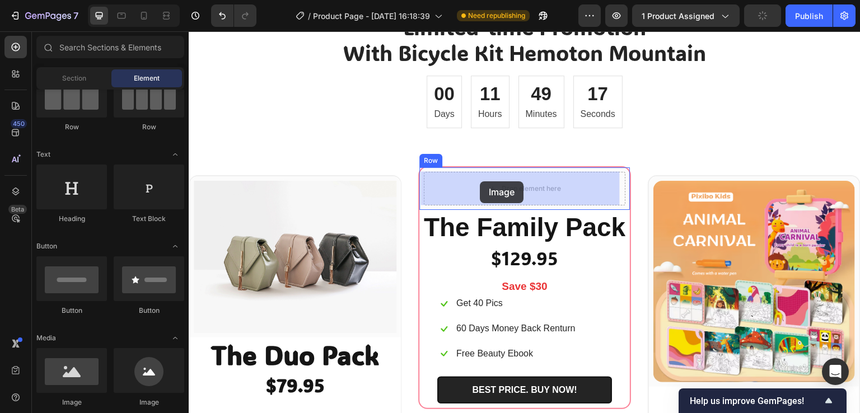
drag, startPoint x: 344, startPoint y: 352, endPoint x: 481, endPoint y: 181, distance: 218.4
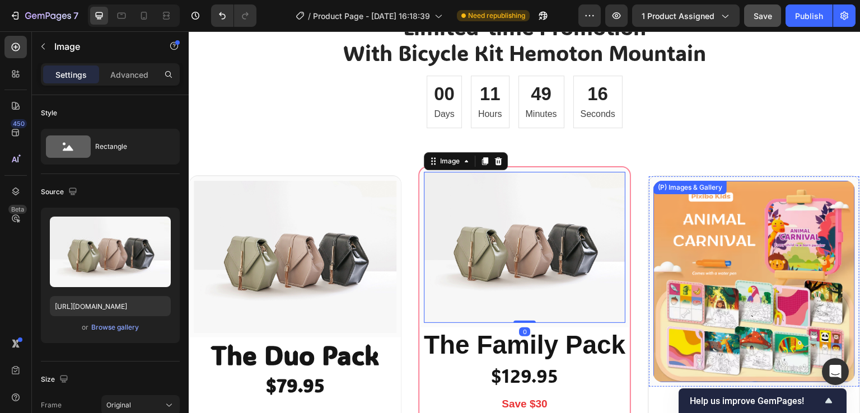
click at [699, 241] on img at bounding box center [755, 282] width 202 height 202
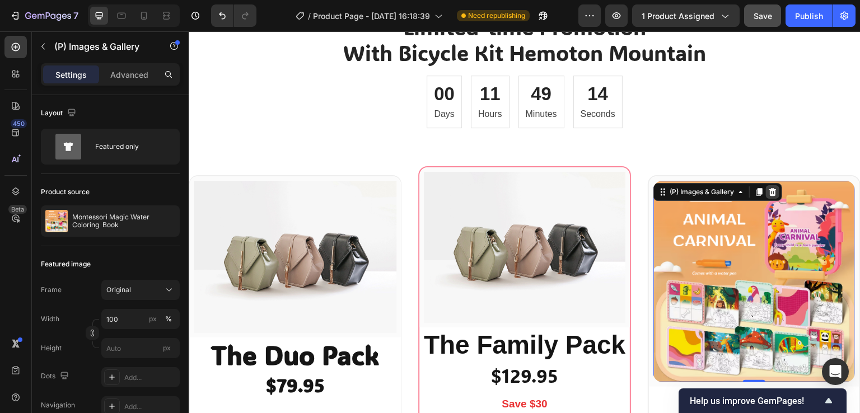
click at [769, 191] on icon at bounding box center [773, 192] width 9 height 9
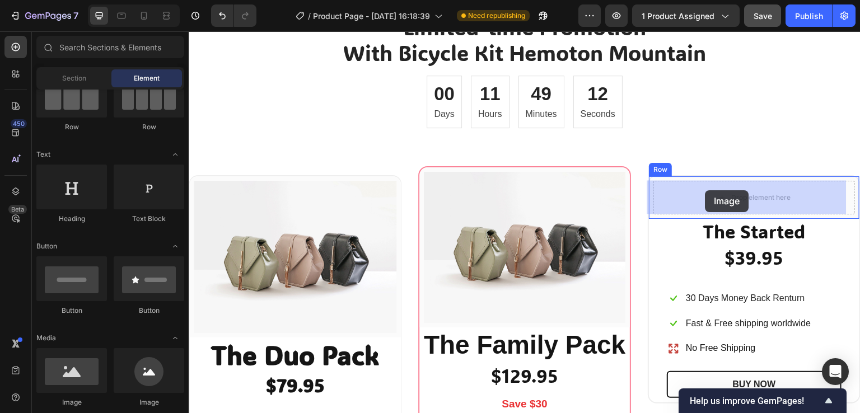
drag, startPoint x: 264, startPoint y: 406, endPoint x: 706, endPoint y: 190, distance: 491.0
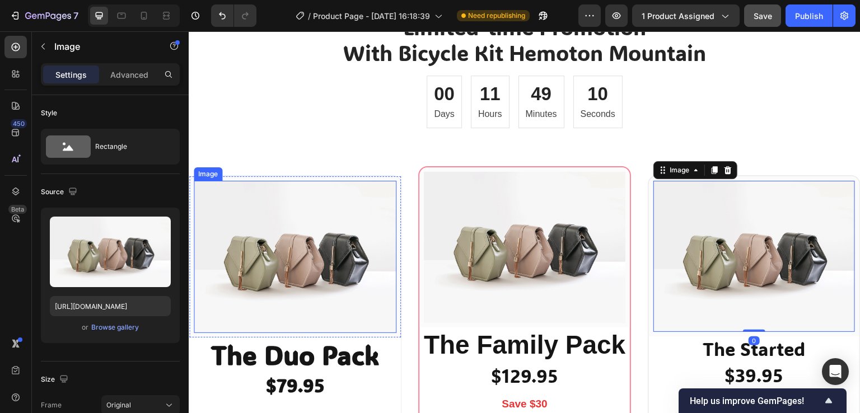
click at [301, 277] on img at bounding box center [295, 257] width 203 height 152
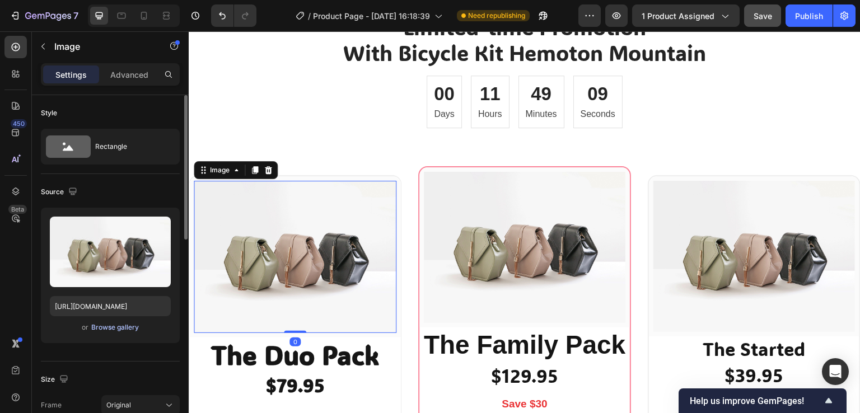
click at [99, 329] on div "Browse gallery" at bounding box center [115, 328] width 48 height 10
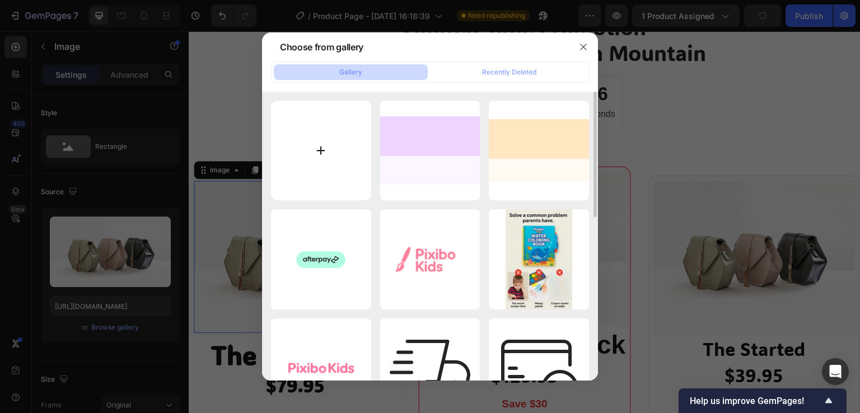
click at [318, 160] on input "file" at bounding box center [321, 151] width 100 height 100
type input "C:\fakepath\f58a6b1a-e238-45cc-a4ba-4a3f31539472.jpg"
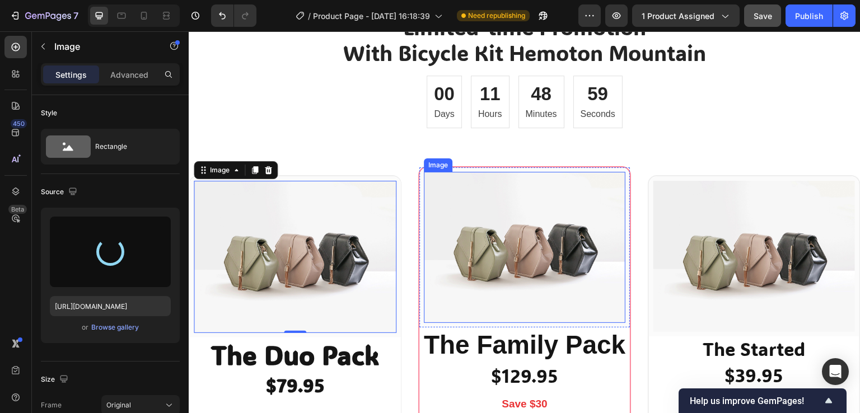
type input "[URL][DOMAIN_NAME]"
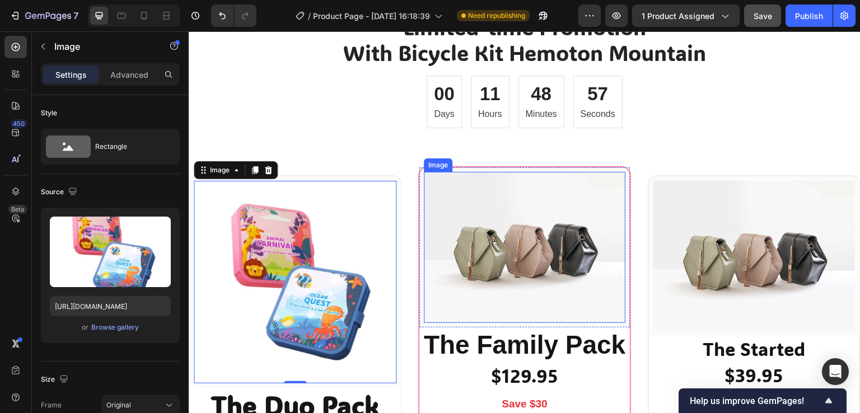
click at [487, 243] on img at bounding box center [525, 247] width 202 height 151
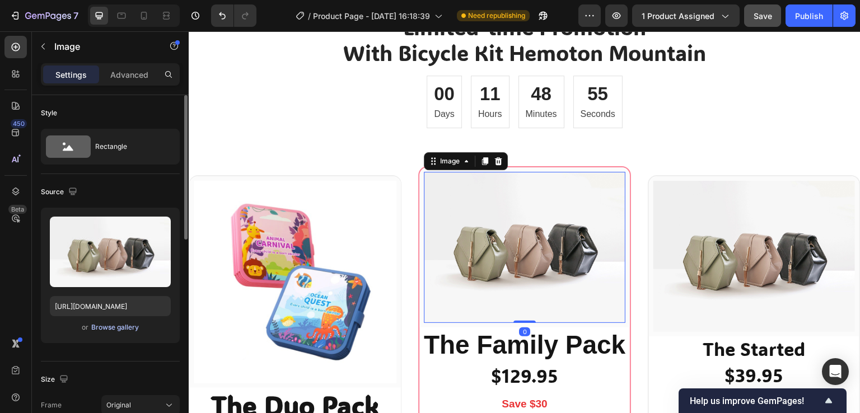
click at [119, 327] on div "Browse gallery" at bounding box center [115, 328] width 48 height 10
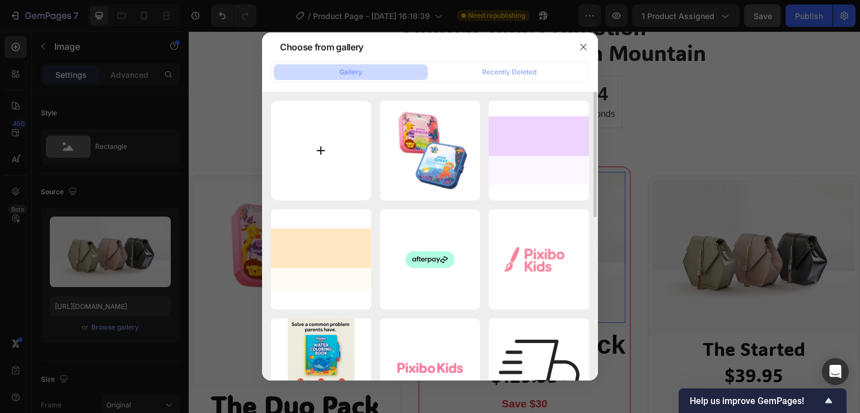
click at [319, 144] on input "file" at bounding box center [321, 151] width 100 height 100
type input "C:\fakepath\ChatGPT Image [DATE], 03_00_31 PM.png"
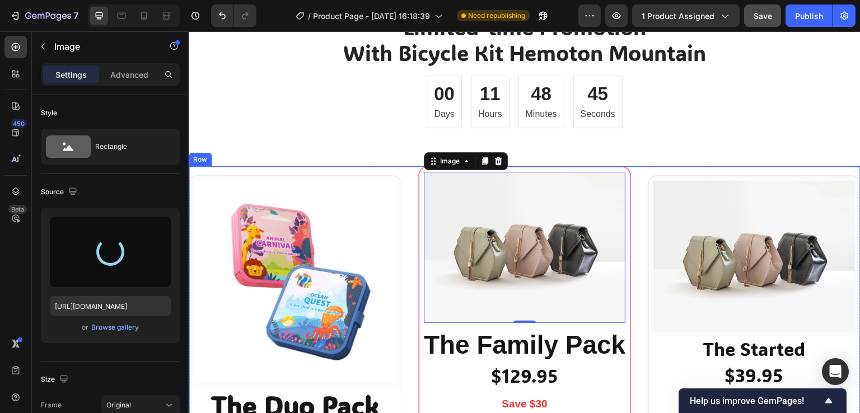
type input "[URL][DOMAIN_NAME]"
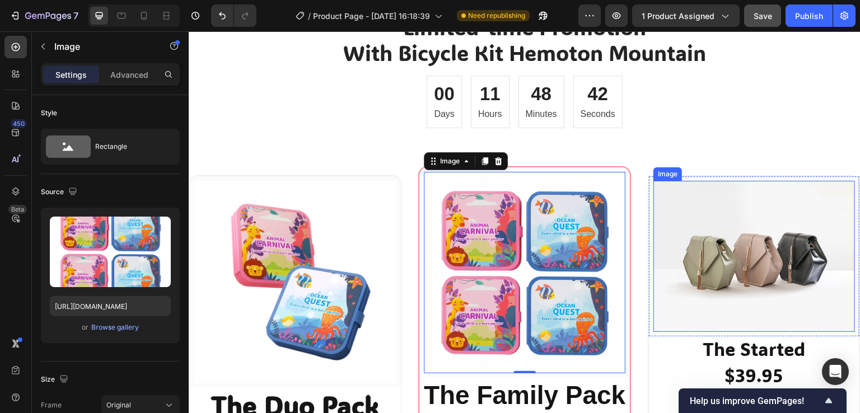
click at [698, 248] on img at bounding box center [755, 256] width 202 height 151
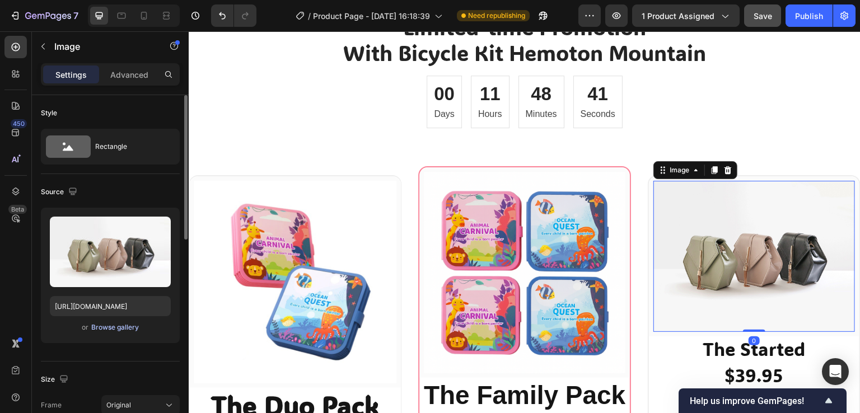
click at [119, 328] on div "Browse gallery" at bounding box center [115, 328] width 48 height 10
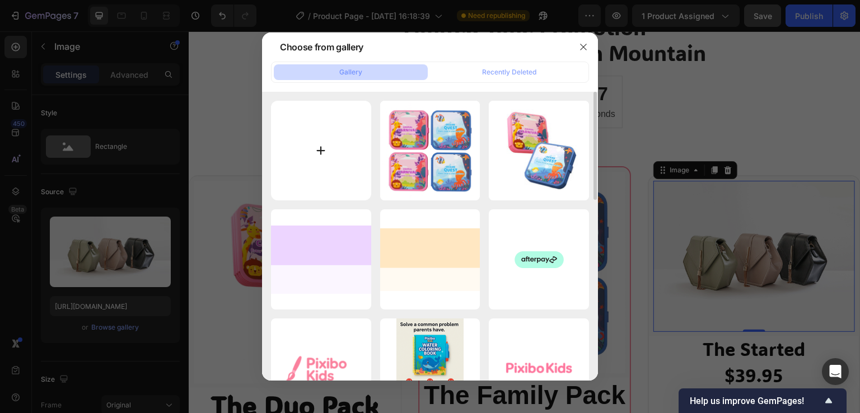
click at [315, 146] on input "file" at bounding box center [321, 151] width 100 height 100
type input "C:\fakepath\ANIMAL [DATE].png"
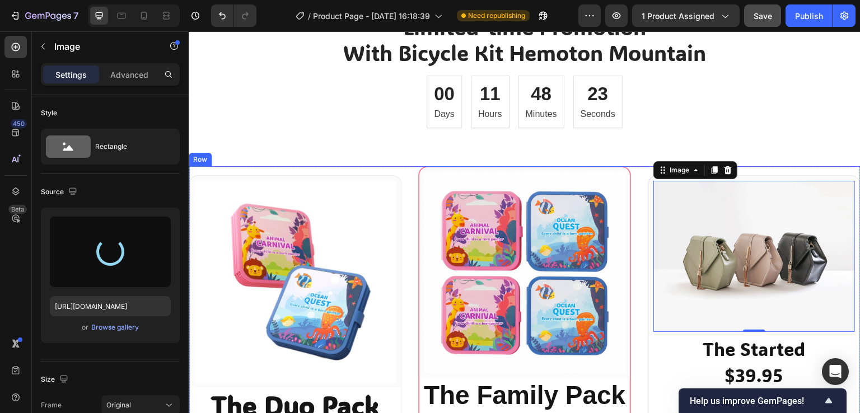
type input "[URL][DOMAIN_NAME]"
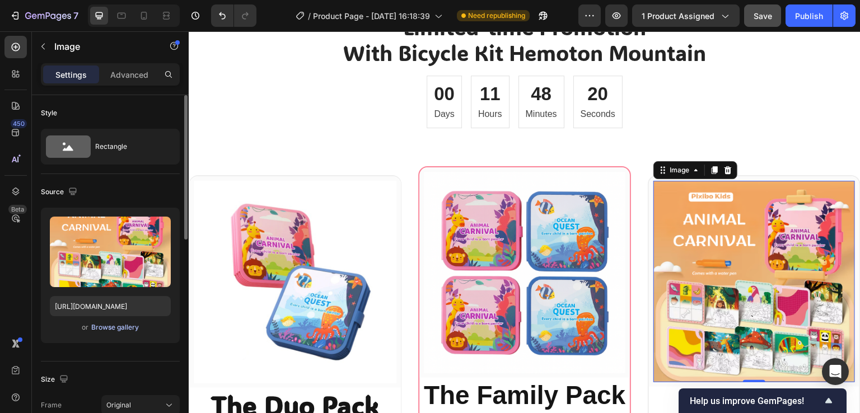
click at [117, 325] on div "Browse gallery" at bounding box center [115, 328] width 48 height 10
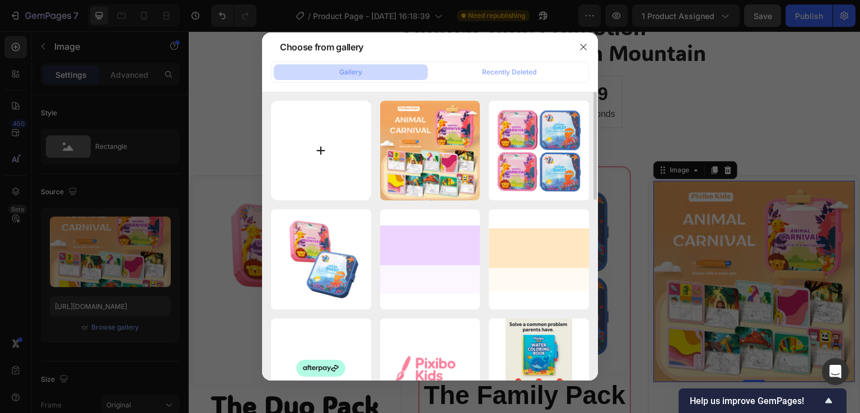
click at [324, 156] on input "file" at bounding box center [321, 151] width 100 height 100
type input "C:\fakepath\ChatGPT Image [DATE], 03_02_14 PM.png"
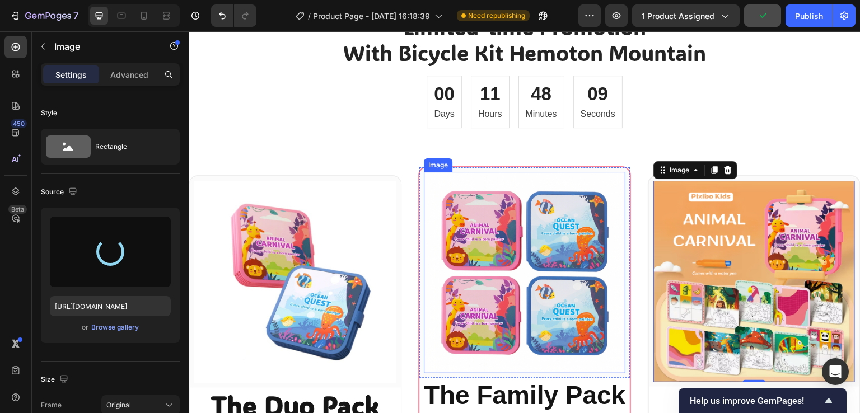
type input "[URL][DOMAIN_NAME]"
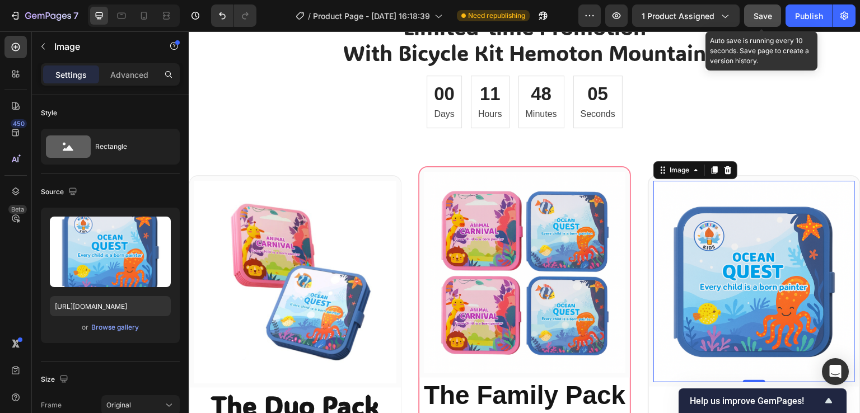
click at [769, 8] on button "Save" at bounding box center [762, 15] width 37 height 22
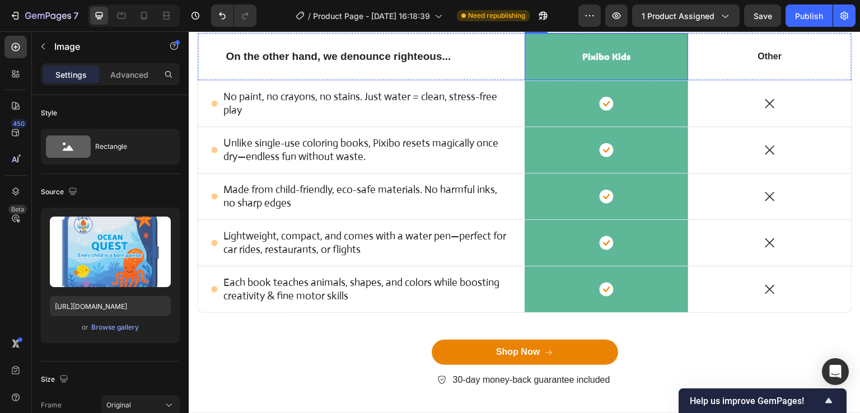
scroll to position [2194, 0]
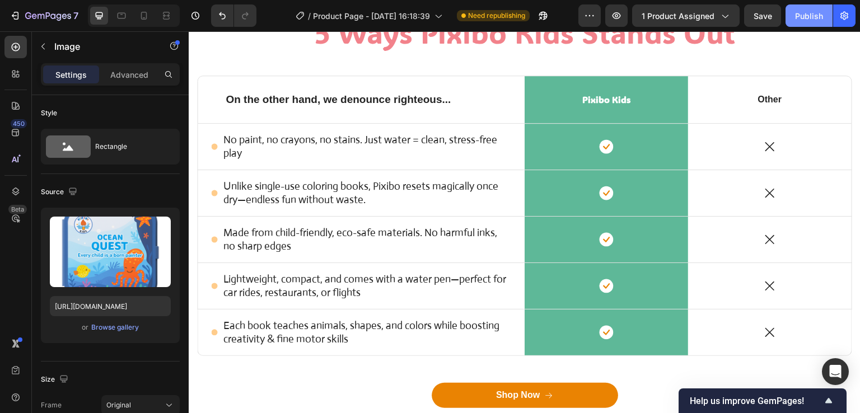
click at [800, 15] on div "Publish" at bounding box center [809, 16] width 28 height 12
click at [143, 18] on icon at bounding box center [143, 15] width 11 height 11
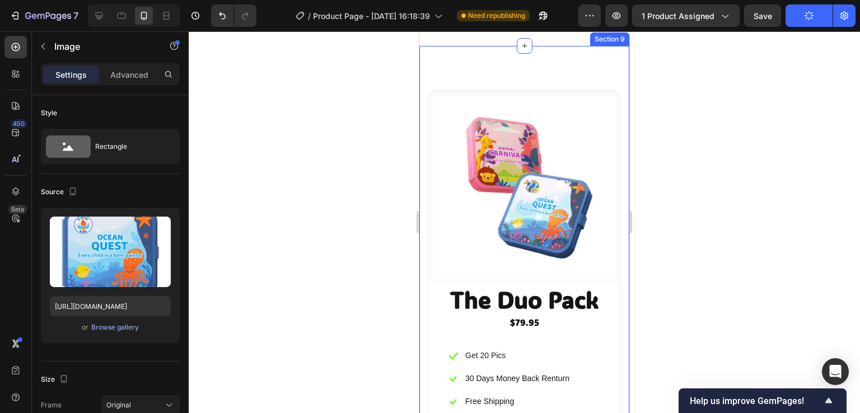
scroll to position [3504, 0]
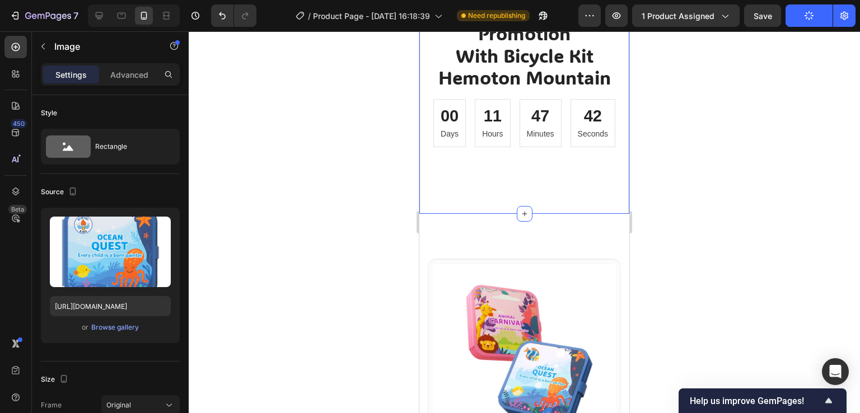
click at [555, 170] on div "Limited-time Promotion With Bicycle Kit Hemoton Mountain Heading 00 Days 11 Hou…" at bounding box center [524, 88] width 193 height 179
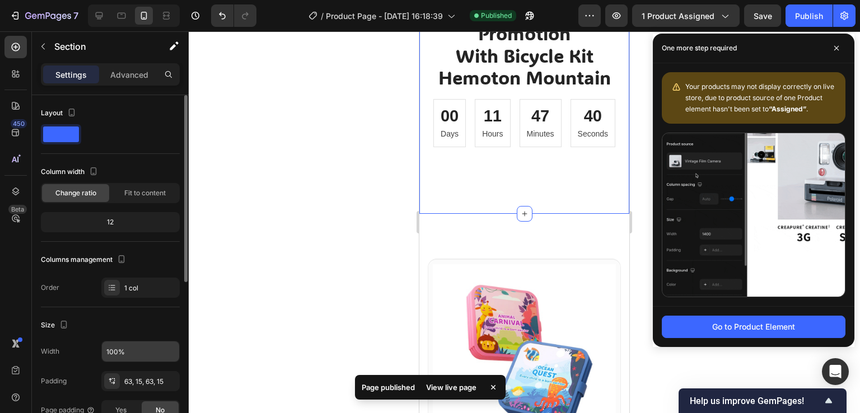
scroll to position [56, 0]
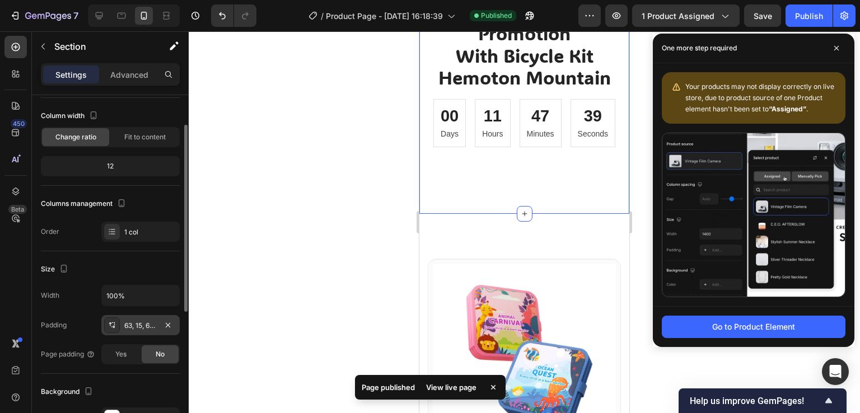
click at [136, 328] on div "63, 15, 63, 15" at bounding box center [140, 326] width 32 height 10
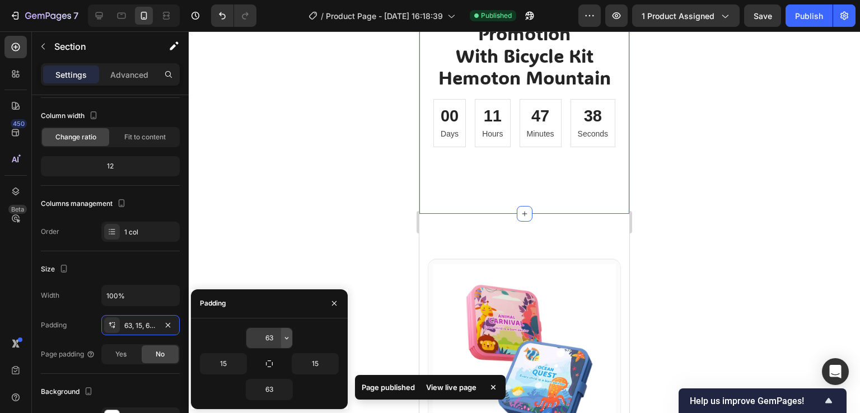
click at [284, 336] on icon "button" at bounding box center [286, 338] width 9 height 9
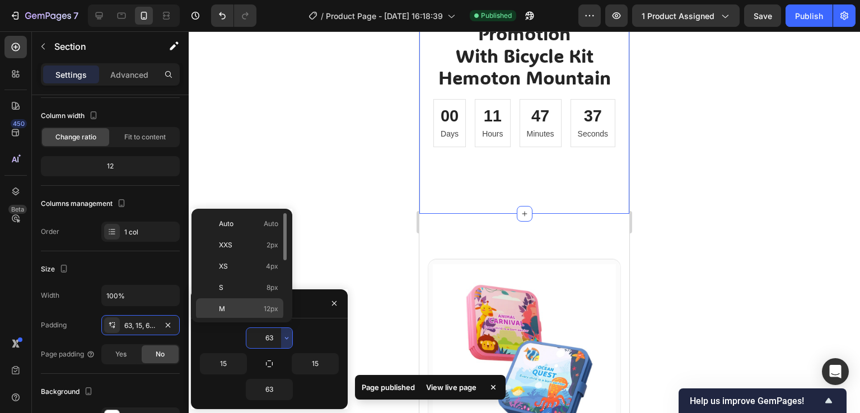
click at [255, 310] on p "M 12px" at bounding box center [248, 309] width 59 height 10
type input "12"
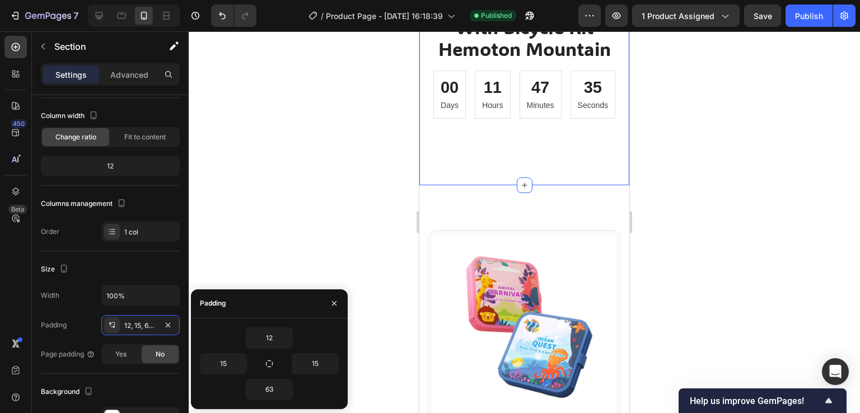
click at [486, 167] on div "Limited-time Promotion With Bicycle Kit Hemoton Mountain Heading 00 Days 11 Hou…" at bounding box center [525, 74] width 210 height 221
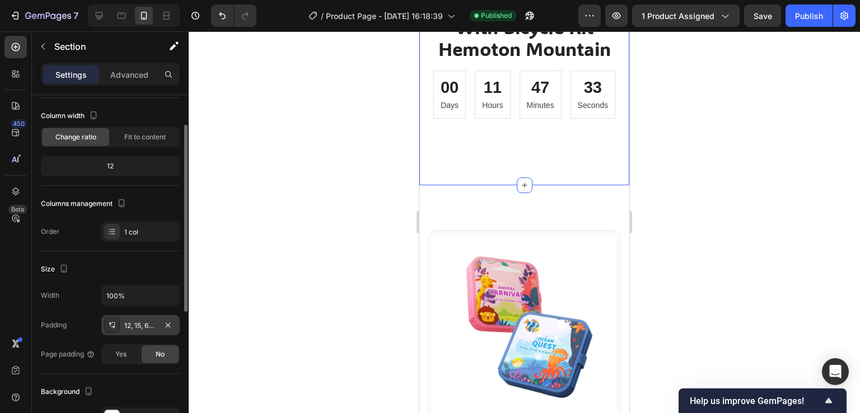
click at [142, 325] on div "12, 15, 63, 15" at bounding box center [140, 326] width 32 height 10
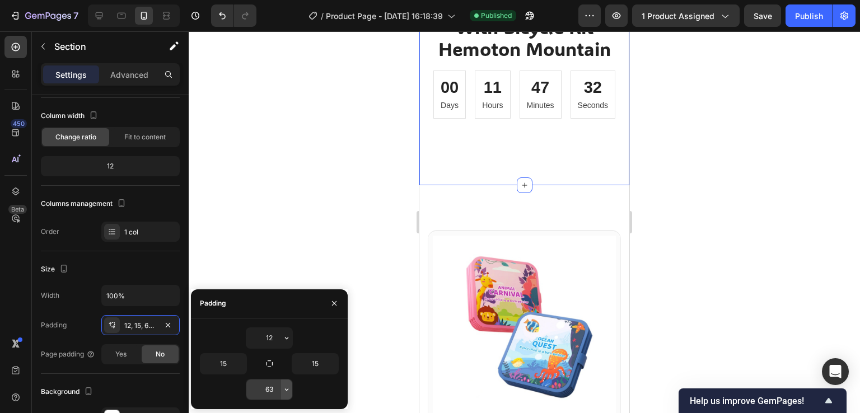
click at [285, 388] on icon "button" at bounding box center [286, 389] width 9 height 9
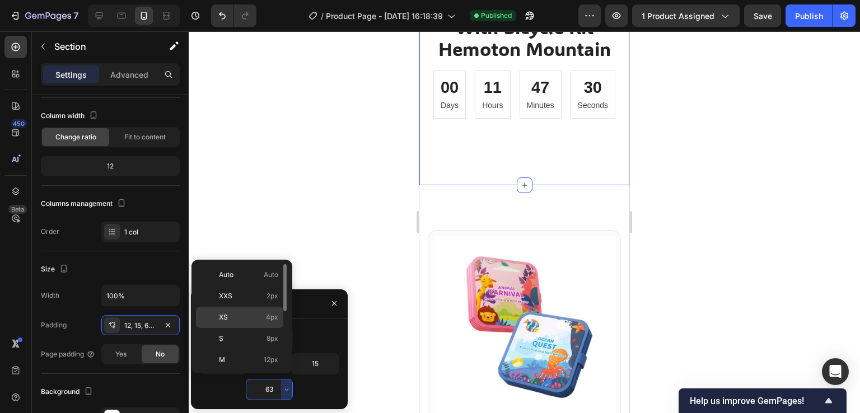
click at [266, 323] on div "XS 4px" at bounding box center [239, 317] width 87 height 21
type input "4"
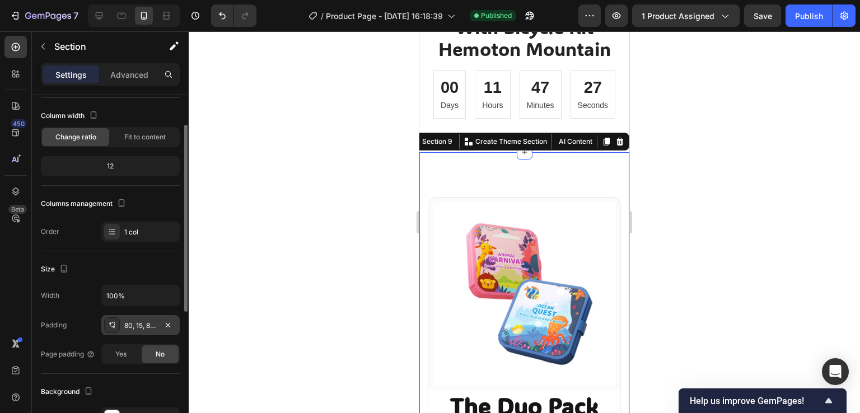
click at [156, 328] on div "80, 15, 80, 15" at bounding box center [140, 326] width 32 height 10
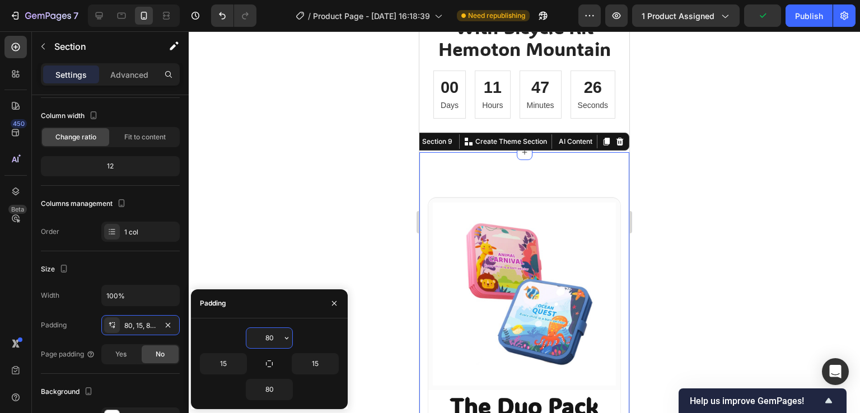
click at [280, 339] on input "80" at bounding box center [269, 338] width 46 height 20
click at [285, 338] on icon "button" at bounding box center [286, 338] width 9 height 9
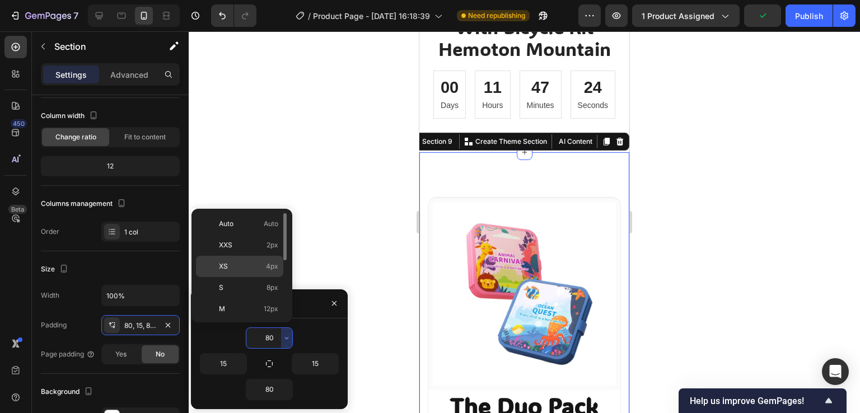
click at [264, 271] on p "XS 4px" at bounding box center [248, 267] width 59 height 10
type input "4"
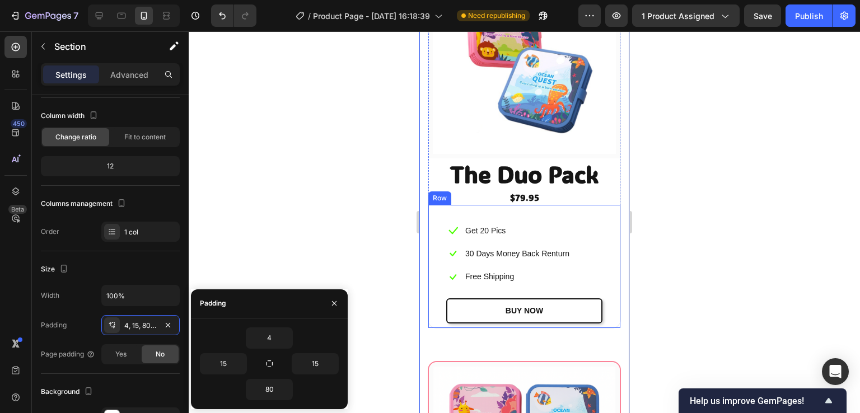
scroll to position [3728, 0]
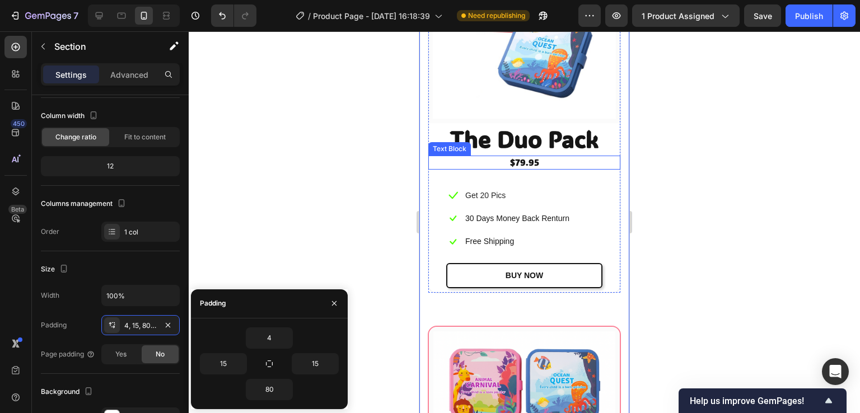
click at [527, 157] on p "$79.95" at bounding box center [525, 163] width 190 height 12
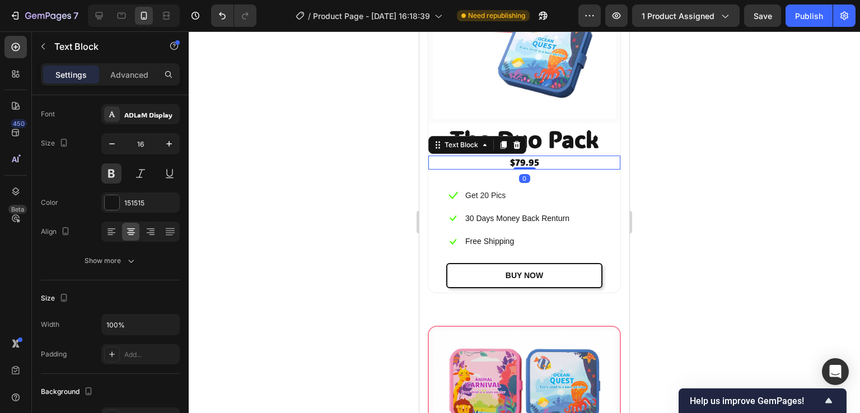
scroll to position [0, 0]
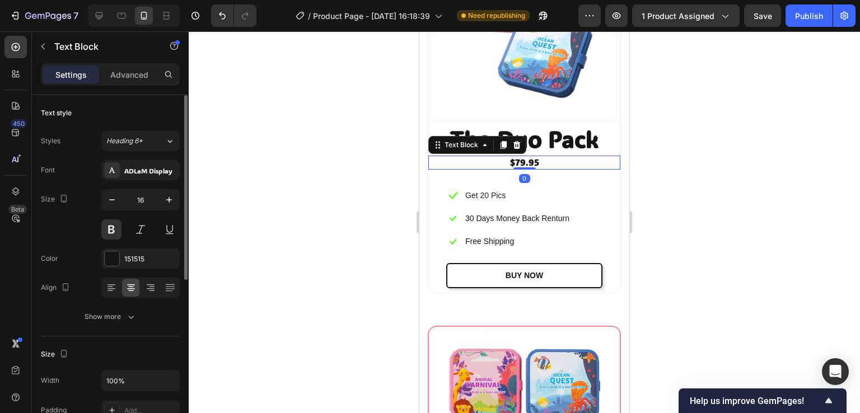
click at [522, 157] on p "$79.95" at bounding box center [525, 163] width 190 height 12
click at [166, 200] on icon "button" at bounding box center [169, 199] width 11 height 11
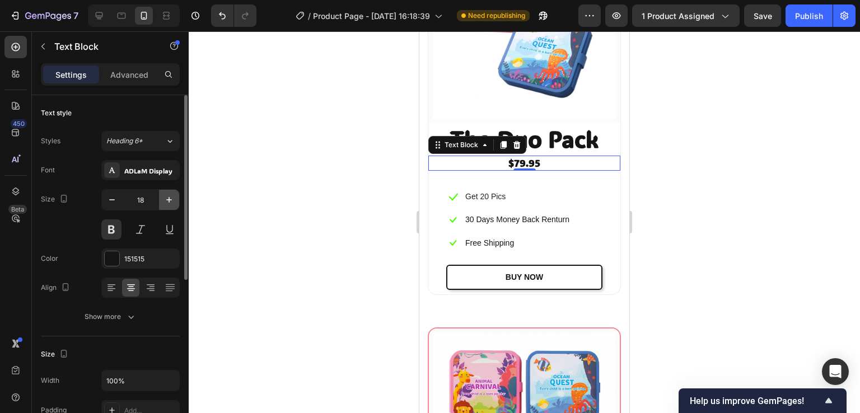
click at [166, 200] on icon "button" at bounding box center [169, 199] width 11 height 11
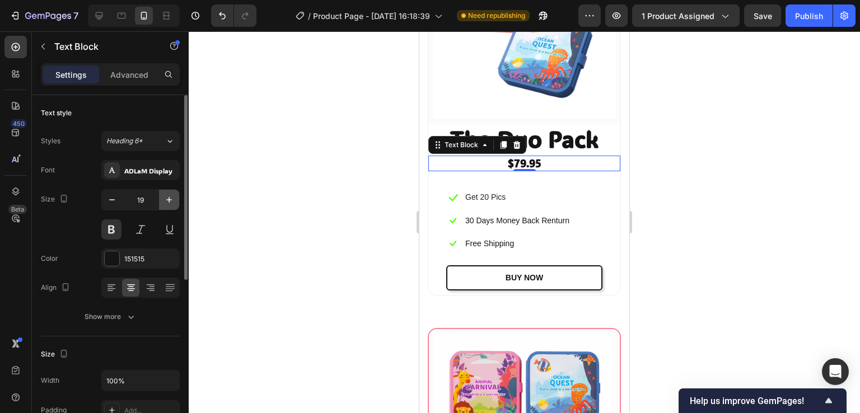
click at [168, 201] on icon "button" at bounding box center [169, 199] width 11 height 11
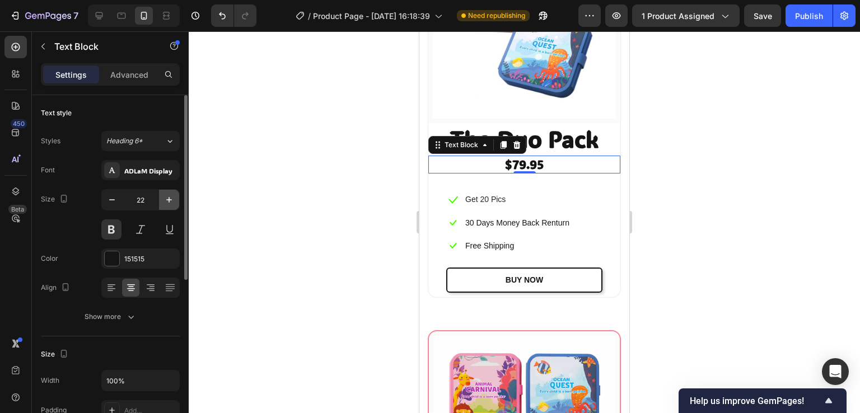
click at [169, 200] on icon "button" at bounding box center [169, 200] width 6 height 6
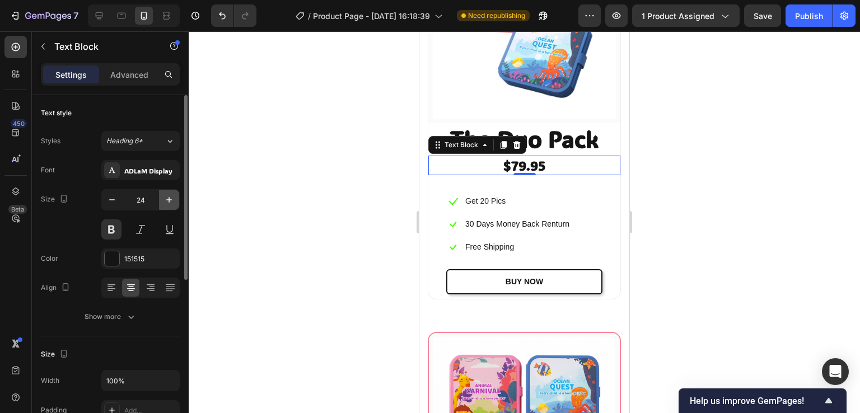
click at [169, 200] on icon "button" at bounding box center [169, 200] width 6 height 6
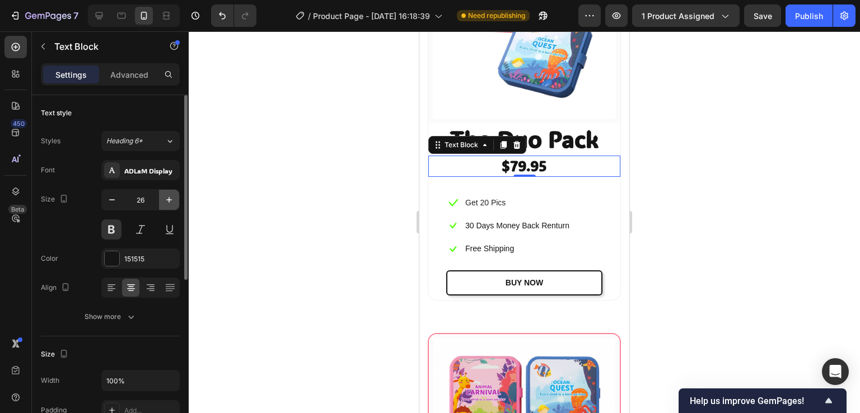
click at [169, 200] on icon "button" at bounding box center [169, 200] width 6 height 6
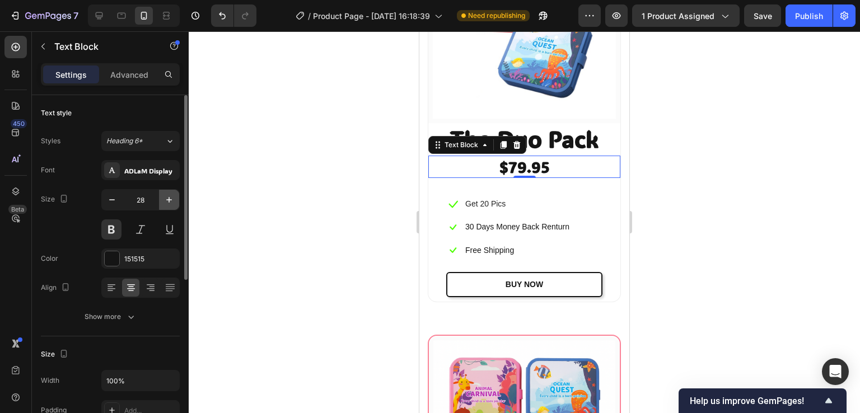
click at [169, 200] on icon "button" at bounding box center [169, 200] width 6 height 6
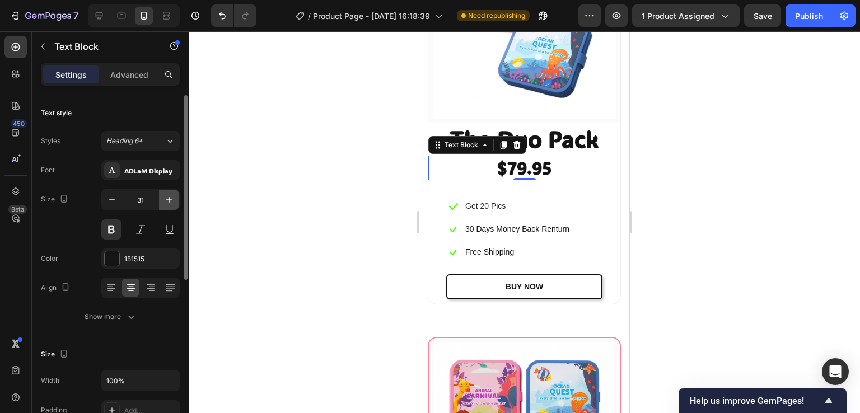
click at [169, 200] on icon "button" at bounding box center [169, 200] width 6 height 6
type input "34"
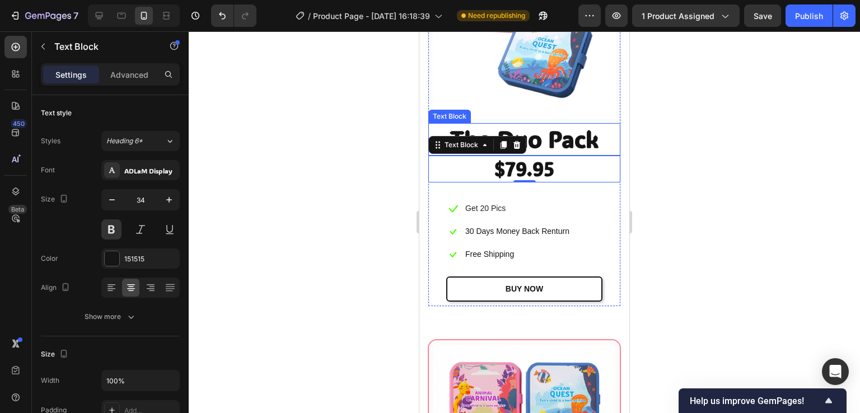
click at [541, 132] on p "The Duo Pack" at bounding box center [525, 139] width 190 height 30
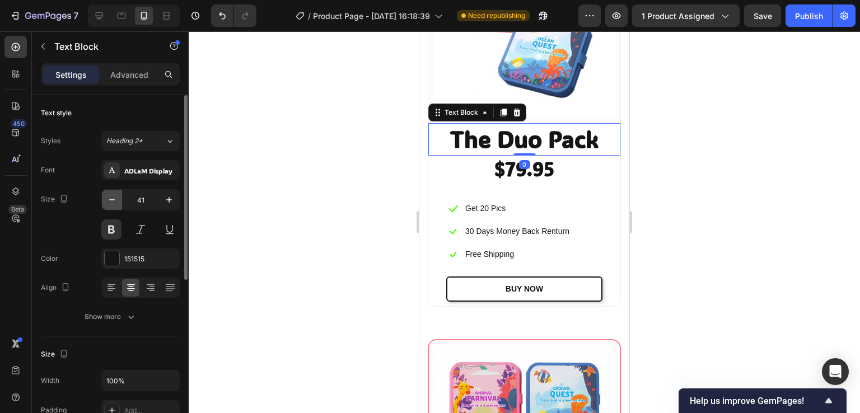
click at [108, 200] on icon "button" at bounding box center [111, 199] width 11 height 11
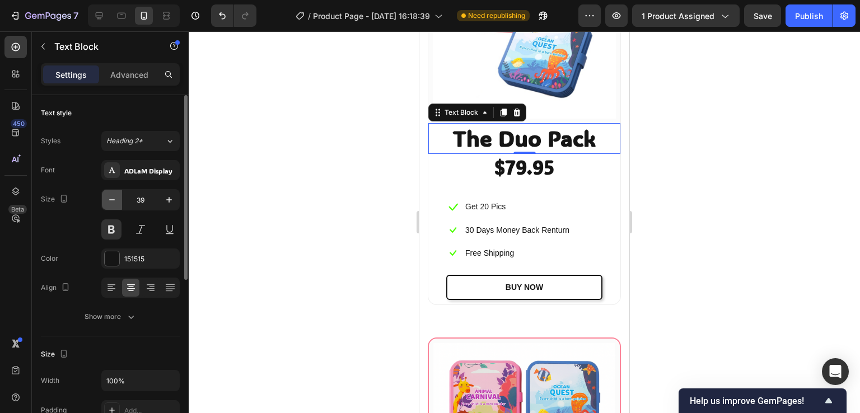
click at [108, 200] on icon "button" at bounding box center [111, 199] width 11 height 11
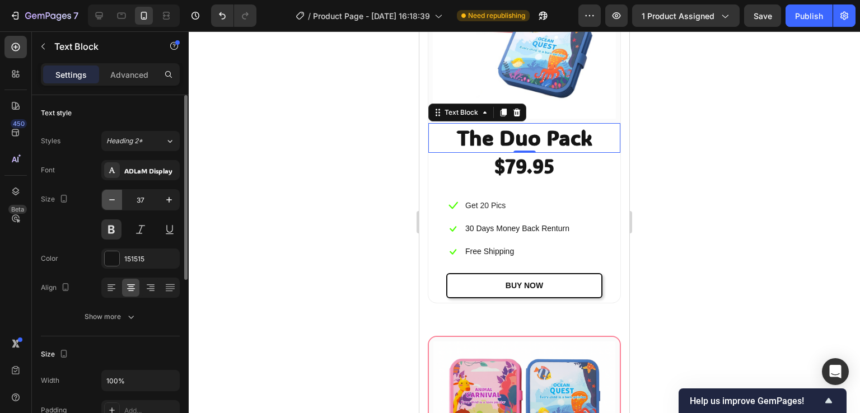
click at [108, 200] on icon "button" at bounding box center [111, 199] width 11 height 11
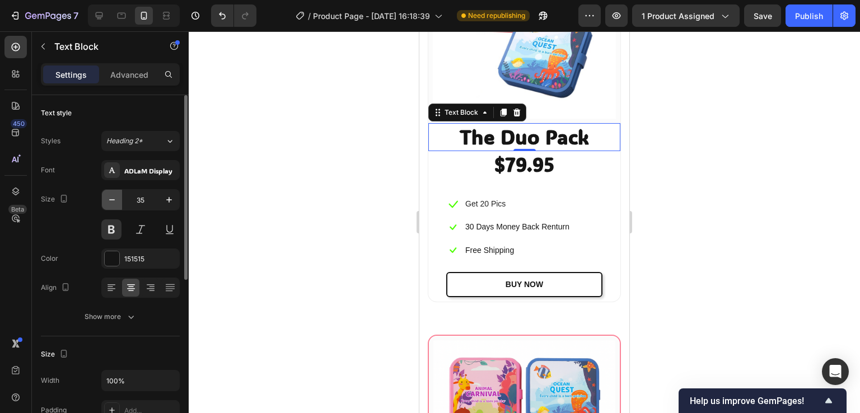
click at [108, 200] on icon "button" at bounding box center [111, 199] width 11 height 11
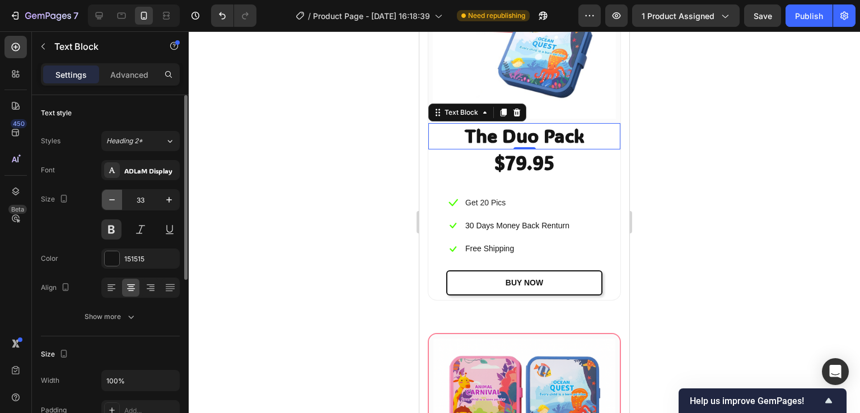
click at [108, 200] on icon "button" at bounding box center [111, 199] width 11 height 11
type input "30"
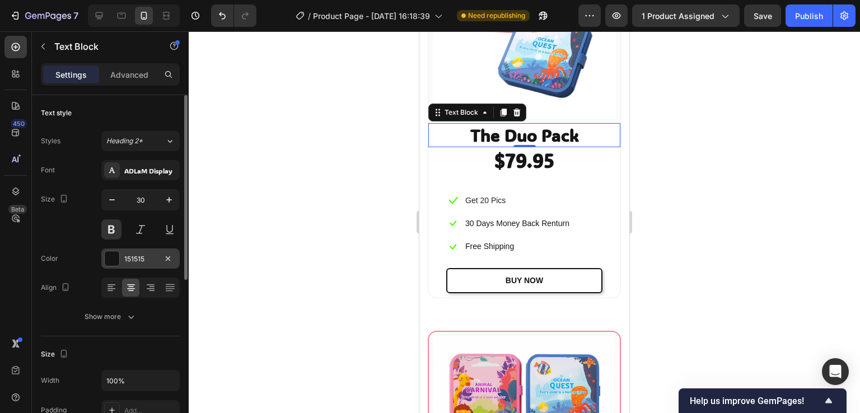
click at [108, 258] on div at bounding box center [112, 259] width 15 height 15
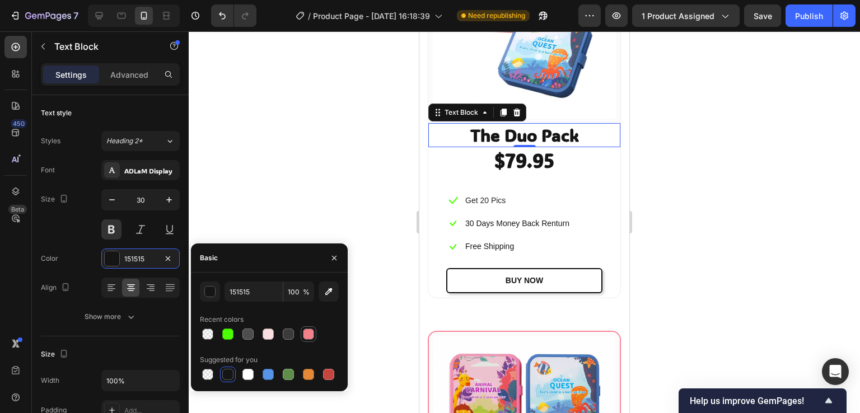
click at [313, 333] on div at bounding box center [308, 334] width 11 height 11
type input "F17B85"
type input "95"
click at [225, 372] on div at bounding box center [227, 374] width 11 height 11
type input "151515"
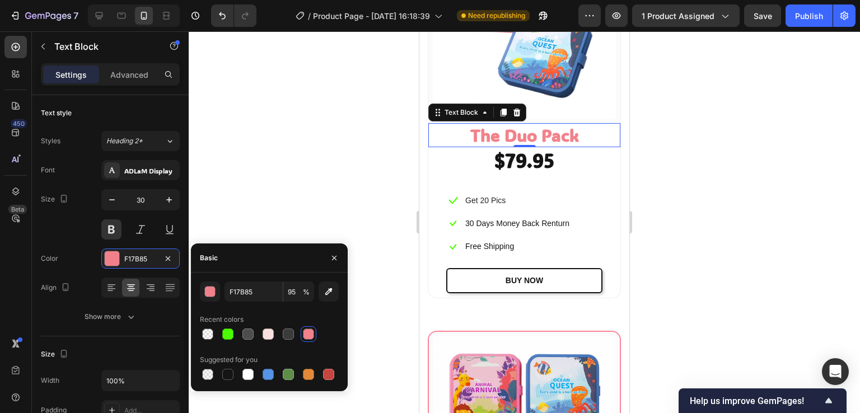
type input "100"
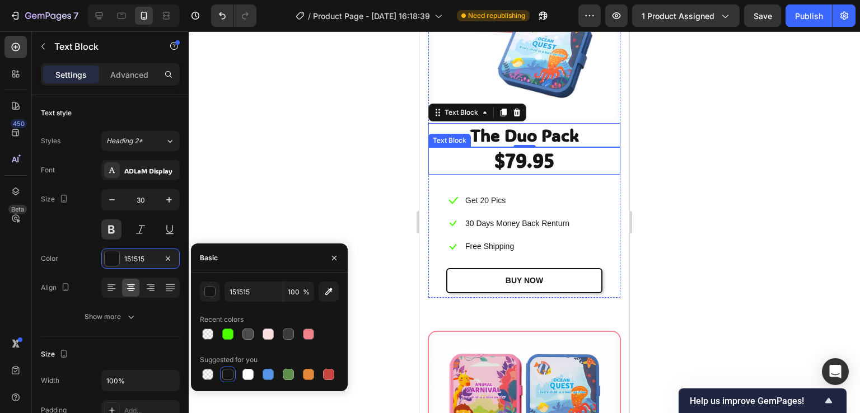
click at [536, 155] on p "$79.95" at bounding box center [525, 160] width 190 height 25
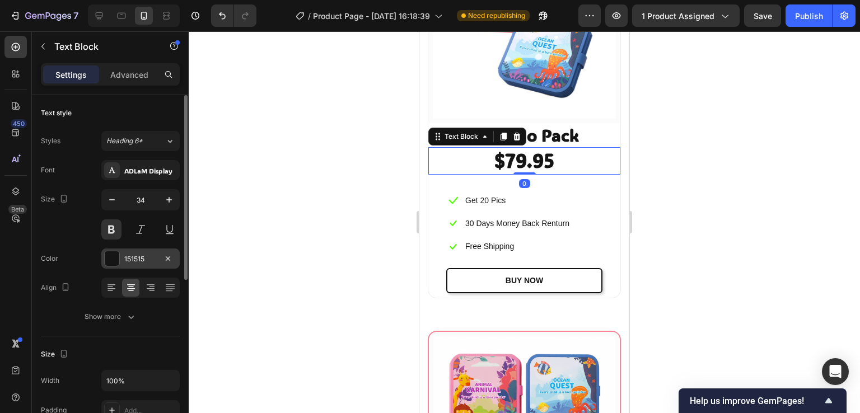
click at [114, 258] on div at bounding box center [112, 259] width 15 height 15
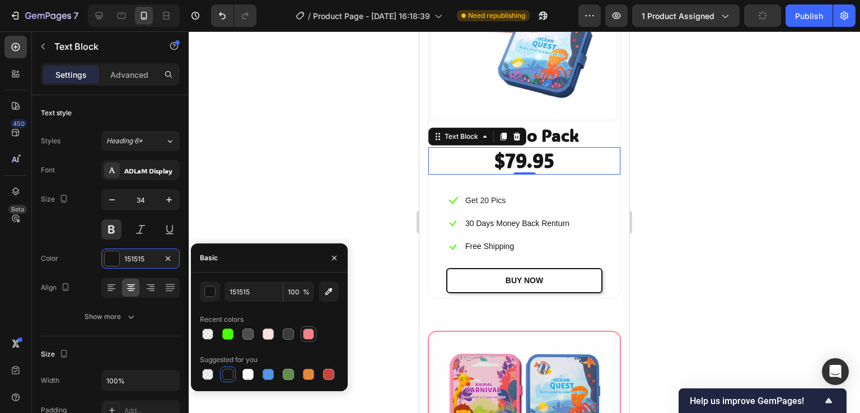
click at [304, 335] on div at bounding box center [308, 334] width 11 height 11
type input "F17B85"
type input "95"
click at [333, 206] on div at bounding box center [525, 222] width 672 height 382
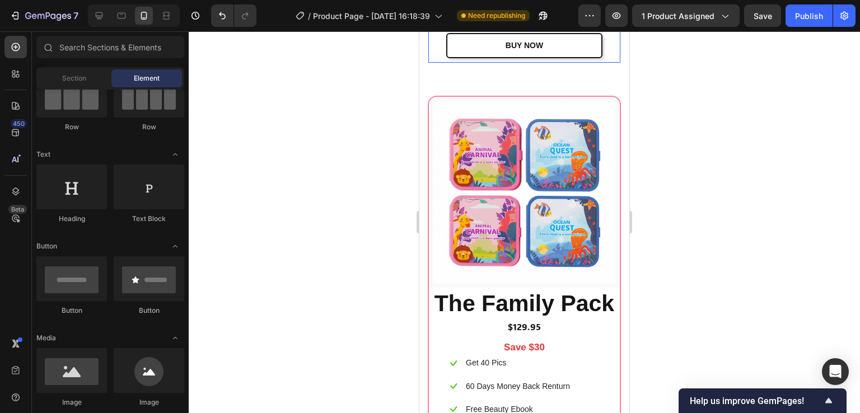
scroll to position [4008, 0]
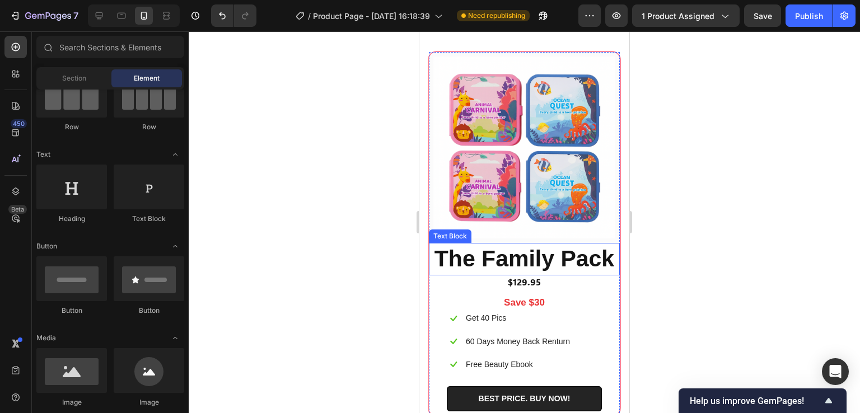
click at [528, 247] on p "The Family Pack" at bounding box center [524, 259] width 189 height 30
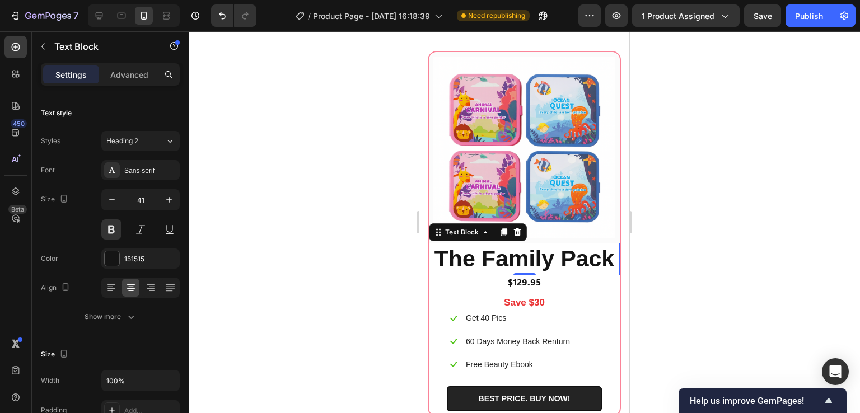
click at [702, 183] on div at bounding box center [525, 222] width 672 height 382
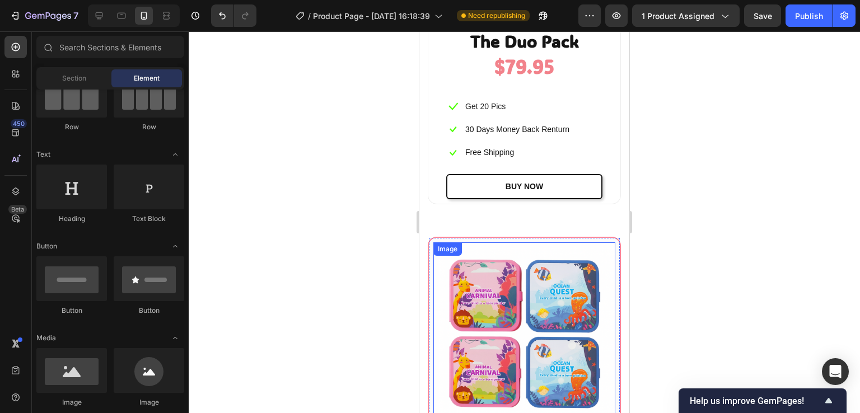
scroll to position [3784, 0]
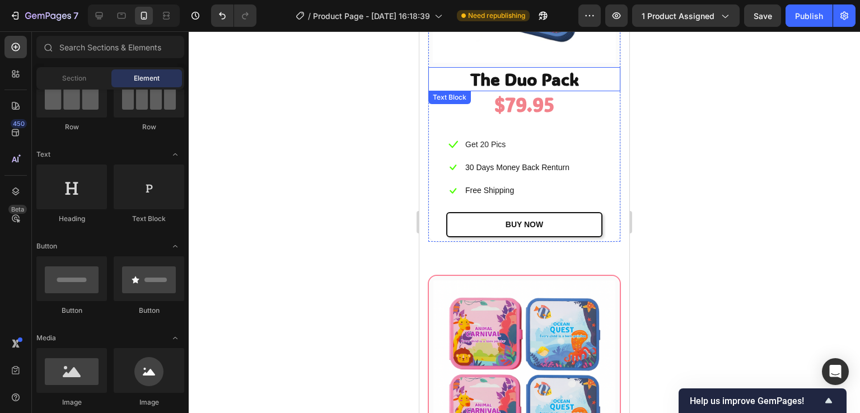
click at [522, 72] on p "The Duo Pack" at bounding box center [525, 79] width 190 height 22
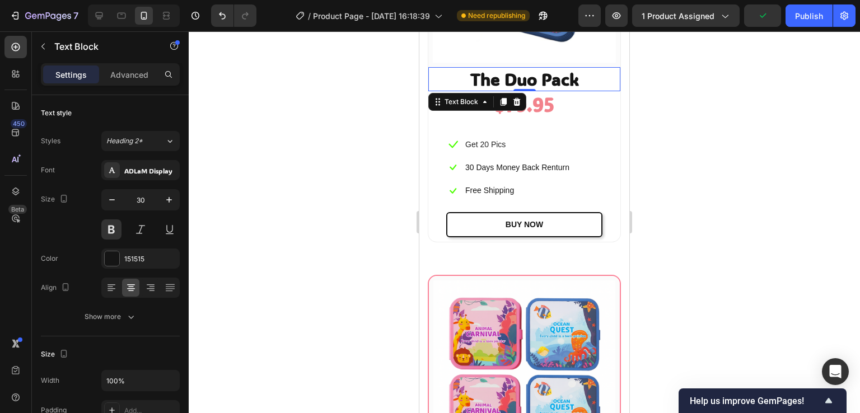
click at [347, 225] on div at bounding box center [525, 222] width 672 height 382
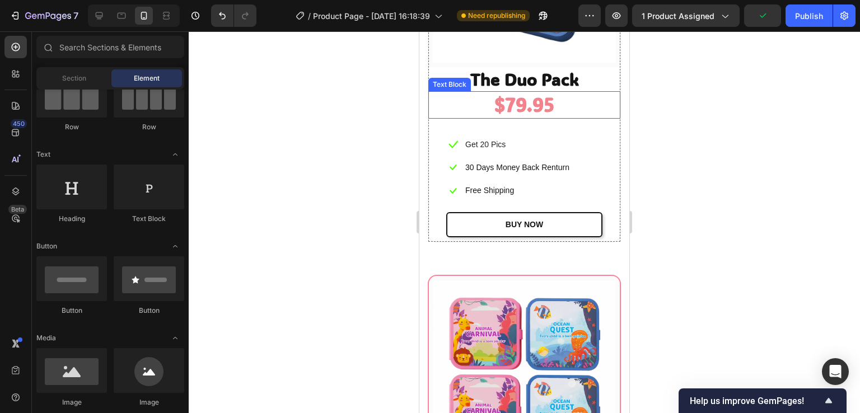
click at [520, 92] on p "$79.95" at bounding box center [525, 104] width 190 height 25
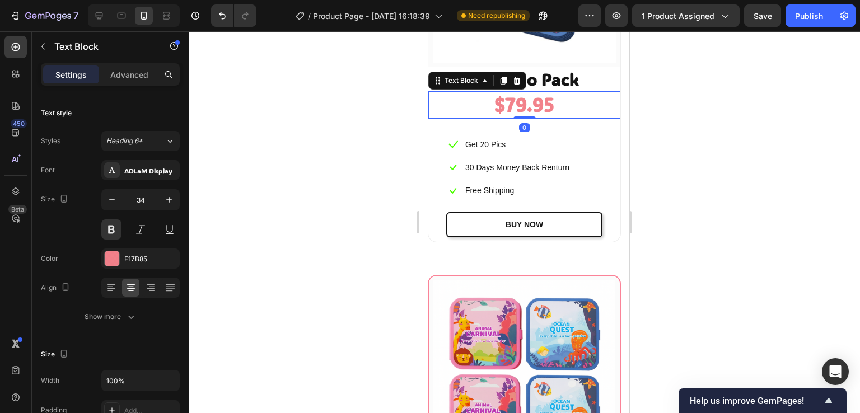
click at [320, 217] on div at bounding box center [525, 222] width 672 height 382
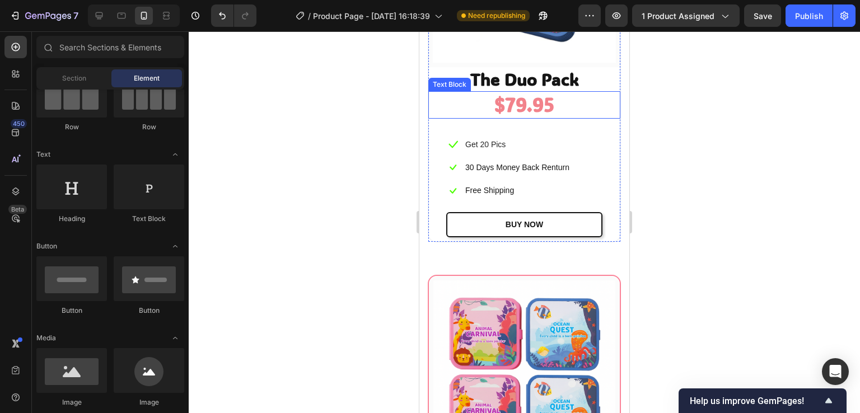
click at [535, 100] on p "$79.95" at bounding box center [525, 104] width 190 height 25
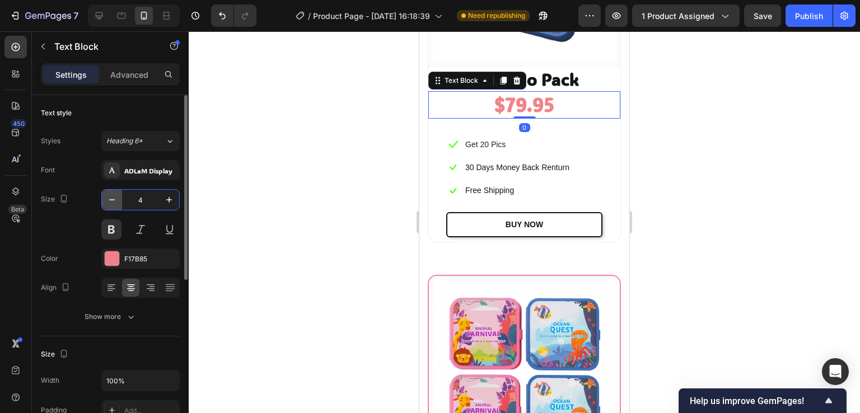
type input "40"
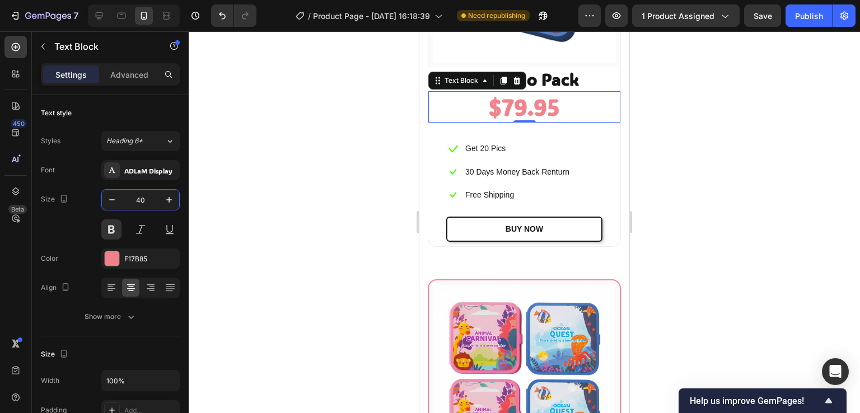
click at [365, 220] on div at bounding box center [525, 222] width 672 height 382
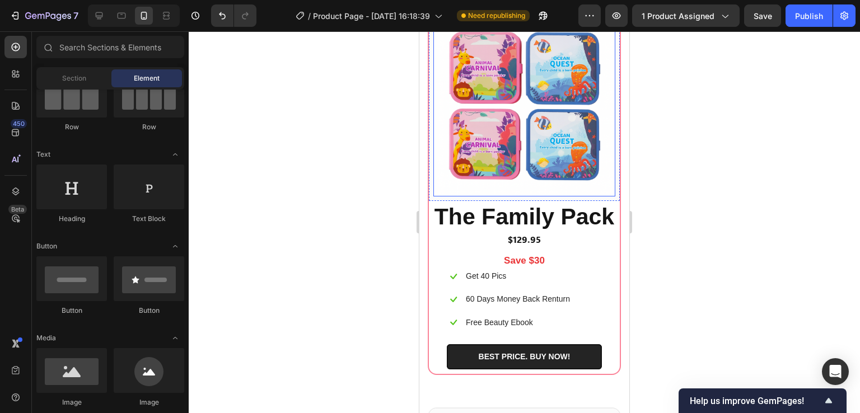
scroll to position [4120, 0]
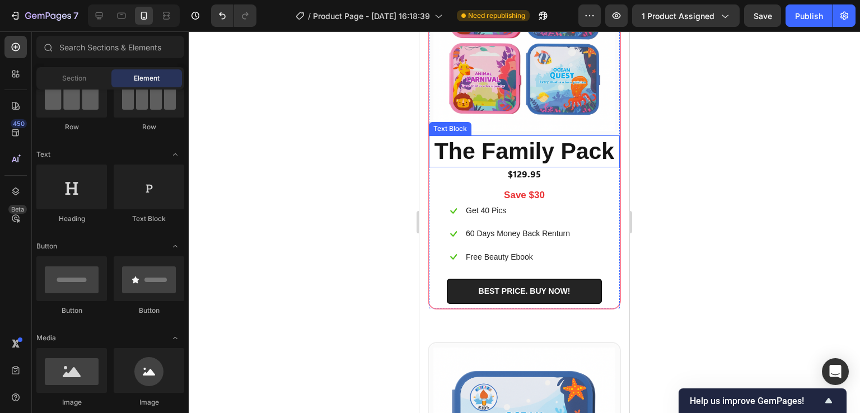
click at [500, 139] on p "The Family Pack" at bounding box center [524, 152] width 189 height 30
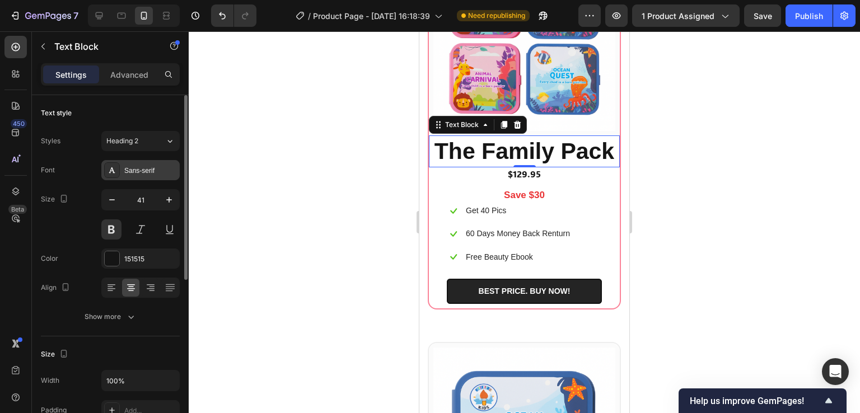
click at [152, 177] on div "Sans-serif" at bounding box center [140, 170] width 78 height 20
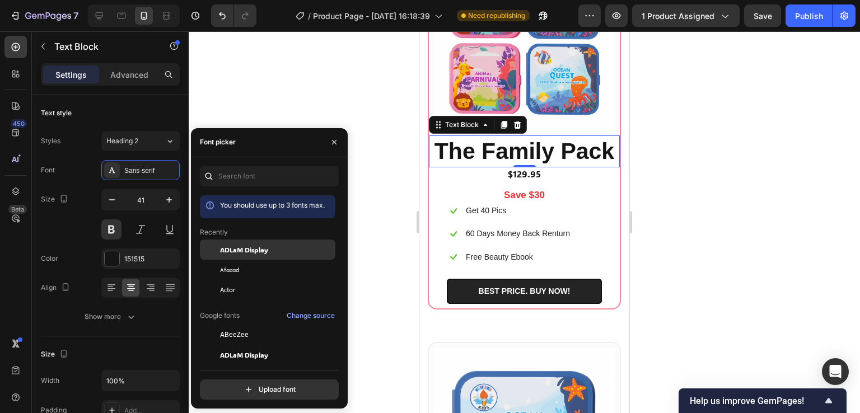
click at [231, 253] on span "ADLaM Display" at bounding box center [244, 250] width 48 height 10
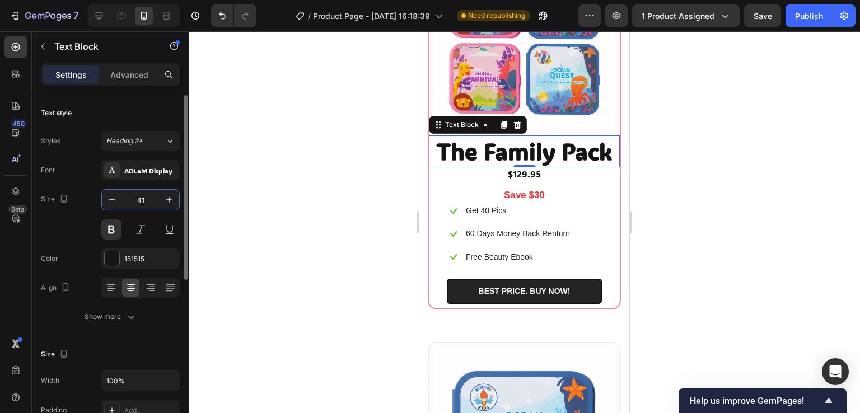
click at [148, 203] on input "41" at bounding box center [140, 200] width 37 height 20
type input "30"
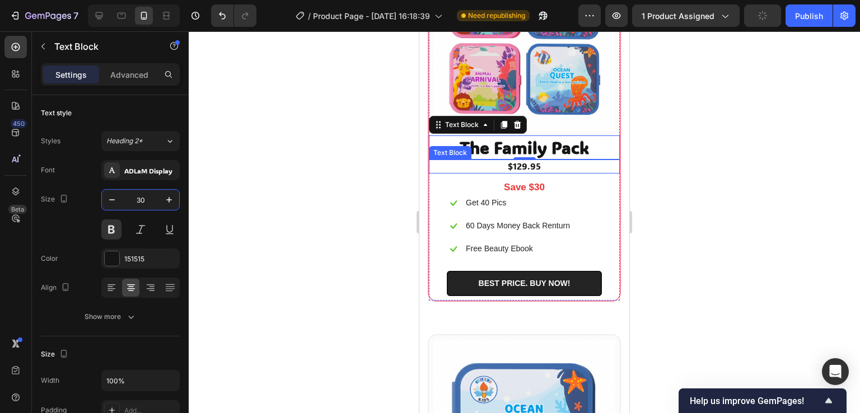
click at [515, 161] on p "$129.95" at bounding box center [524, 167] width 189 height 12
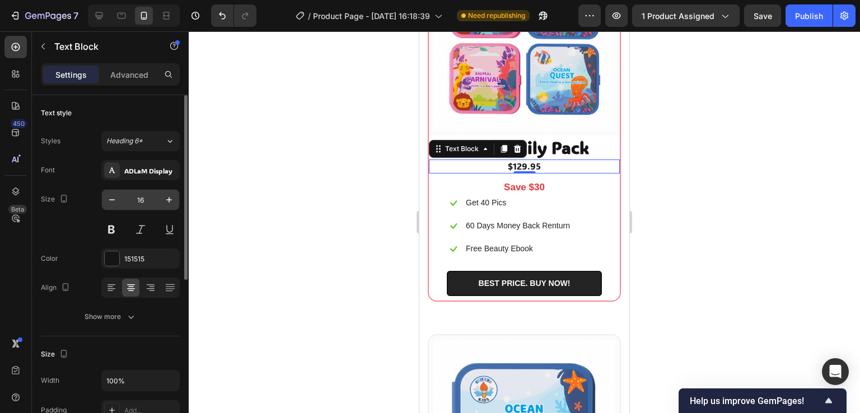
click at [148, 199] on input "16" at bounding box center [140, 200] width 37 height 20
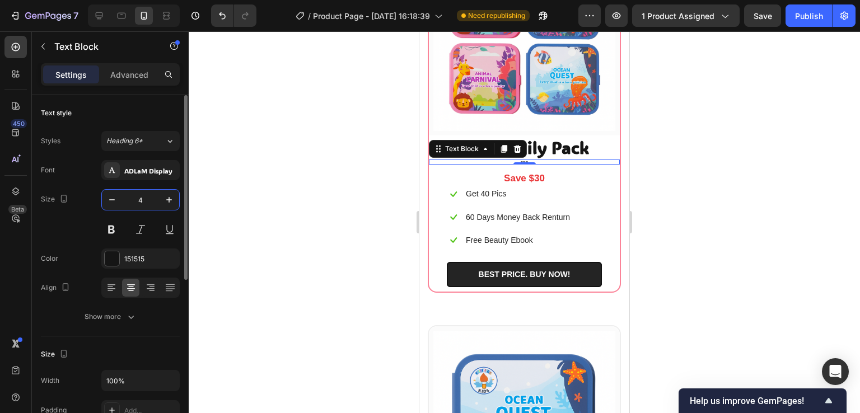
type input "40"
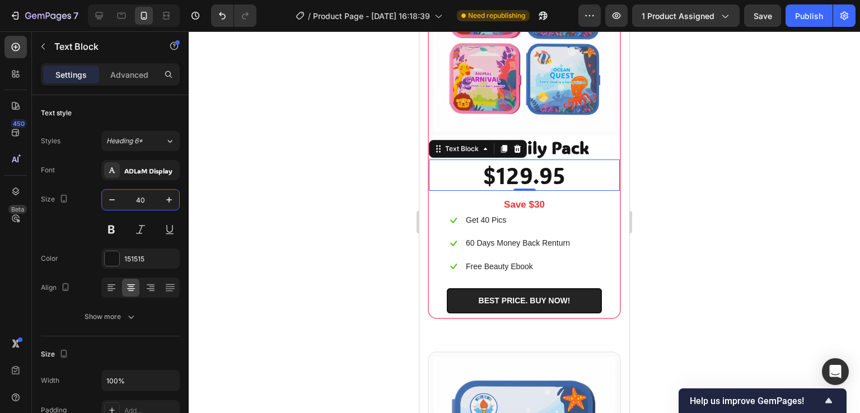
click at [343, 231] on div at bounding box center [525, 222] width 672 height 382
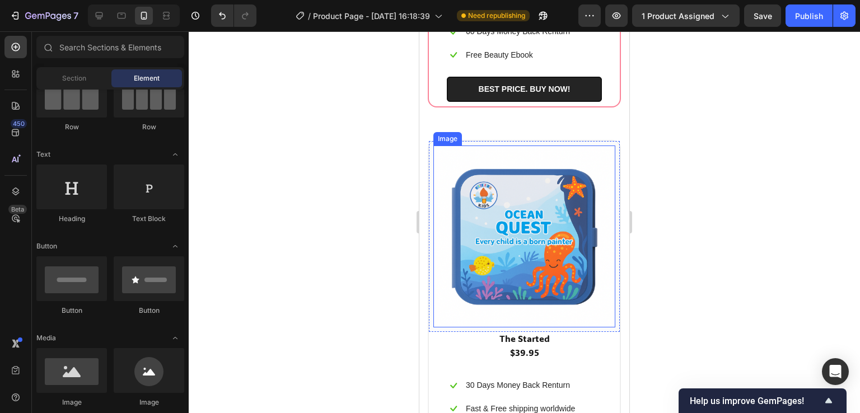
scroll to position [4344, 0]
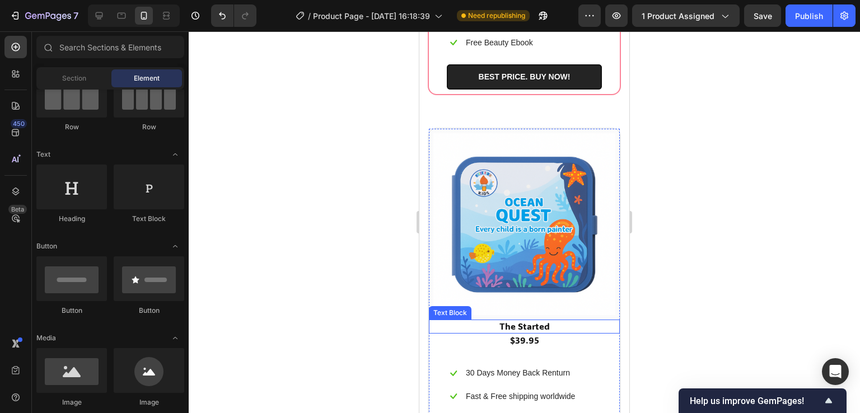
click at [538, 321] on p "The Started" at bounding box center [524, 327] width 189 height 12
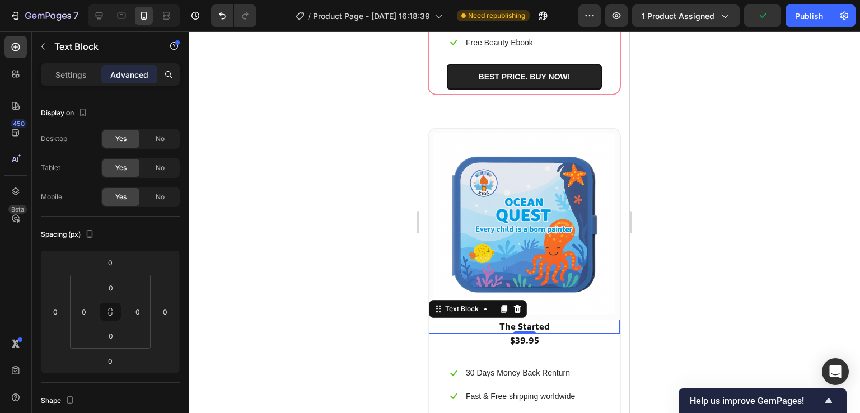
click at [528, 321] on p "The Started" at bounding box center [524, 327] width 189 height 12
click at [65, 70] on p "Settings" at bounding box center [70, 75] width 31 height 12
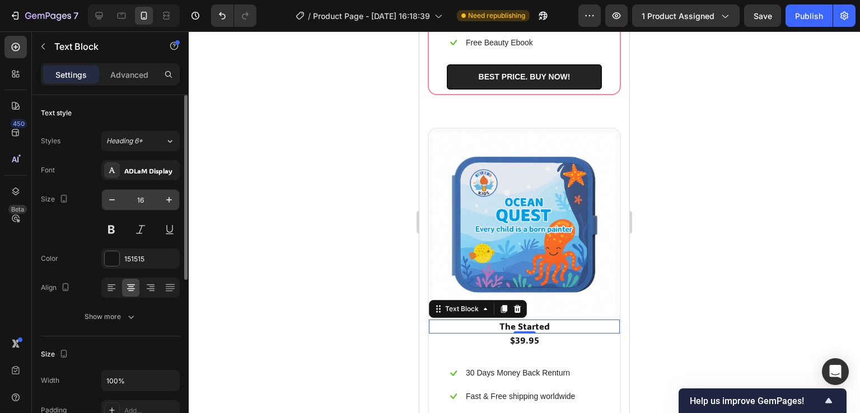
click at [148, 195] on input "16" at bounding box center [140, 200] width 37 height 20
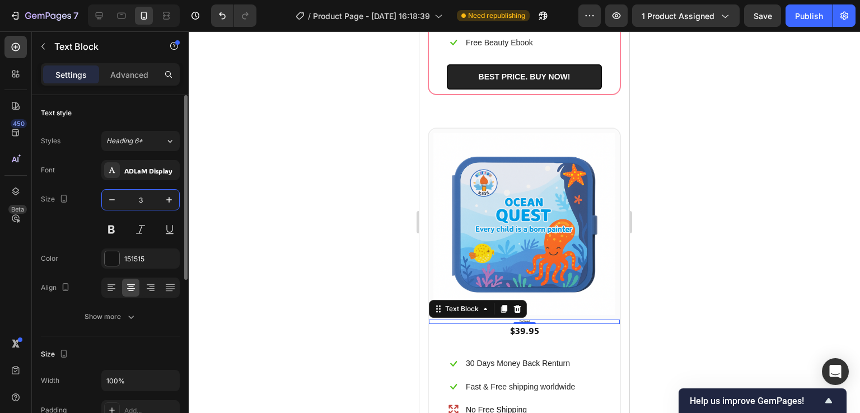
type input "30"
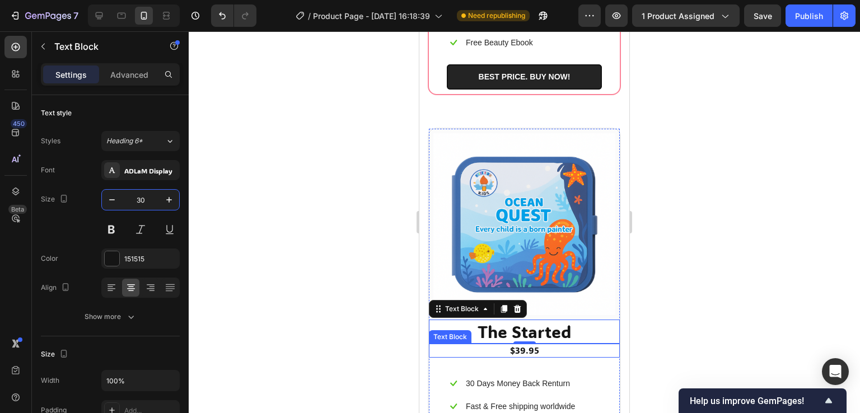
click at [515, 345] on p "$39.95" at bounding box center [524, 351] width 189 height 12
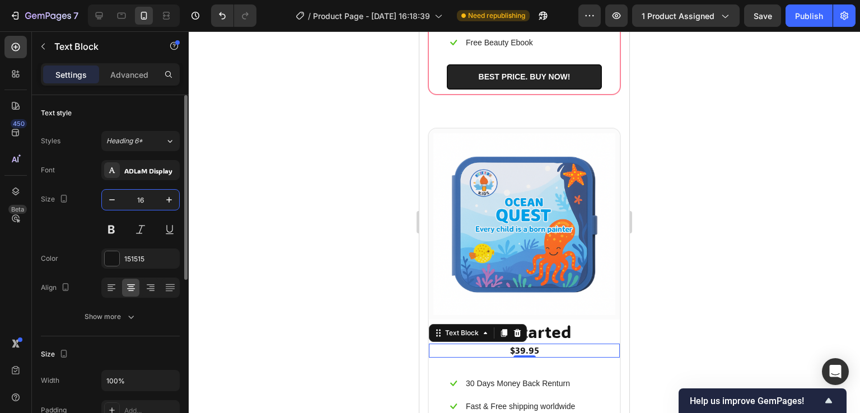
click at [148, 197] on input "16" at bounding box center [140, 200] width 37 height 20
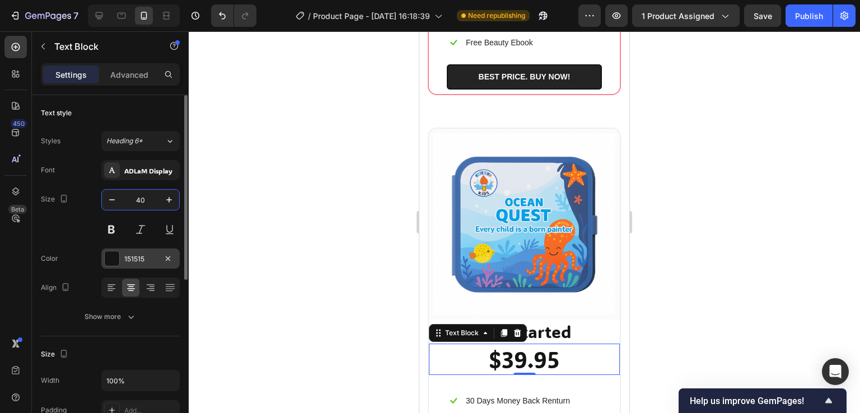
type input "40"
click at [107, 260] on div at bounding box center [112, 259] width 15 height 15
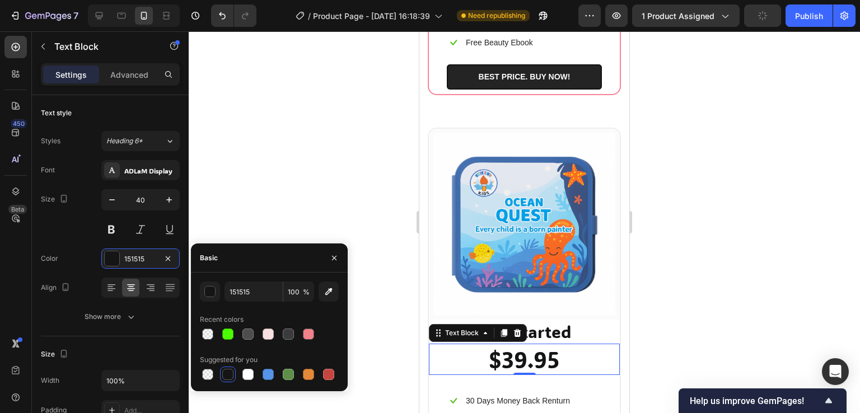
click at [313, 336] on div at bounding box center [308, 334] width 11 height 11
type input "F17B85"
type input "95"
click at [325, 176] on div at bounding box center [525, 222] width 672 height 382
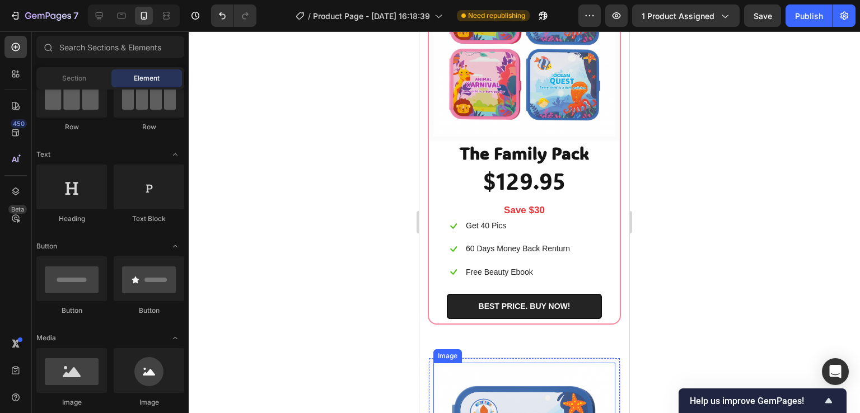
scroll to position [4064, 0]
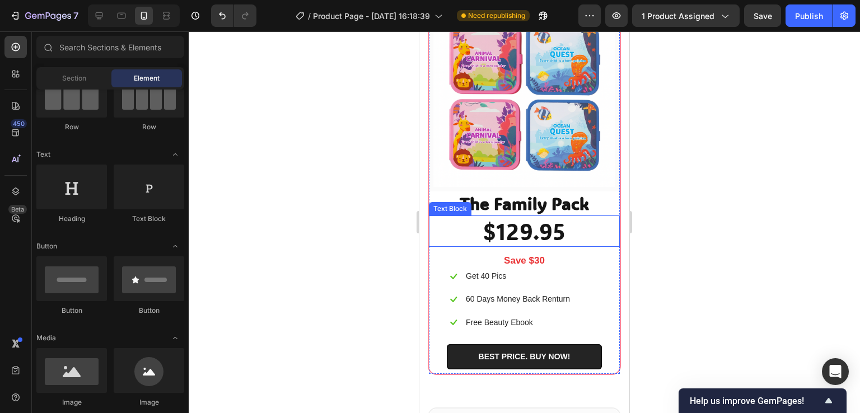
click at [542, 220] on p "$129.95" at bounding box center [524, 231] width 189 height 29
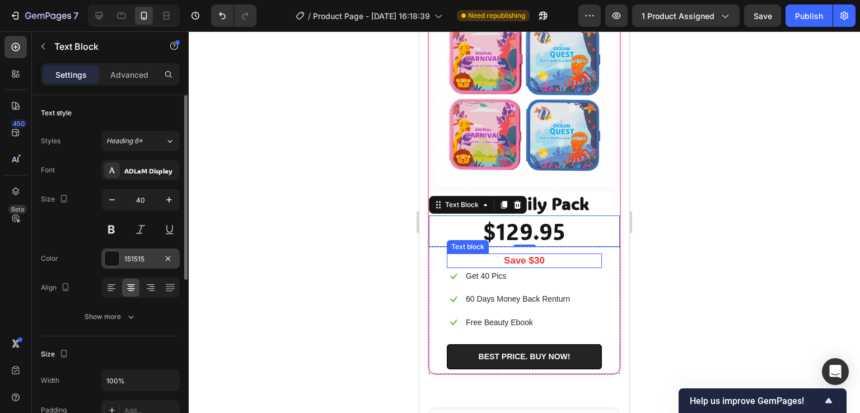
click at [110, 259] on div at bounding box center [112, 259] width 15 height 15
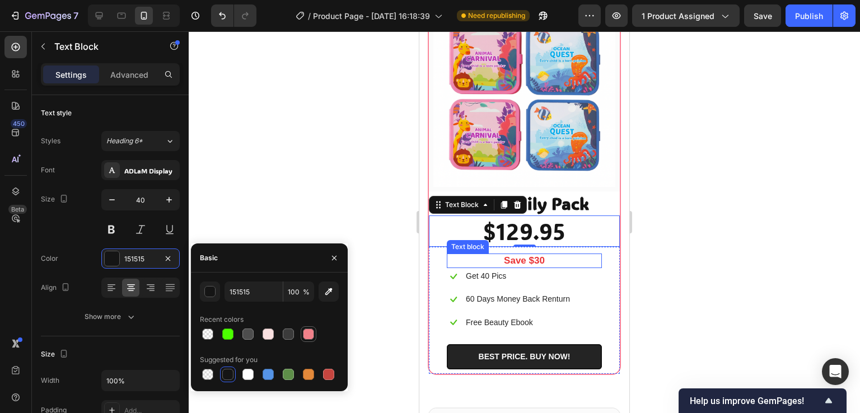
click at [311, 333] on div at bounding box center [308, 334] width 11 height 11
type input "F17B85"
type input "95"
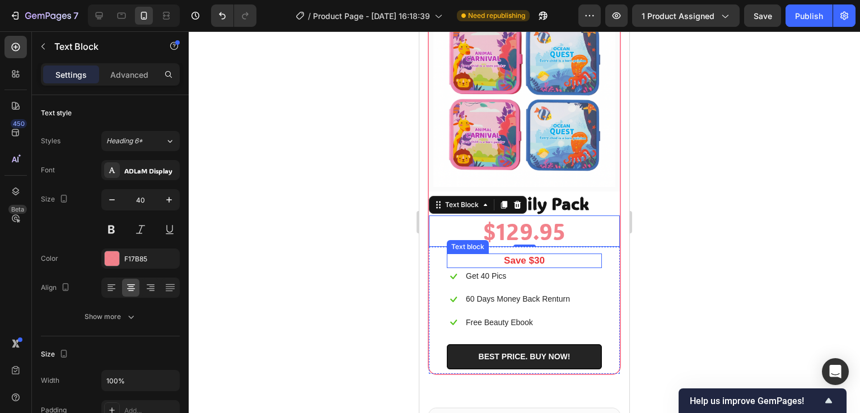
click at [333, 168] on div at bounding box center [525, 222] width 672 height 382
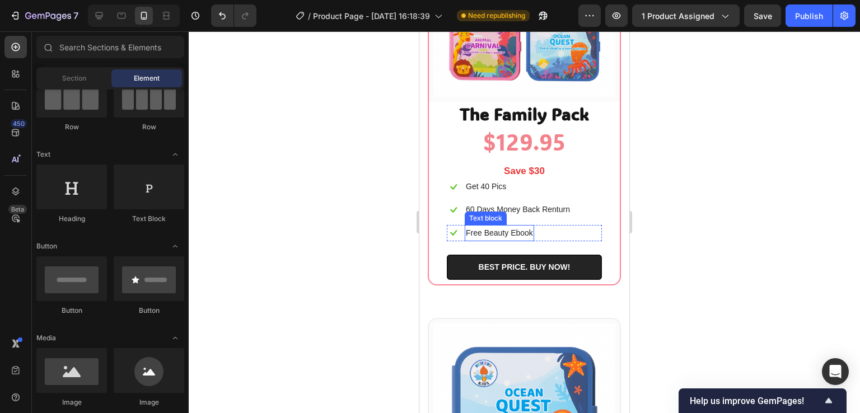
scroll to position [4176, 0]
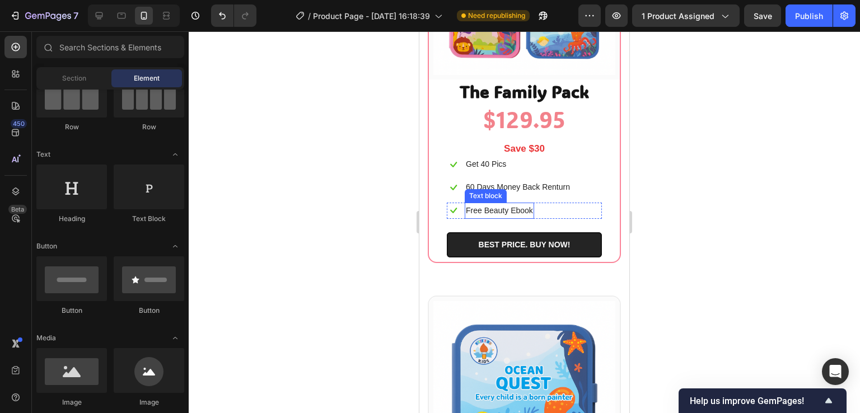
click at [502, 204] on p "Free Beauty Ebook" at bounding box center [499, 211] width 67 height 14
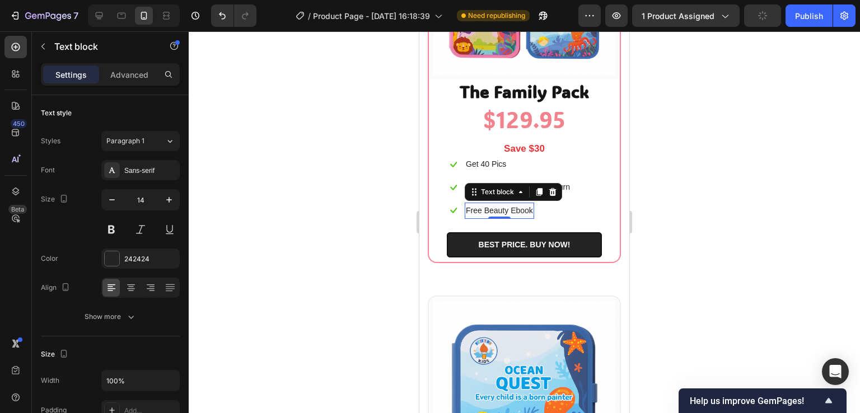
click at [689, 184] on div at bounding box center [525, 222] width 672 height 382
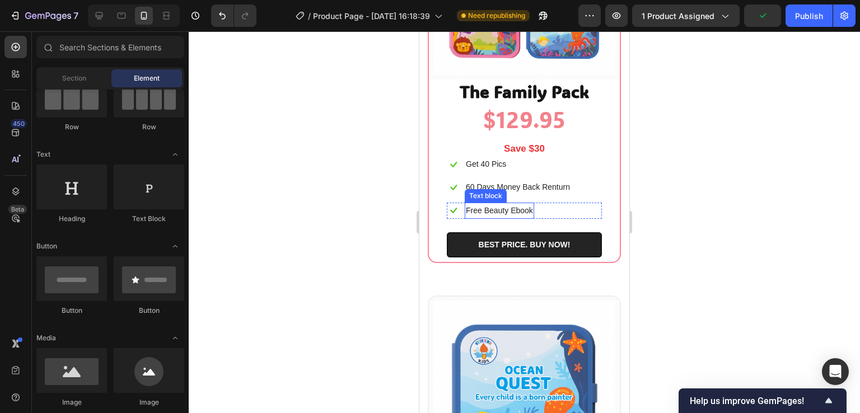
click at [532, 204] on p "Free Beauty Ebook" at bounding box center [499, 211] width 67 height 14
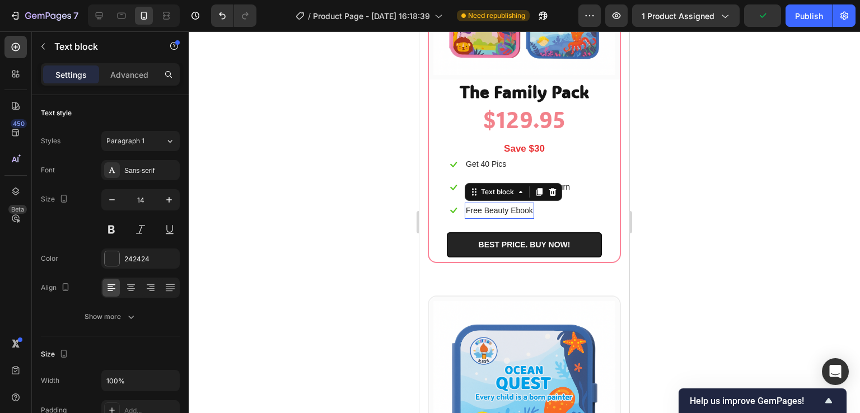
click at [532, 204] on p "Free Beauty Ebook" at bounding box center [499, 211] width 67 height 14
click at [540, 203] on div "Icon Free Beauty Ebook Text block 0 Row" at bounding box center [524, 211] width 155 height 16
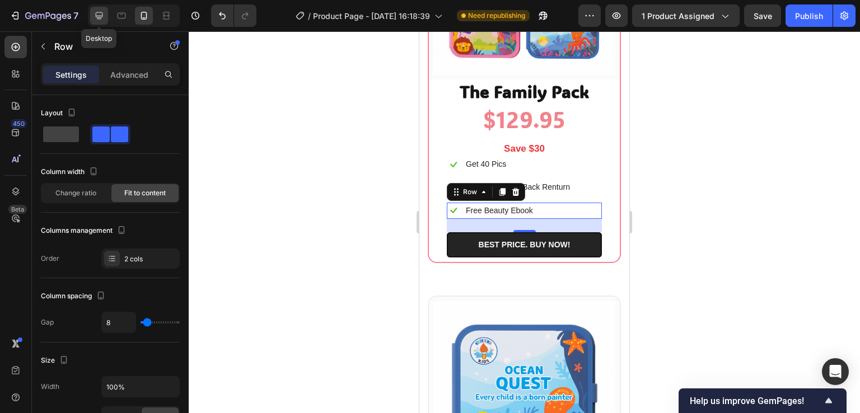
click at [99, 16] on icon at bounding box center [99, 15] width 7 height 7
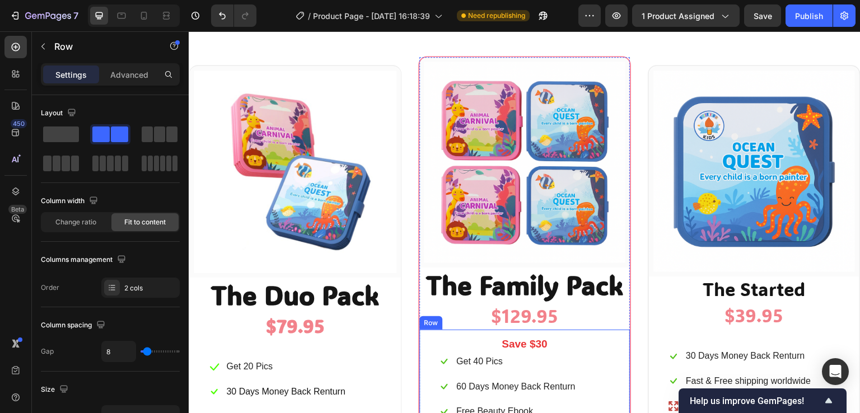
scroll to position [3739, 0]
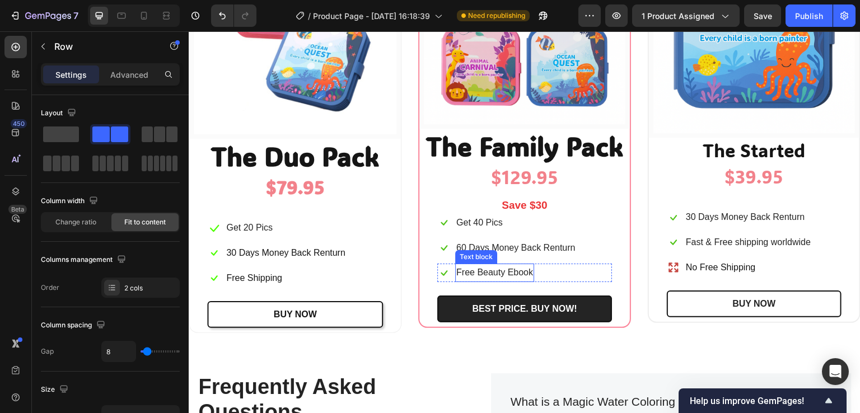
click at [507, 272] on p "Free Beauty Ebook" at bounding box center [495, 273] width 77 height 16
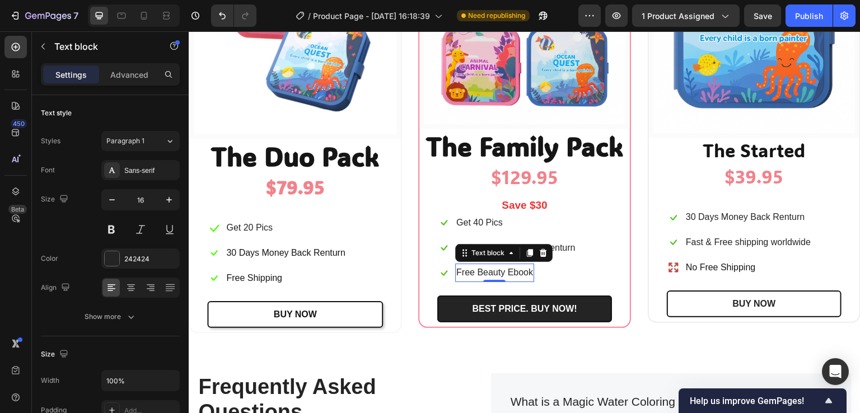
click at [507, 272] on p "Free Beauty Ebook" at bounding box center [495, 273] width 77 height 16
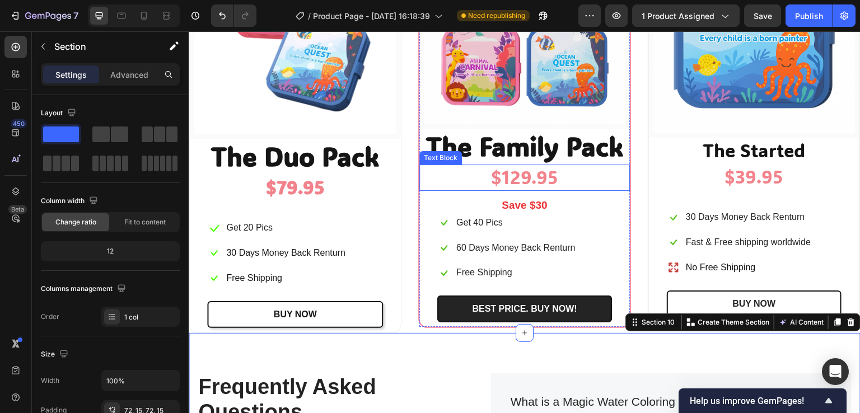
click at [529, 173] on p "$129.95" at bounding box center [525, 178] width 208 height 24
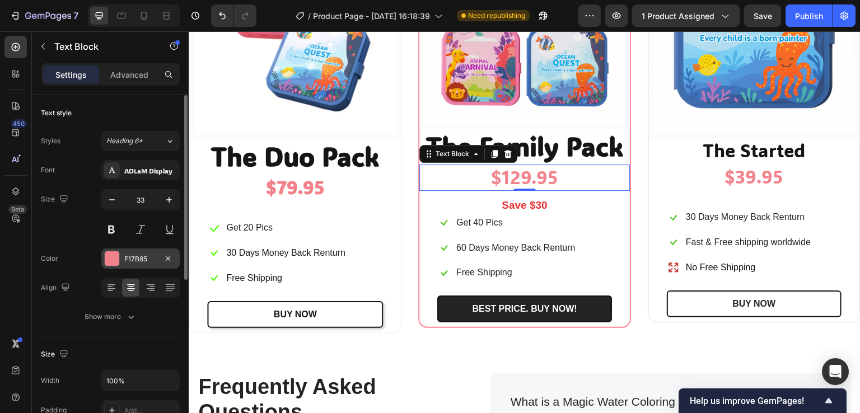
click at [110, 258] on div at bounding box center [112, 259] width 15 height 15
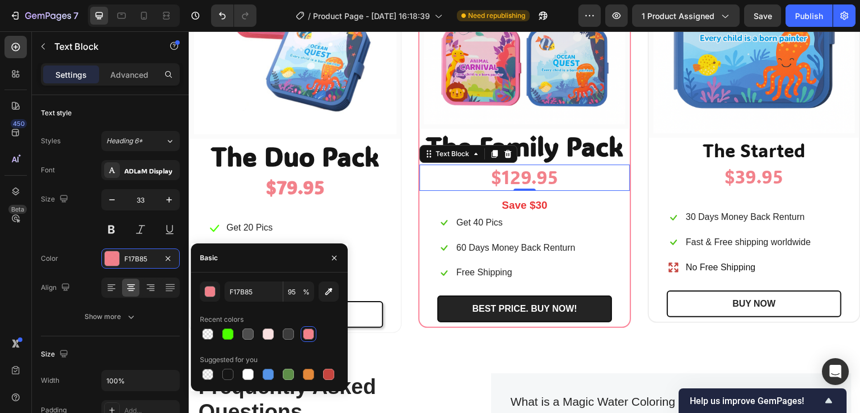
drag, startPoint x: 306, startPoint y: 337, endPoint x: 166, endPoint y: 287, distance: 148.6
click at [306, 337] on div at bounding box center [308, 334] width 11 height 11
click at [410, 245] on div "Image Row The Duo Pack Text Block $79.95 Text Block Icon Get 20 Pics Text block…" at bounding box center [525, 125] width 672 height 416
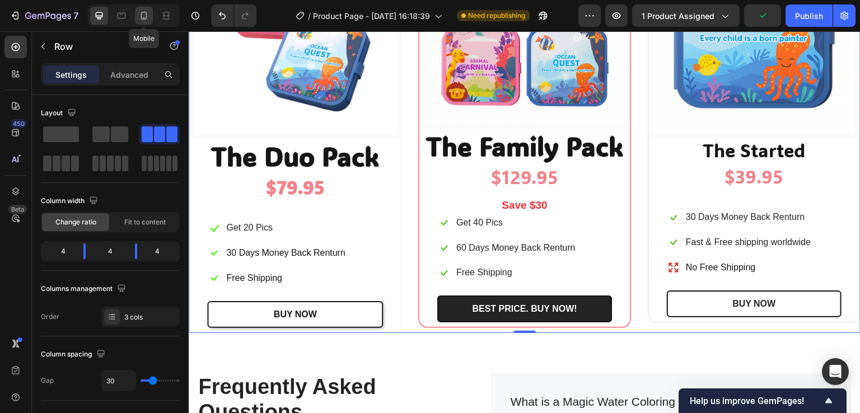
click at [146, 18] on icon at bounding box center [144, 16] width 6 height 8
type input "0"
type input "100%"
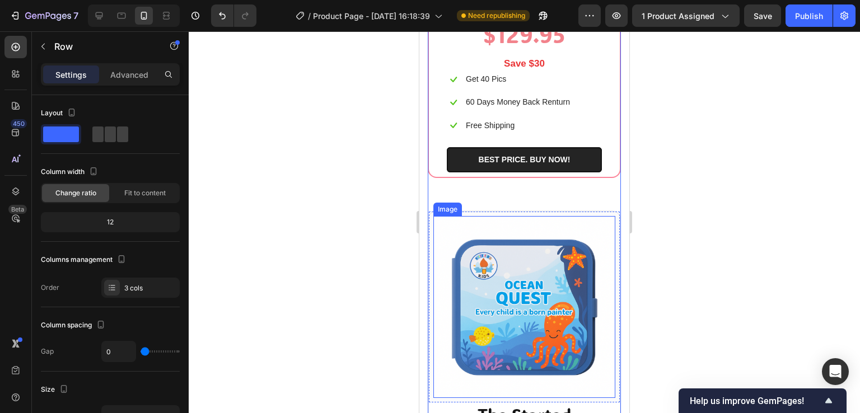
scroll to position [4260, 0]
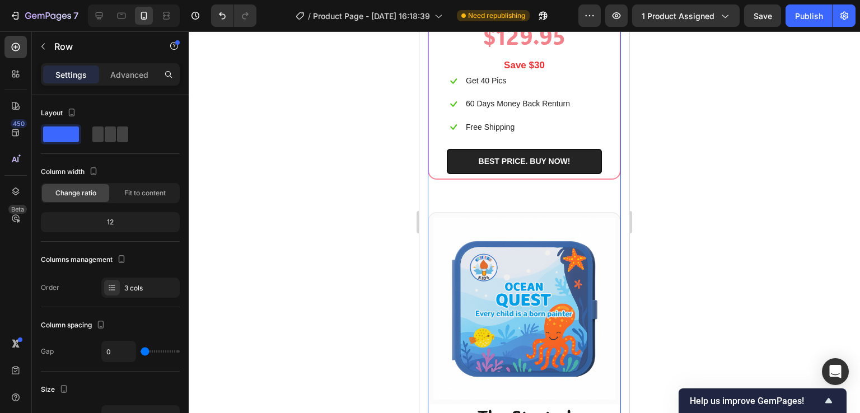
click at [525, 180] on div "Image Row The Family Pack Text Block $129.95 Text Block Save $30 Text block Ico…" at bounding box center [524, 8] width 193 height 408
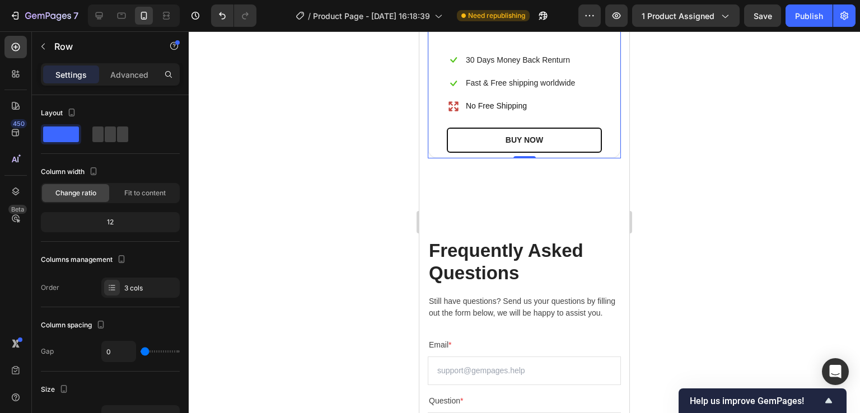
scroll to position [4764, 0]
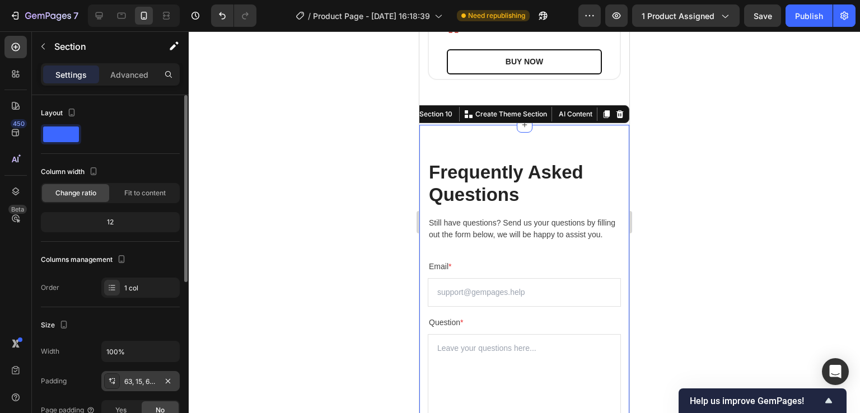
click at [128, 380] on div "63, 15, 63, 15" at bounding box center [140, 382] width 32 height 10
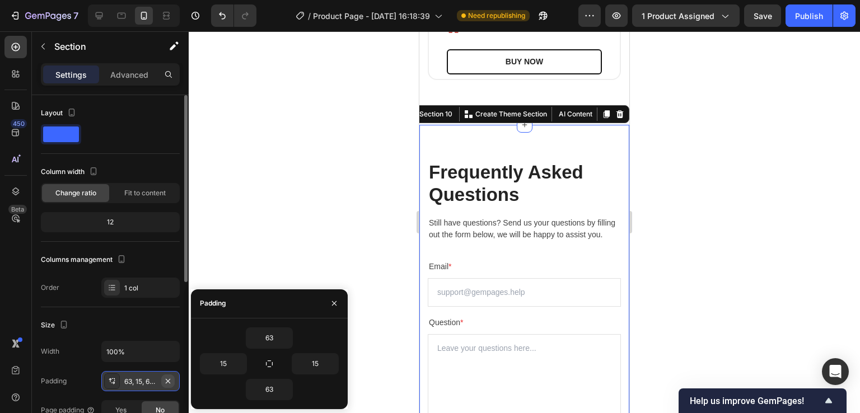
click at [170, 379] on icon "button" at bounding box center [168, 381] width 9 height 9
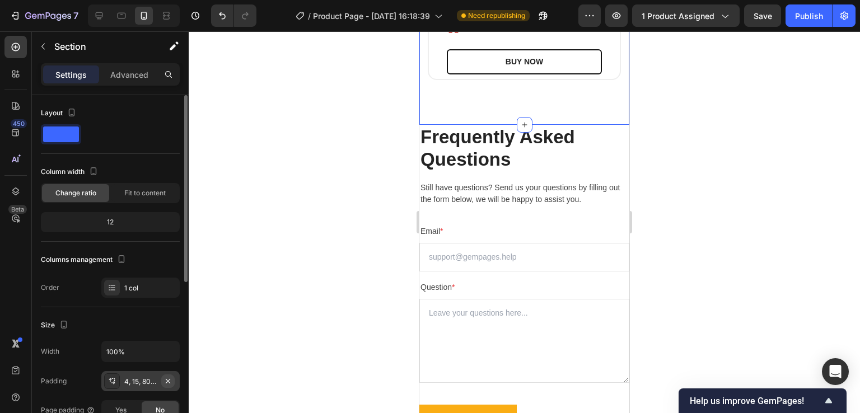
click at [165, 381] on icon "button" at bounding box center [168, 381] width 9 height 9
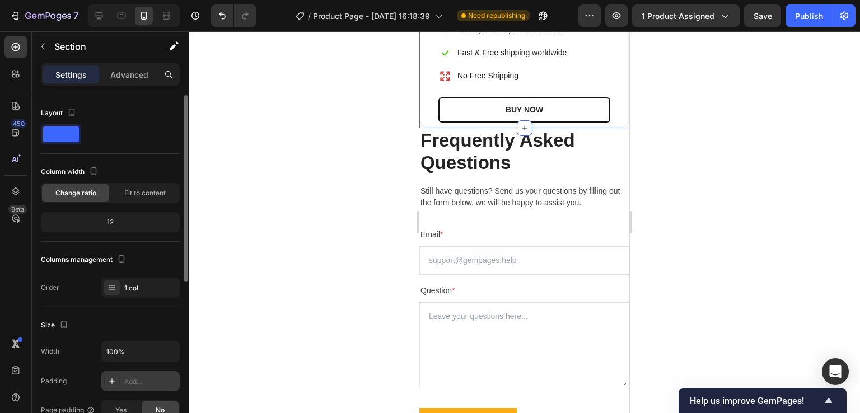
click at [346, 204] on div at bounding box center [525, 222] width 672 height 382
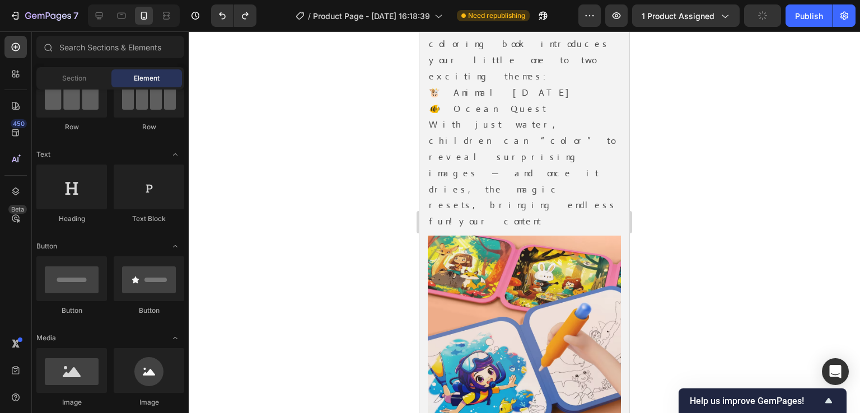
scroll to position [1288, 0]
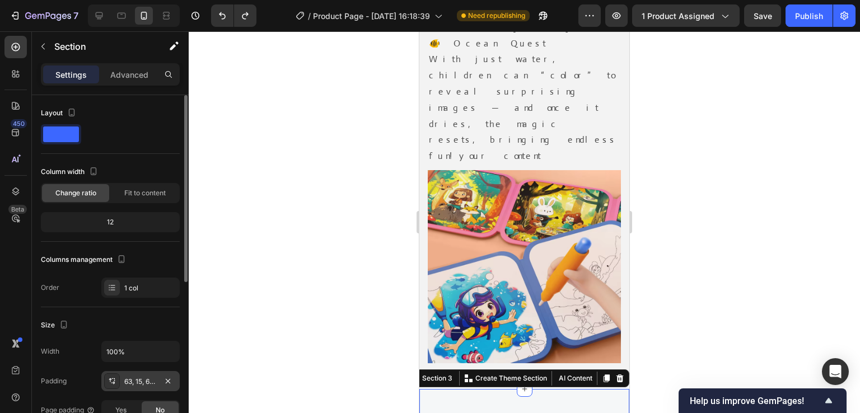
click at [156, 378] on div "63, 15, 63, 15" at bounding box center [140, 382] width 32 height 10
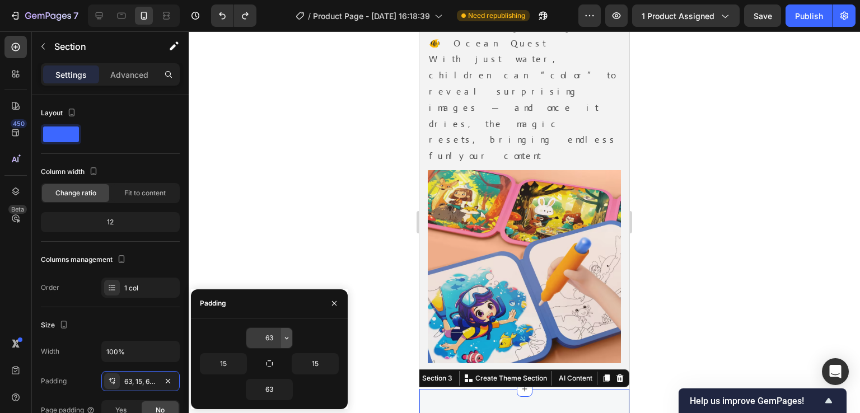
click at [285, 340] on icon "button" at bounding box center [286, 338] width 9 height 9
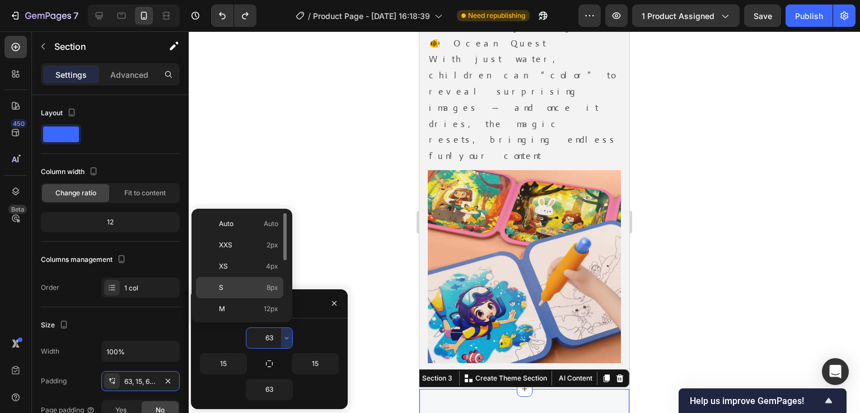
click at [268, 287] on span "8px" at bounding box center [273, 288] width 12 height 10
type input "8"
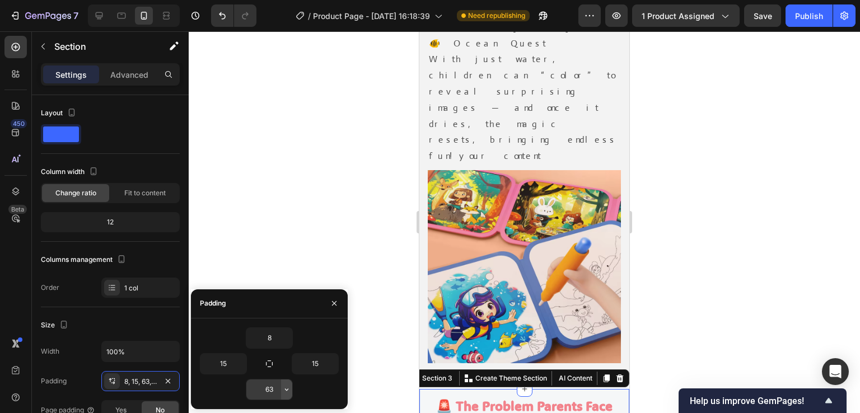
click at [285, 390] on icon "button" at bounding box center [286, 389] width 9 height 9
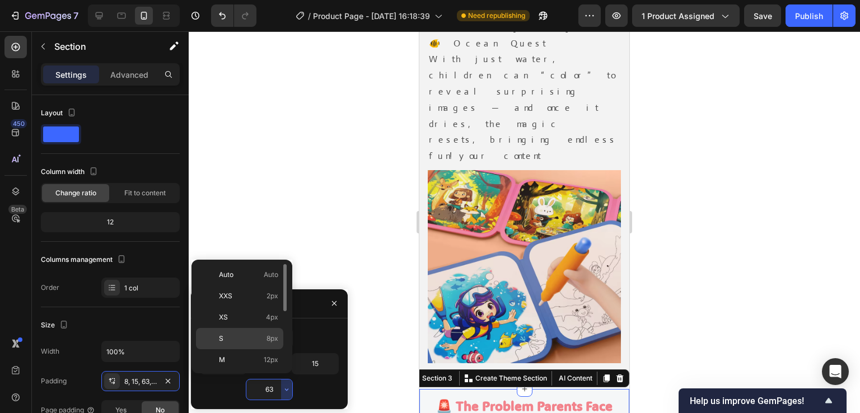
click at [275, 341] on span "8px" at bounding box center [273, 339] width 12 height 10
type input "8"
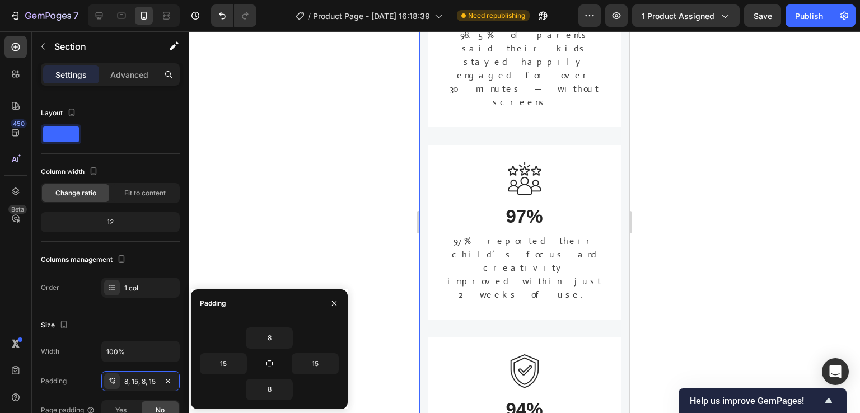
scroll to position [2409, 0]
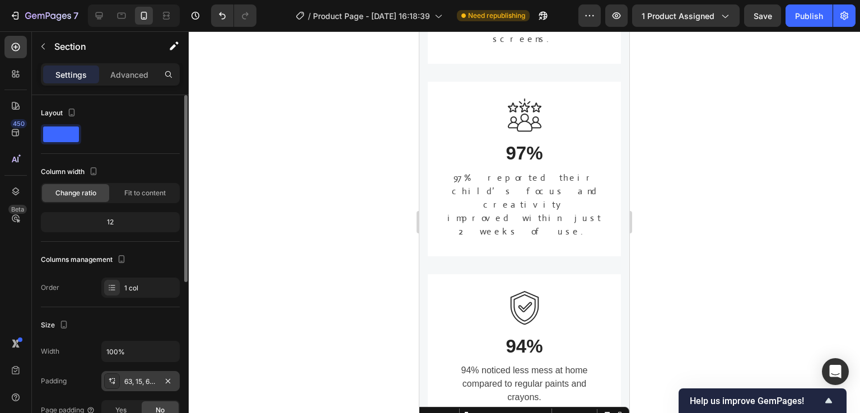
click at [154, 380] on div "63, 15, 63, 15" at bounding box center [140, 382] width 32 height 10
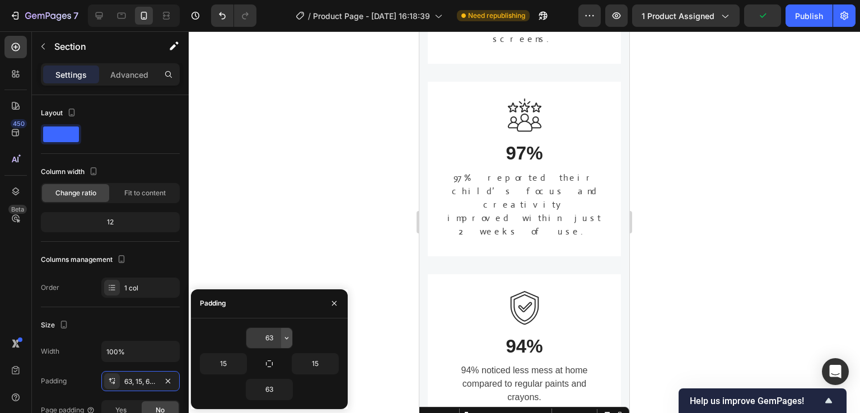
click at [285, 337] on icon "button" at bounding box center [286, 338] width 9 height 9
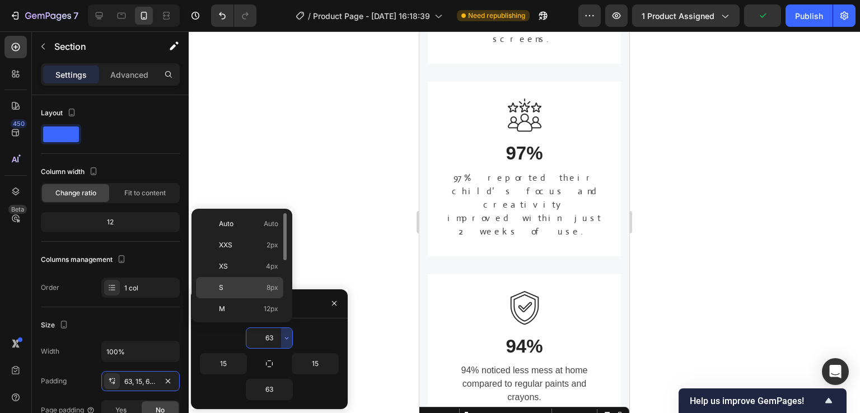
click at [271, 283] on span "8px" at bounding box center [273, 288] width 12 height 10
type input "8"
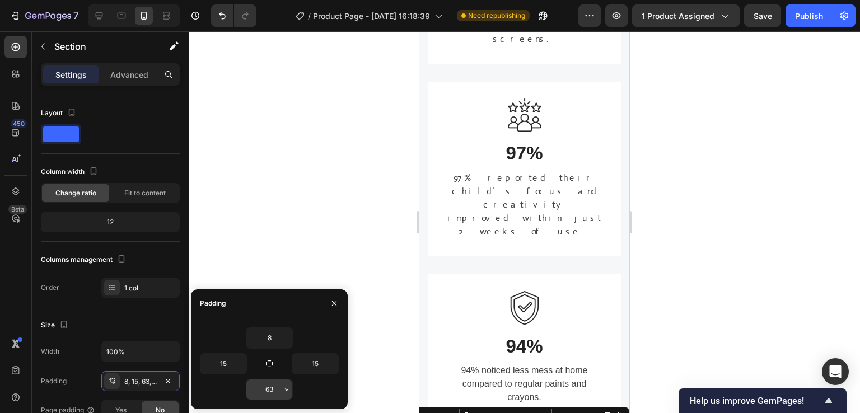
click at [276, 390] on input "63" at bounding box center [269, 390] width 46 height 20
click at [288, 388] on icon "button" at bounding box center [286, 389] width 9 height 9
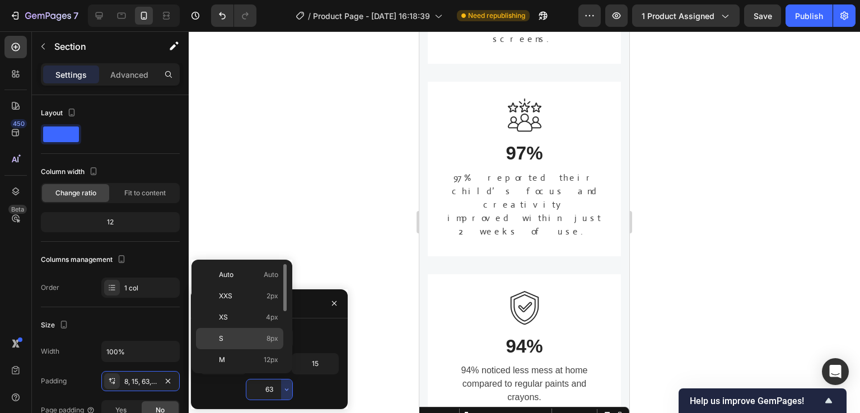
click at [276, 341] on span "8px" at bounding box center [273, 339] width 12 height 10
type input "8"
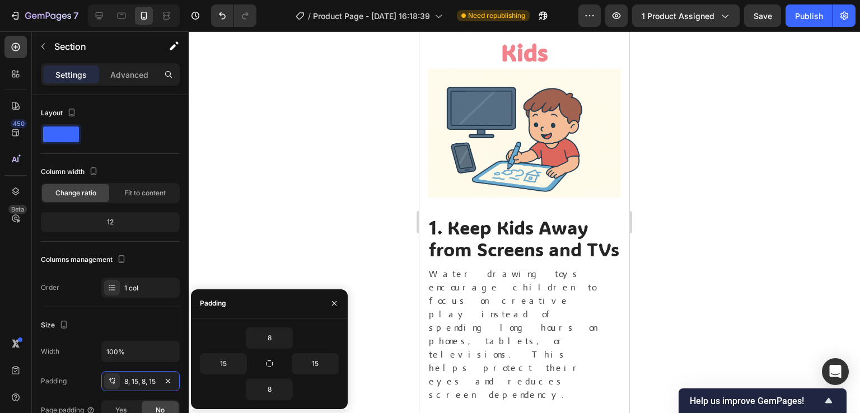
scroll to position [3361, 0]
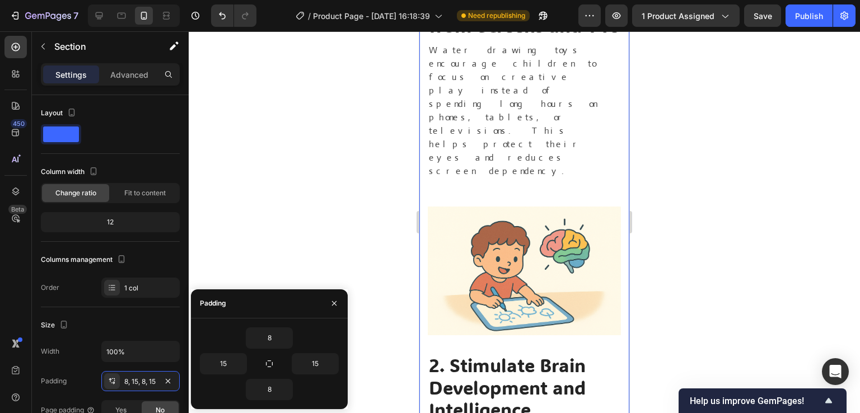
click at [440, 159] on div "Why Parents & Kids Love Pixibo Kids Heading Image 1. Keep Kids Away from Screen…" at bounding box center [525, 97] width 210 height 758
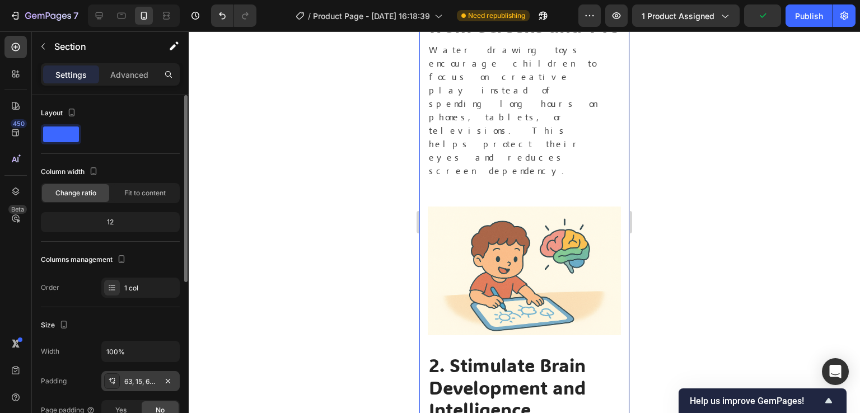
click at [150, 379] on div "63, 15, 63, 15" at bounding box center [140, 382] width 32 height 10
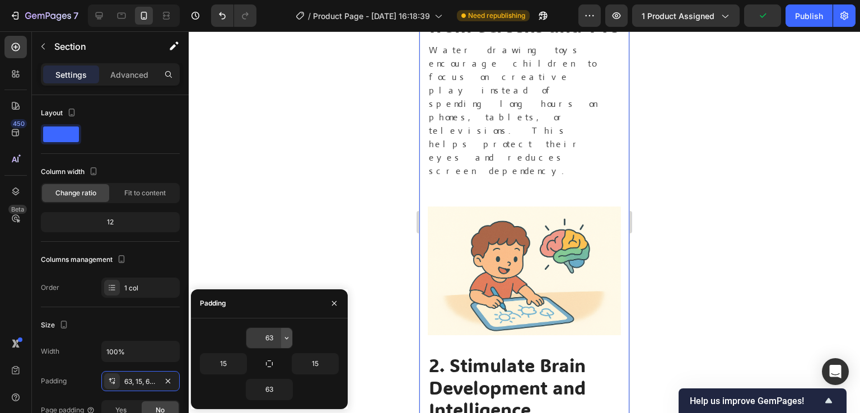
click at [284, 339] on icon "button" at bounding box center [286, 338] width 9 height 9
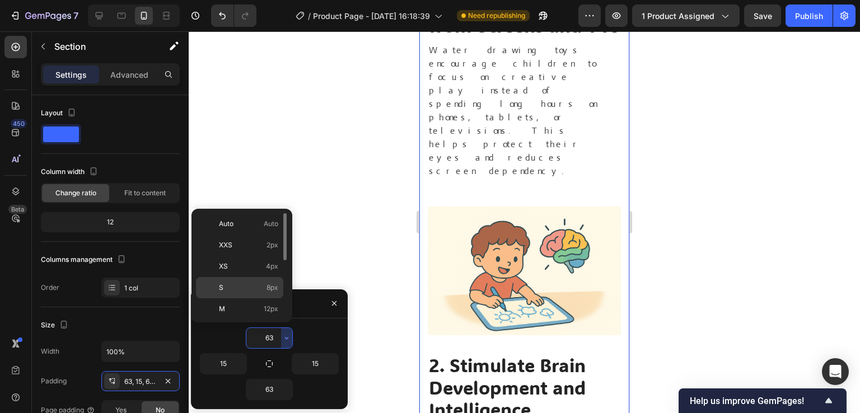
click at [264, 287] on p "S 8px" at bounding box center [248, 288] width 59 height 10
type input "8"
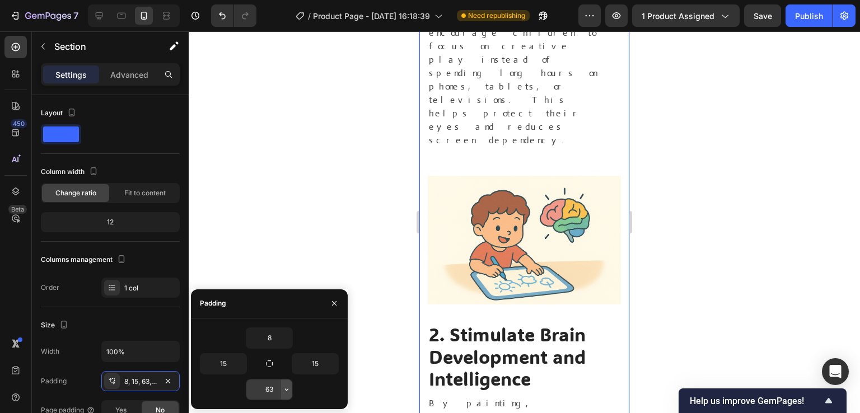
click at [284, 388] on icon "button" at bounding box center [286, 389] width 9 height 9
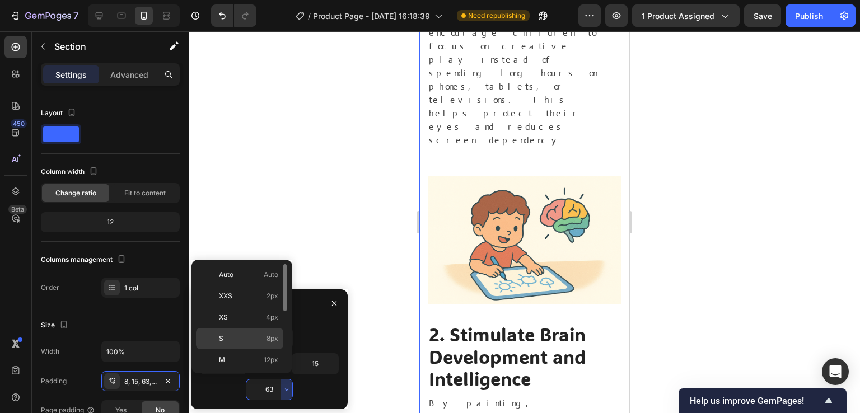
click at [273, 338] on span "8px" at bounding box center [273, 339] width 12 height 10
type input "8"
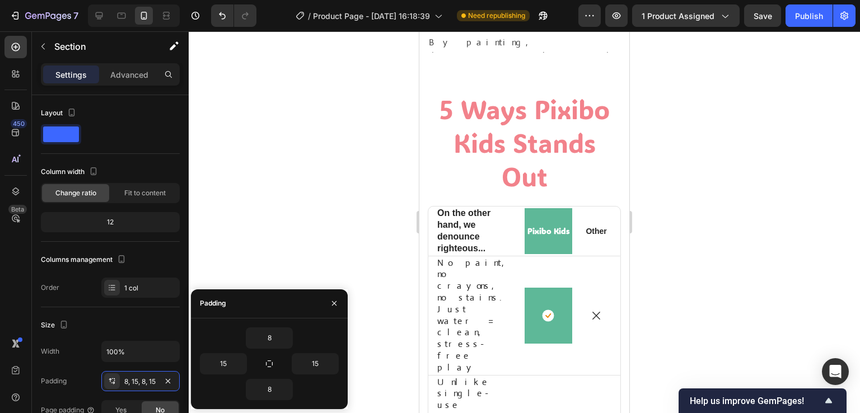
scroll to position [4089, 0]
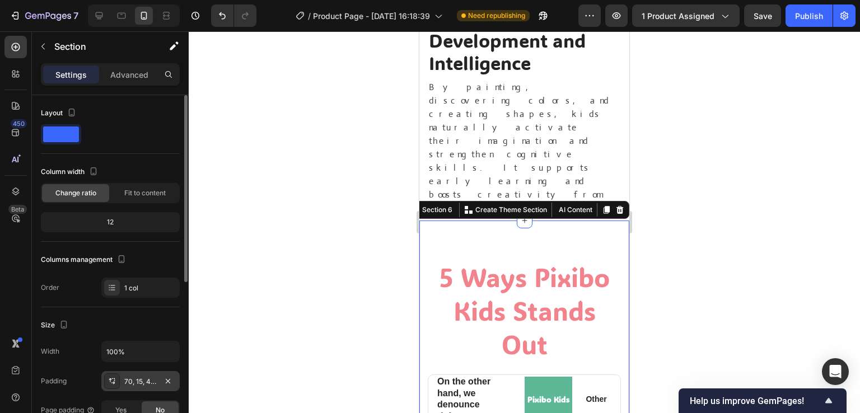
click at [150, 381] on div "70, 15, 42, 15" at bounding box center [140, 382] width 32 height 10
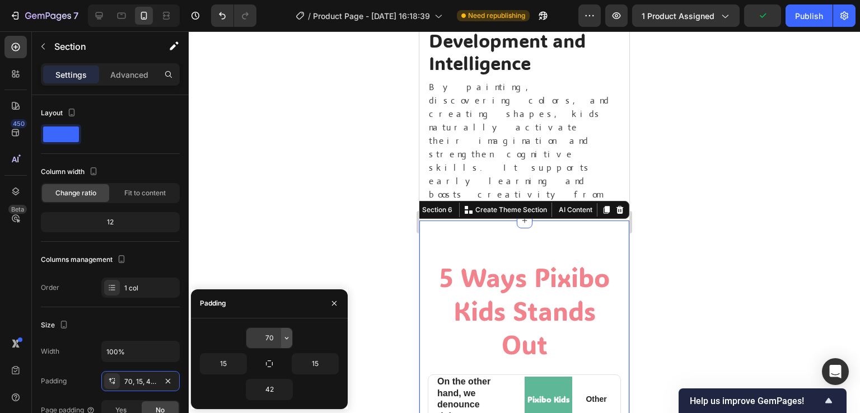
click at [282, 341] on icon "button" at bounding box center [286, 338] width 9 height 9
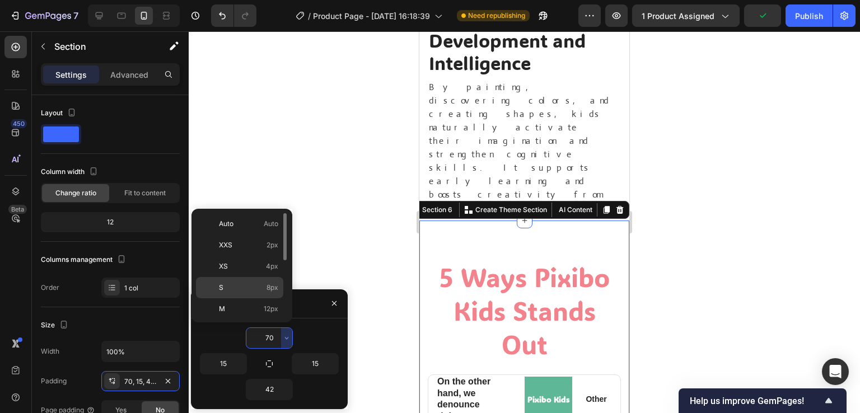
click at [262, 290] on p "S 8px" at bounding box center [248, 288] width 59 height 10
type input "8"
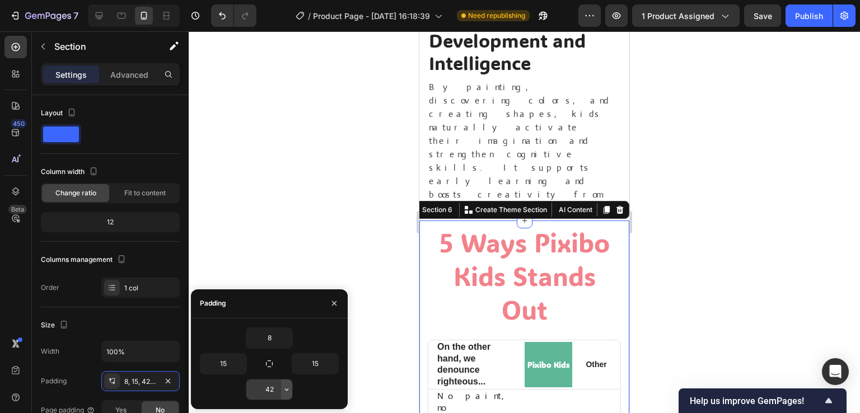
click at [286, 392] on icon "button" at bounding box center [286, 389] width 9 height 9
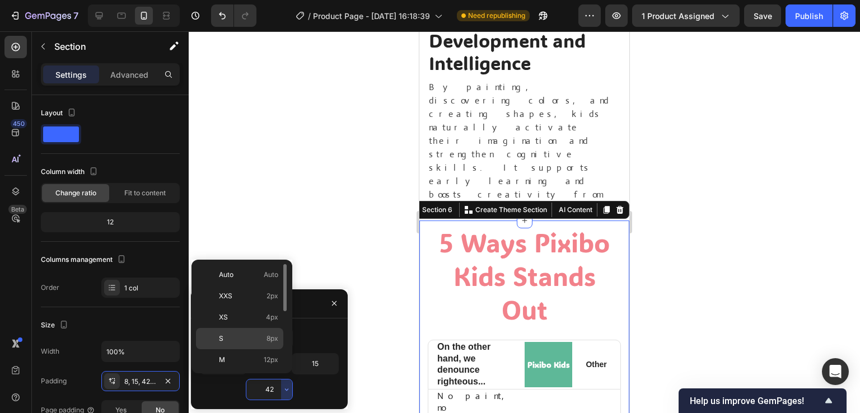
click at [269, 342] on span "8px" at bounding box center [273, 339] width 12 height 10
type input "8"
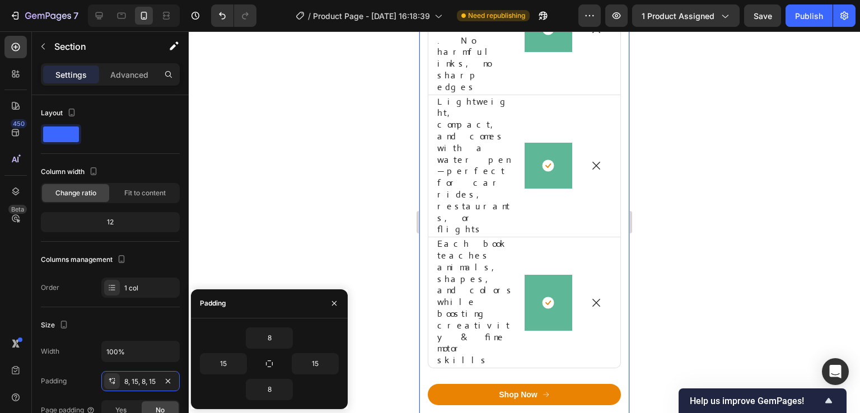
scroll to position [4705, 0]
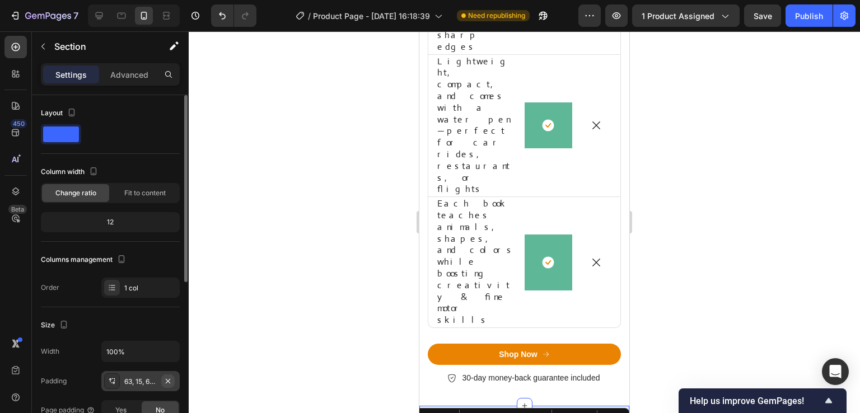
click at [162, 381] on button "button" at bounding box center [167, 381] width 13 height 13
click at [151, 381] on div "63, 15, 63, 15" at bounding box center [140, 382] width 32 height 10
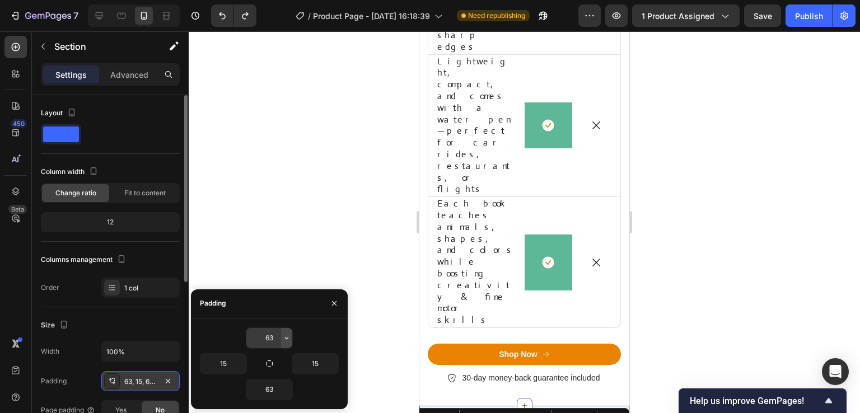
click at [287, 337] on icon "button" at bounding box center [286, 338] width 9 height 9
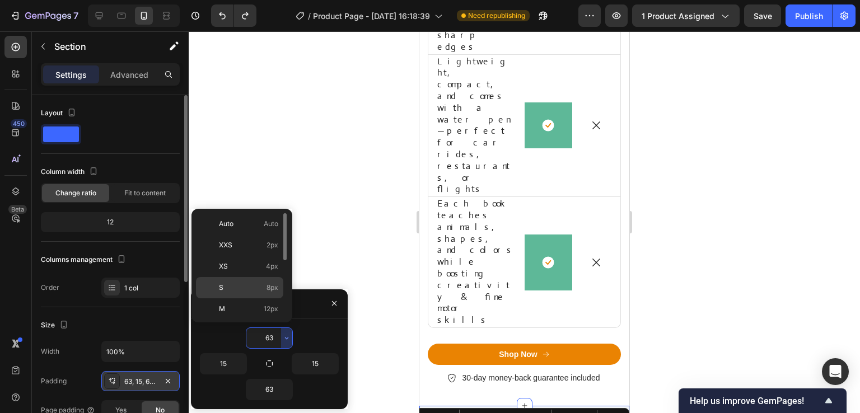
click at [266, 286] on p "S 8px" at bounding box center [248, 288] width 59 height 10
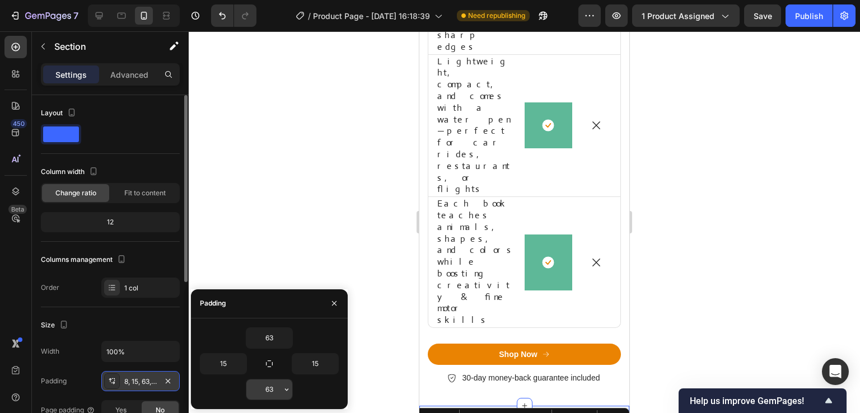
type input "8"
click at [285, 387] on icon "button" at bounding box center [286, 389] width 9 height 9
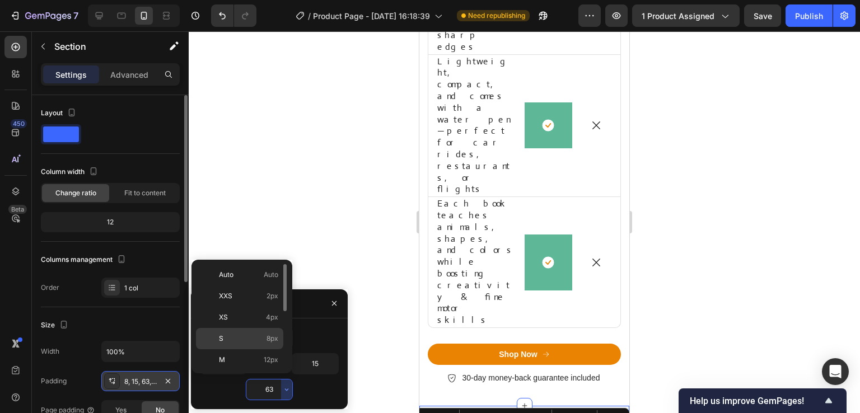
click at [269, 335] on span "8px" at bounding box center [273, 339] width 12 height 10
type input "8"
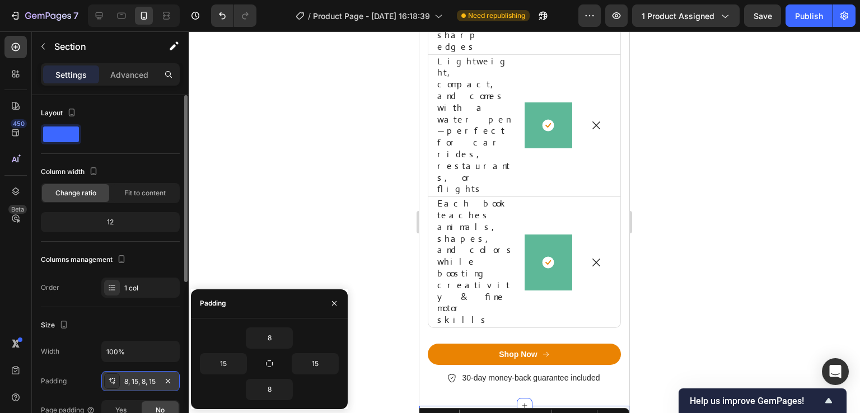
click at [332, 238] on div at bounding box center [525, 222] width 672 height 382
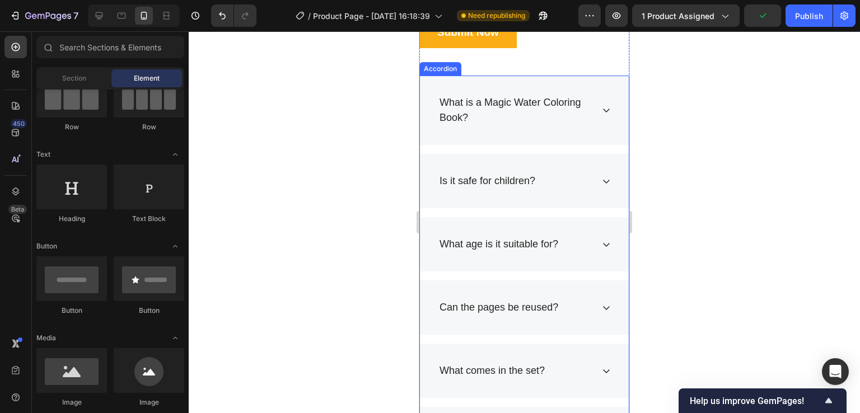
scroll to position [7058, 0]
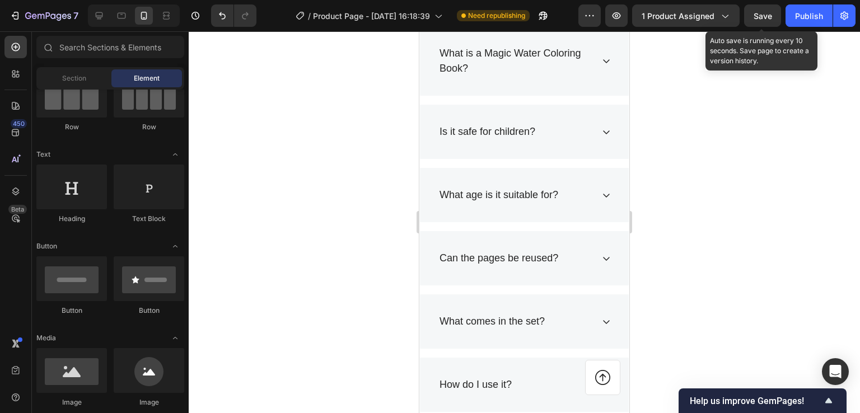
click at [767, 14] on span "Save" at bounding box center [763, 16] width 18 height 10
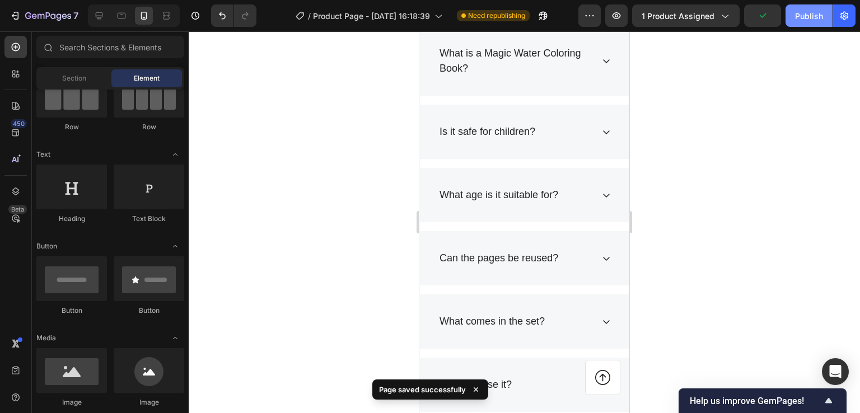
click at [801, 16] on div "Publish" at bounding box center [809, 16] width 28 height 12
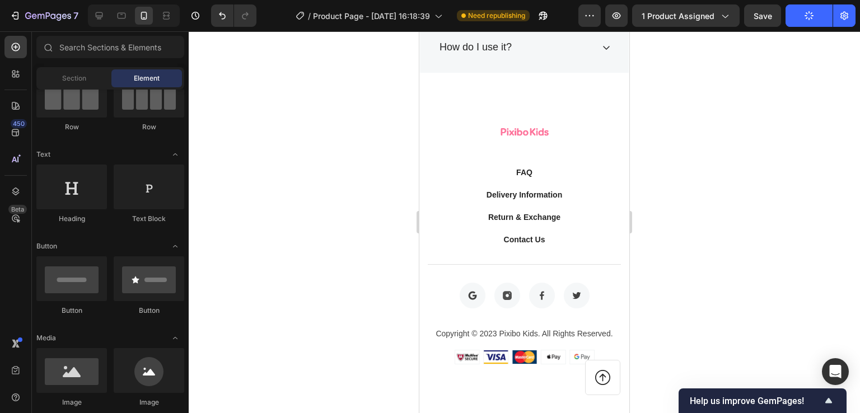
scroll to position [7394, 0]
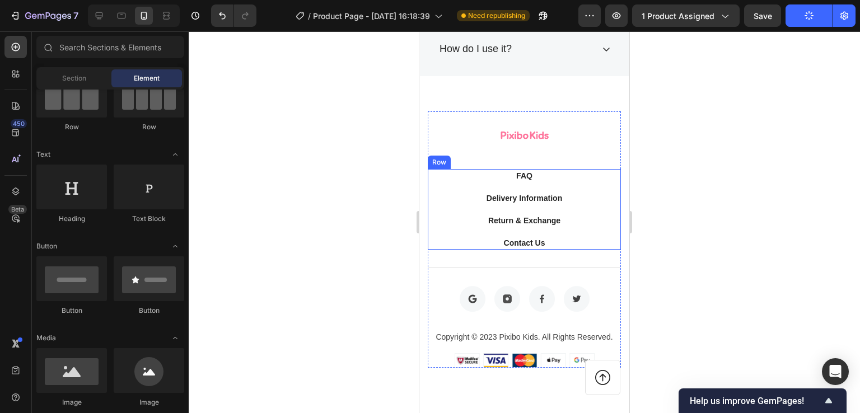
click at [571, 186] on div "FAQ Button Delivery Information Button Return & Exchange Button Contact Us Butt…" at bounding box center [524, 209] width 193 height 81
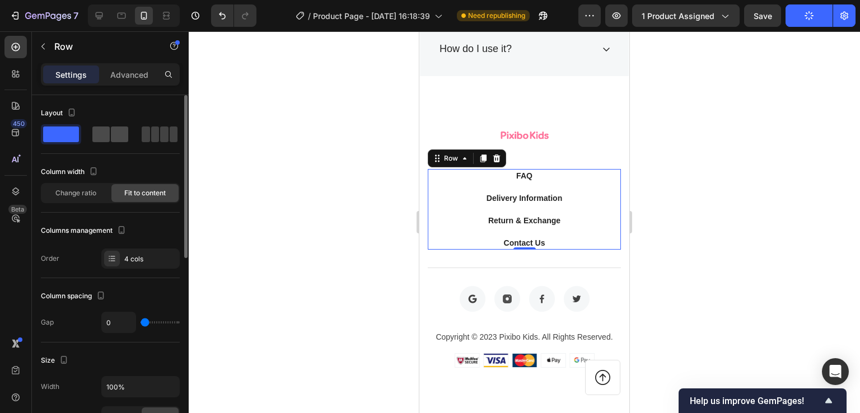
click at [117, 137] on span at bounding box center [119, 135] width 17 height 16
type input "32"
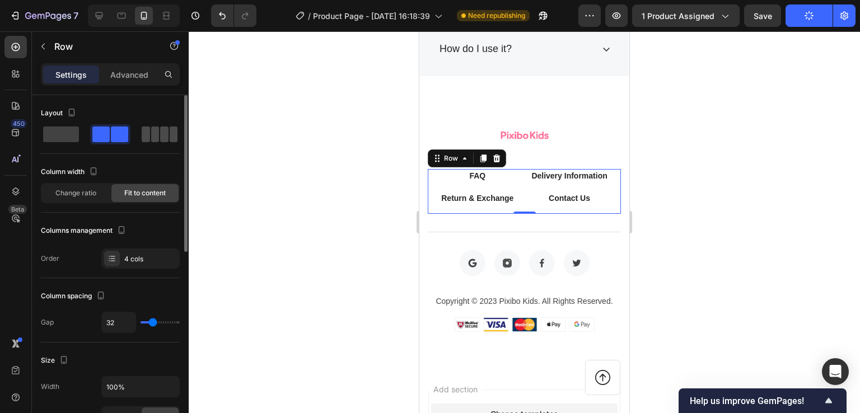
click at [169, 138] on div at bounding box center [160, 135] width 36 height 16
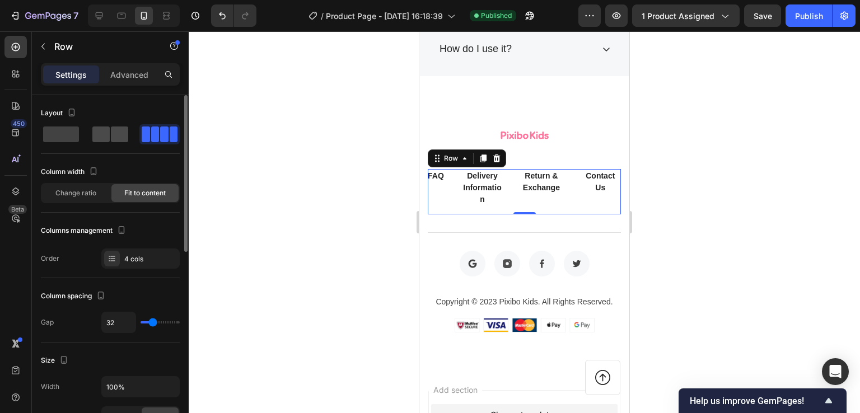
click at [111, 137] on span at bounding box center [119, 135] width 17 height 16
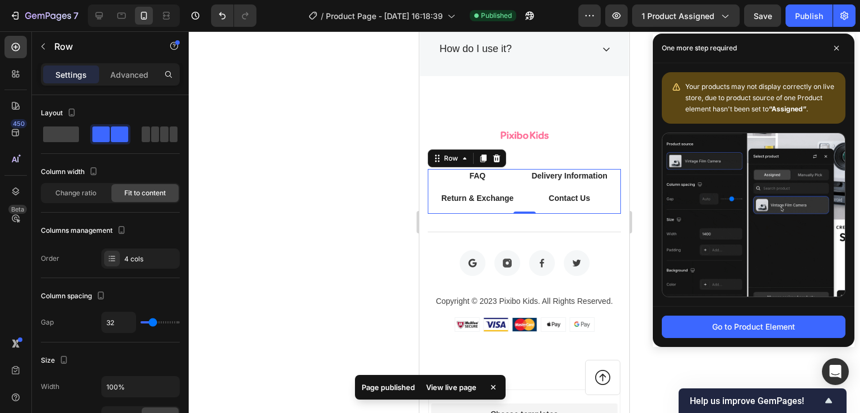
click at [322, 219] on div at bounding box center [525, 222] width 672 height 382
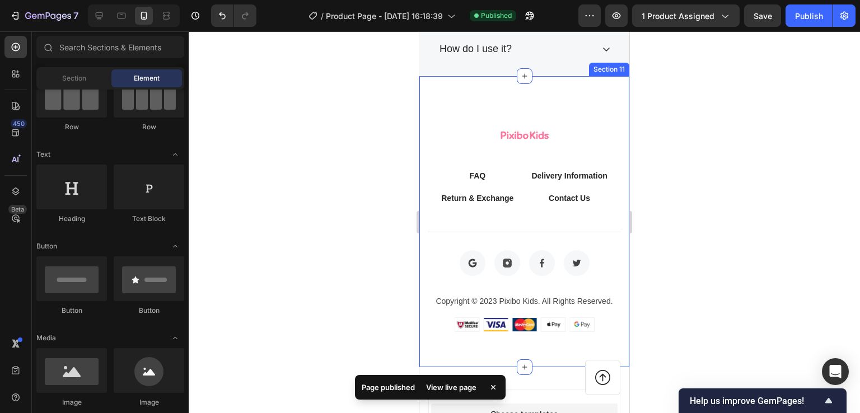
click at [519, 92] on div "Image FAQ Button Delivery Information Button Return & Exchange Button Contact U…" at bounding box center [525, 221] width 210 height 291
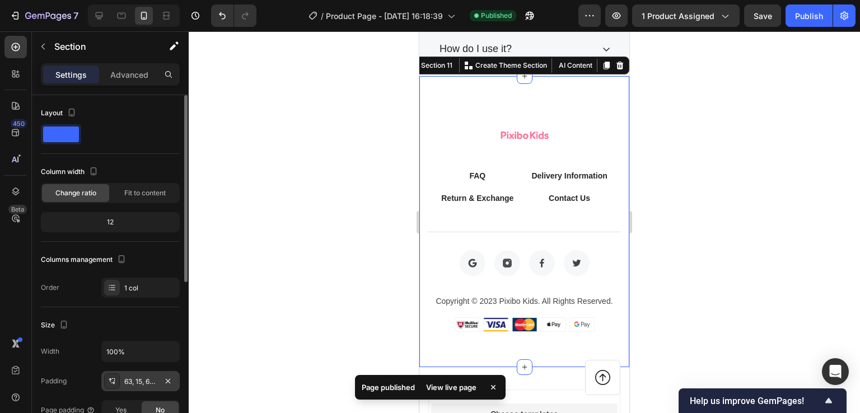
click at [138, 388] on div "63, 15, 63, 15" at bounding box center [140, 381] width 78 height 20
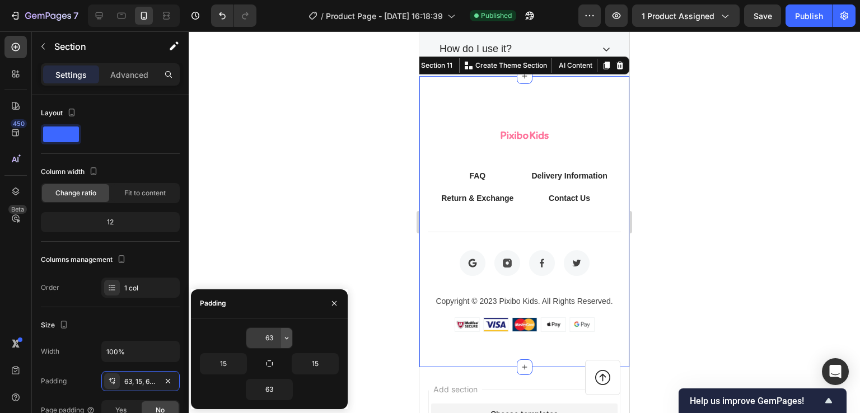
click at [283, 338] on icon "button" at bounding box center [286, 338] width 9 height 9
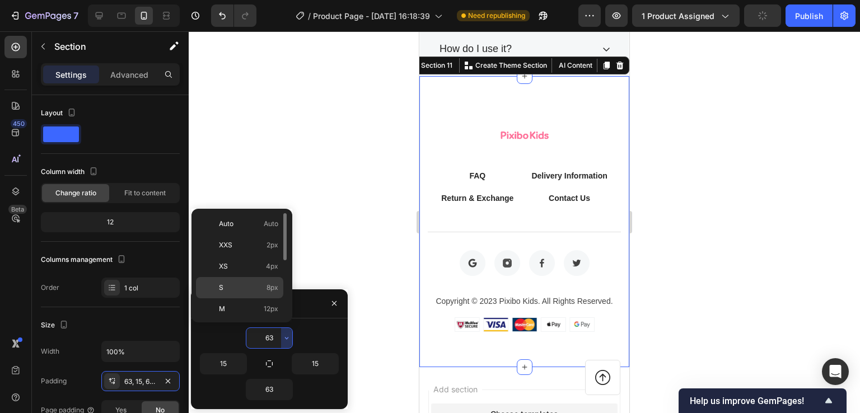
click at [266, 287] on p "S 8px" at bounding box center [248, 288] width 59 height 10
type input "8"
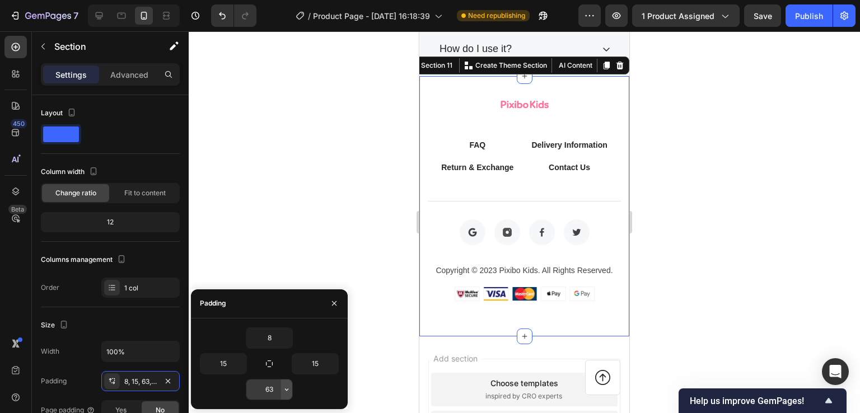
click at [285, 388] on icon "button" at bounding box center [286, 389] width 9 height 9
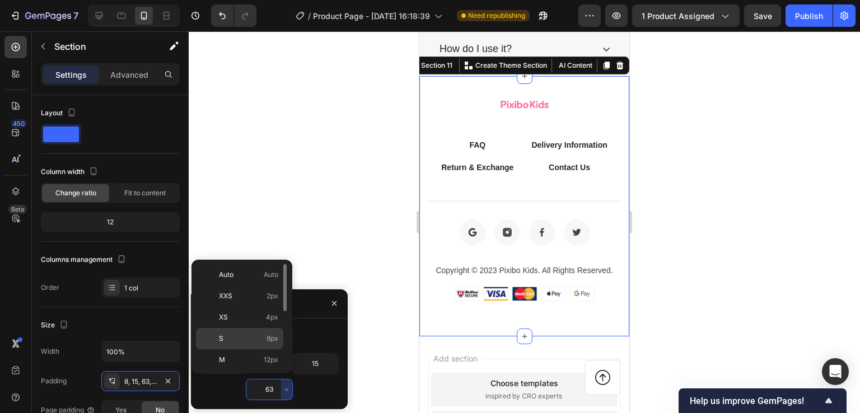
click at [237, 337] on p "S 8px" at bounding box center [248, 339] width 59 height 10
type input "8"
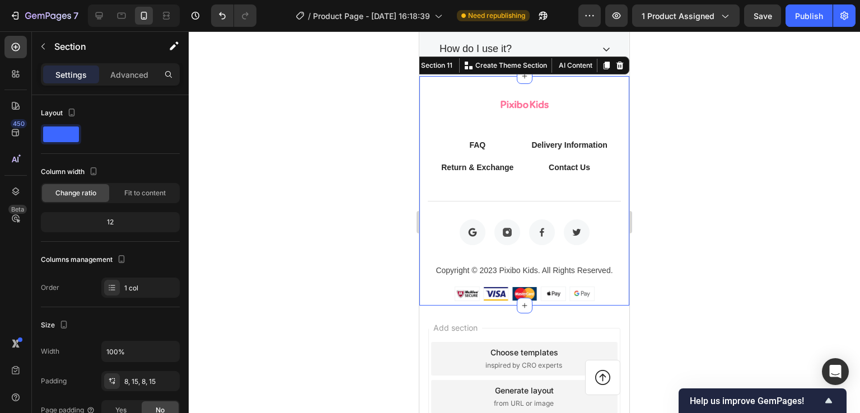
click at [306, 234] on div at bounding box center [525, 222] width 672 height 382
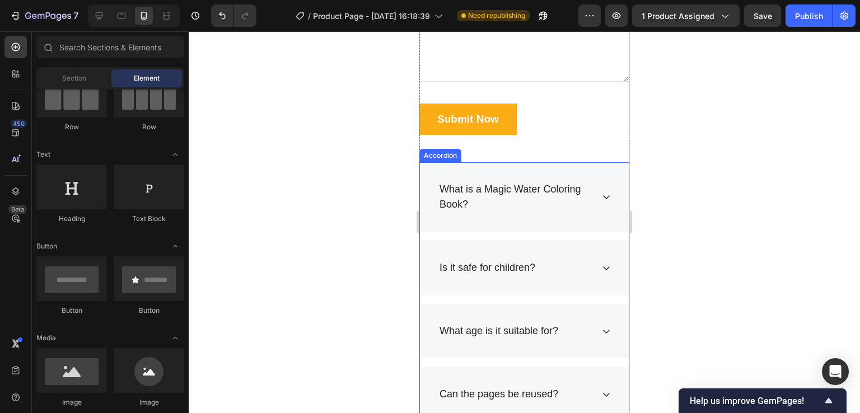
scroll to position [6834, 0]
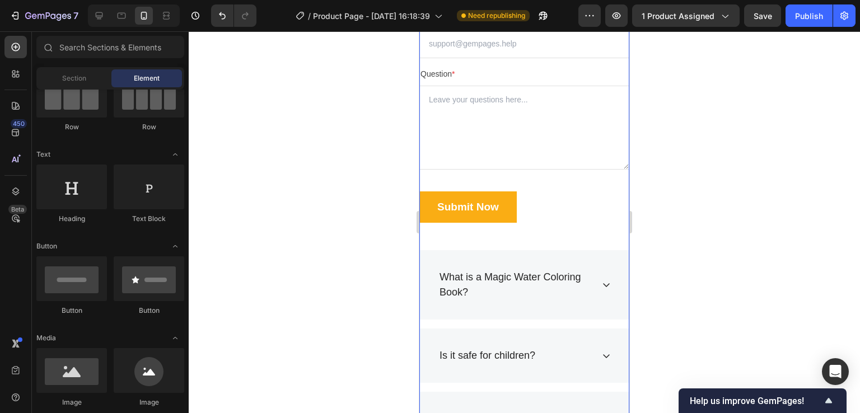
click at [566, 226] on div "Frequently Asked Questions Heading Still have questions? Send us your questions…" at bounding box center [525, 80] width 210 height 339
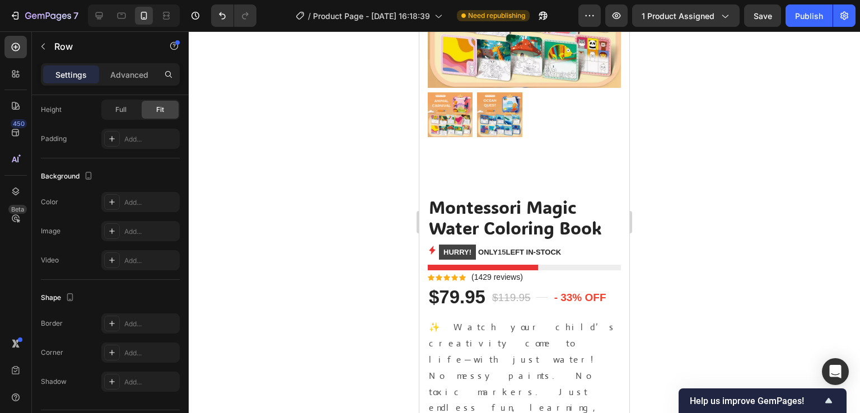
scroll to position [194, 0]
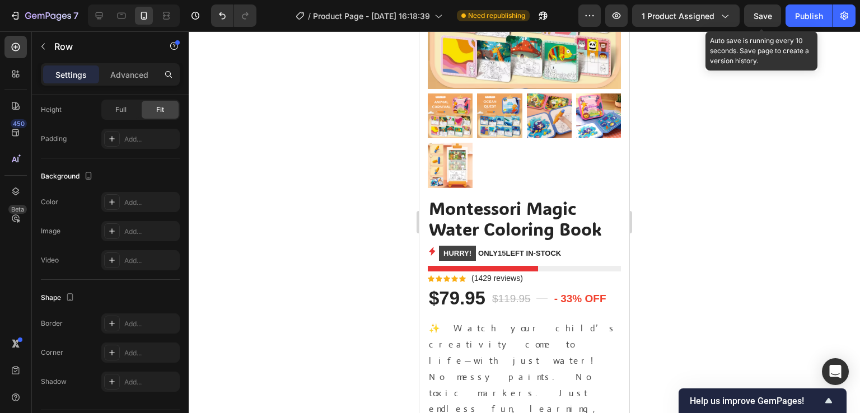
click at [760, 19] on span "Save" at bounding box center [763, 16] width 18 height 10
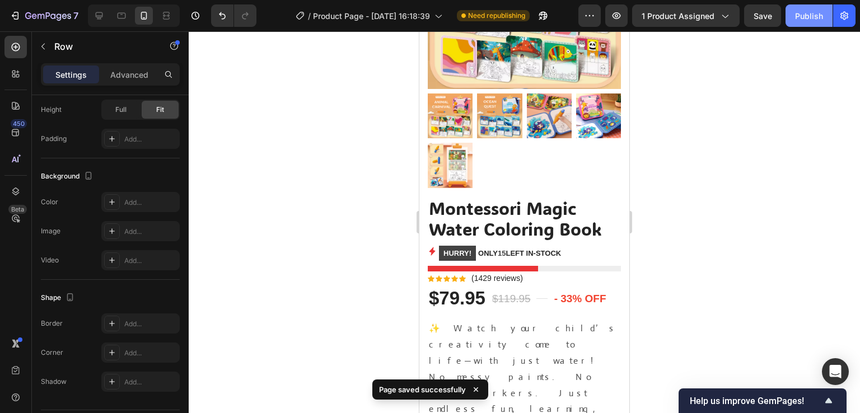
click at [809, 17] on div "Publish" at bounding box center [809, 16] width 28 height 12
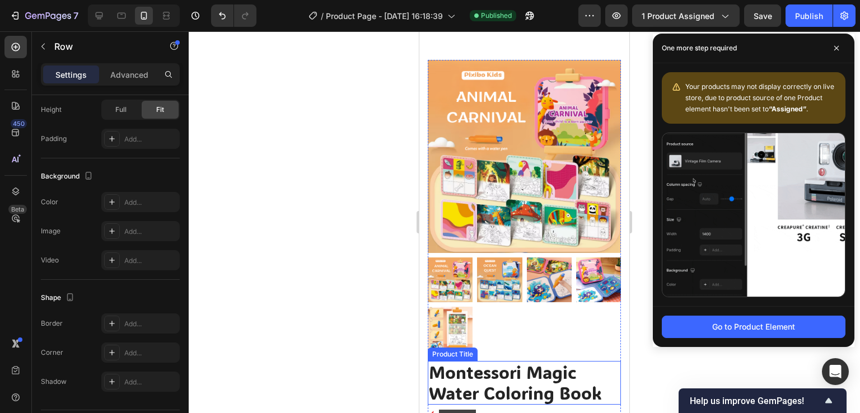
scroll to position [0, 0]
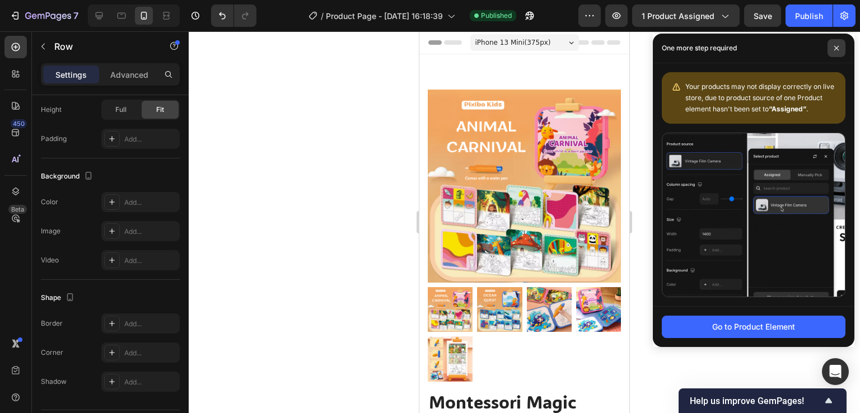
click at [836, 44] on span at bounding box center [837, 48] width 18 height 18
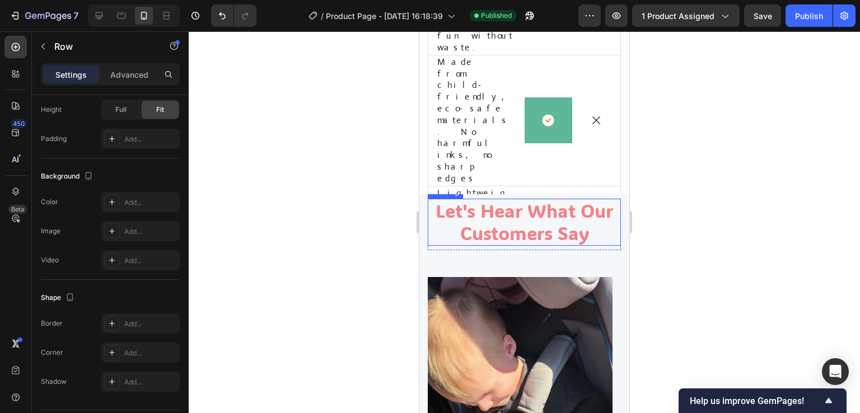
scroll to position [4593, 0]
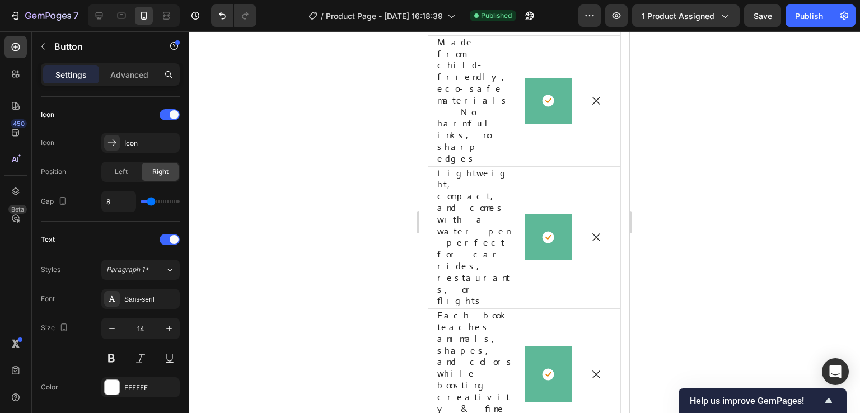
scroll to position [0, 0]
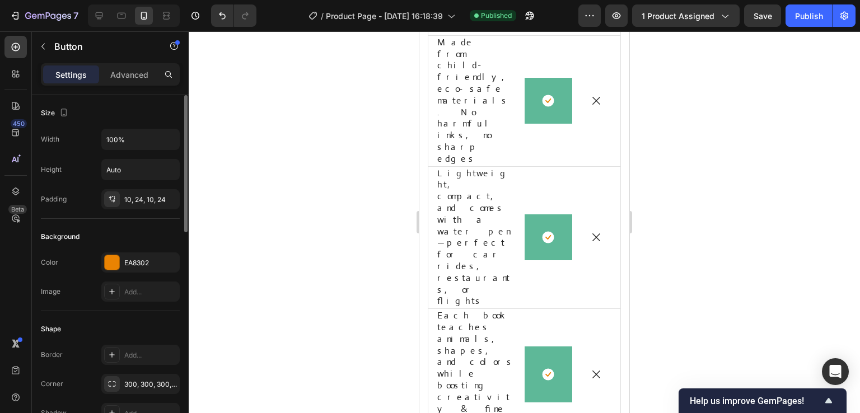
click at [109, 260] on div at bounding box center [112, 262] width 15 height 15
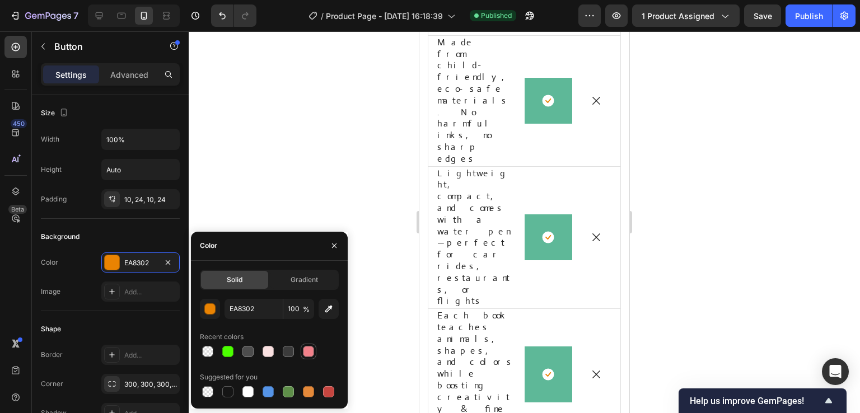
click at [310, 352] on div at bounding box center [308, 351] width 11 height 11
type input "F17B85"
type input "95"
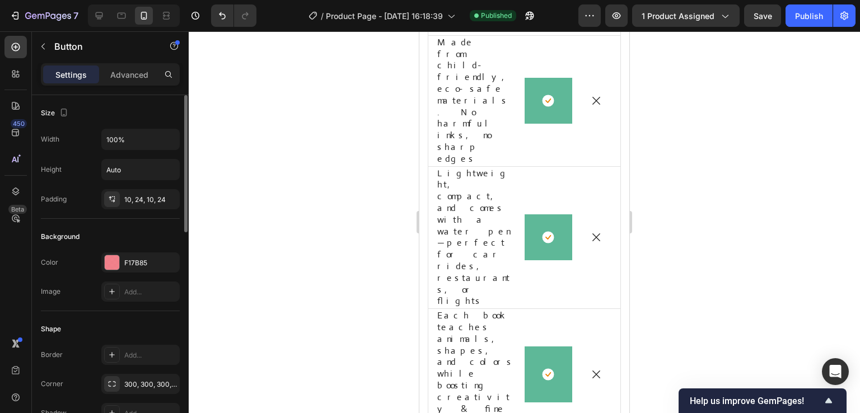
click at [120, 322] on div "Shape" at bounding box center [110, 329] width 139 height 18
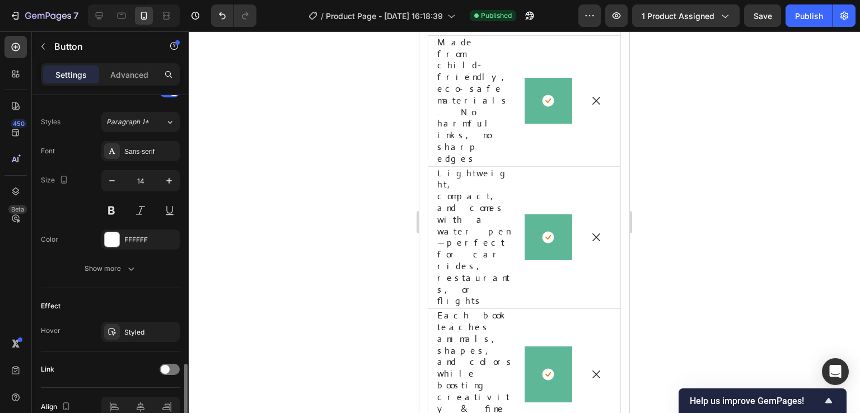
scroll to position [540, 0]
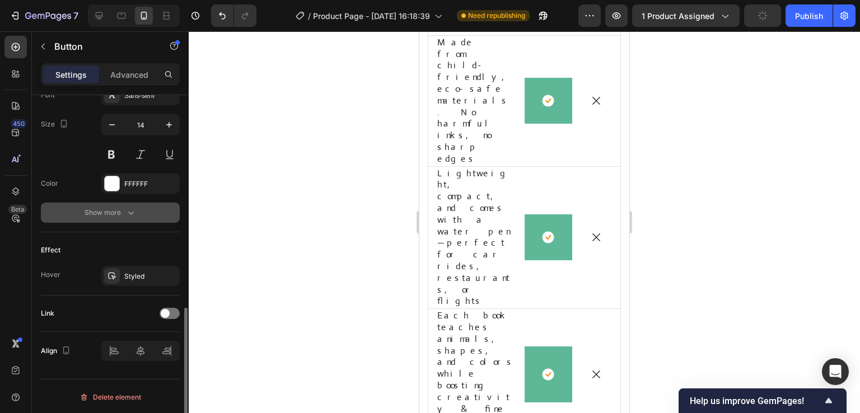
click at [124, 204] on button "Show more" at bounding box center [110, 213] width 139 height 20
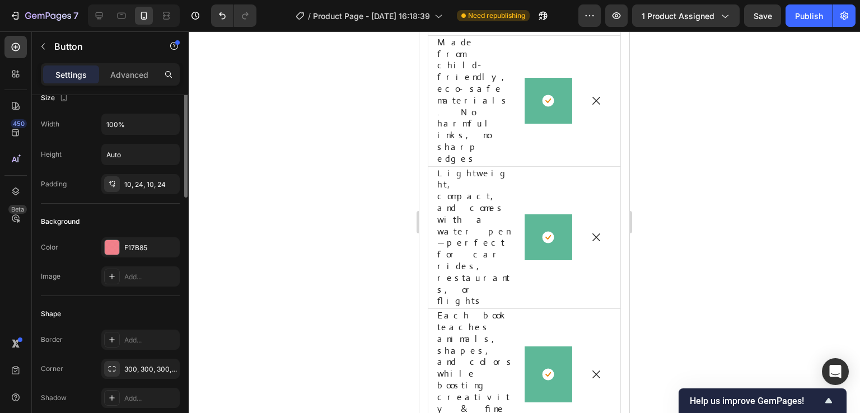
scroll to position [0, 0]
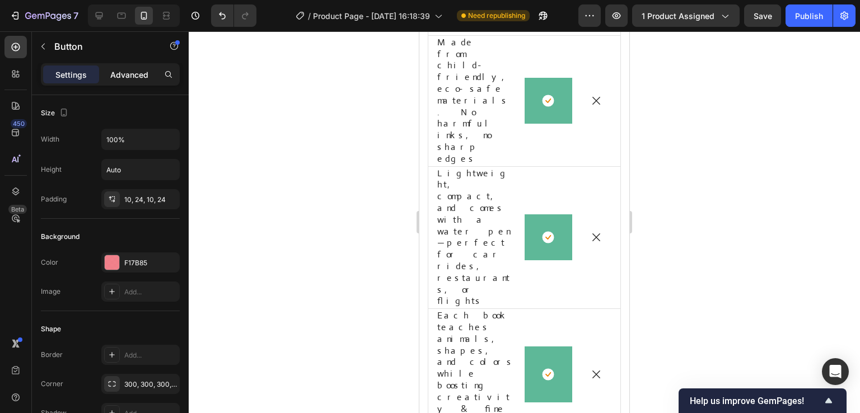
click at [136, 72] on p "Advanced" at bounding box center [129, 75] width 38 height 12
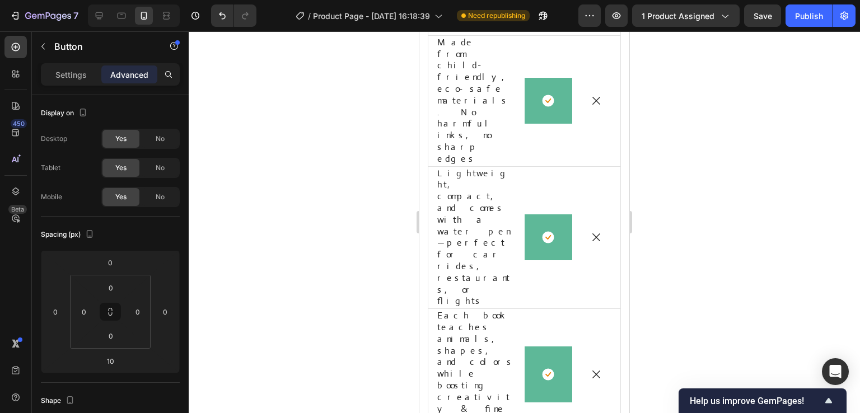
click at [77, 83] on div "Settings Advanced" at bounding box center [110, 74] width 139 height 22
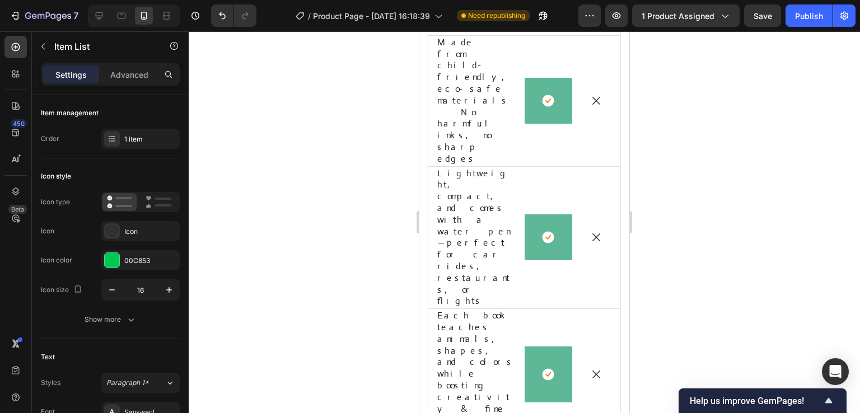
click at [679, 131] on div at bounding box center [525, 222] width 672 height 382
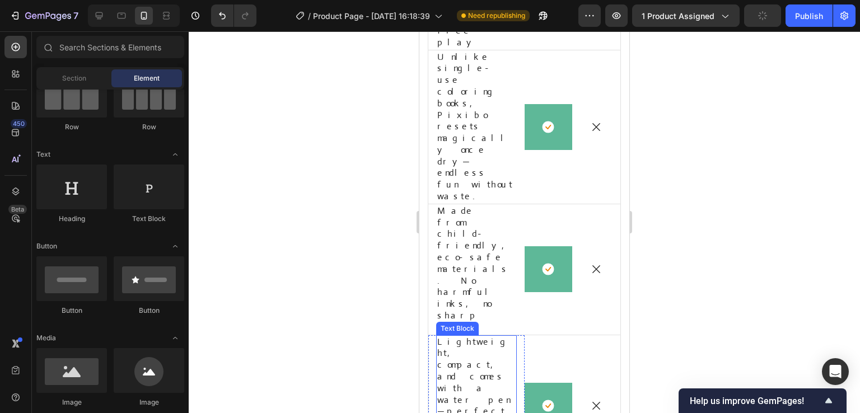
scroll to position [4425, 0]
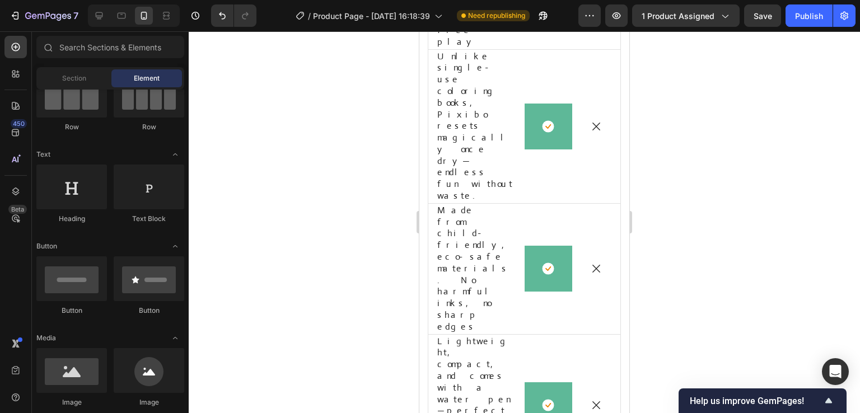
click at [645, 277] on div at bounding box center [525, 222] width 672 height 382
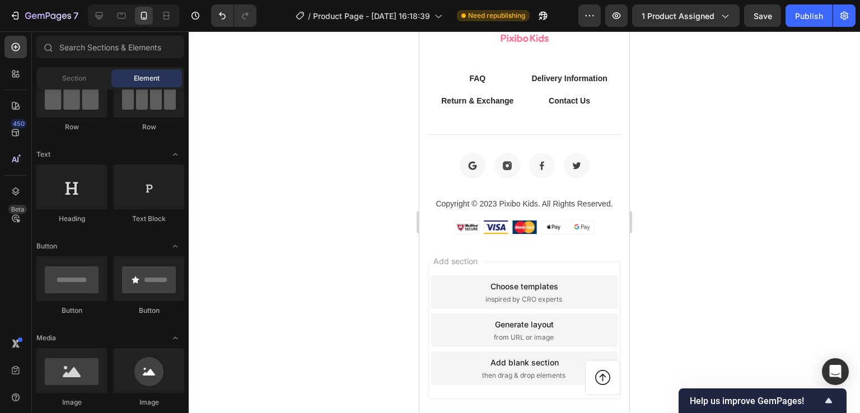
scroll to position [7398, 0]
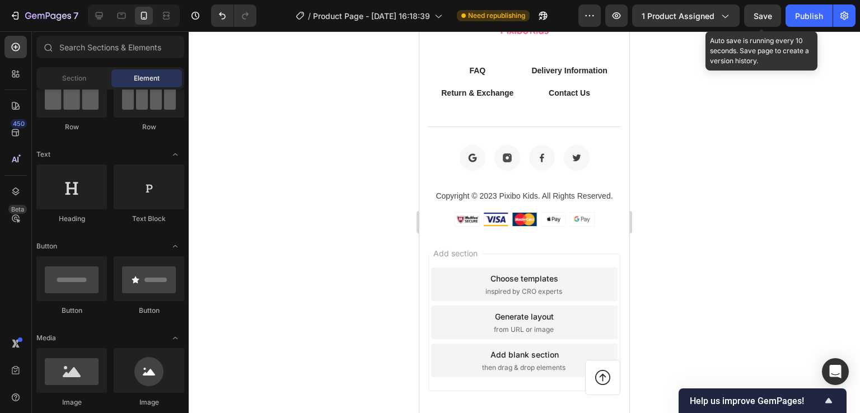
click at [757, 20] on span "Save" at bounding box center [763, 16] width 18 height 10
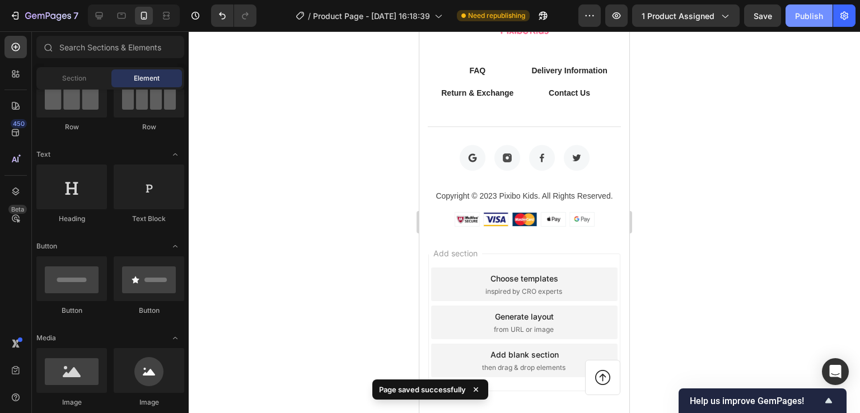
click at [804, 16] on div "Publish" at bounding box center [809, 16] width 28 height 12
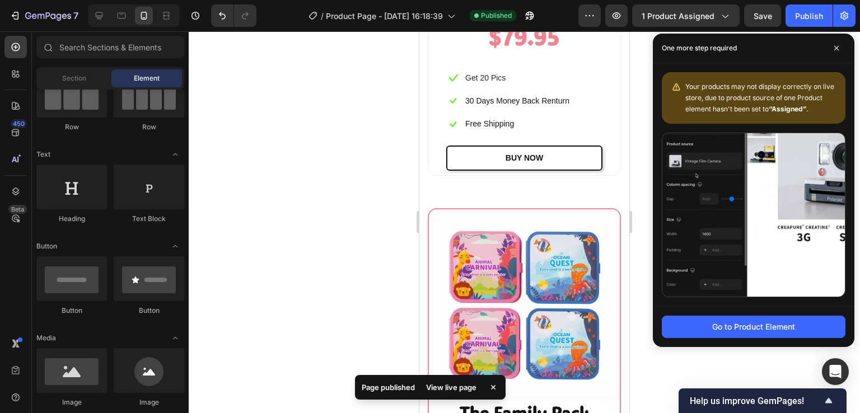
scroll to position [5662, 0]
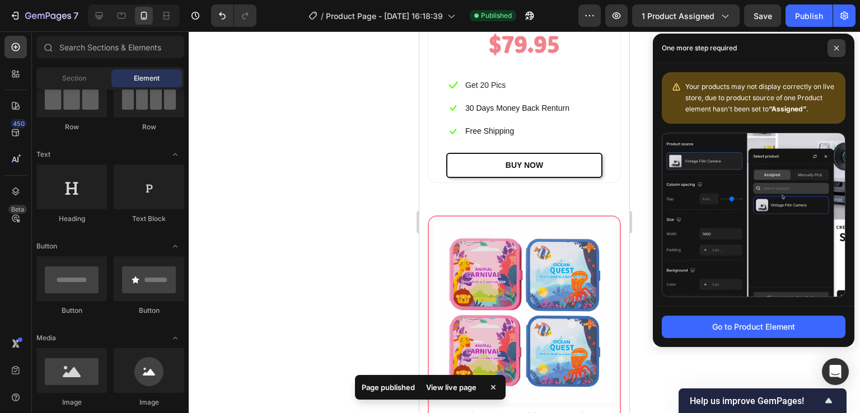
click at [838, 49] on icon at bounding box center [837, 48] width 4 height 4
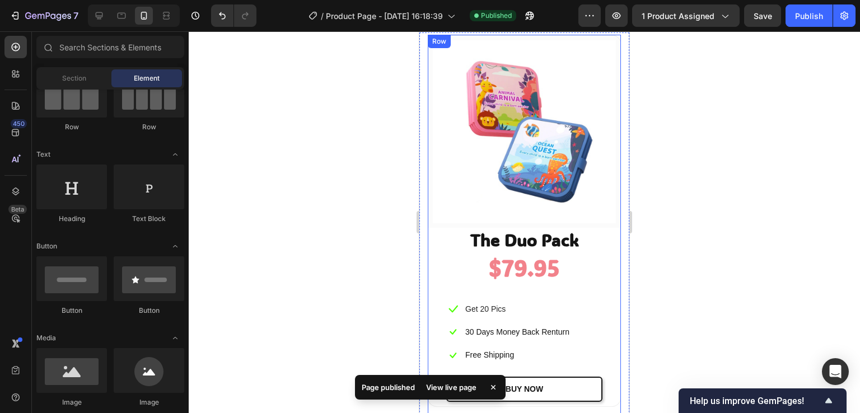
scroll to position [5550, 0]
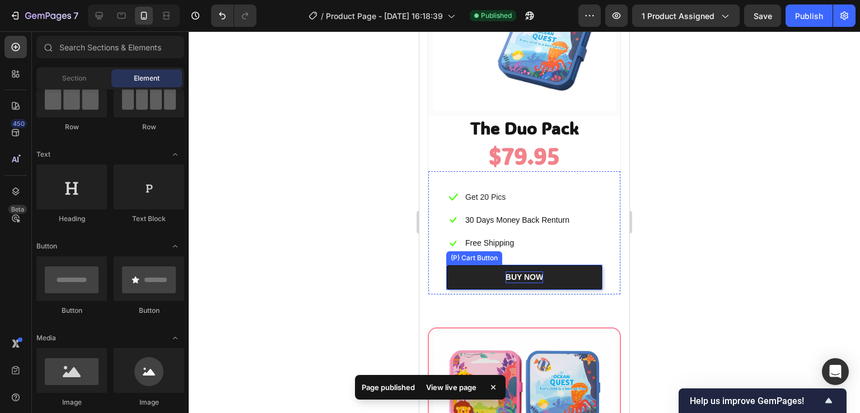
click at [537, 272] on div "BUY NOW" at bounding box center [525, 278] width 38 height 12
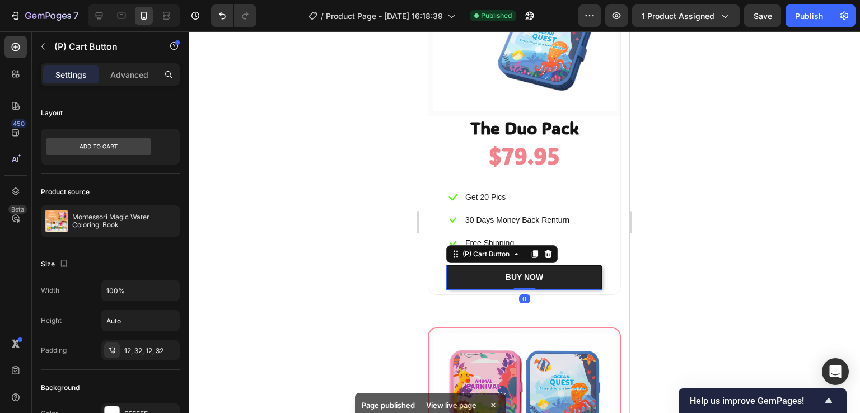
click at [569, 265] on button "BUY NOW" at bounding box center [524, 277] width 156 height 25
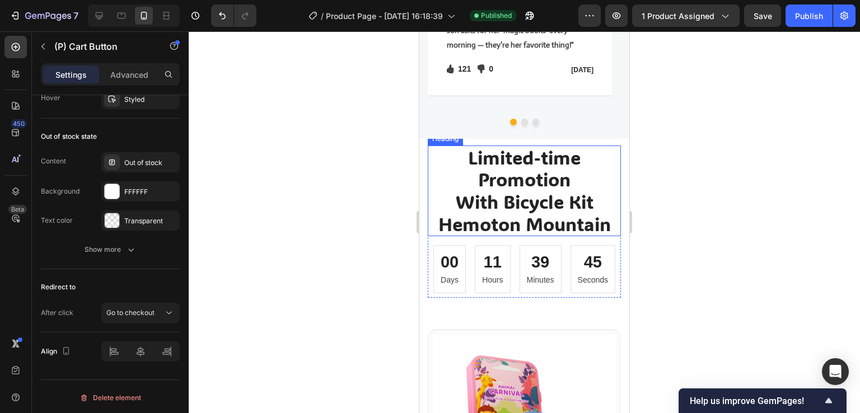
scroll to position [5214, 0]
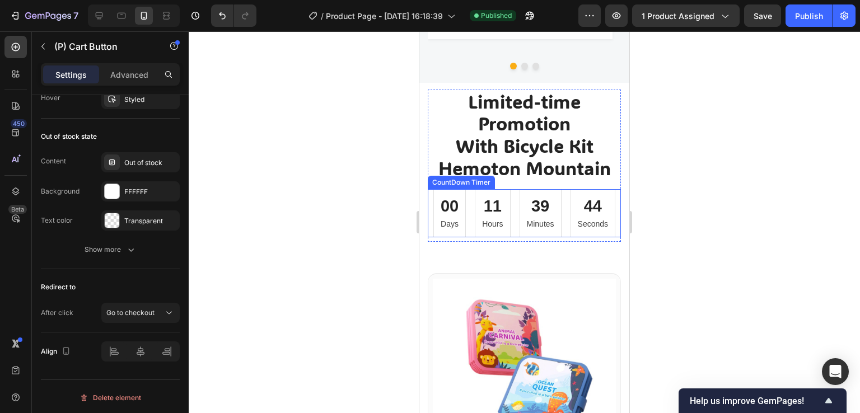
click at [521, 199] on div "39 Minutes" at bounding box center [541, 213] width 42 height 48
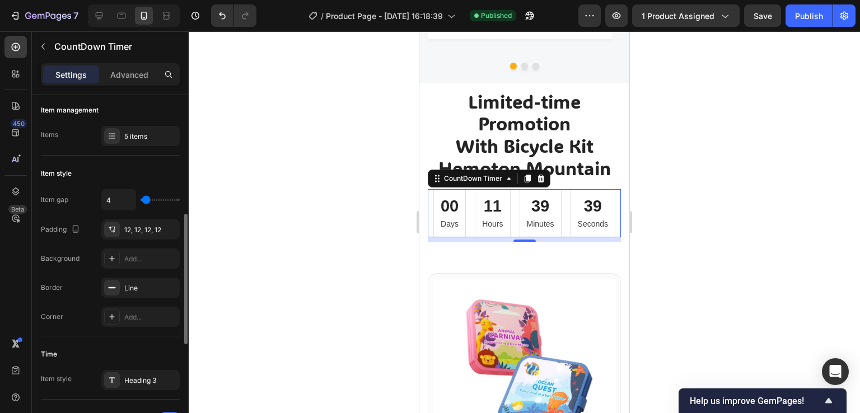
scroll to position [168, 0]
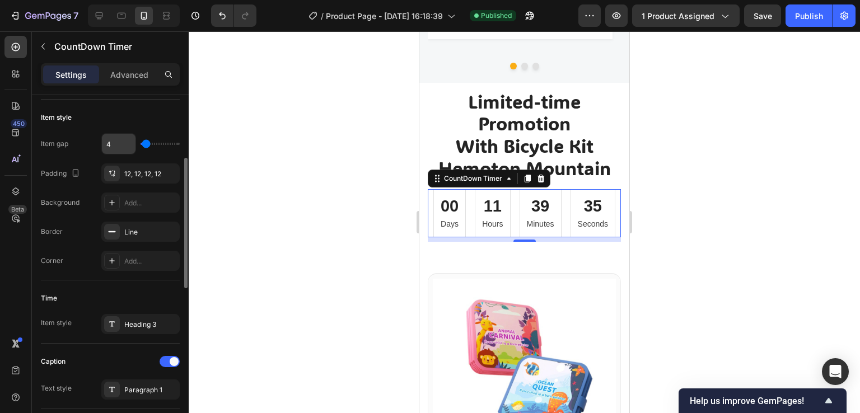
click at [127, 144] on input "4" at bounding box center [119, 144] width 34 height 20
type input "3"
click at [154, 117] on div "Item style" at bounding box center [110, 118] width 139 height 18
click at [449, 197] on div "00" at bounding box center [450, 207] width 18 height 20
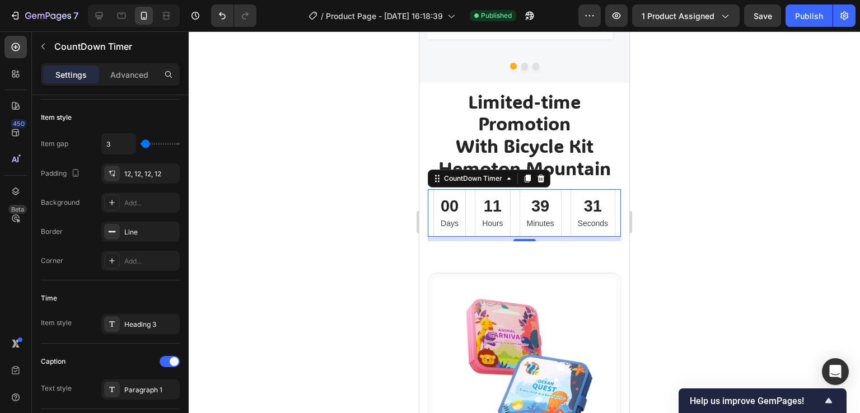
click at [537, 197] on div "39" at bounding box center [540, 207] width 27 height 20
click at [481, 174] on div "CountDown Timer" at bounding box center [473, 179] width 63 height 10
type input "4"
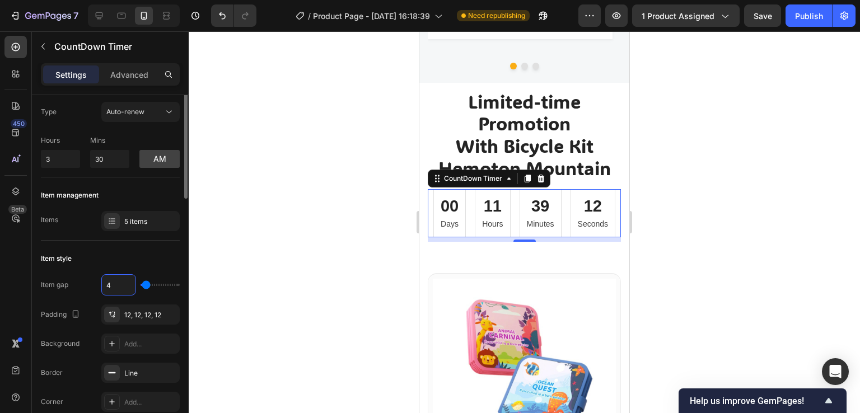
scroll to position [0, 0]
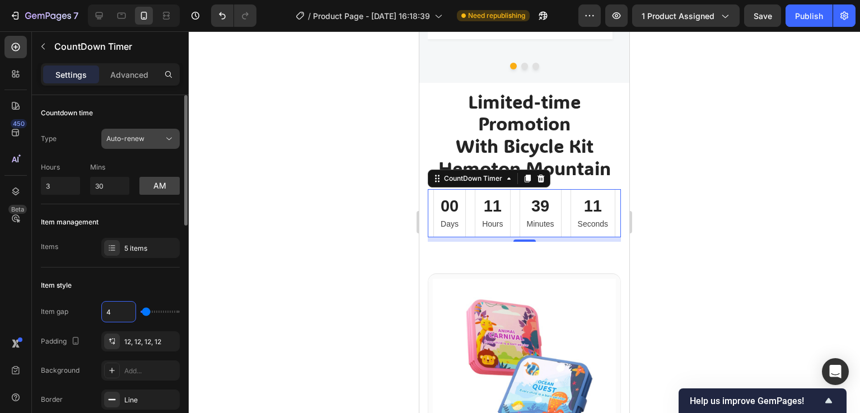
type input "4"
click at [138, 143] on span "Auto-renew" at bounding box center [125, 139] width 38 height 10
click at [72, 142] on div "Type Auto-renew" at bounding box center [110, 139] width 139 height 20
click at [64, 180] on input "3" at bounding box center [60, 186] width 39 height 18
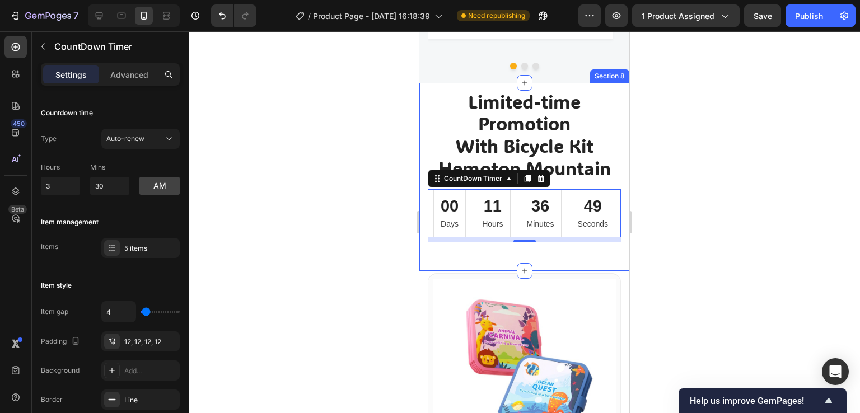
click at [550, 246] on div "Limited-time Promotion With Bicycle Kit Hemoton Mountain Heading 00 Days 11 Hou…" at bounding box center [524, 179] width 193 height 179
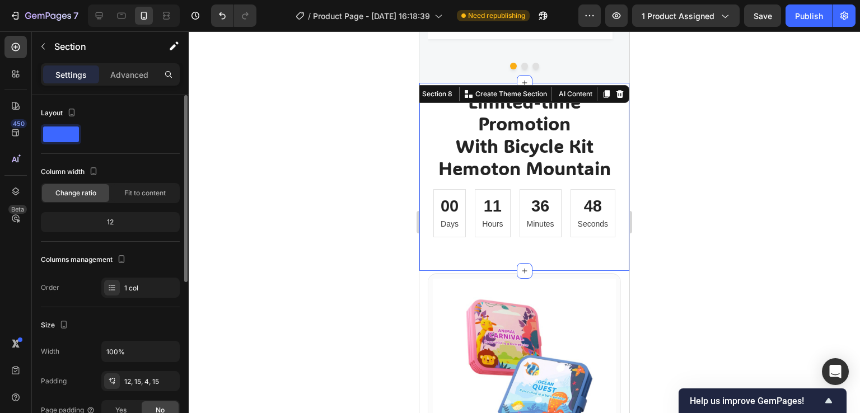
scroll to position [112, 0]
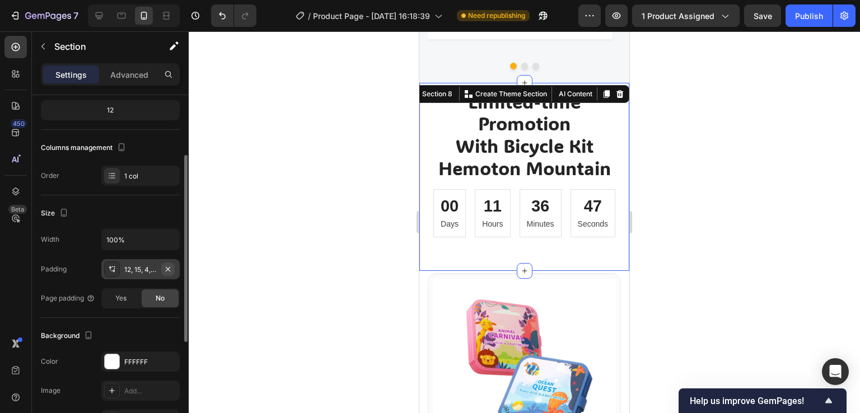
click at [169, 263] on button "button" at bounding box center [167, 269] width 13 height 13
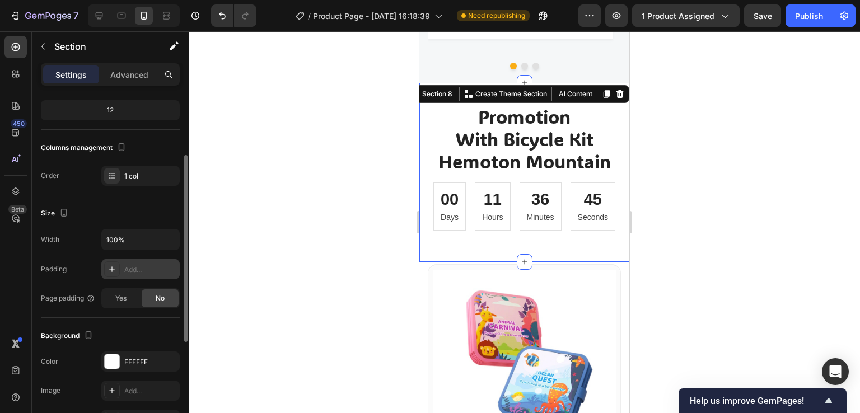
click at [315, 283] on div at bounding box center [525, 222] width 672 height 382
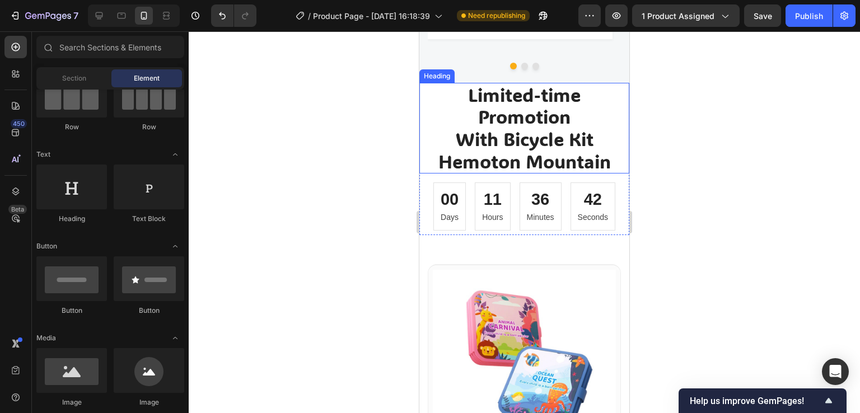
click at [518, 131] on p "Limited-time Promotion With Bicycle Kit Hemoton Mountain" at bounding box center [525, 128] width 208 height 89
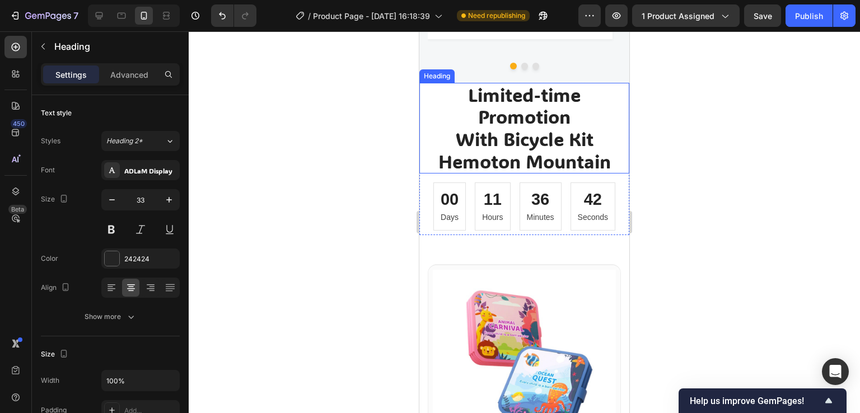
click at [518, 131] on p "Limited-time Promotion With Bicycle Kit Hemoton Mountain" at bounding box center [525, 128] width 208 height 89
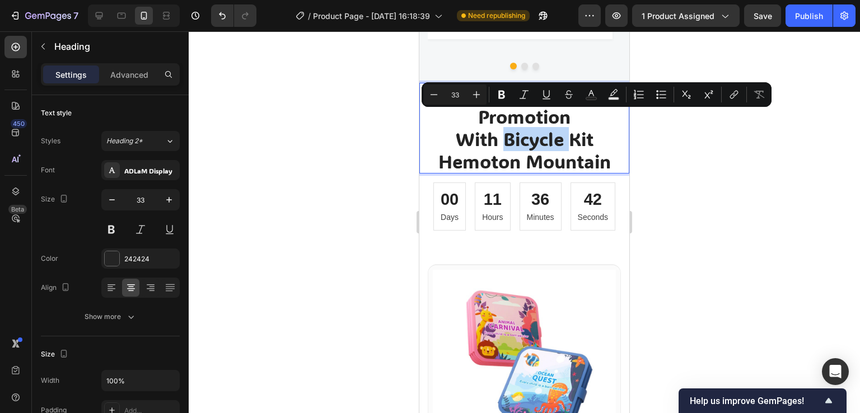
click at [530, 131] on p "Limited-time Promotion With Bicycle Kit Hemoton Mountain" at bounding box center [525, 128] width 208 height 89
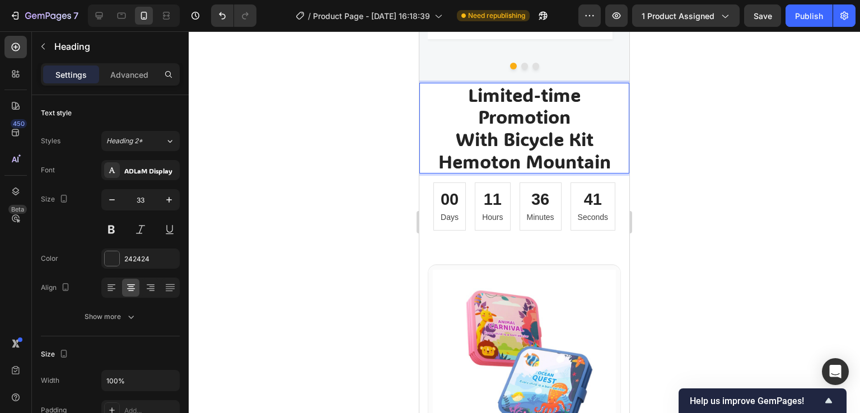
click at [570, 137] on p "Limited-time Promotion With Bicycle Kit Hemoton Mountain" at bounding box center [525, 128] width 208 height 89
click at [500, 86] on p "Limited-time Promotion With Bicycle Kit Hemoton Mountain" at bounding box center [525, 128] width 208 height 89
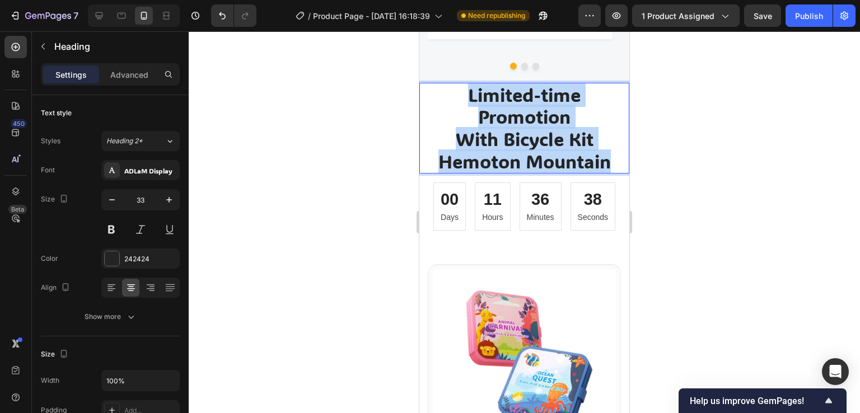
copy p "Limited-time Promotion With Bicycle Kit Hemoton Mountain"
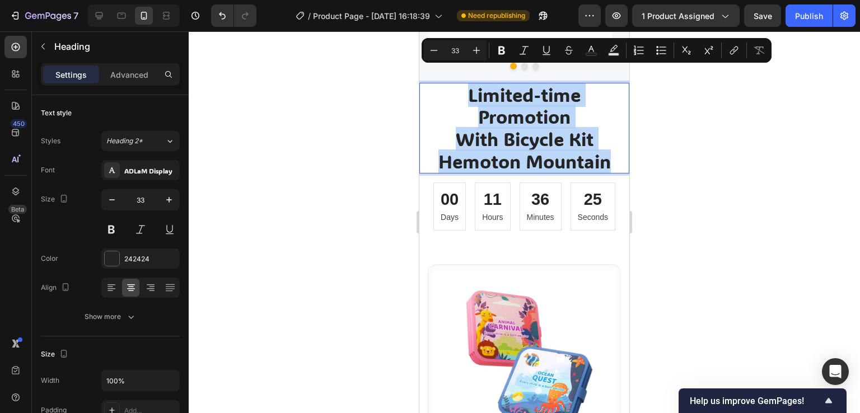
click at [574, 136] on p "Limited-time Promotion With Bicycle Kit Hemoton Mountain" at bounding box center [525, 128] width 208 height 89
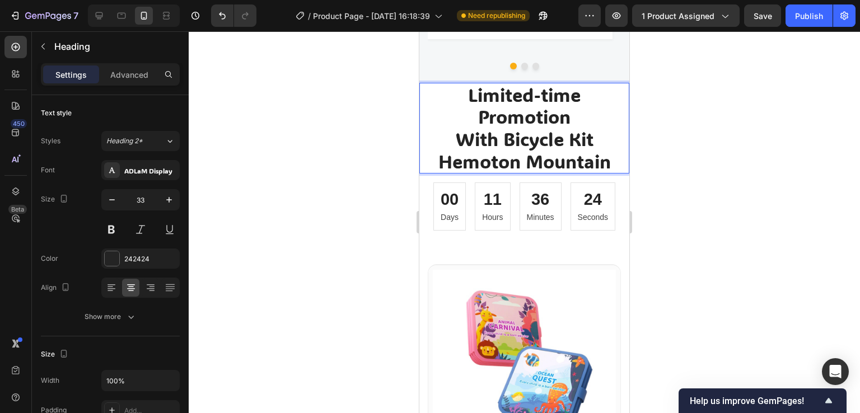
click at [451, 123] on p "Limited-time Promotion With Bicycle Kit Hemoton Mountain" at bounding box center [525, 128] width 208 height 89
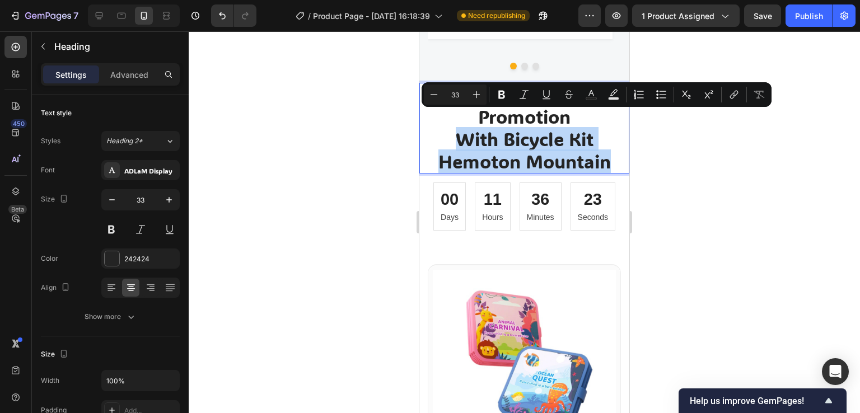
drag, startPoint x: 451, startPoint y: 123, endPoint x: 587, endPoint y: 144, distance: 137.2
click at [587, 144] on p "Limited-time Promotion With Bicycle Kit Hemoton Mountain" at bounding box center [525, 128] width 208 height 89
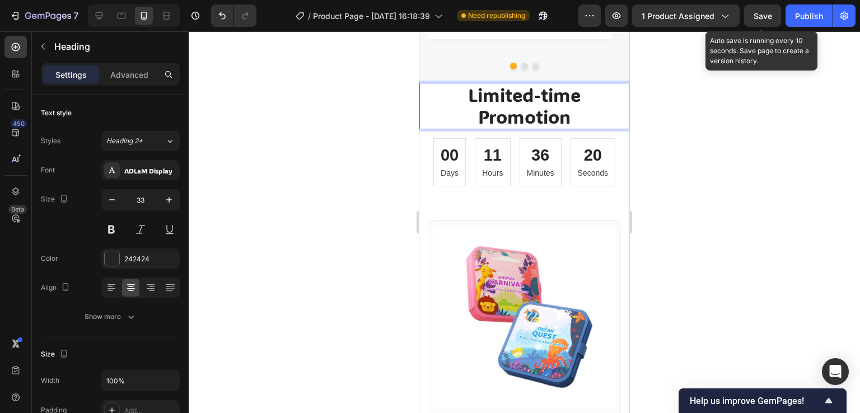
click at [762, 17] on span "Save" at bounding box center [763, 16] width 18 height 10
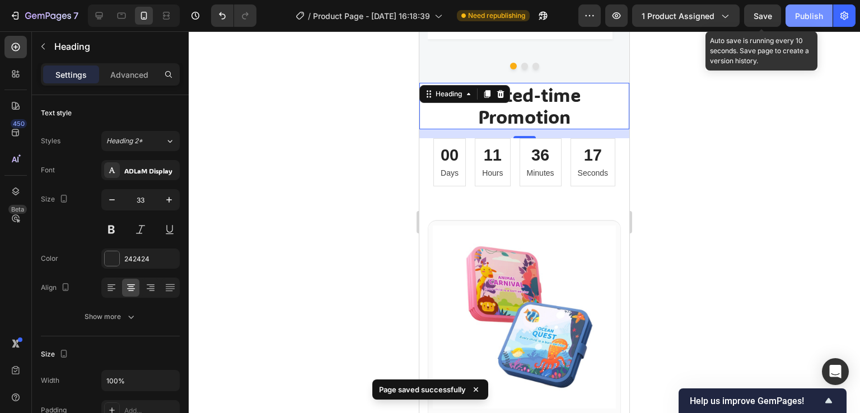
click at [809, 18] on div "Publish" at bounding box center [809, 16] width 28 height 12
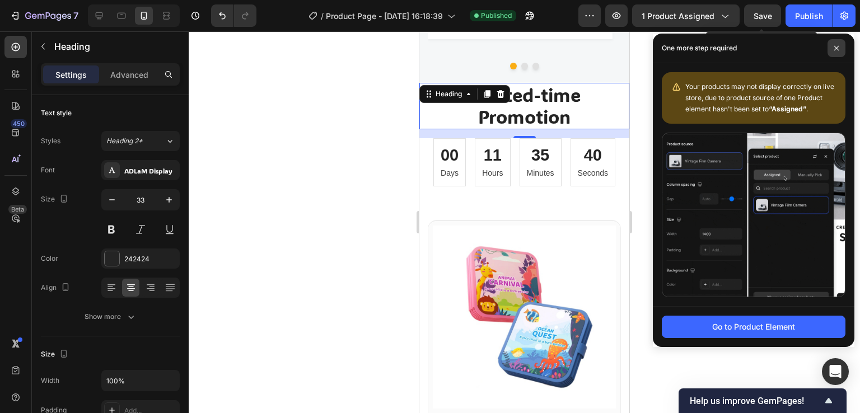
click at [833, 45] on span at bounding box center [837, 48] width 18 height 18
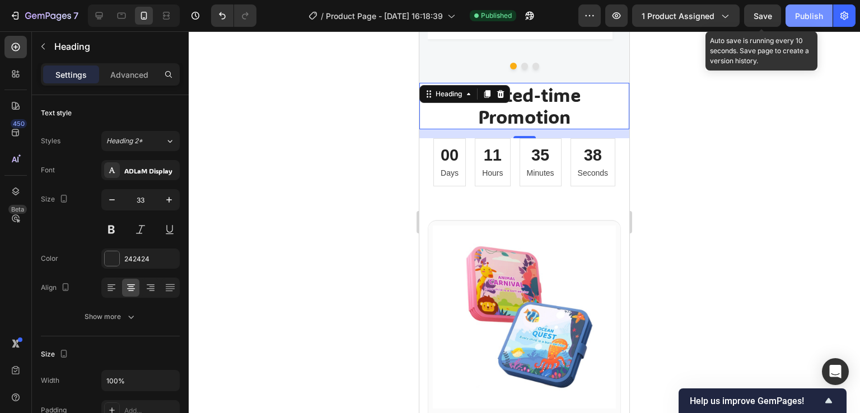
click at [802, 16] on div "Publish" at bounding box center [809, 16] width 28 height 12
